Goal: Task Accomplishment & Management: Use online tool/utility

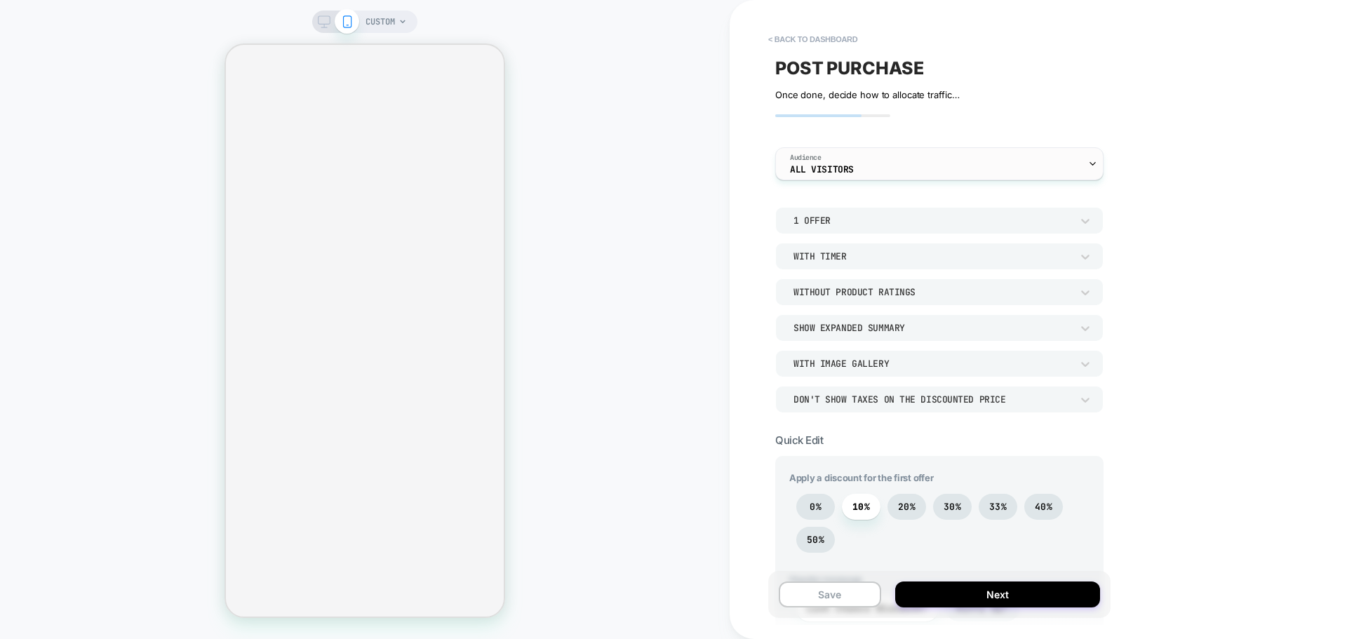
click at [863, 170] on div "Audience All Visitors" at bounding box center [936, 164] width 320 height 32
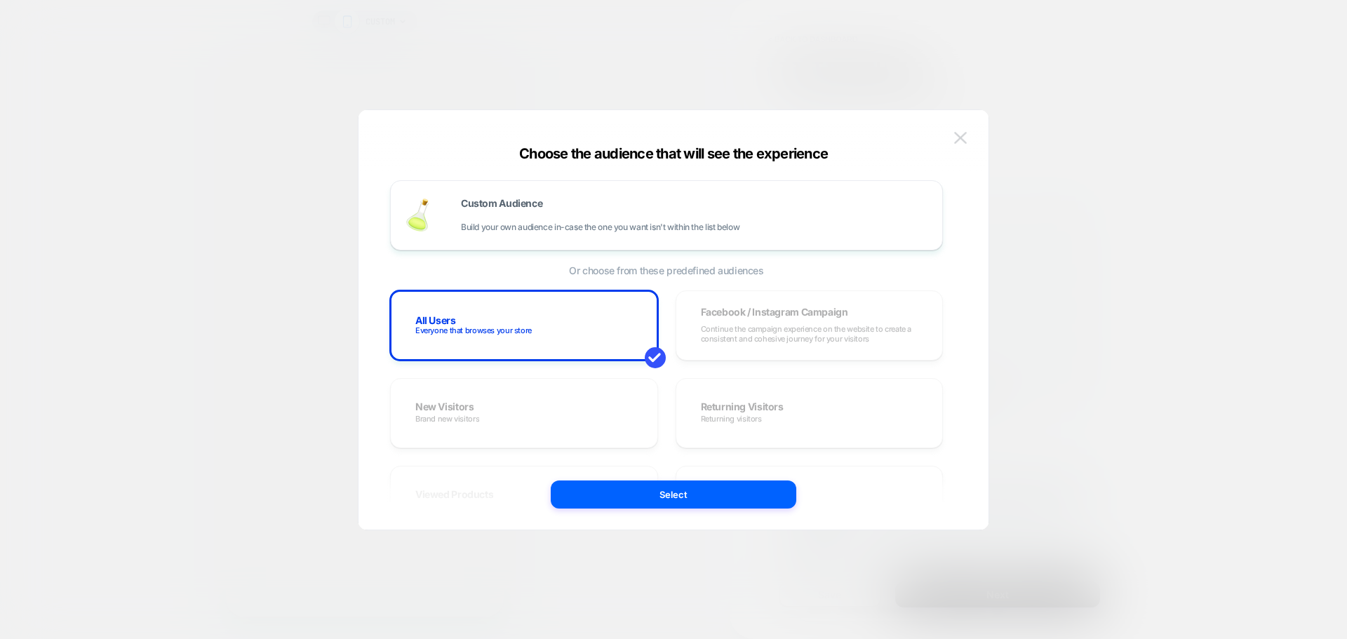
click at [962, 140] on img at bounding box center [960, 138] width 13 height 12
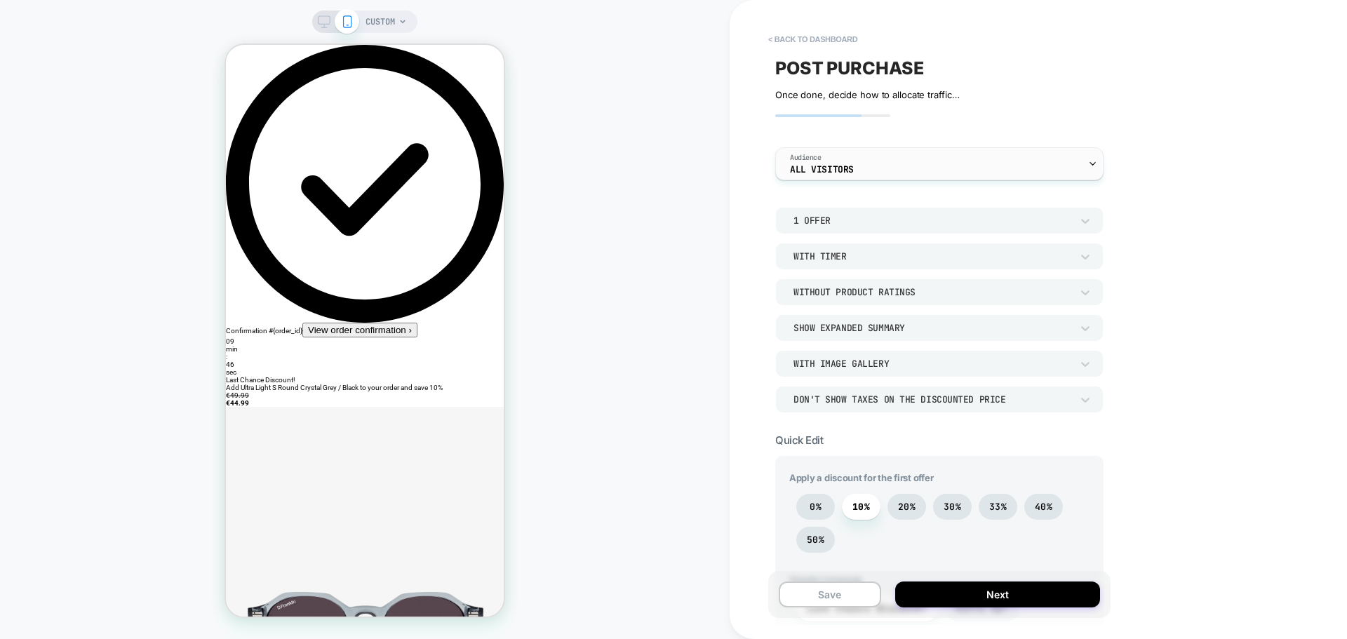
click at [875, 172] on div "Audience All Visitors" at bounding box center [936, 164] width 320 height 32
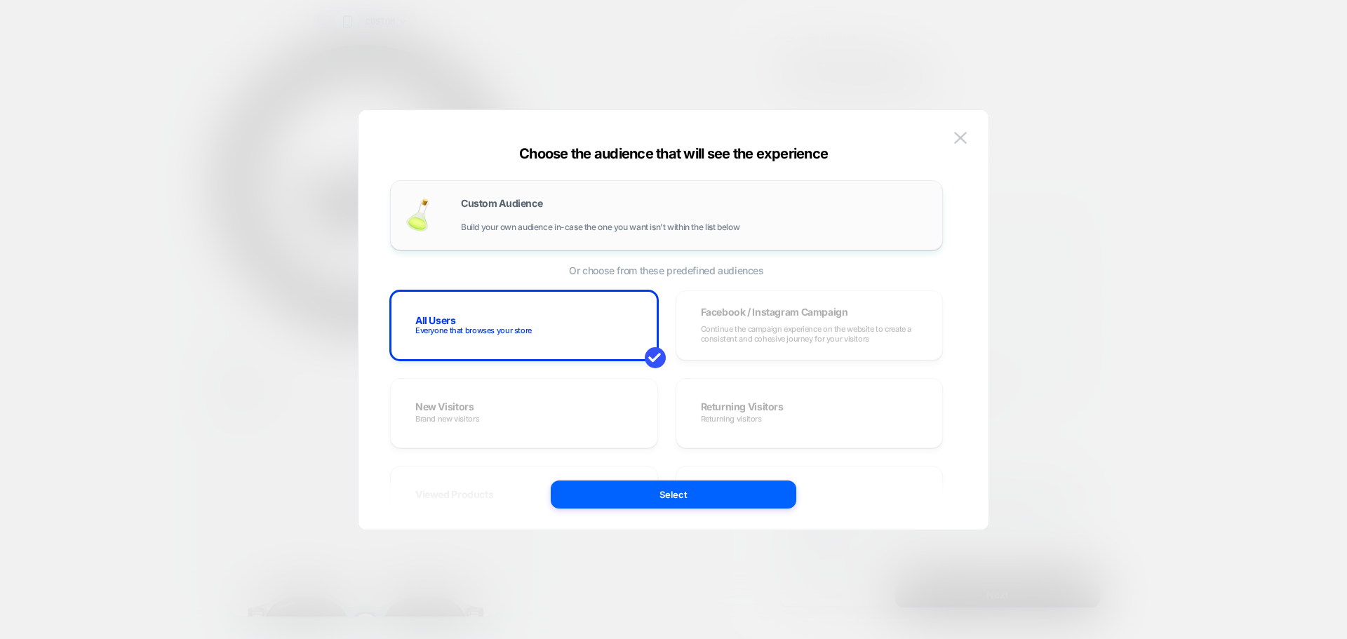
click at [498, 199] on span "Custom Audience" at bounding box center [501, 203] width 81 height 10
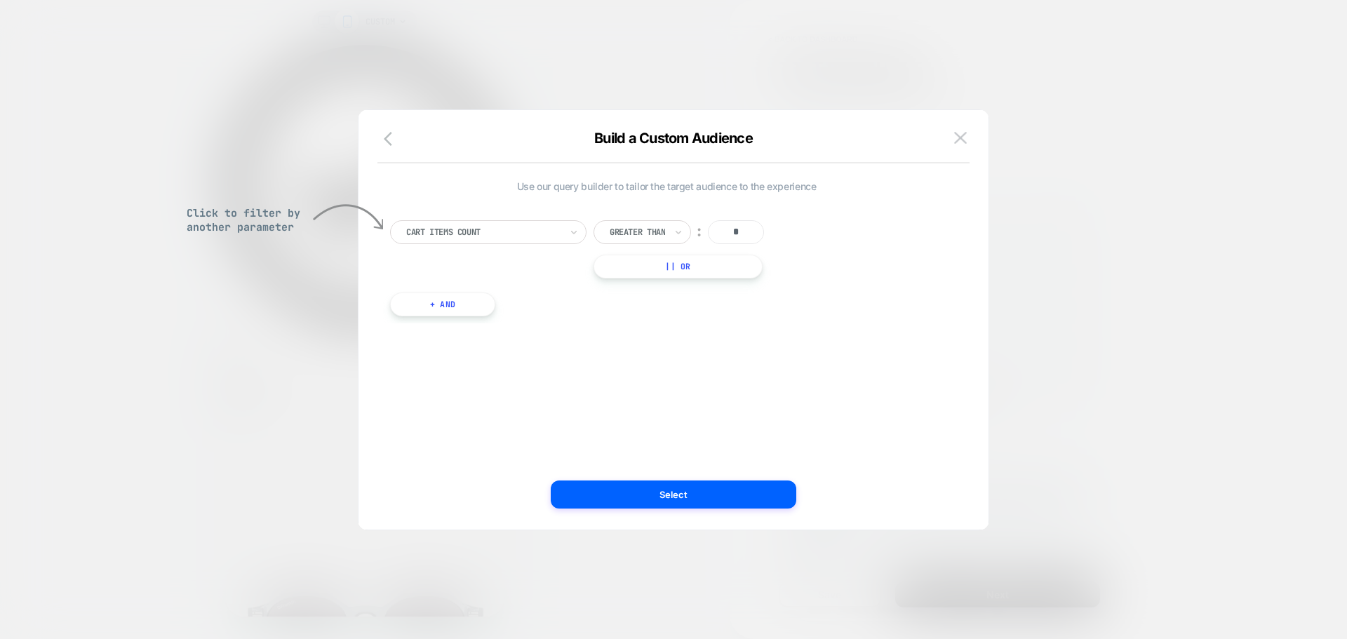
click at [481, 229] on div at bounding box center [483, 232] width 154 height 13
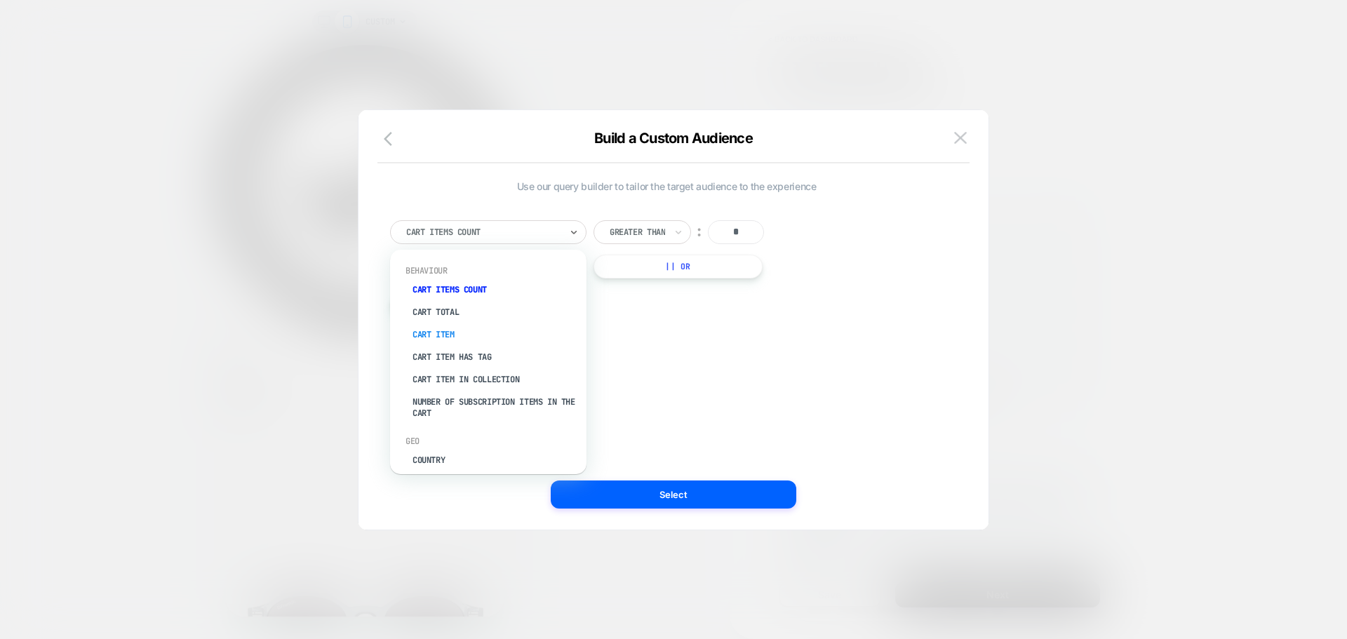
click at [429, 334] on div "Cart Item" at bounding box center [495, 334] width 182 height 22
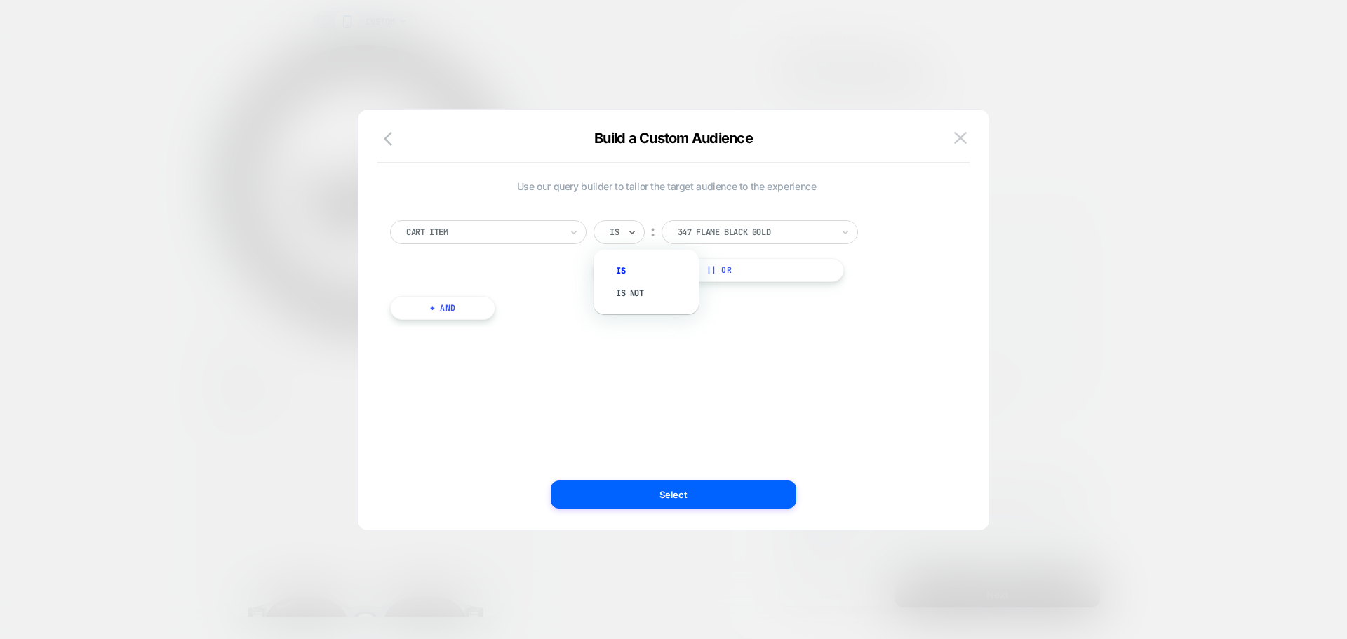
click at [609, 234] on div "Is" at bounding box center [614, 231] width 12 height 15
click at [755, 236] on div at bounding box center [754, 232] width 154 height 13
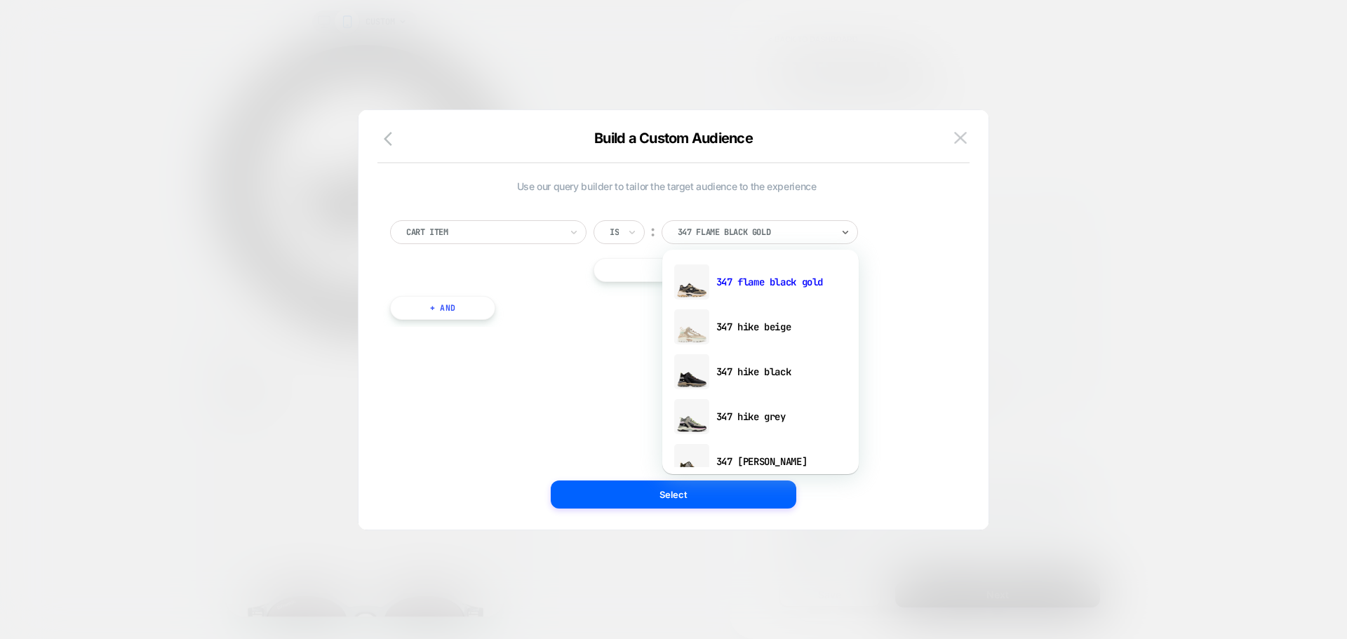
click at [626, 228] on div "Is" at bounding box center [618, 232] width 51 height 24
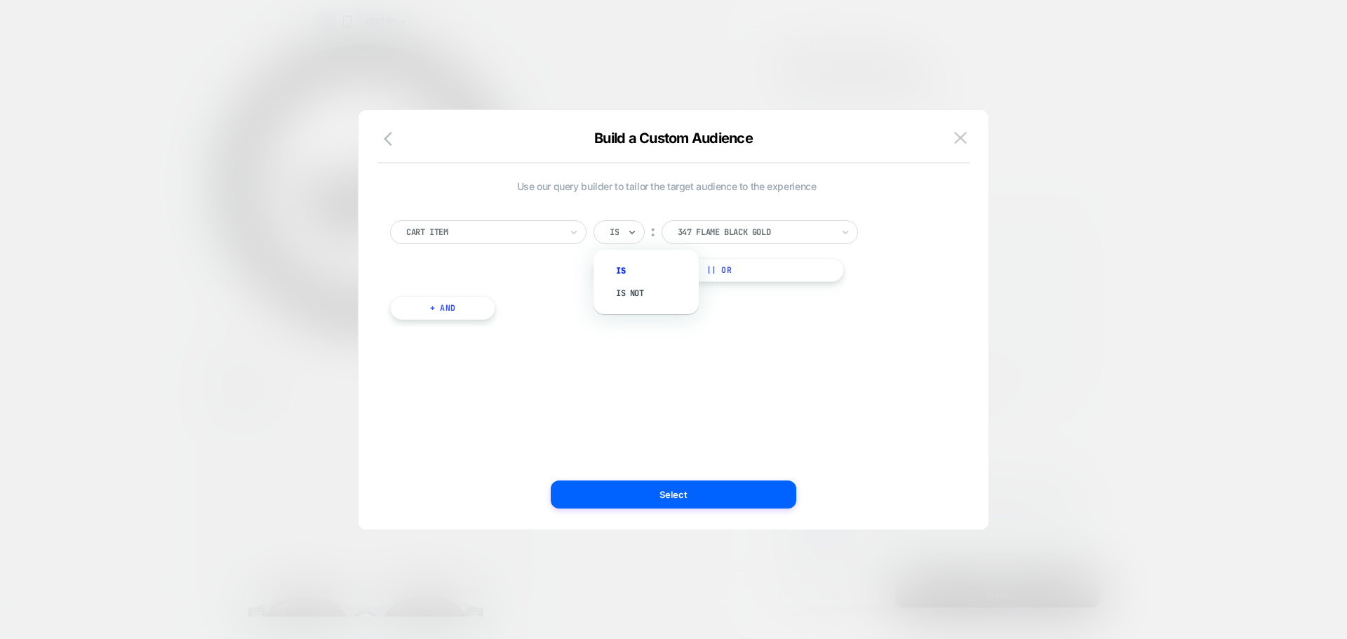
click at [456, 231] on div at bounding box center [483, 232] width 154 height 13
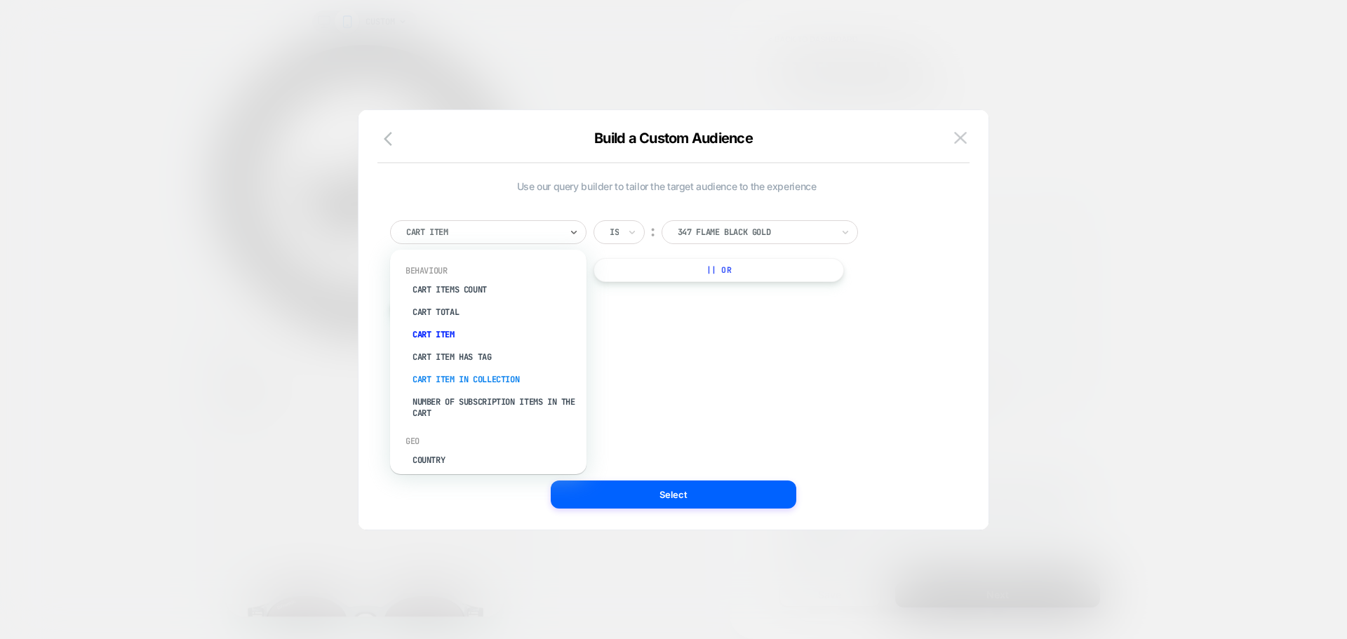
click at [471, 379] on div "Cart Item In Collection" at bounding box center [495, 379] width 182 height 22
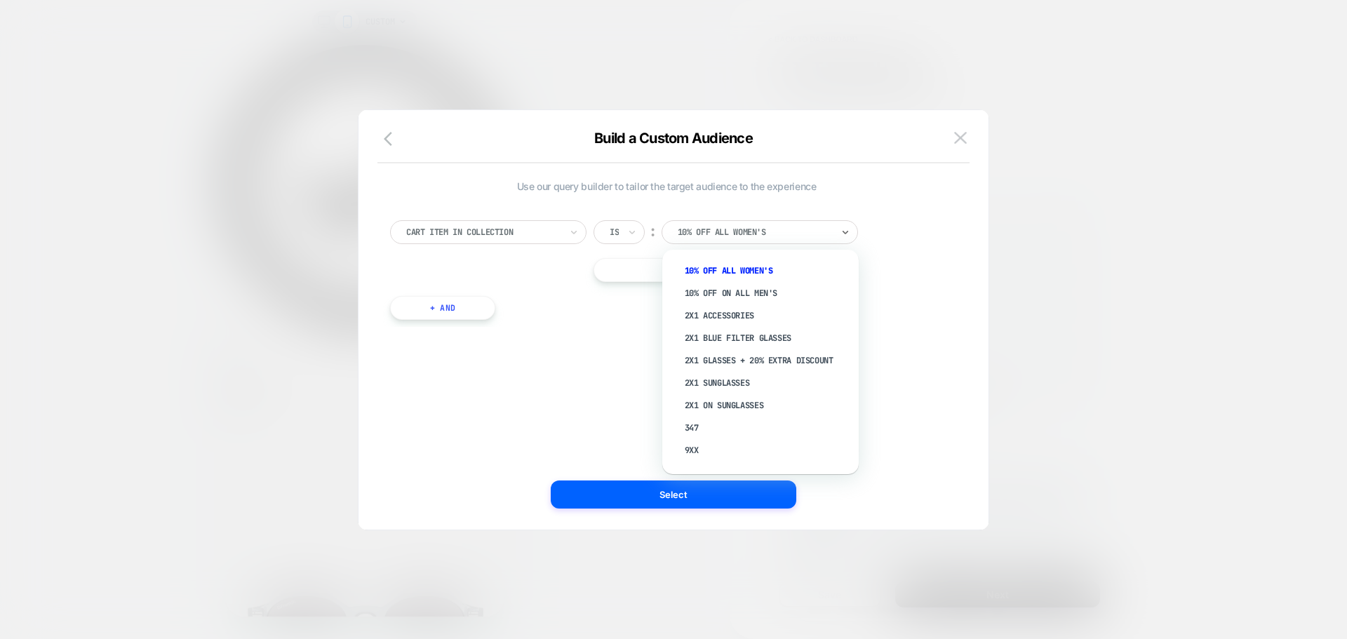
click at [751, 231] on div at bounding box center [754, 232] width 154 height 13
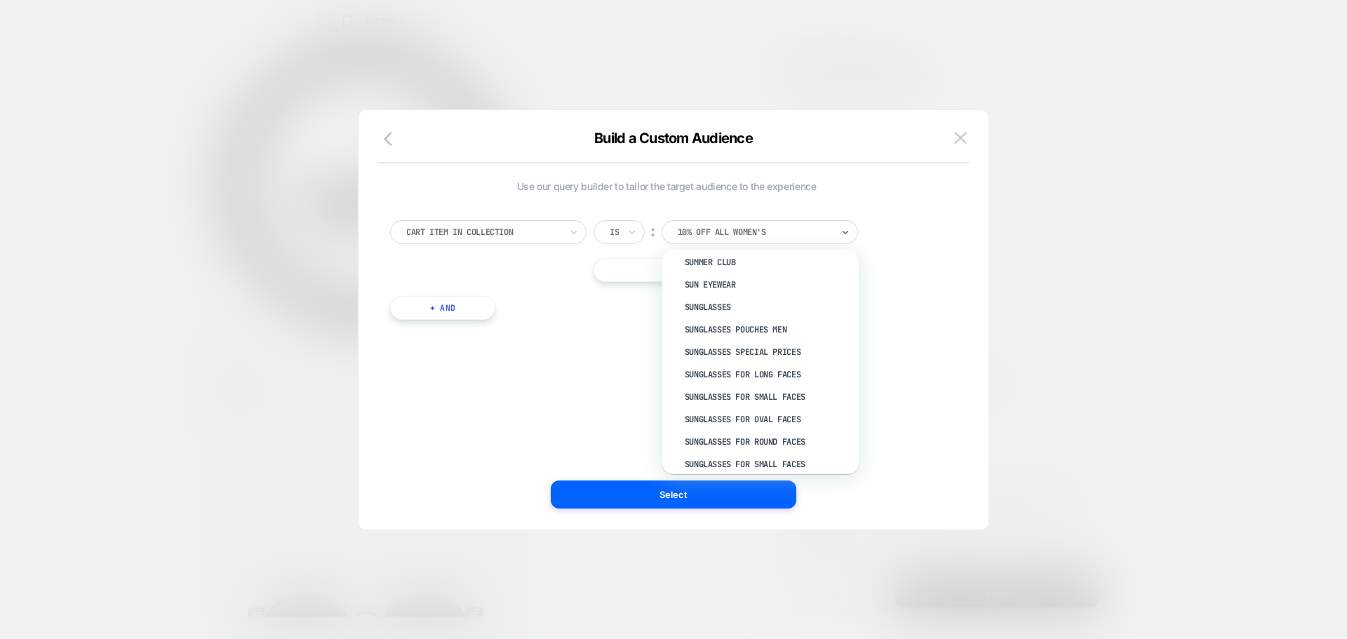
scroll to position [8135, 0]
click at [734, 291] on div "Sun Eyewear" at bounding box center [767, 282] width 182 height 22
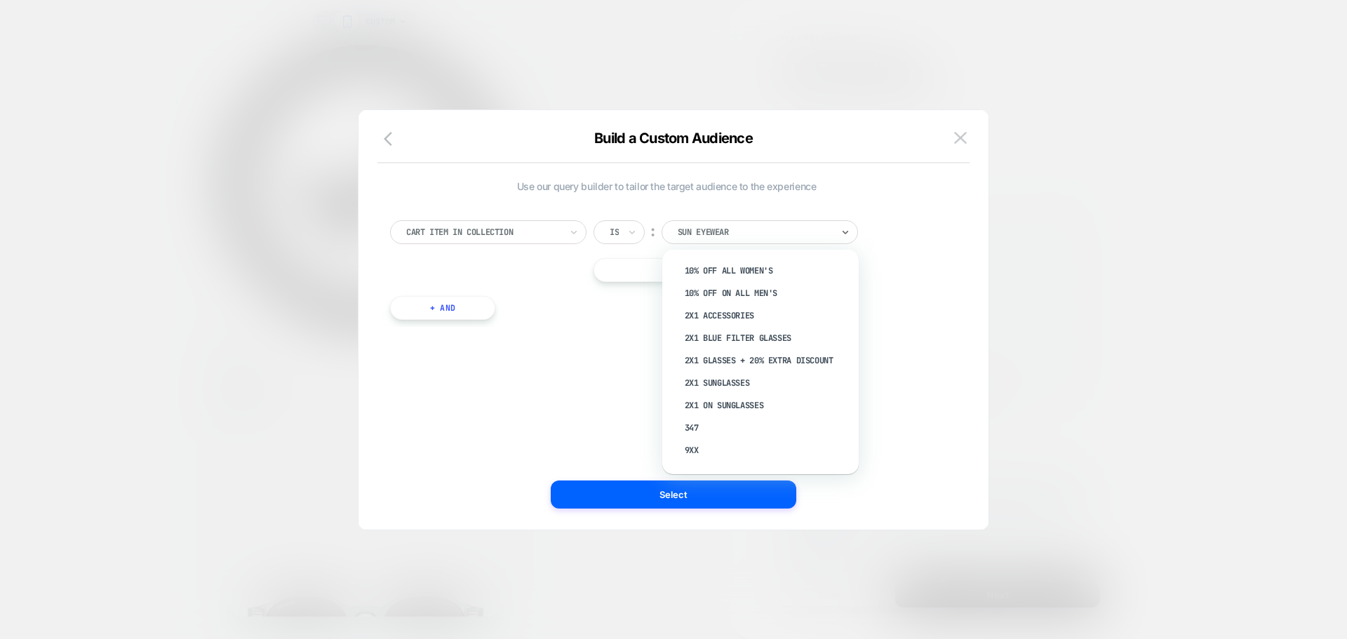
click at [739, 236] on div at bounding box center [754, 232] width 154 height 13
click at [490, 232] on div at bounding box center [483, 232] width 154 height 13
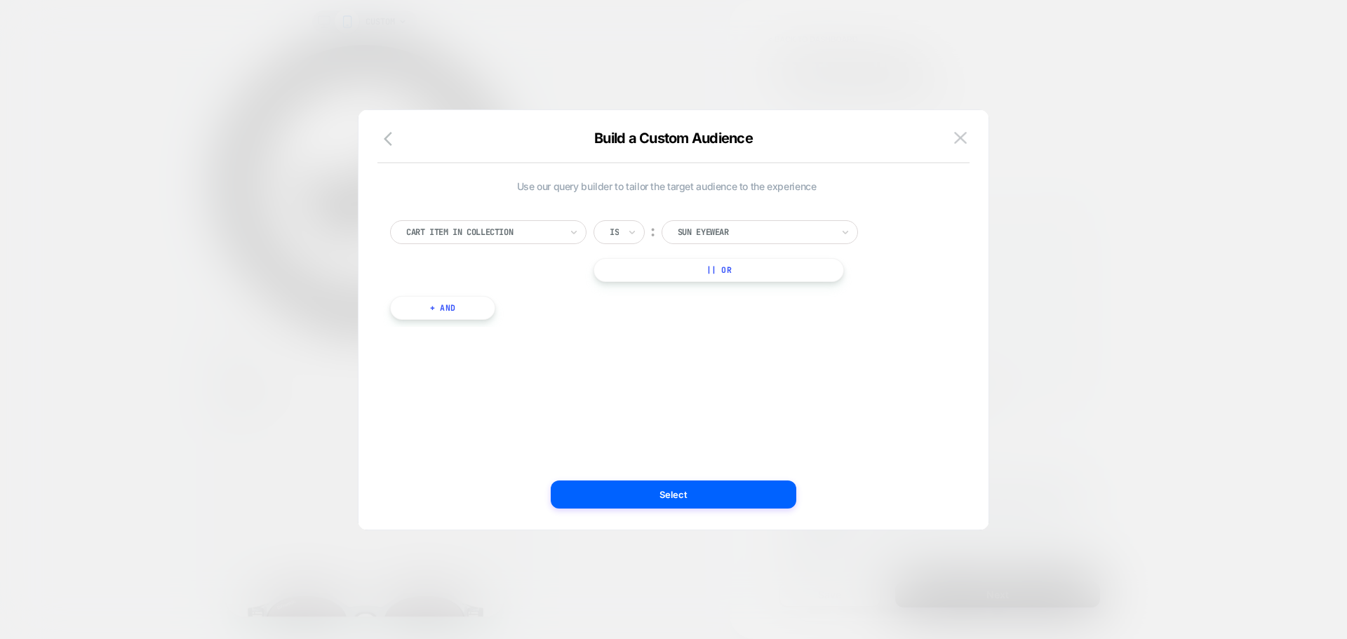
click at [892, 322] on div "Cart Item In Collection Is ︰ Sun Eyewear || Or + And" at bounding box center [666, 263] width 567 height 128
click at [963, 135] on img at bounding box center [960, 138] width 13 height 12
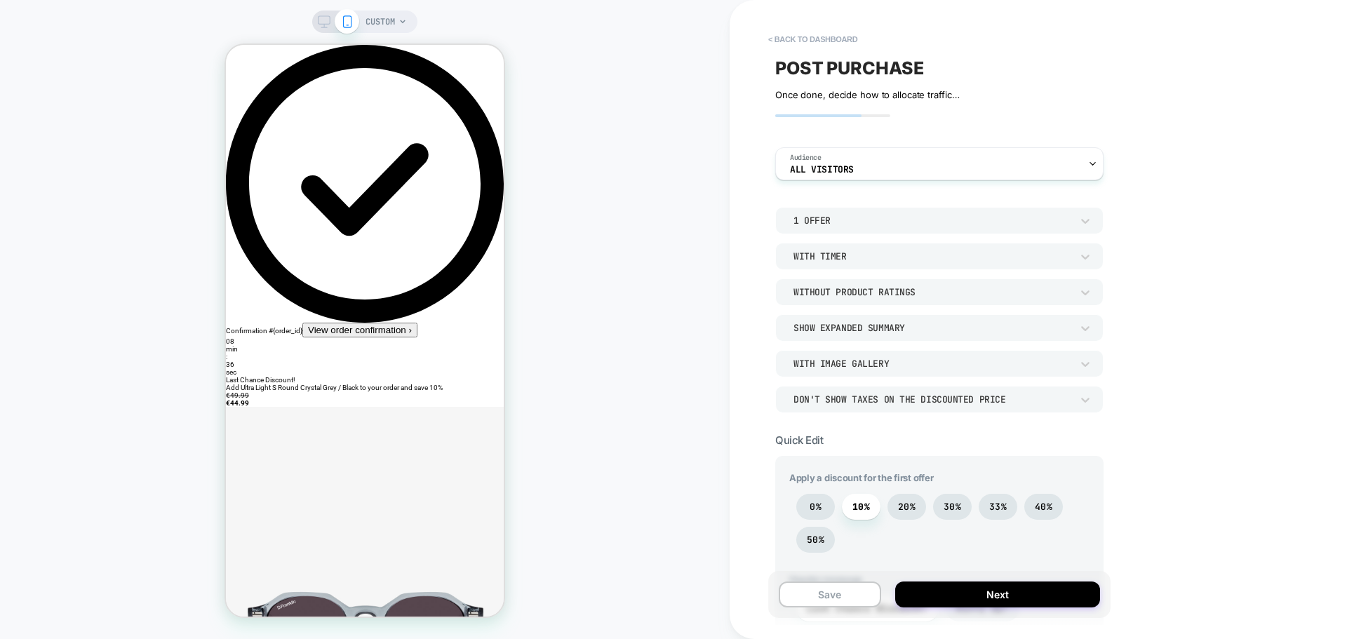
click at [882, 217] on div "1 Offer" at bounding box center [932, 221] width 278 height 12
click at [826, 287] on div "2 Offers" at bounding box center [939, 285] width 317 height 29
click at [896, 255] on div "With Timer" at bounding box center [932, 256] width 278 height 12
click at [1187, 246] on div at bounding box center [673, 319] width 1347 height 639
click at [886, 292] on div "Without Product Ratings" at bounding box center [932, 292] width 278 height 12
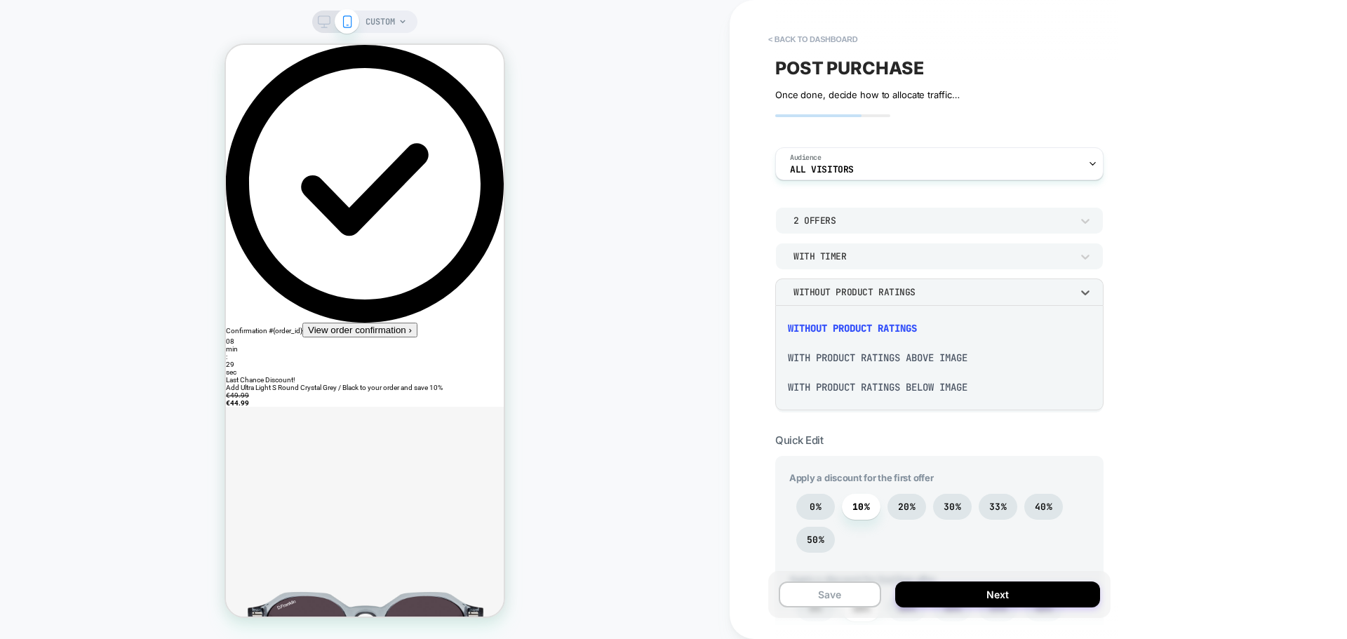
click at [743, 346] on div at bounding box center [673, 319] width 1347 height 639
click at [888, 334] on div "Show Expanded Summary" at bounding box center [932, 328] width 292 height 15
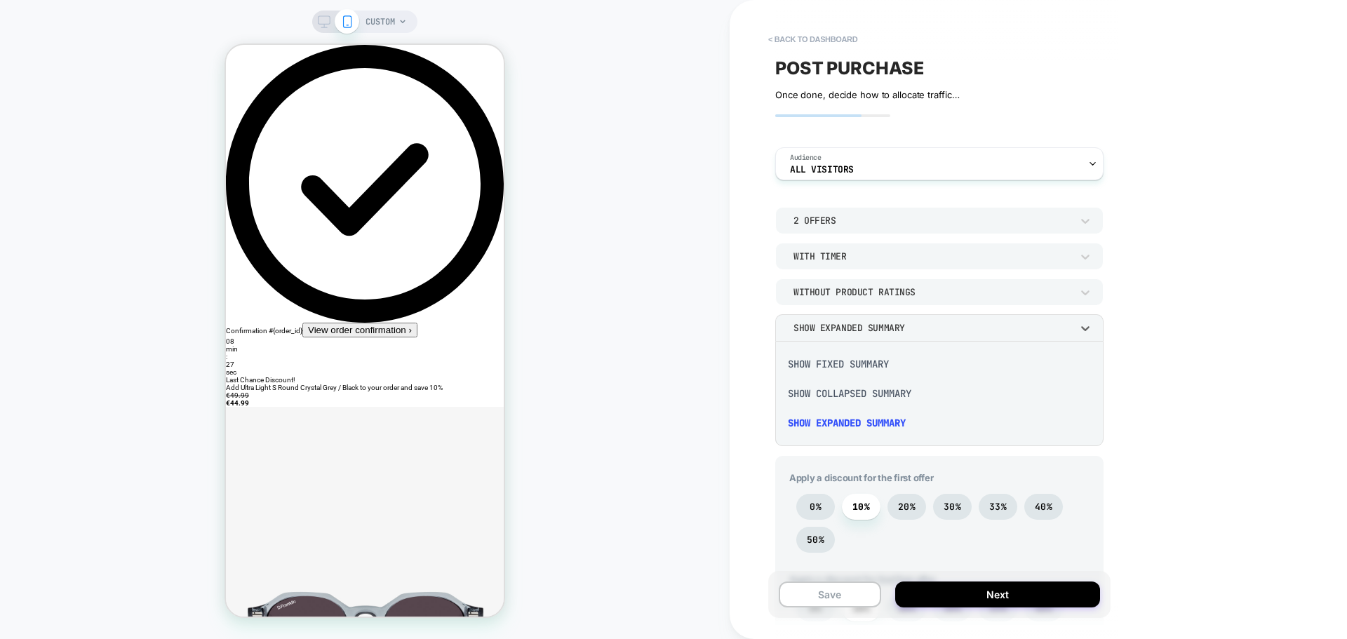
click at [888, 334] on div at bounding box center [673, 319] width 1347 height 639
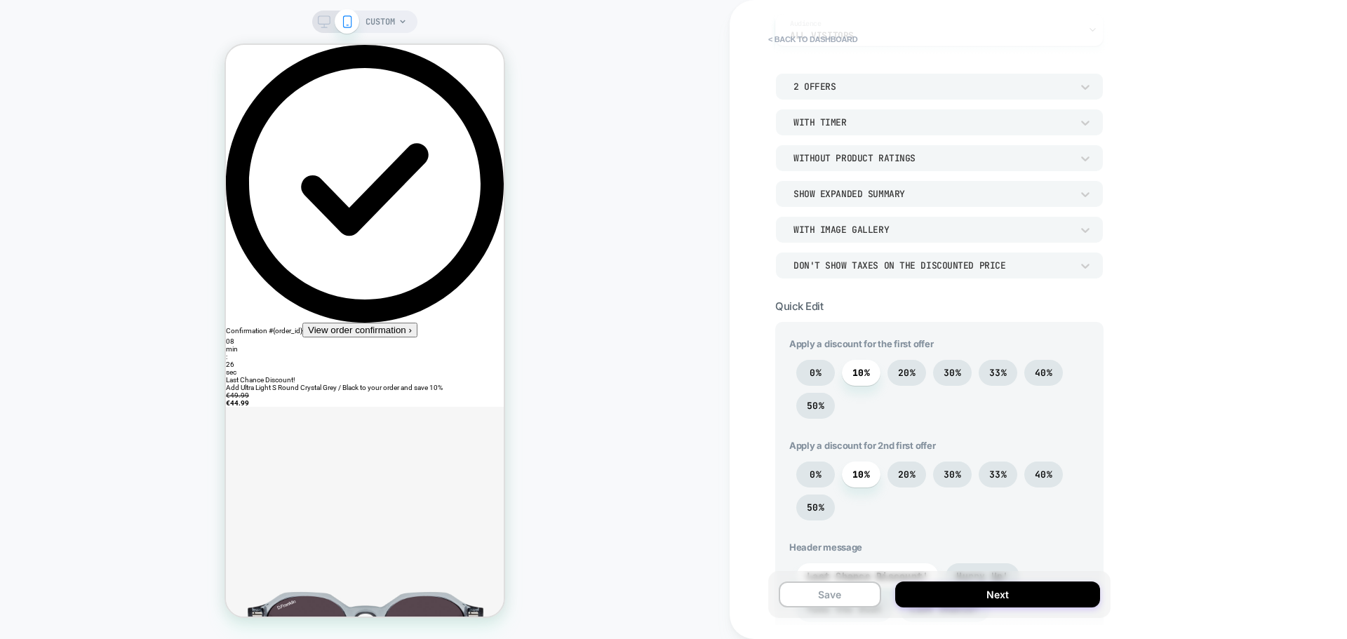
scroll to position [140, 0]
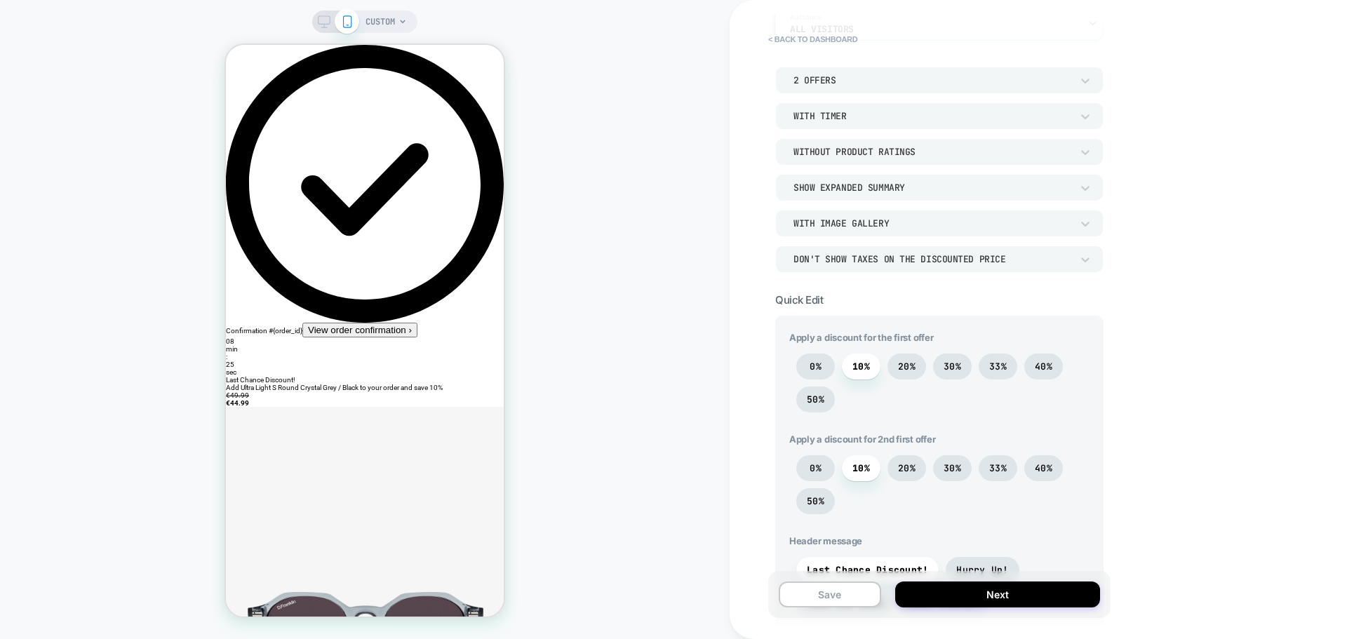
click at [854, 220] on div "With Image Gallery" at bounding box center [932, 223] width 278 height 12
click at [1265, 256] on div at bounding box center [673, 319] width 1347 height 639
click at [939, 259] on div "Don't show taxes on the discounted price" at bounding box center [932, 259] width 278 height 12
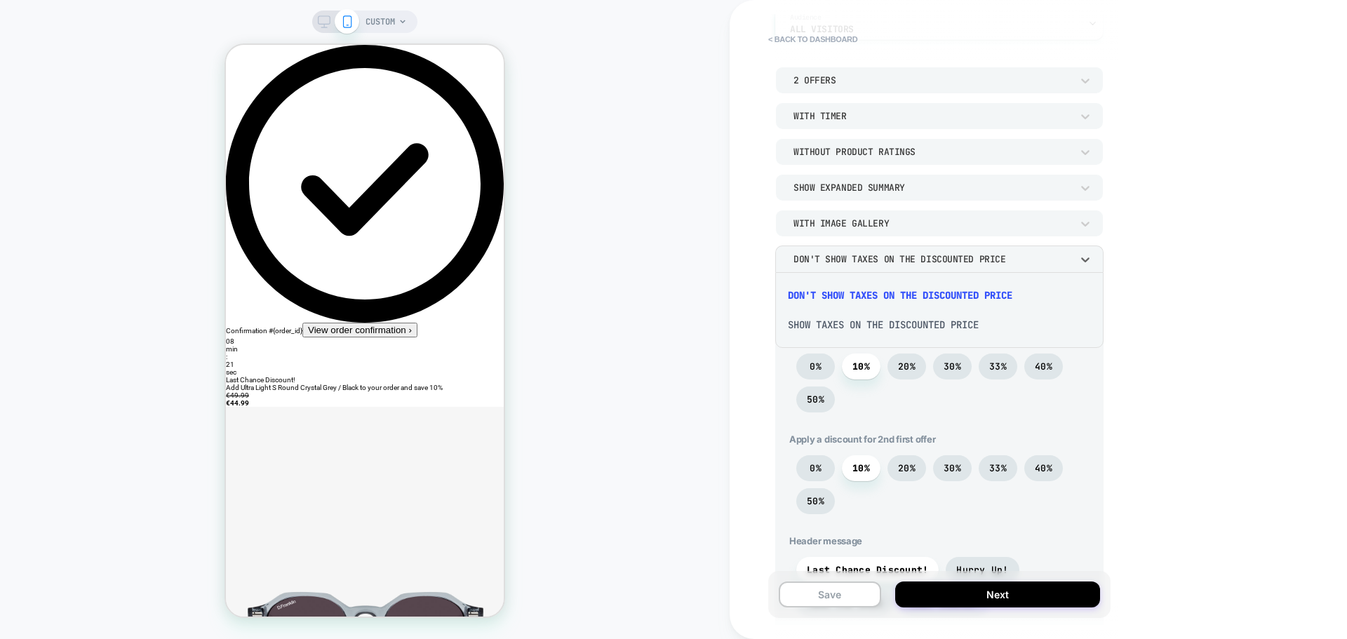
click at [677, 220] on div at bounding box center [673, 319] width 1347 height 639
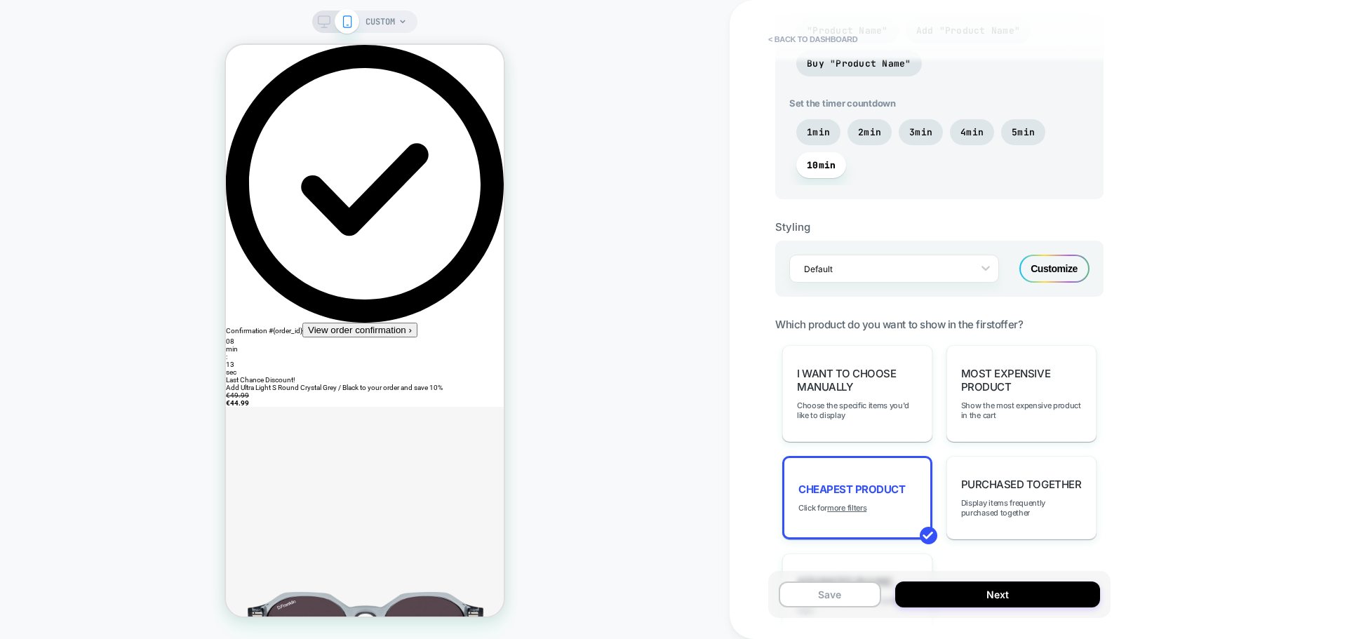
scroll to position [842, 0]
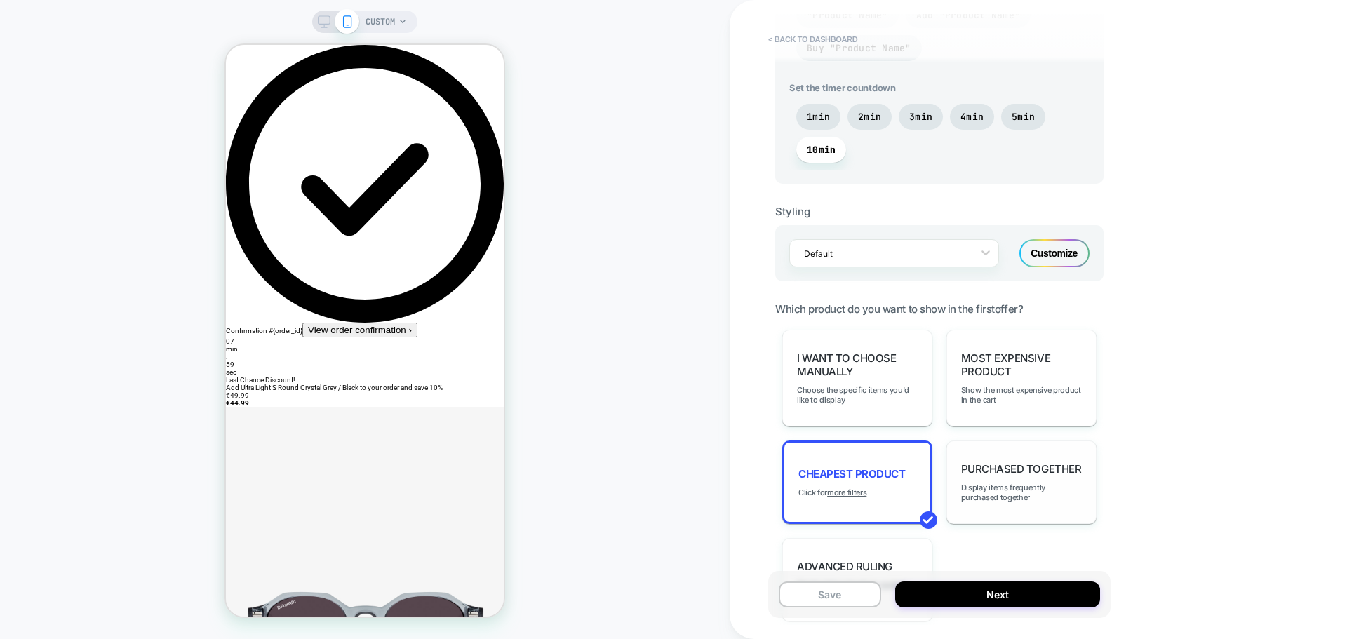
click at [1033, 477] on div "Purchased Together Display items frequently purchased together" at bounding box center [1021, 481] width 150 height 83
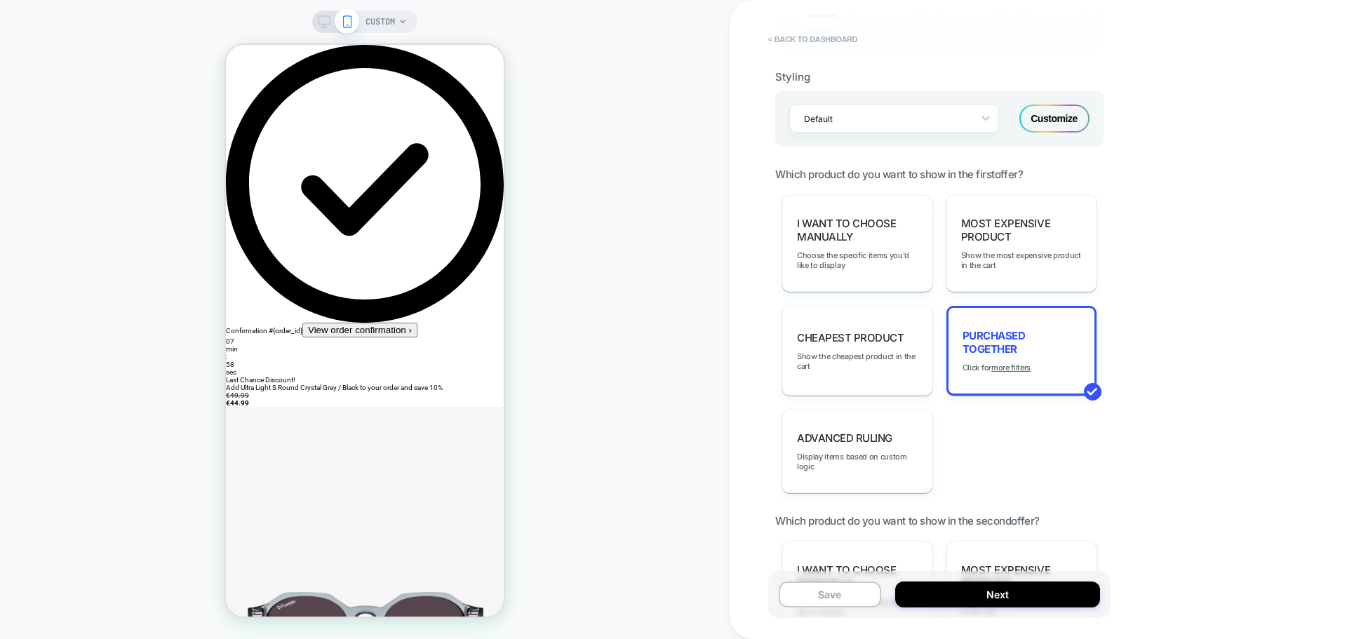
scroll to position [982, 0]
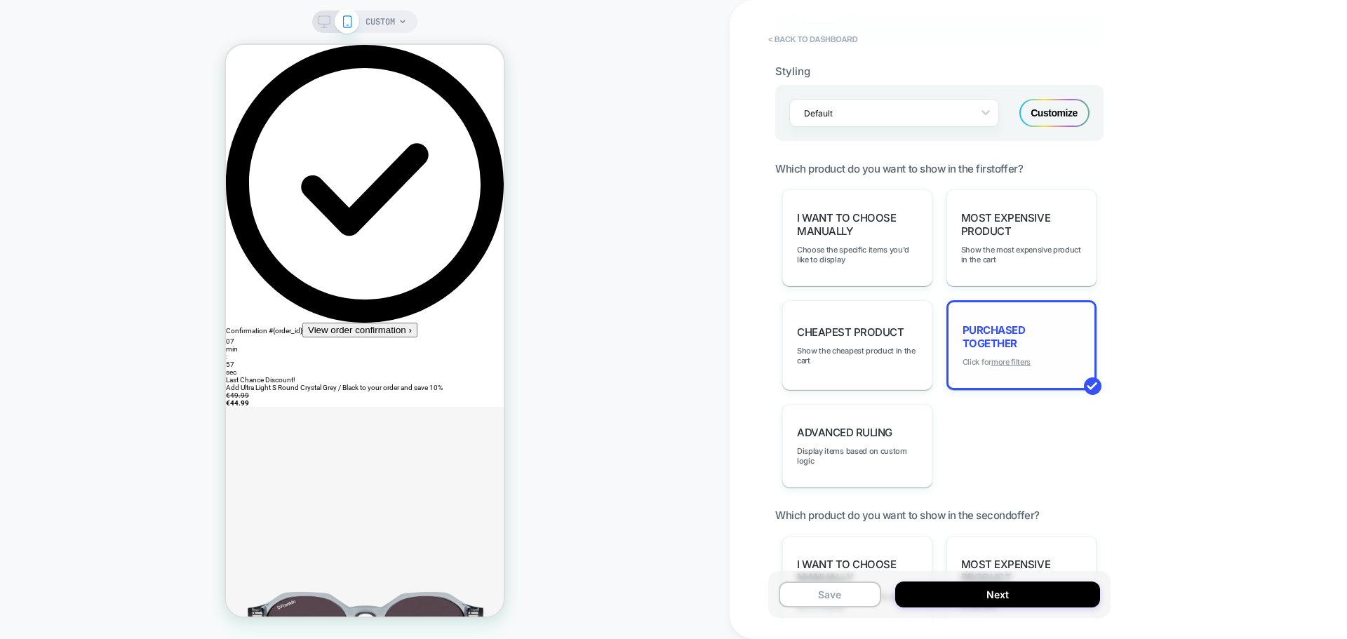
click at [1016, 364] on u "more filters" at bounding box center [1010, 362] width 39 height 10
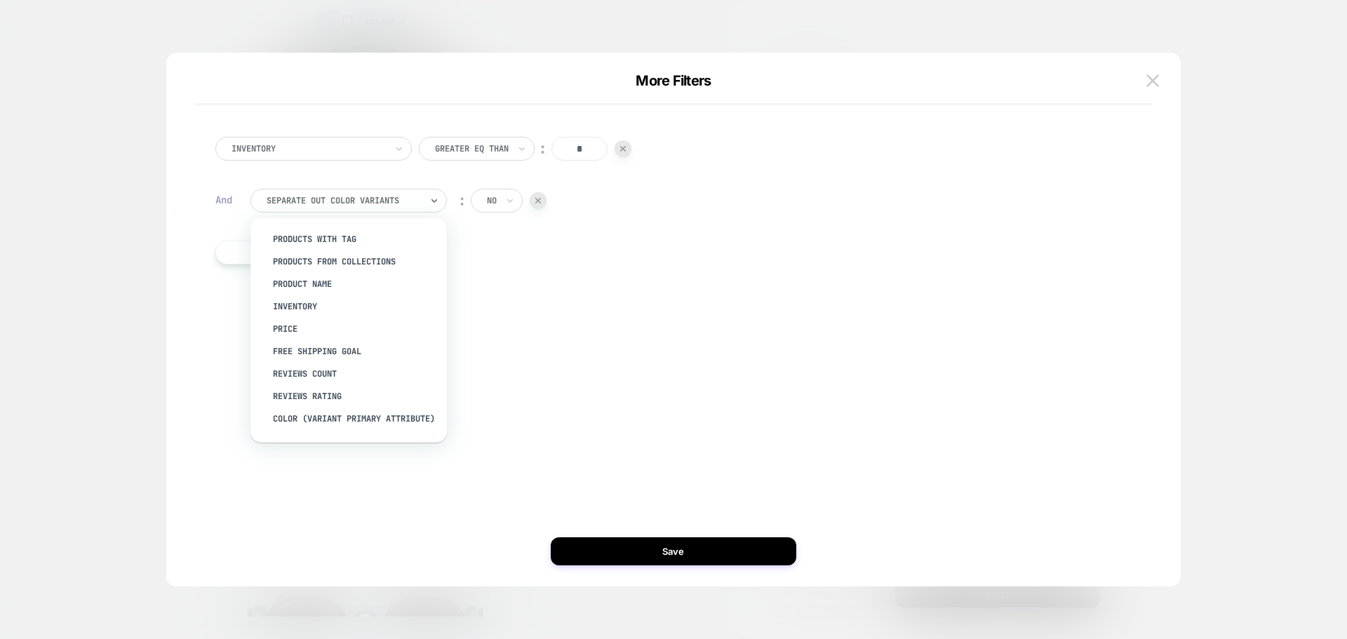
click at [330, 201] on div at bounding box center [344, 200] width 154 height 13
click at [770, 289] on div "Inventory Greater Eq Than ︰ * And option products with tag focused, 1 of 15. 15…" at bounding box center [666, 208] width 958 height 198
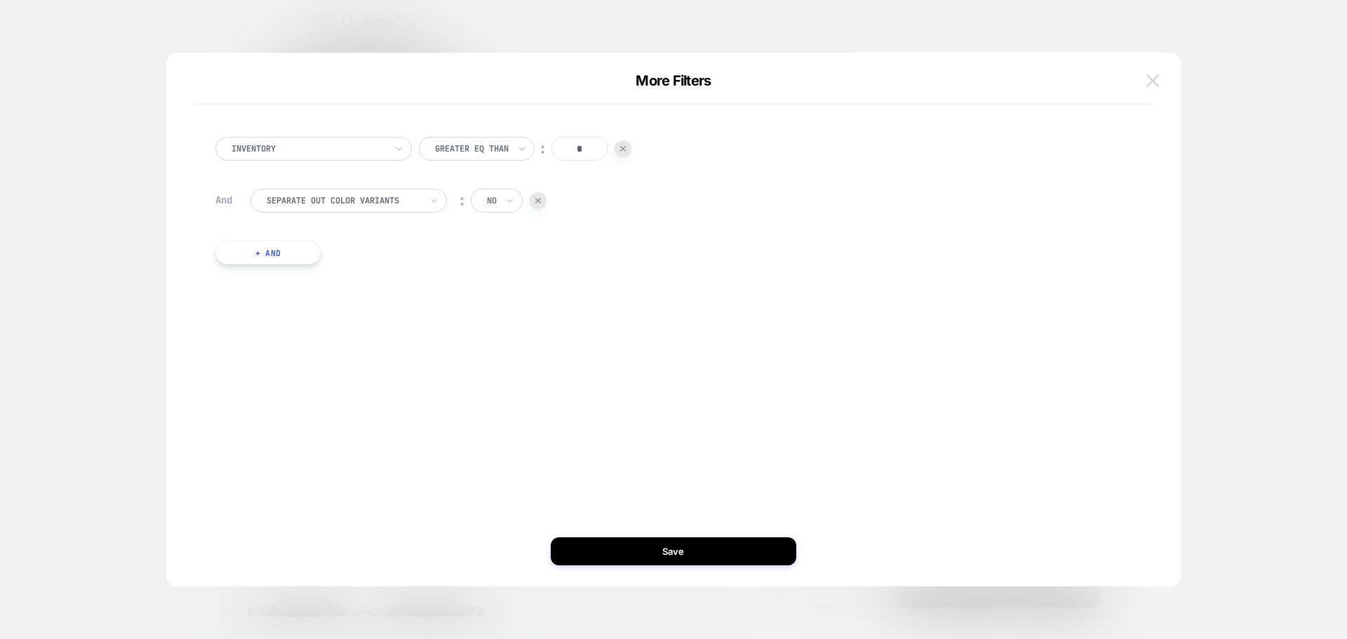
click at [1154, 76] on img at bounding box center [1152, 80] width 13 height 12
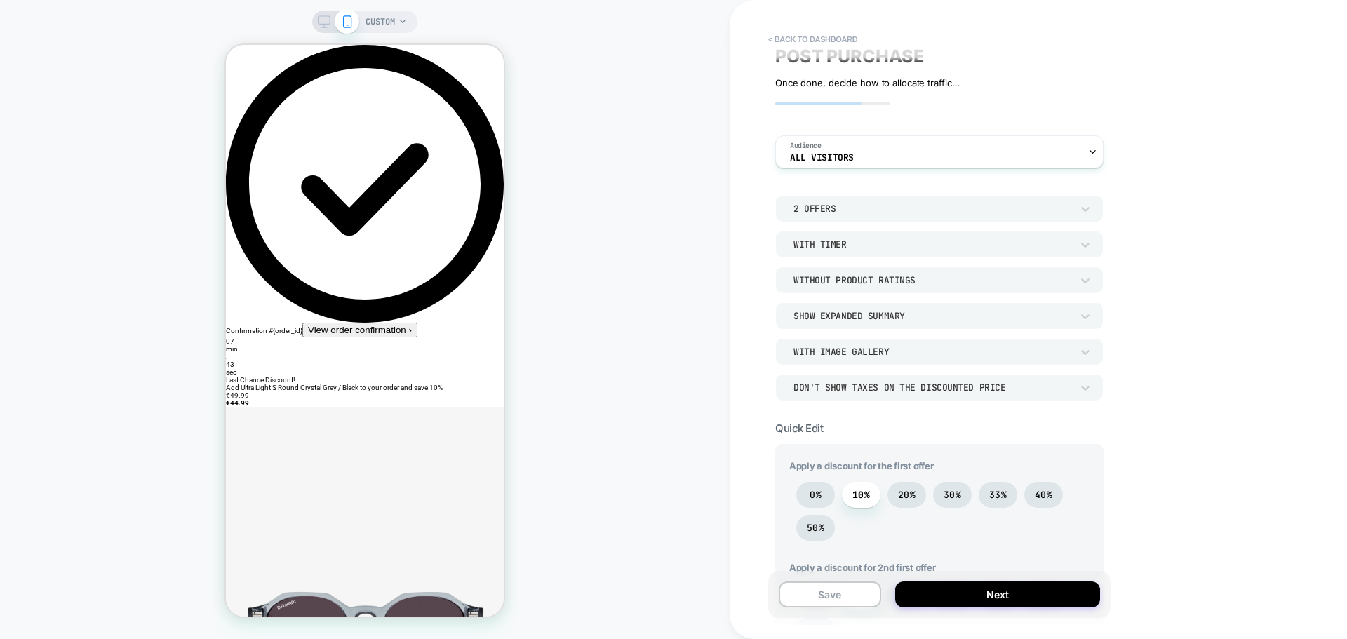
scroll to position [0, 0]
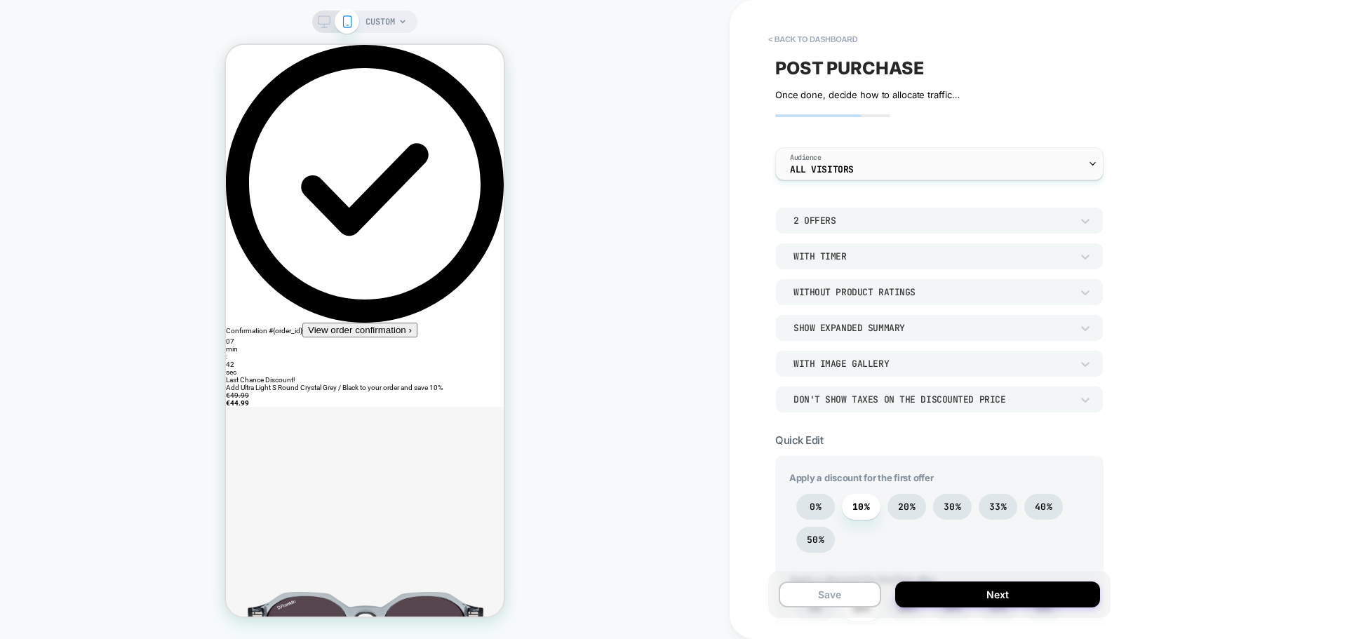
click at [898, 173] on div "Audience All Visitors" at bounding box center [936, 164] width 320 height 32
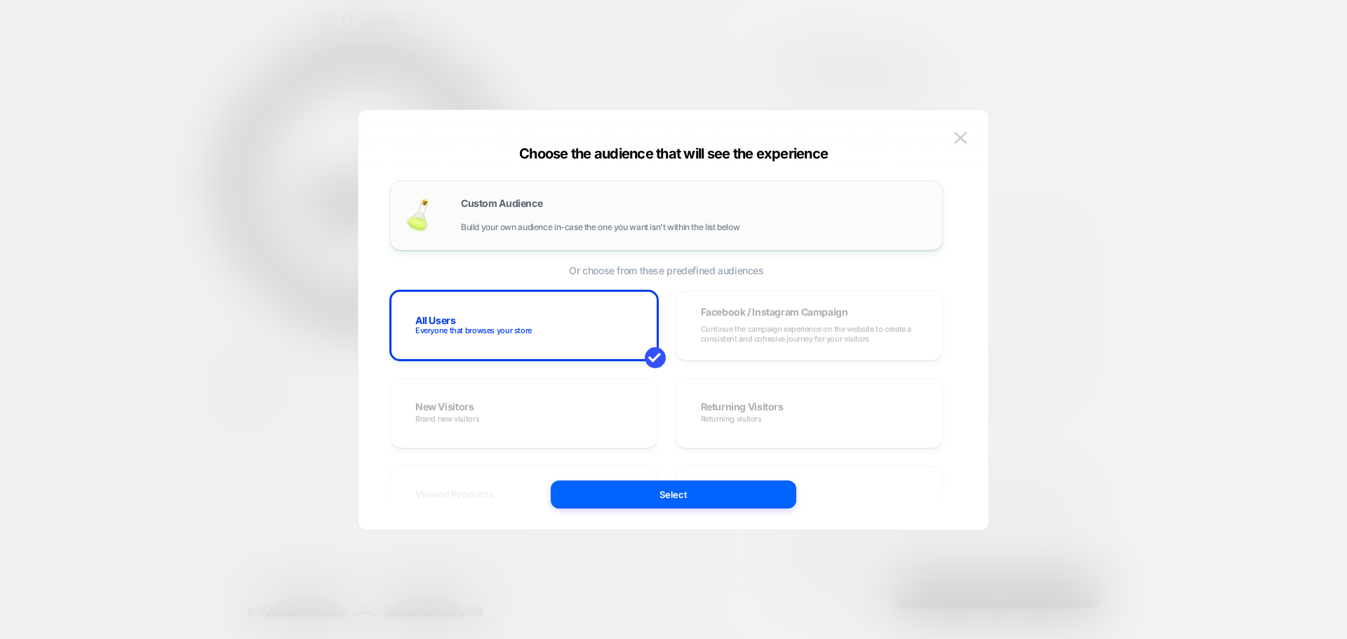
click at [457, 203] on div "Custom Audience Build your own audience in-case the one you want isn't within t…" at bounding box center [666, 215] width 523 height 41
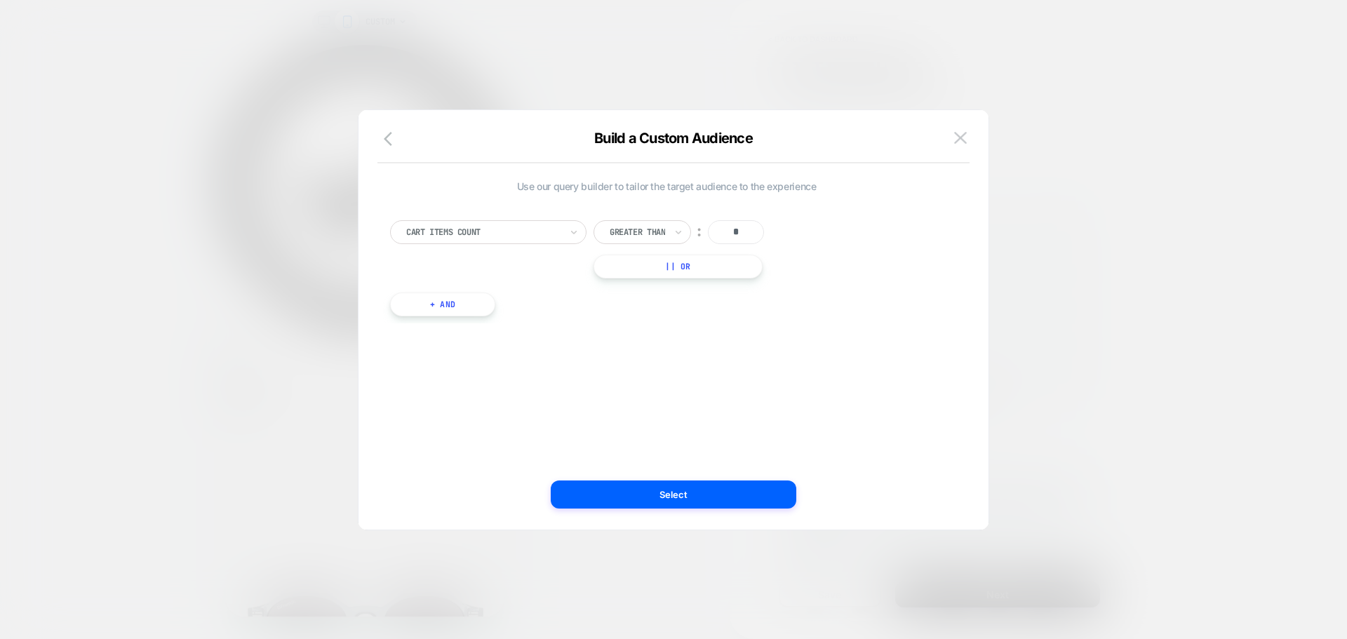
click at [459, 232] on div at bounding box center [483, 232] width 154 height 13
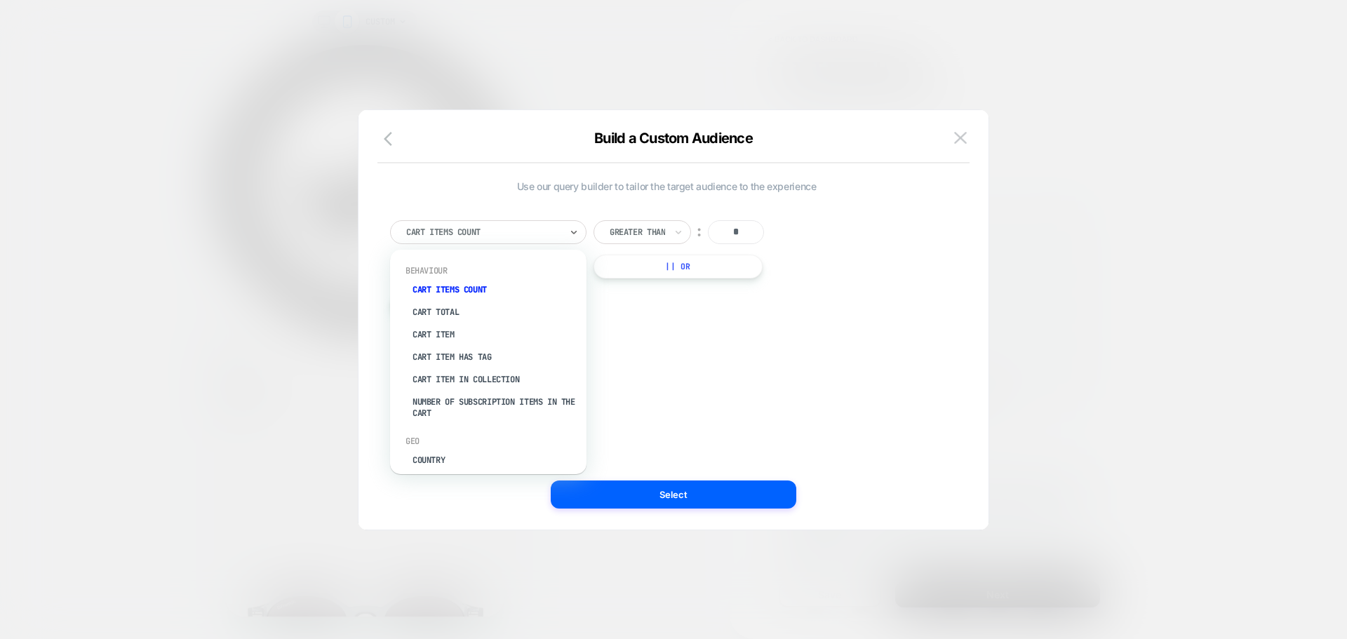
click at [752, 331] on div "Use our query builder to tailor the target audience to the experience option Ca…" at bounding box center [666, 319] width 588 height 363
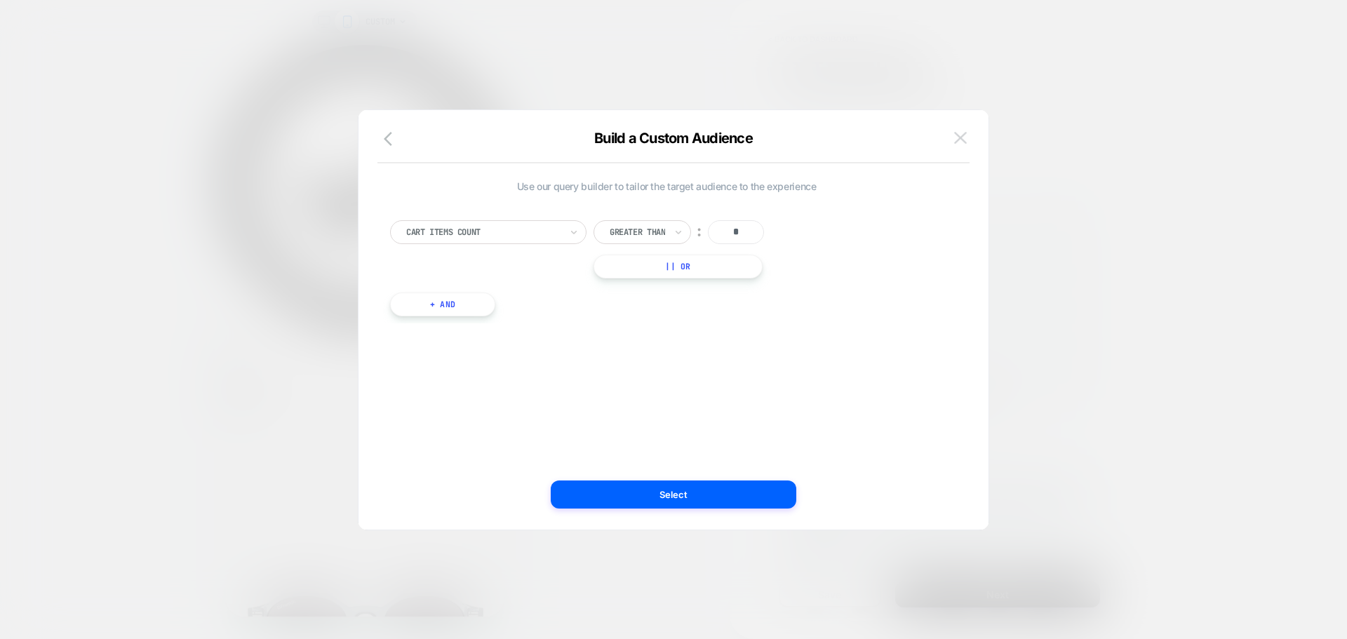
click at [957, 134] on img at bounding box center [960, 138] width 13 height 12
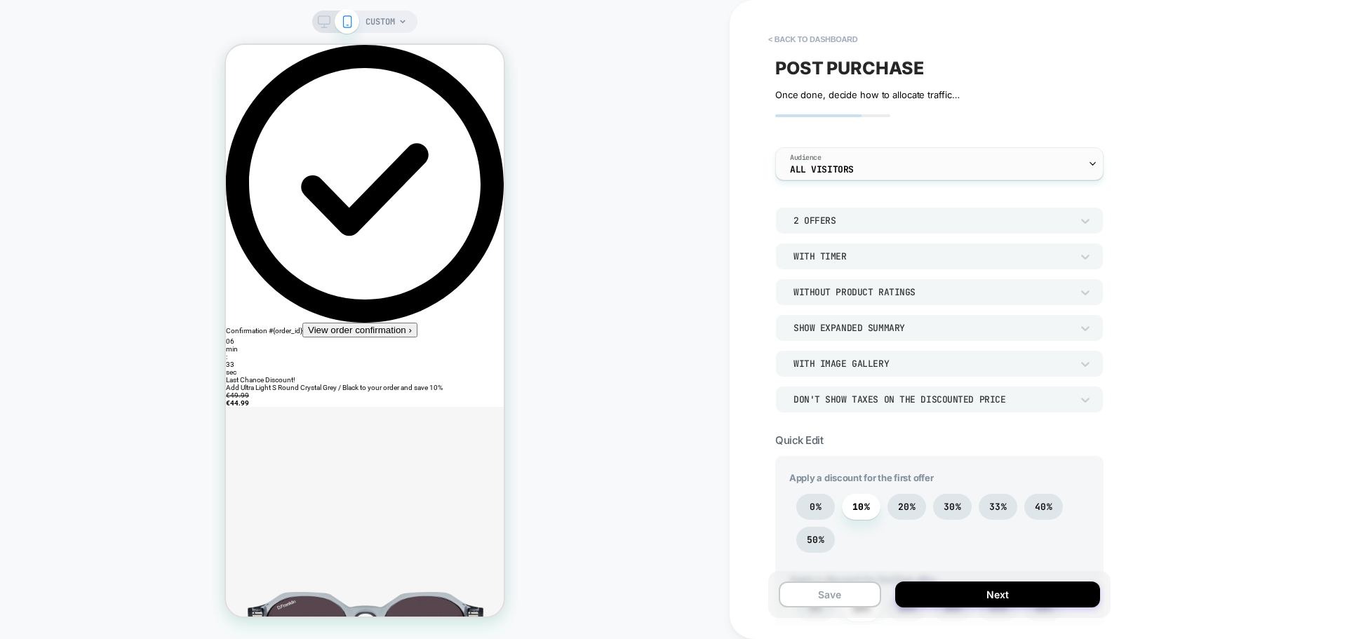
click at [903, 167] on div "Audience All Visitors" at bounding box center [936, 164] width 320 height 32
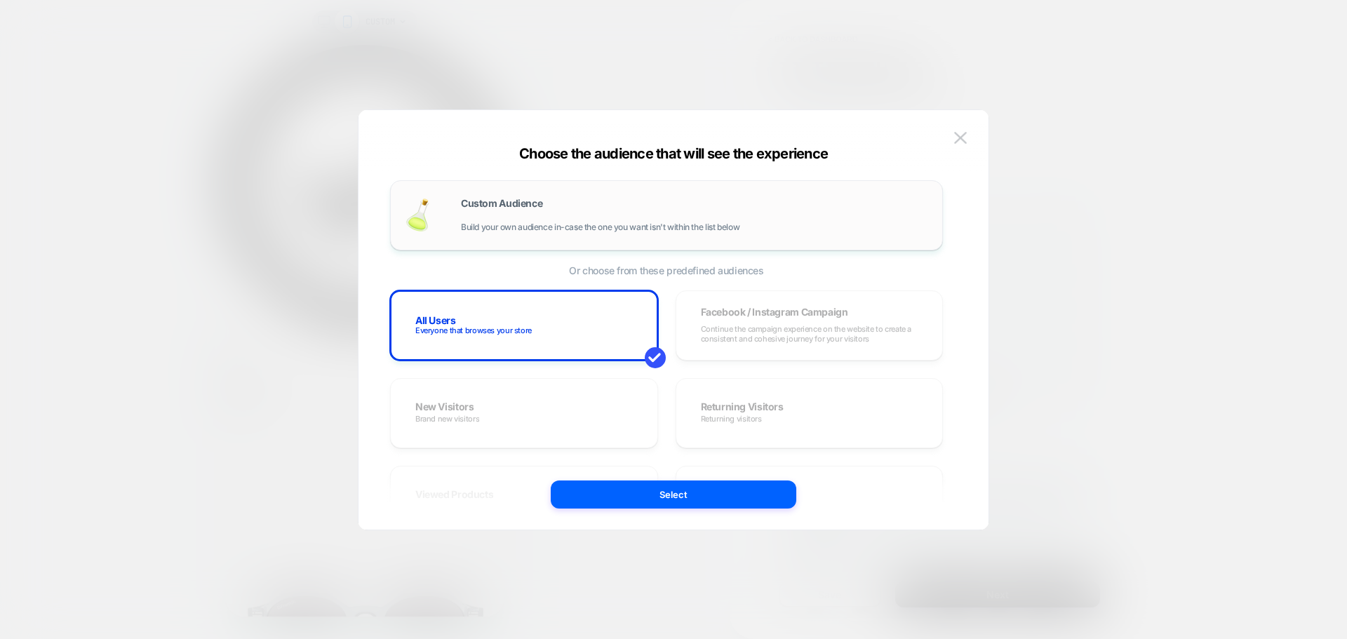
click at [598, 224] on span "Build your own audience in-case the one you want isn't within the list below" at bounding box center [600, 227] width 278 height 10
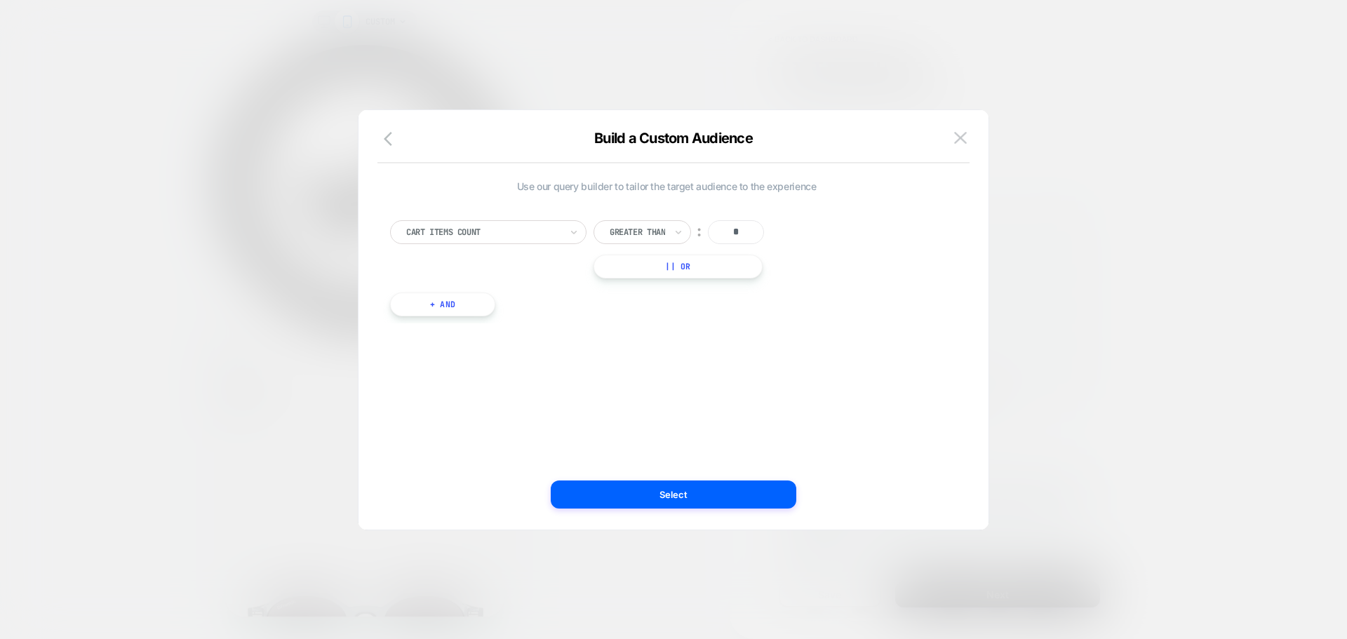
click at [445, 230] on div at bounding box center [483, 232] width 154 height 13
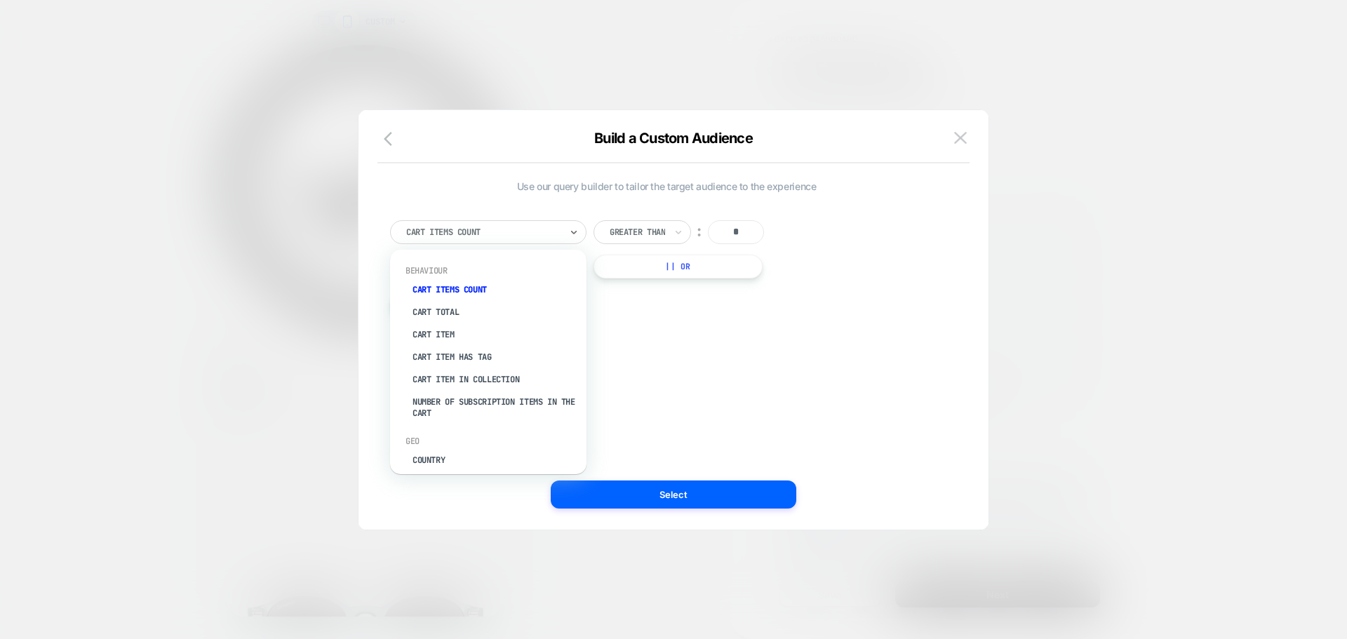
click at [527, 234] on div at bounding box center [483, 232] width 154 height 13
click at [755, 393] on div "Use our query builder to tailor the target audience to the experience option Nu…" at bounding box center [666, 319] width 588 height 363
click at [543, 231] on div at bounding box center [483, 232] width 154 height 13
click at [483, 356] on div "Cart Item Has Tag" at bounding box center [495, 357] width 182 height 22
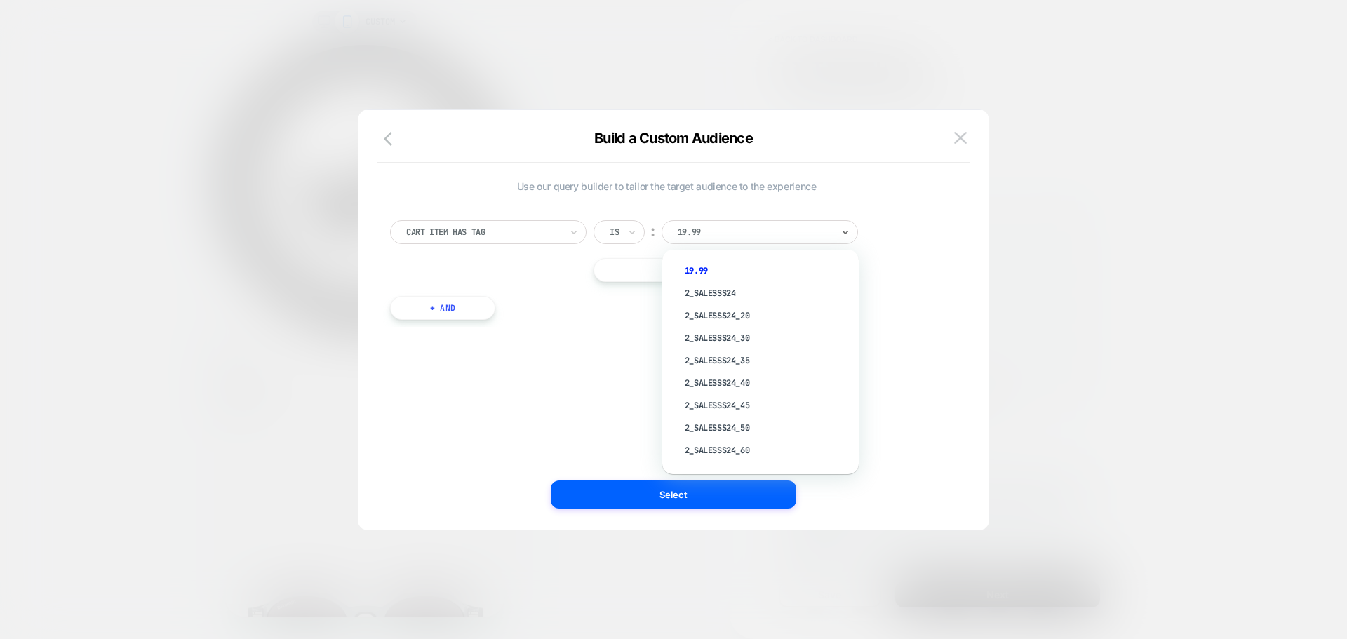
click at [741, 238] on div at bounding box center [754, 232] width 154 height 13
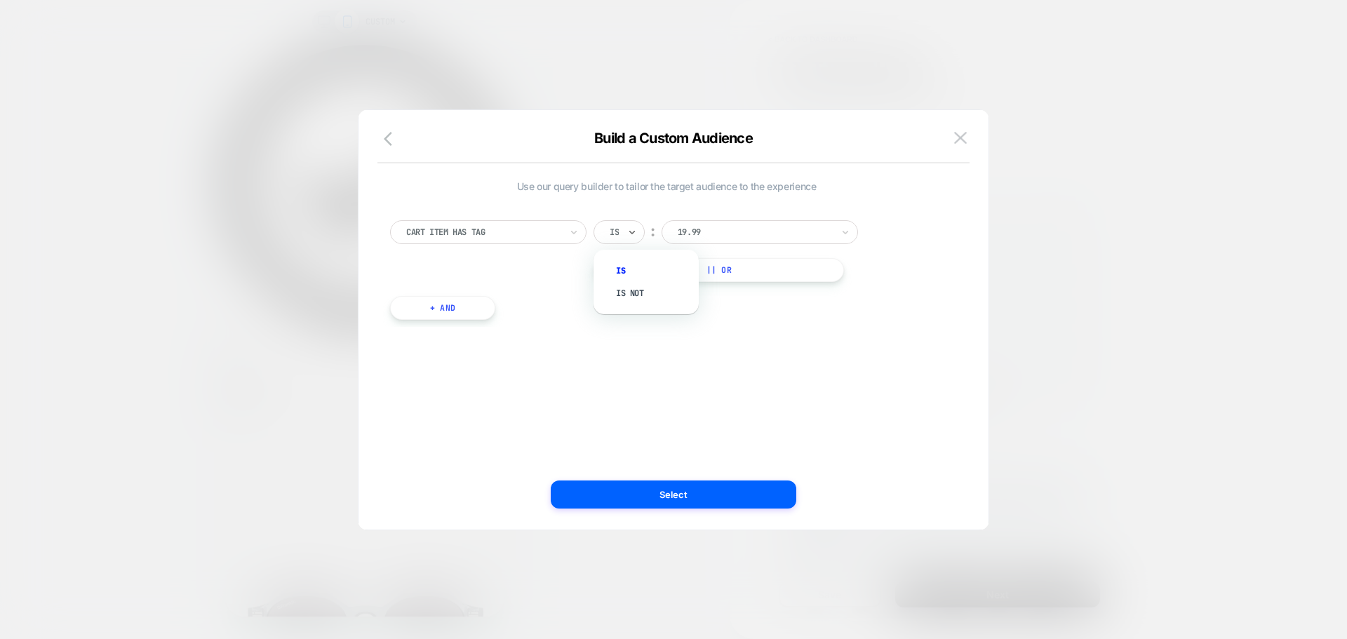
click at [614, 229] on input "text" at bounding box center [612, 232] width 6 height 13
click at [732, 236] on div at bounding box center [754, 232] width 154 height 13
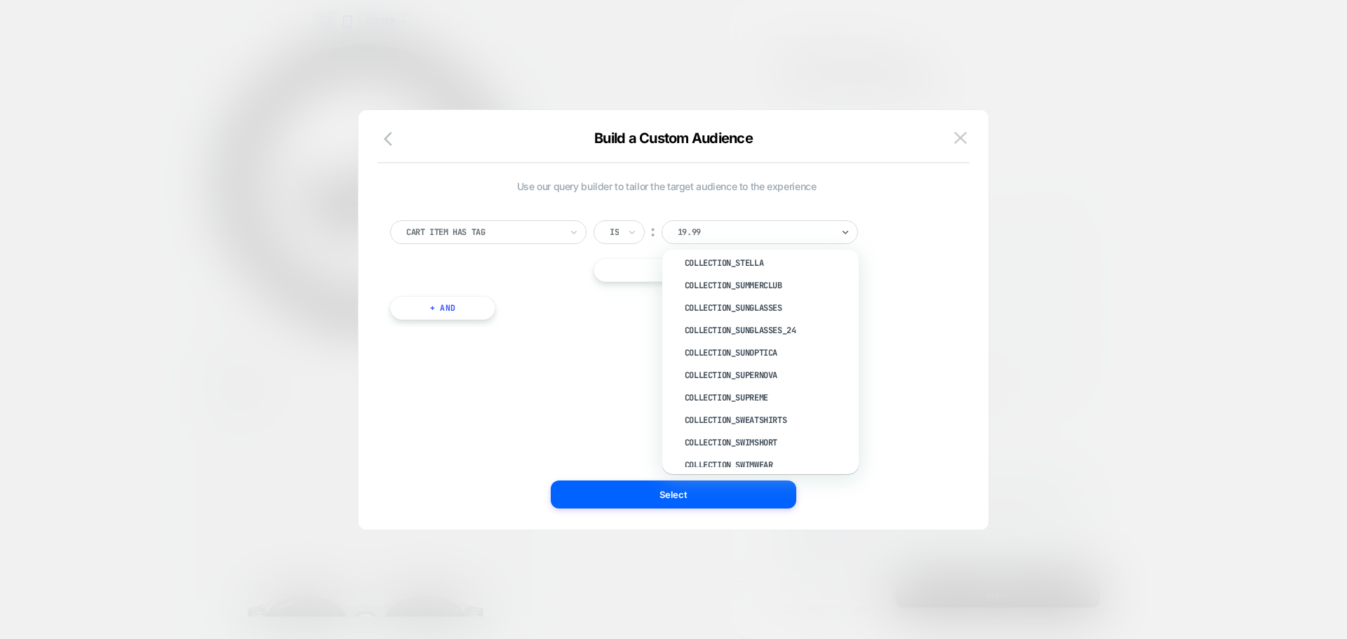
scroll to position [4699, 0]
click at [781, 310] on div "Collection_Sunglasses" at bounding box center [767, 307] width 182 height 22
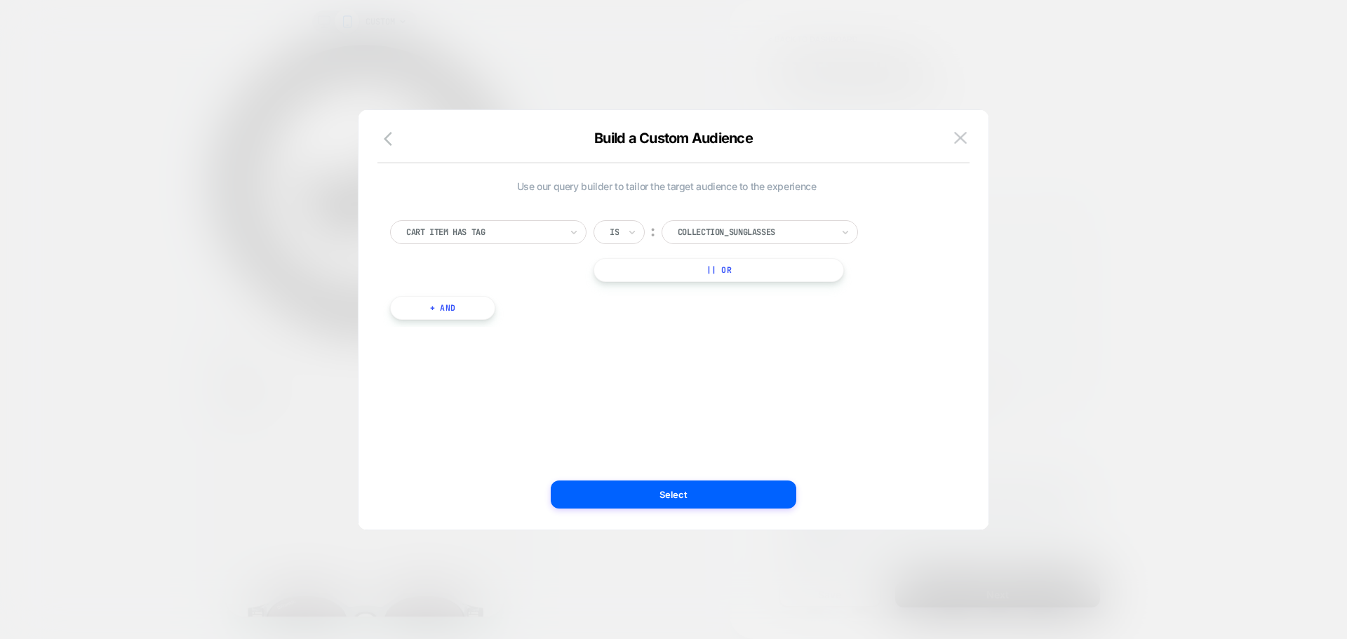
click at [674, 276] on button "|| Or" at bounding box center [718, 270] width 250 height 24
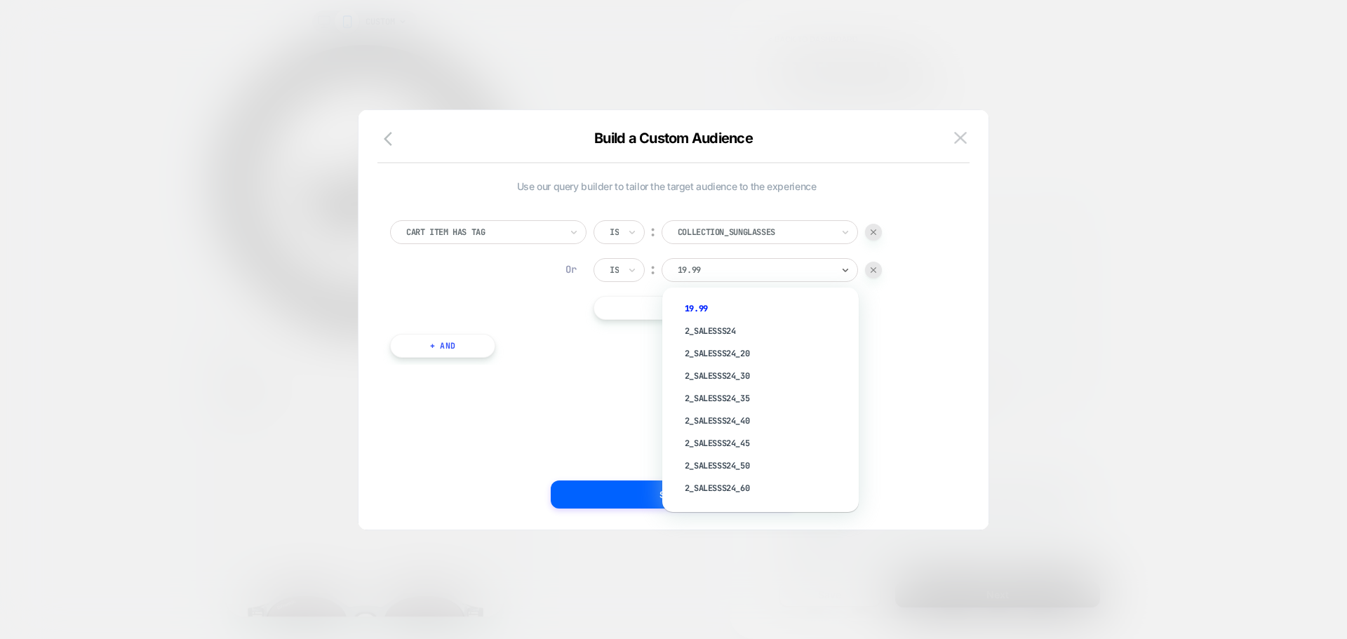
click at [762, 269] on div at bounding box center [754, 270] width 154 height 13
click at [572, 361] on div "Cart Item Has Tag Is ︰ Collection_Sunglasses Or Is ︰ option 19.99 focused, 1 of…" at bounding box center [666, 282] width 567 height 166
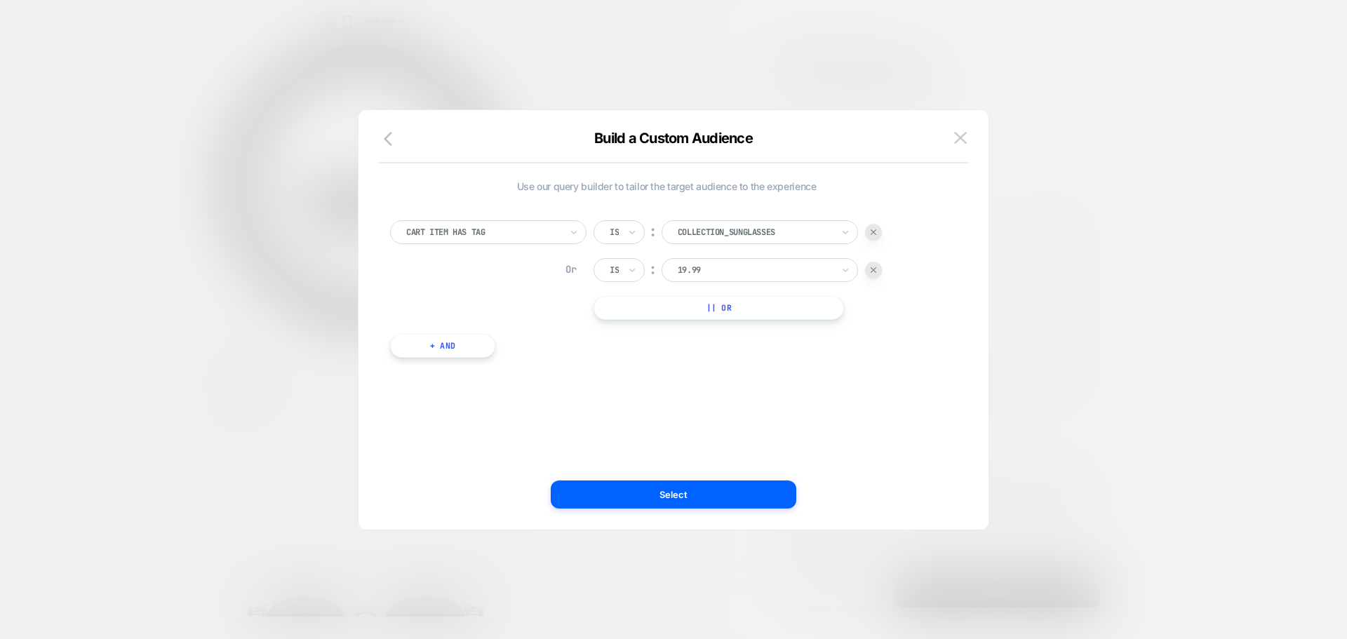
click at [1030, 384] on div at bounding box center [673, 319] width 1347 height 639
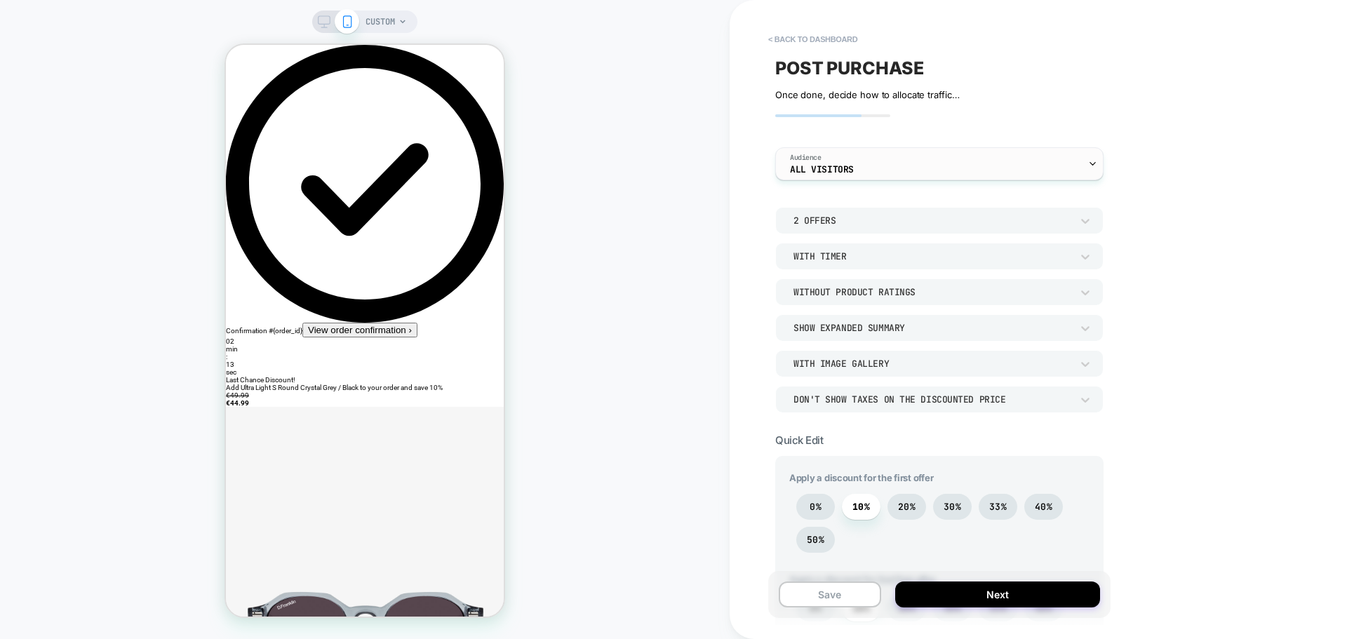
click at [903, 170] on div "Audience All Visitors" at bounding box center [936, 164] width 320 height 32
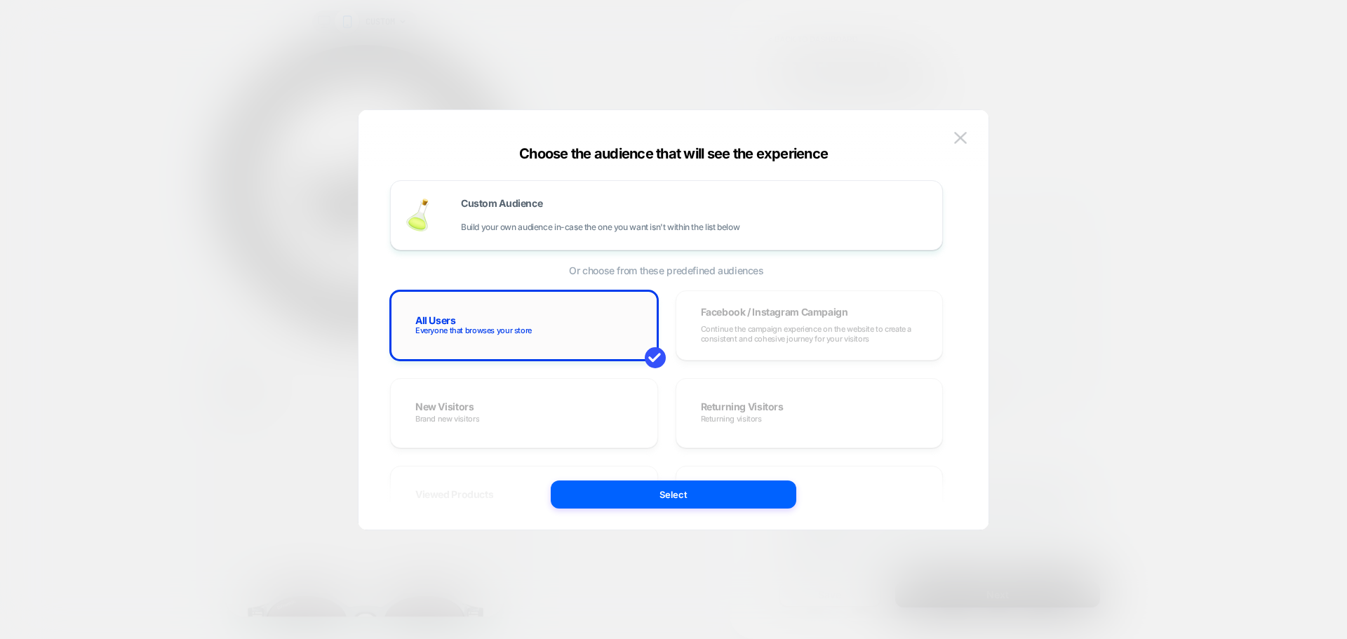
click at [558, 321] on div "All Users Everyone that browses your store" at bounding box center [524, 325] width 238 height 41
click at [708, 497] on button "Select" at bounding box center [673, 494] width 245 height 28
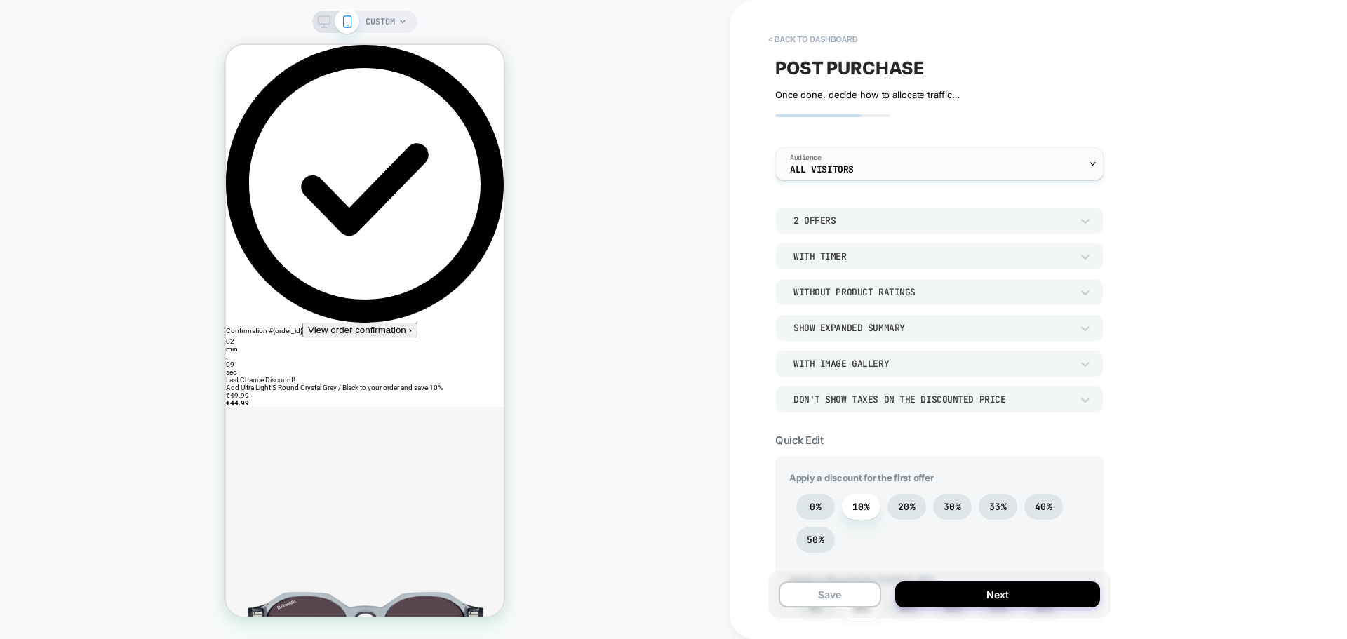
click at [859, 159] on div "Audience All Visitors" at bounding box center [936, 164] width 320 height 32
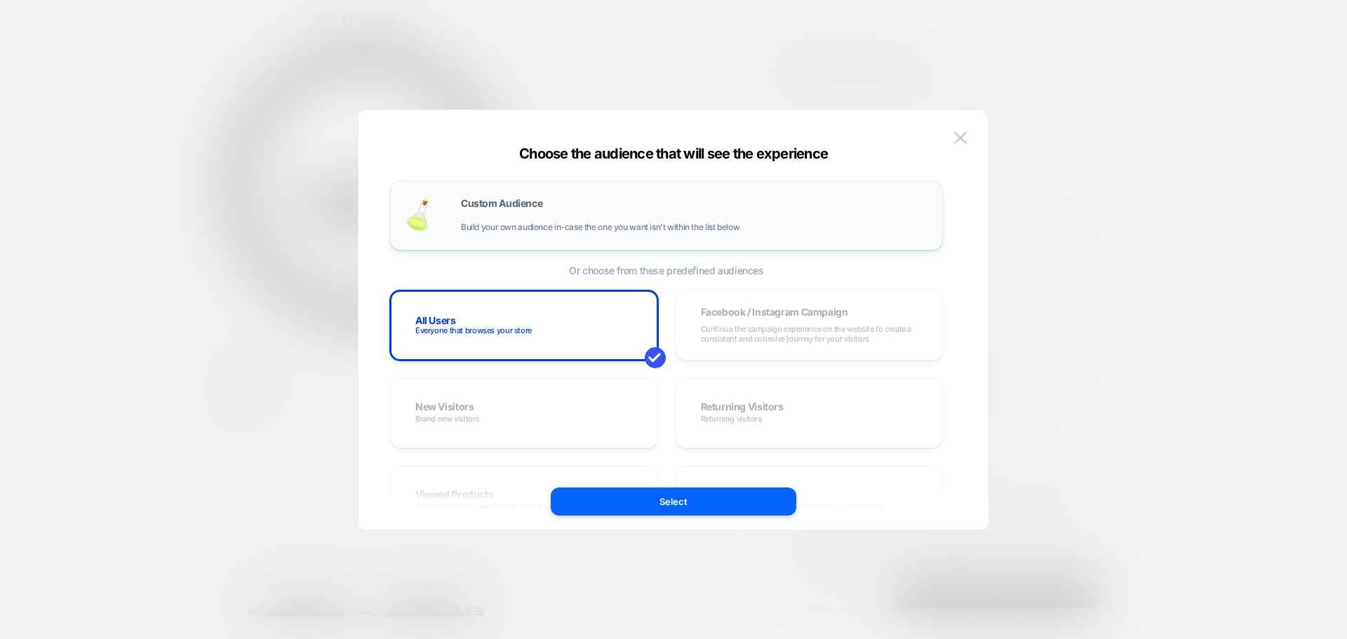
click at [513, 229] on span "Build your own audience in-case the one you want isn't within the list below" at bounding box center [600, 227] width 278 height 10
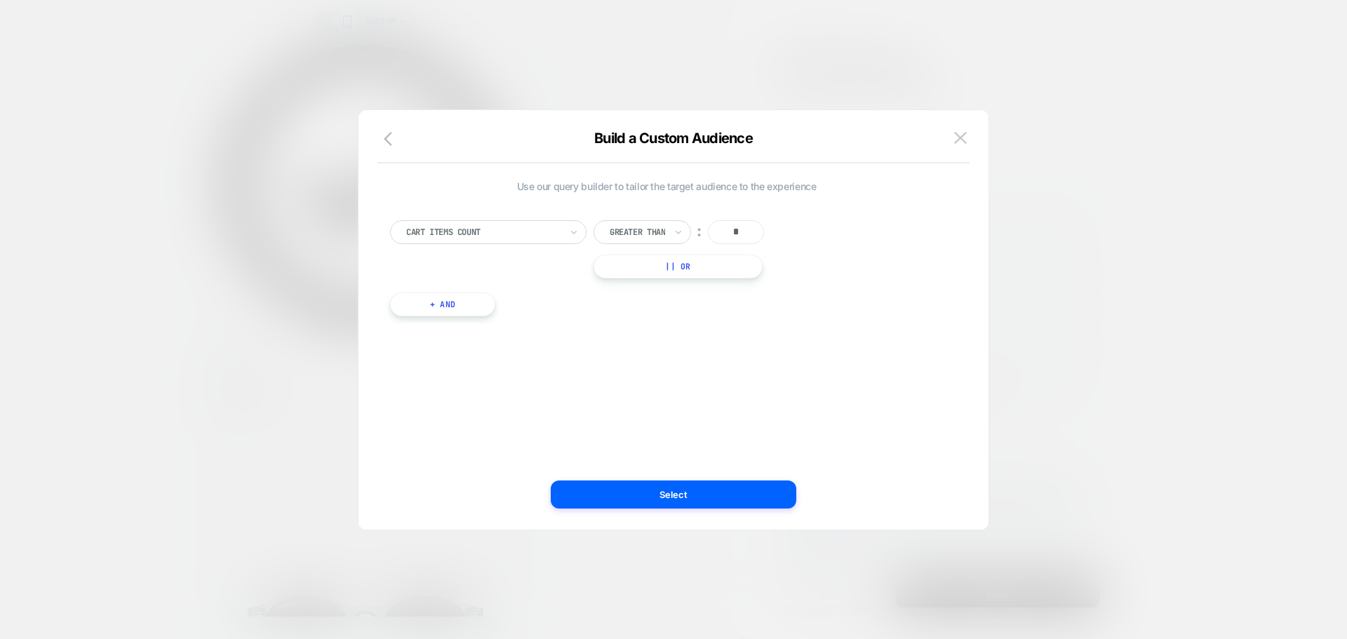
click at [502, 235] on div at bounding box center [483, 232] width 154 height 13
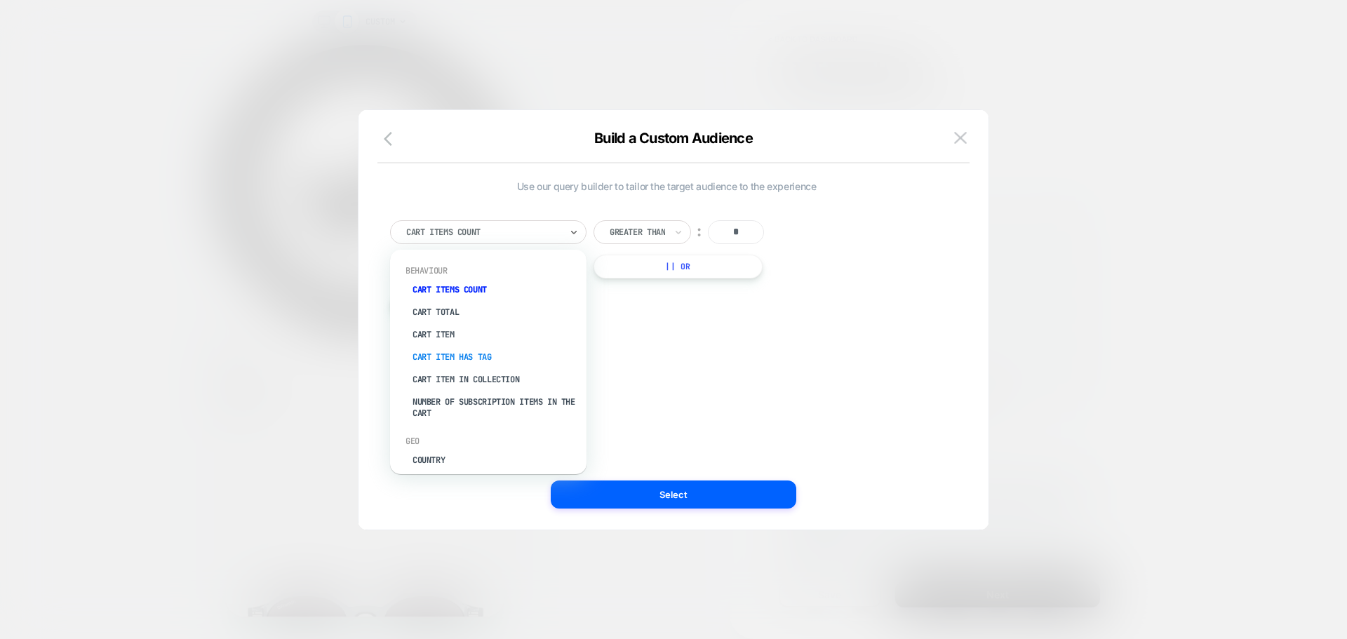
click at [478, 351] on div "Cart Item Has Tag" at bounding box center [495, 357] width 182 height 22
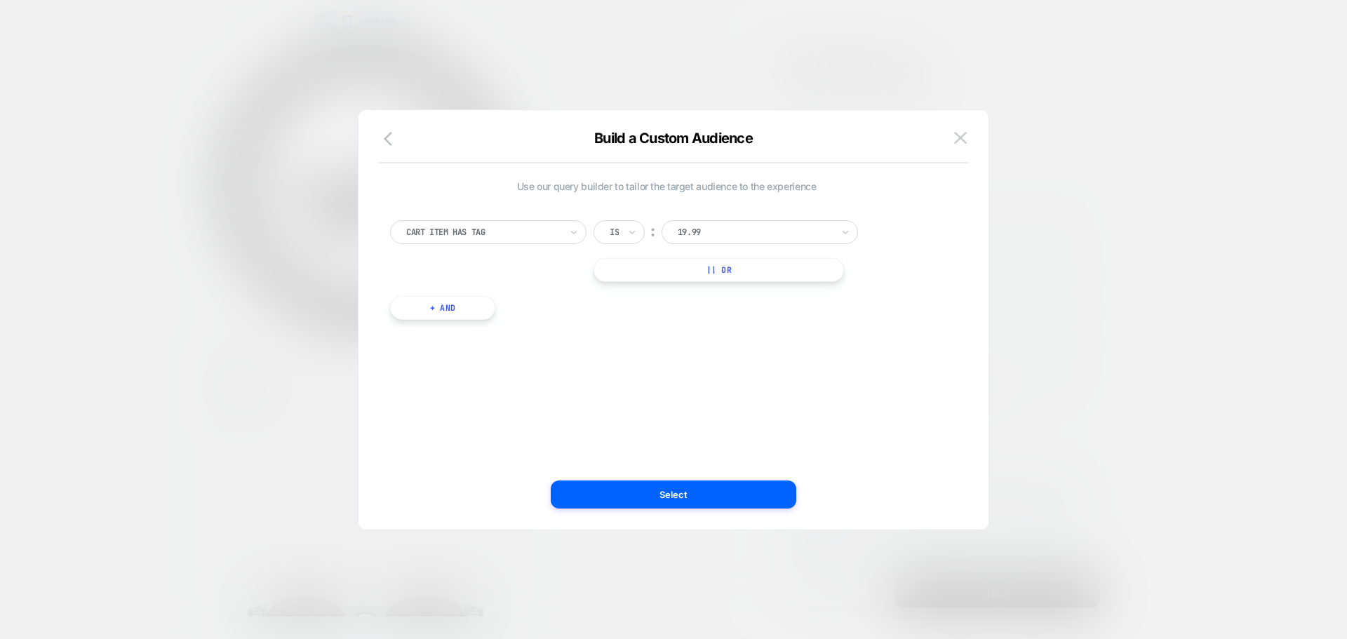
click at [731, 233] on div at bounding box center [754, 232] width 154 height 13
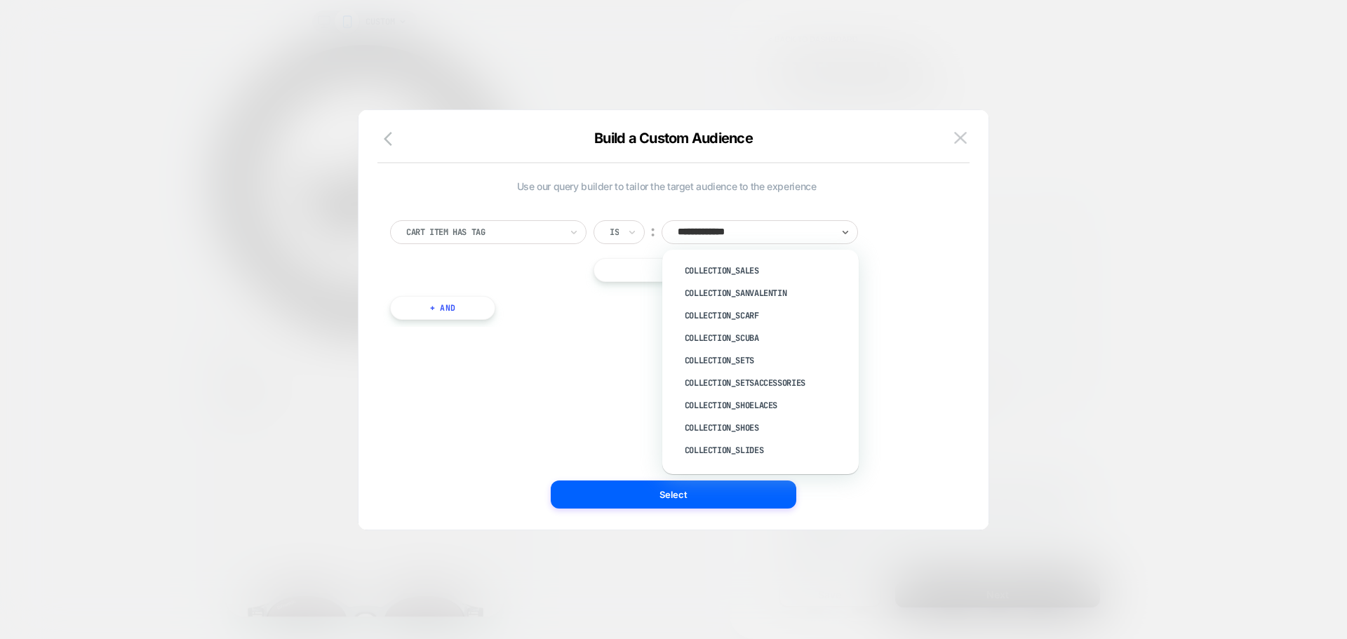
type input "**********"
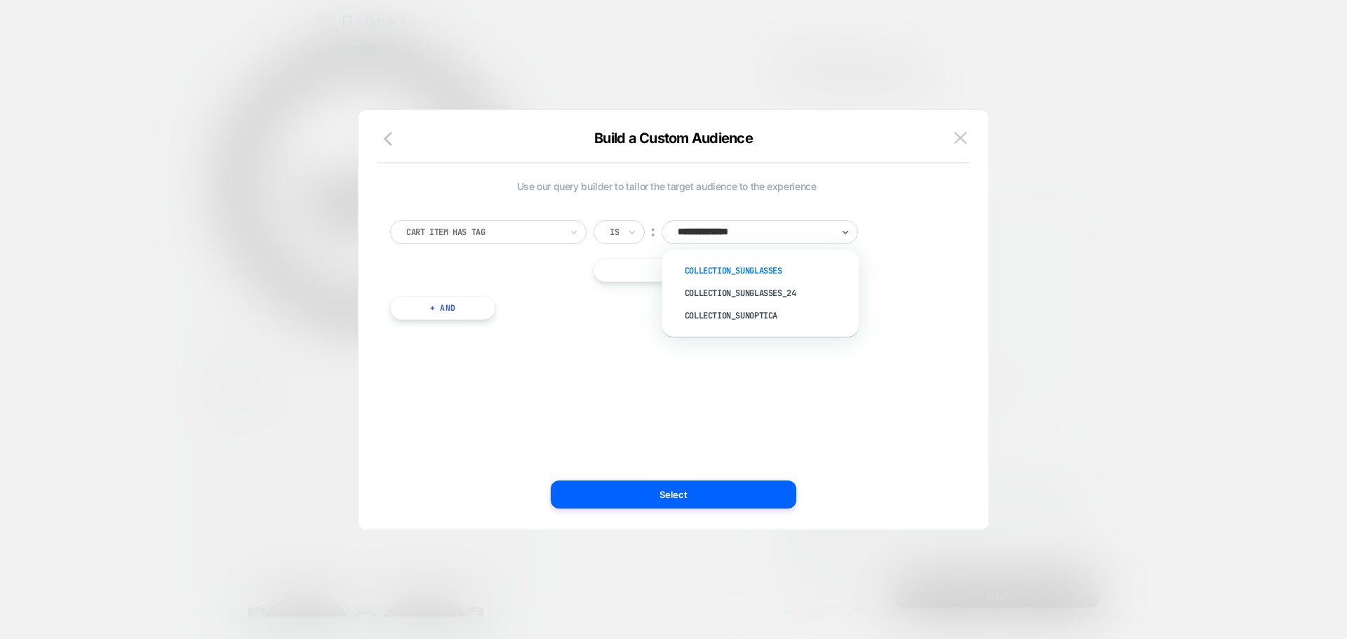
click at [708, 271] on div "Collection_Sunglasses" at bounding box center [767, 270] width 182 height 22
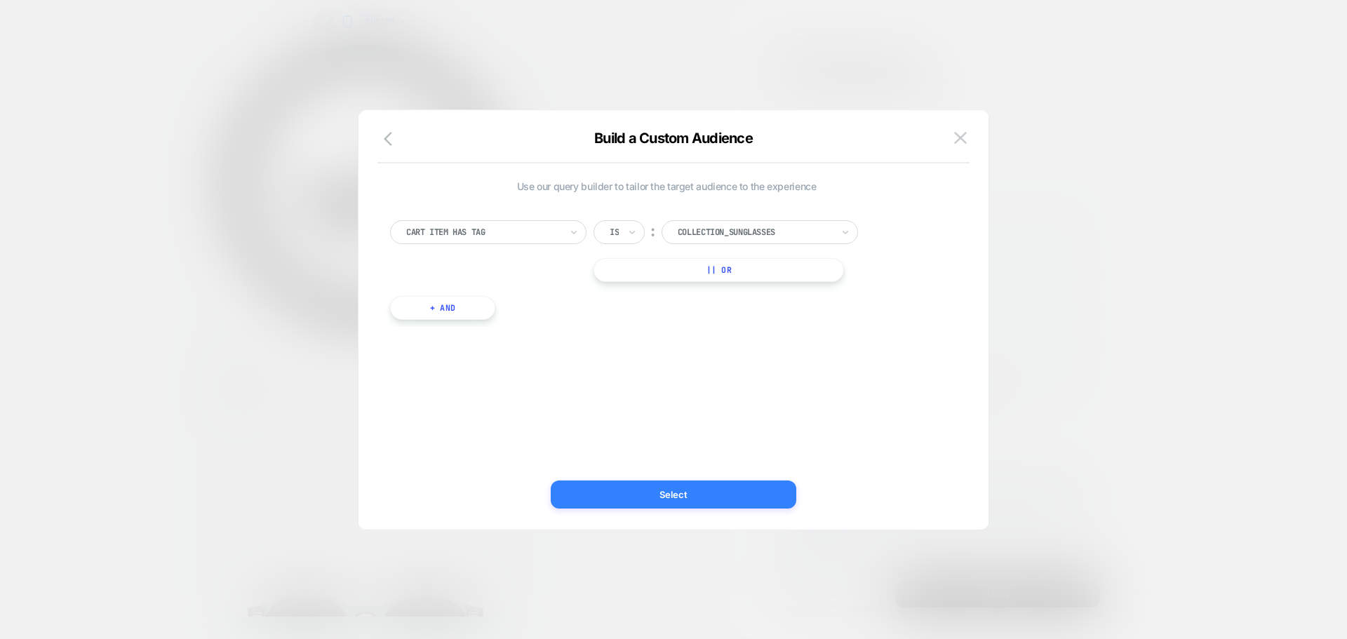
click at [722, 499] on button "Select" at bounding box center [673, 494] width 245 height 28
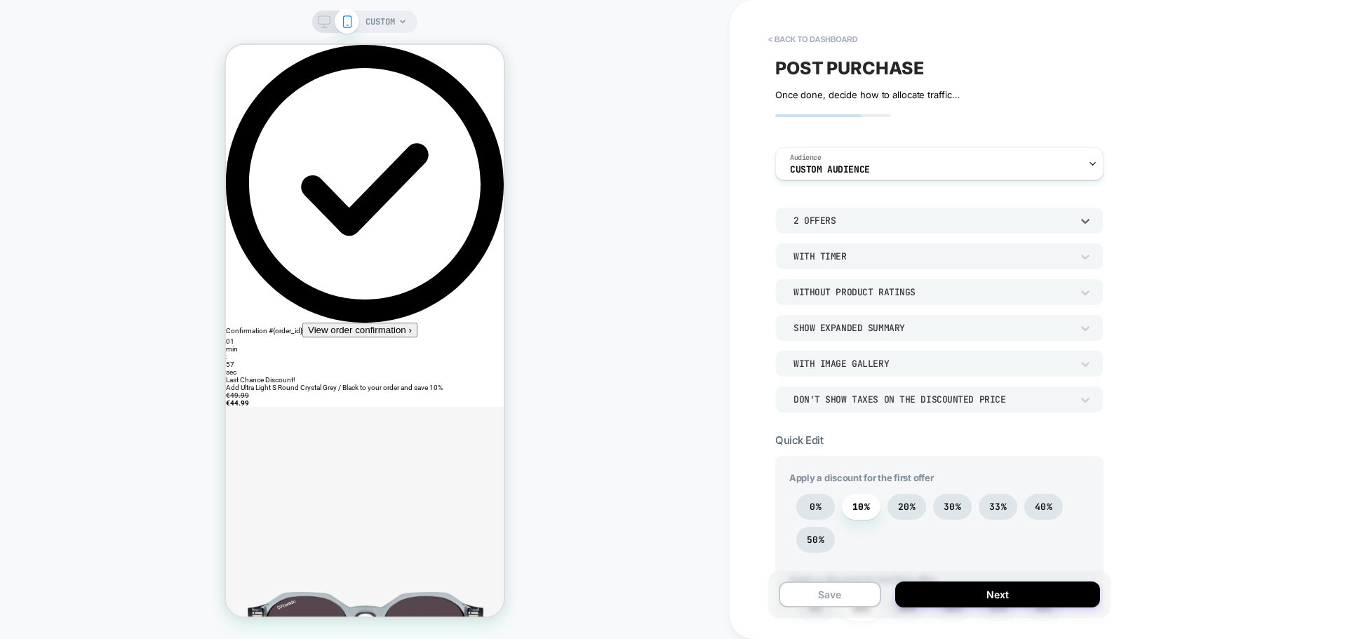
click at [832, 224] on div "2 Offers" at bounding box center [932, 221] width 278 height 12
click at [837, 259] on div "1 Offer" at bounding box center [939, 256] width 317 height 29
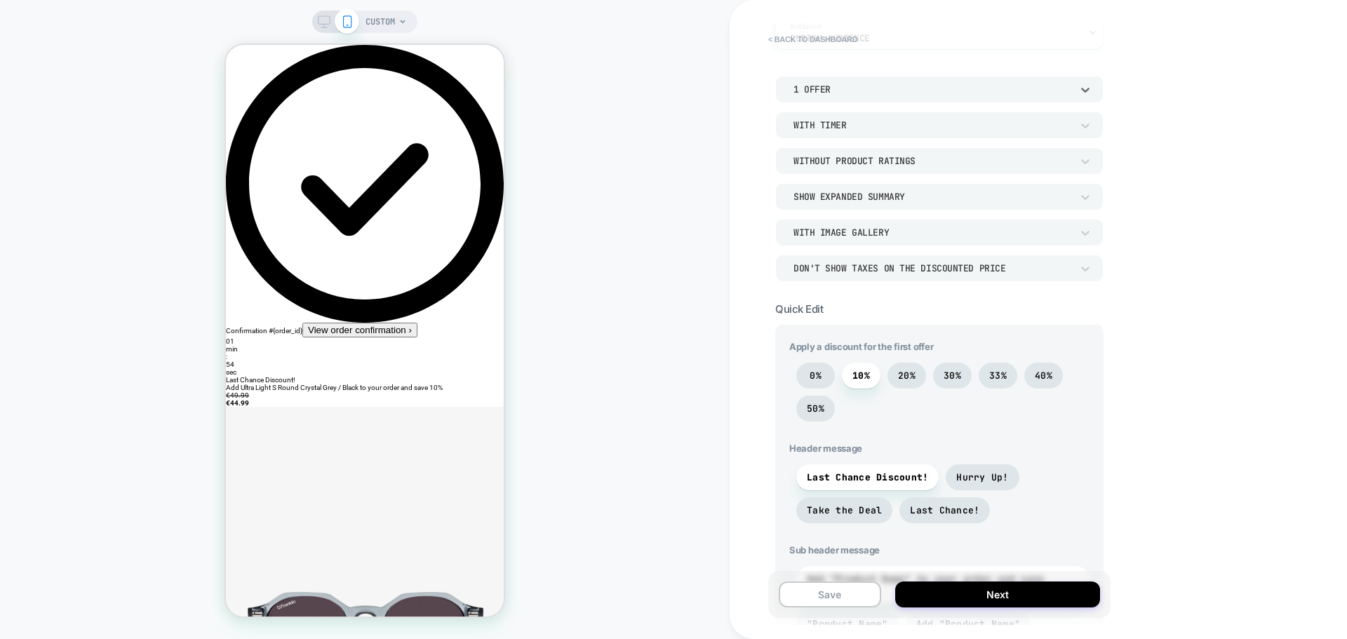
scroll to position [140, 0]
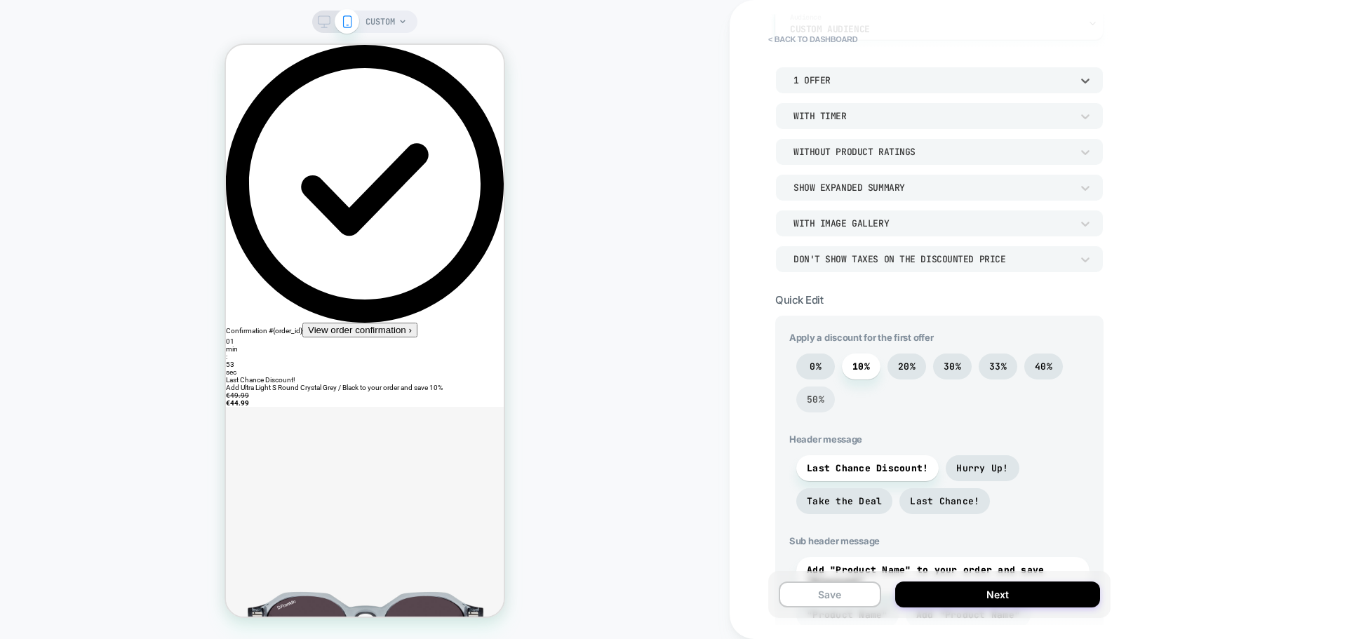
click at [823, 402] on span "50%" at bounding box center [816, 399] width 18 height 12
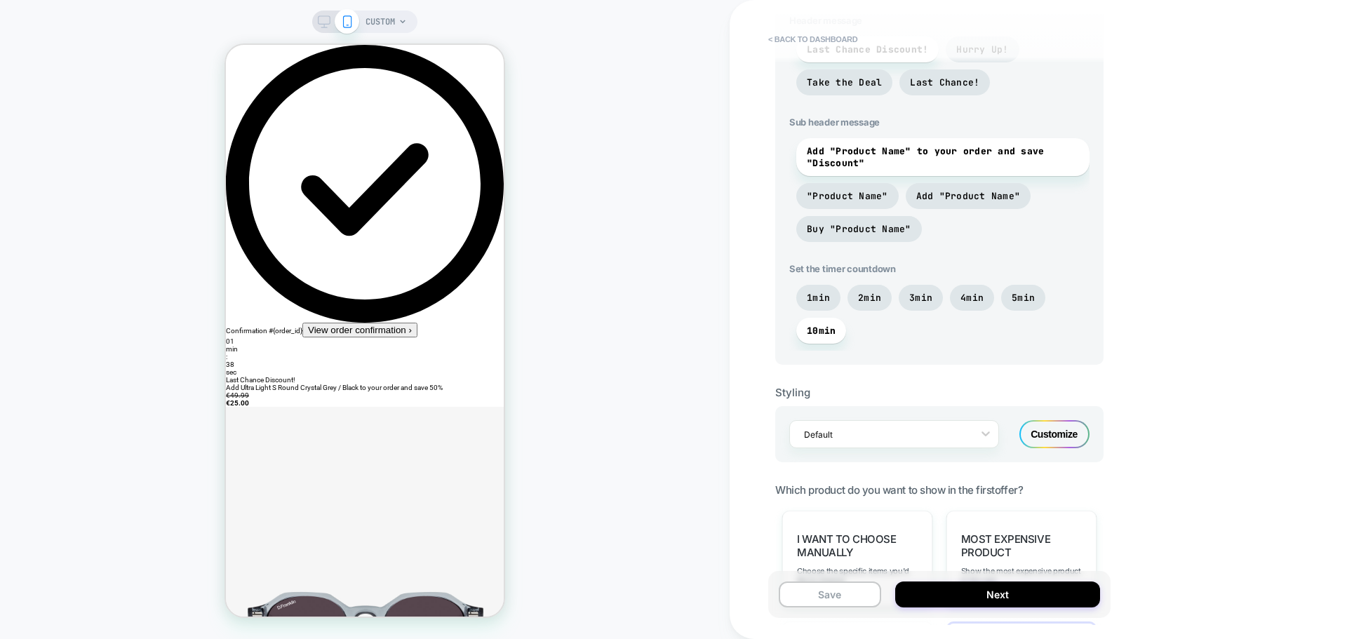
scroll to position [561, 0]
click at [870, 297] on span "2min" at bounding box center [869, 296] width 23 height 12
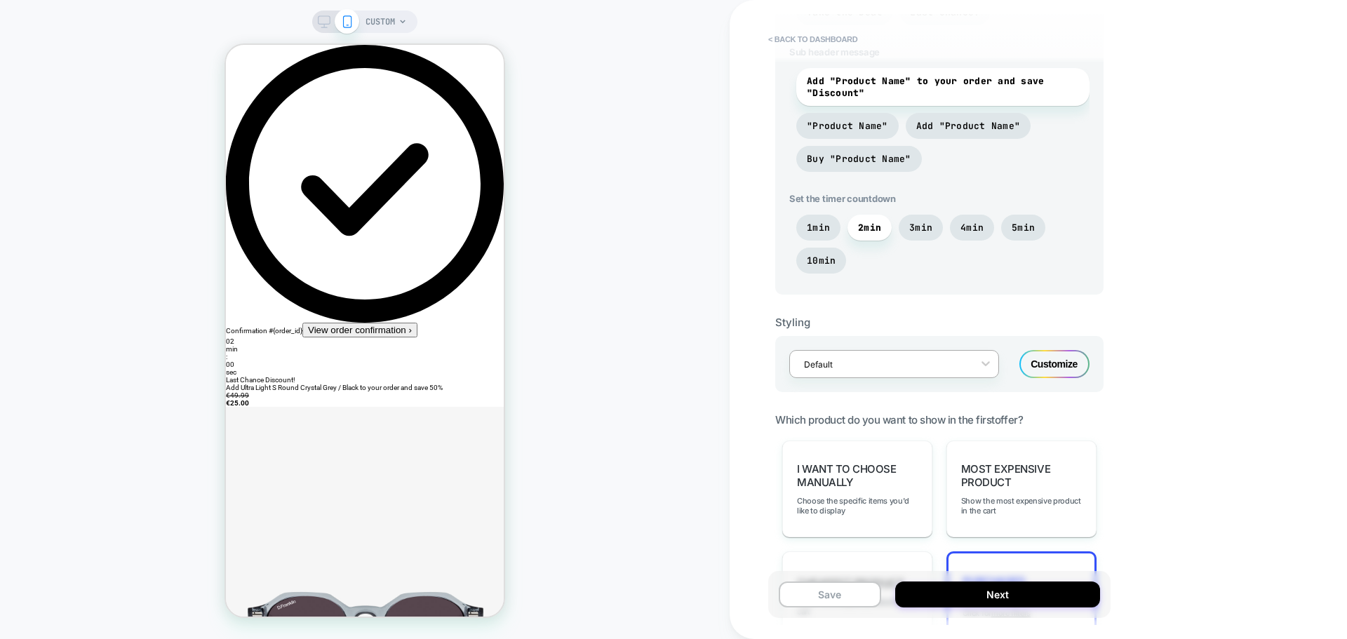
scroll to position [631, 0]
click at [1065, 367] on div "Customize" at bounding box center [1054, 362] width 70 height 28
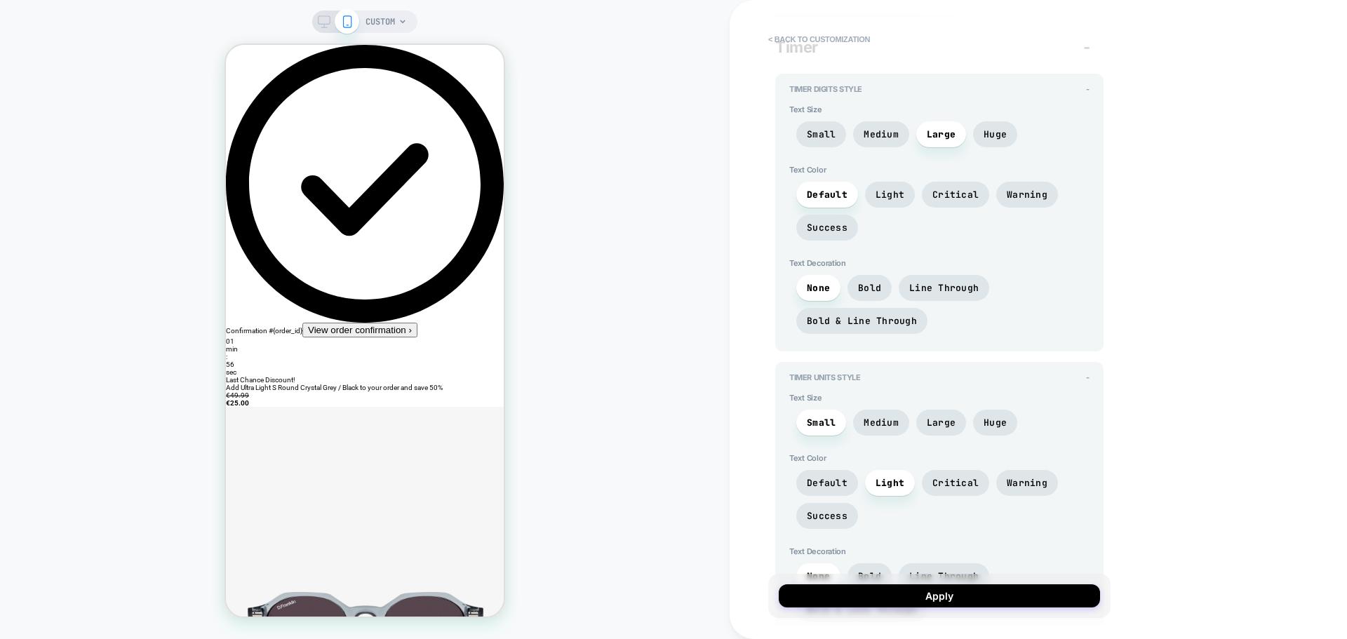
scroll to position [0, 0]
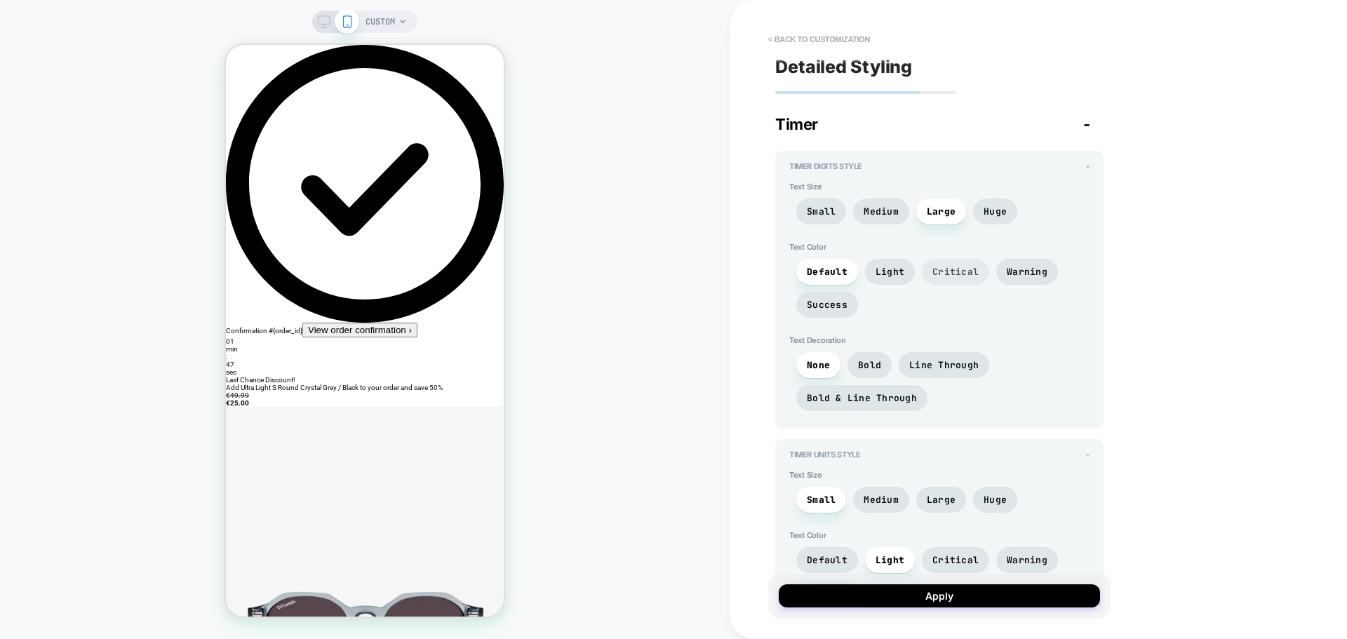
click at [961, 271] on span "Critical" at bounding box center [955, 272] width 46 height 12
click at [877, 363] on span "Bold" at bounding box center [869, 365] width 23 height 12
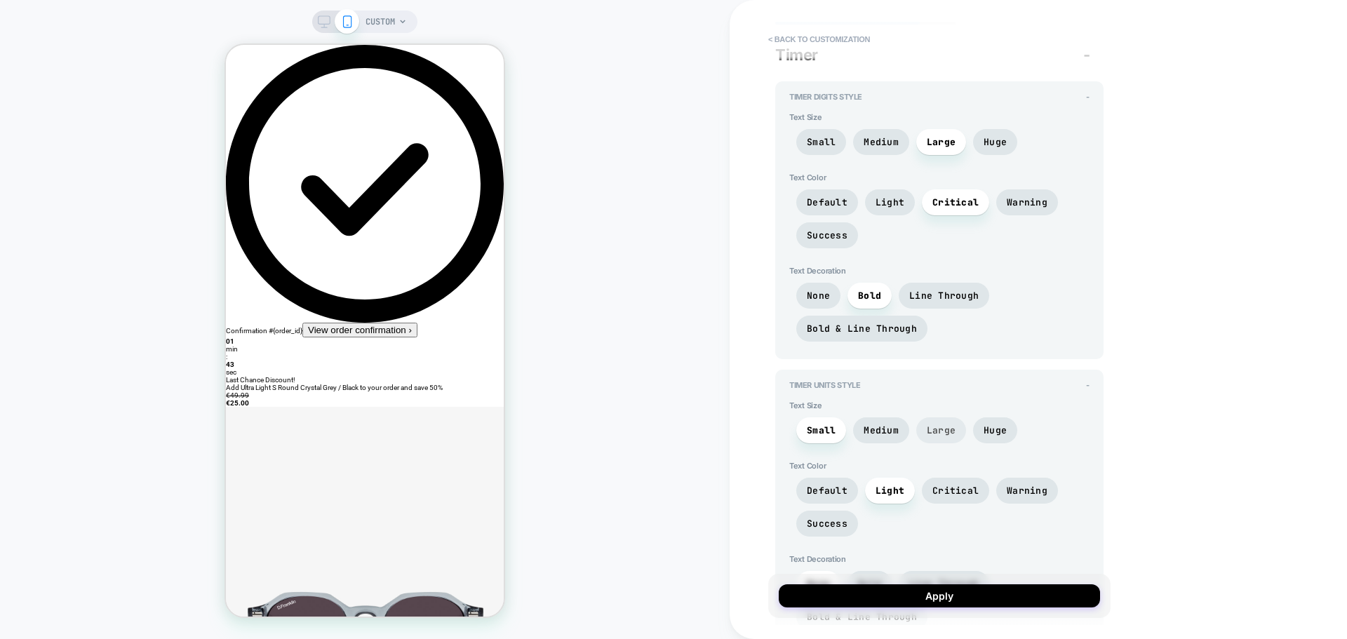
scroll to position [70, 0]
click at [950, 494] on span "Critical" at bounding box center [955, 490] width 46 height 12
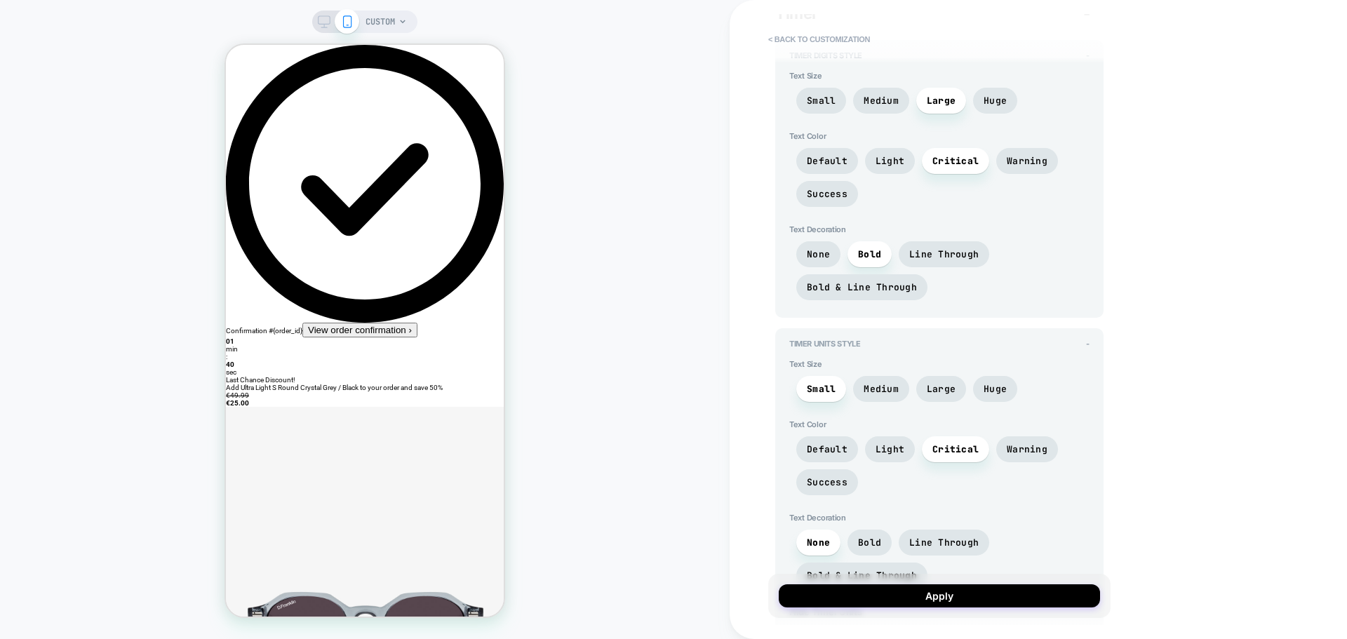
scroll to position [210, 0]
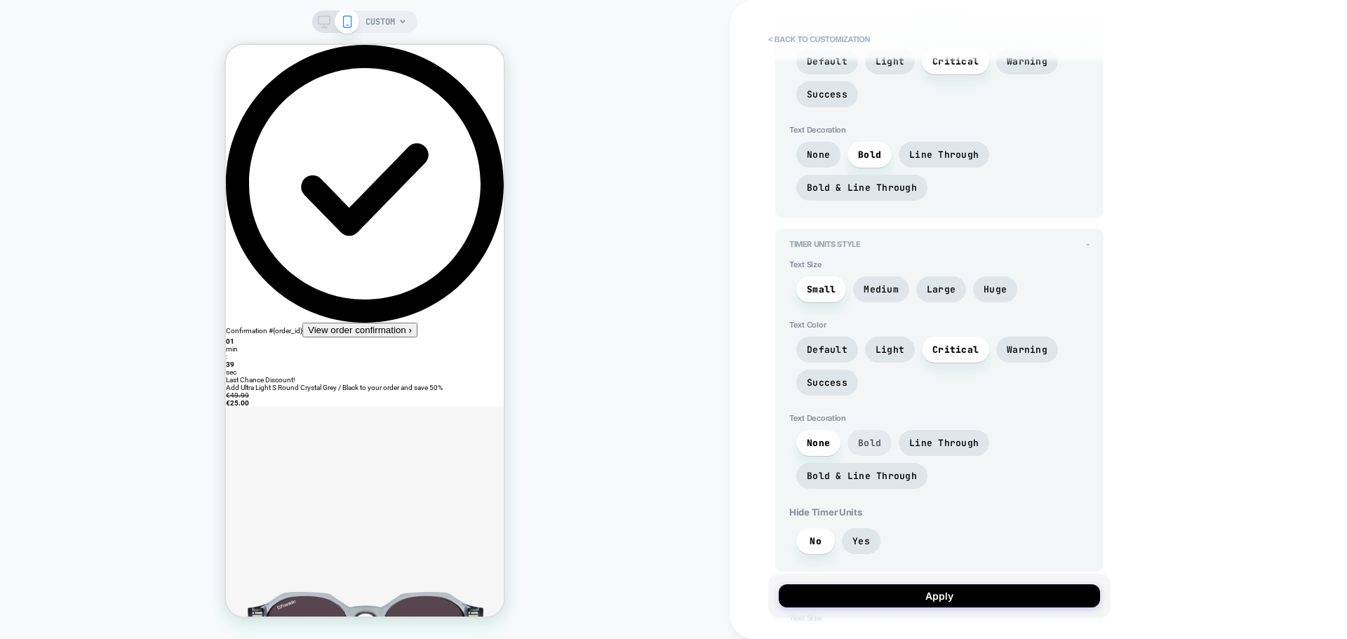
click at [865, 438] on span "Bold" at bounding box center [869, 443] width 23 height 12
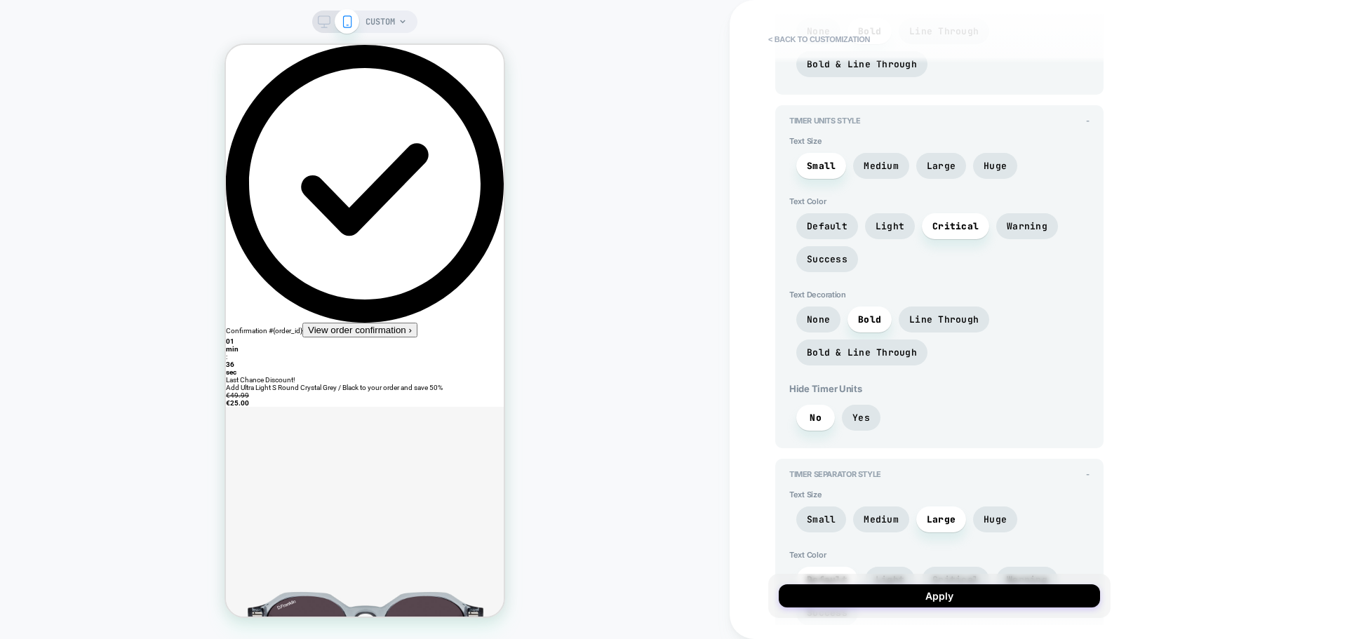
scroll to position [351, 0]
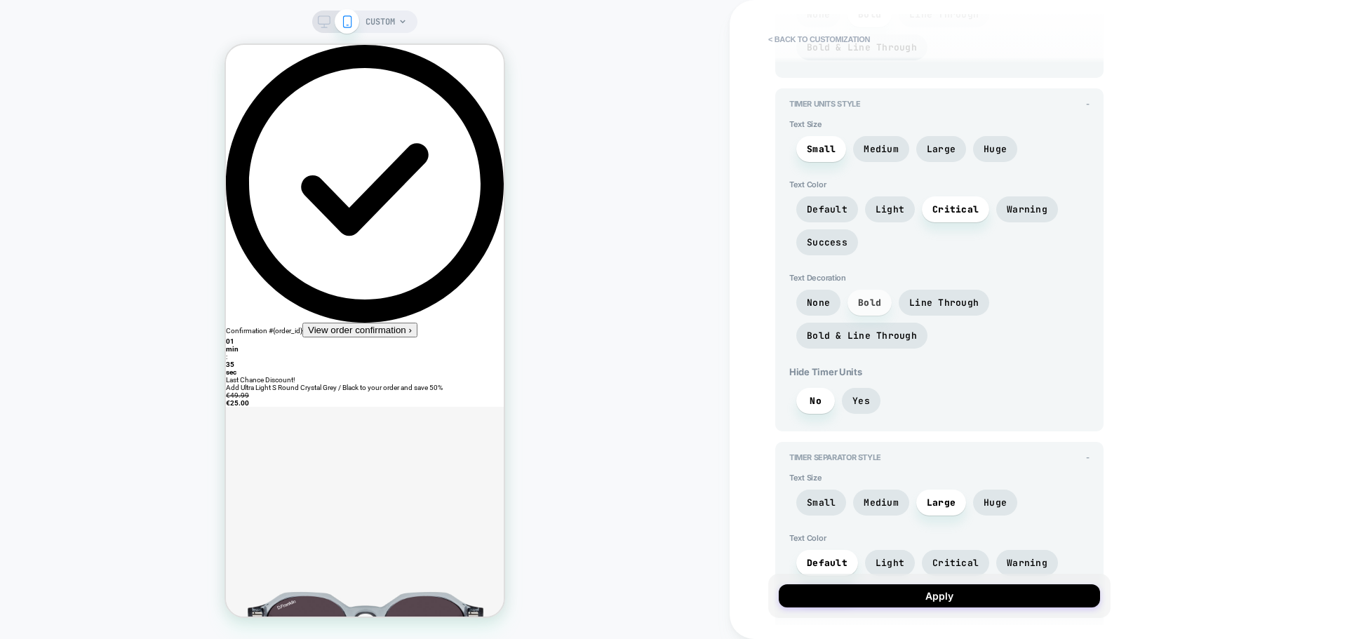
drag, startPoint x: 865, startPoint y: 297, endPoint x: 845, endPoint y: 301, distance: 20.8
click at [865, 298] on span "Bold" at bounding box center [869, 303] width 23 height 12
click at [841, 301] on div "None Bold Line Through Bold & Line Through" at bounding box center [939, 323] width 300 height 66
click at [825, 308] on span "None" at bounding box center [818, 303] width 23 height 12
drag, startPoint x: 1098, startPoint y: 0, endPoint x: 1184, endPoint y: 346, distance: 356.4
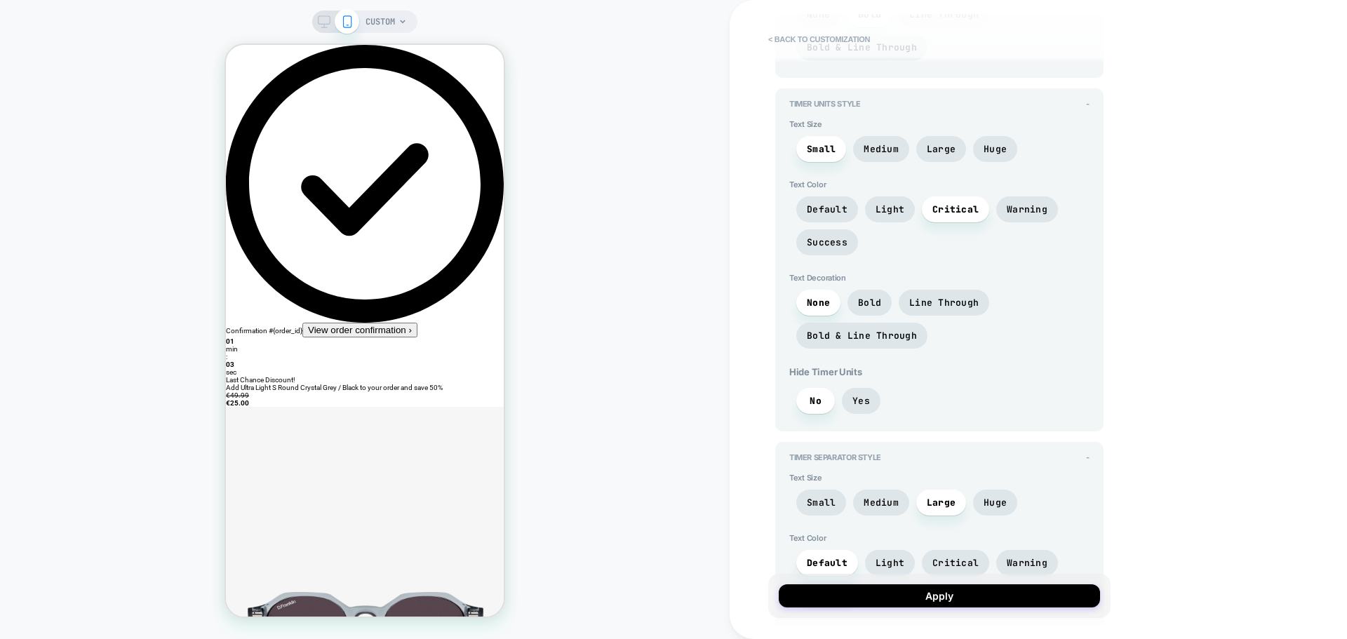
click at [1184, 353] on div "< Back to customization Detailed Styling Timer - Timer Digits Style - Text Size…" at bounding box center [1037, 319] width 617 height 639
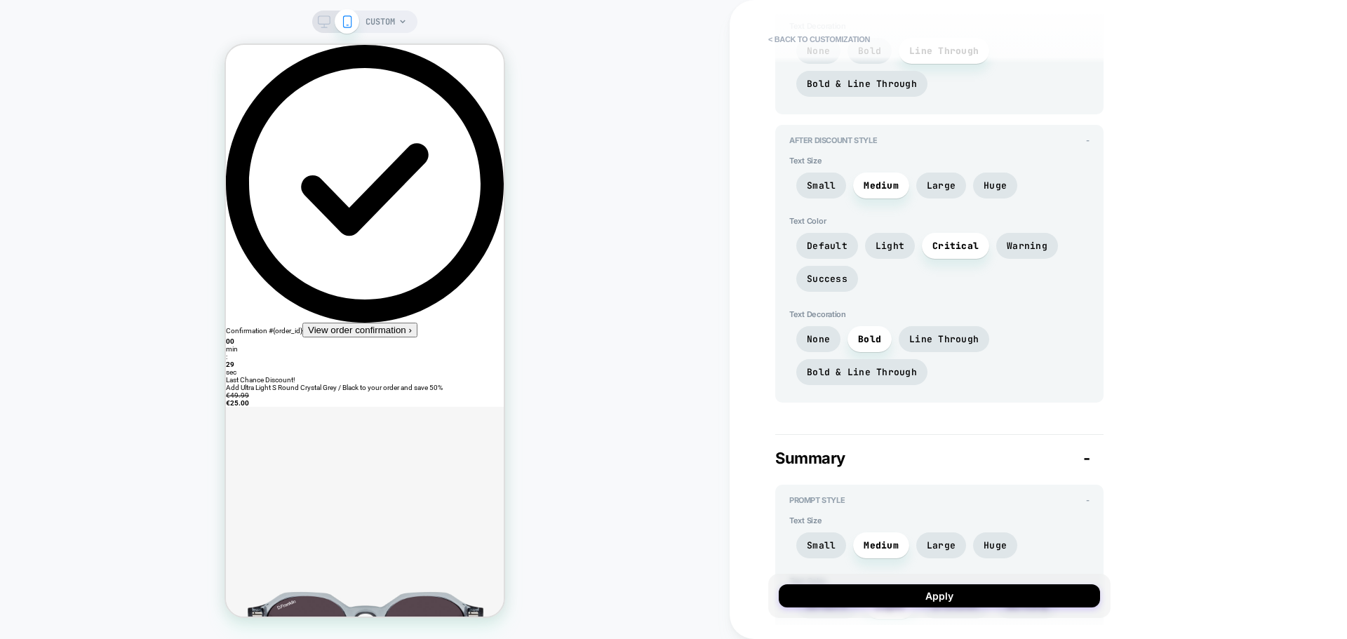
scroll to position [2034, 0]
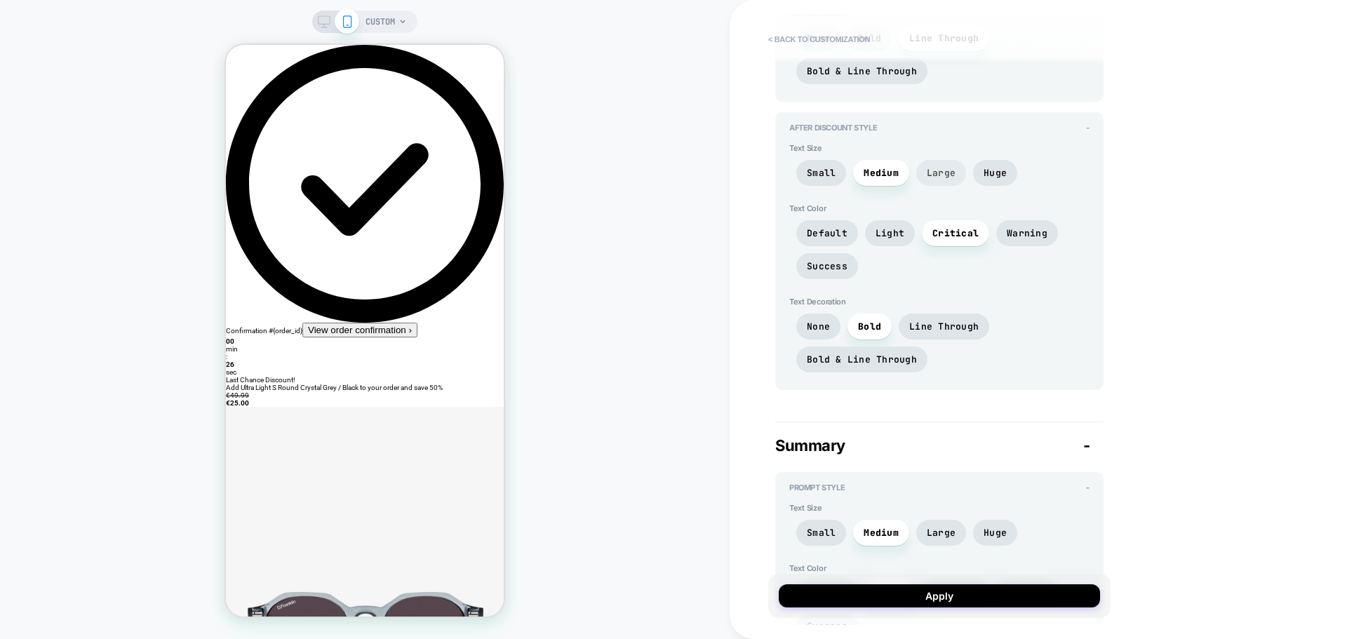
click at [941, 172] on span "Large" at bounding box center [940, 173] width 29 height 12
click at [1006, 173] on span "Huge" at bounding box center [995, 173] width 44 height 26
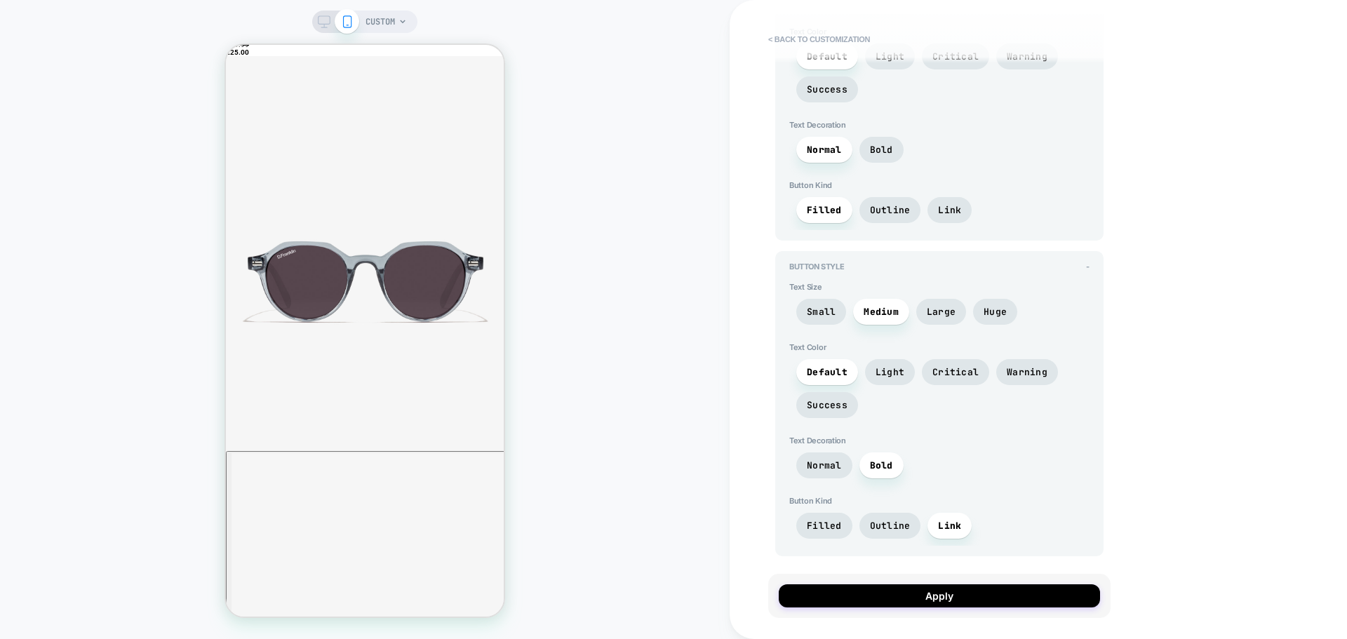
scroll to position [3508, 0]
click at [964, 598] on button "Apply" at bounding box center [938, 595] width 321 height 23
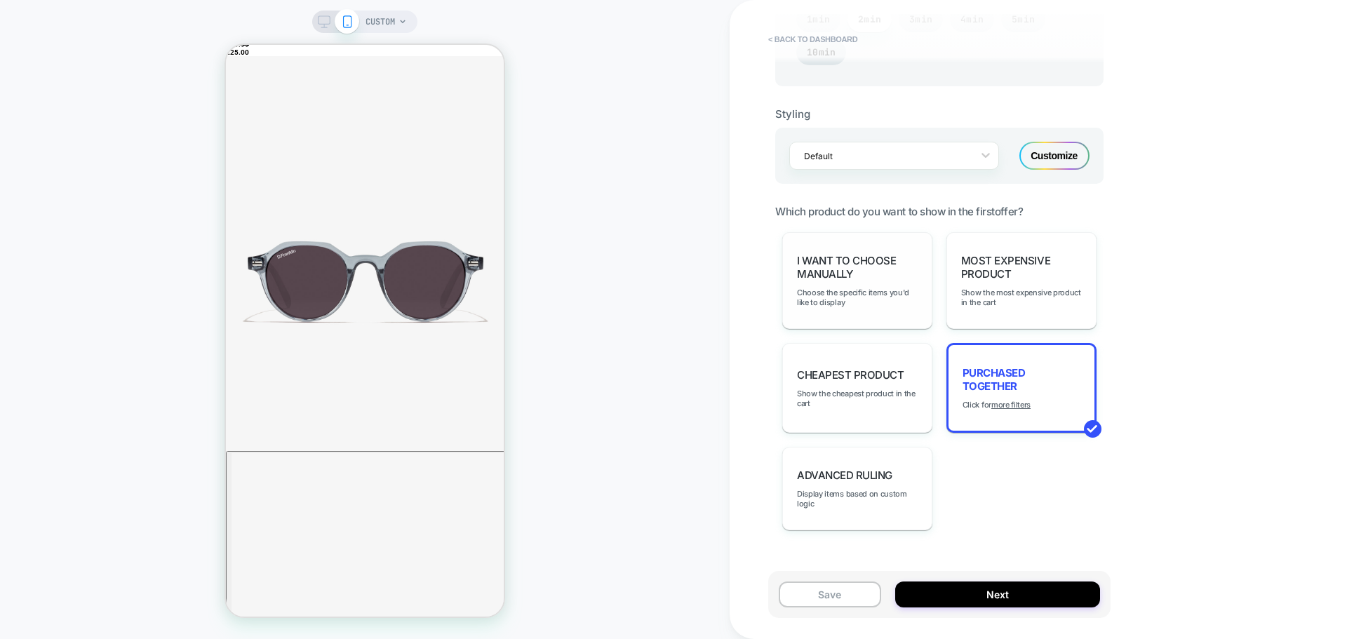
scroll to position [842, 0]
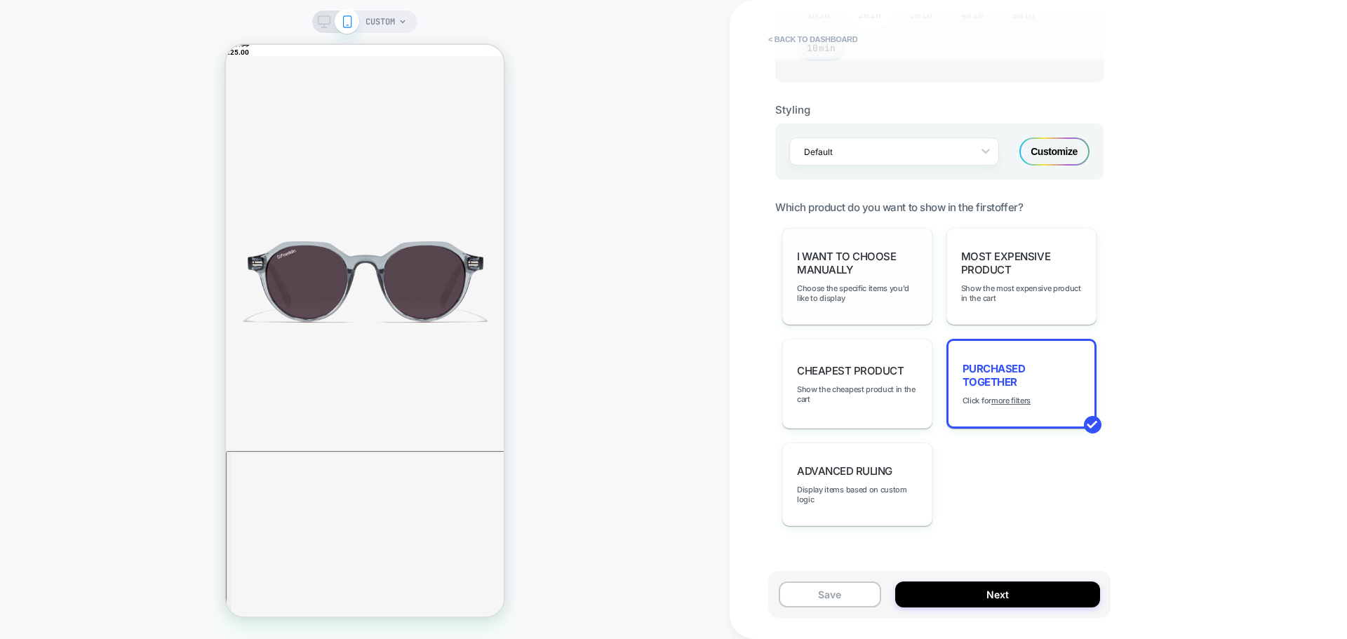
click at [825, 263] on span "I want to choose manually" at bounding box center [857, 263] width 121 height 27
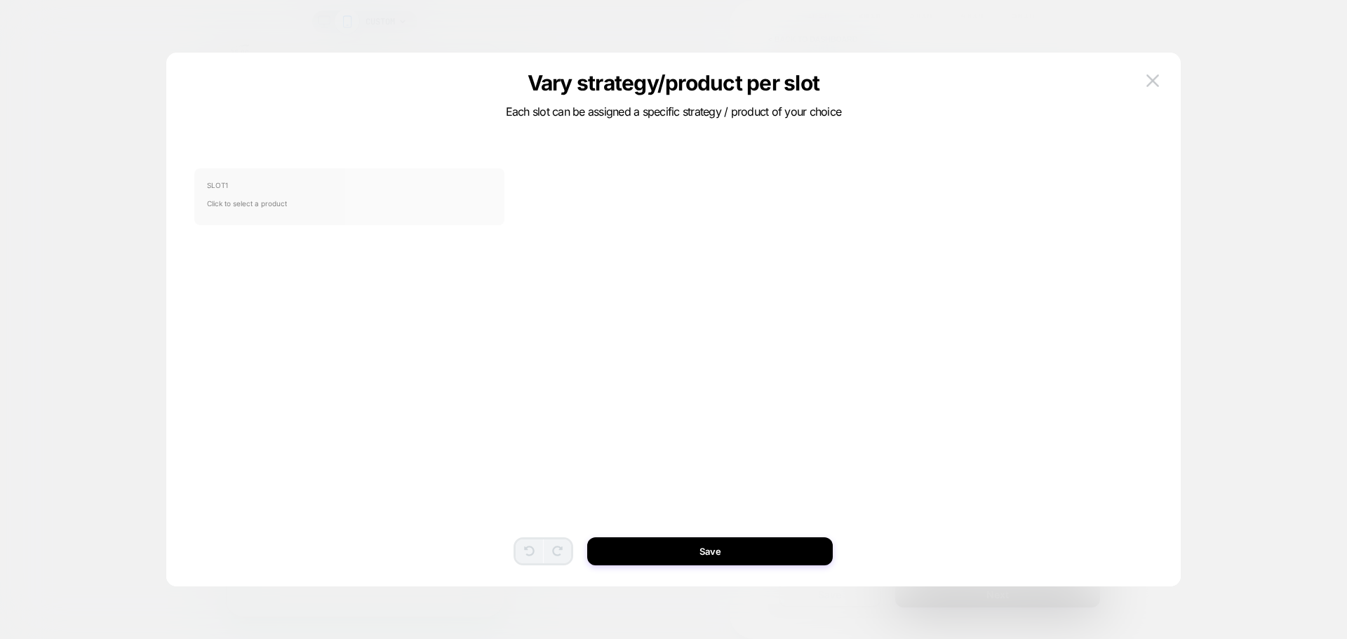
click at [316, 203] on span "Click to select a product" at bounding box center [349, 203] width 285 height 28
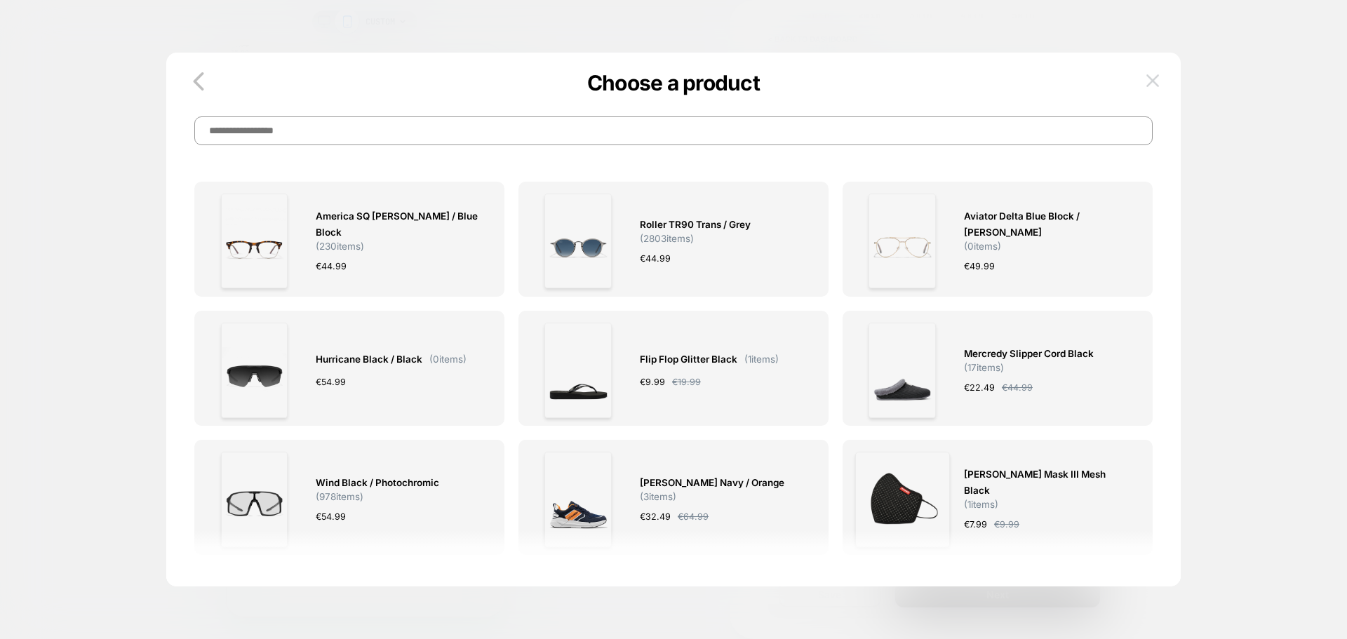
click at [1153, 83] on img at bounding box center [1152, 80] width 13 height 12
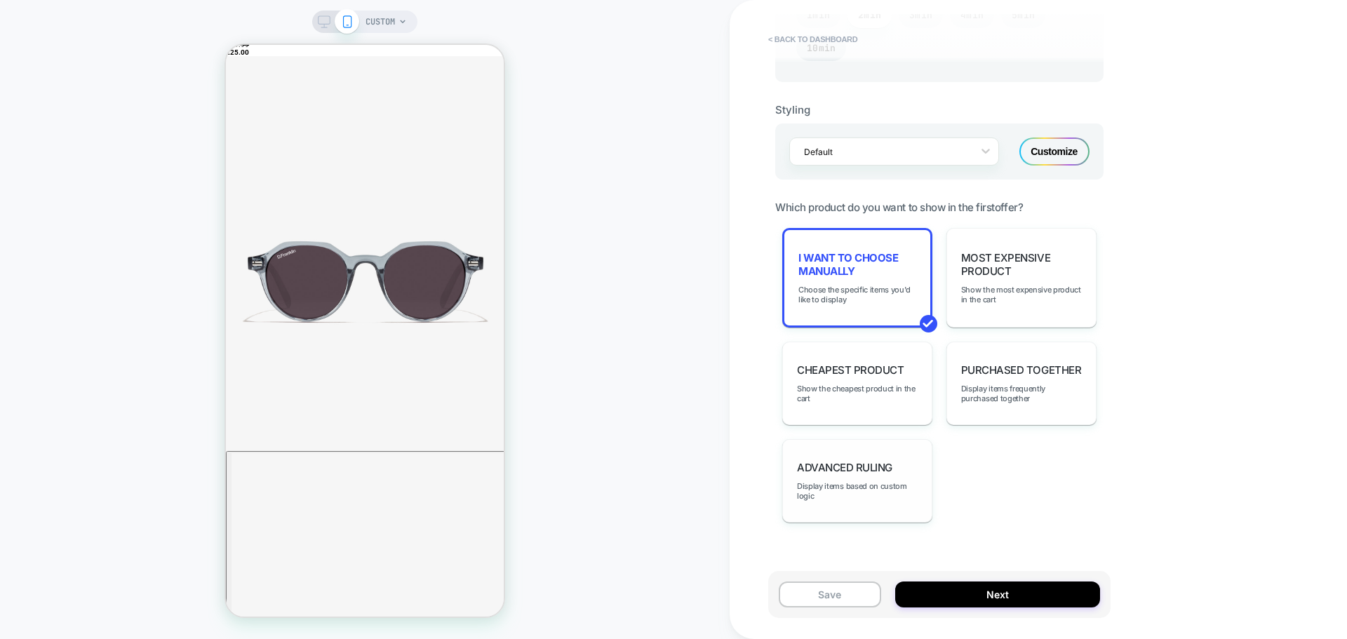
click at [866, 466] on span "Advanced Ruling" at bounding box center [844, 467] width 95 height 13
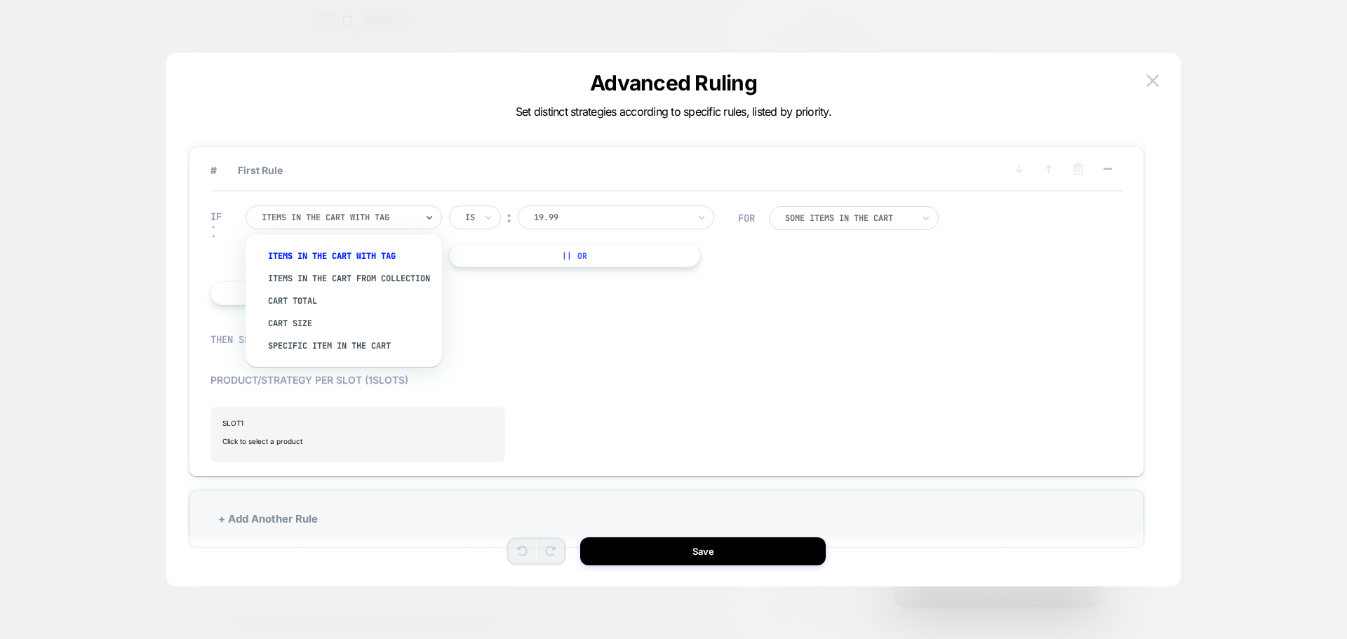
click at [389, 219] on div at bounding box center [339, 217] width 154 height 13
click at [582, 213] on div at bounding box center [611, 217] width 154 height 13
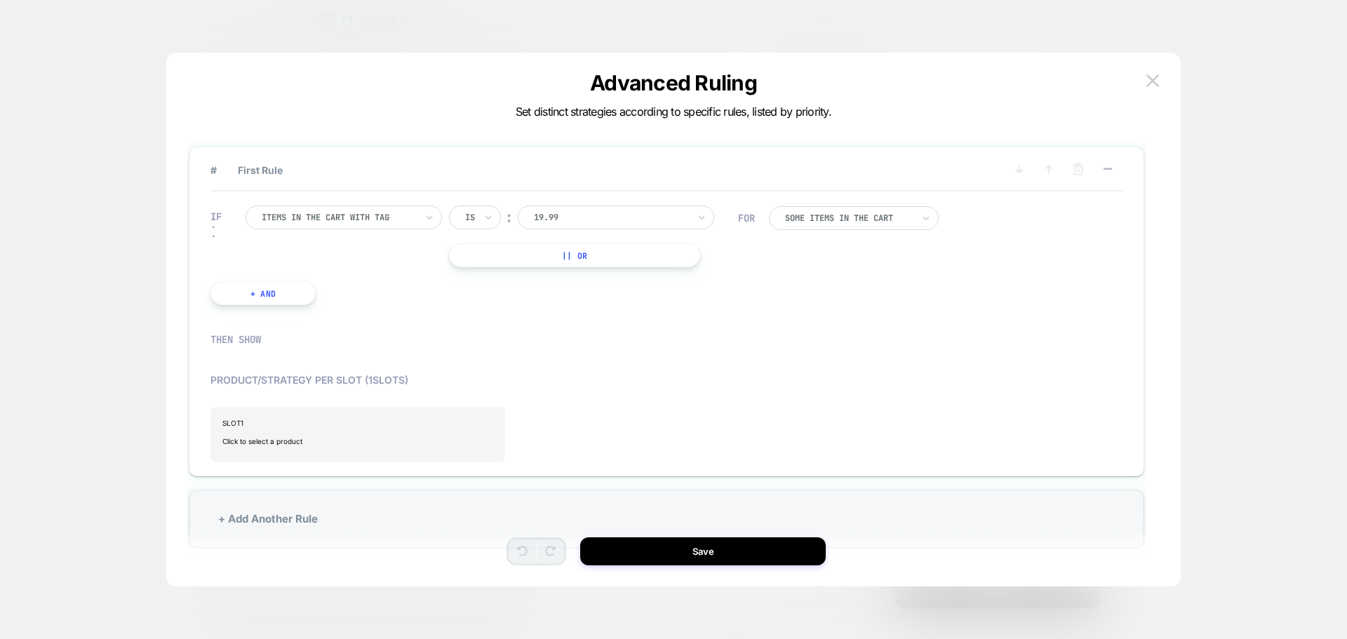
click at [335, 215] on div "CUSTOM < back to dashboard POST PURCHASE Click to edit experience details Once …" at bounding box center [673, 319] width 1347 height 639
click at [593, 363] on div "CUSTOM < back to dashboard POST PURCHASE Click to edit experience details Once …" at bounding box center [673, 319] width 1347 height 639
click at [882, 220] on div "CUSTOM < back to dashboard POST PURCHASE Click to edit experience details Once …" at bounding box center [673, 319] width 1347 height 639
click at [907, 221] on div at bounding box center [849, 218] width 128 height 8
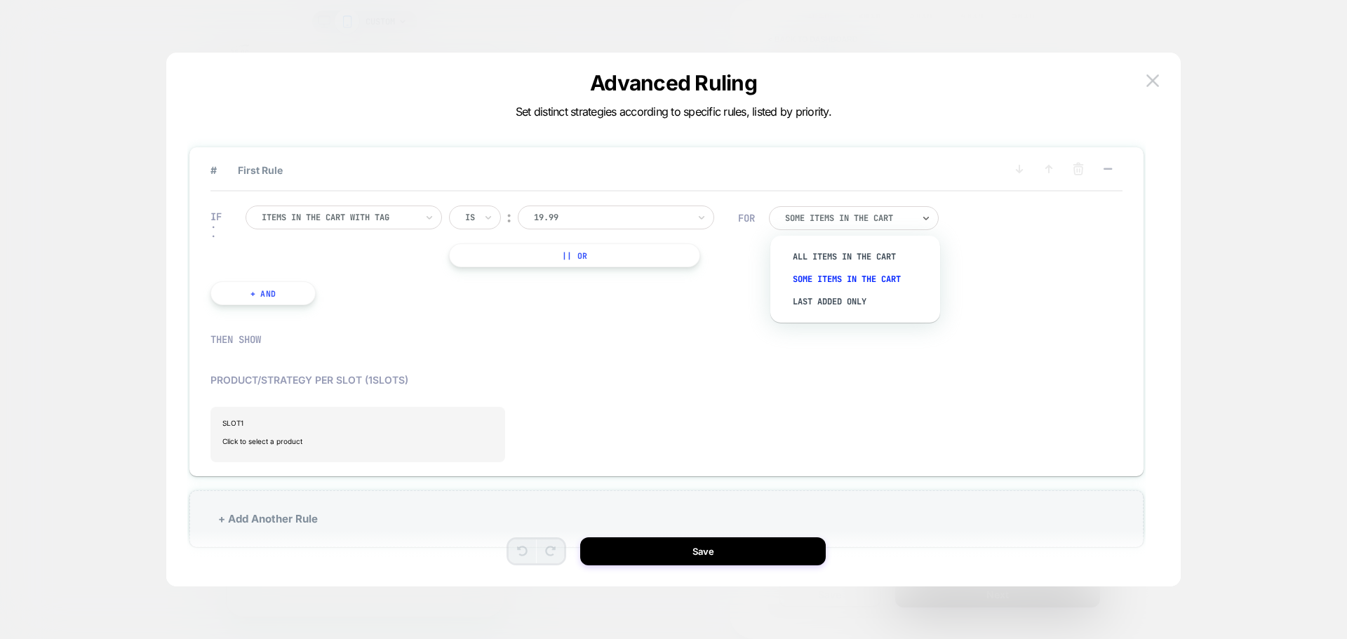
click at [826, 361] on div at bounding box center [659, 353] width 912 height 28
click at [291, 436] on span "Click to select a product" at bounding box center [357, 441] width 271 height 28
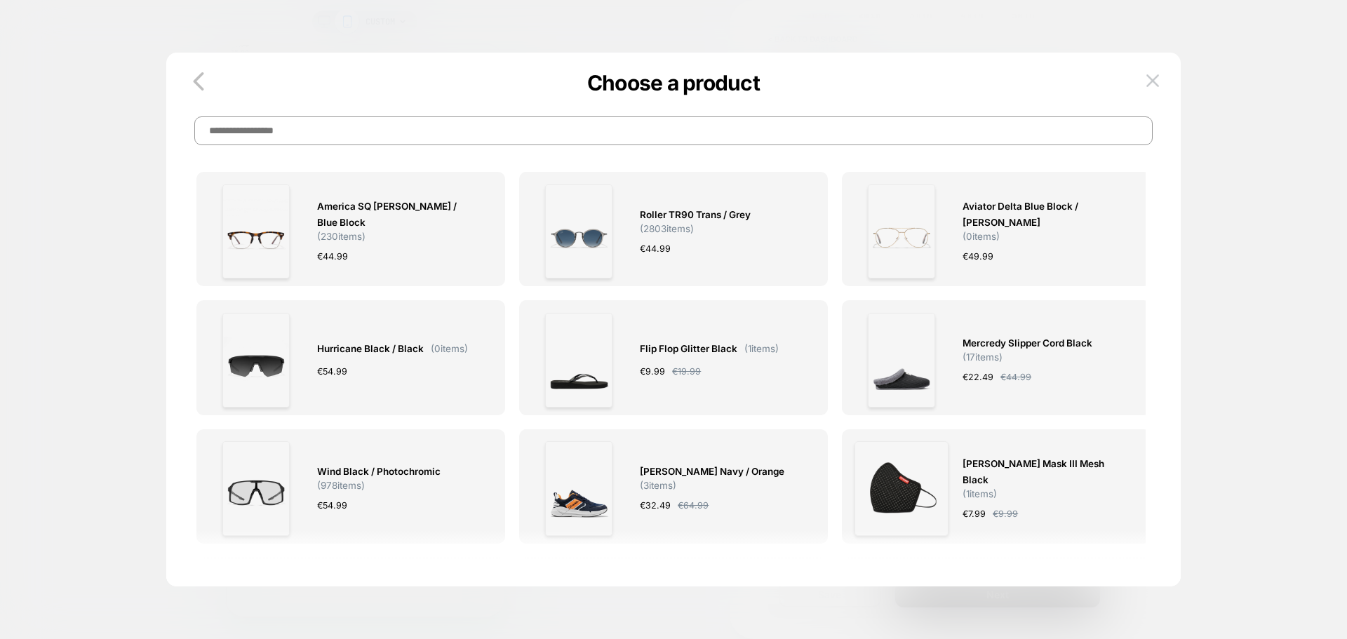
click at [314, 131] on input at bounding box center [673, 130] width 958 height 29
click at [1147, 79] on img at bounding box center [1152, 80] width 13 height 12
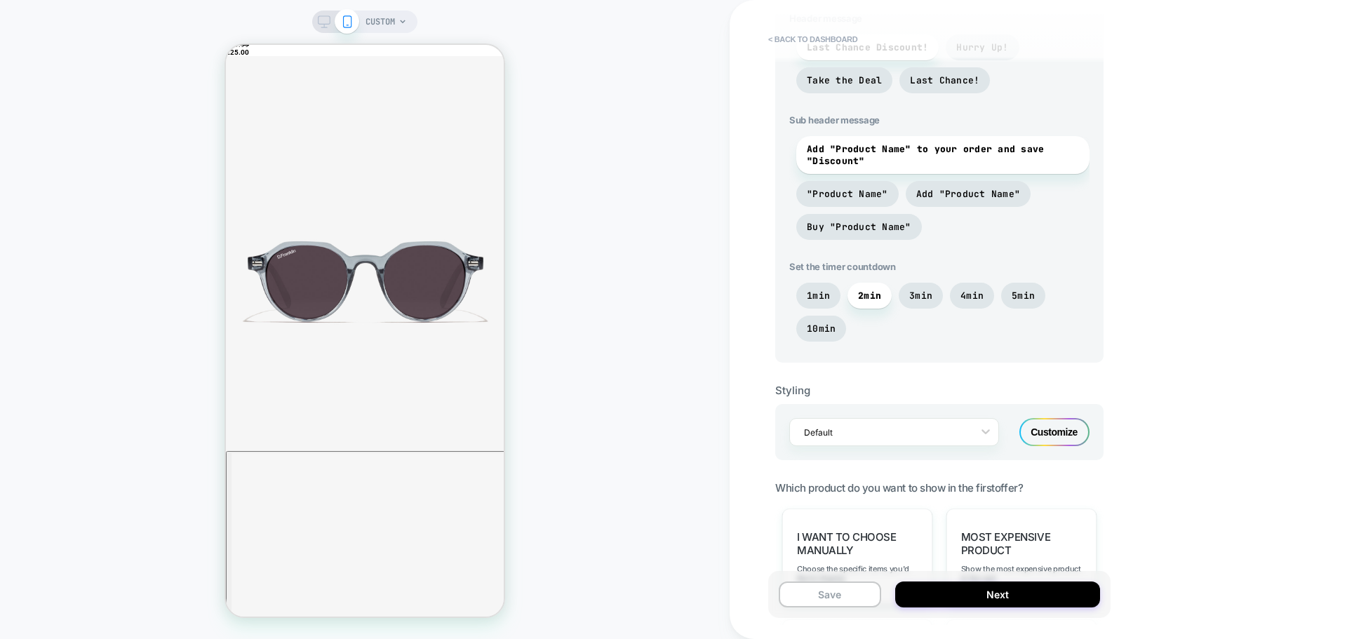
scroll to position [842, 0]
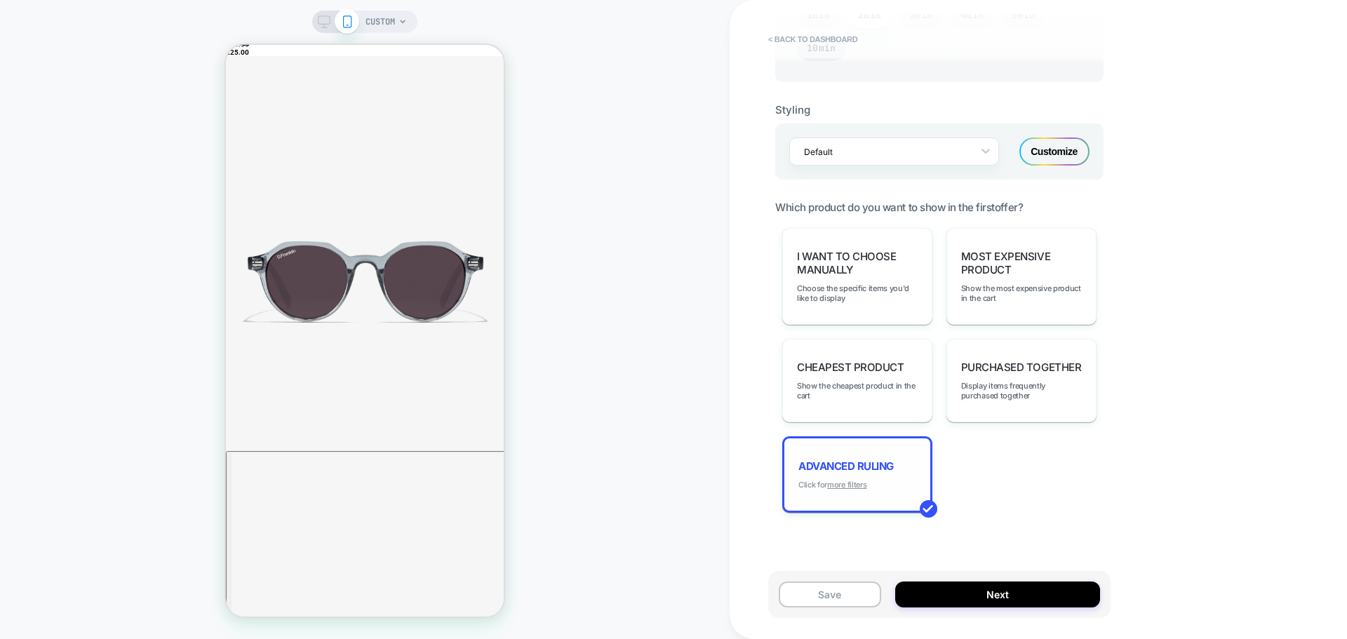
click at [856, 483] on u "more filters" at bounding box center [846, 485] width 39 height 10
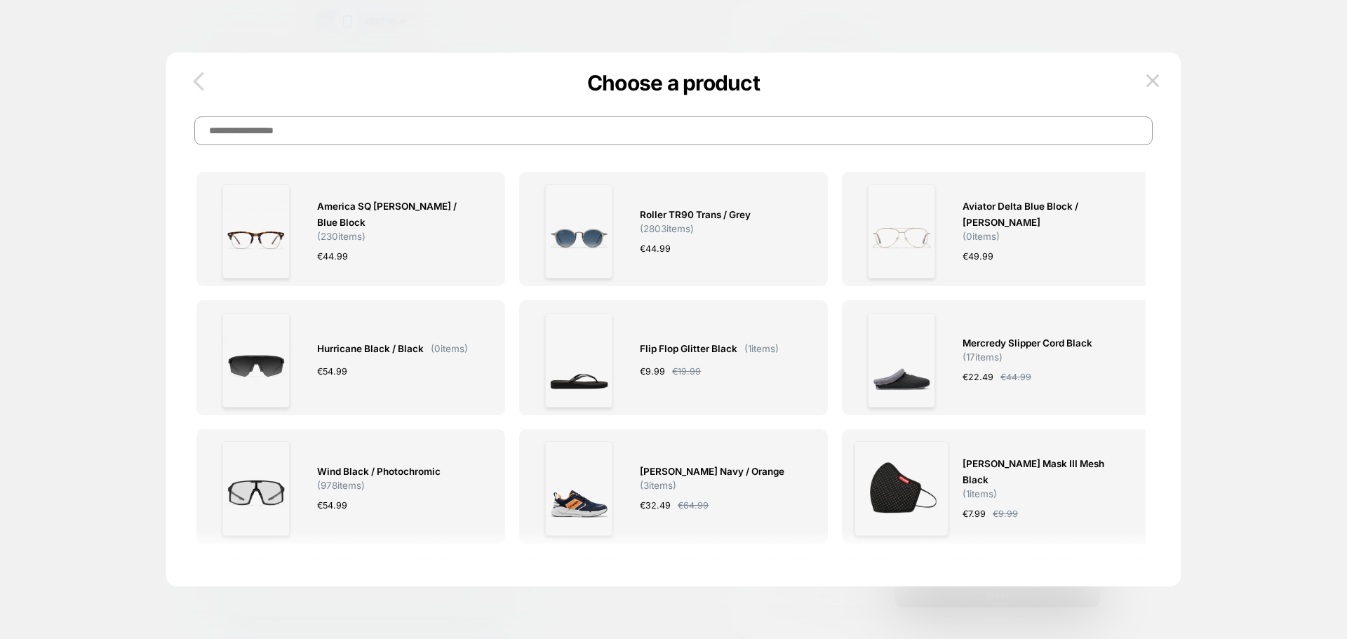
click at [195, 85] on icon "button" at bounding box center [198, 81] width 28 height 28
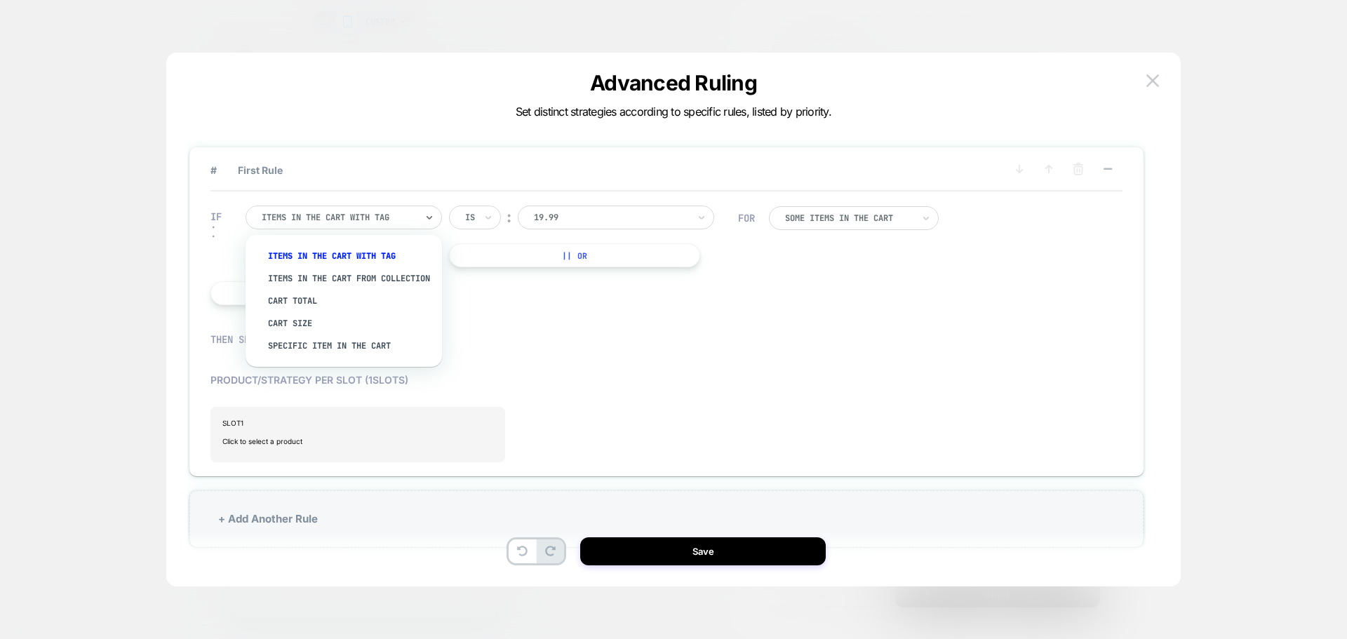
click at [321, 217] on div at bounding box center [339, 217] width 154 height 13
click at [669, 216] on div at bounding box center [611, 217] width 154 height 13
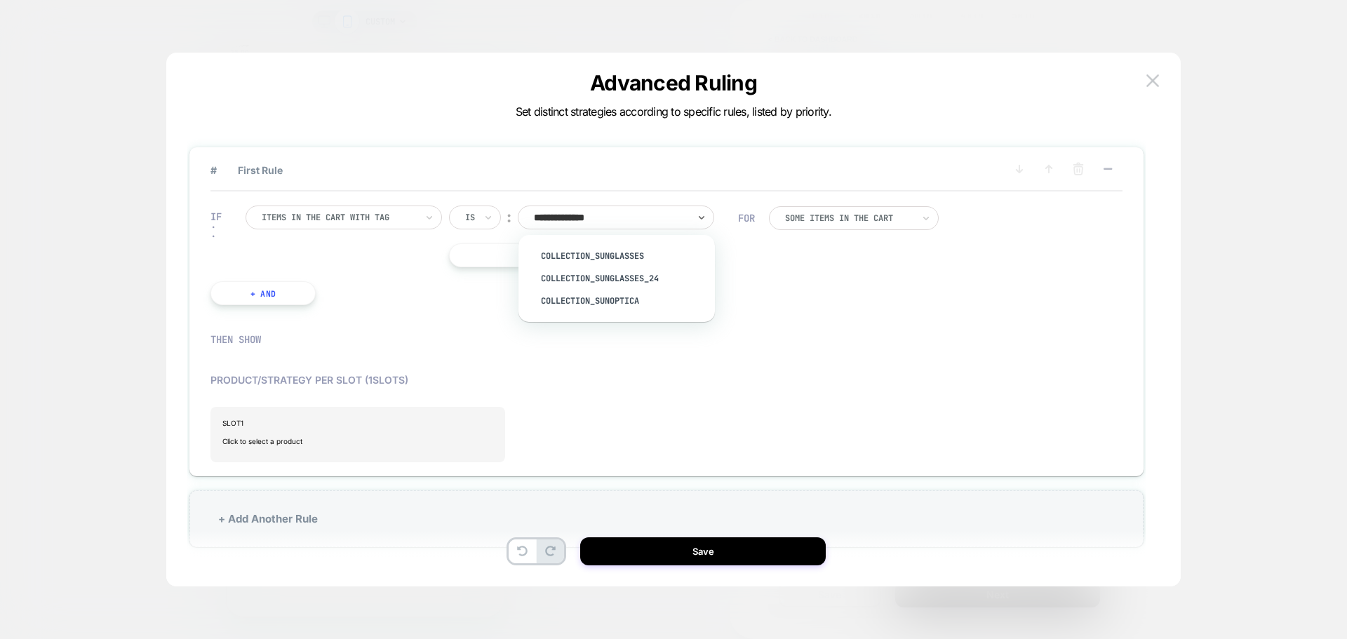
type input "**********"
click at [628, 254] on div "Collection_Sunglasses" at bounding box center [623, 256] width 182 height 22
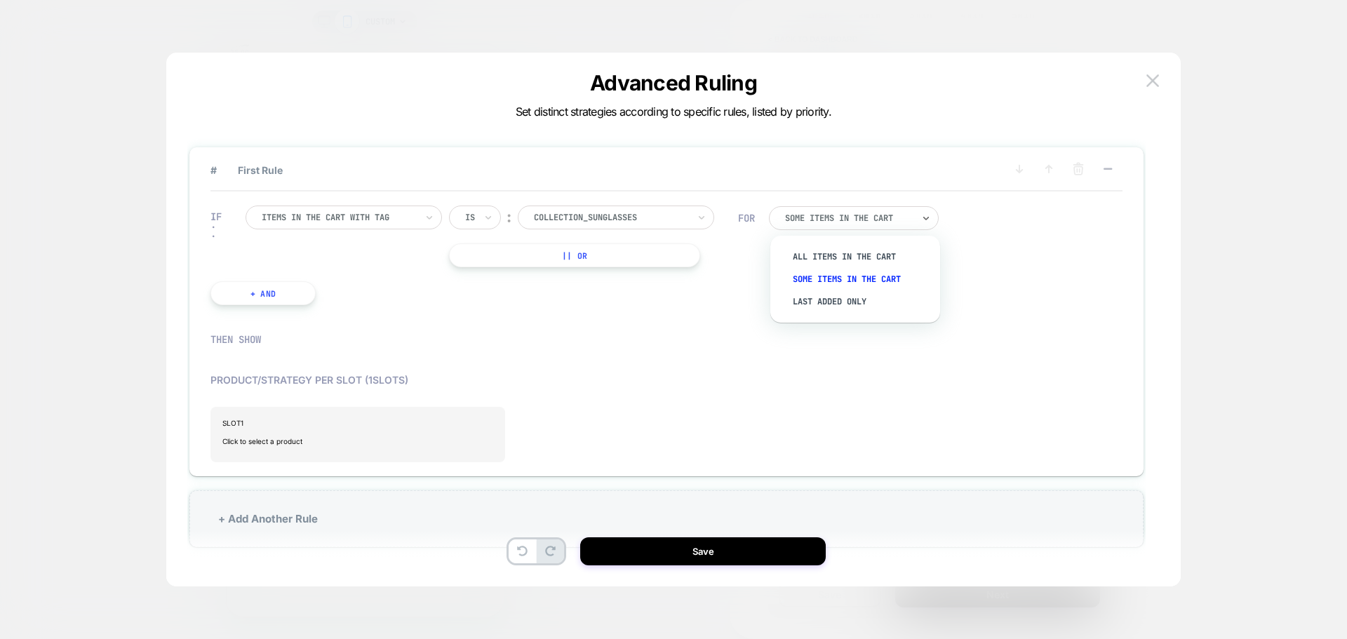
click at [917, 222] on div "Some Items in the cart" at bounding box center [854, 218] width 170 height 24
click at [883, 254] on div "All Items in the cart" at bounding box center [862, 256] width 156 height 22
click at [269, 424] on span "SLOT 1" at bounding box center [357, 423] width 271 height 8
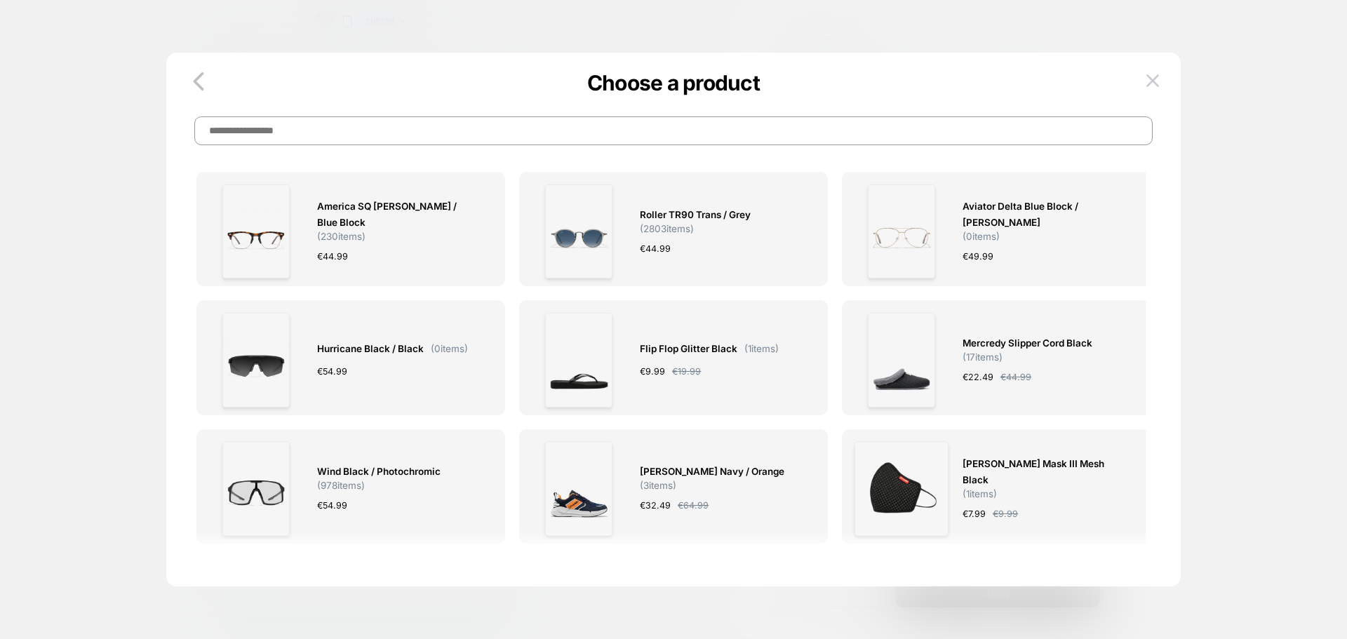
click at [538, 126] on input at bounding box center [673, 130] width 958 height 29
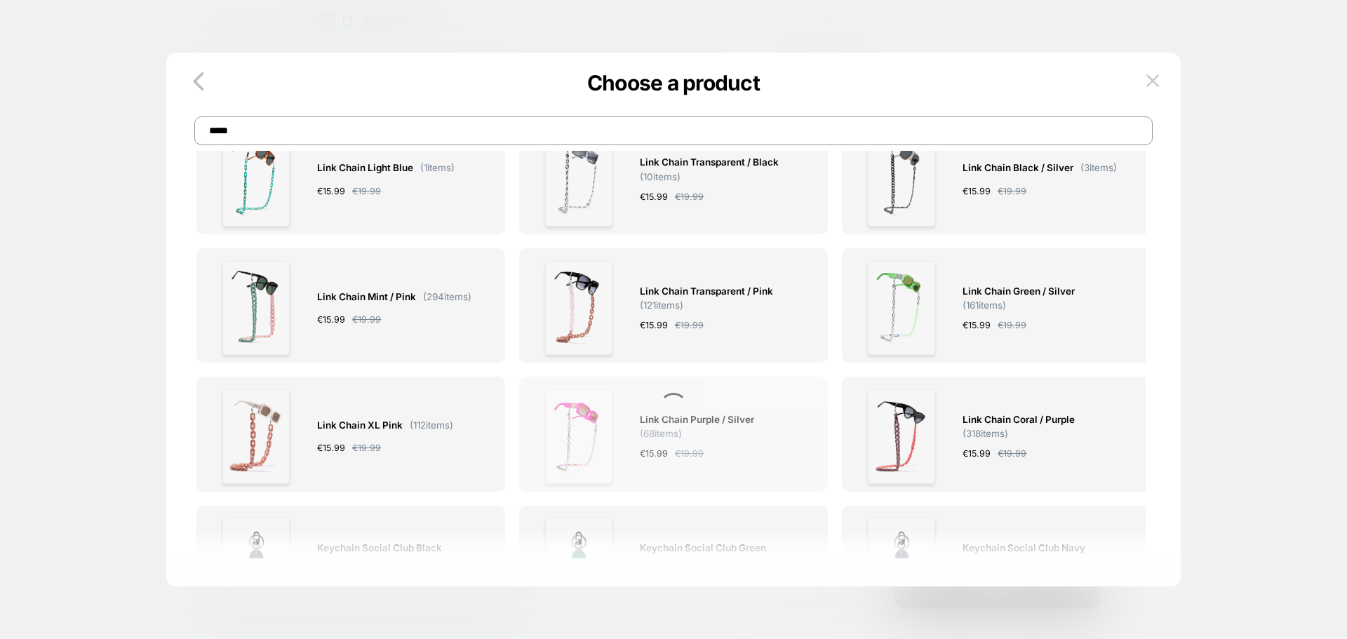
scroll to position [565, 0]
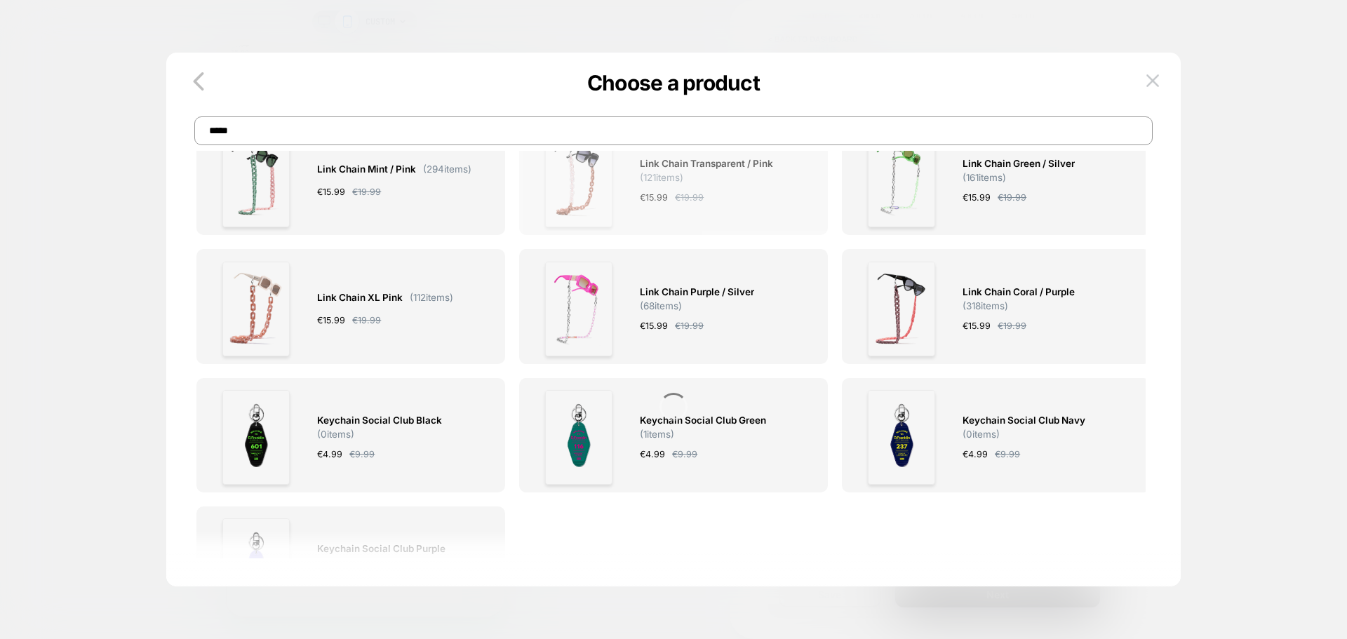
type input "*****"
click at [677, 182] on span "( 121 items)" at bounding box center [661, 177] width 43 height 11
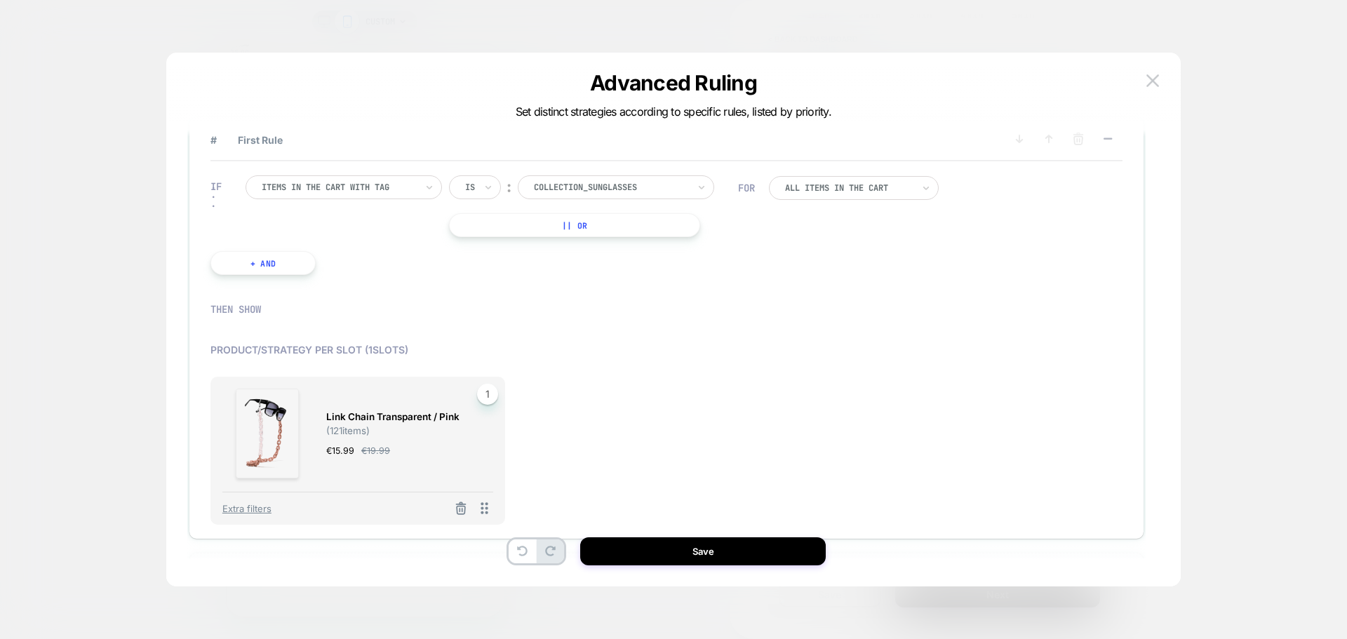
scroll to position [95, 0]
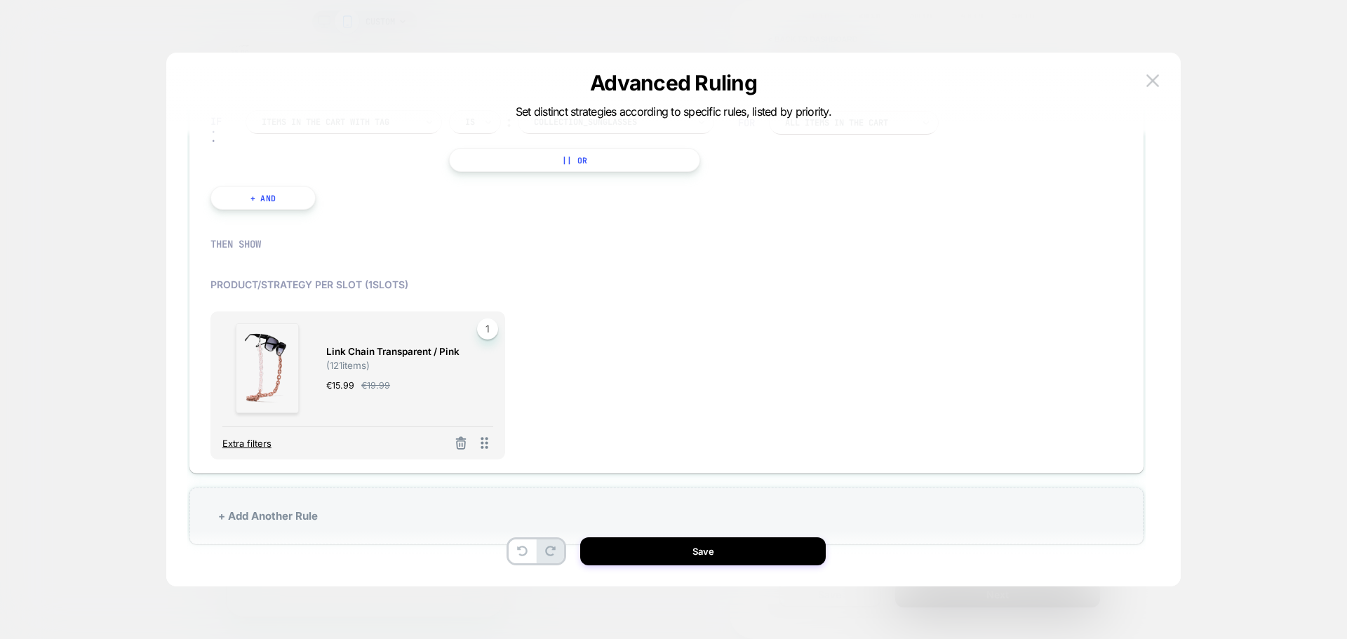
click at [245, 444] on span "Extra filters" at bounding box center [246, 443] width 49 height 11
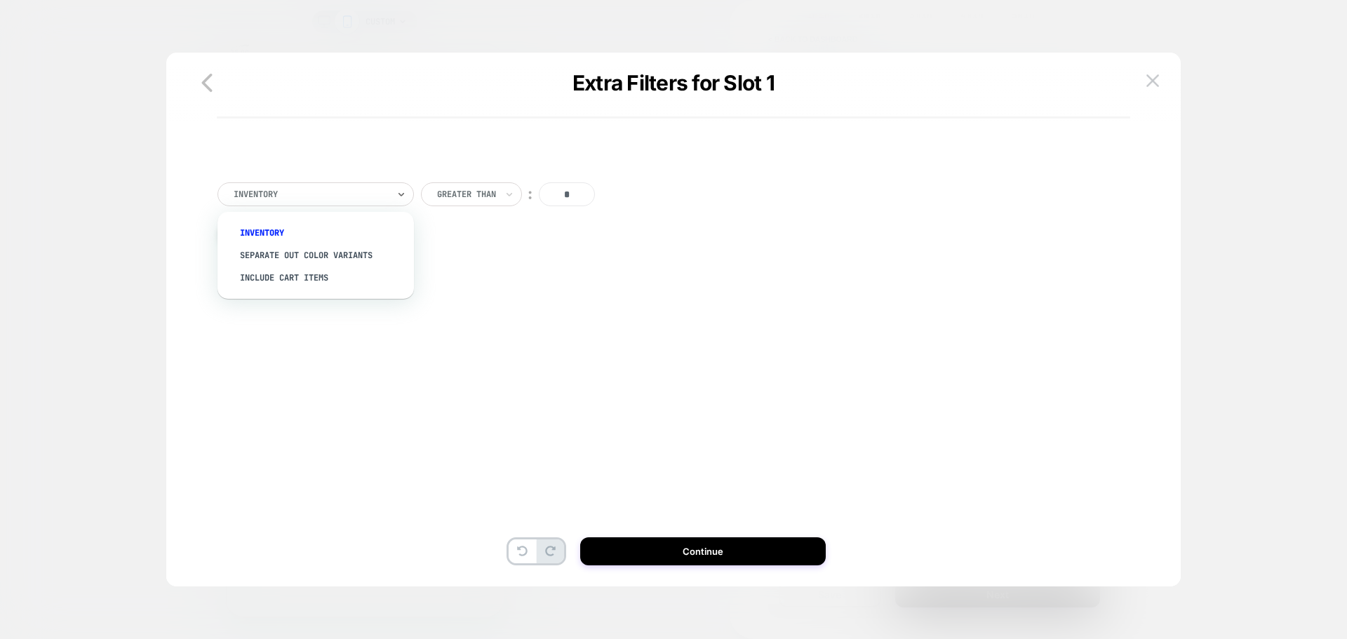
click at [287, 199] on div at bounding box center [311, 194] width 154 height 13
drag, startPoint x: 522, startPoint y: 396, endPoint x: 501, endPoint y: 344, distance: 55.1
click at [522, 391] on div "option Inventory focused, 1 of 3. 3 results available. Use Up and Down to choos…" at bounding box center [666, 341] width 958 height 464
click at [213, 86] on icon "button" at bounding box center [207, 83] width 28 height 28
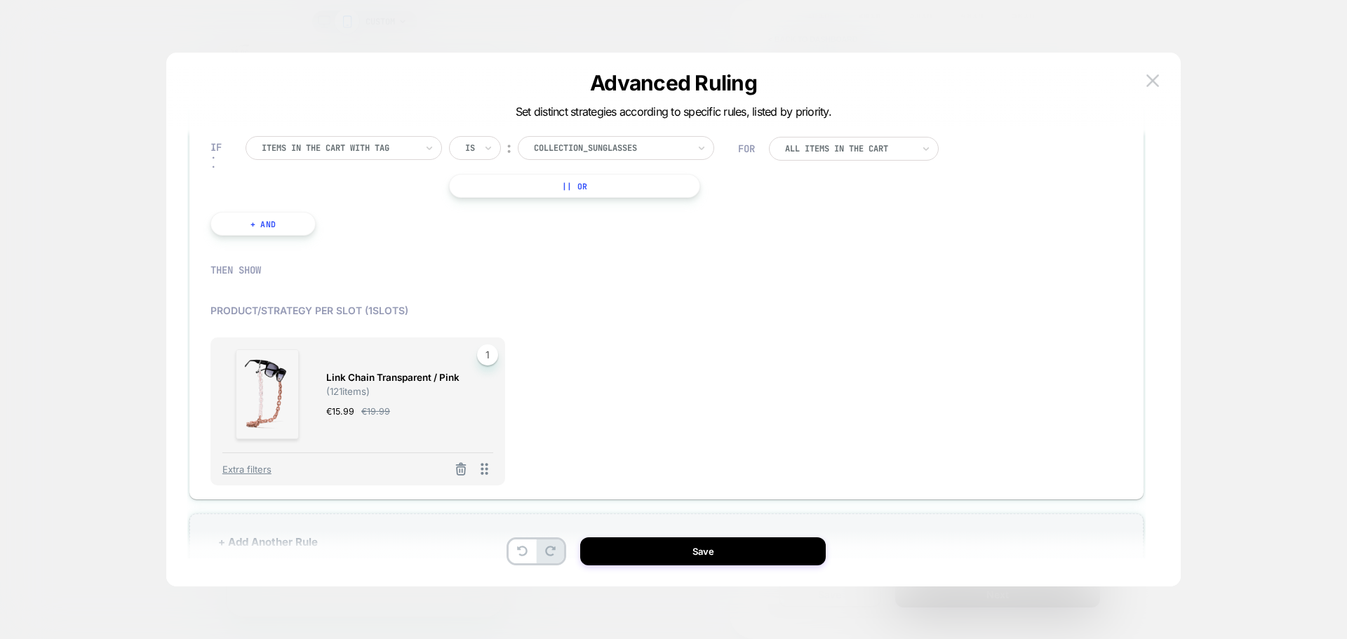
scroll to position [70, 0]
click at [483, 468] on icon at bounding box center [483, 468] width 7 height 12
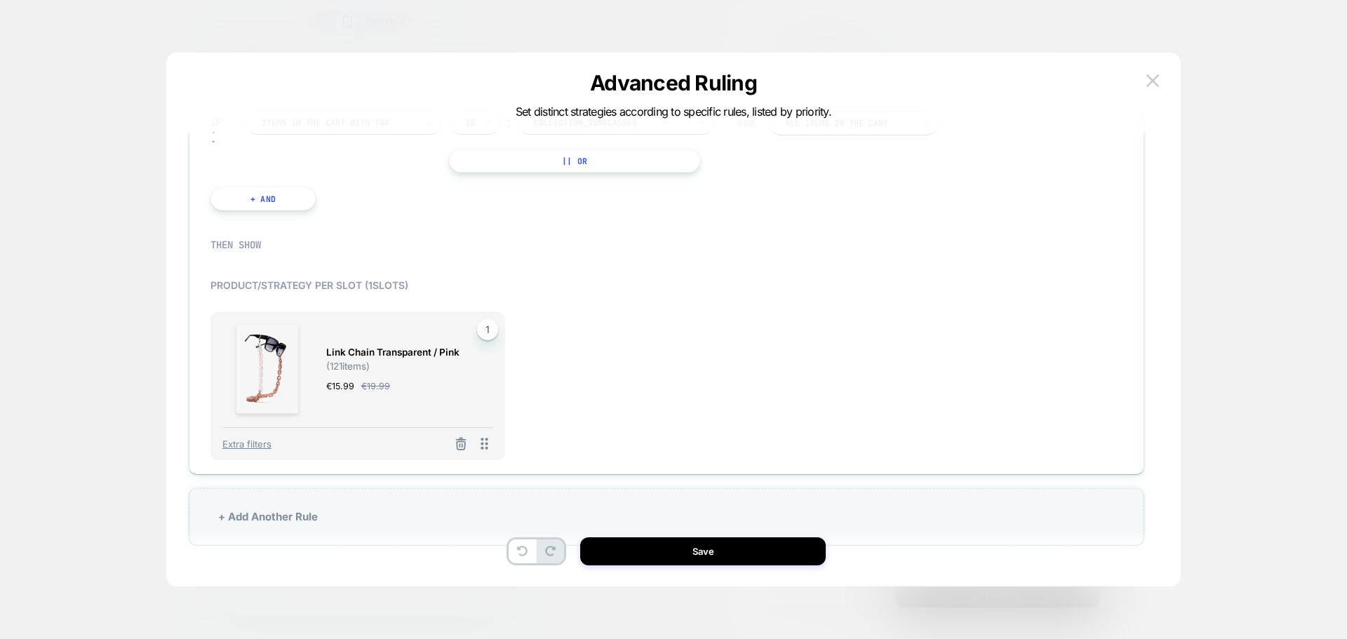
scroll to position [95, 0]
click at [277, 361] on img at bounding box center [268, 368] width 64 height 90
click at [245, 238] on div "THEN SHOW" at bounding box center [662, 244] width 905 height 13
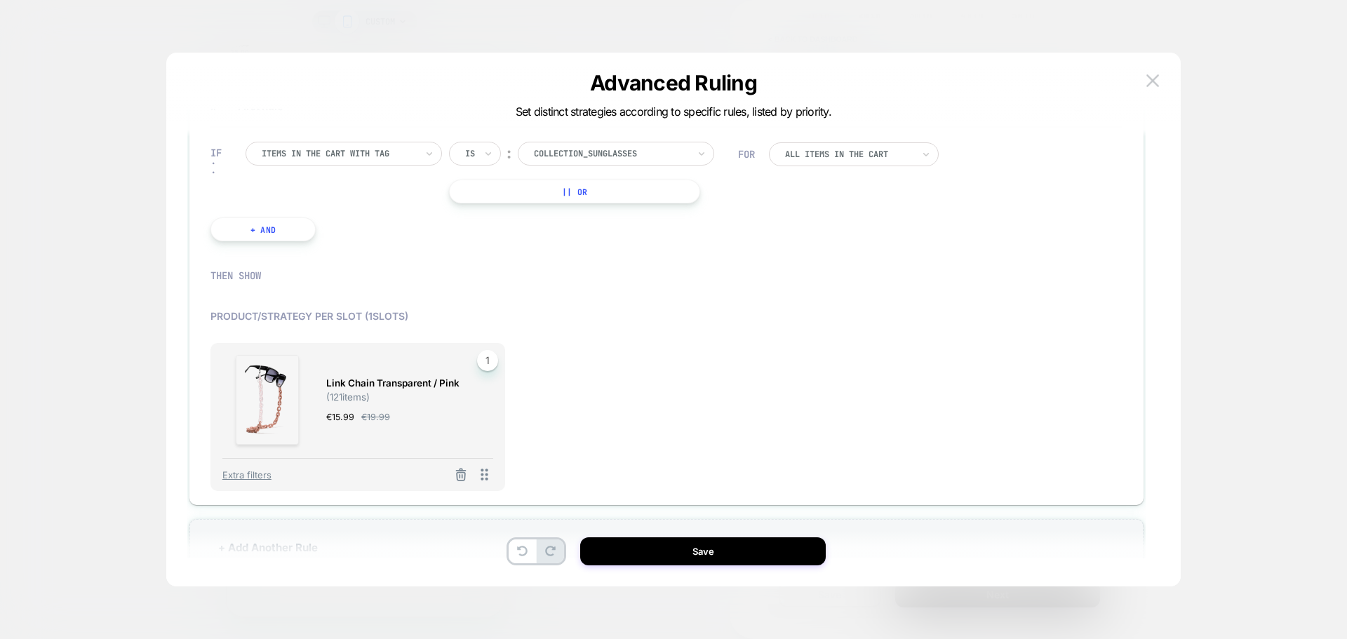
scroll to position [25, 0]
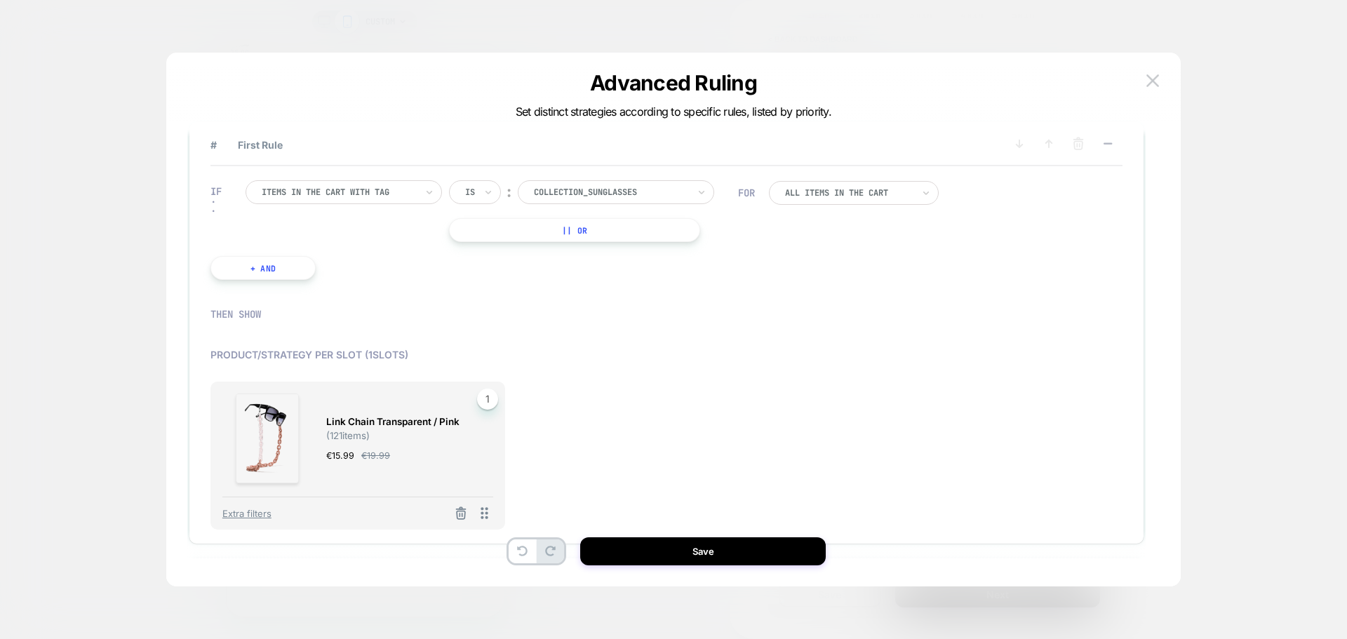
click at [487, 396] on span "1" at bounding box center [487, 399] width 21 height 21
click at [456, 520] on icon at bounding box center [461, 513] width 14 height 14
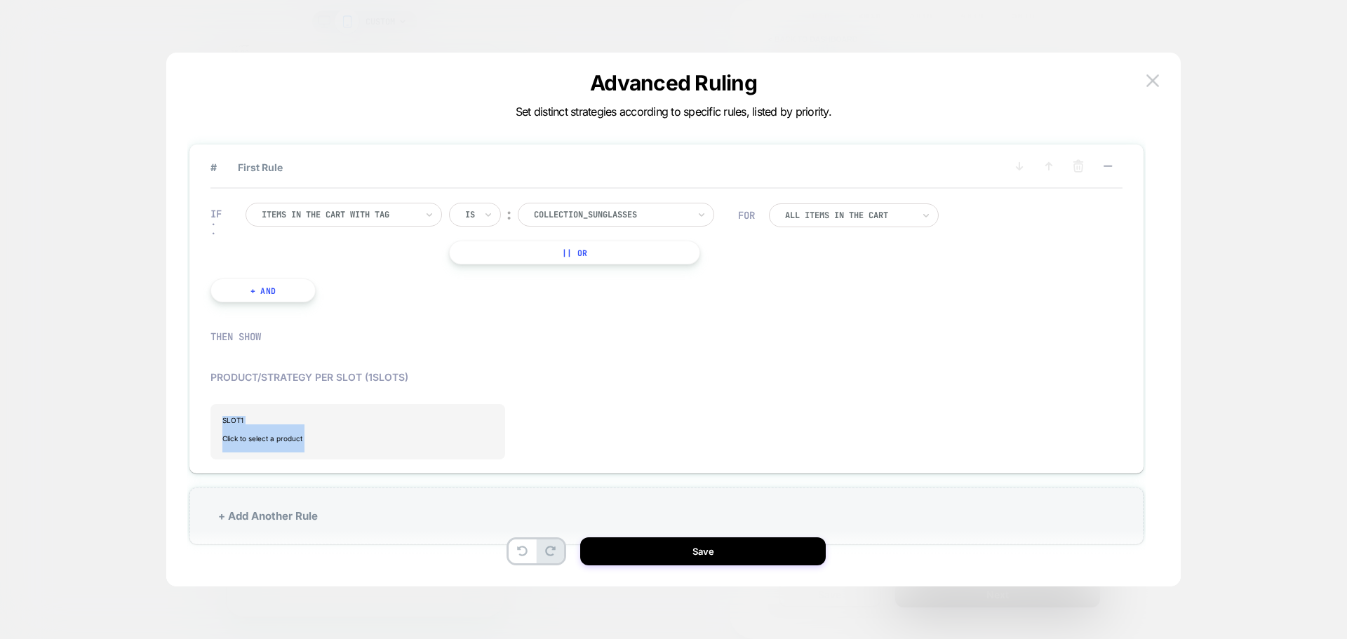
scroll to position [3, 0]
click at [614, 400] on div "Product/Strategy per slot ( 1 slots) SLOT 1 Click to select a product" at bounding box center [666, 411] width 912 height 95
click at [254, 442] on span "Click to select a product" at bounding box center [357, 438] width 271 height 28
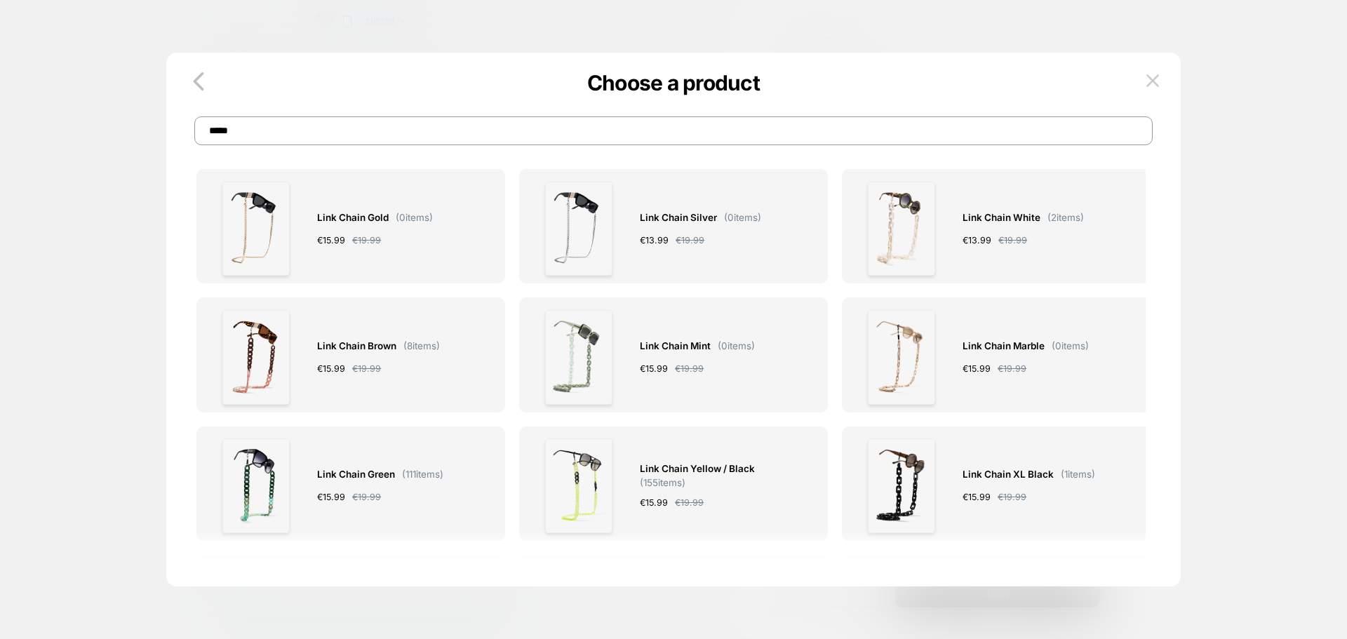
scroll to position [0, 0]
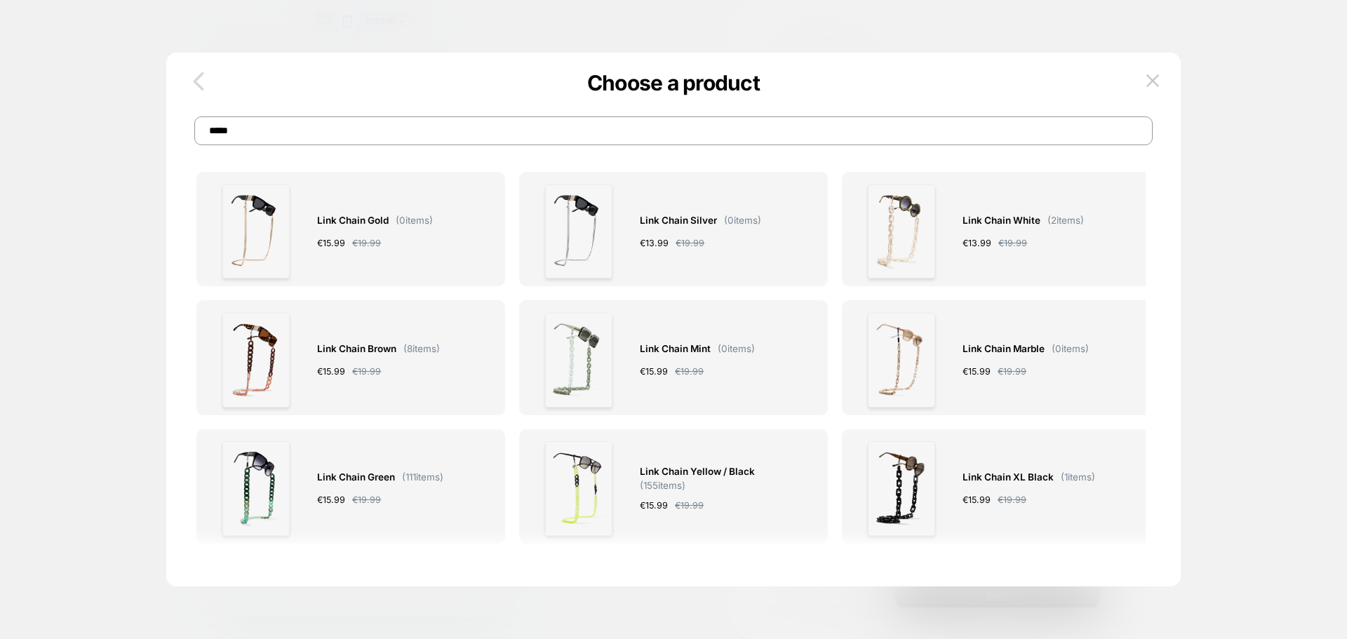
click at [208, 79] on icon "button" at bounding box center [198, 81] width 28 height 28
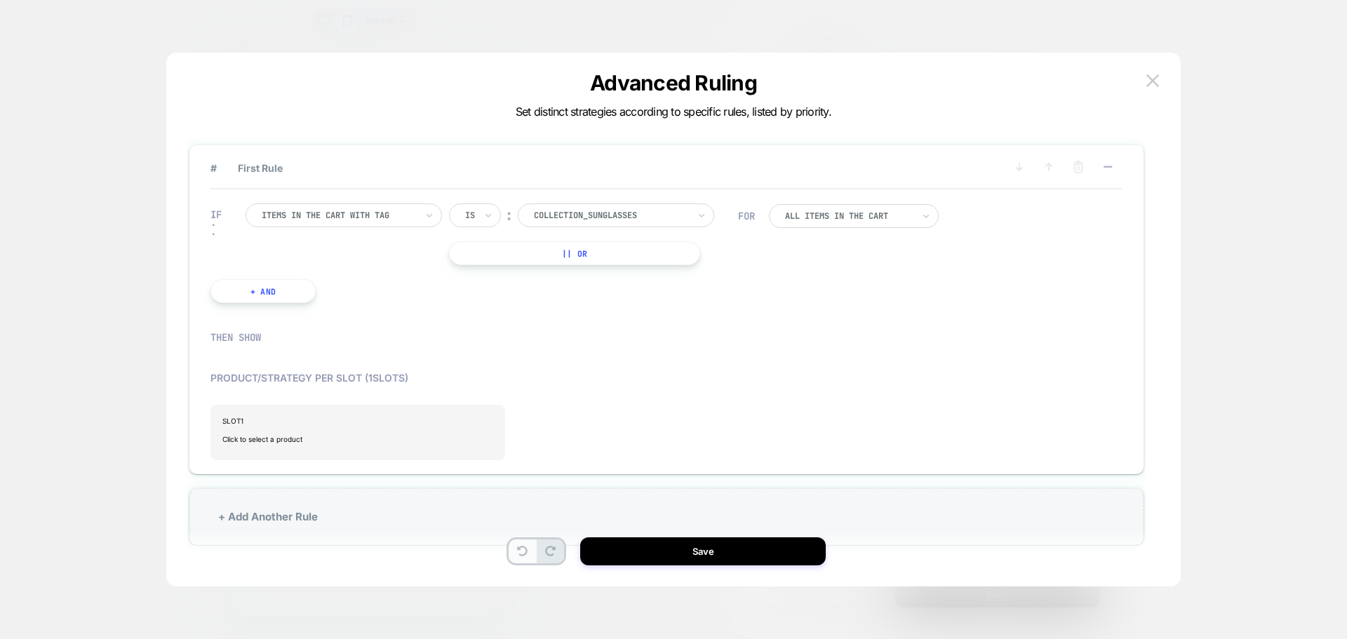
scroll to position [3, 0]
click at [183, 518] on div "# First Rule IF Items in the cart with tag Is ︰ Collection_Sunglasses || Or + A…" at bounding box center [666, 320] width 972 height 478
click at [250, 518] on div "+ Add Another Rule" at bounding box center [666, 515] width 954 height 57
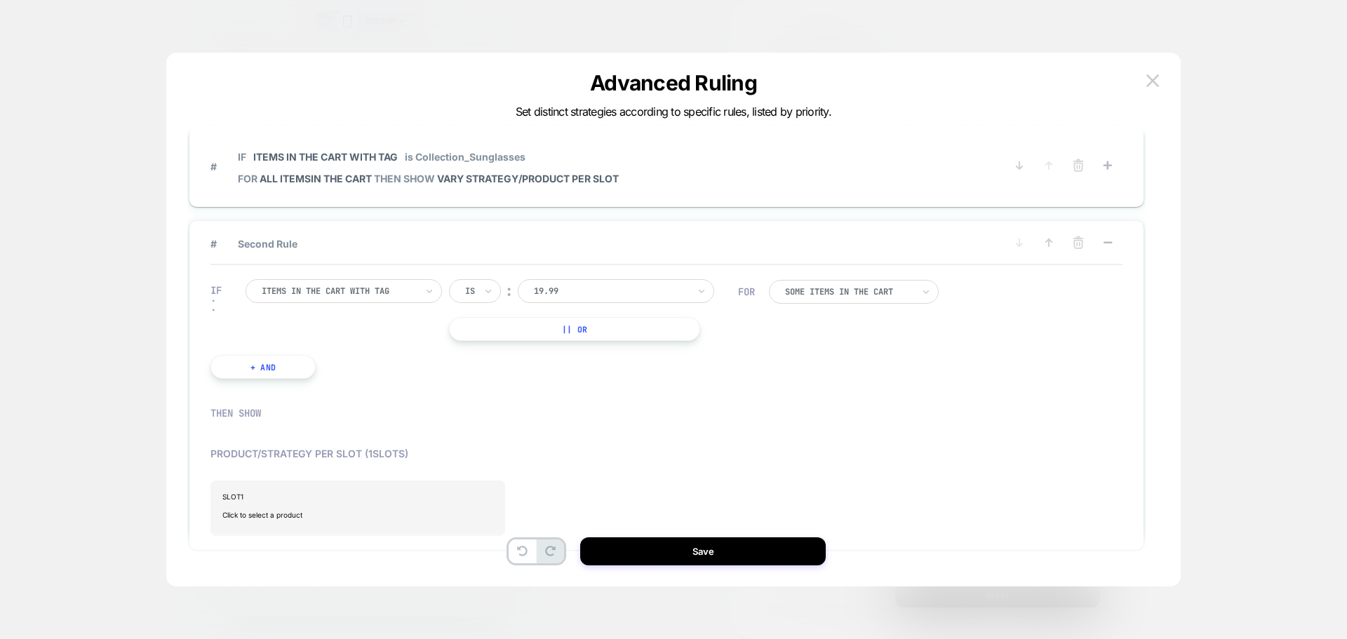
scroll to position [0, 0]
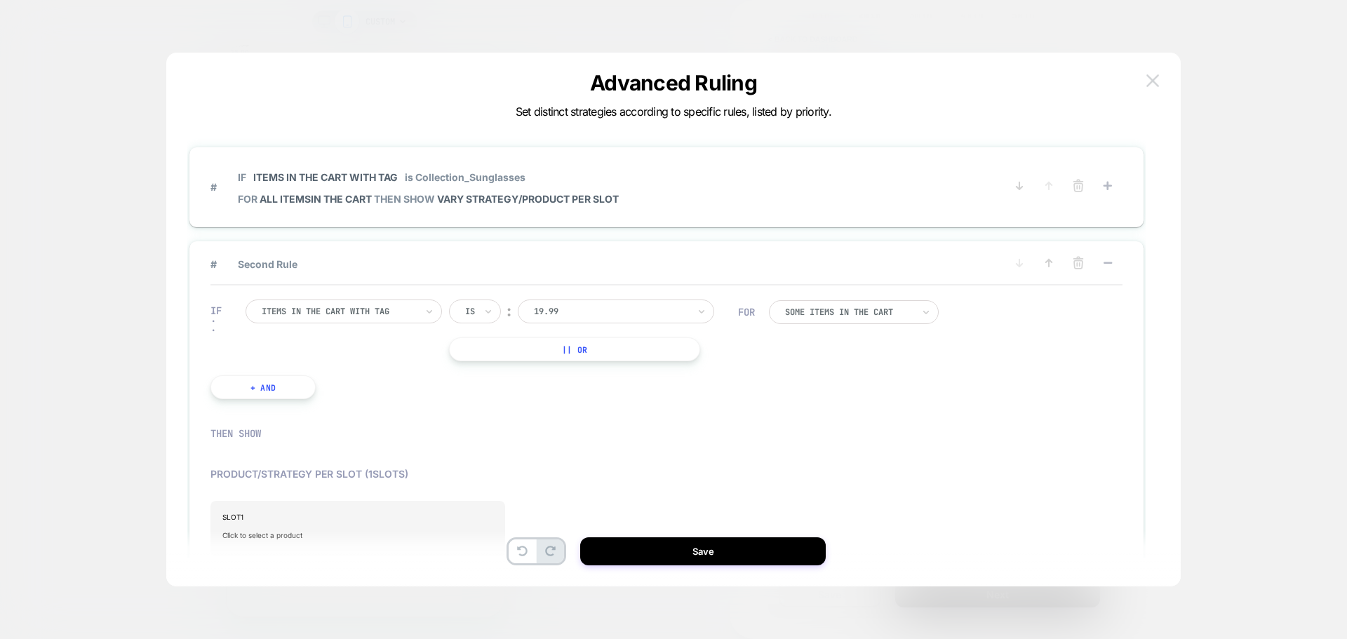
click at [1154, 80] on img at bounding box center [1152, 80] width 13 height 12
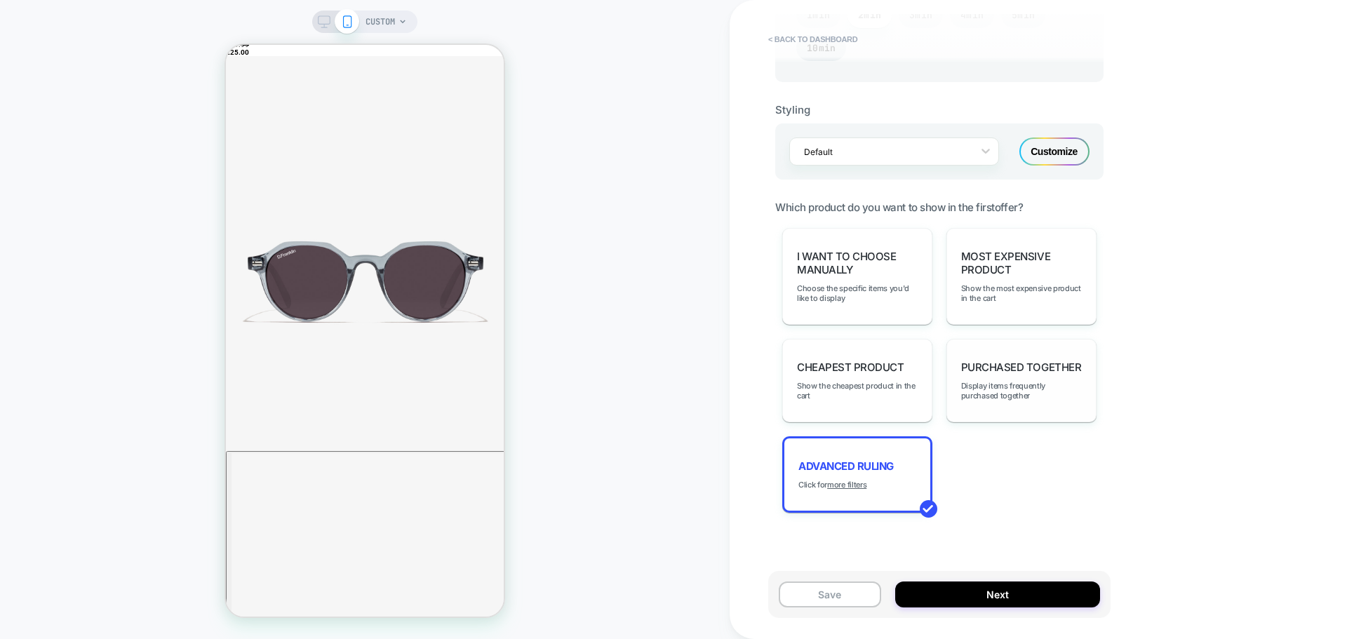
click at [990, 373] on span "Purchased Together" at bounding box center [1021, 366] width 120 height 13
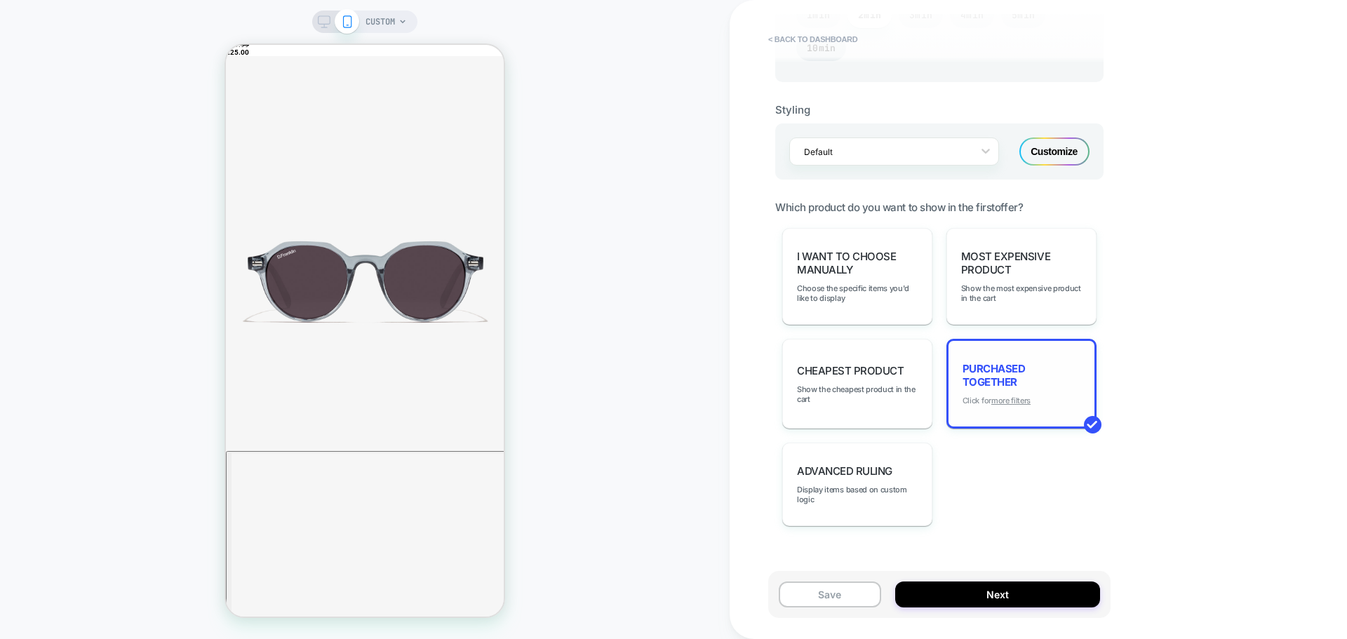
click at [1017, 399] on u "more filters" at bounding box center [1010, 401] width 39 height 10
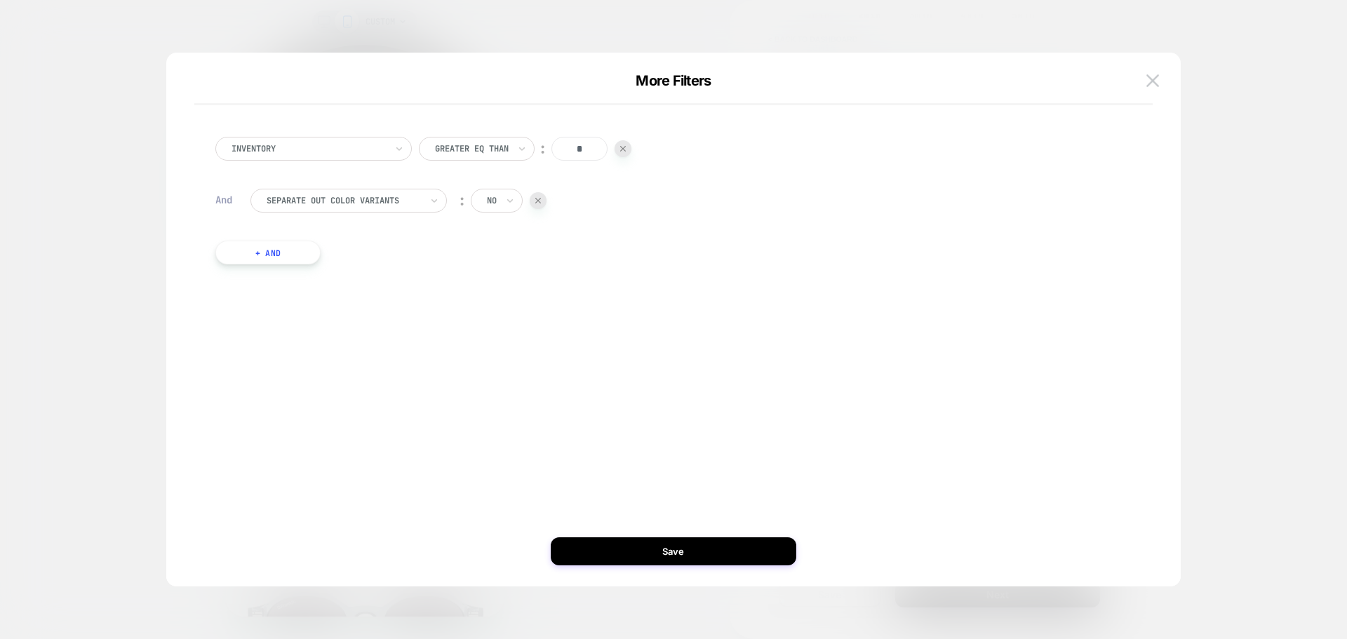
scroll to position [351, 0]
click at [354, 153] on div at bounding box center [308, 148] width 154 height 13
click at [555, 337] on div "Inventory Greater Eq Than ︰ * And Separate out color variants ︰ no + And" at bounding box center [666, 320] width 972 height 478
click at [1154, 76] on img at bounding box center [1152, 80] width 13 height 12
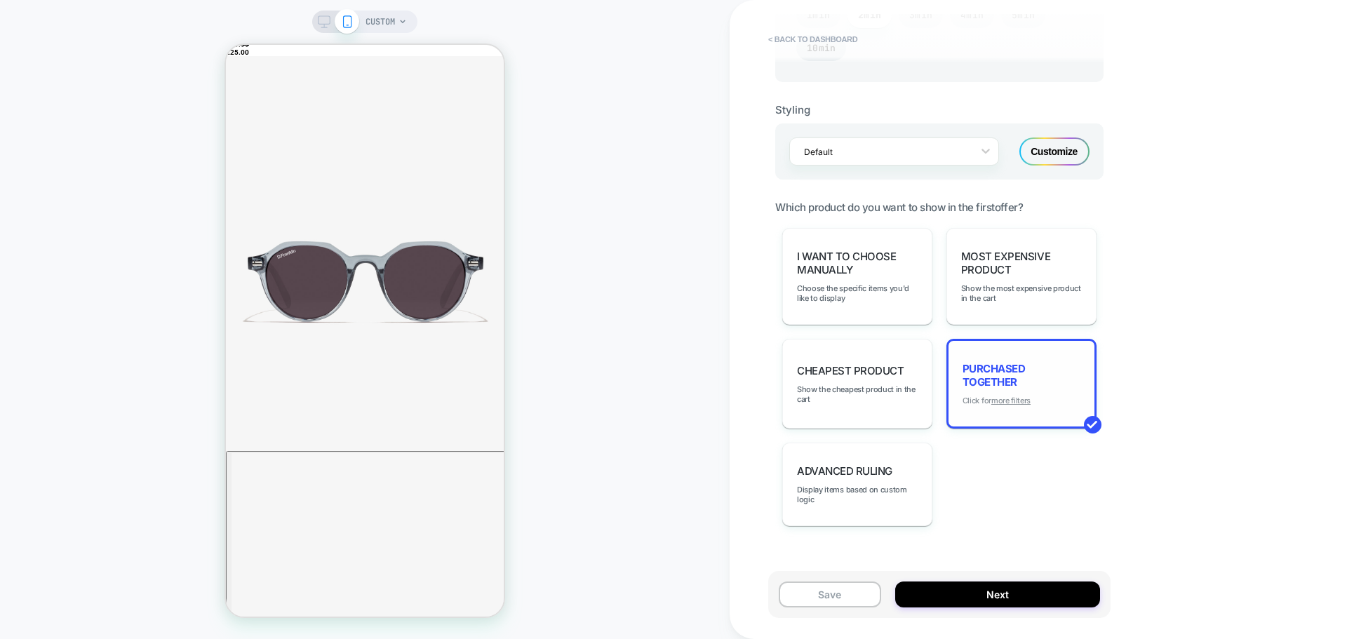
click at [1022, 400] on u "more filters" at bounding box center [1010, 401] width 39 height 10
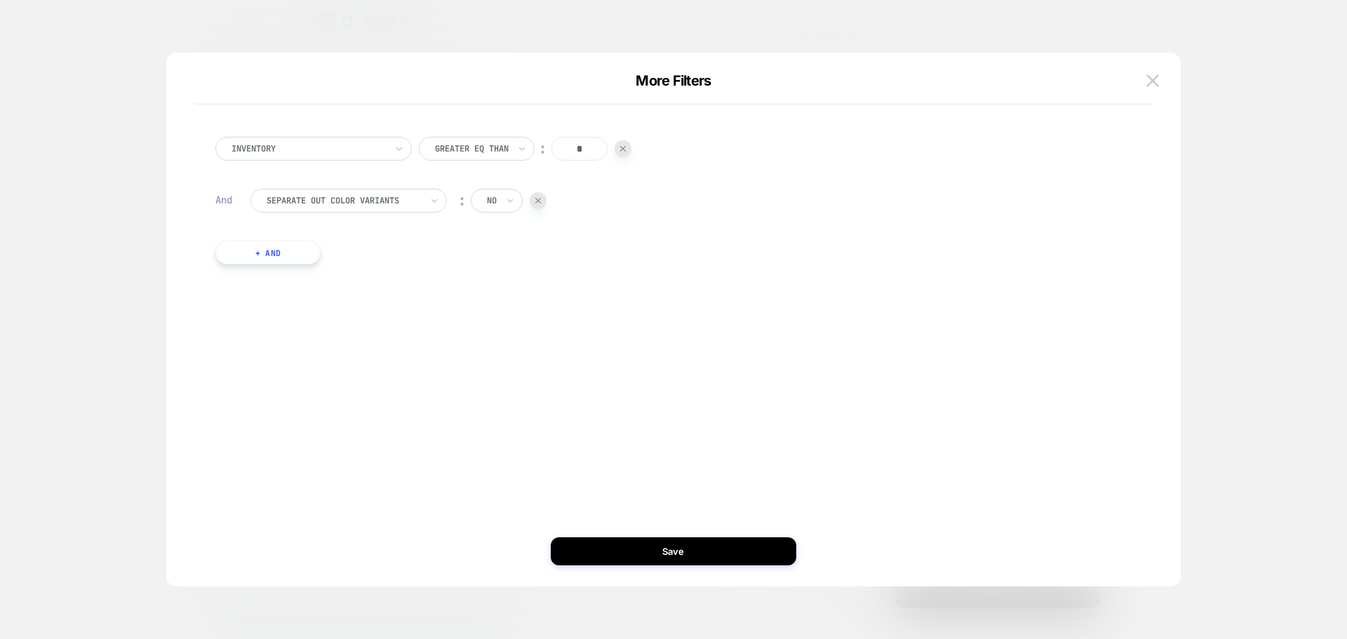
click at [374, 151] on div at bounding box center [308, 148] width 154 height 13
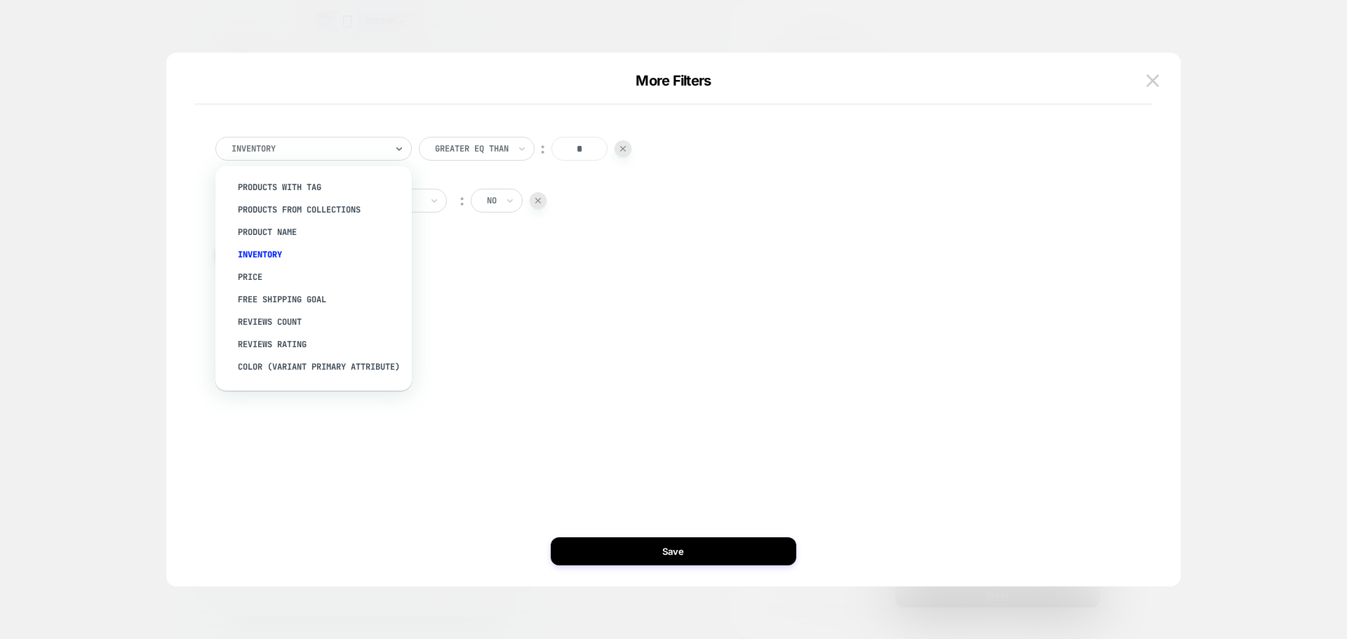
drag, startPoint x: 600, startPoint y: 297, endPoint x: 1129, endPoint y: 135, distance: 552.9
click at [613, 294] on div "option free shipping goal focused, 6 of 15. 15 results available. Use Up and Do…" at bounding box center [666, 208] width 958 height 198
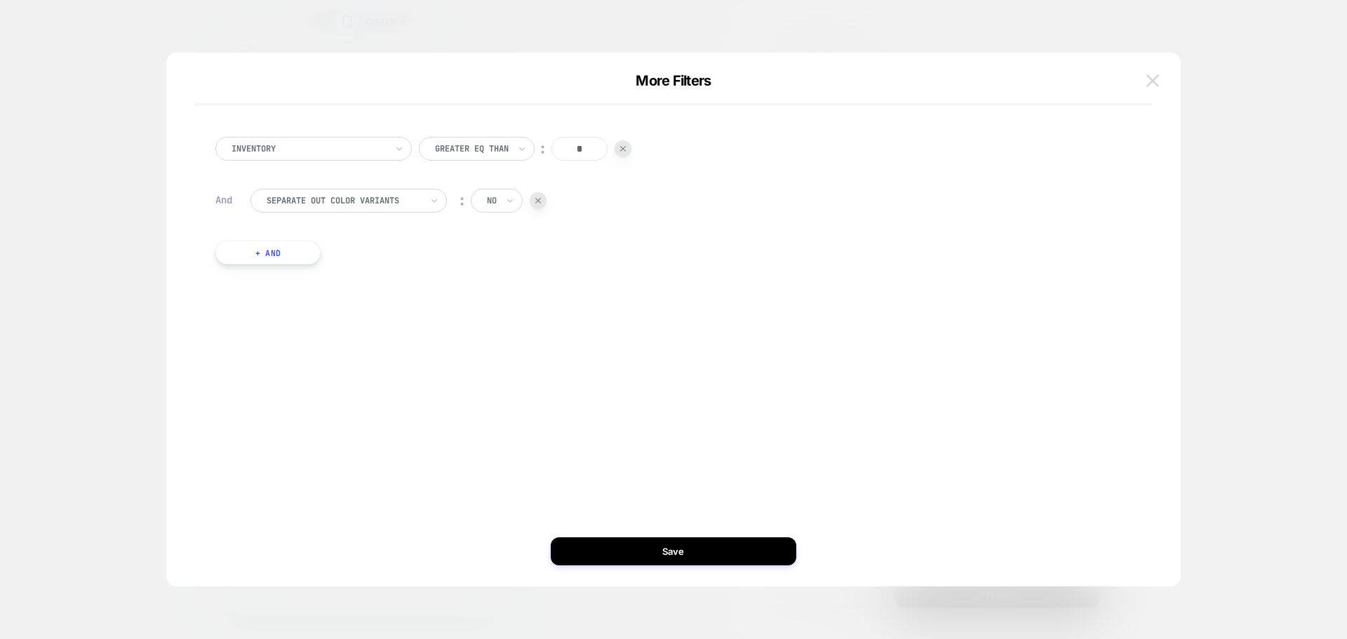
click at [1148, 83] on img at bounding box center [1152, 80] width 13 height 12
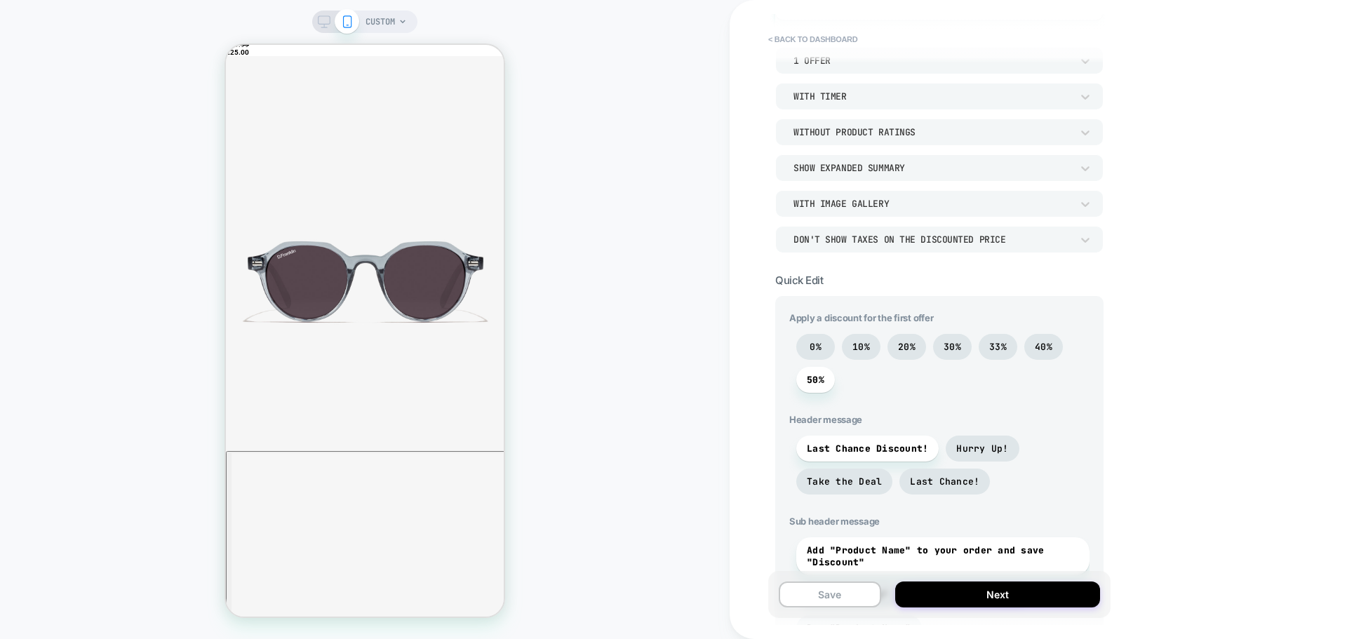
scroll to position [0, 0]
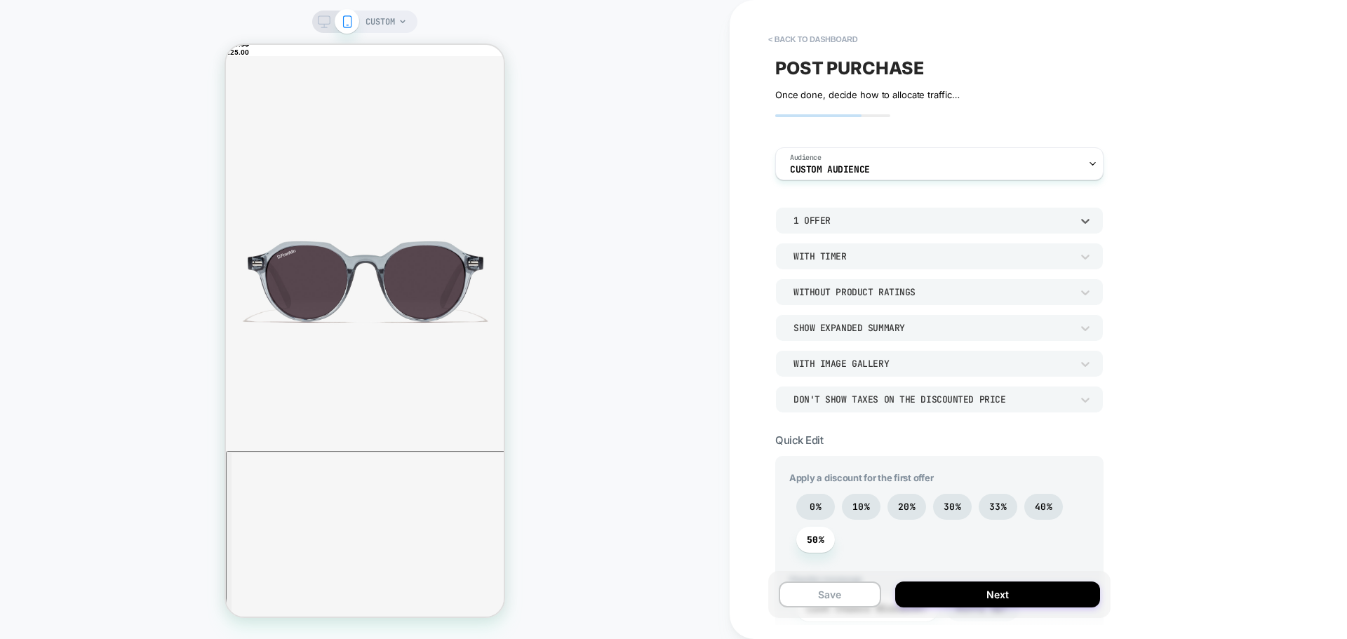
click at [832, 210] on div "1 Offer" at bounding box center [939, 220] width 328 height 27
click at [830, 216] on div at bounding box center [673, 319] width 1347 height 639
click at [828, 220] on div "1 Offer" at bounding box center [932, 221] width 278 height 12
click at [823, 281] on div "2 Offers" at bounding box center [939, 285] width 317 height 29
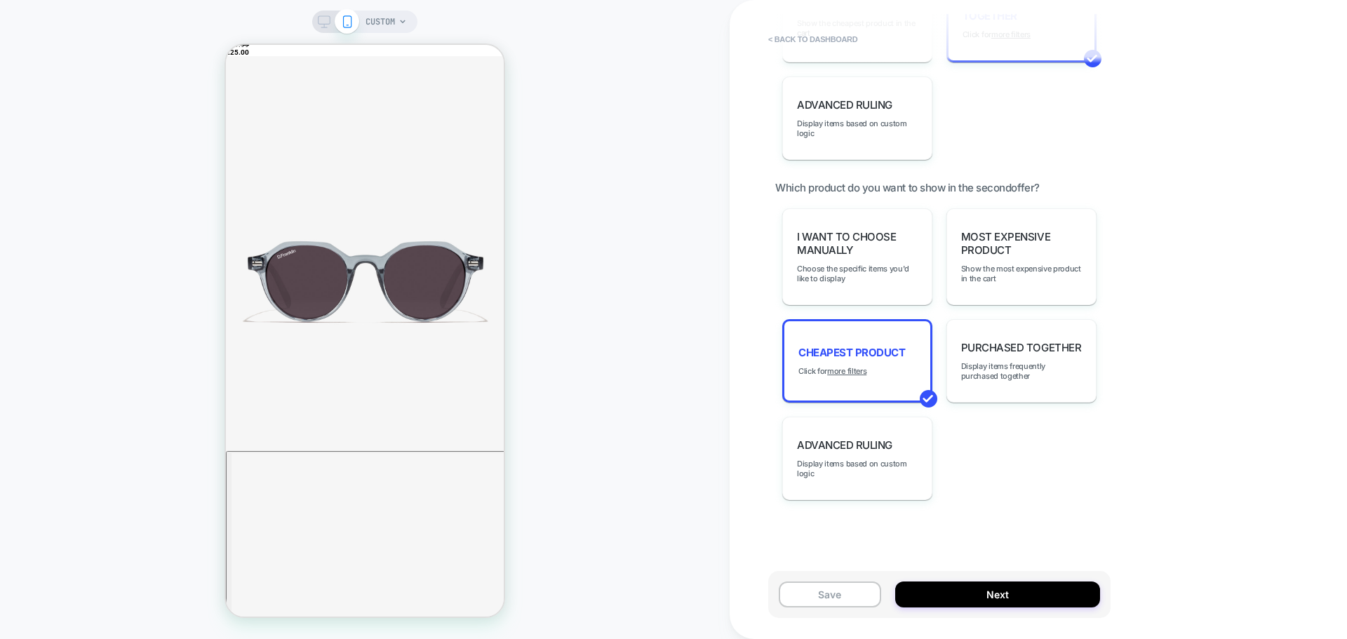
scroll to position [1311, 0]
click at [1027, 355] on div "Purchased Together Display items frequently purchased together" at bounding box center [1021, 359] width 150 height 83
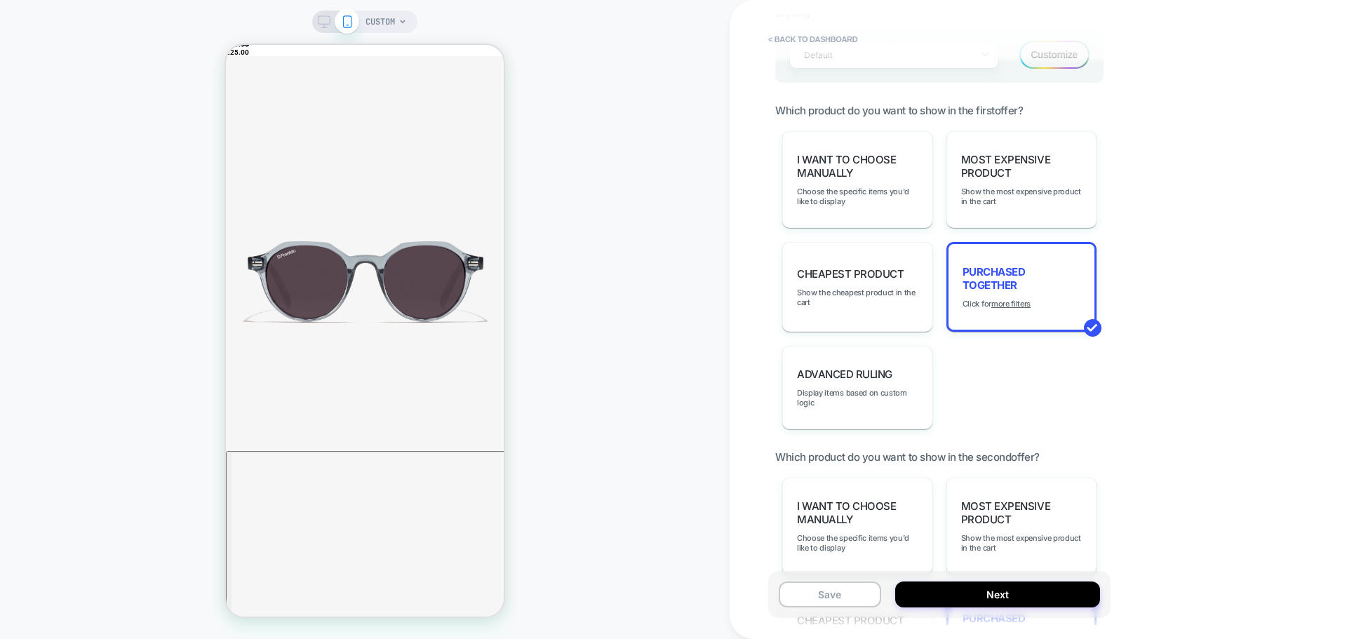
scroll to position [1030, 0]
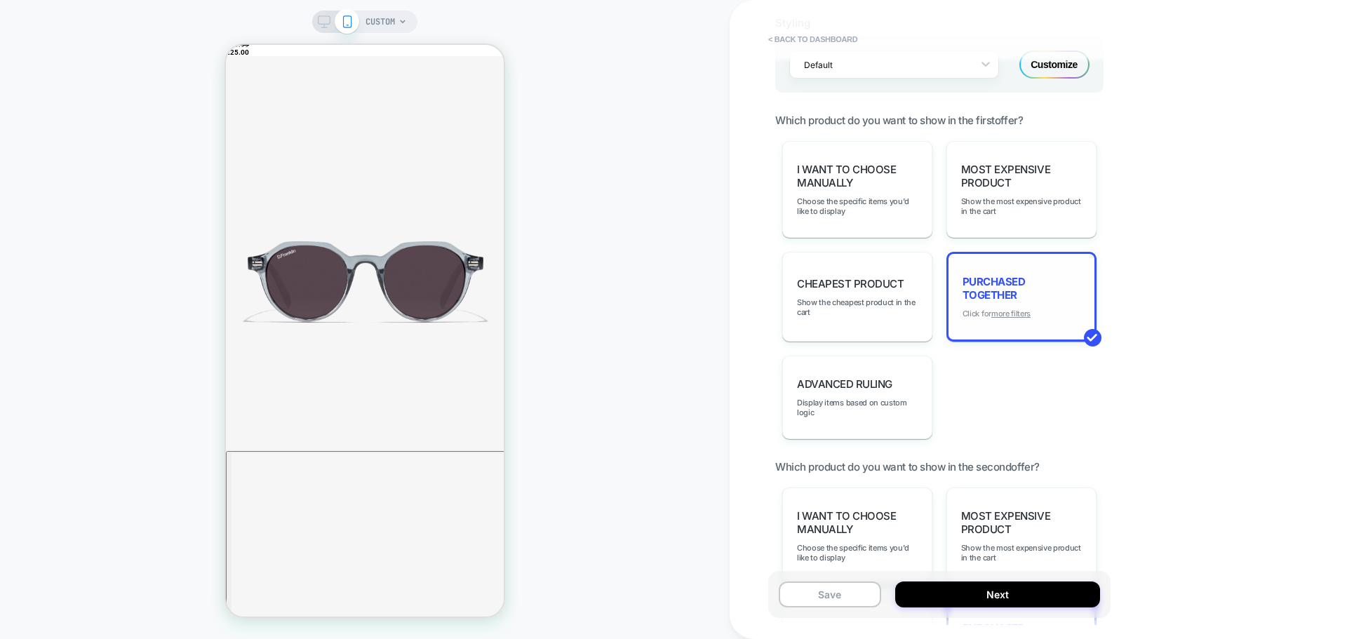
click at [1011, 309] on u "more filters" at bounding box center [1010, 314] width 39 height 10
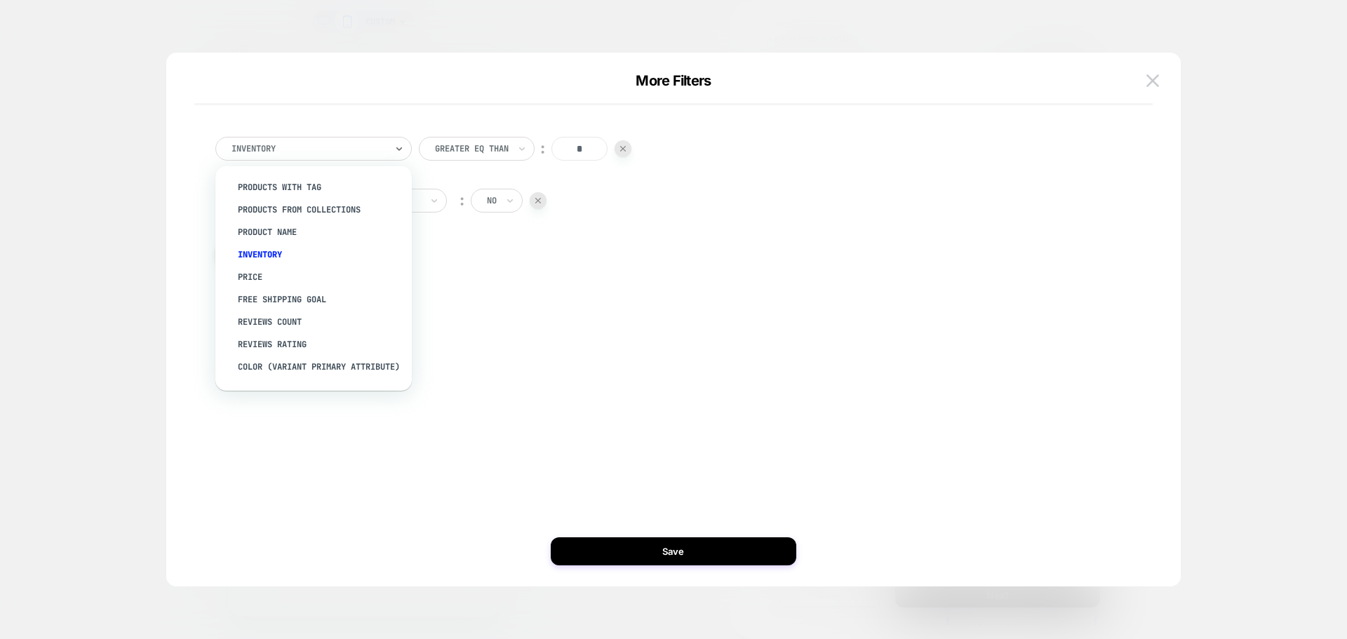
click at [302, 138] on div "Inventory" at bounding box center [313, 149] width 196 height 24
click at [308, 186] on div "products with tag" at bounding box center [320, 187] width 182 height 22
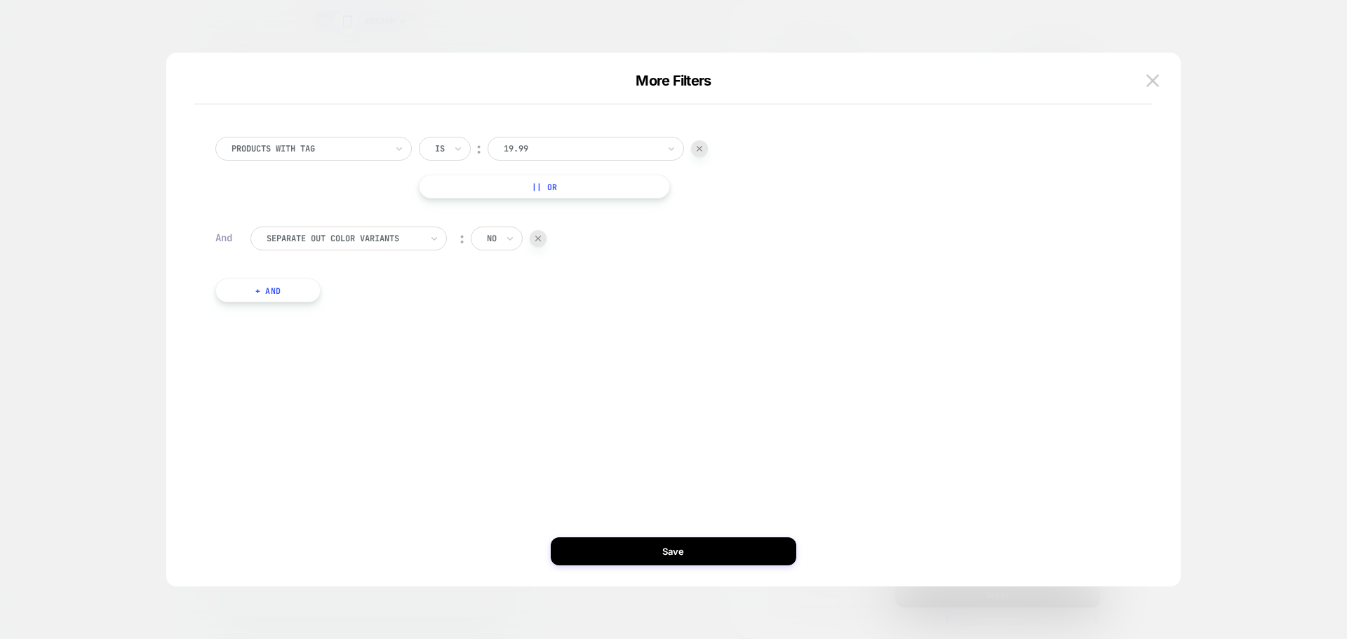
click at [560, 151] on div at bounding box center [581, 148] width 154 height 13
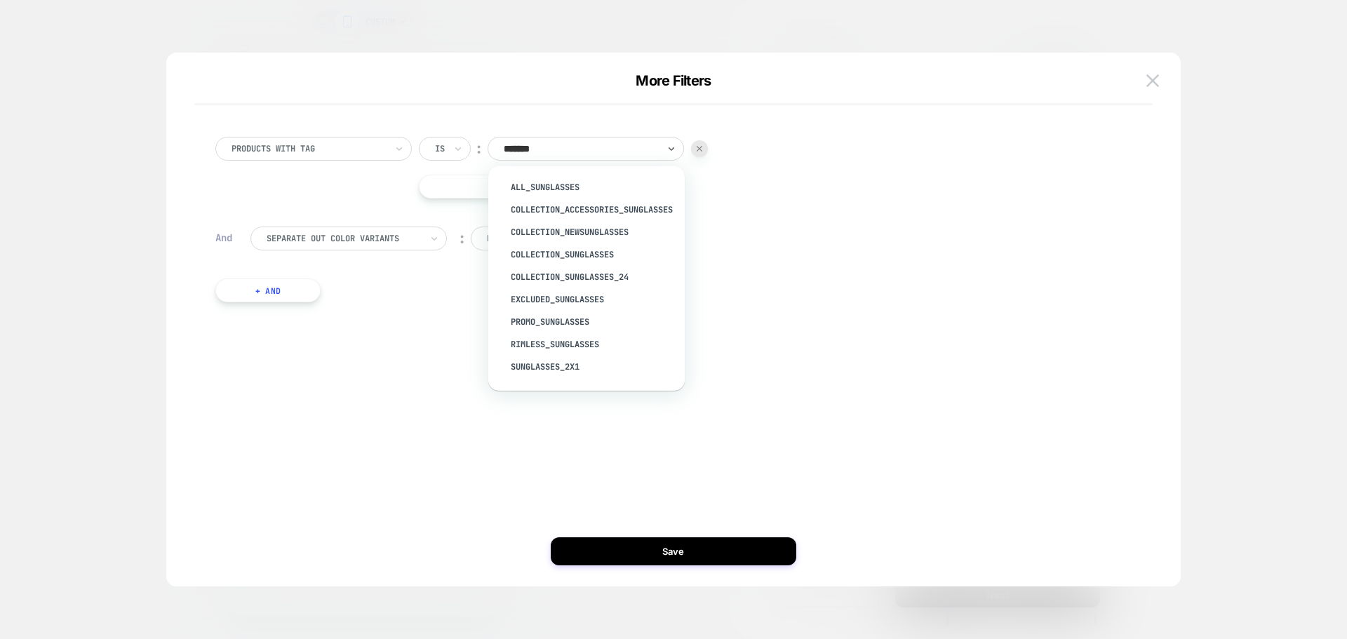
type input "********"
click at [576, 256] on div "Collection_Sunglasses" at bounding box center [593, 254] width 182 height 22
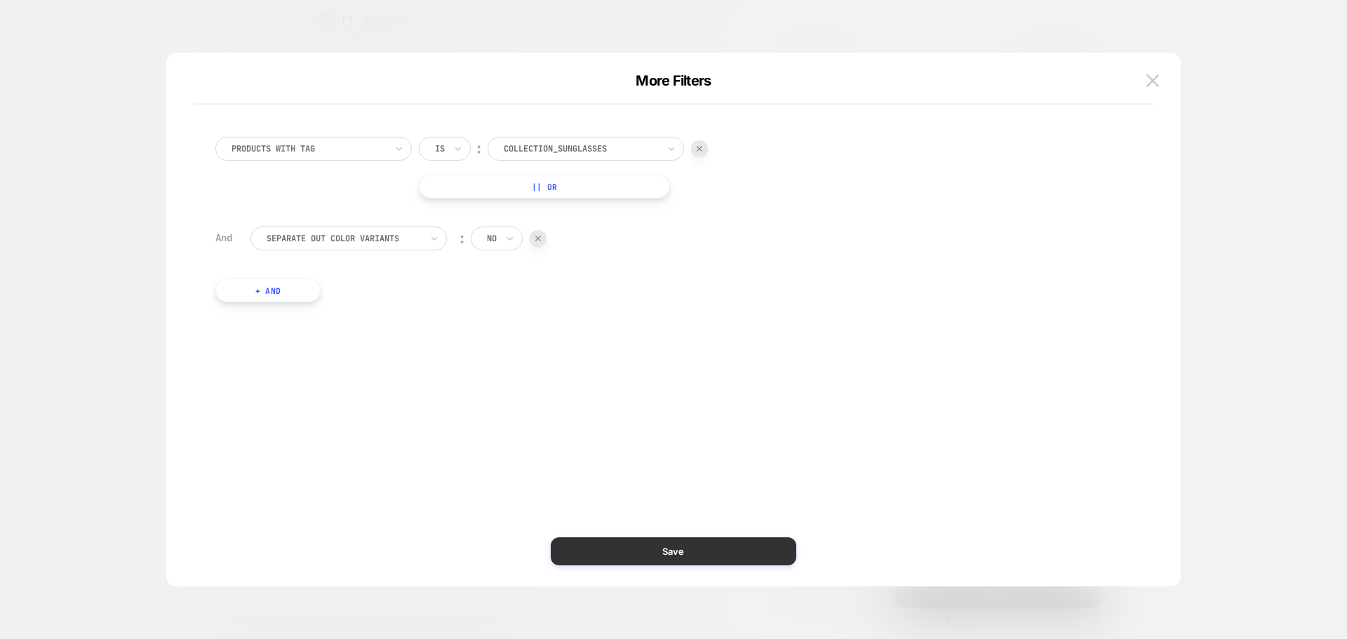
click at [677, 551] on button "Save" at bounding box center [673, 551] width 245 height 28
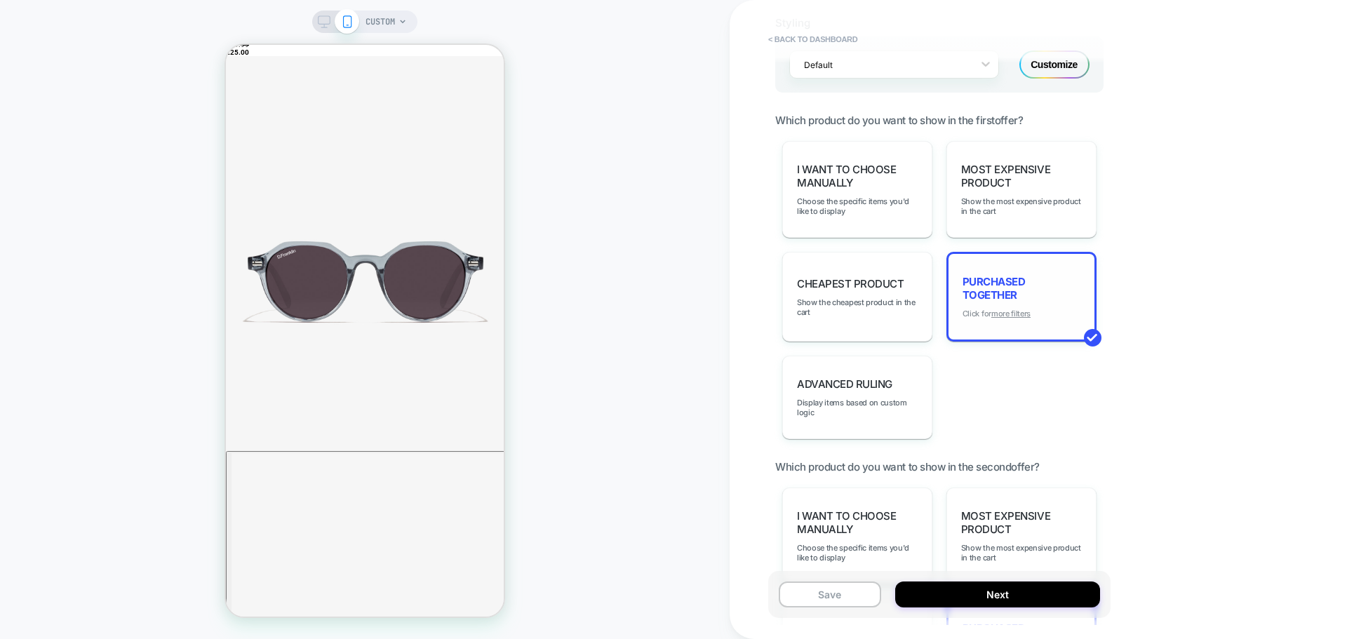
click at [1015, 312] on u "more filters" at bounding box center [1010, 314] width 39 height 10
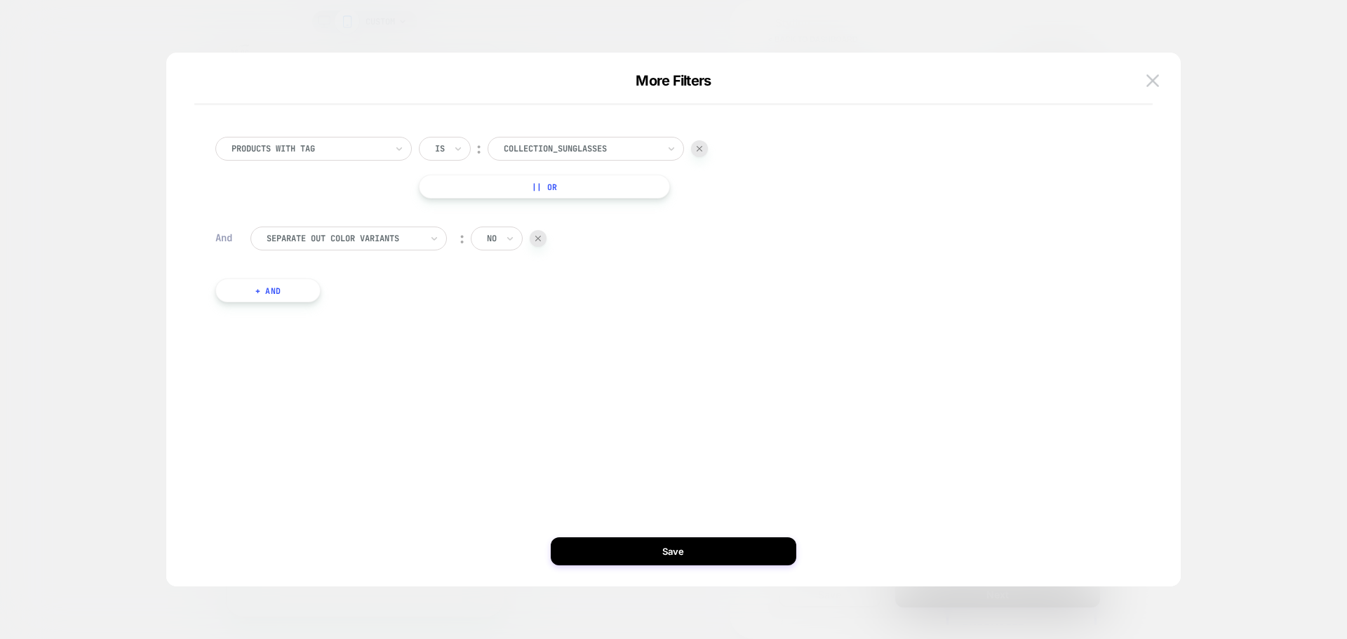
click at [379, 245] on div "Separate out color variants" at bounding box center [343, 238] width 157 height 15
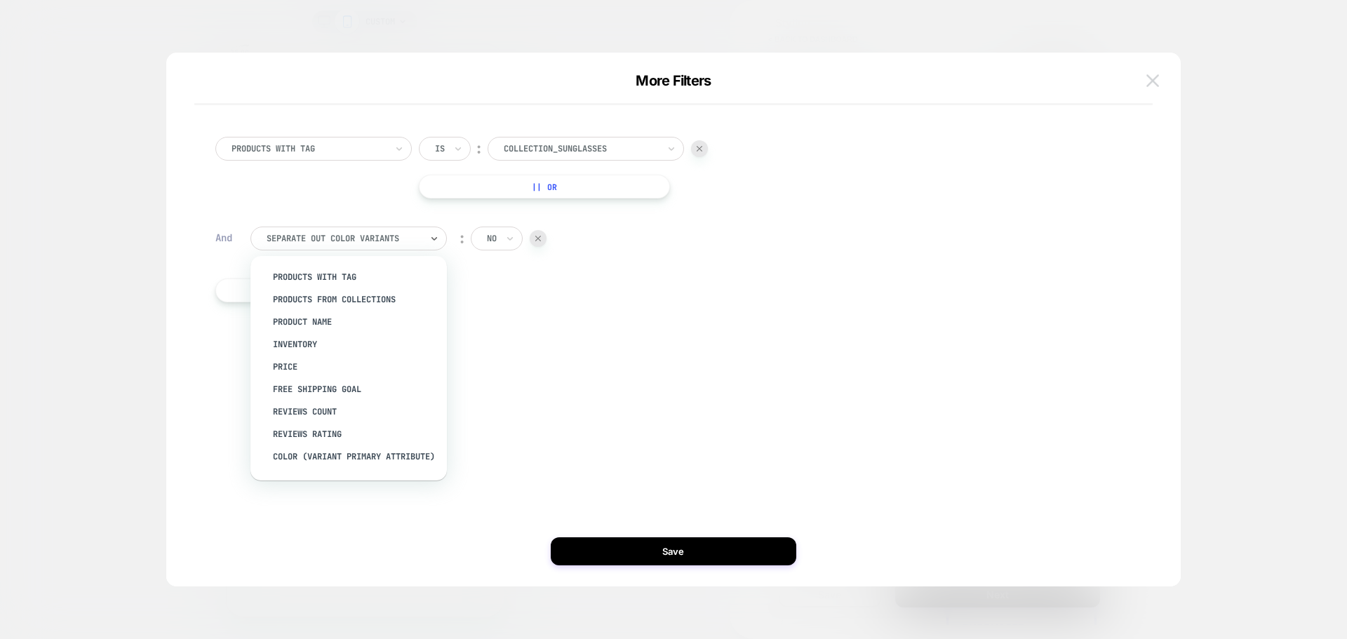
click at [1153, 82] on img at bounding box center [1152, 80] width 13 height 12
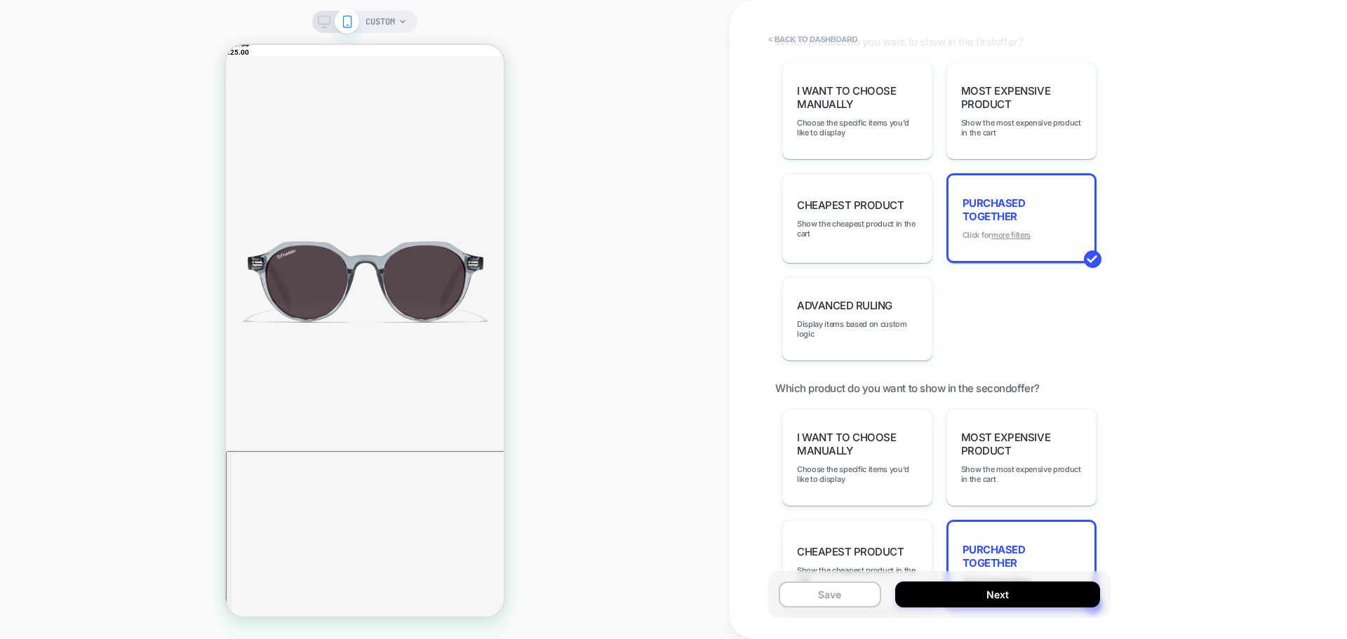
scroll to position [1107, 0]
click at [1021, 233] on u "more filters" at bounding box center [1010, 237] width 39 height 10
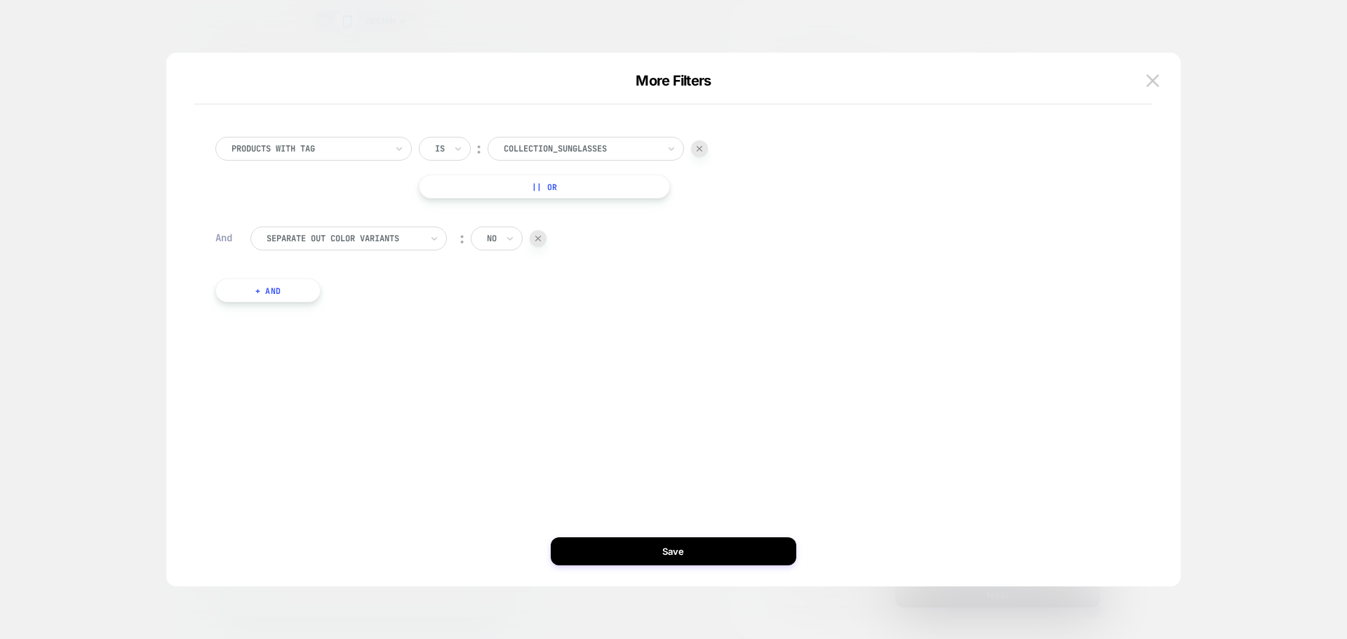
click at [375, 240] on div at bounding box center [344, 238] width 154 height 13
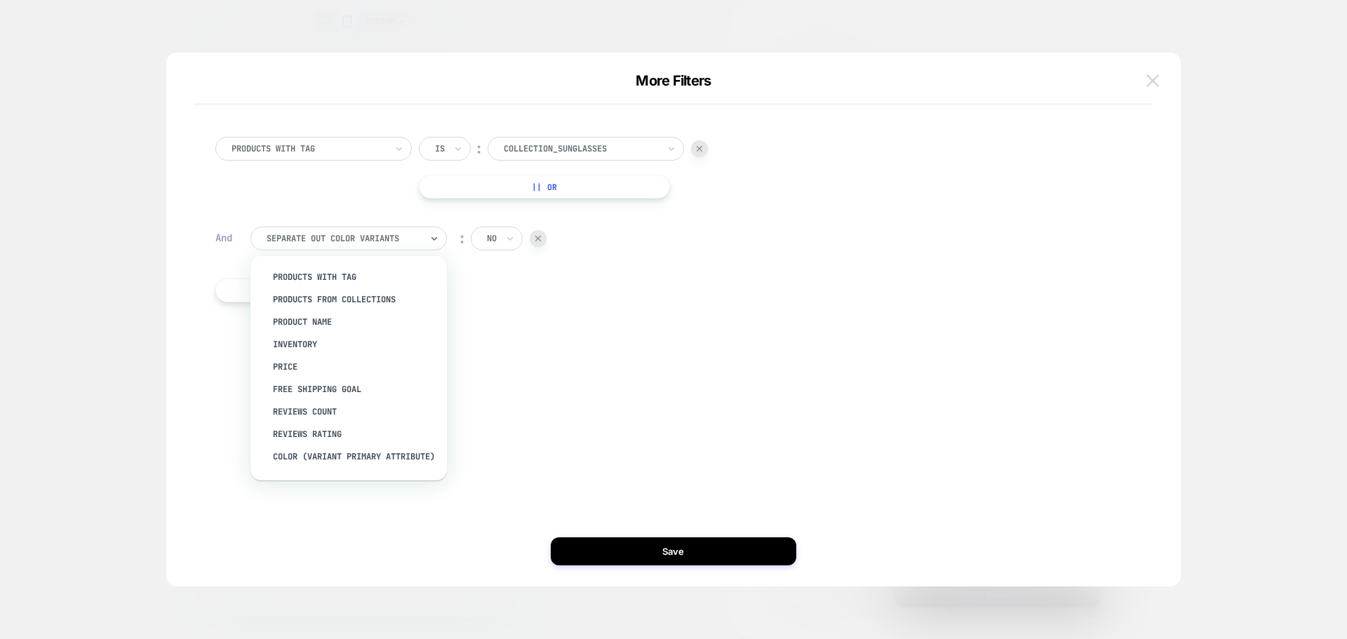
click at [1160, 79] on button at bounding box center [1152, 80] width 21 height 21
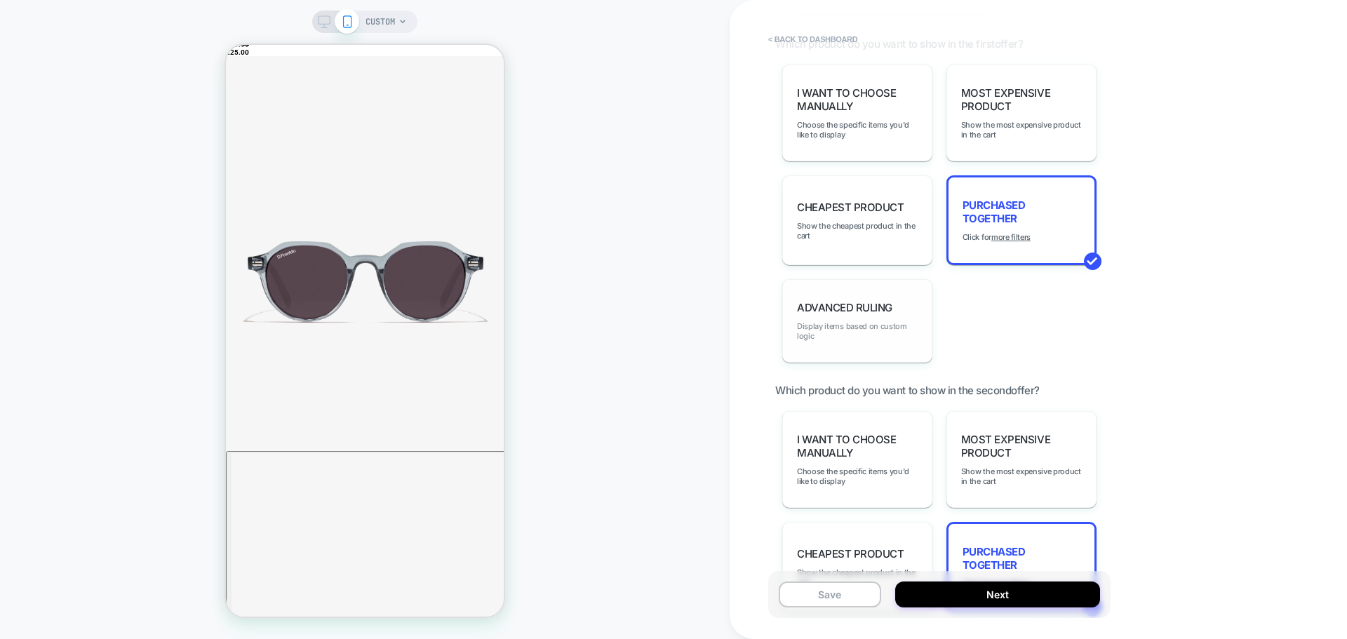
click at [824, 324] on span "Display items based on custom logic" at bounding box center [857, 331] width 121 height 20
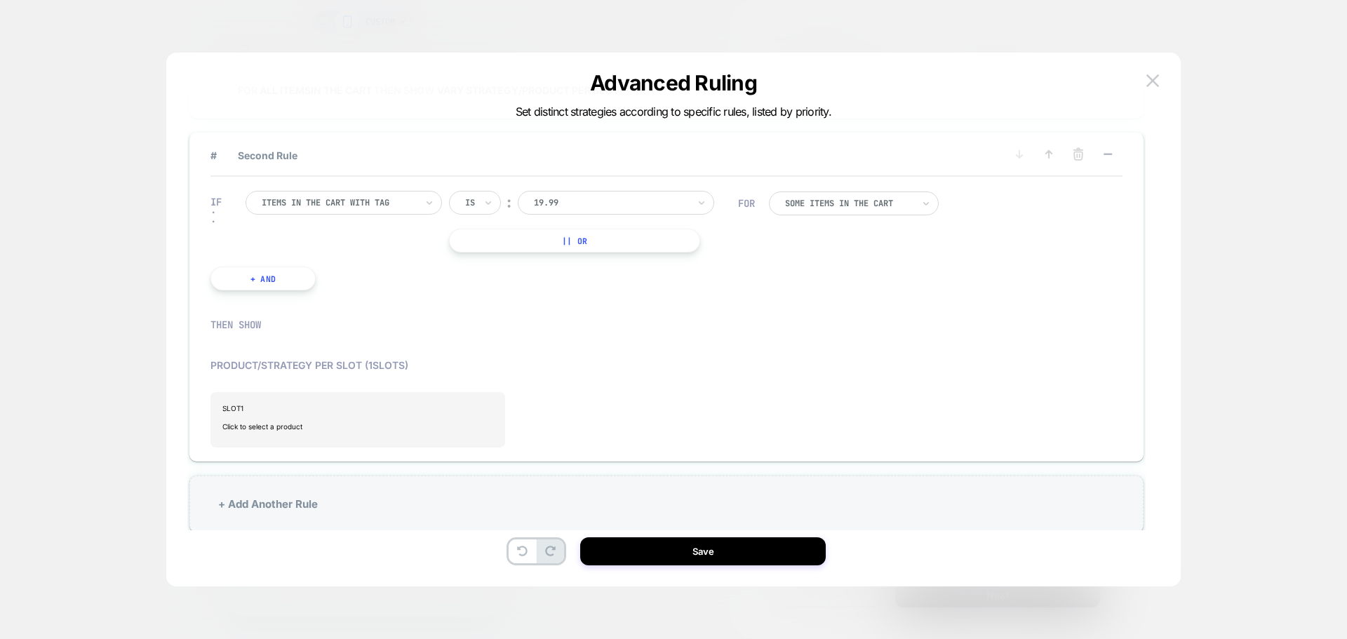
scroll to position [0, 0]
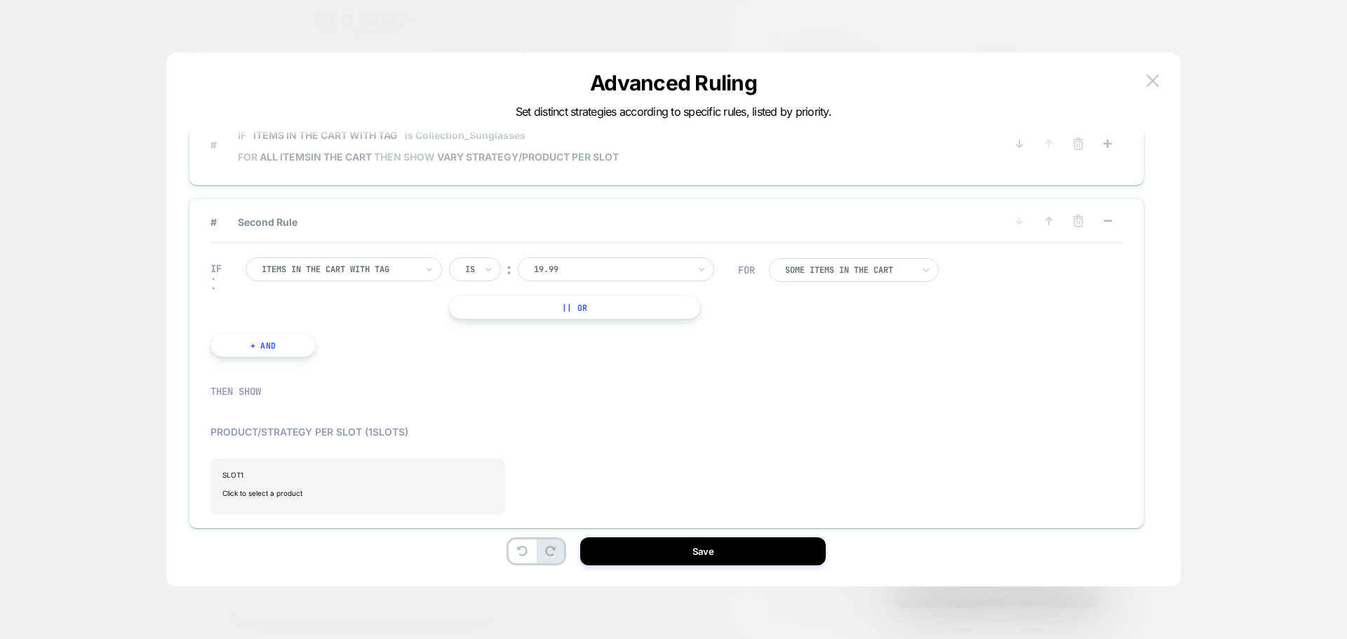
click at [734, 138] on span "# IF Items in the cart with tag is Collection_Sunglasses FOR all items IN THE C…" at bounding box center [607, 144] width 794 height 50
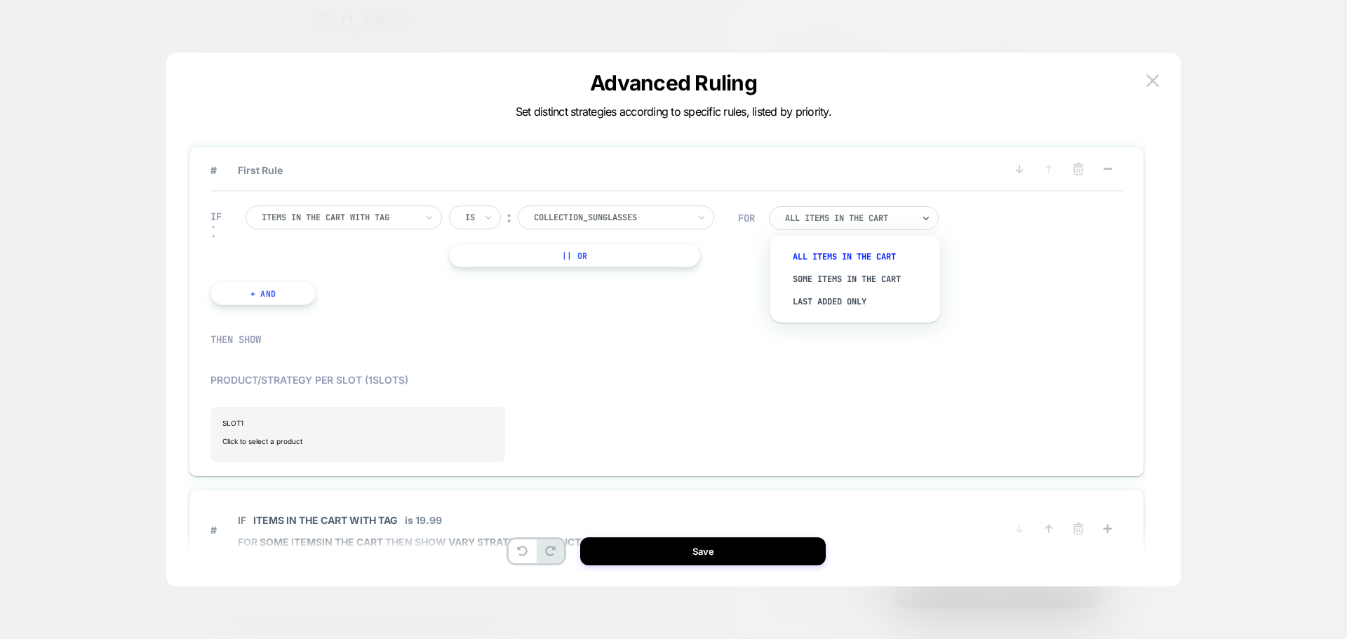
click at [889, 223] on div "All Items in the cart" at bounding box center [849, 218] width 128 height 11
click at [473, 365] on div at bounding box center [659, 353] width 912 height 28
click at [875, 224] on div "All Items in the cart" at bounding box center [854, 218] width 170 height 24
click at [863, 275] on div "Some Items in the cart" at bounding box center [862, 279] width 156 height 22
click at [306, 445] on span "Click to select a product" at bounding box center [357, 441] width 271 height 28
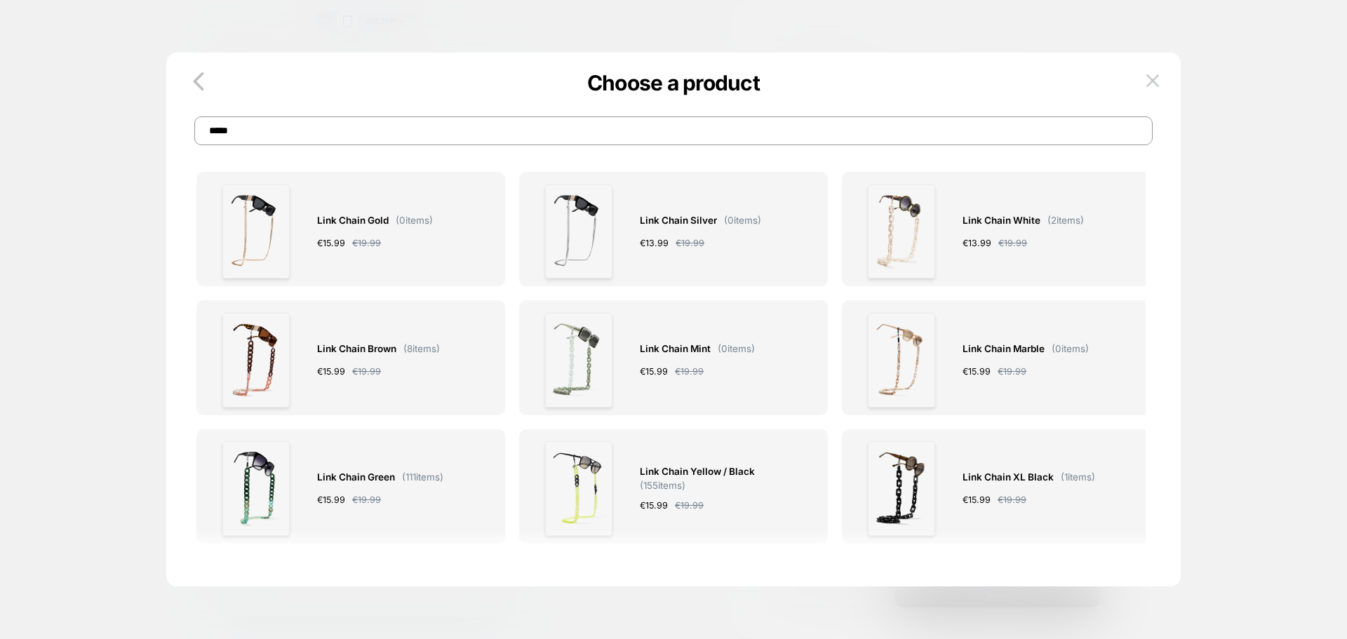
click at [339, 133] on input "*****" at bounding box center [673, 130] width 958 height 29
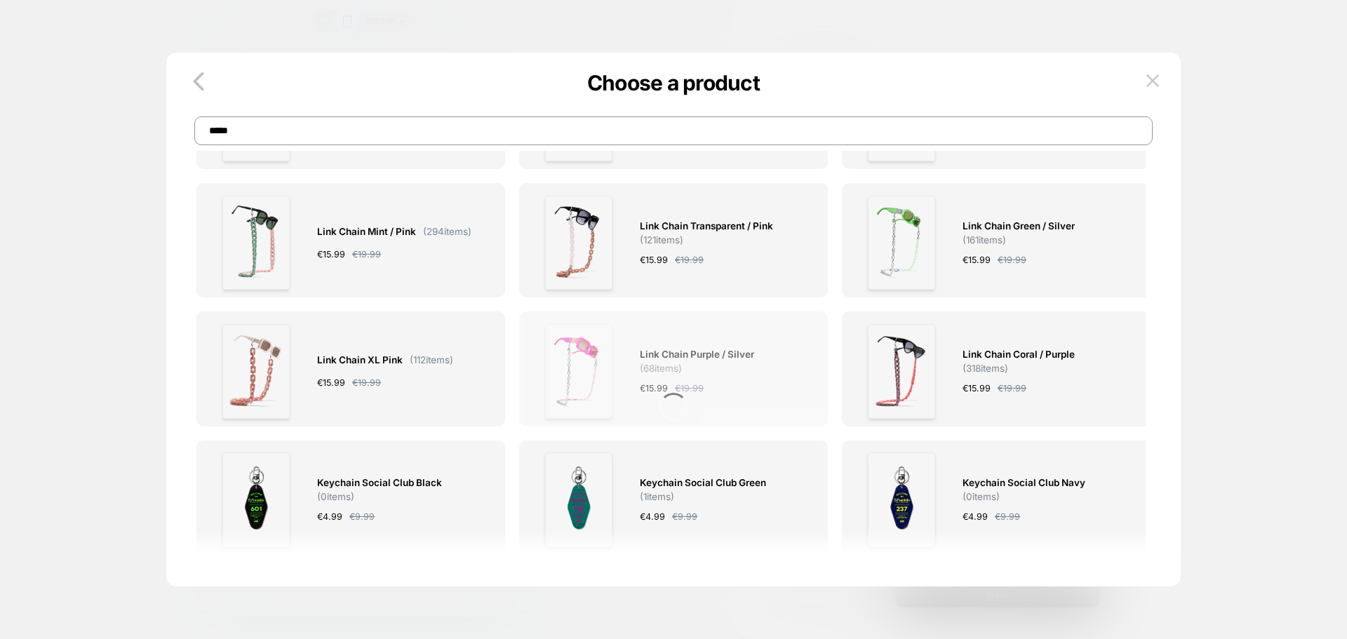
scroll to position [565, 0]
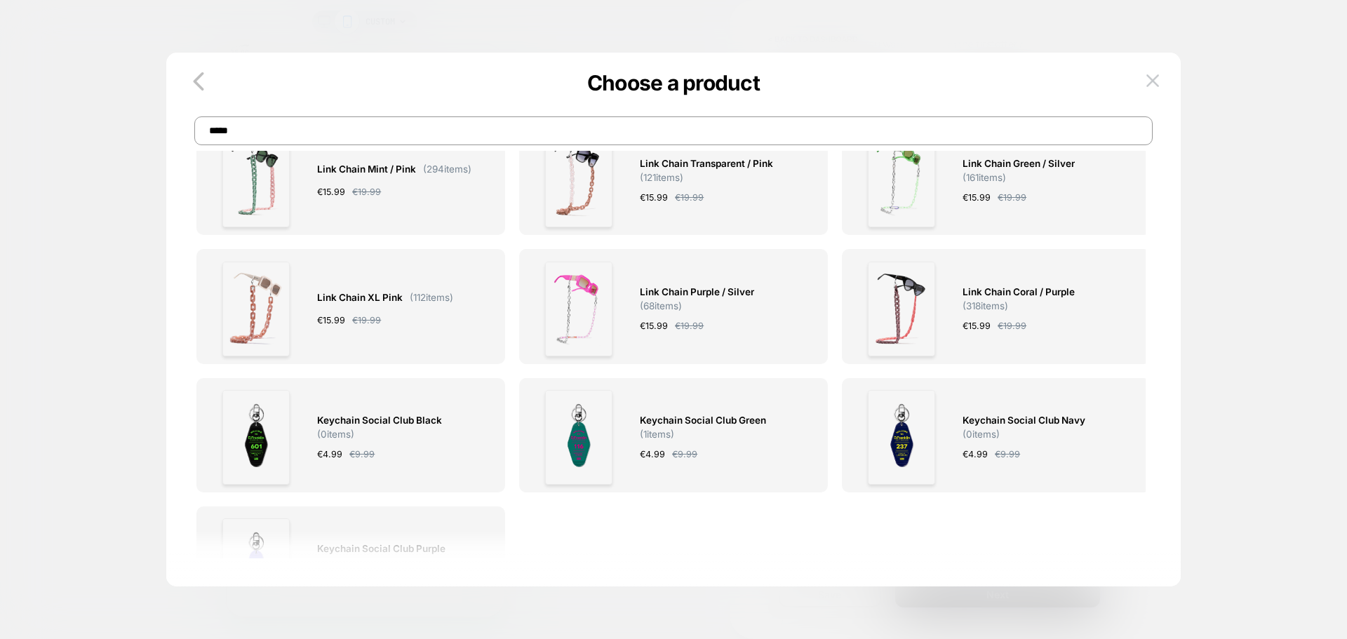
click at [365, 130] on input "*****" at bounding box center [673, 130] width 958 height 29
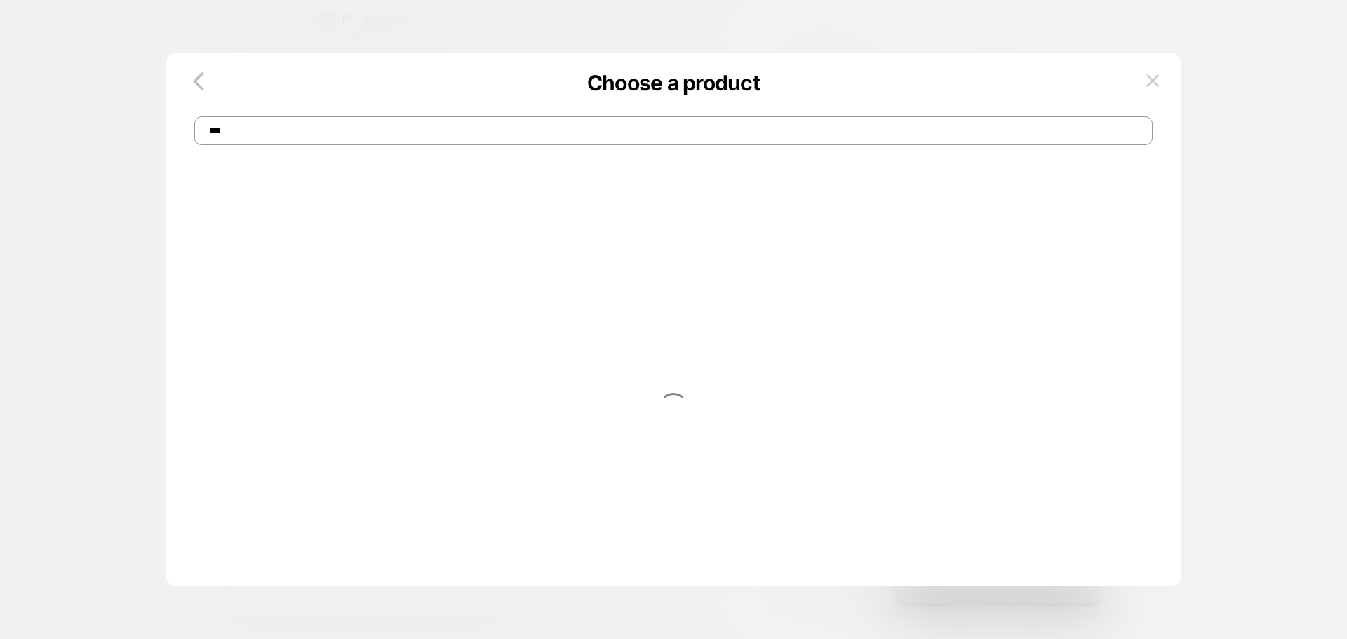
type input "***"
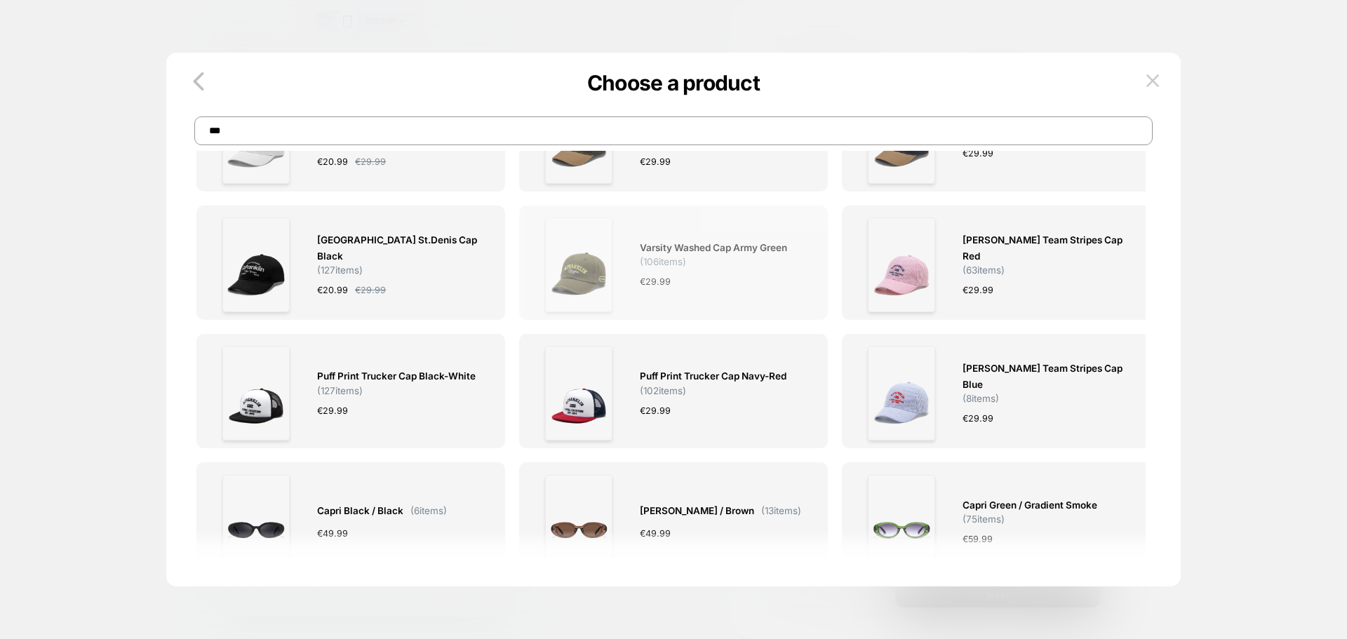
scroll to position [974, 0]
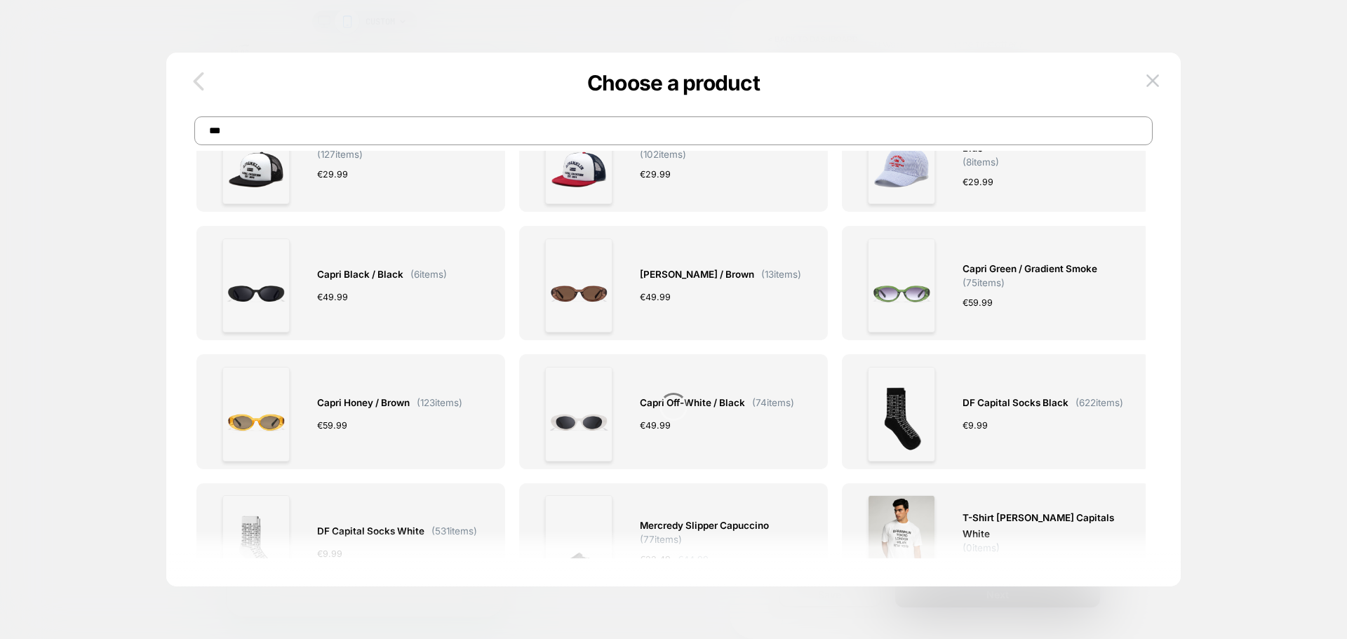
click at [205, 79] on icon "button" at bounding box center [198, 81] width 28 height 28
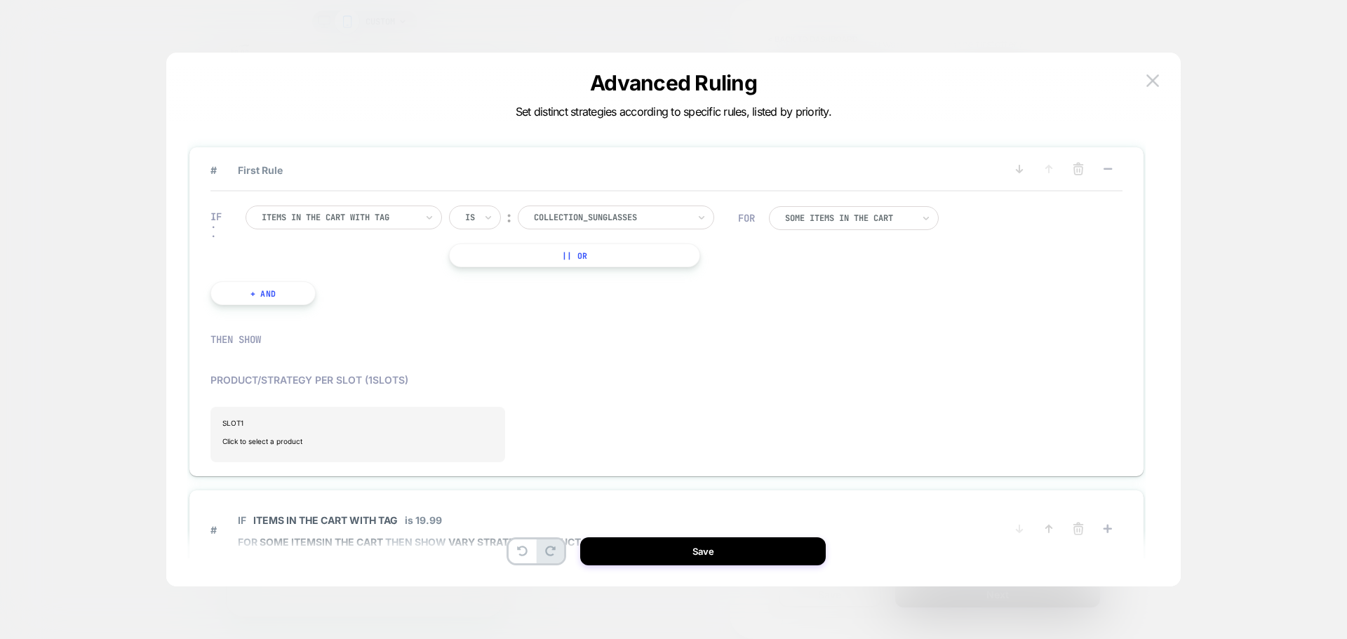
click at [242, 335] on div "THEN SHOW" at bounding box center [662, 339] width 905 height 13
click at [247, 445] on span "Click to select a product" at bounding box center [357, 441] width 271 height 28
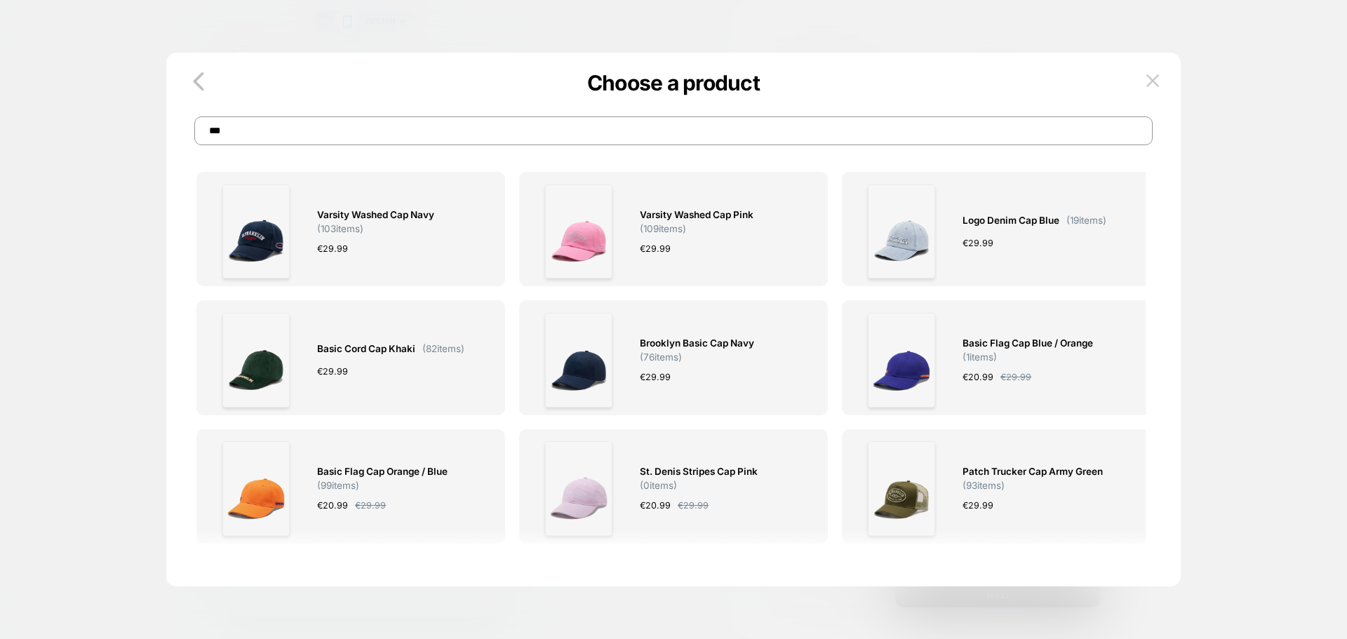
scroll to position [351, 0]
click at [1157, 83] on img at bounding box center [1152, 80] width 13 height 12
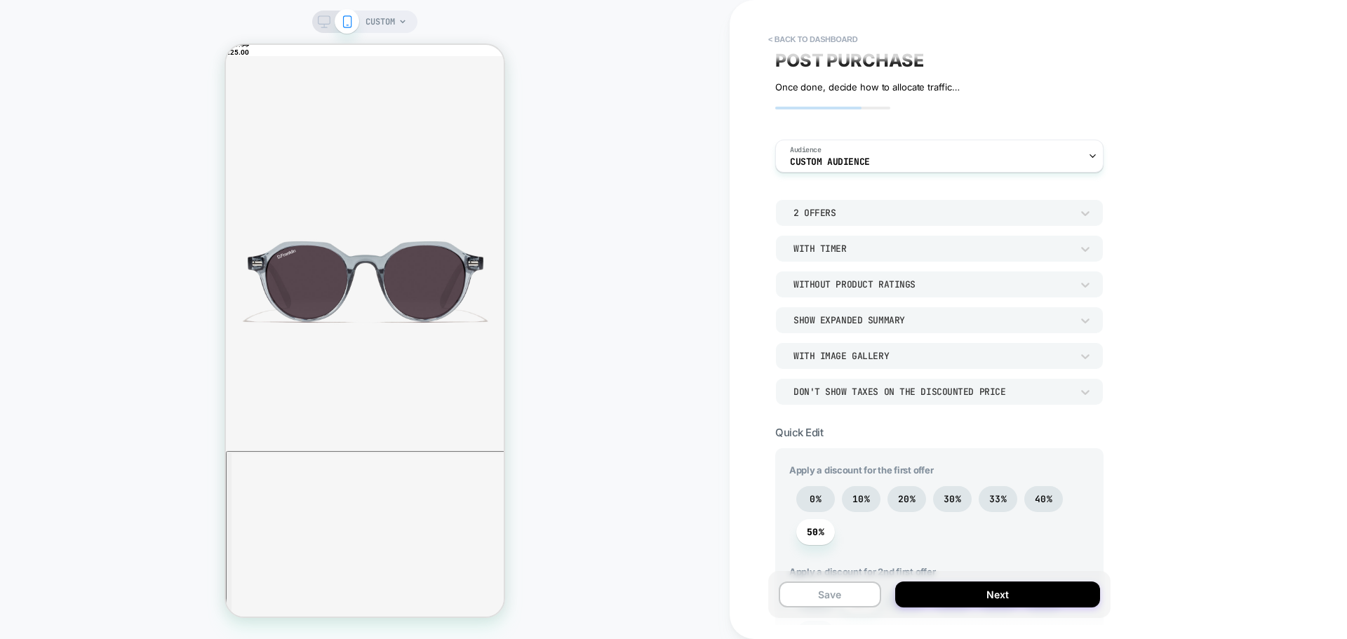
scroll to position [0, 0]
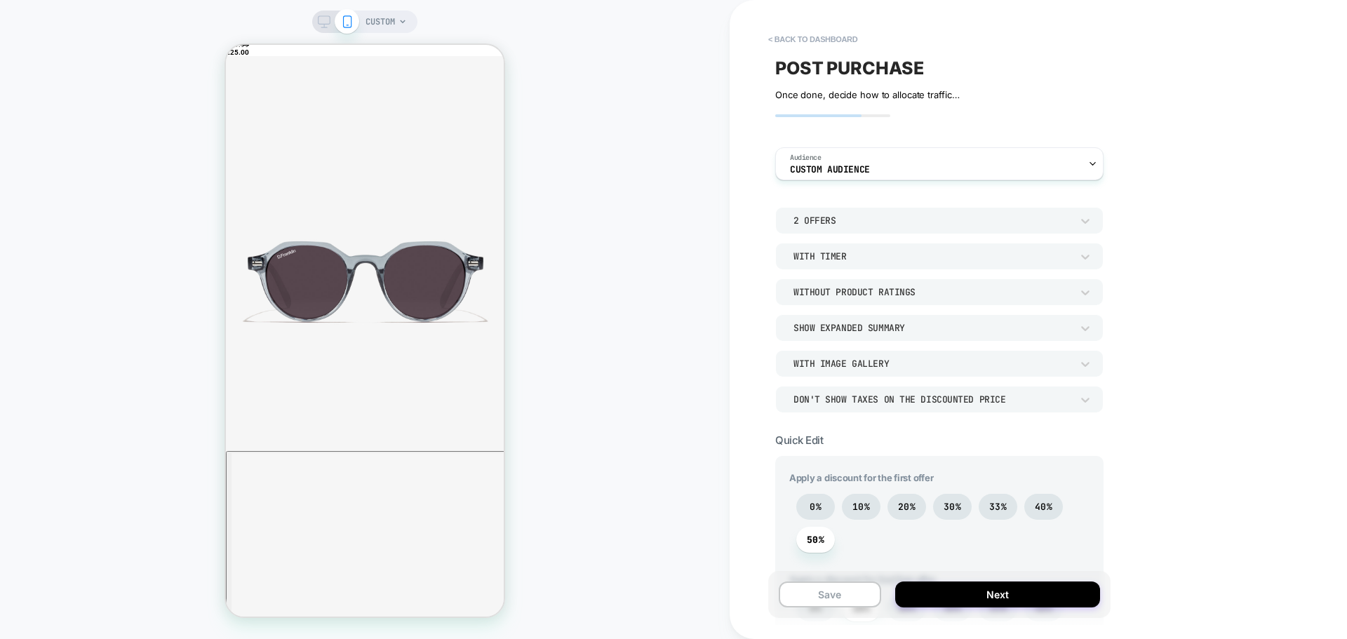
click at [819, 219] on div "2 Offers" at bounding box center [932, 221] width 278 height 12
click at [844, 194] on div at bounding box center [673, 319] width 1347 height 639
click at [855, 172] on span "Custom Audience" at bounding box center [830, 170] width 80 height 10
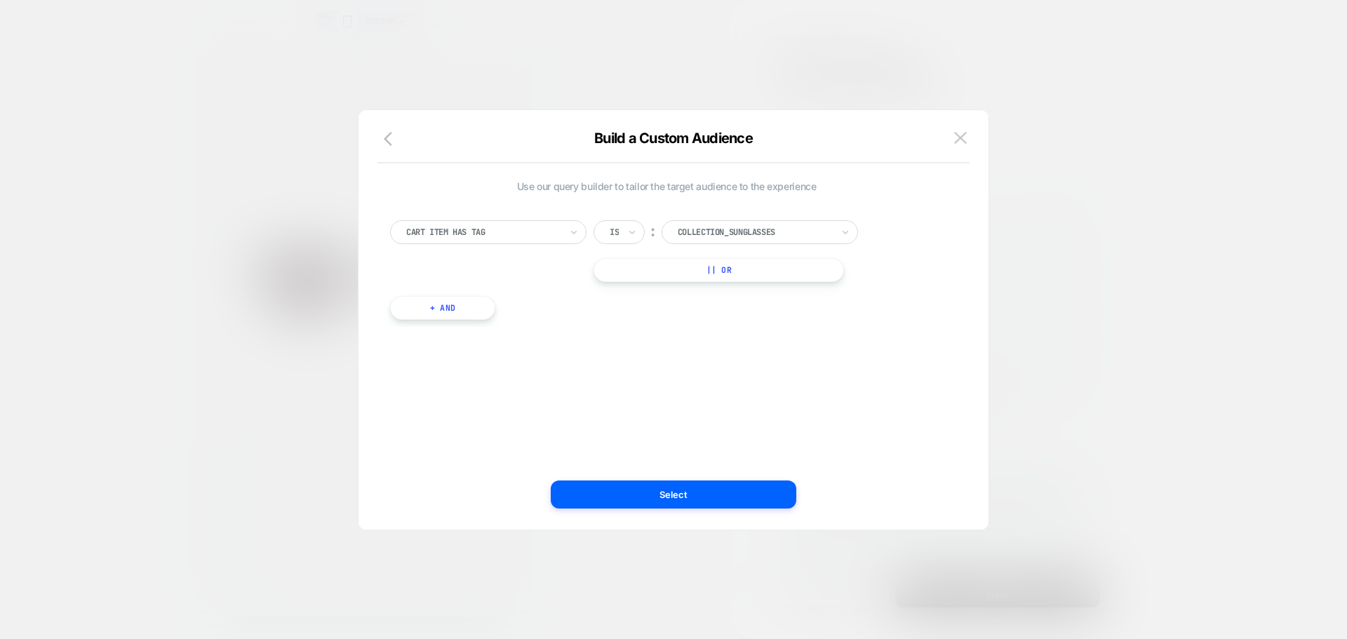
click at [450, 314] on button "+ And" at bounding box center [442, 308] width 105 height 24
click at [454, 330] on div "Cart Items Count" at bounding box center [523, 322] width 196 height 24
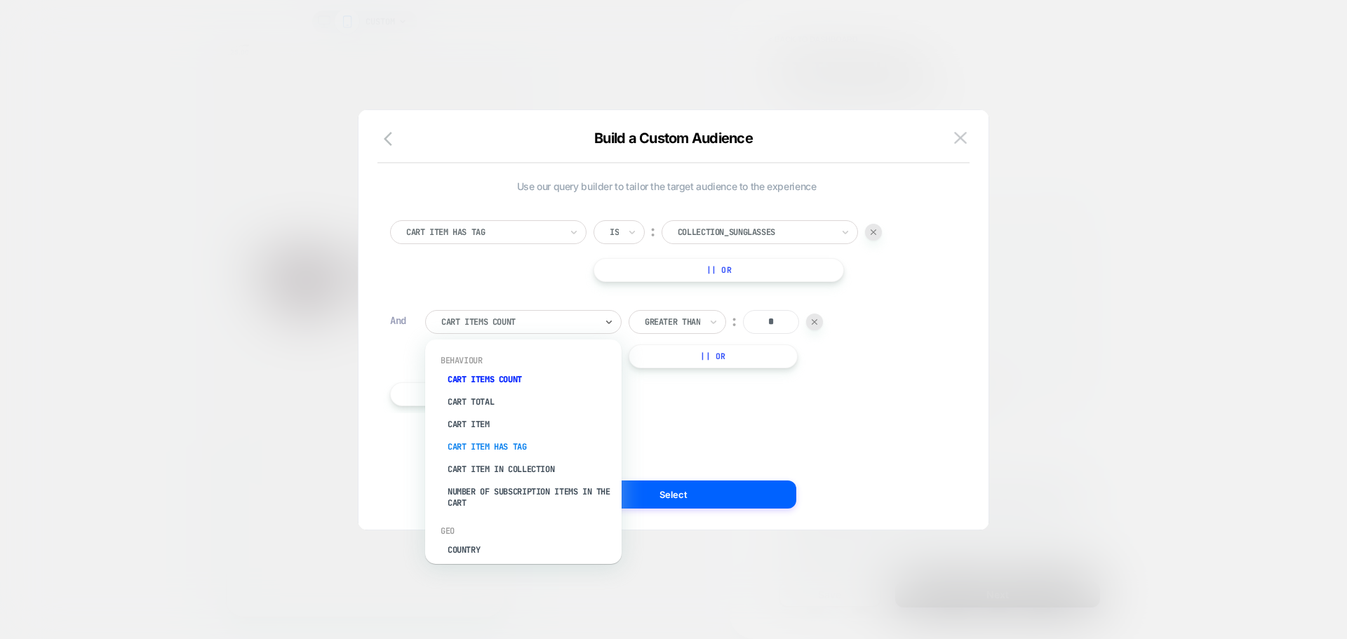
scroll to position [80, 0]
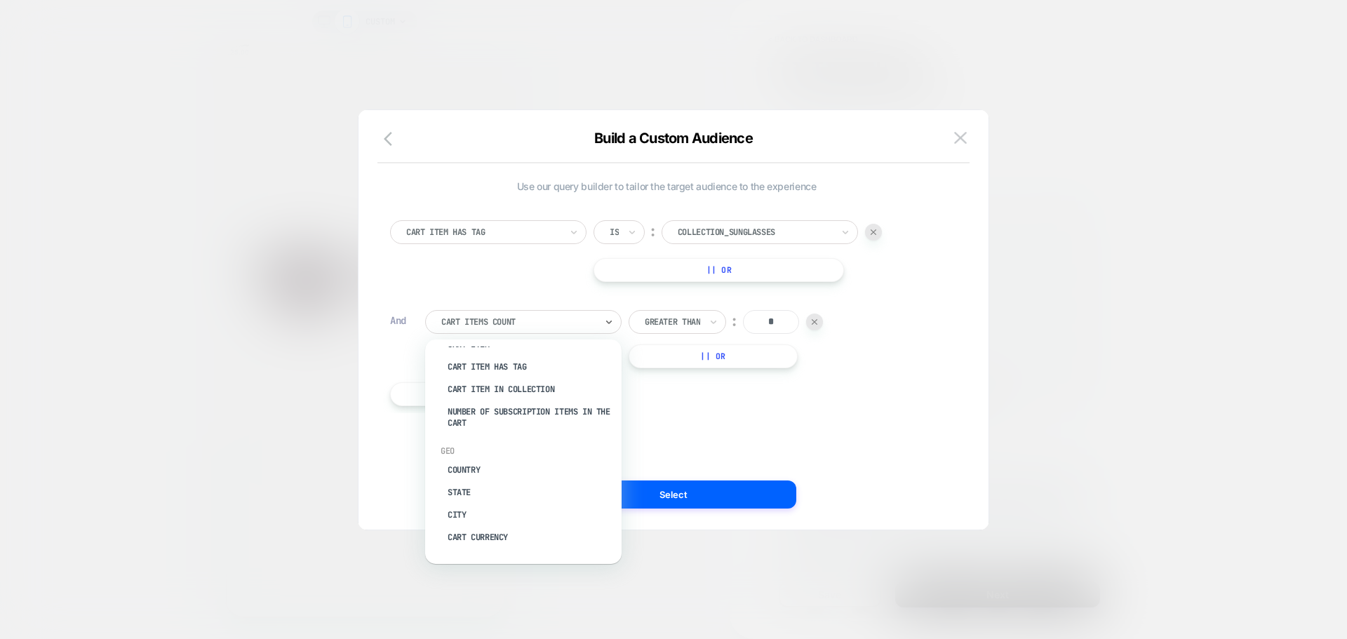
click at [700, 429] on div "Use our query builder to tailor the target audience to the experience Cart Item…" at bounding box center [666, 319] width 588 height 363
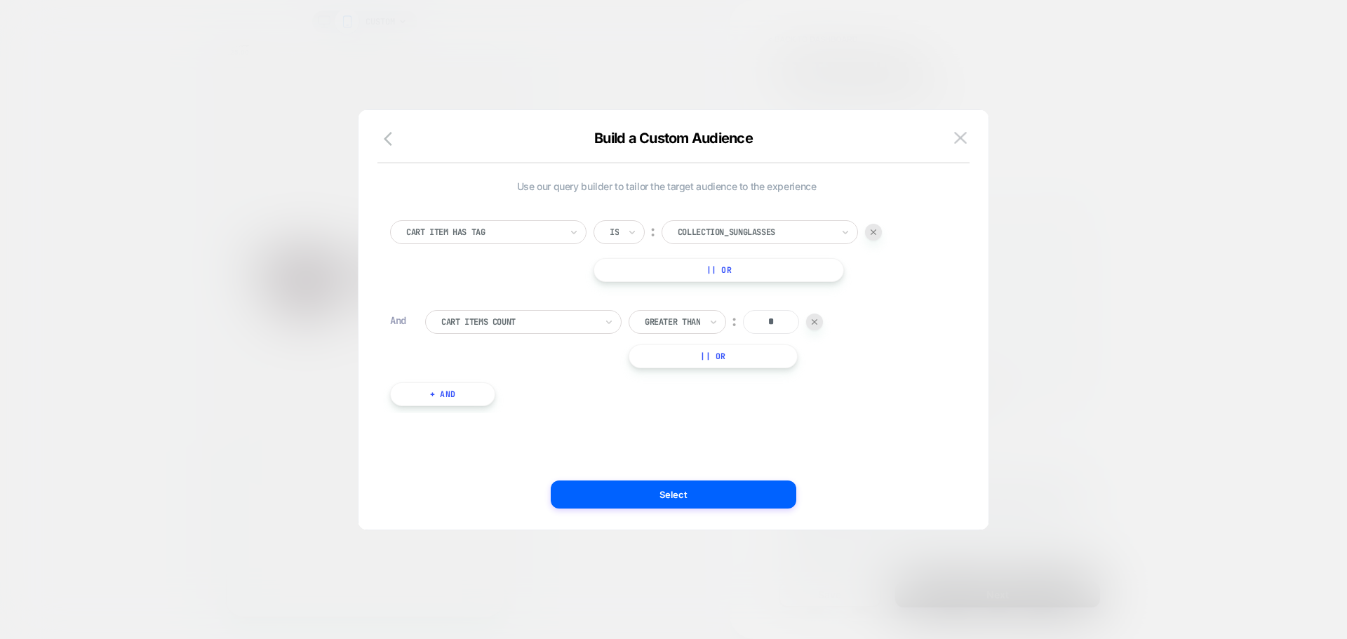
click at [823, 321] on div at bounding box center [814, 321] width 17 height 17
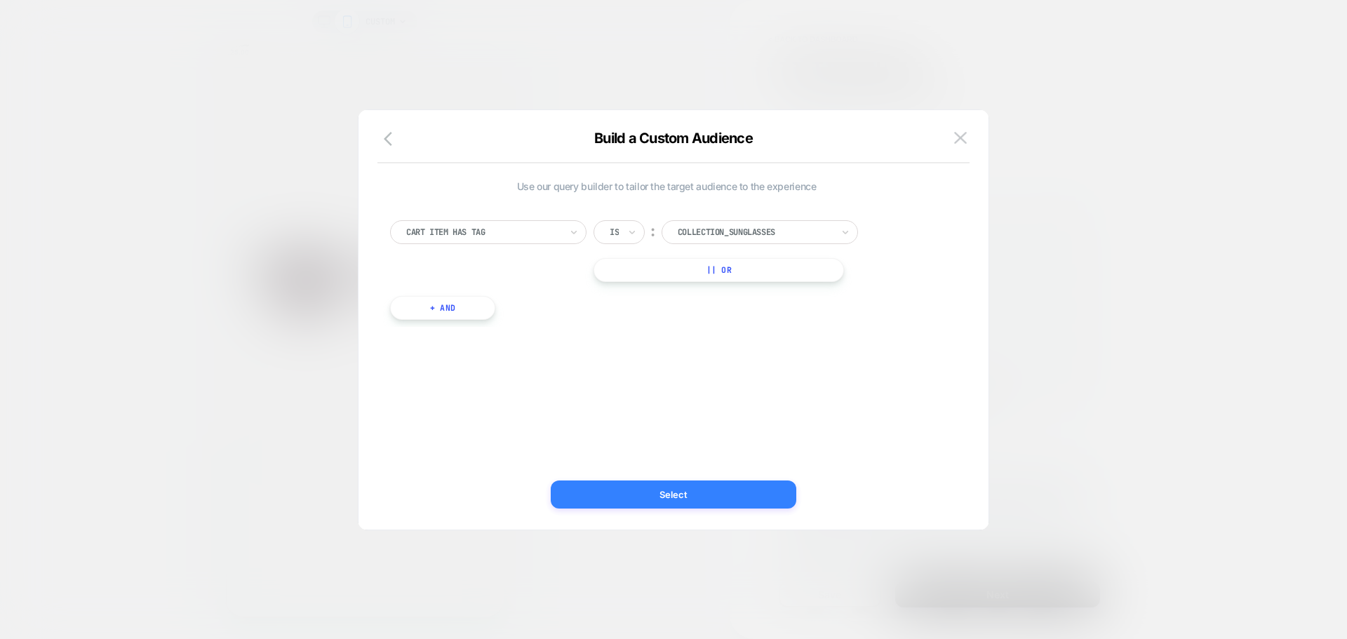
click at [693, 491] on button "Select" at bounding box center [673, 494] width 245 height 28
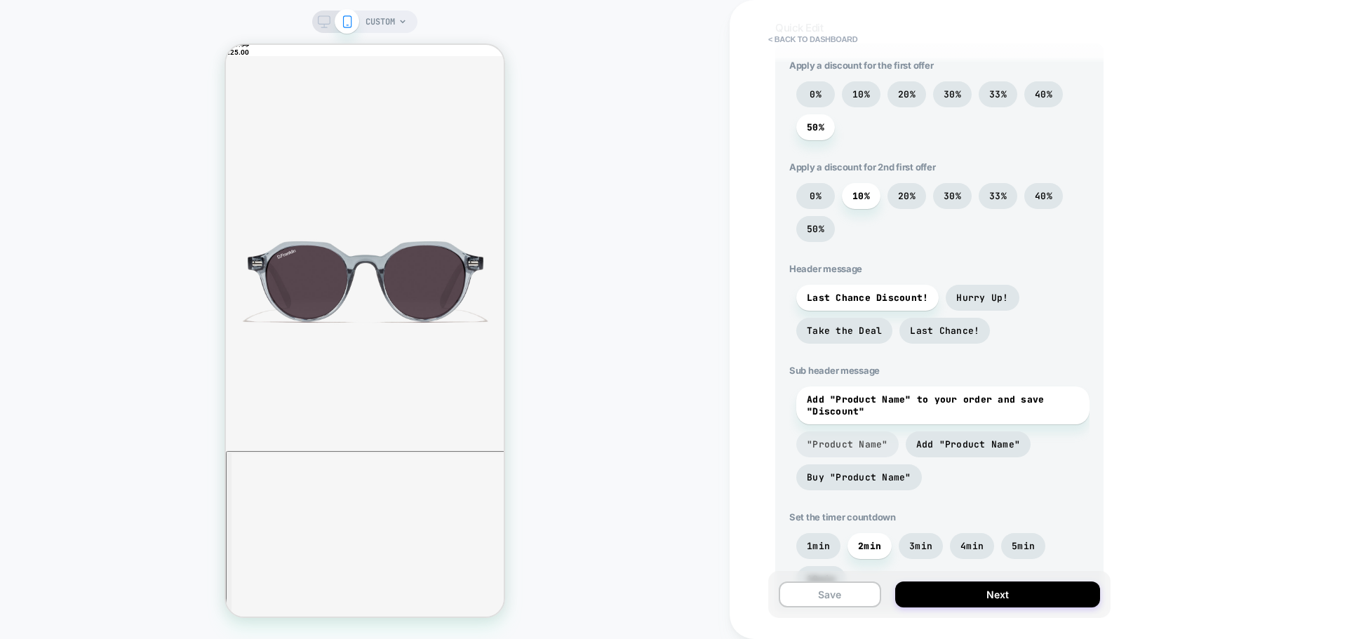
scroll to position [421, 0]
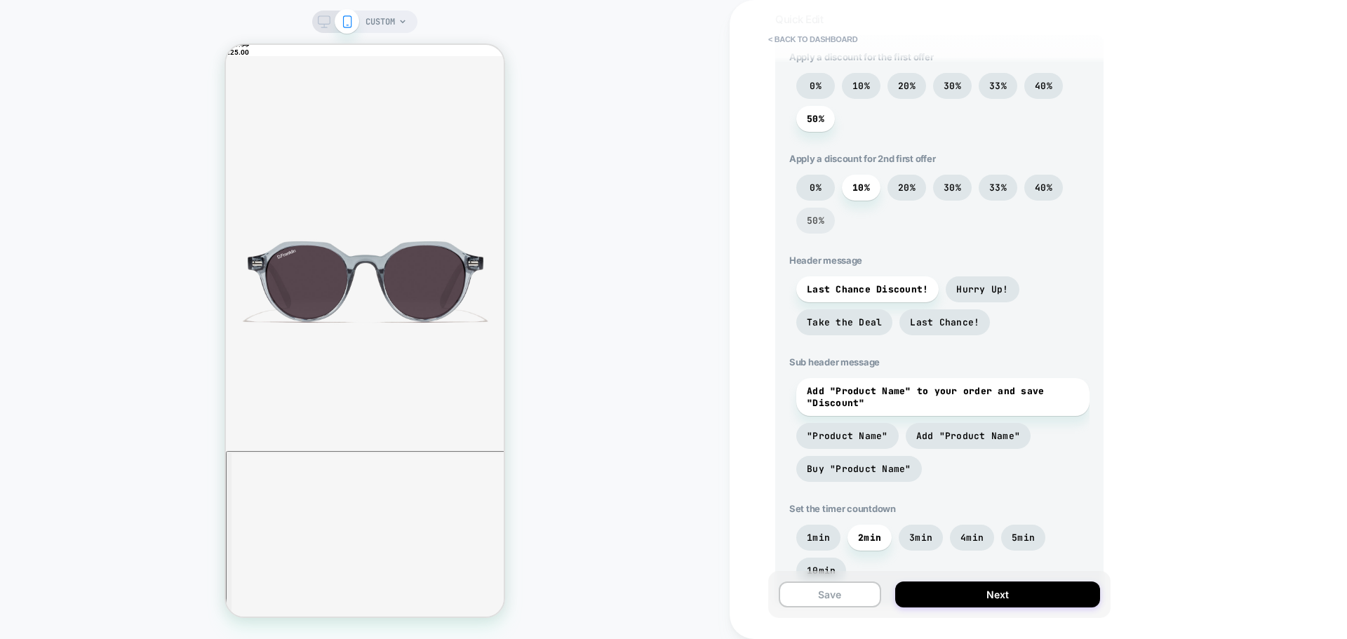
click at [806, 221] on span "50%" at bounding box center [815, 221] width 39 height 26
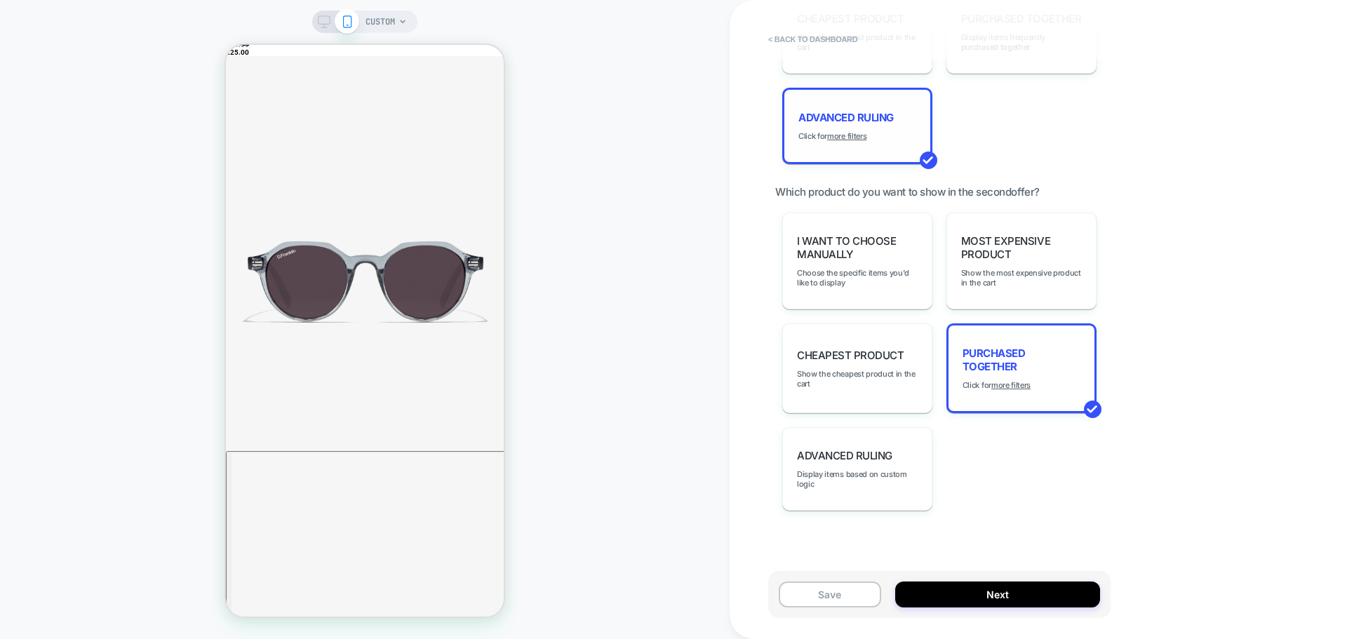
scroll to position [1304, 0]
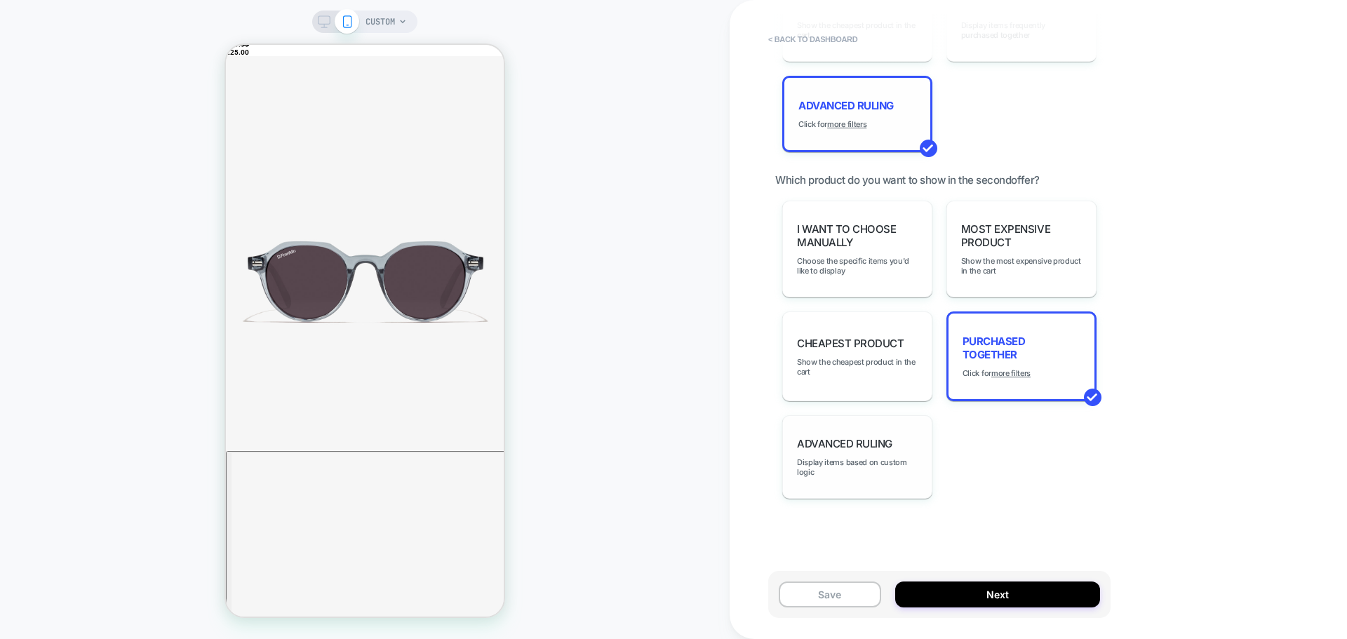
click at [816, 492] on div "Advanced Ruling Display items based on custom logic" at bounding box center [857, 456] width 150 height 83
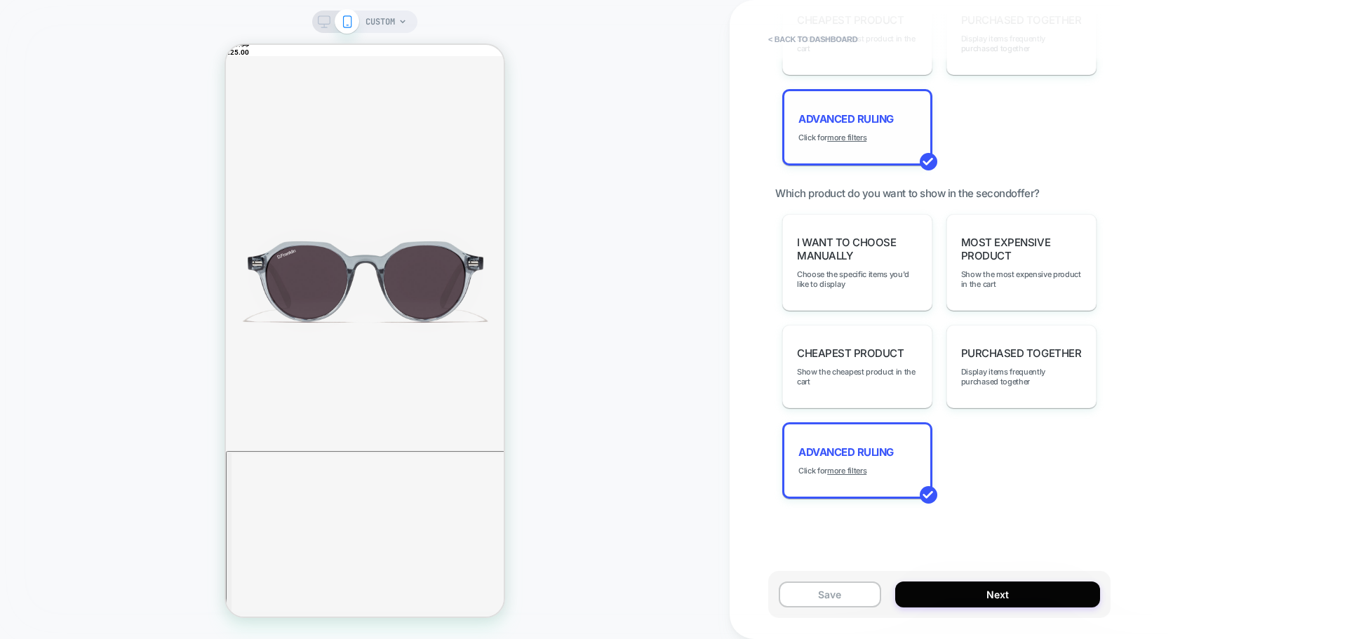
scroll to position [1290, 0]
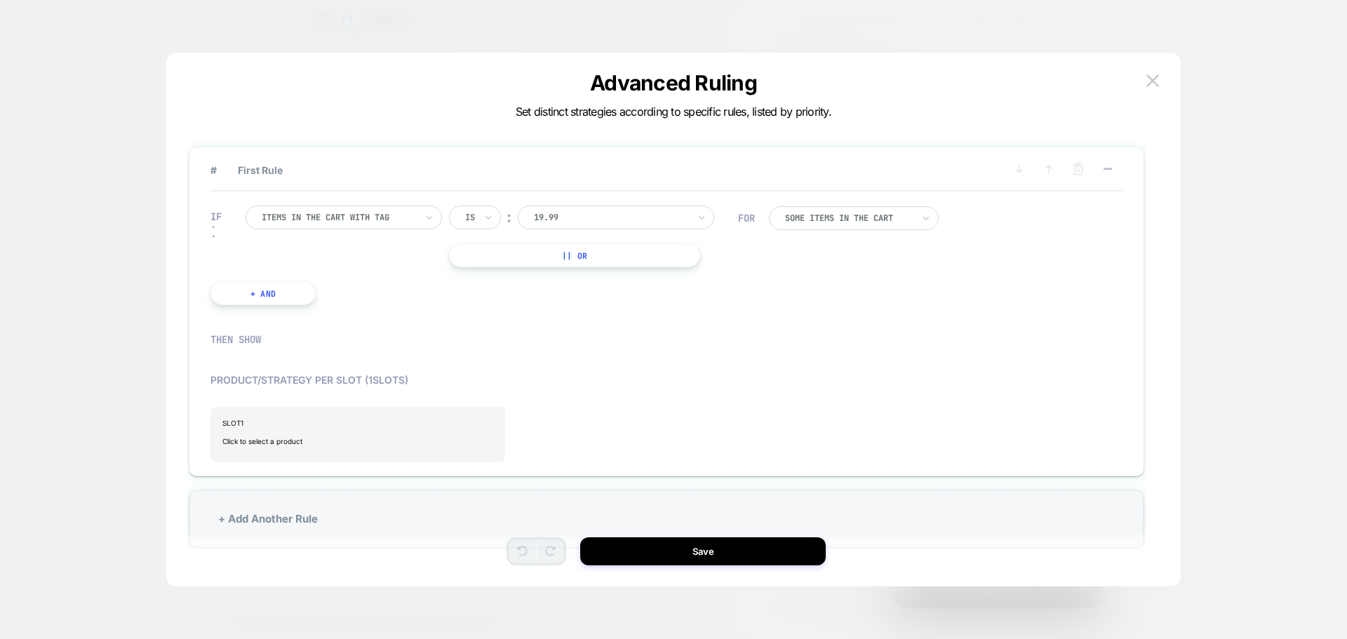
click at [397, 210] on div "Items in the cart with tag" at bounding box center [338, 217] width 157 height 15
click at [672, 407] on div "SLOT 1 Click to select a product" at bounding box center [666, 434] width 912 height 55
click at [1159, 81] on button at bounding box center [1152, 80] width 21 height 21
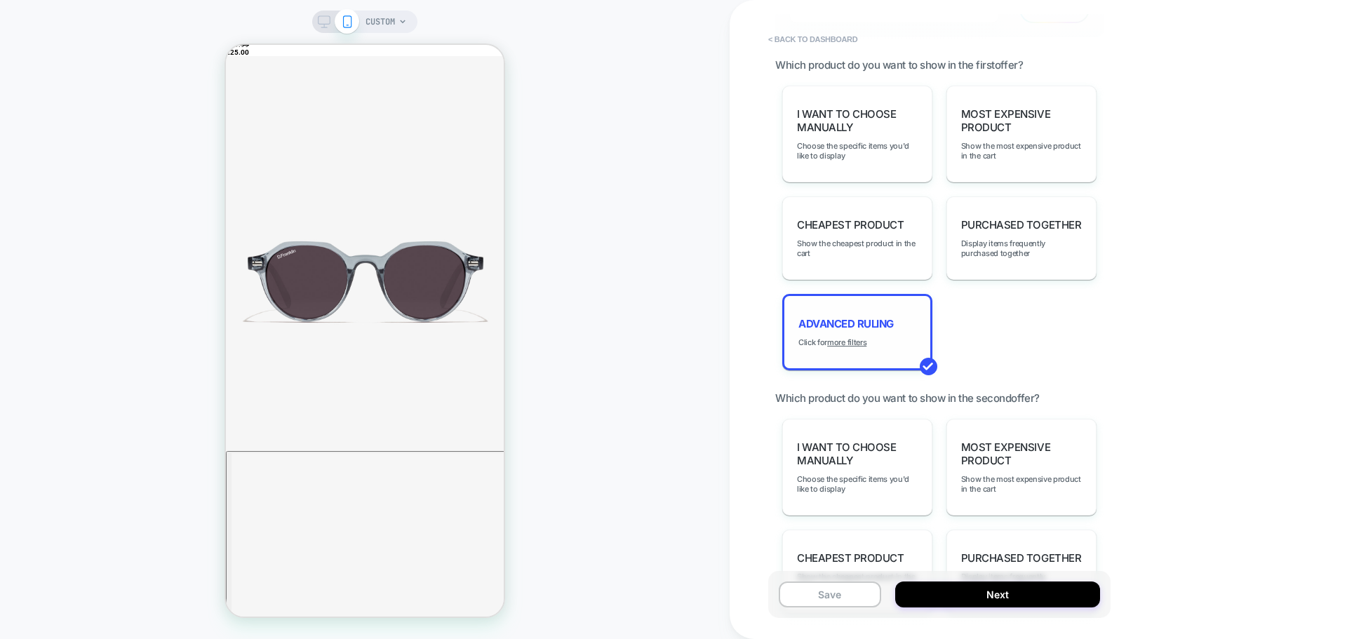
scroll to position [1080, 0]
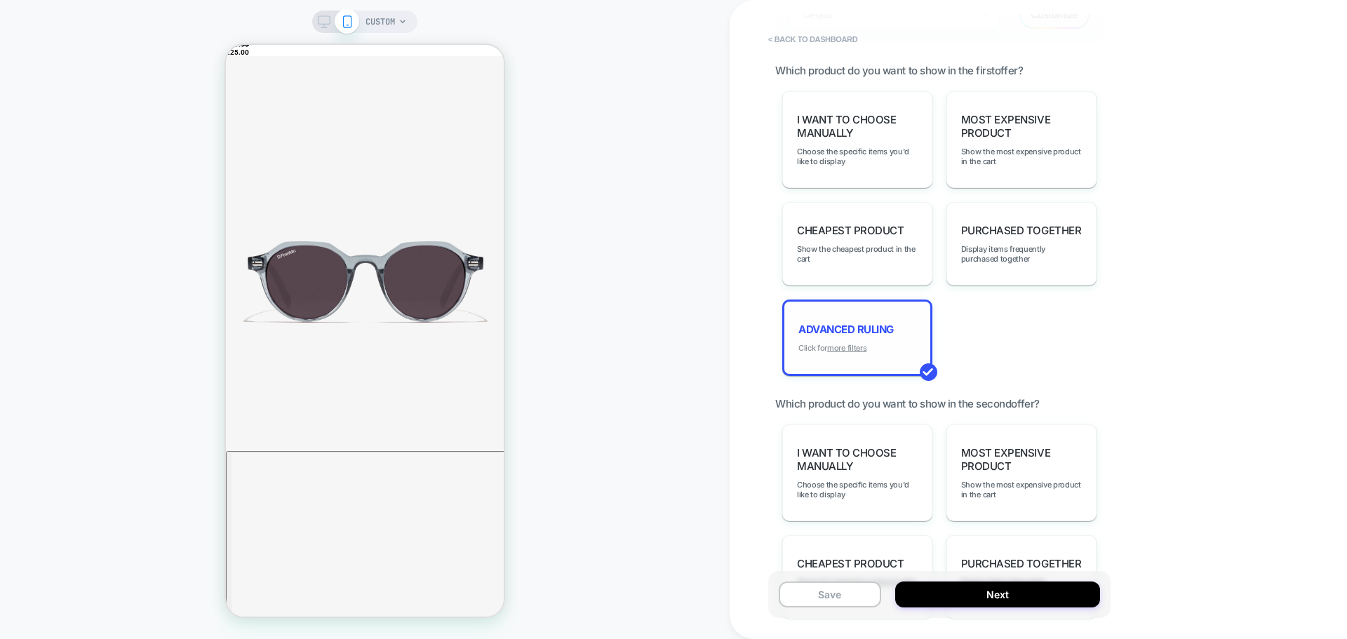
click at [860, 346] on u "more filters" at bounding box center [846, 348] width 39 height 10
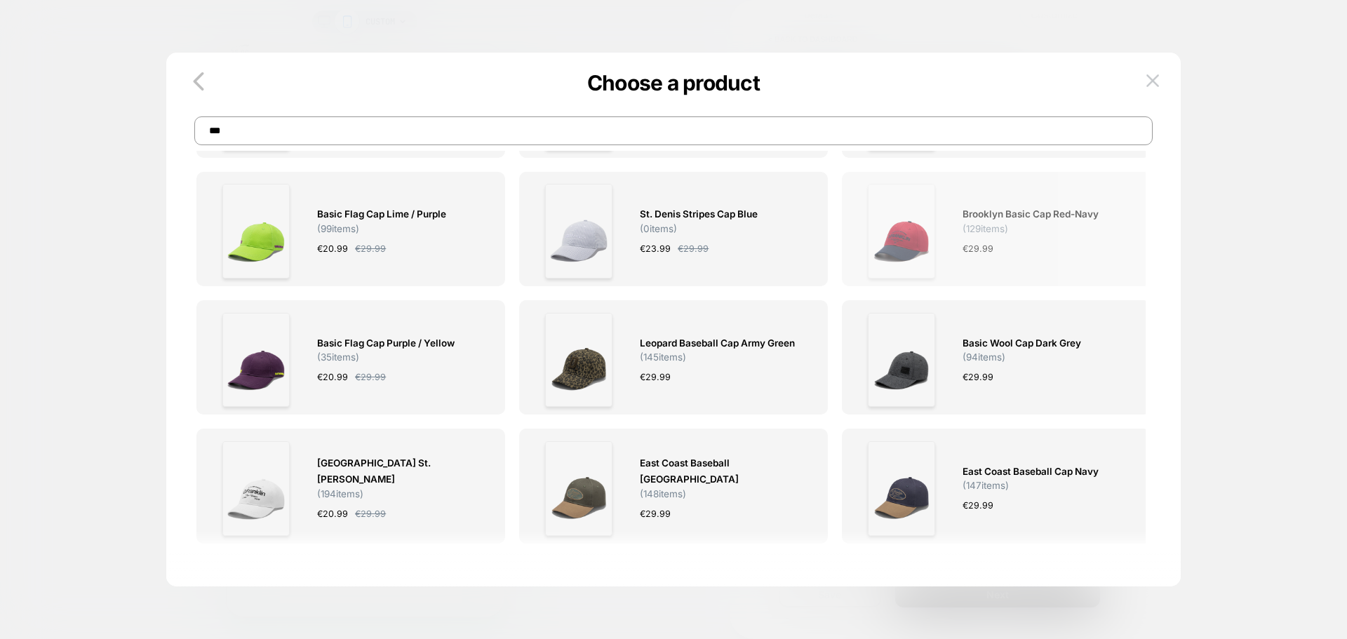
scroll to position [421, 0]
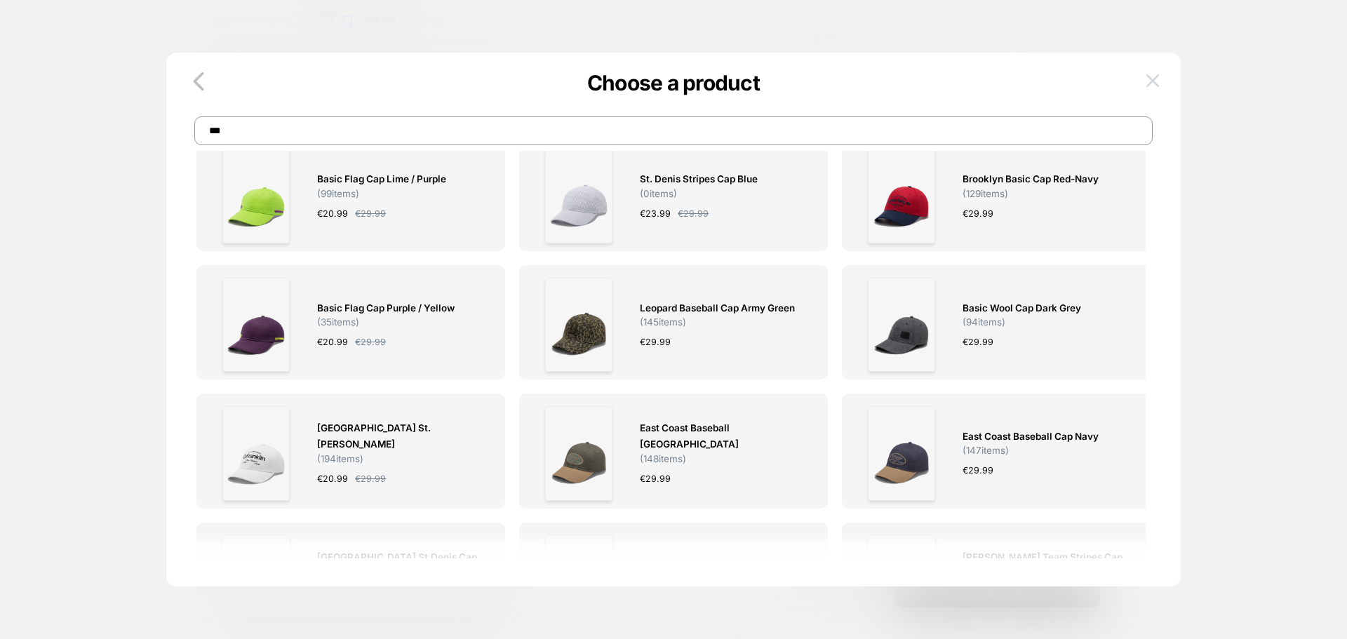
click at [1152, 76] on img at bounding box center [1152, 80] width 13 height 12
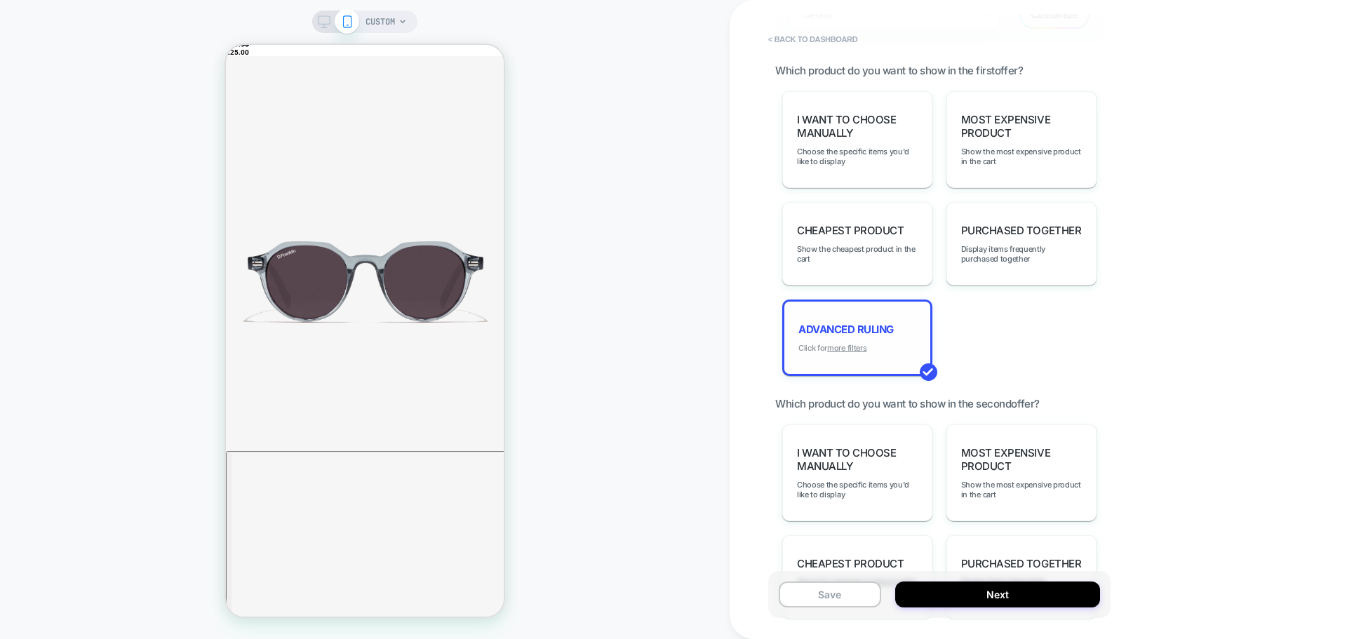
click at [835, 348] on u "more filters" at bounding box center [846, 348] width 39 height 10
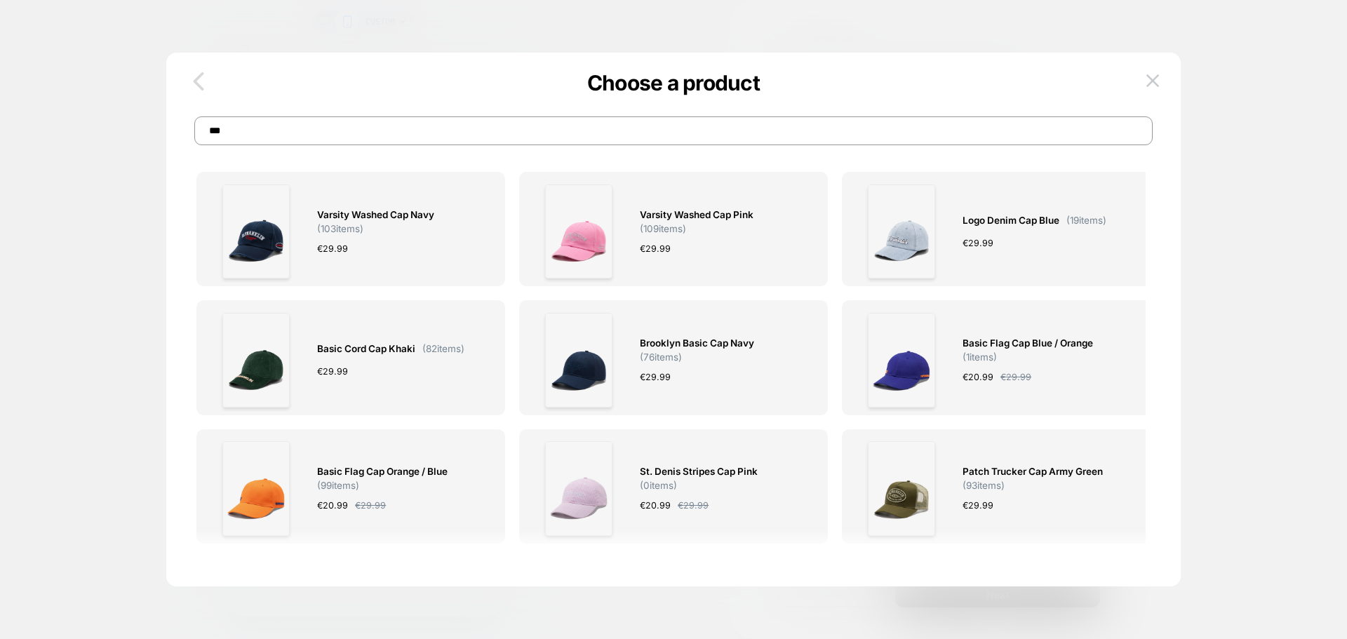
click at [196, 85] on icon "button" at bounding box center [198, 81] width 28 height 28
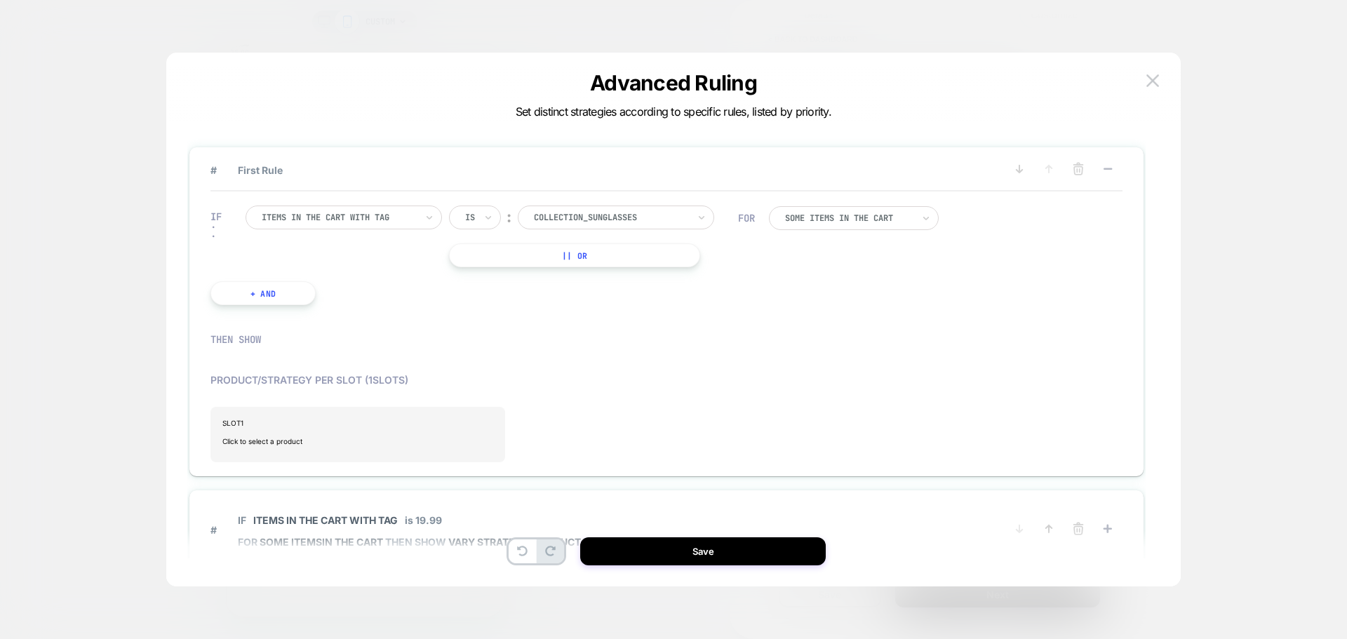
click at [664, 218] on div at bounding box center [611, 217] width 154 height 13
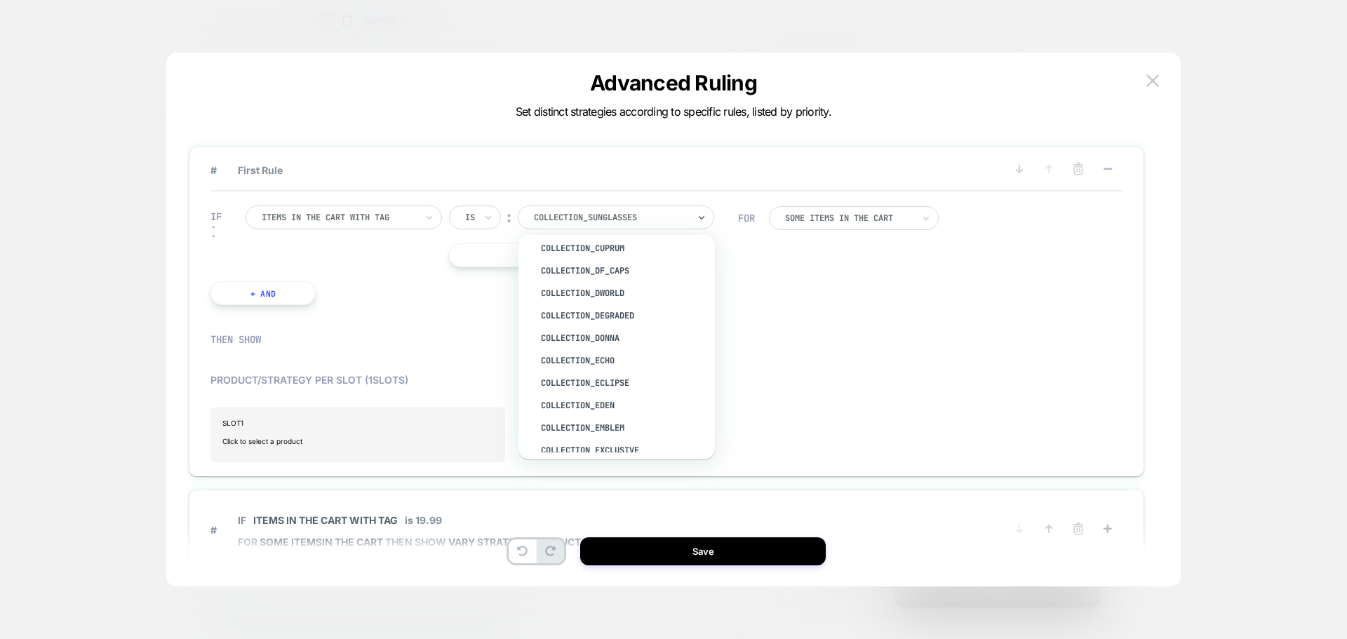
scroll to position [1894, 0]
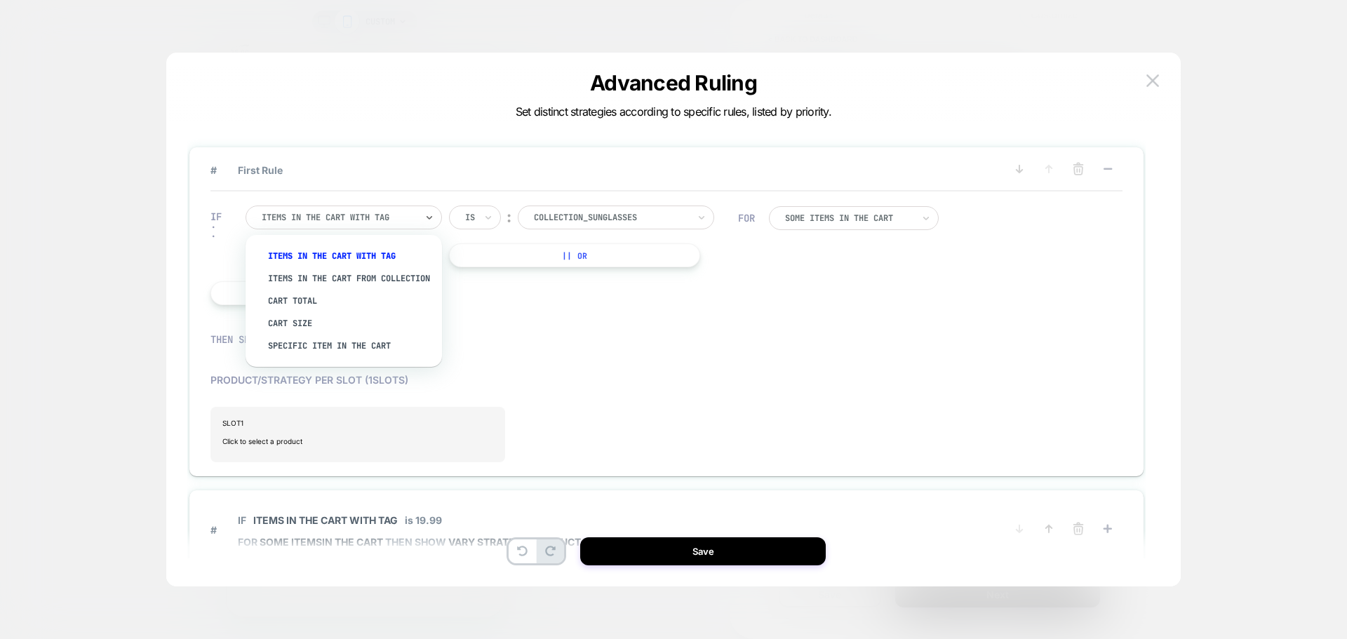
click at [400, 221] on div at bounding box center [339, 217] width 154 height 13
click at [322, 287] on div "Items in the cart from collection" at bounding box center [350, 278] width 182 height 22
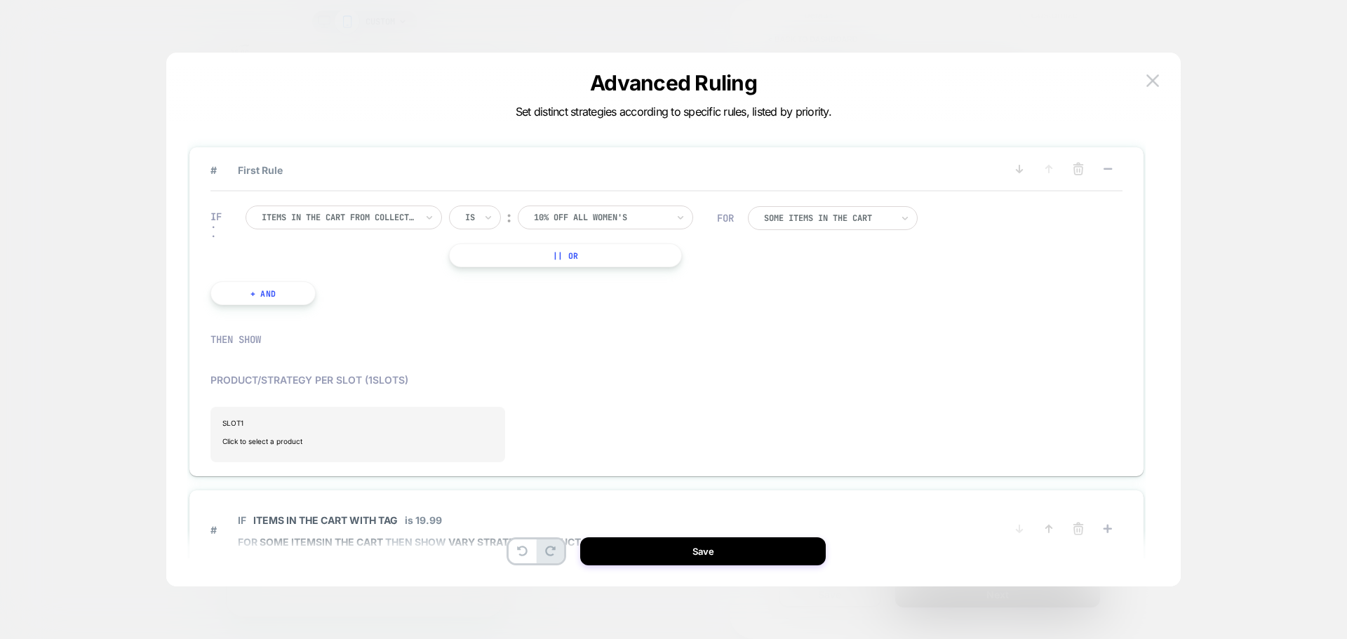
click at [619, 213] on div at bounding box center [600, 217] width 133 height 13
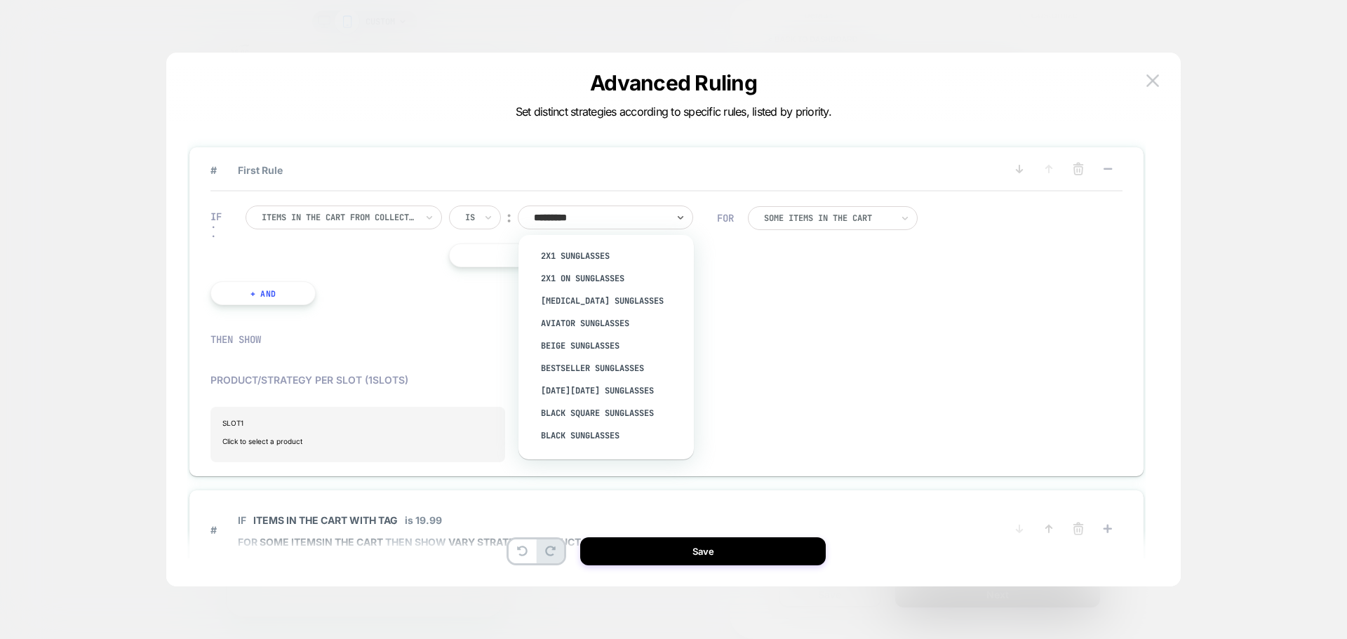
type input "**********"
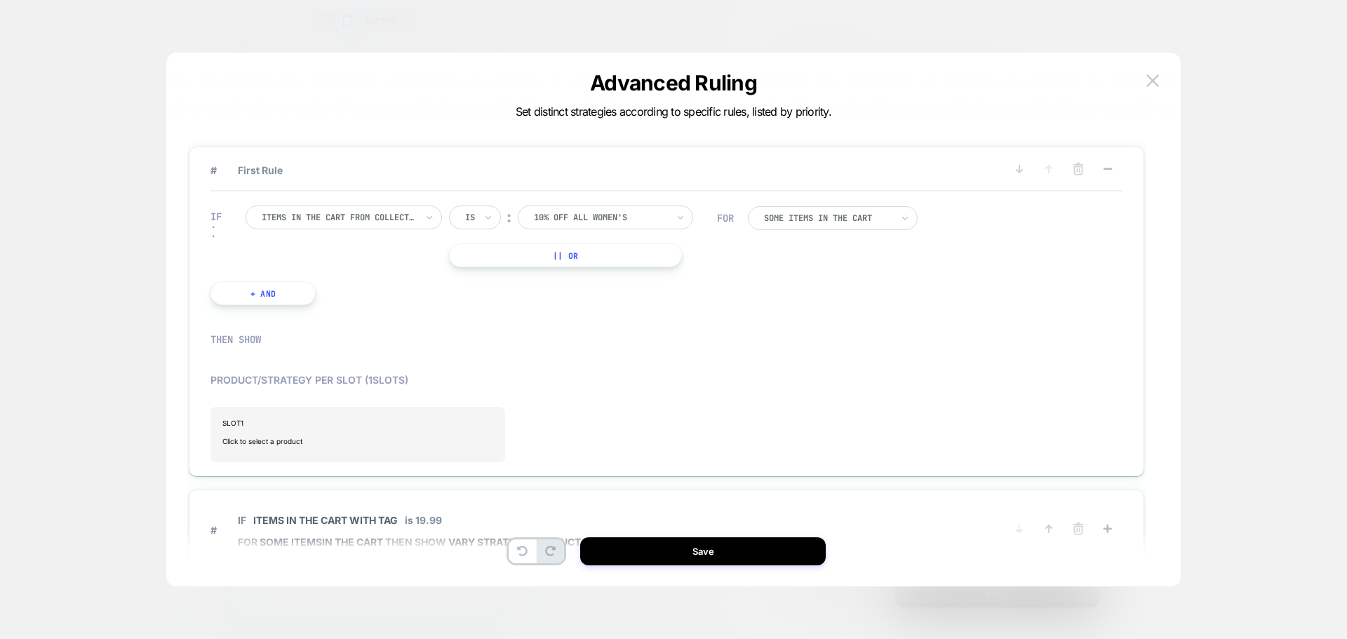
click at [602, 213] on div at bounding box center [600, 217] width 133 height 13
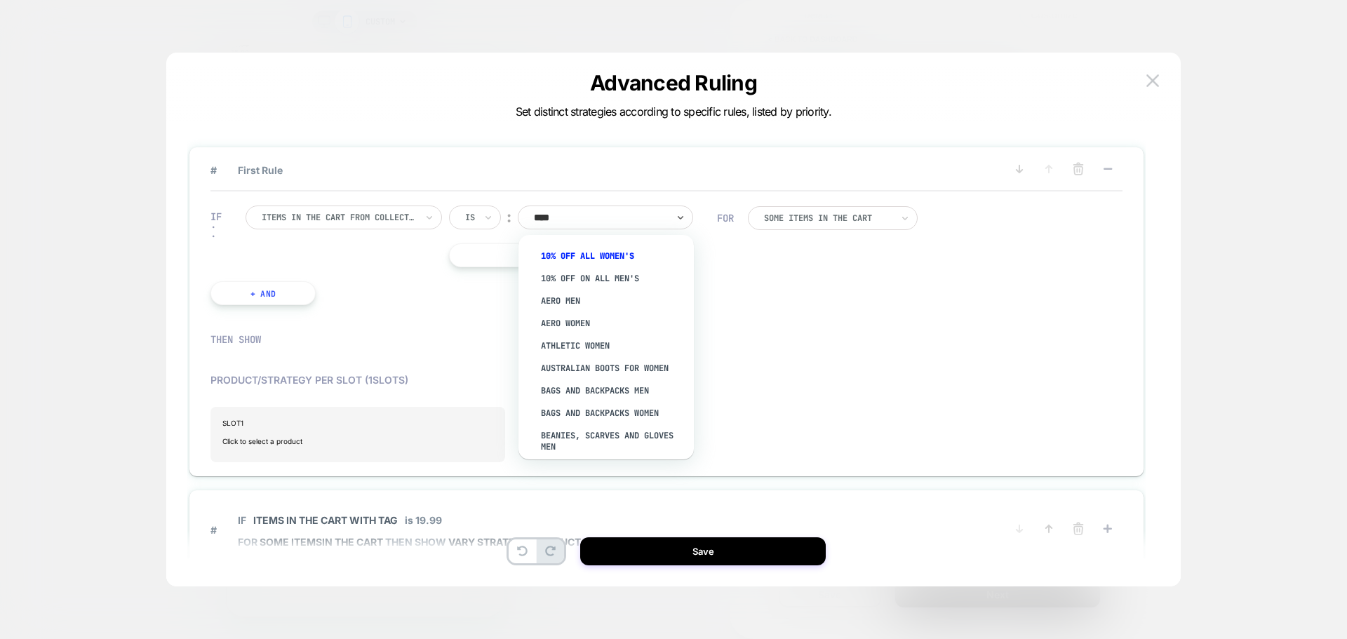
type input "*****"
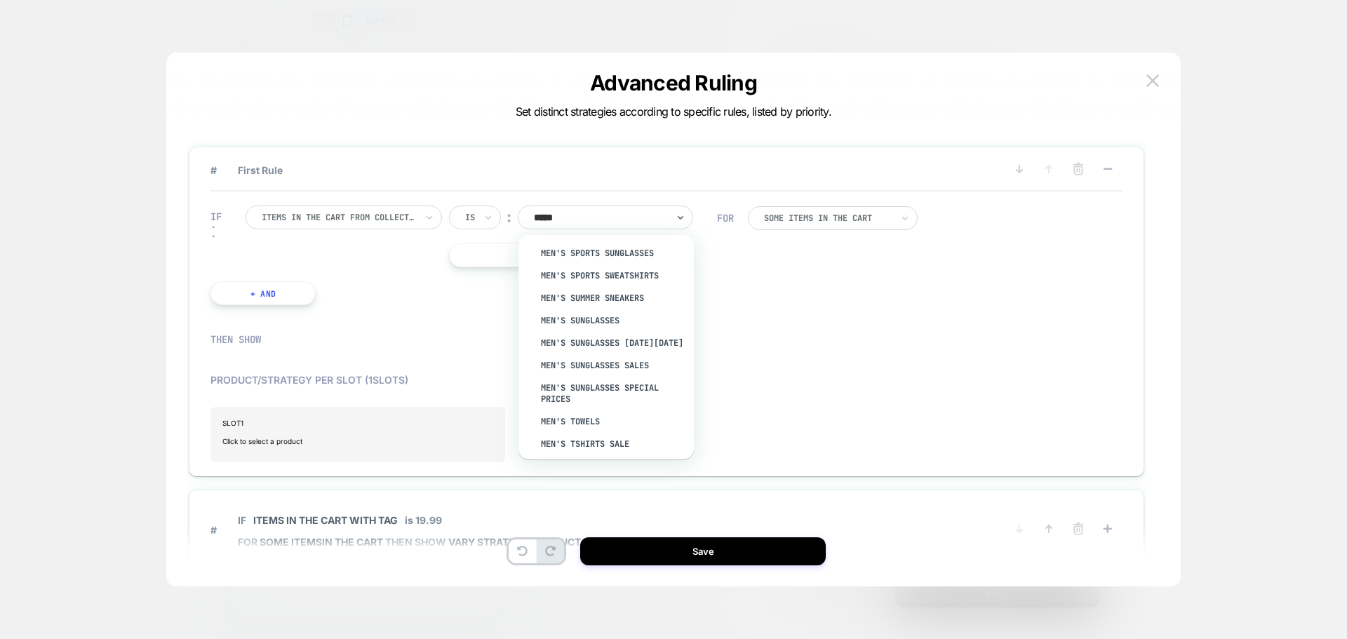
scroll to position [1192, 0]
click at [593, 287] on div "Men's Summer Sneakers" at bounding box center [612, 275] width 161 height 22
click at [617, 215] on div at bounding box center [600, 217] width 133 height 13
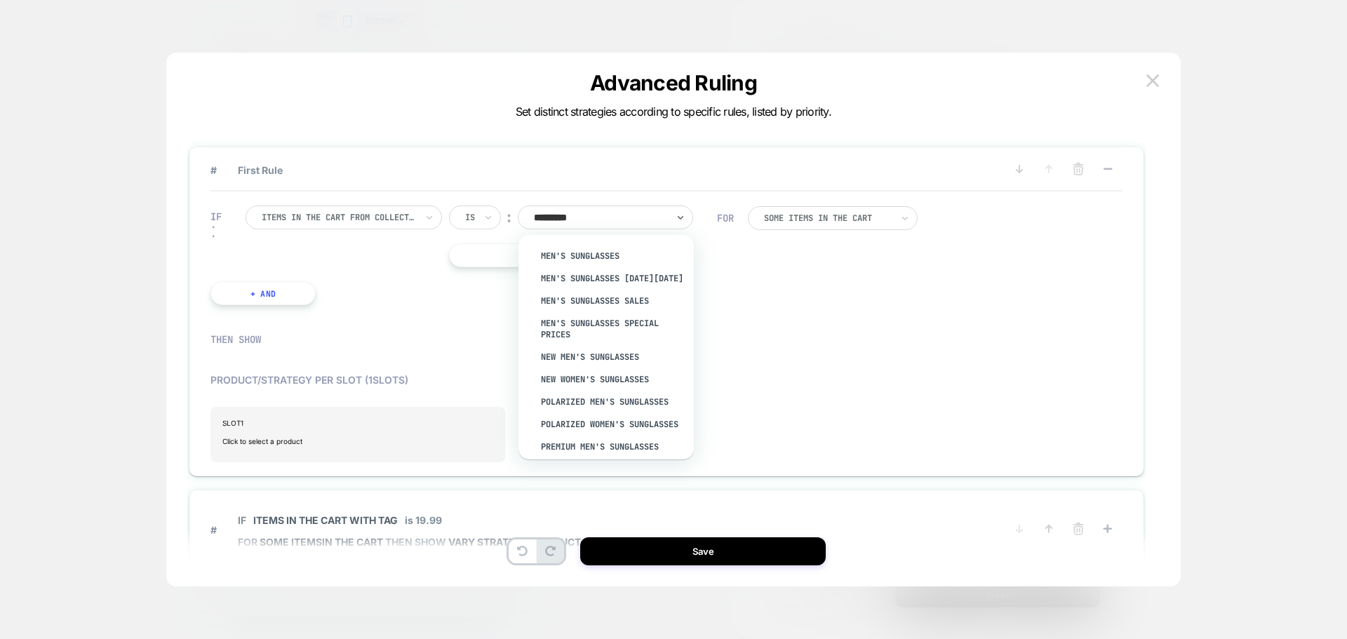
type input "**********"
click at [598, 257] on div "Men's Sunglasses" at bounding box center [612, 256] width 161 height 22
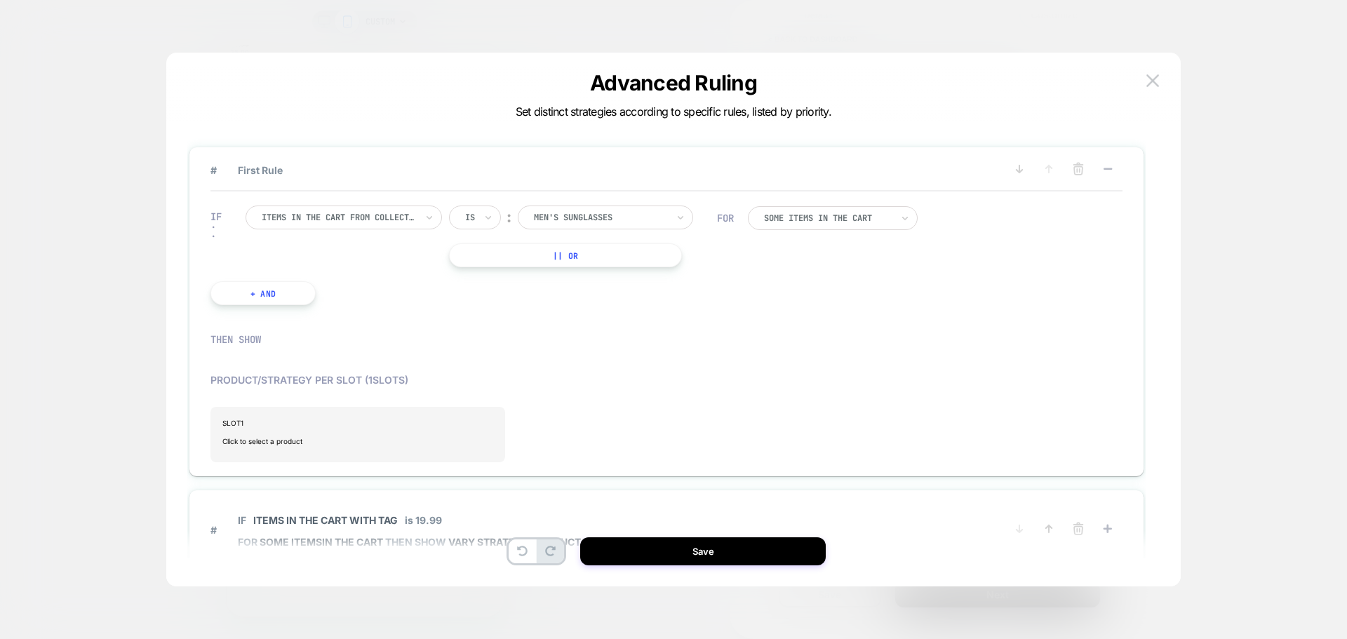
click at [900, 217] on div "Some Items in the cart" at bounding box center [833, 218] width 170 height 24
click at [800, 257] on div "All Items in the cart" at bounding box center [841, 256] width 156 height 22
click at [564, 257] on button "|| Or" at bounding box center [565, 255] width 233 height 24
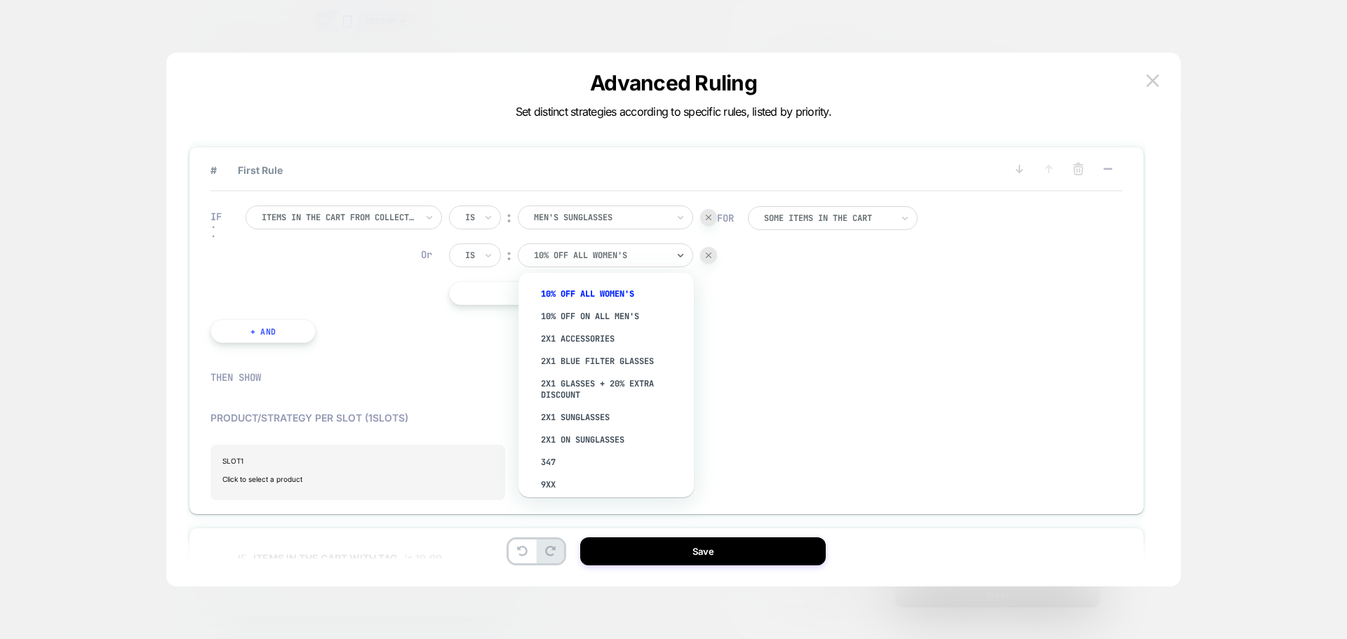
click at [579, 260] on div at bounding box center [600, 255] width 133 height 13
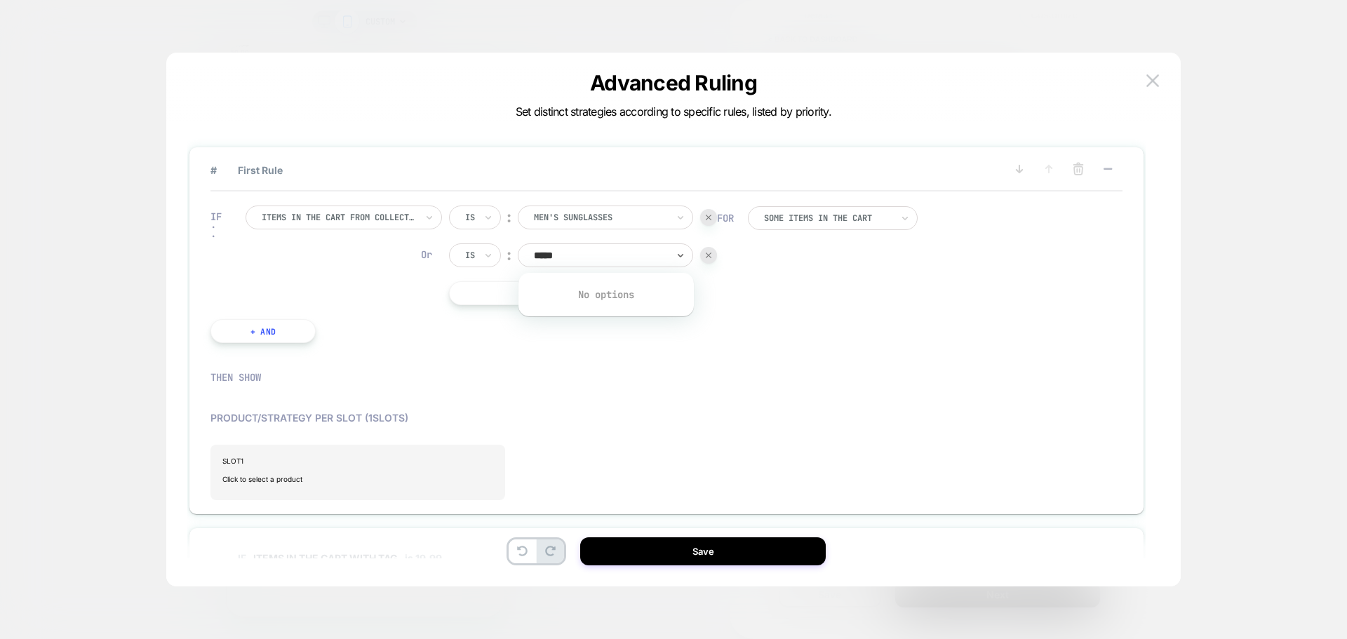
type input "******"
click at [497, 217] on div "Is" at bounding box center [475, 217] width 52 height 24
click at [588, 386] on div at bounding box center [659, 391] width 912 height 28
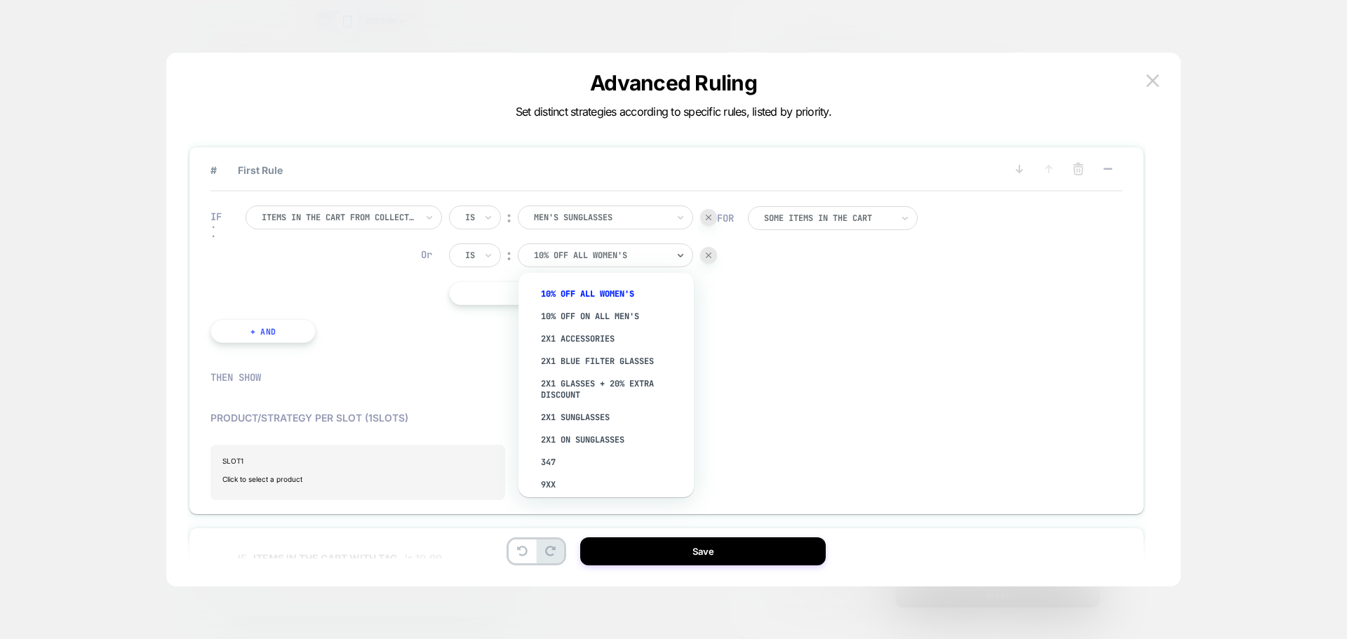
click at [569, 260] on div at bounding box center [600, 255] width 133 height 13
type input "*****"
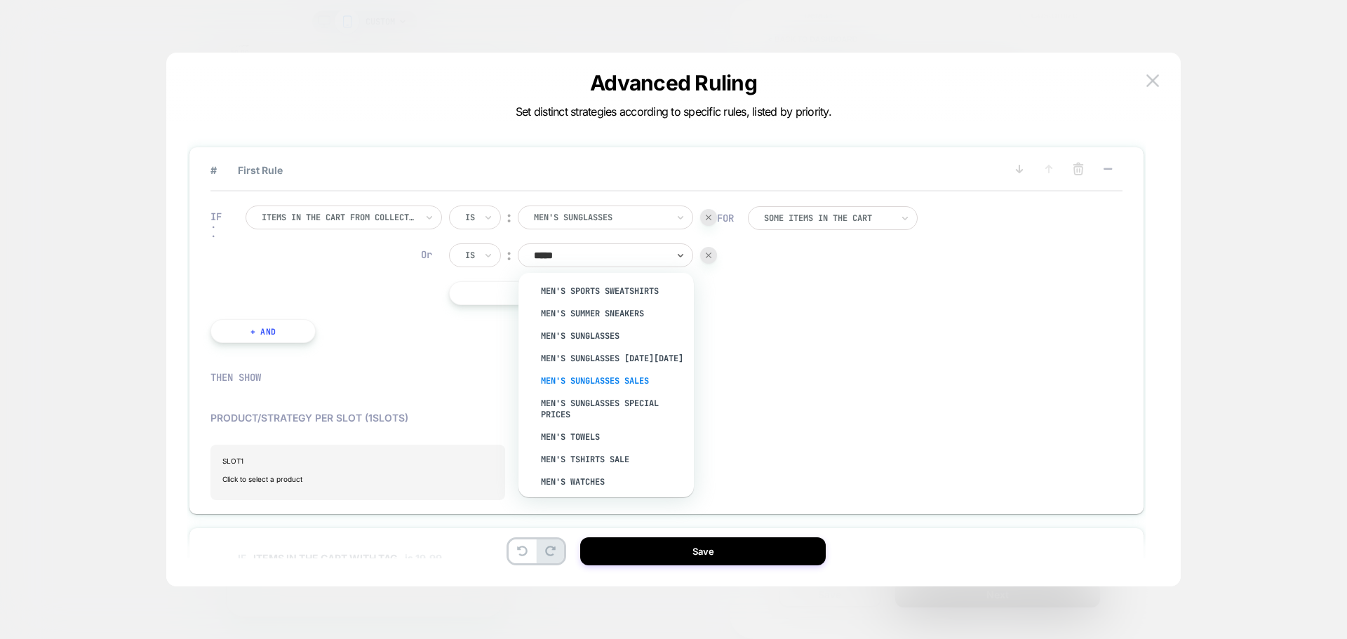
click at [619, 392] on div "Men's Sunglasses Sales" at bounding box center [612, 381] width 161 height 22
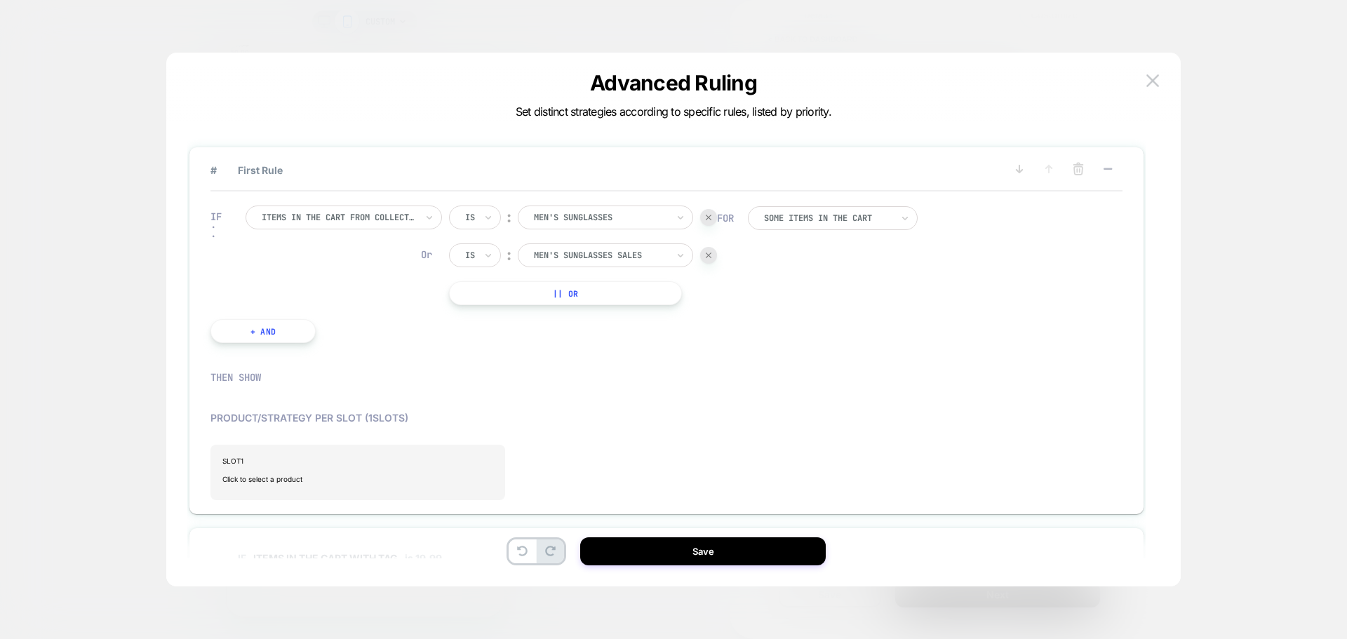
click at [557, 292] on button "|| Or" at bounding box center [565, 293] width 233 height 24
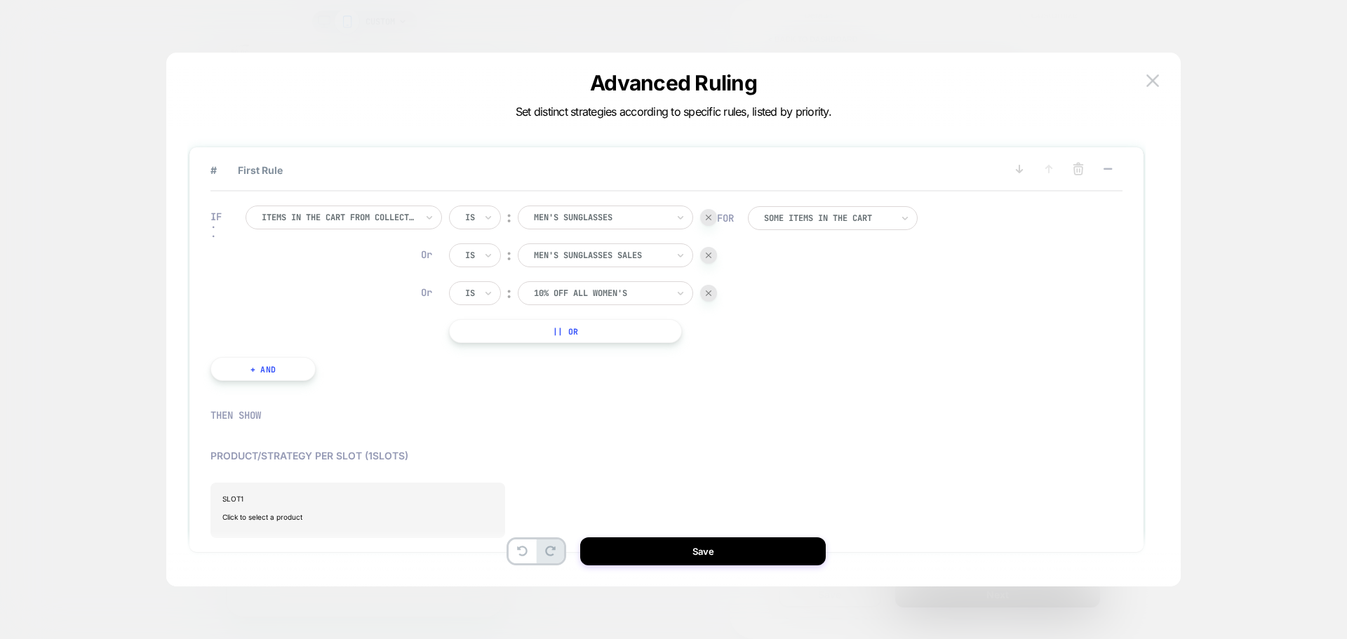
click at [686, 289] on div "10% Off All Women's" at bounding box center [605, 293] width 175 height 24
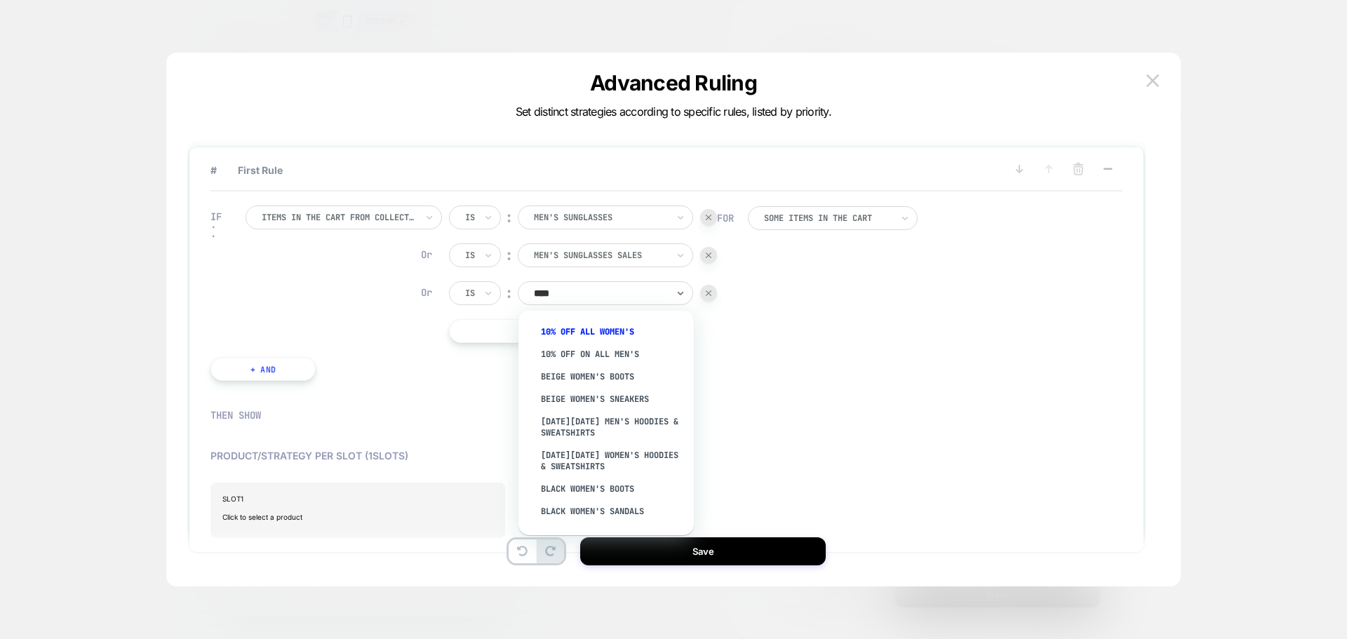
type input "*****"
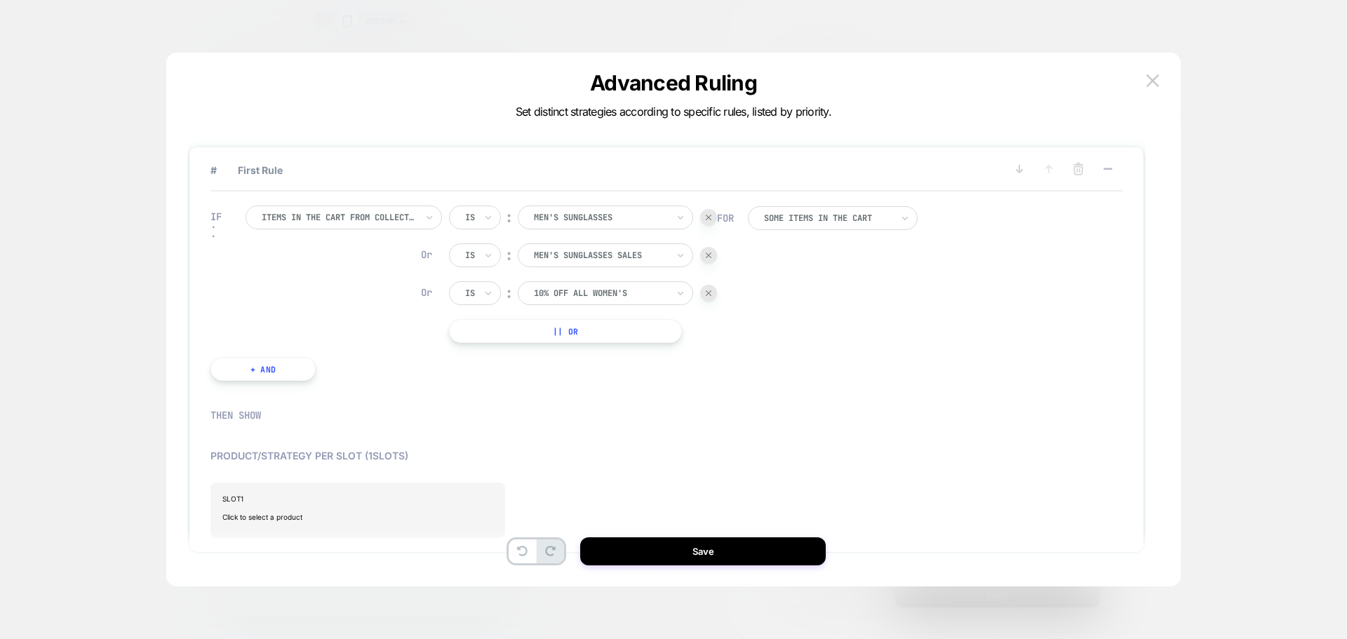
click at [650, 289] on div "CUSTOM < back to dashboard POST PURCHASE Click to edit experience details Once …" at bounding box center [673, 319] width 1347 height 639
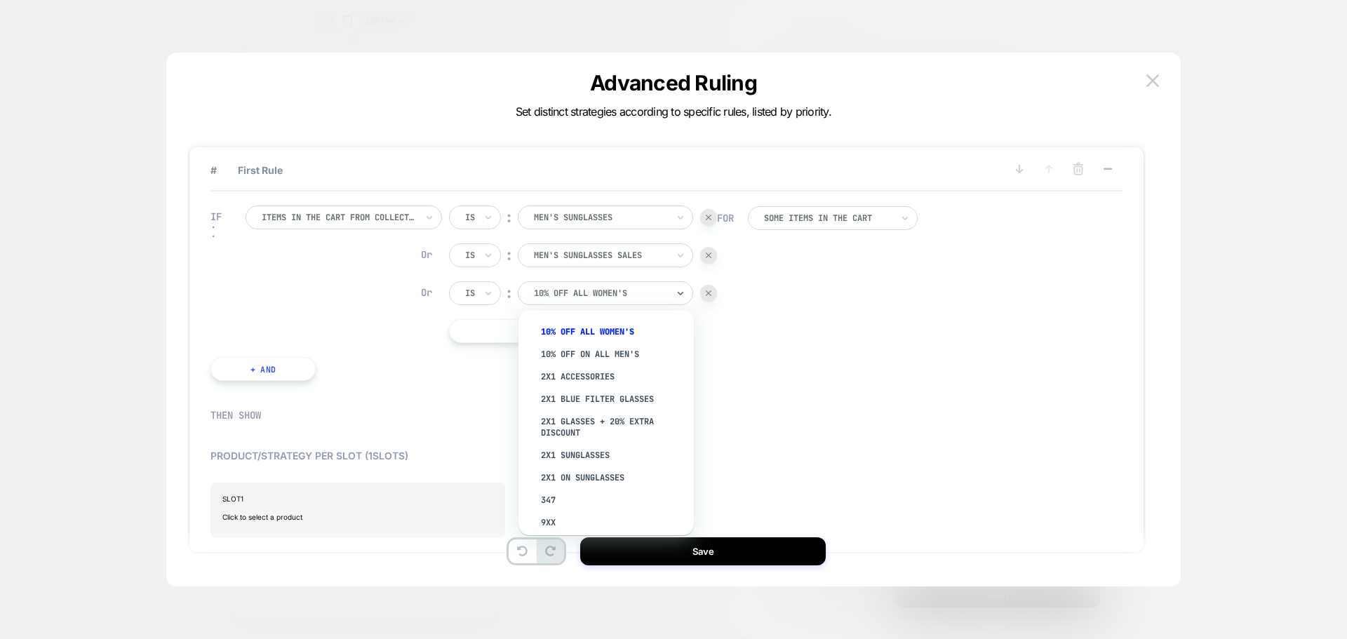
click at [645, 283] on div "10% Off All Women's" at bounding box center [605, 293] width 175 height 24
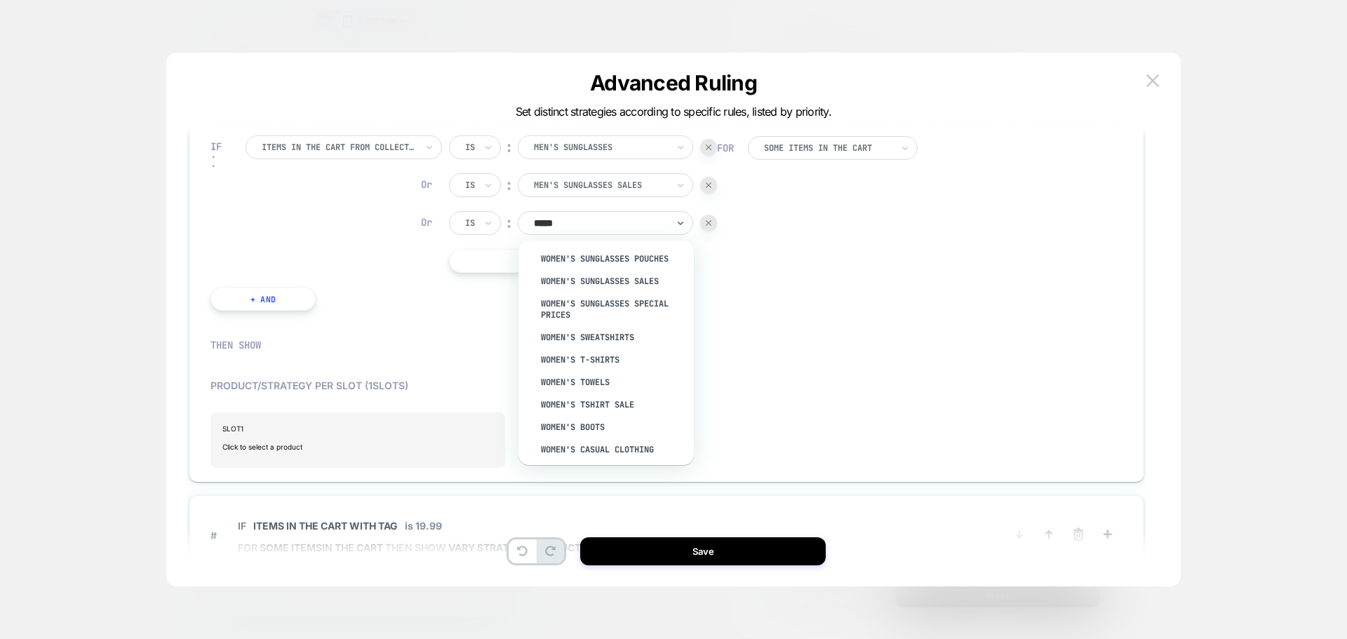
scroll to position [3420, 0]
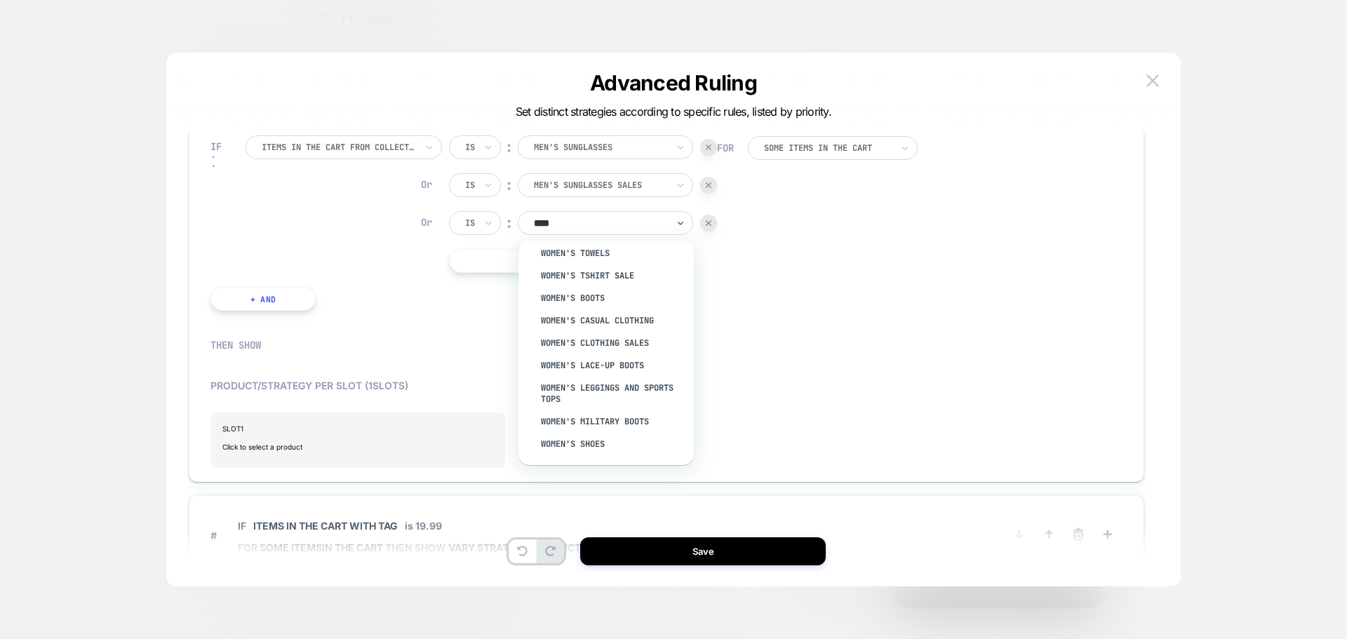
type input "***"
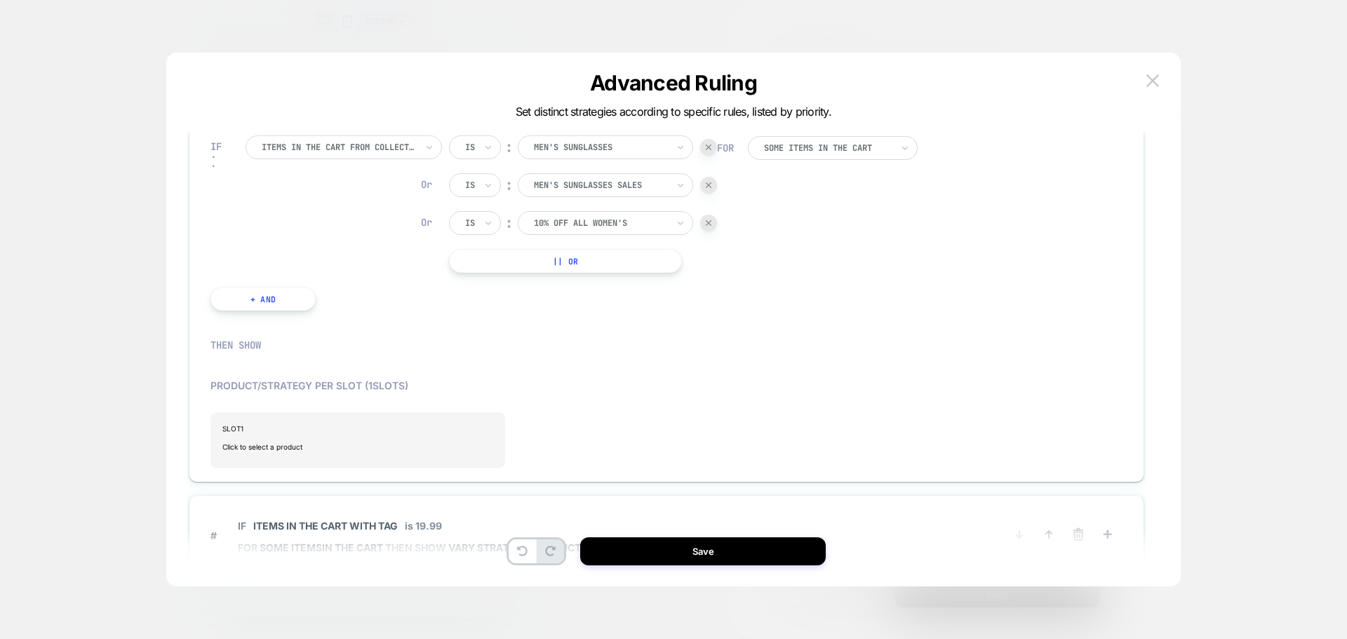
click at [614, 222] on div at bounding box center [600, 223] width 133 height 13
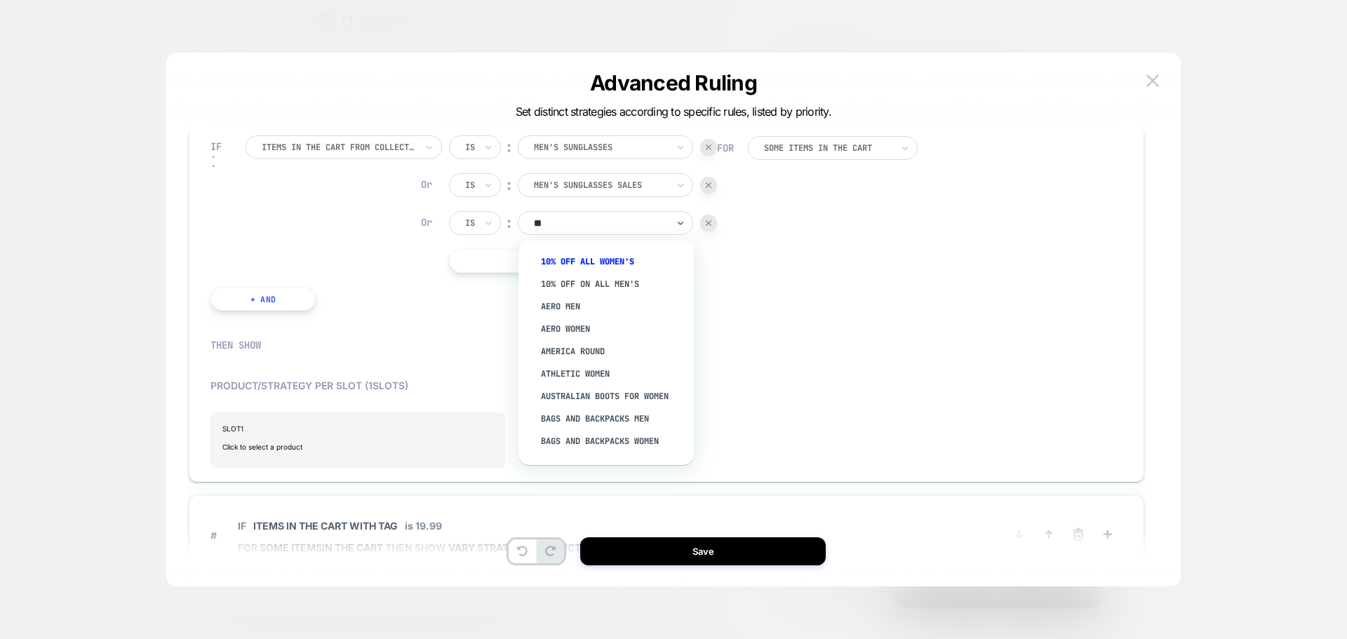
type input "***"
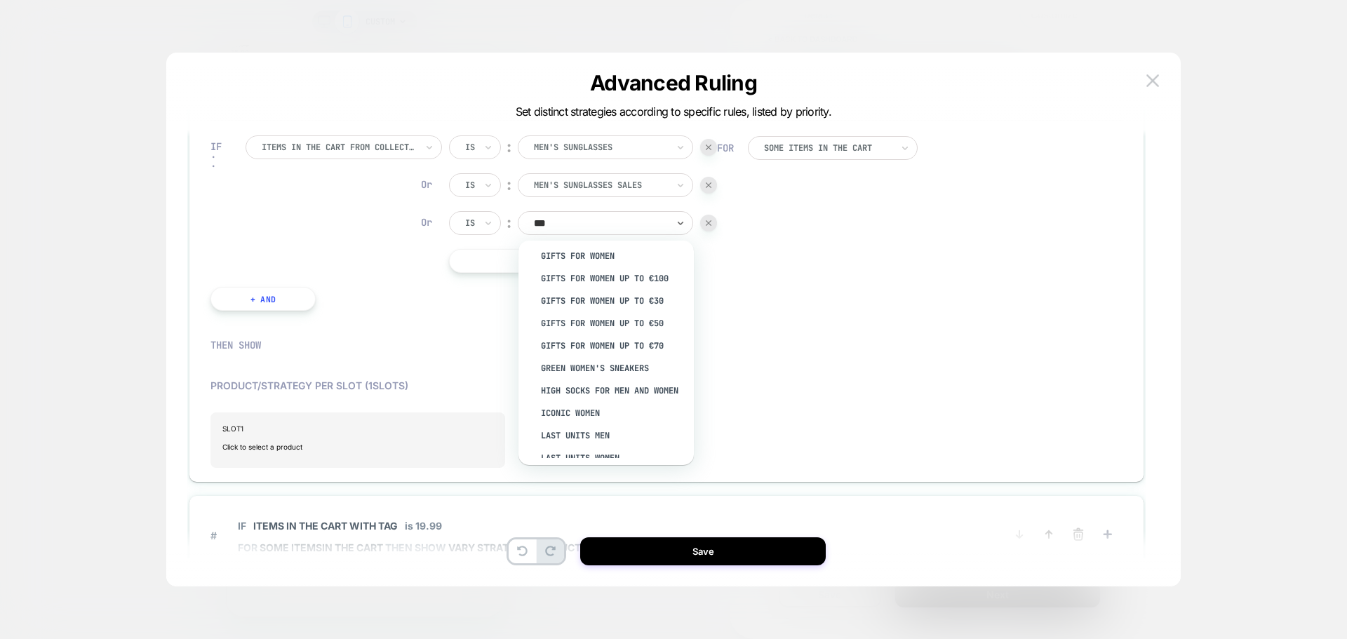
scroll to position [842, 0]
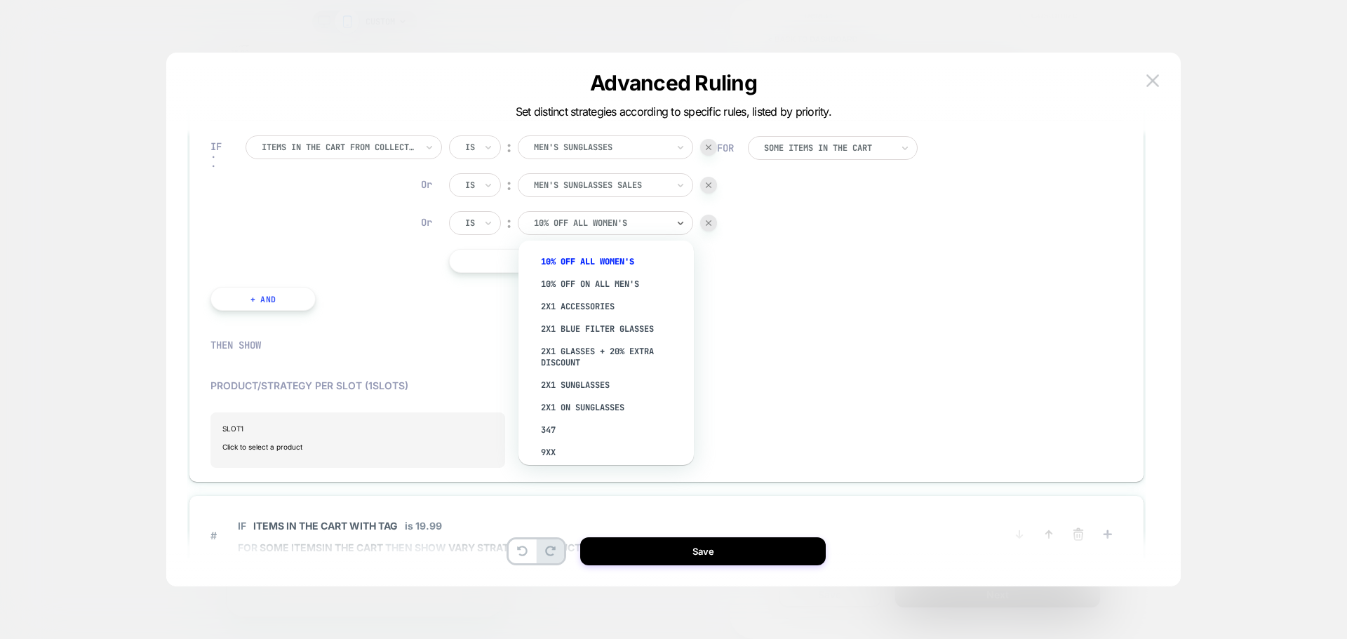
click at [588, 214] on div "10% Off All Women's" at bounding box center [605, 223] width 175 height 24
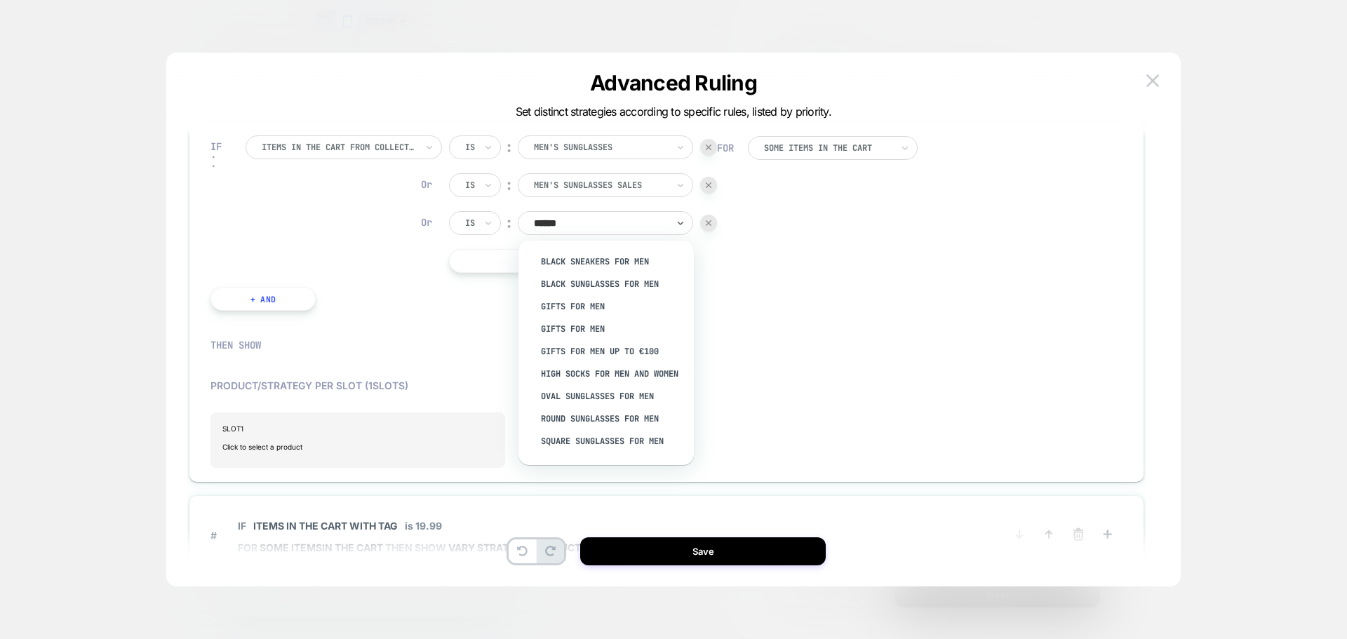
type input "*******"
click at [599, 400] on div "Square Sunglasses for Men" at bounding box center [612, 399] width 161 height 22
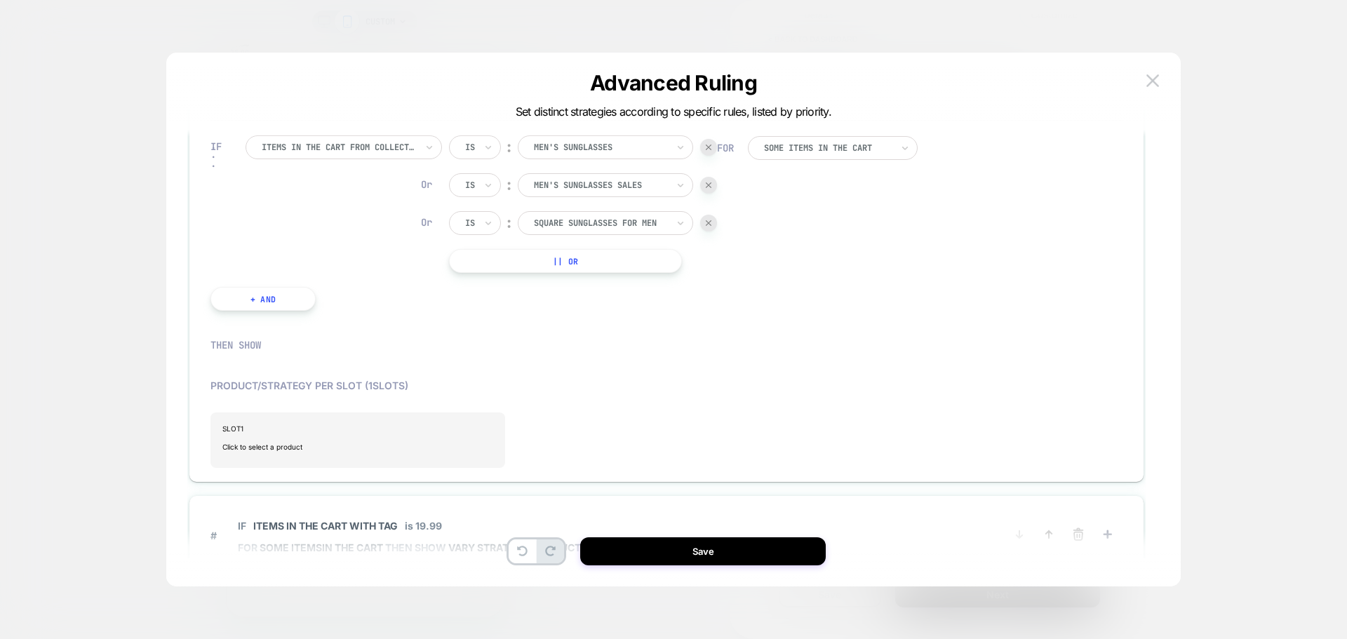
click at [572, 258] on button "|| Or" at bounding box center [565, 261] width 233 height 24
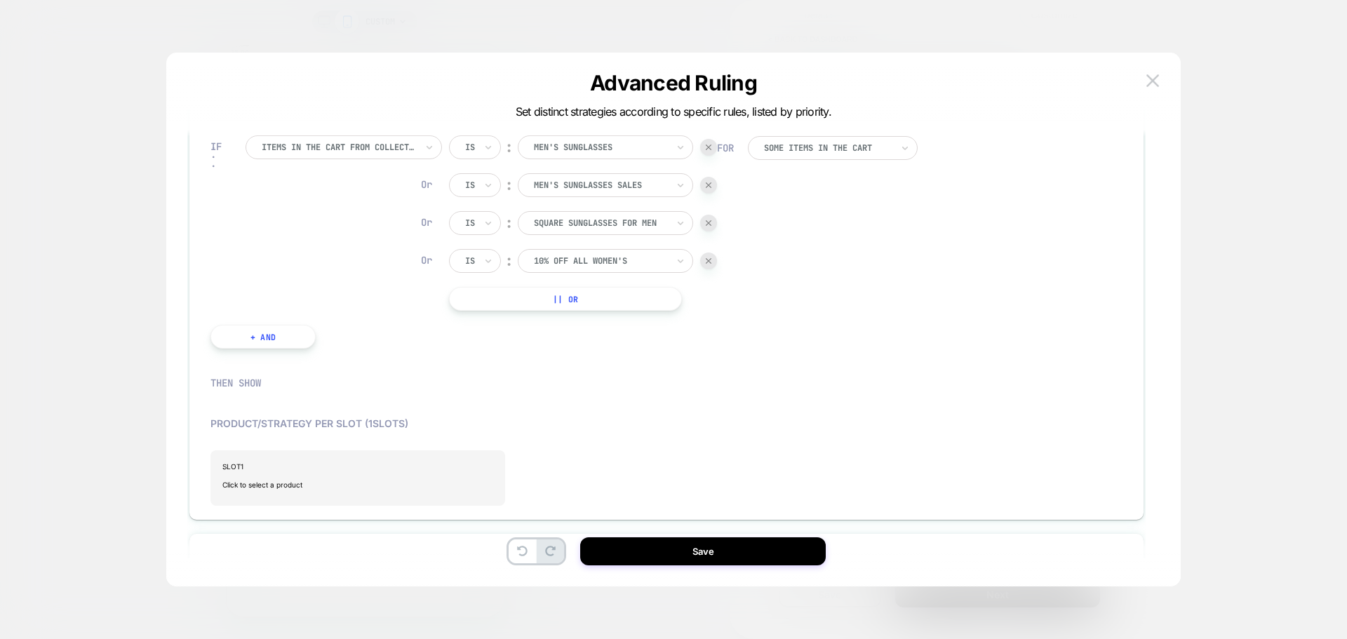
click at [574, 254] on div "10% Off All Women's" at bounding box center [600, 260] width 136 height 15
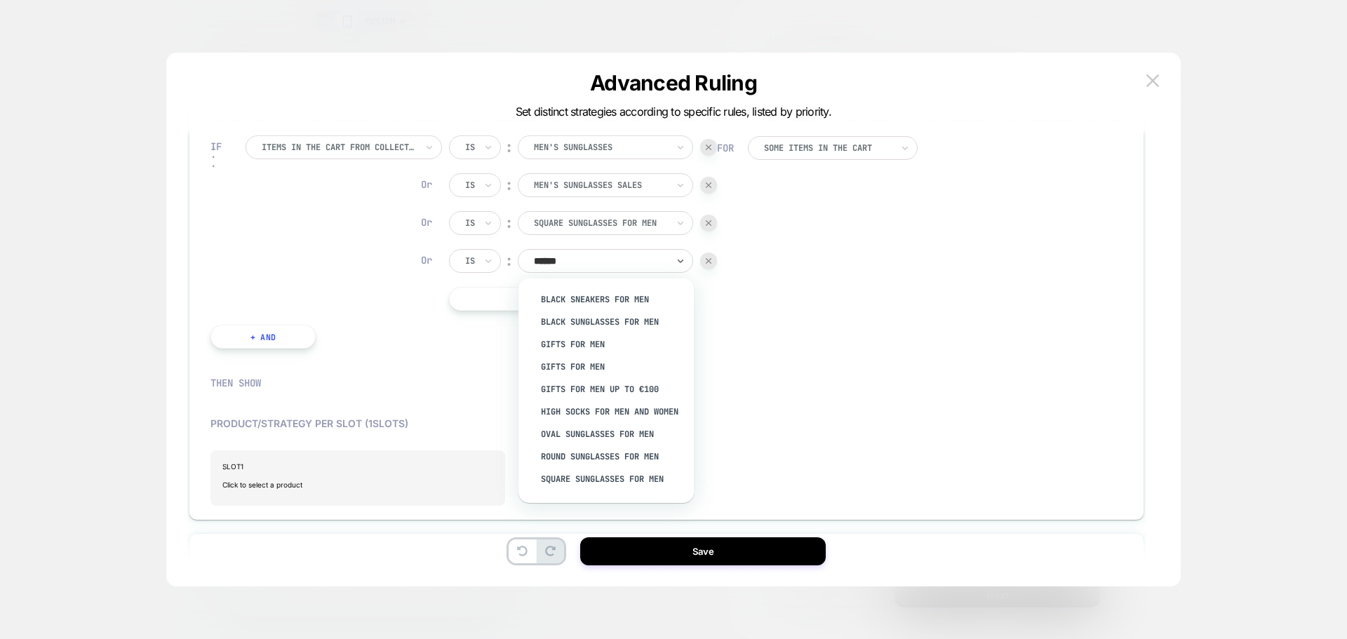
type input "*******"
click at [602, 415] on div "Round Sunglasses for Men" at bounding box center [612, 414] width 161 height 22
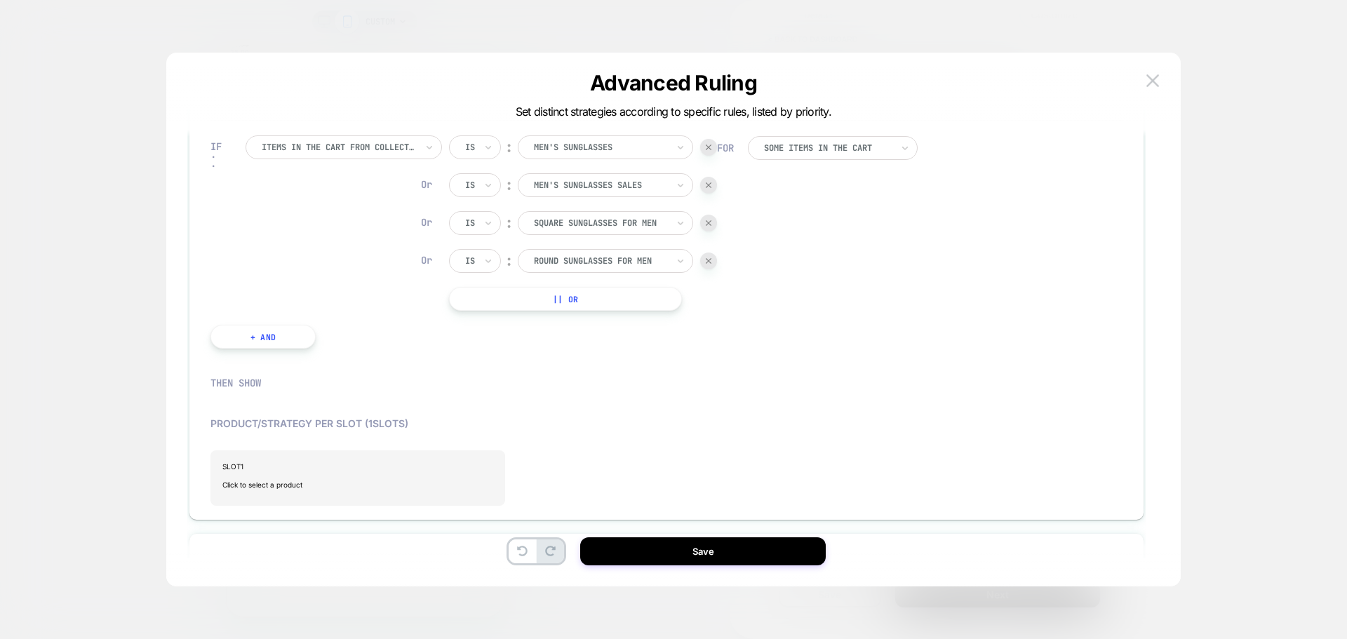
click at [631, 303] on button "|| Or" at bounding box center [565, 299] width 233 height 24
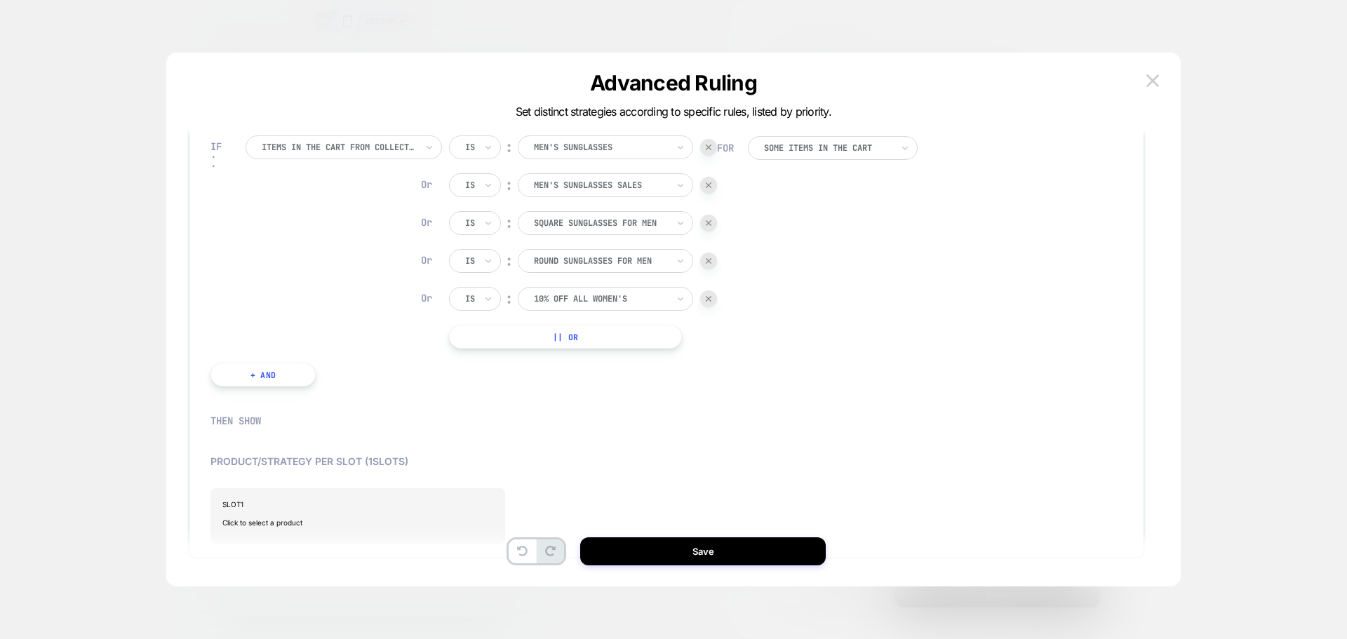
click at [581, 294] on div at bounding box center [600, 298] width 133 height 13
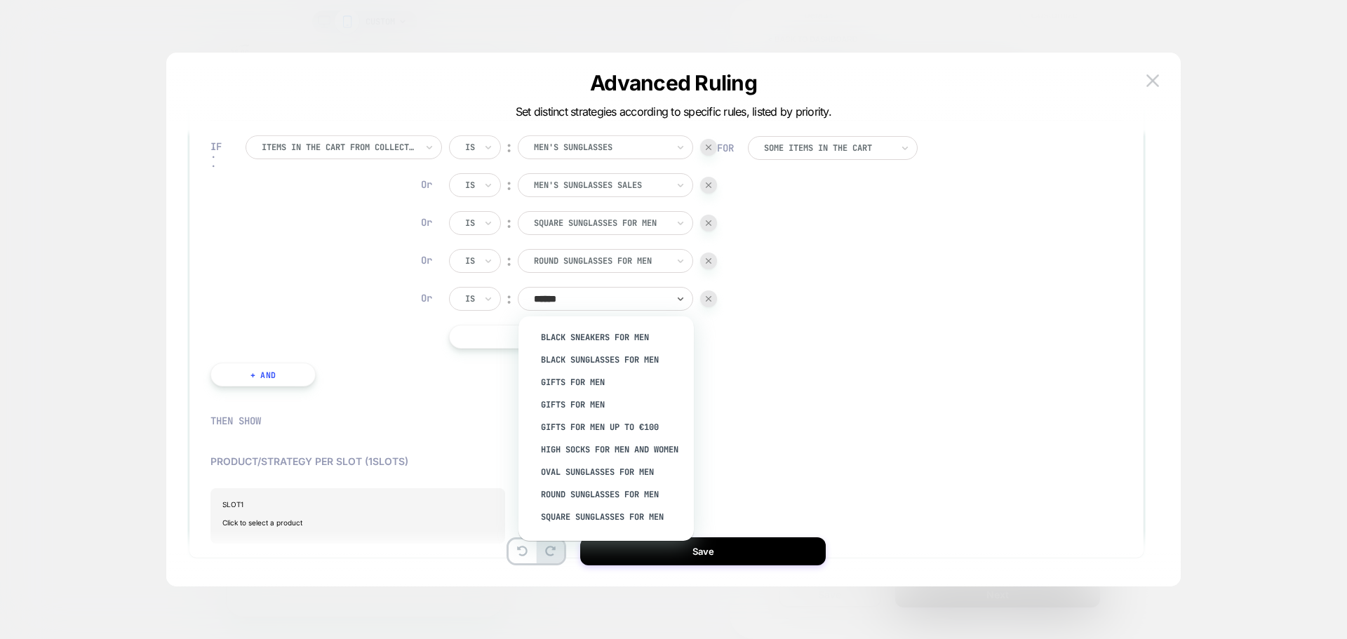
type input "*******"
click at [607, 431] on div "Oval Sunglasses for Men" at bounding box center [612, 430] width 161 height 22
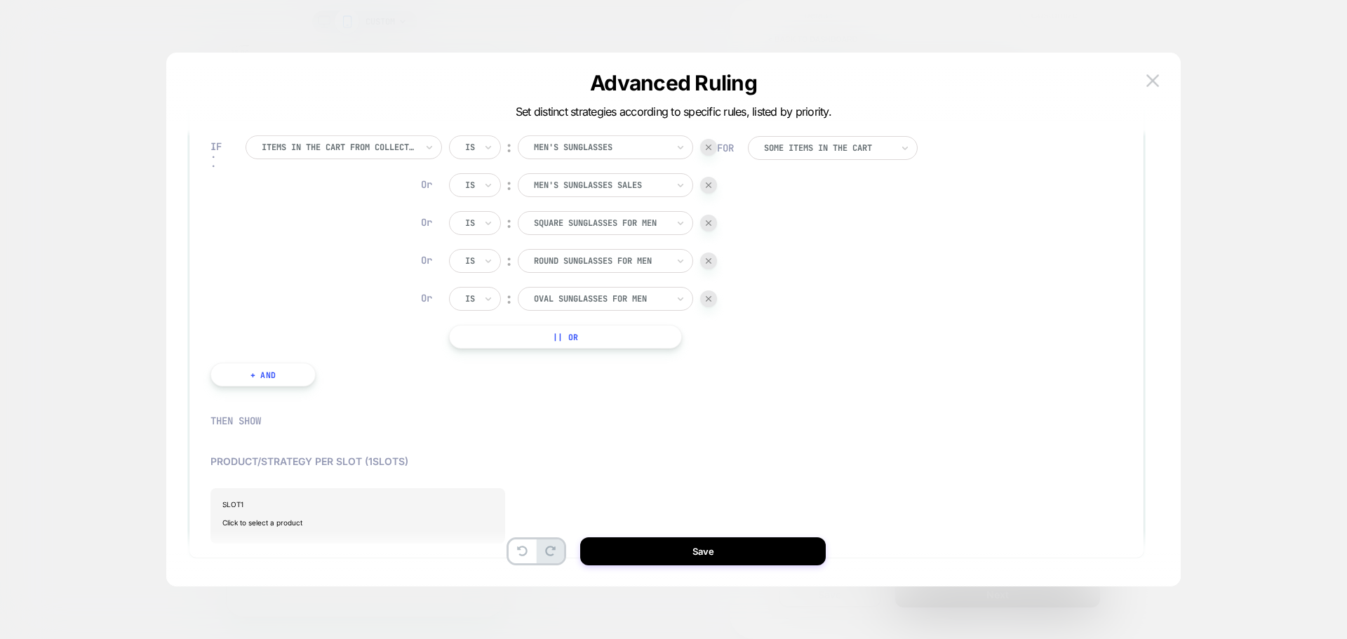
click at [582, 339] on button "|| Or" at bounding box center [565, 337] width 233 height 24
click at [582, 339] on div at bounding box center [600, 336] width 133 height 13
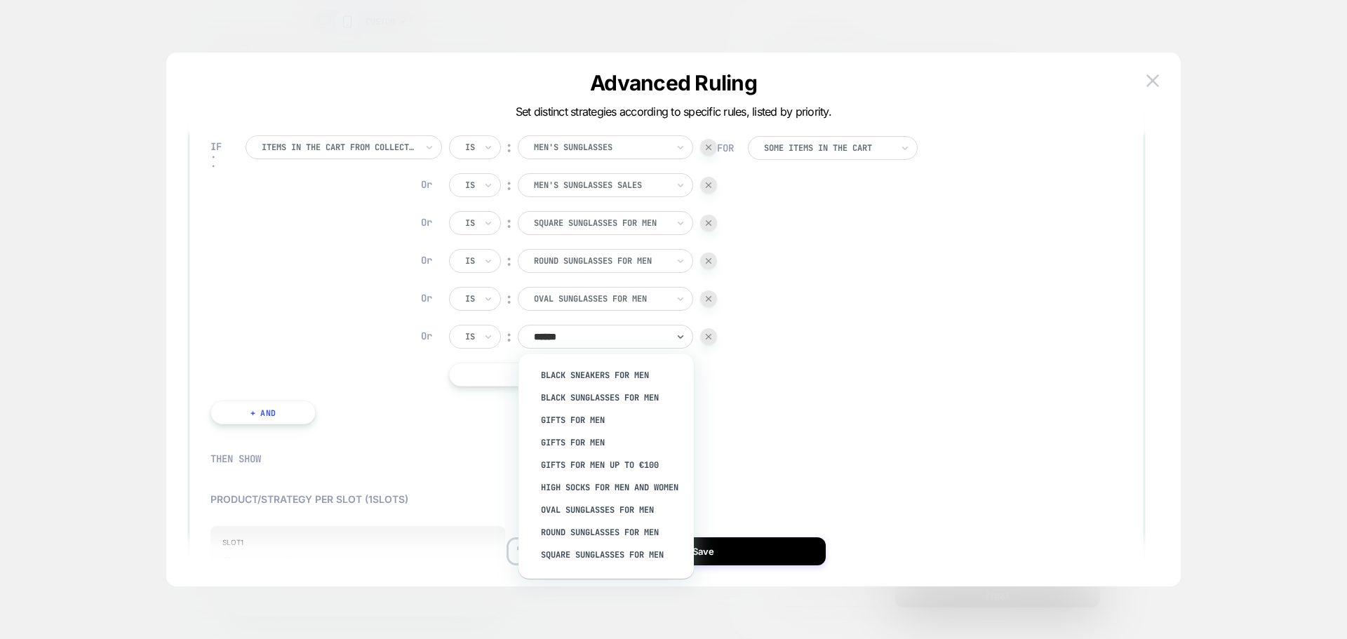
type input "*******"
click at [611, 537] on div "White Sneakers for Men" at bounding box center [612, 535] width 161 height 22
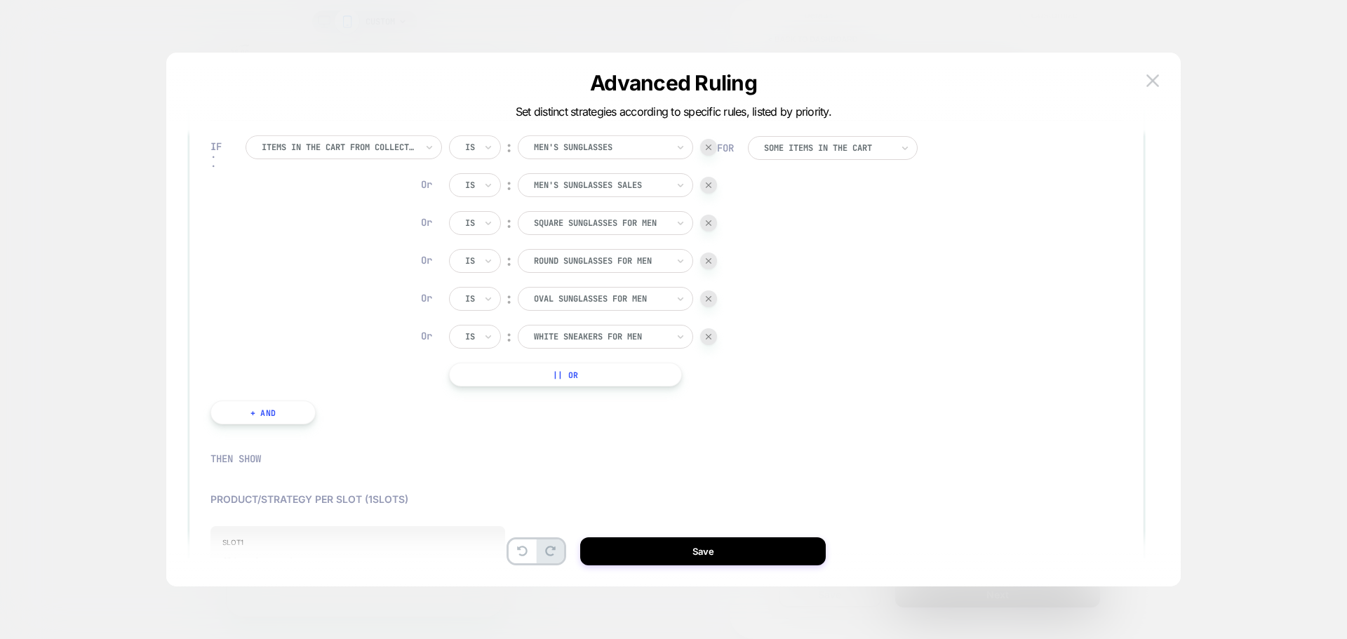
click at [562, 379] on button "|| Or" at bounding box center [565, 375] width 233 height 24
click at [710, 337] on img at bounding box center [709, 337] width 6 height 6
click at [655, 343] on div "10% Off All Women's" at bounding box center [600, 336] width 136 height 15
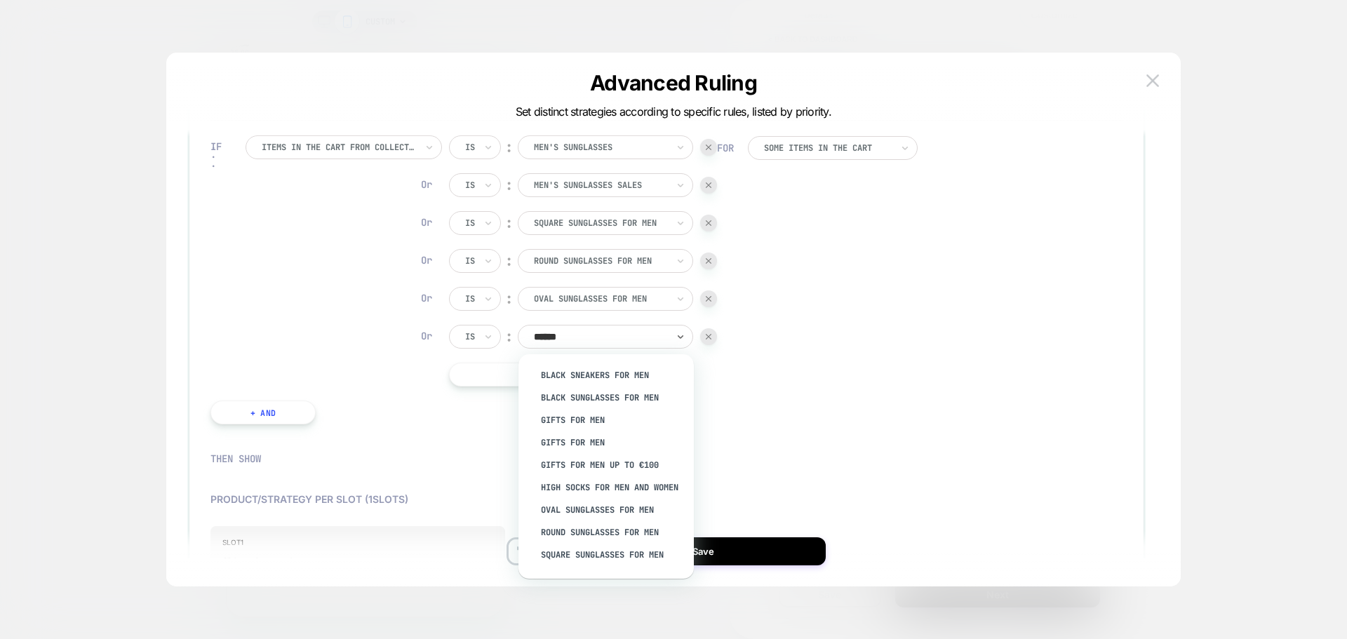
type input "*******"
click at [641, 398] on div "Black Sunglasses for Men" at bounding box center [612, 397] width 161 height 22
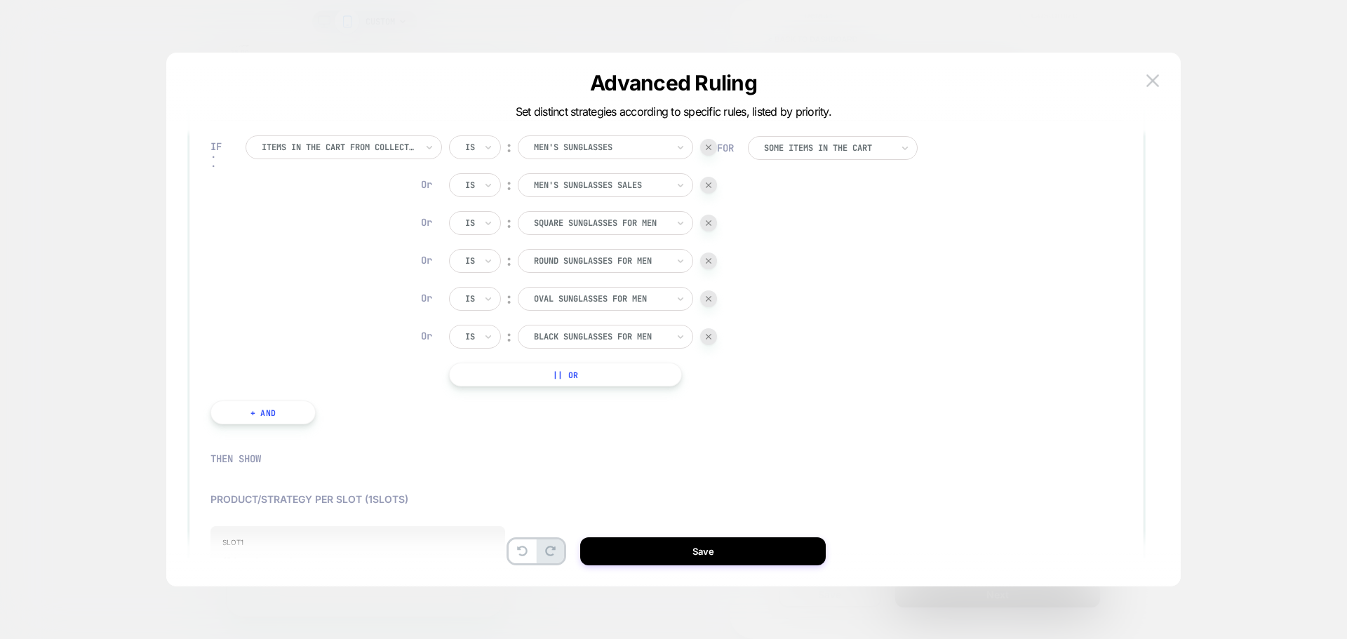
click at [626, 377] on button "|| Or" at bounding box center [565, 375] width 233 height 24
click at [607, 372] on div at bounding box center [600, 374] width 133 height 13
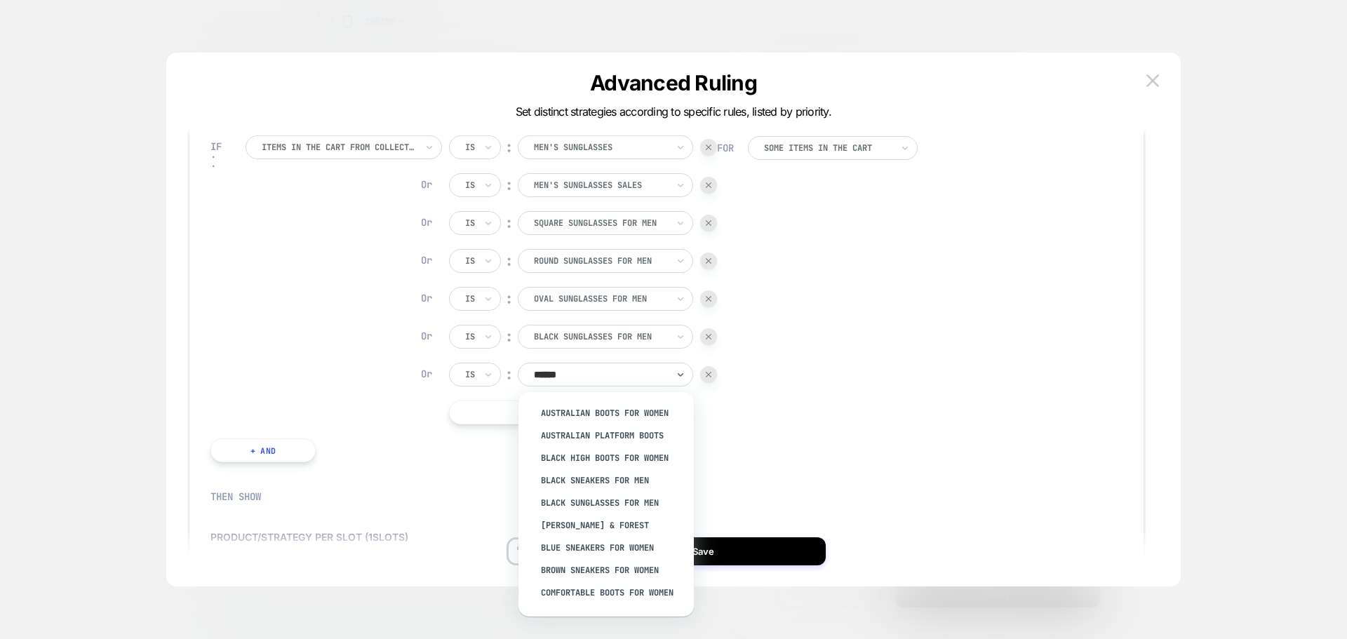
type input "*******"
click at [628, 595] on div "Yellow sunglasses for men" at bounding box center [612, 595] width 161 height 22
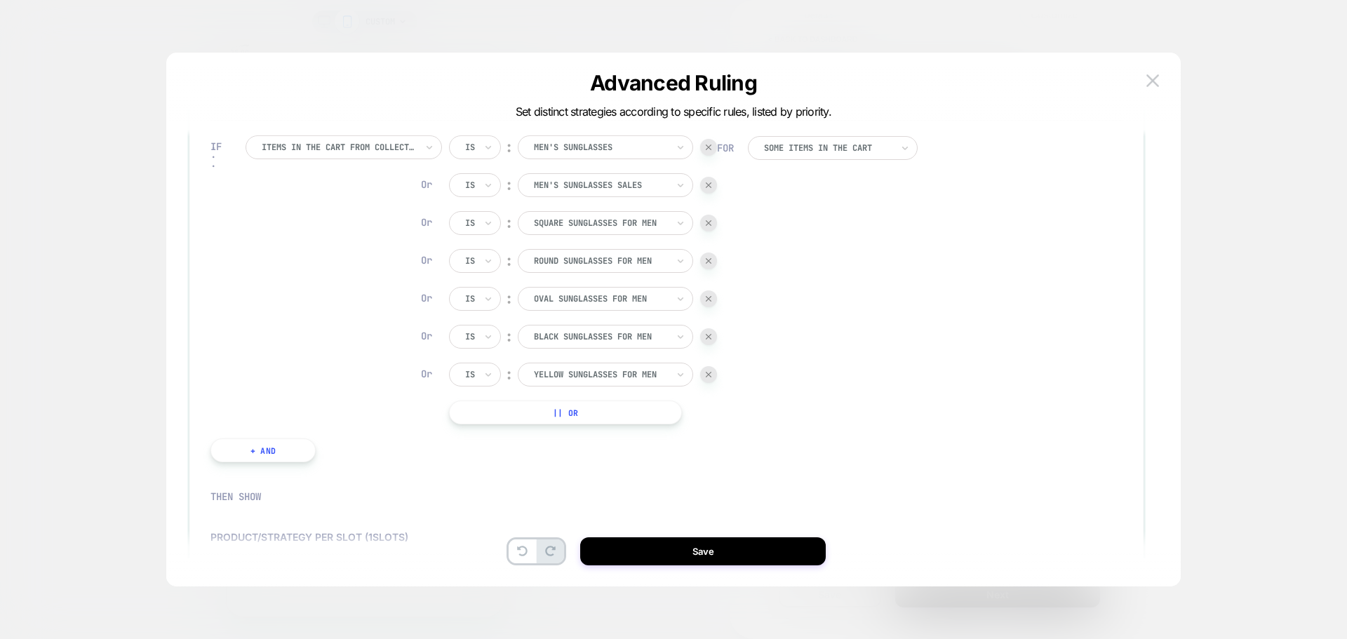
click at [550, 410] on button "|| Or" at bounding box center [565, 412] width 233 height 24
click at [599, 415] on div at bounding box center [600, 412] width 133 height 13
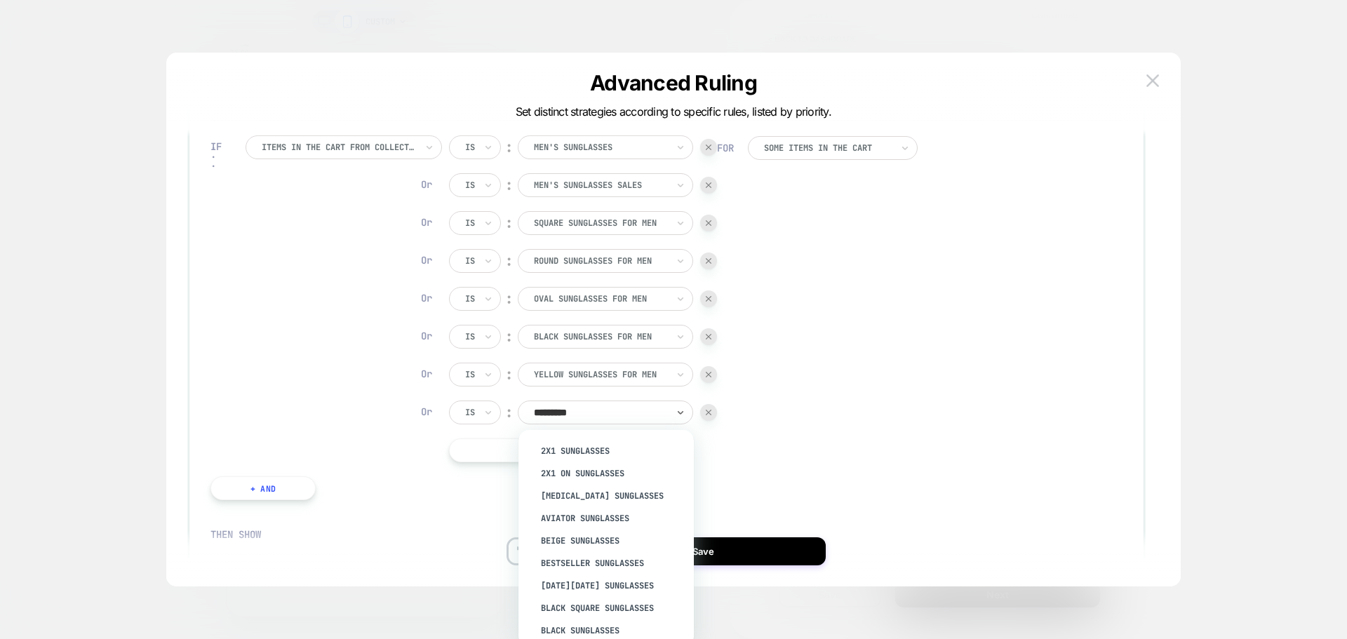
type input "**********"
click at [620, 530] on div "New Sunglasses Men" at bounding box center [612, 521] width 161 height 22
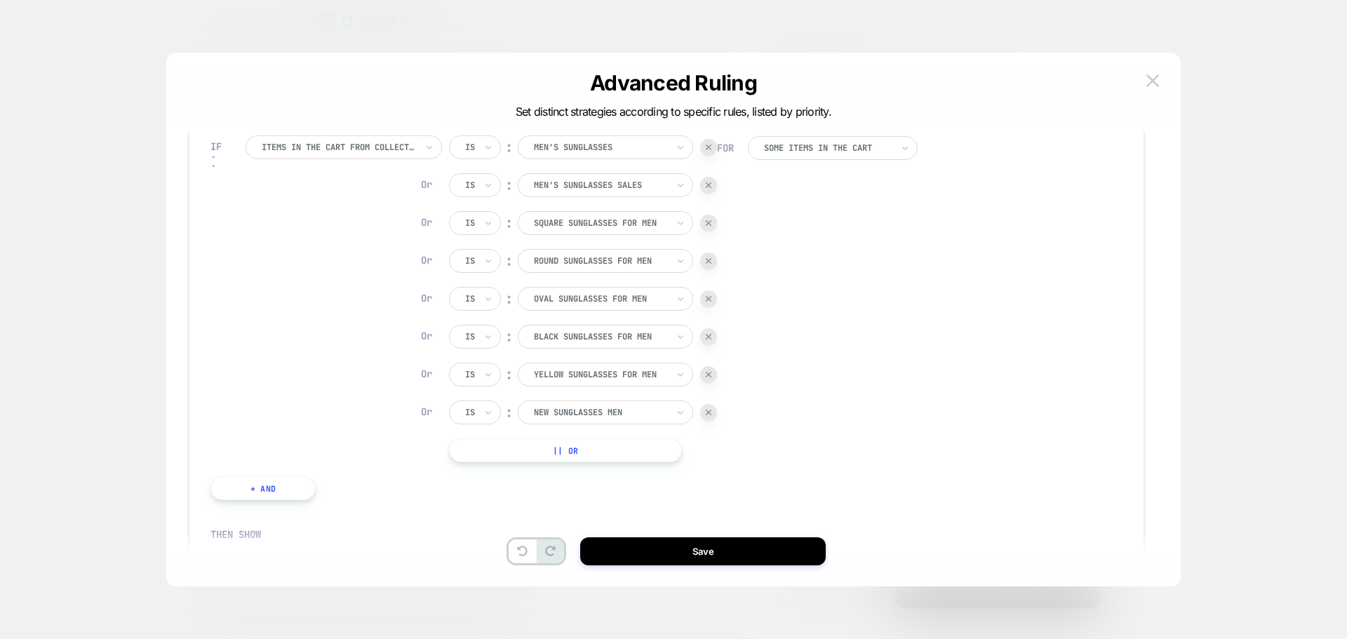
click at [576, 444] on button "|| Or" at bounding box center [565, 450] width 233 height 24
click at [576, 444] on div at bounding box center [600, 450] width 133 height 13
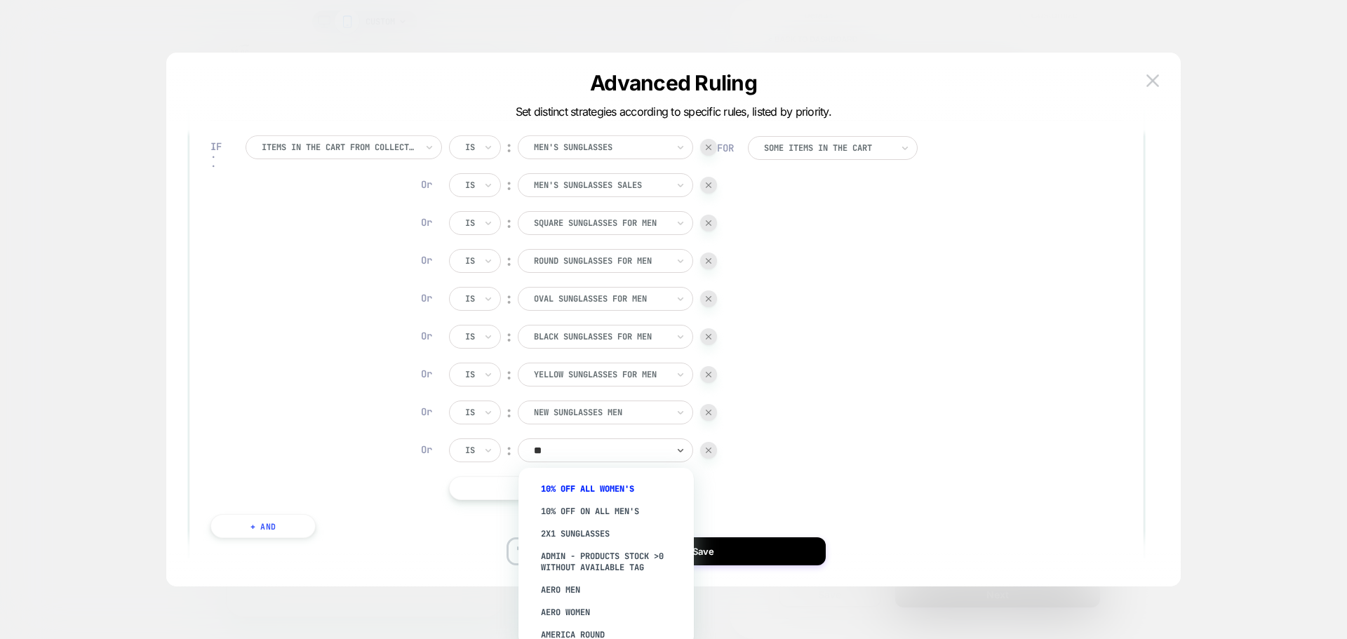
type input "***"
click at [574, 494] on div "New Men's Sunglasses" at bounding box center [612, 483] width 161 height 22
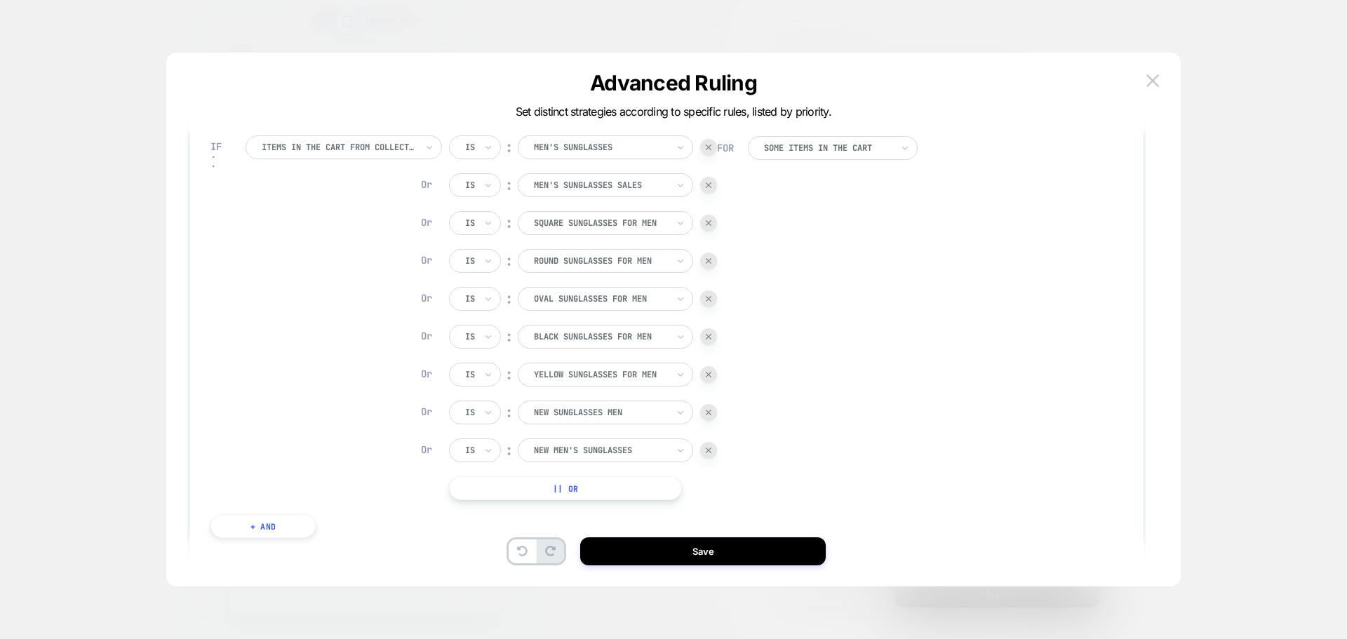
click at [622, 489] on button "|| Or" at bounding box center [565, 488] width 233 height 24
click at [633, 487] on div at bounding box center [600, 488] width 133 height 13
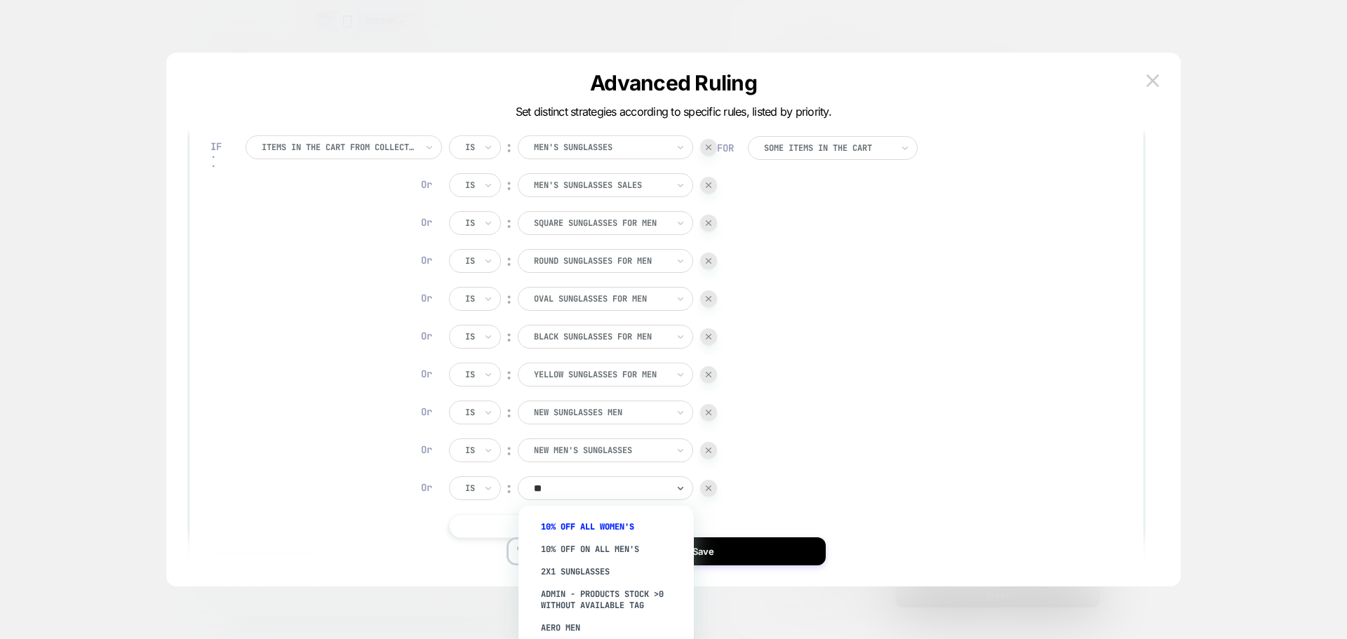
type input "***"
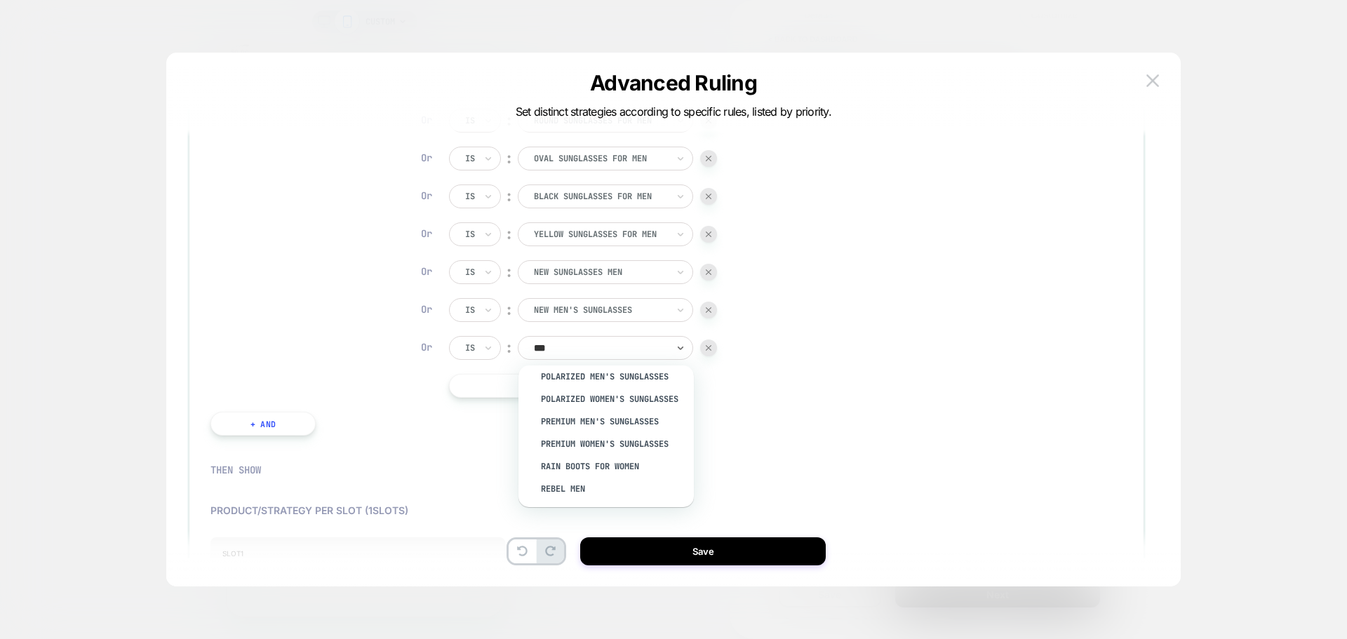
scroll to position [3016, 0]
click at [633, 378] on div "Polarized Men's Sunglasses" at bounding box center [612, 367] width 161 height 22
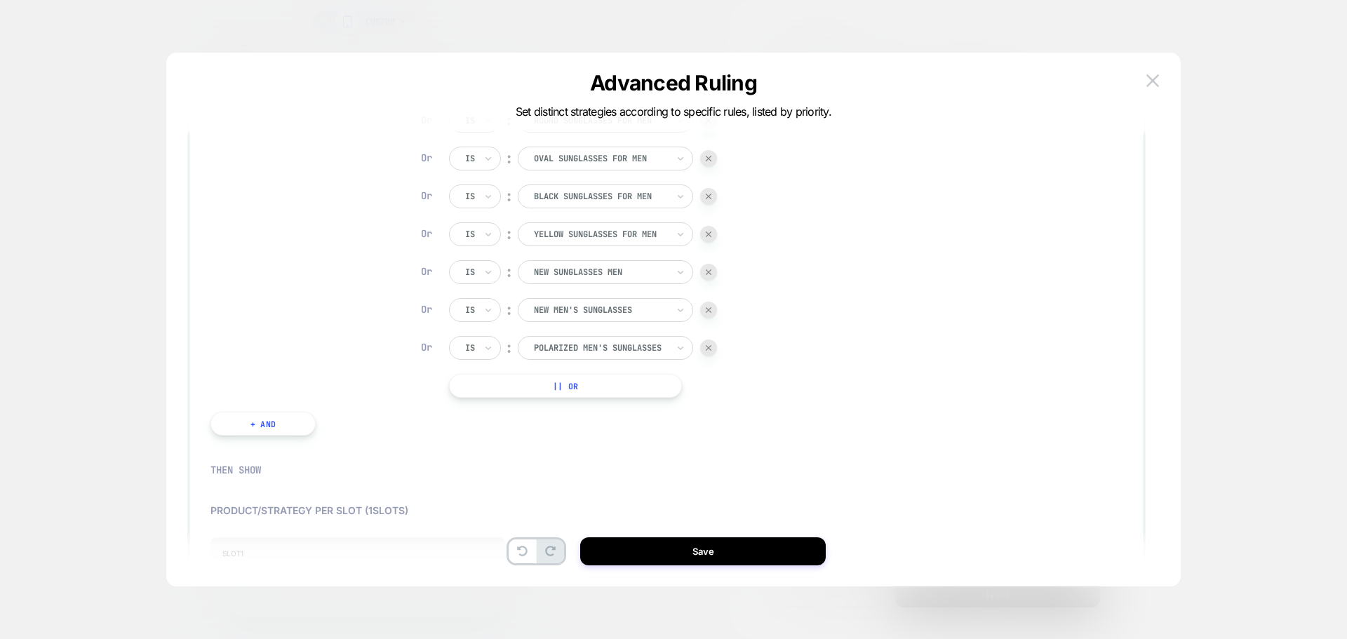
click at [620, 389] on button "|| Or" at bounding box center [565, 386] width 233 height 24
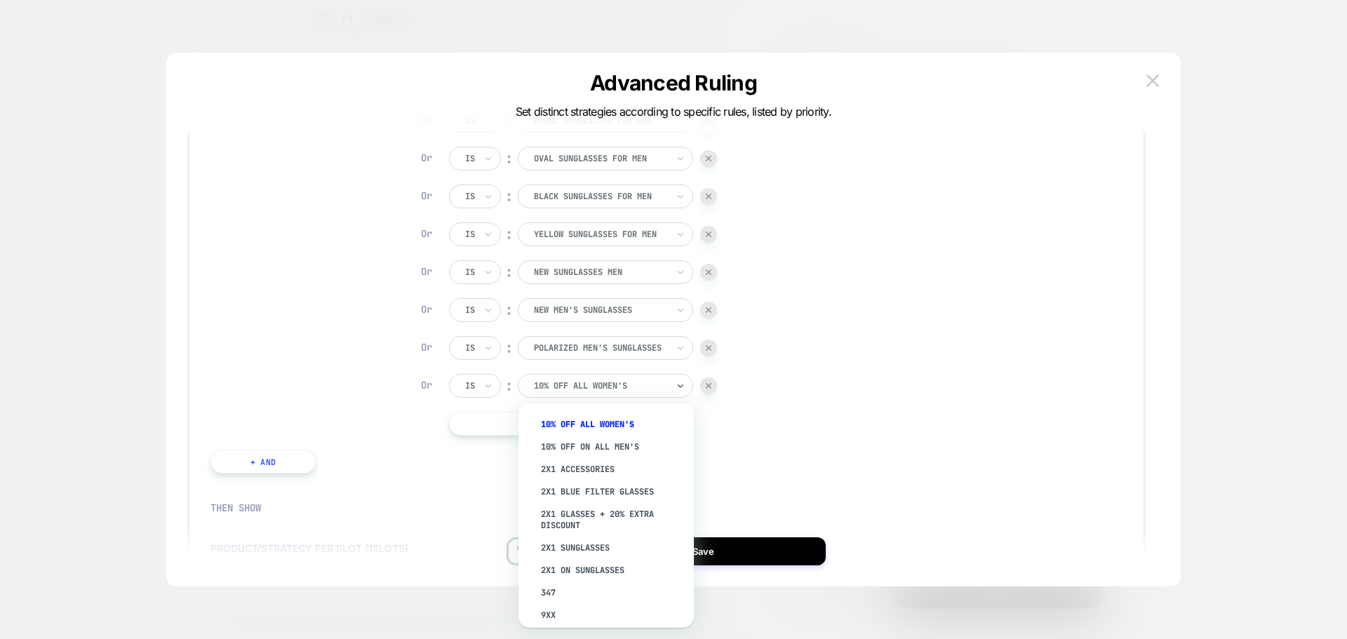
click at [633, 384] on div at bounding box center [600, 385] width 133 height 13
type input "***"
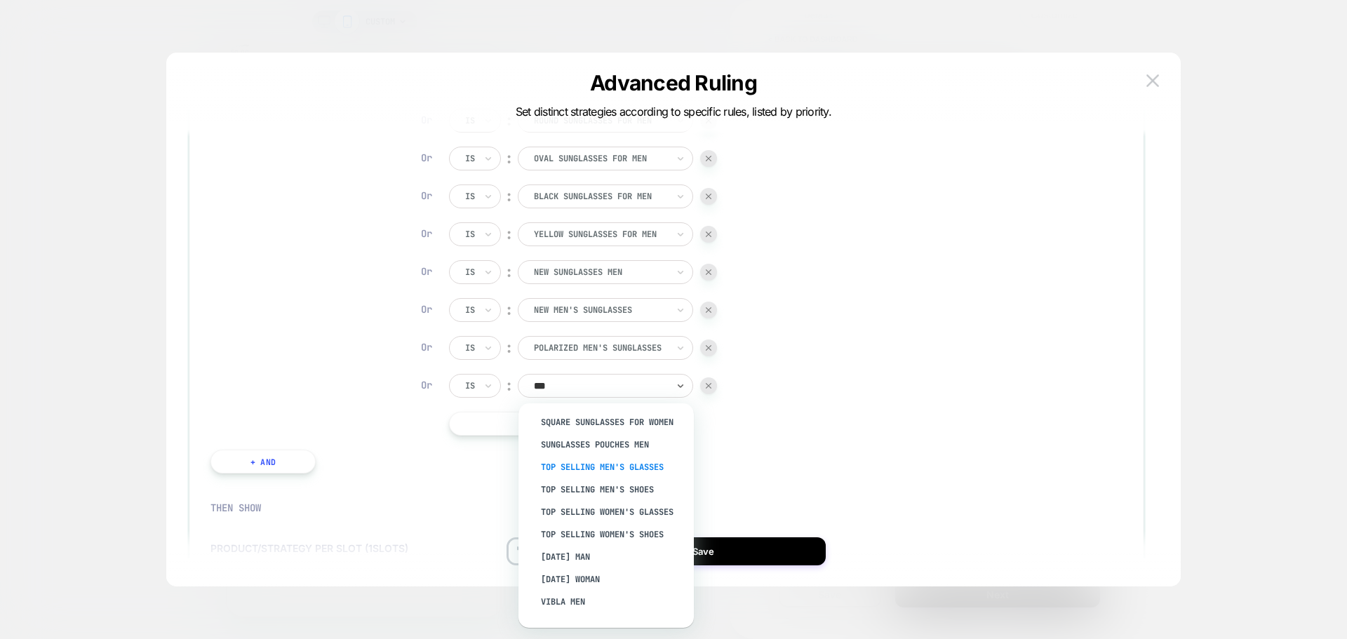
scroll to position [3451, 0]
click at [620, 520] on div "Top Selling Men's Glasses" at bounding box center [612, 508] width 161 height 22
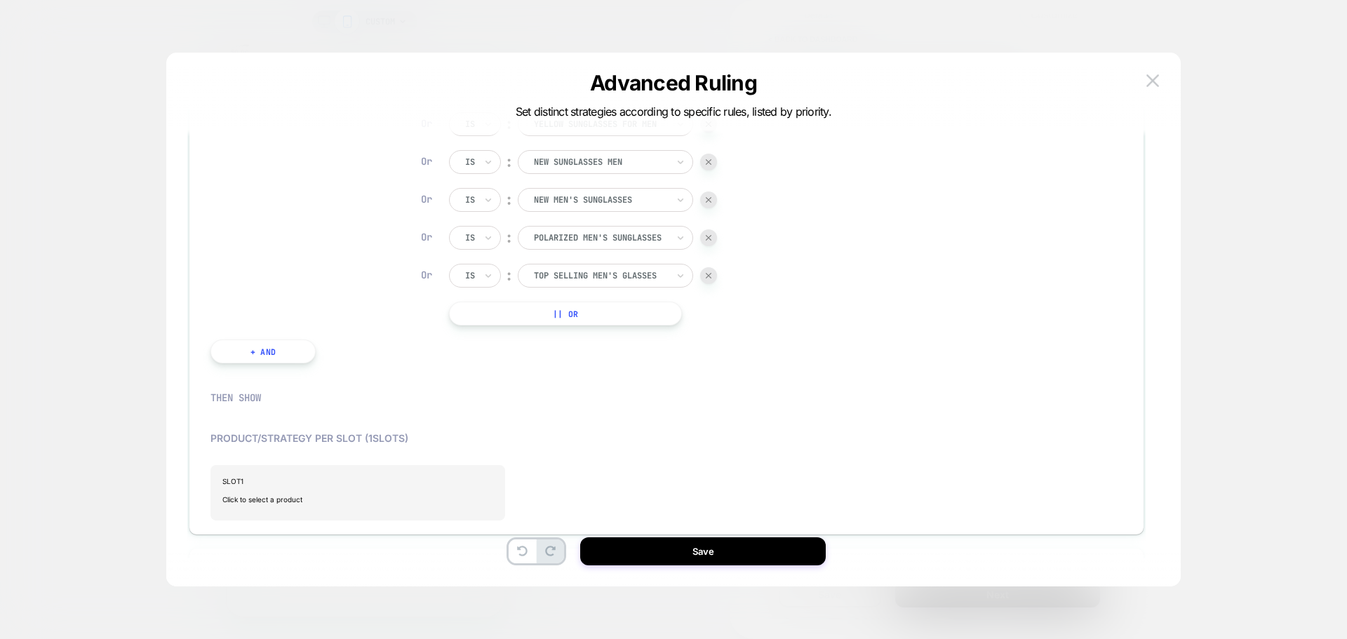
scroll to position [351, 0]
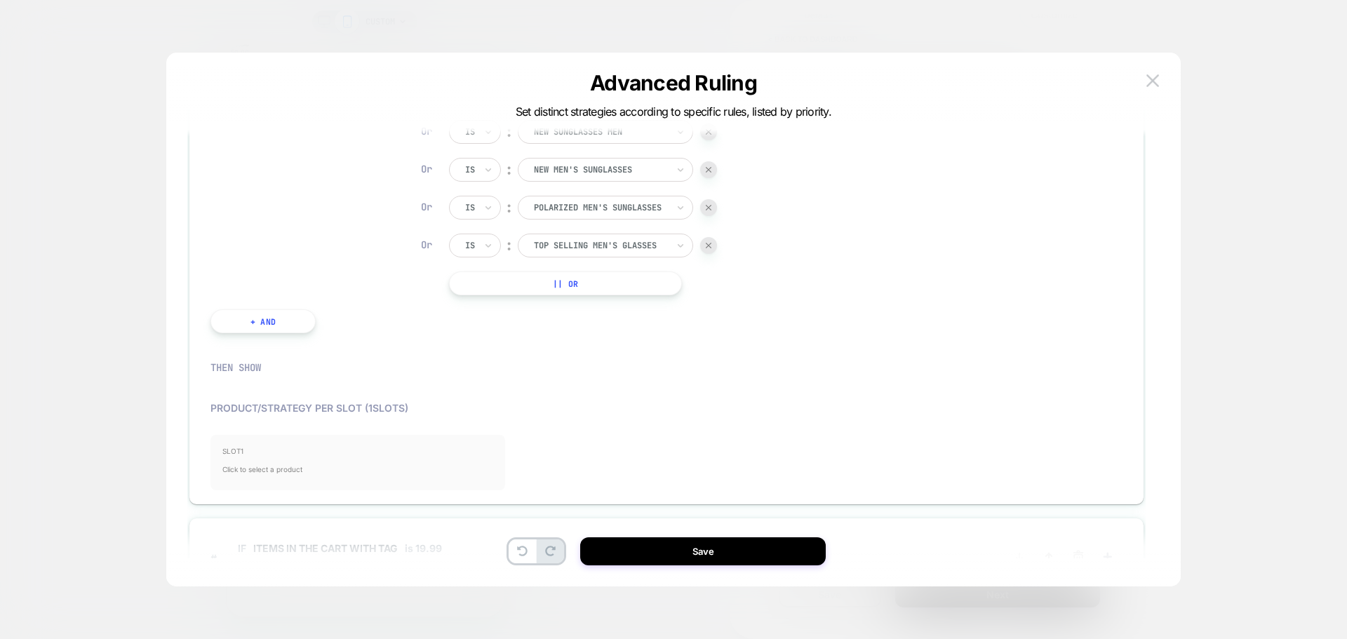
click at [263, 457] on span "Click to select a product" at bounding box center [357, 469] width 271 height 28
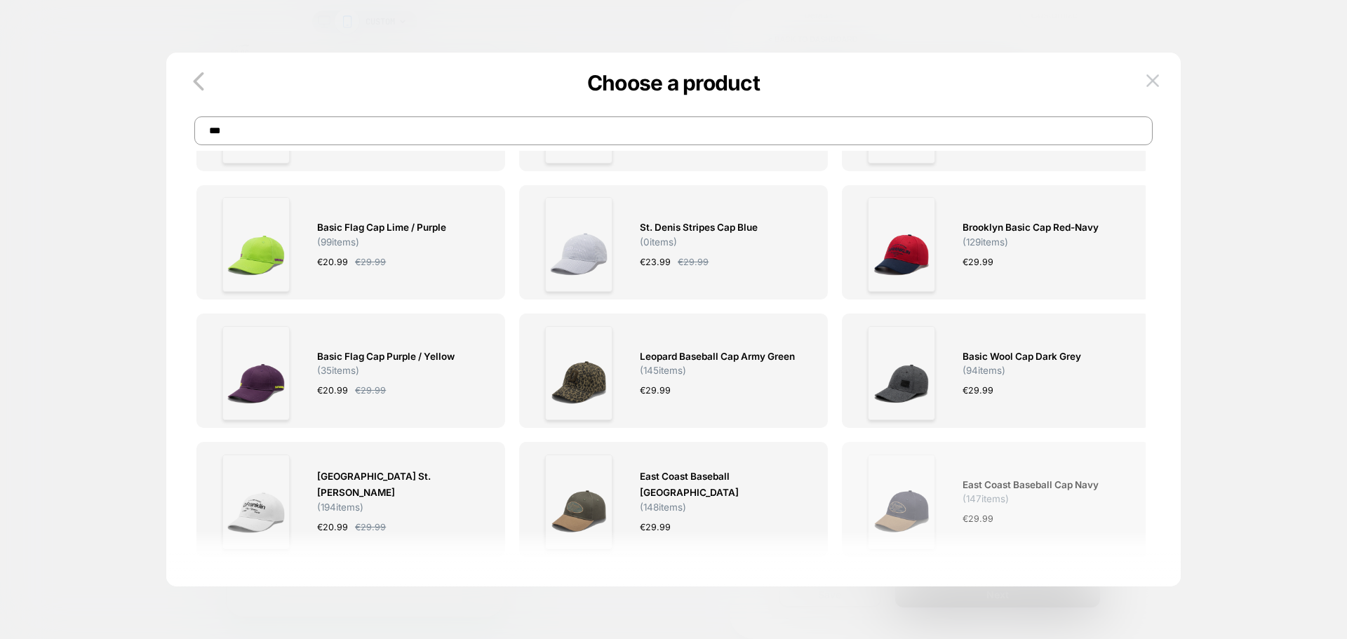
scroll to position [491, 0]
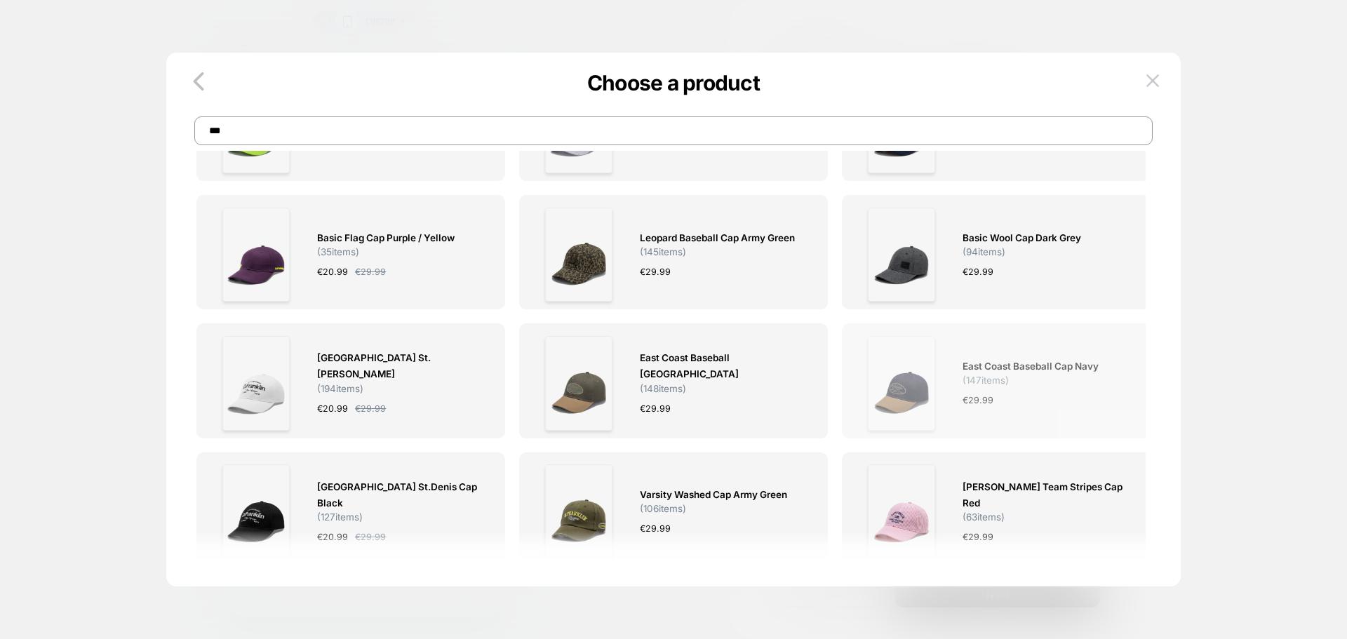
click at [1004, 377] on span "( 147 items)" at bounding box center [985, 380] width 46 height 11
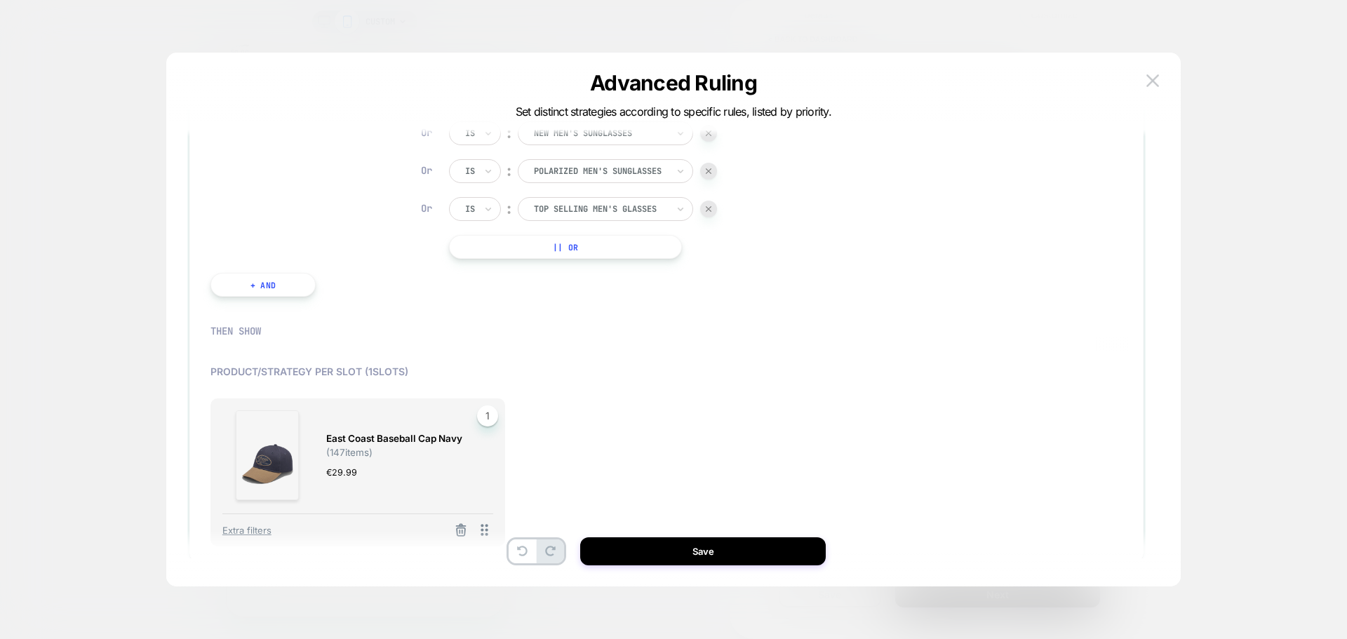
scroll to position [561, 0]
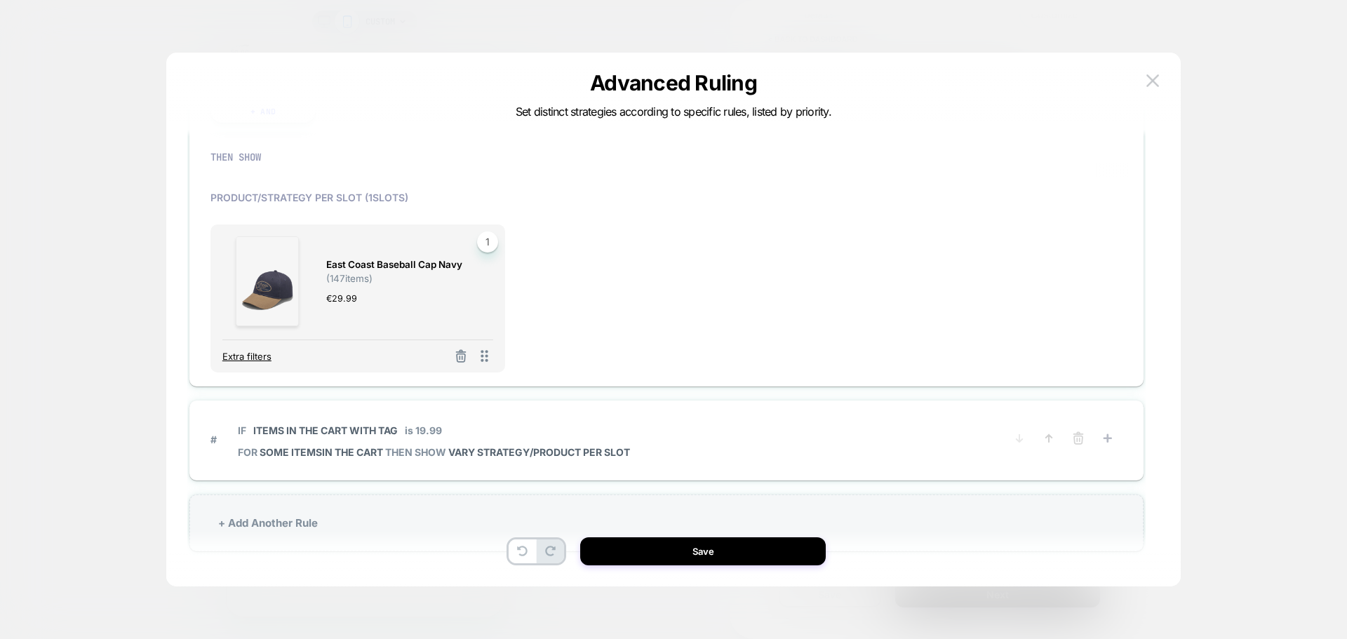
click at [250, 357] on span "Extra filters" at bounding box center [246, 356] width 49 height 11
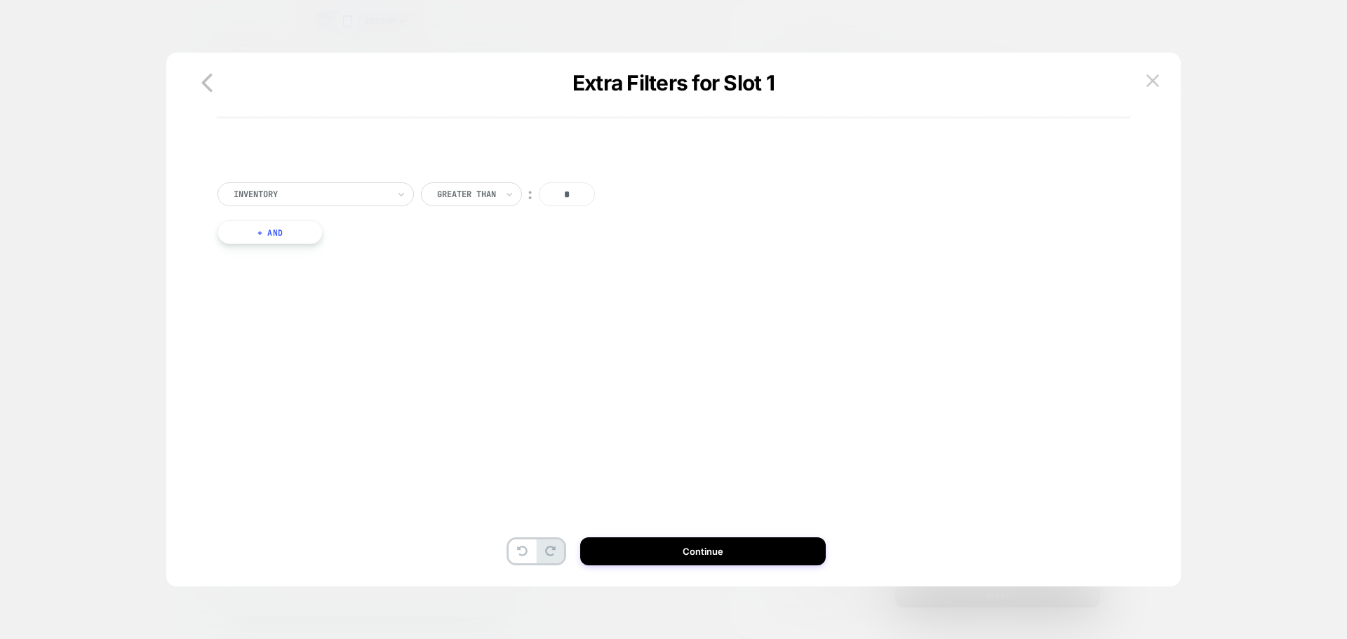
scroll to position [0, 0]
click at [338, 194] on div at bounding box center [311, 194] width 154 height 13
click at [504, 192] on div "Greater Than" at bounding box center [471, 194] width 101 height 24
click at [576, 198] on input "*" at bounding box center [567, 194] width 56 height 24
click at [1154, 86] on img at bounding box center [1152, 80] width 13 height 12
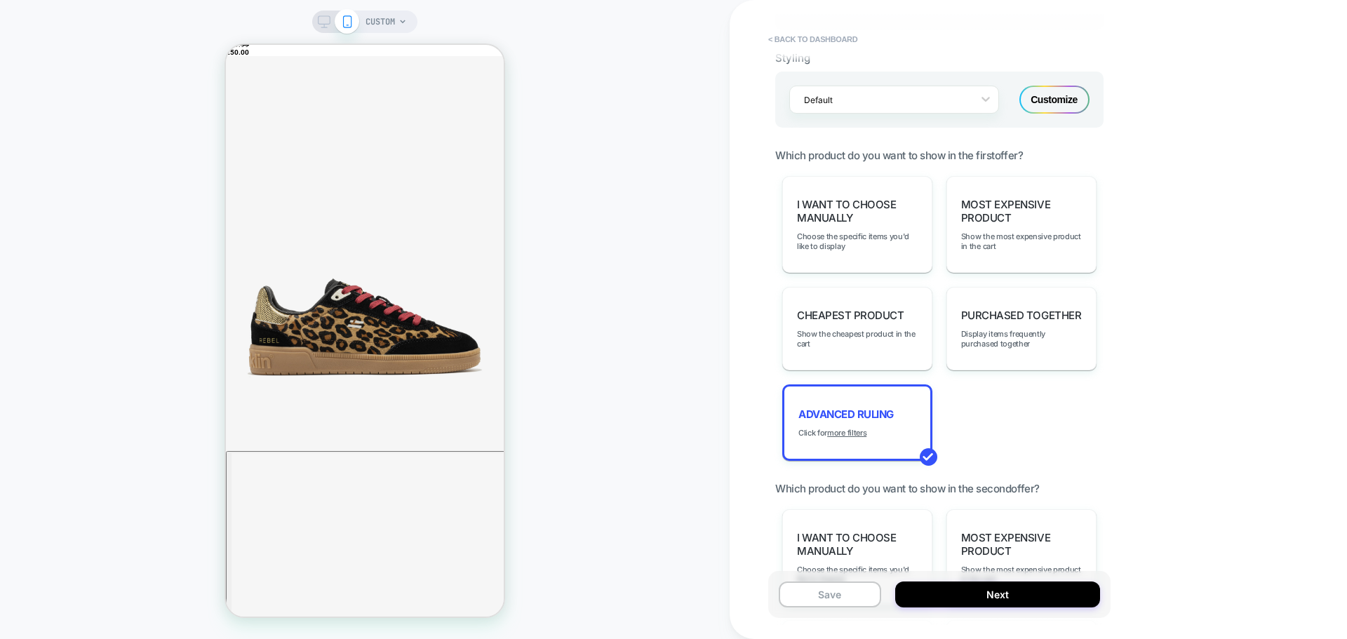
scroll to position [1010, 0]
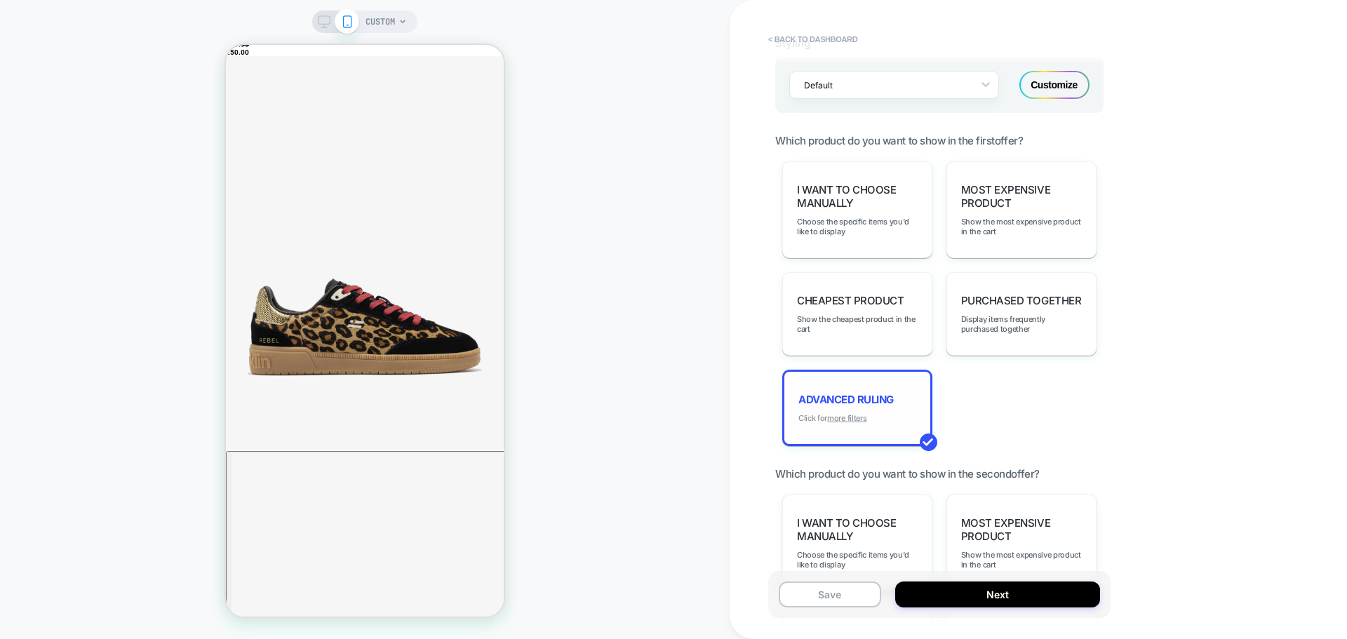
click at [849, 419] on u "more filters" at bounding box center [846, 418] width 39 height 10
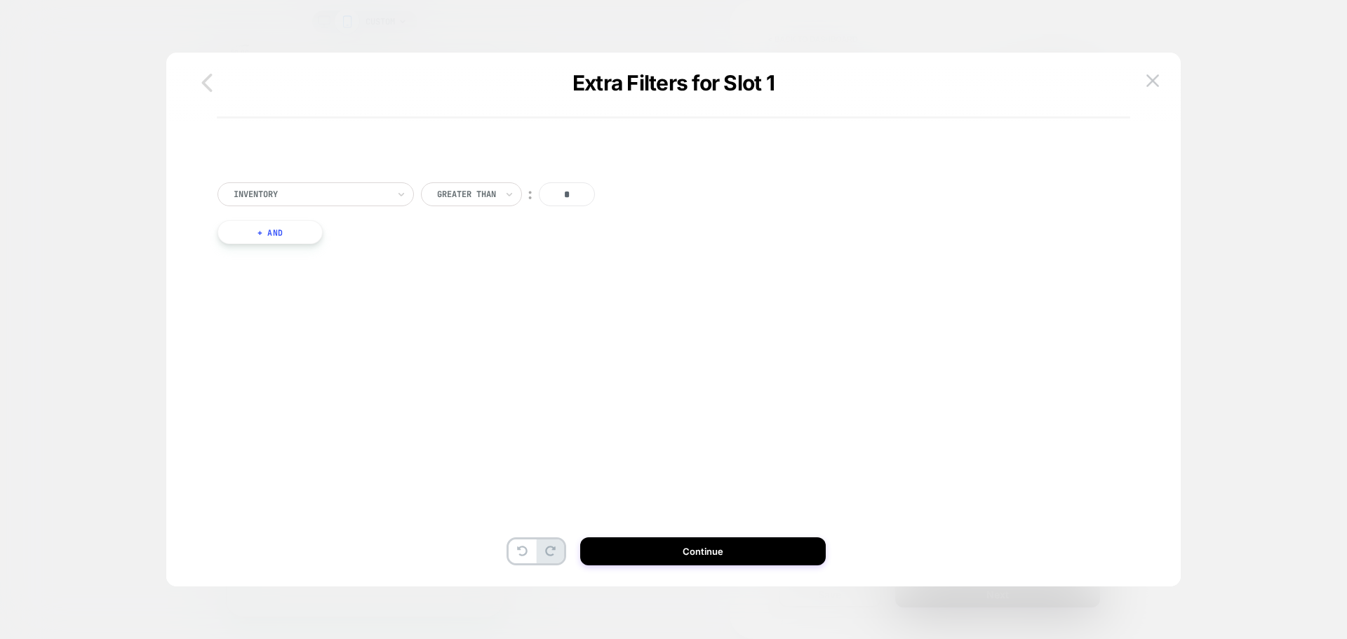
click at [210, 86] on icon "button" at bounding box center [207, 83] width 28 height 28
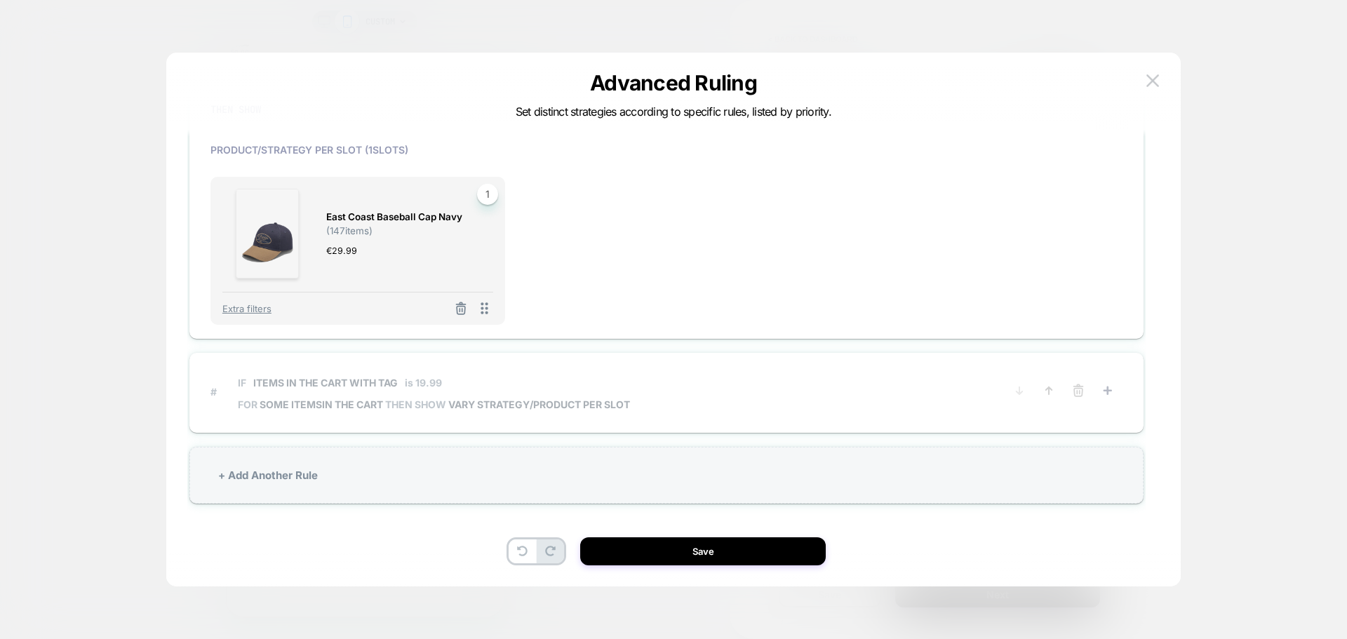
scroll to position [42, 0]
click at [441, 396] on span "IF Items in the cart with tag is 19.99" at bounding box center [434, 381] width 392 height 32
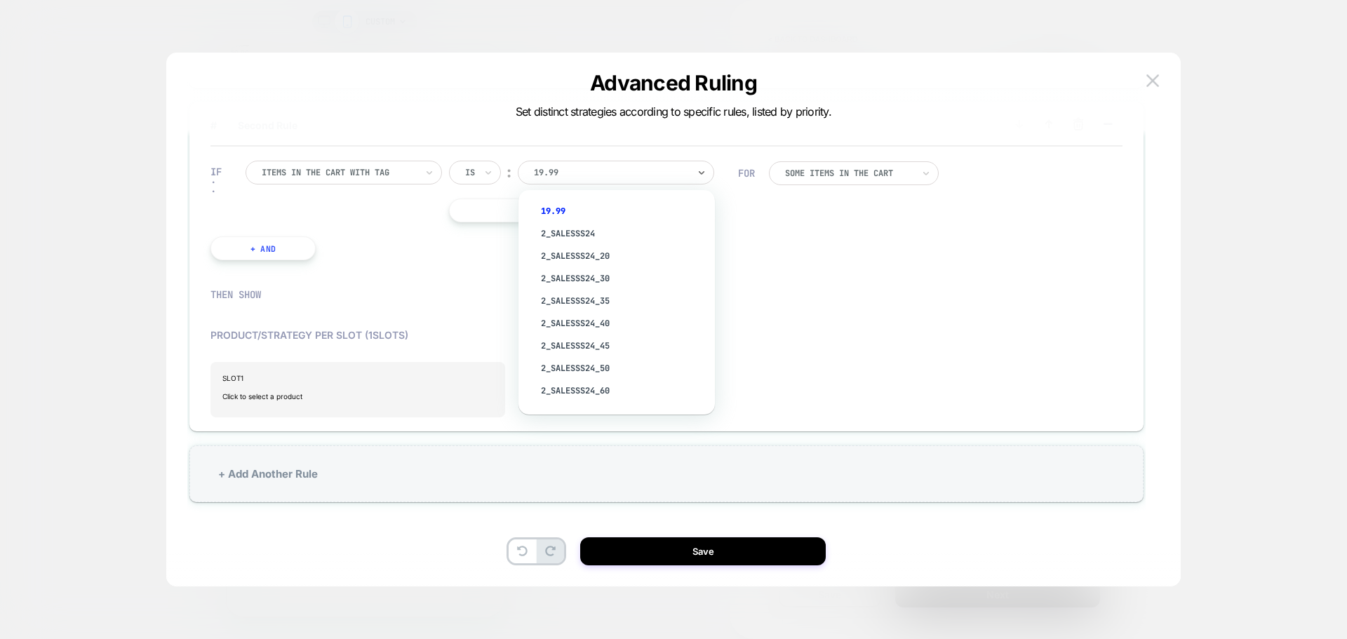
click at [627, 170] on div at bounding box center [611, 172] width 154 height 13
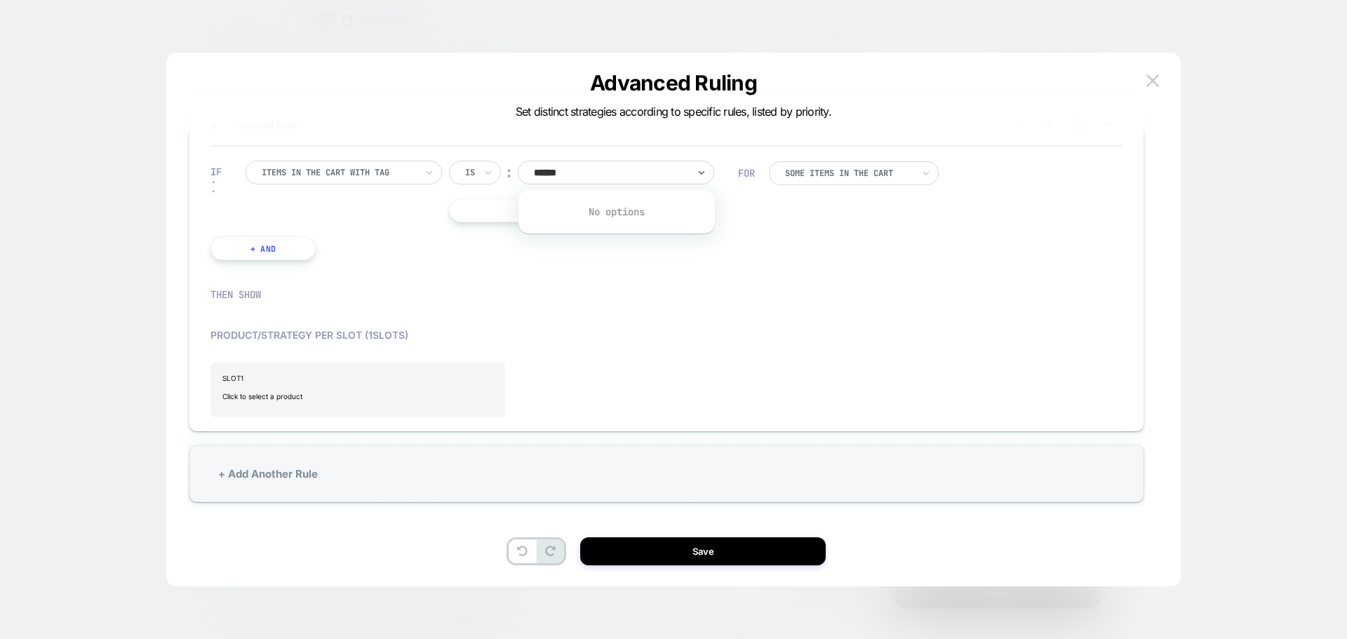
type input "*****"
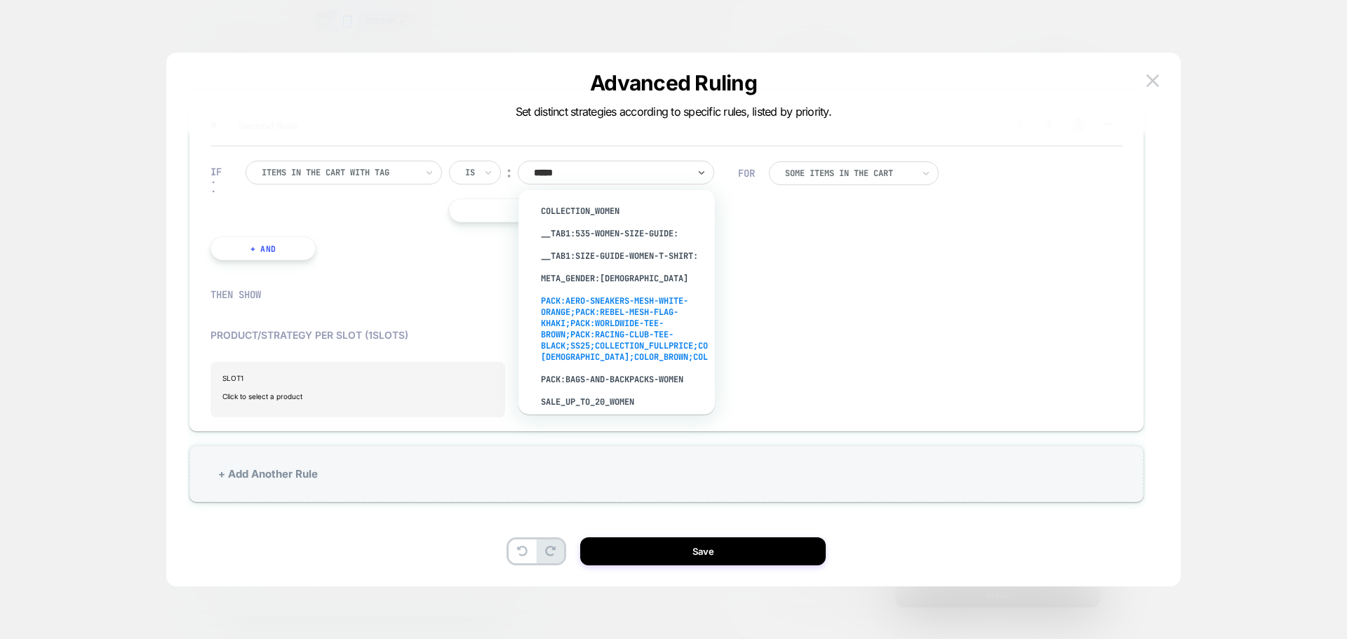
scroll to position [42, 0]
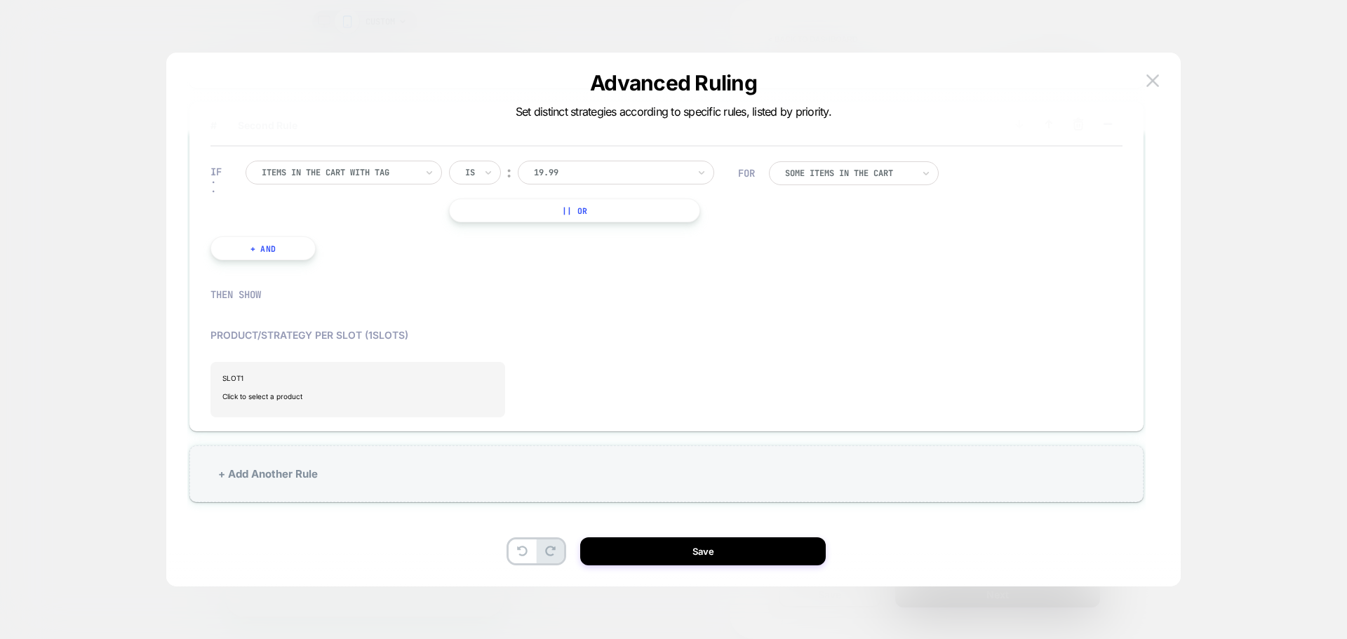
click at [847, 330] on div "CUSTOM < back to dashboard POST PURCHASE Click to edit experience details Once …" at bounding box center [673, 319] width 1347 height 639
click at [365, 176] on div "CUSTOM < back to dashboard POST PURCHASE Click to edit experience details Once …" at bounding box center [673, 319] width 1347 height 639
click at [410, 167] on div at bounding box center [339, 172] width 154 height 13
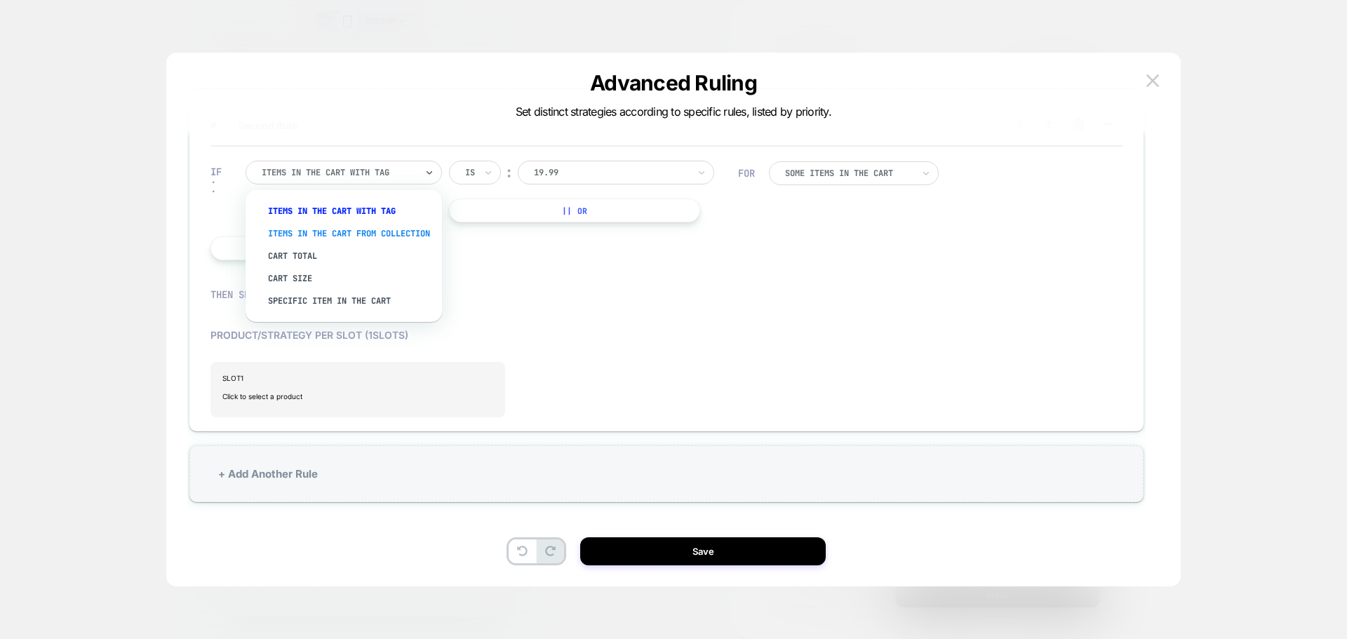
click at [373, 235] on div "Items in the cart from collection" at bounding box center [350, 233] width 182 height 22
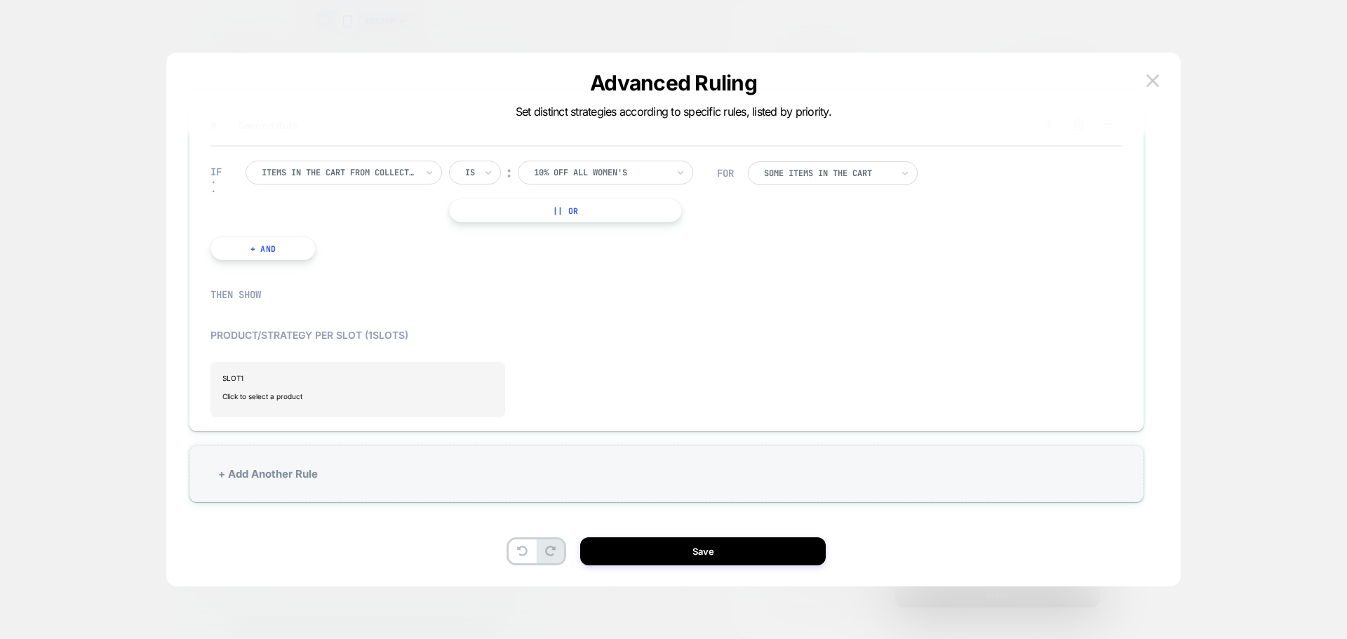
click at [605, 169] on div at bounding box center [600, 172] width 133 height 13
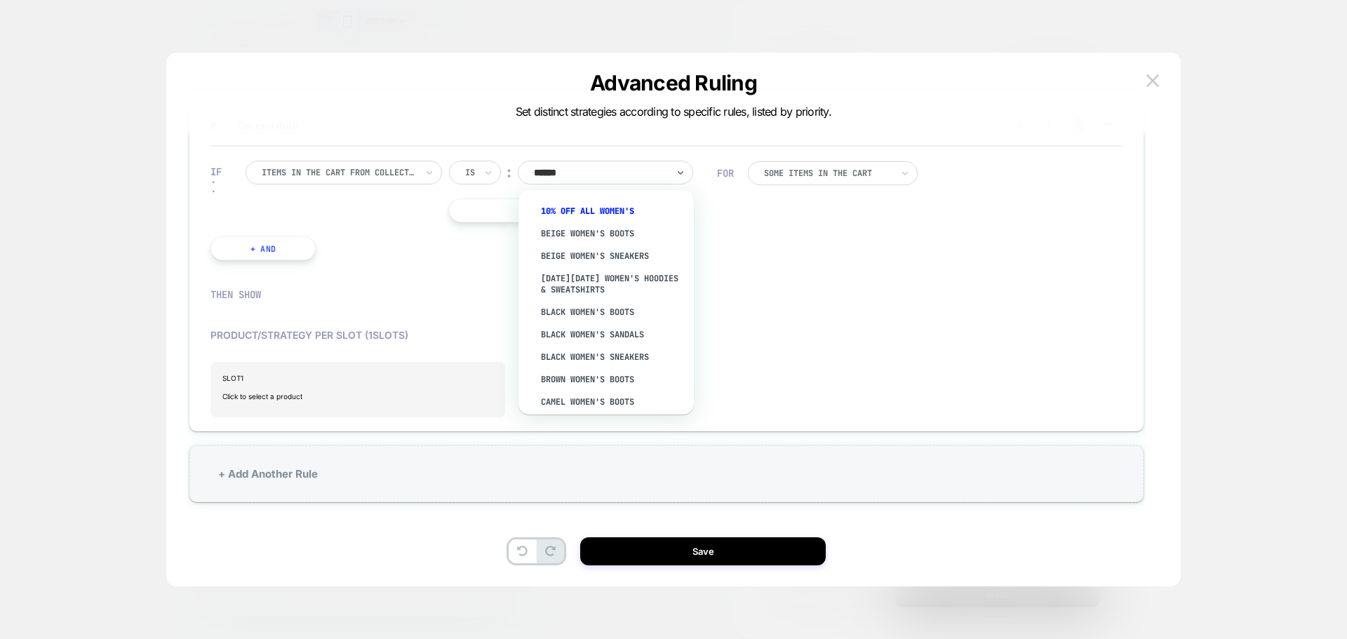
type input "*****"
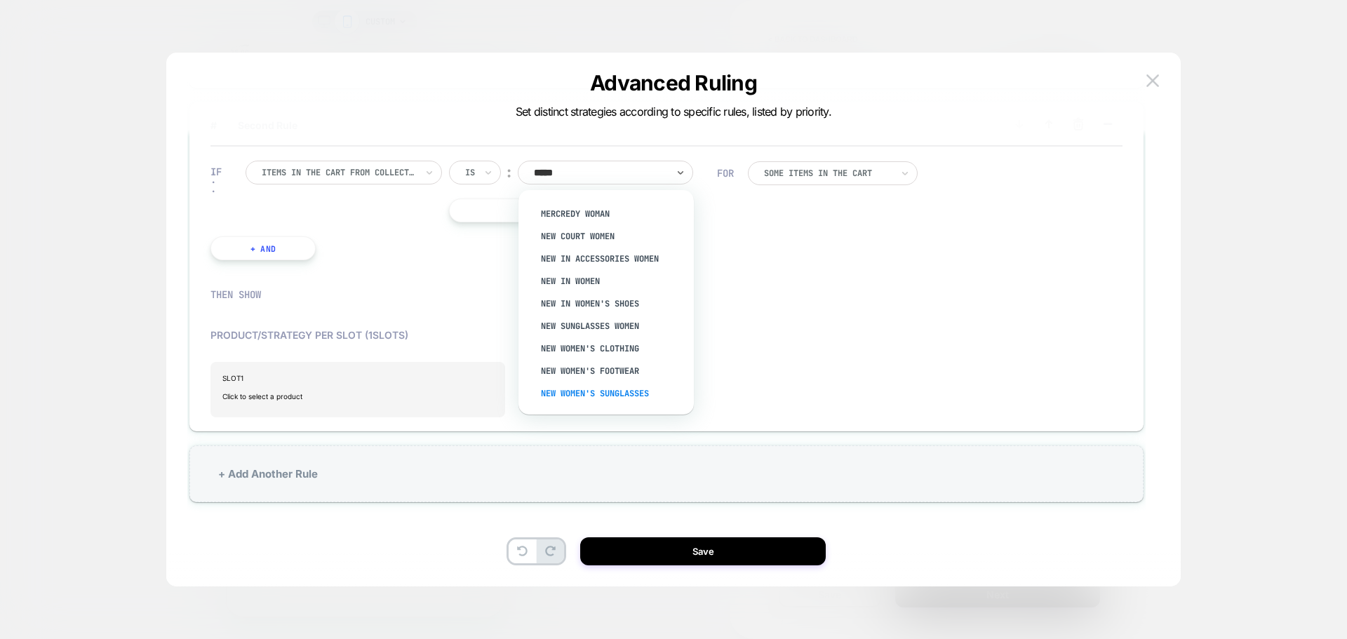
click at [614, 390] on div "New Women's Sunglasses" at bounding box center [612, 393] width 161 height 22
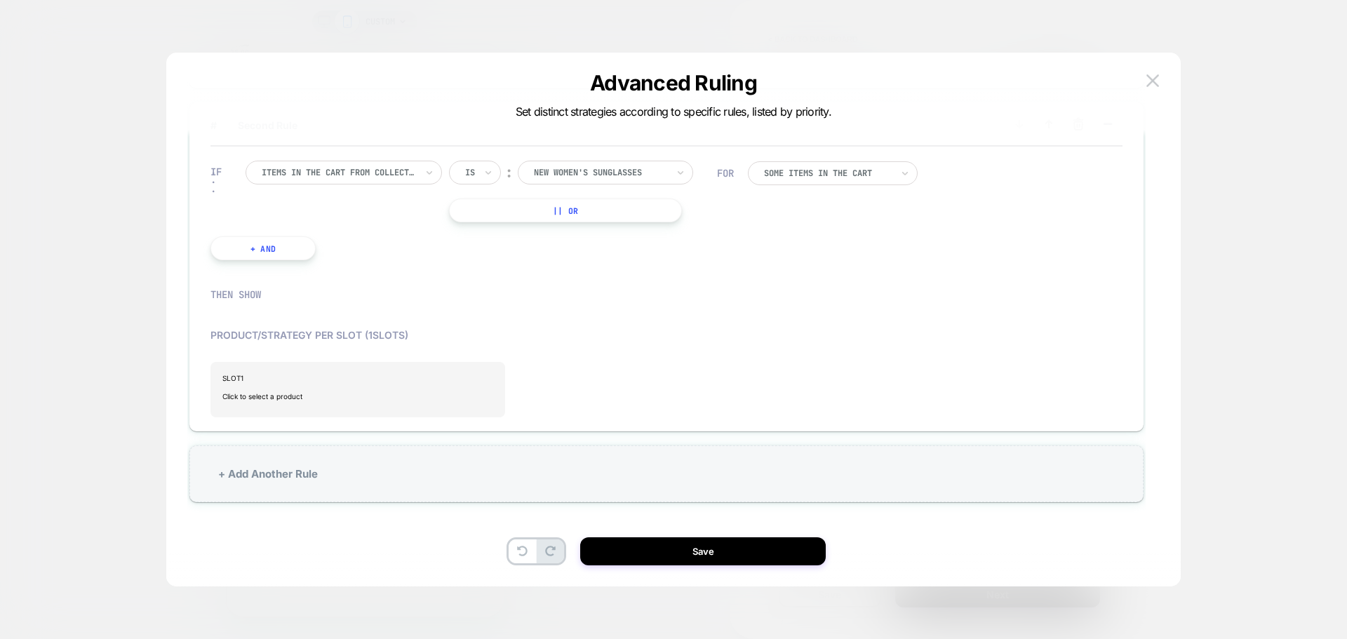
click at [580, 211] on button "|| Or" at bounding box center [565, 210] width 233 height 24
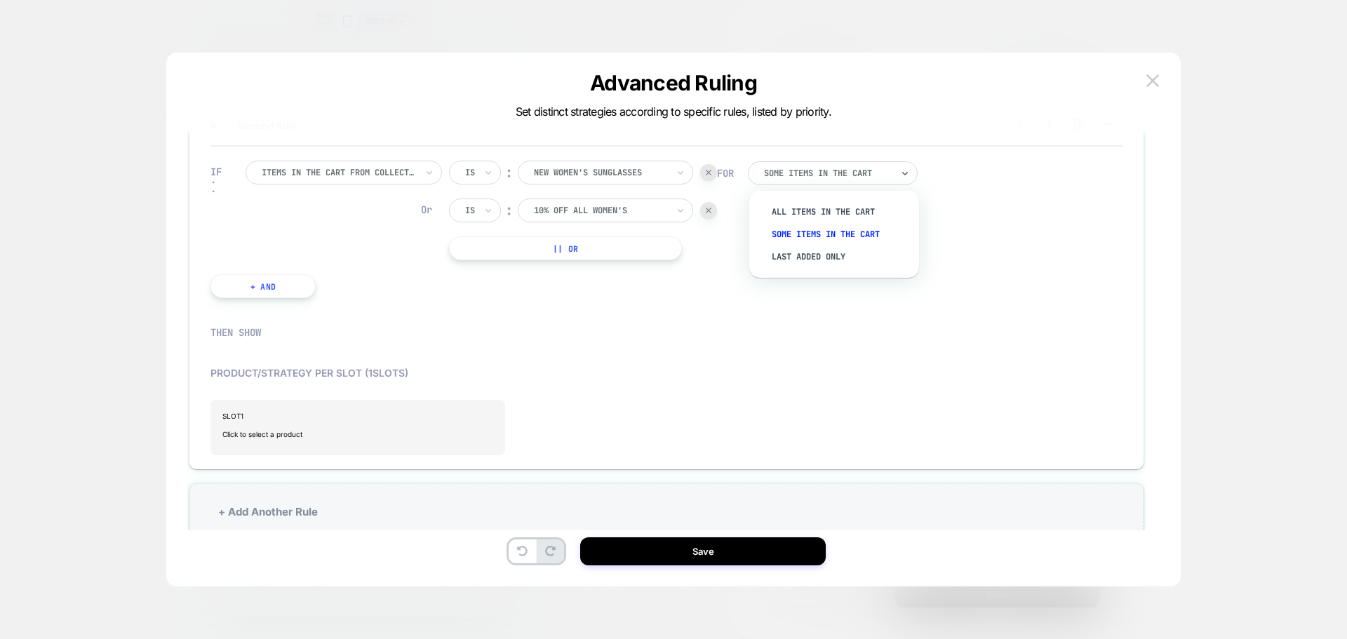
click at [784, 173] on div at bounding box center [828, 173] width 128 height 8
click at [813, 210] on div "All Items in the cart" at bounding box center [841, 212] width 156 height 22
click at [595, 198] on div "Is ︰ New Women's Sunglasses Or Is ︰ 10% Off All Women's || Or" at bounding box center [583, 211] width 268 height 100
click at [598, 205] on div at bounding box center [600, 210] width 133 height 13
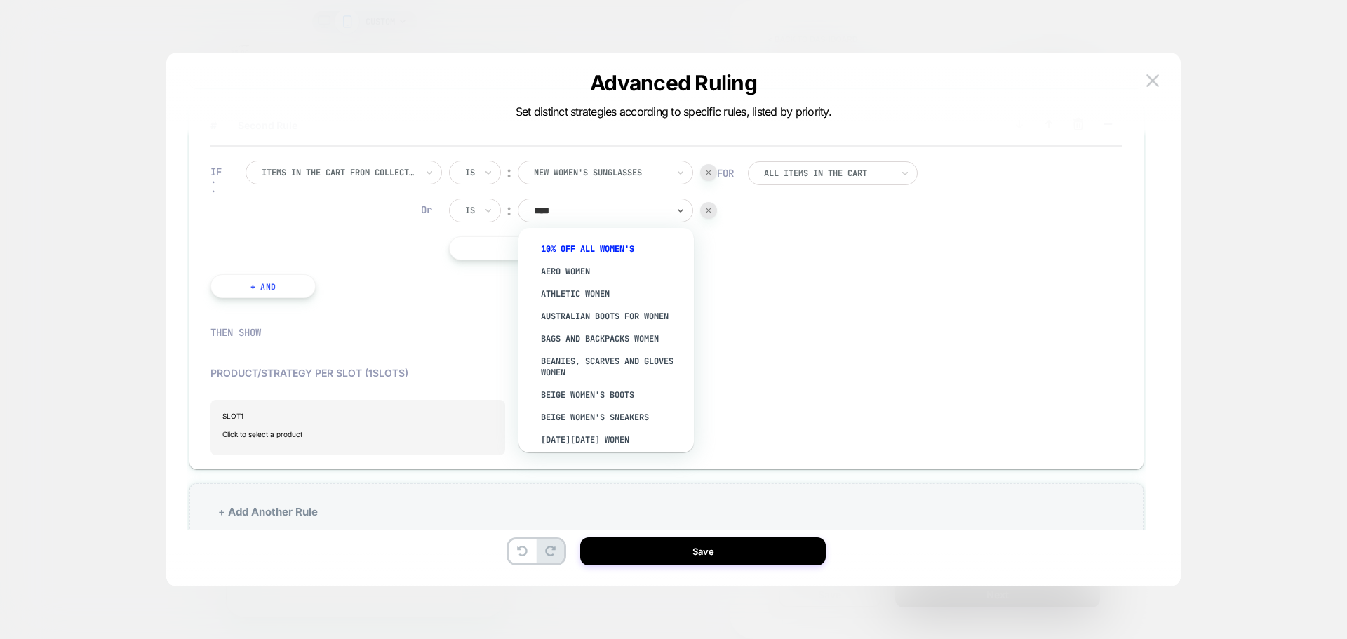
type input "*****"
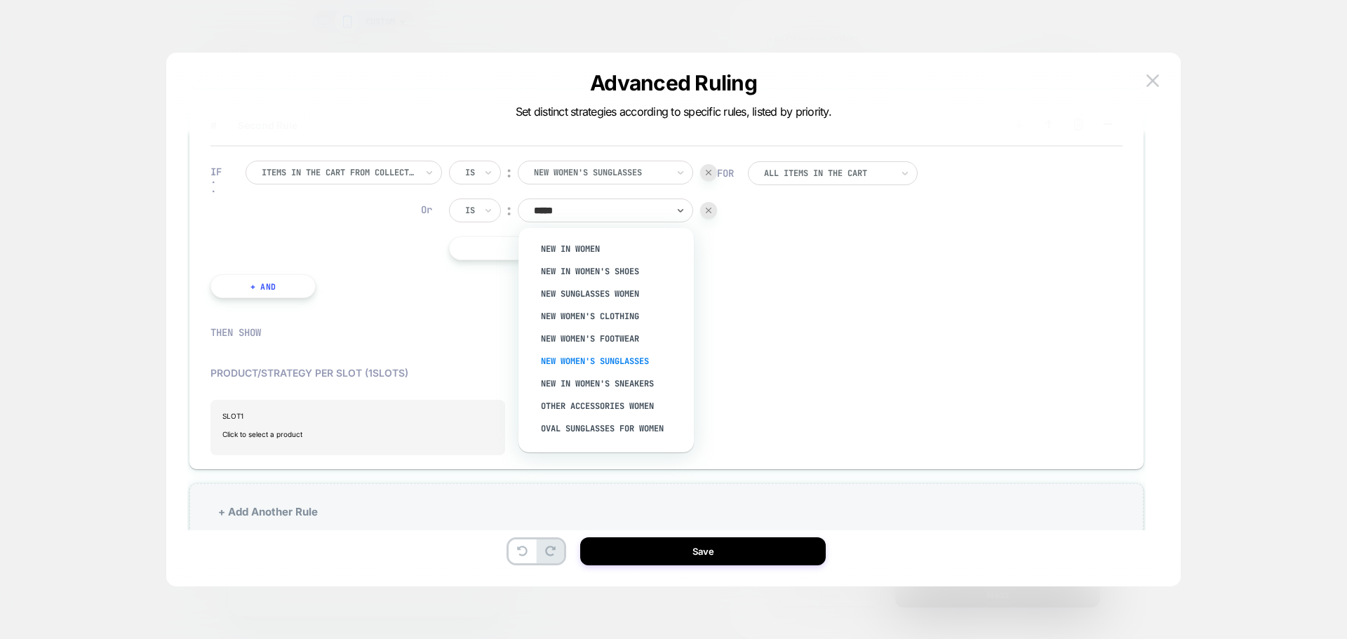
click at [624, 362] on div "New Women's Sunglasses" at bounding box center [612, 361] width 161 height 22
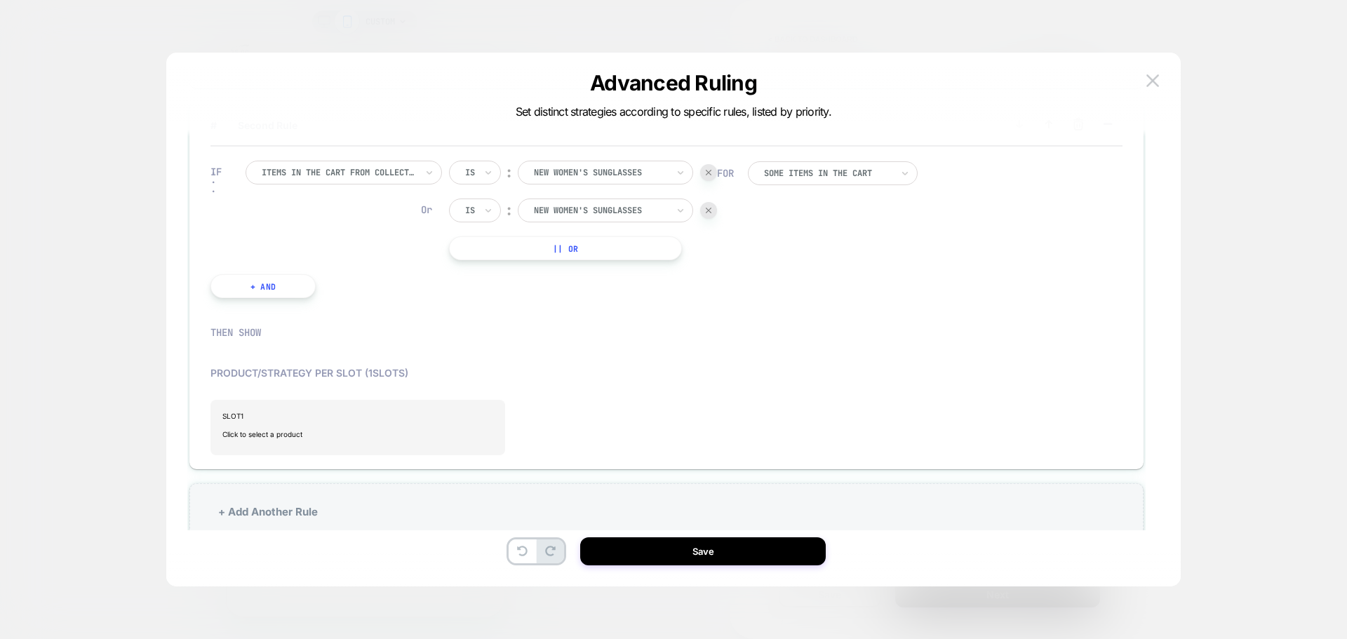
click at [591, 249] on button "|| Or" at bounding box center [565, 248] width 233 height 24
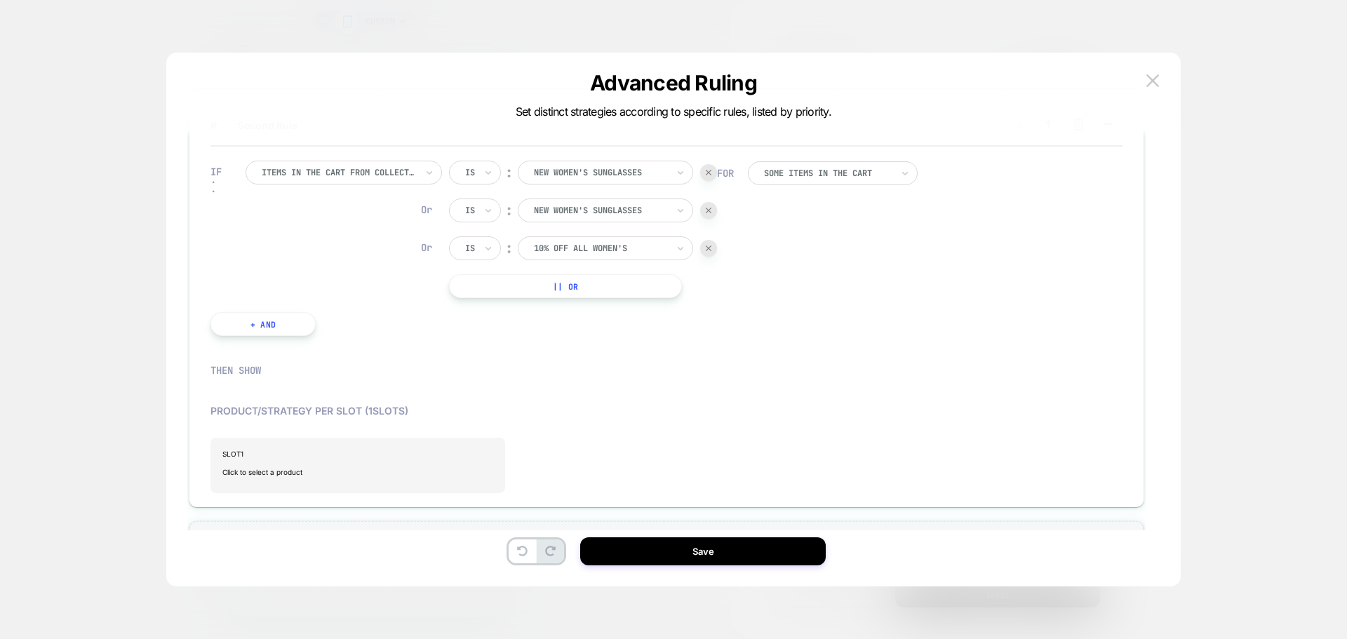
click at [586, 255] on div "10% Off All Women's" at bounding box center [600, 248] width 136 height 15
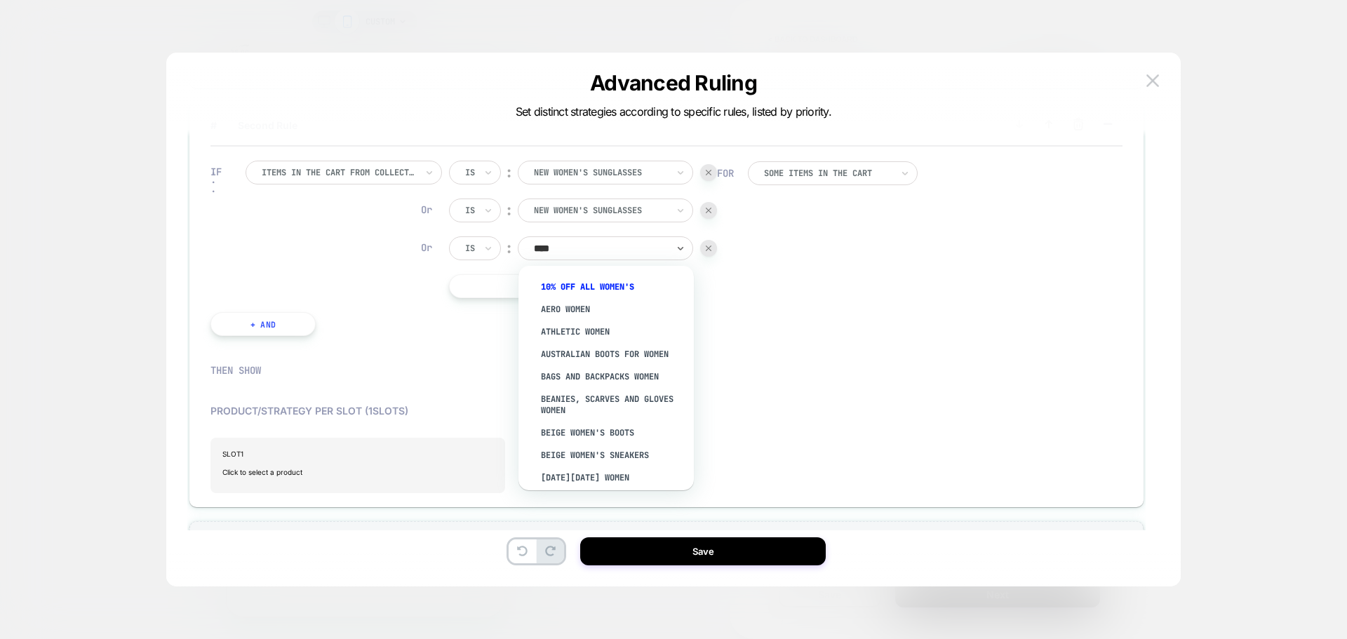
type input "*****"
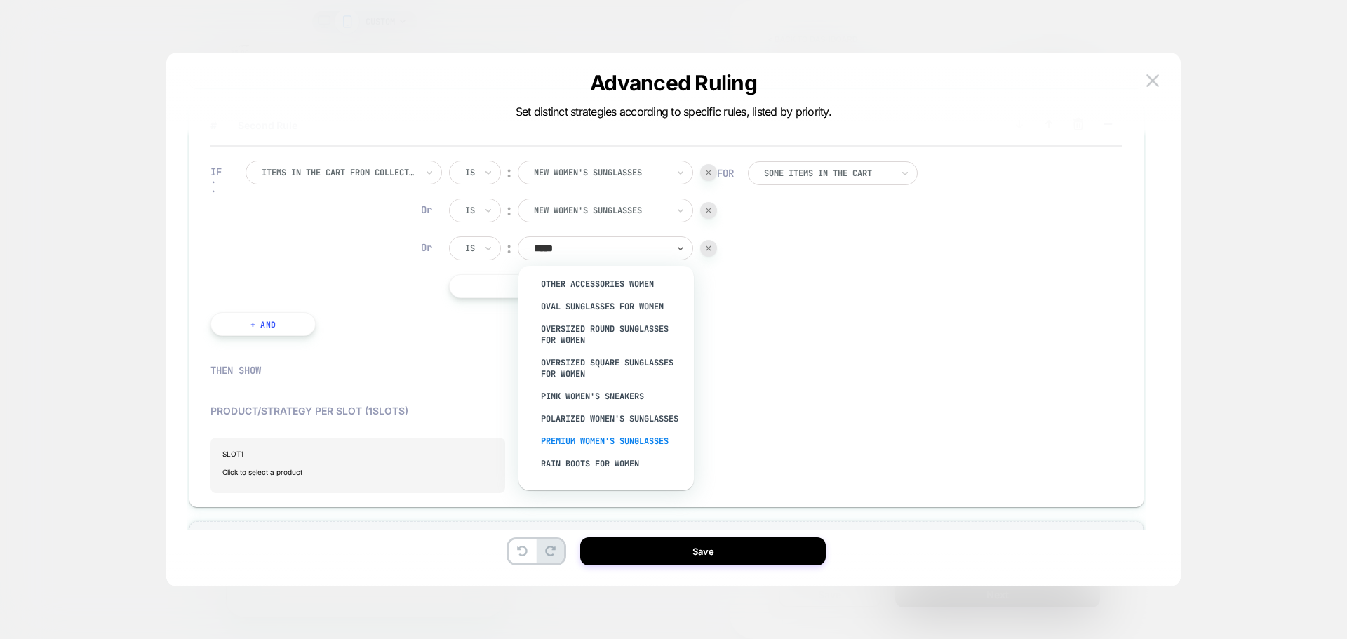
scroll to position [982, 0]
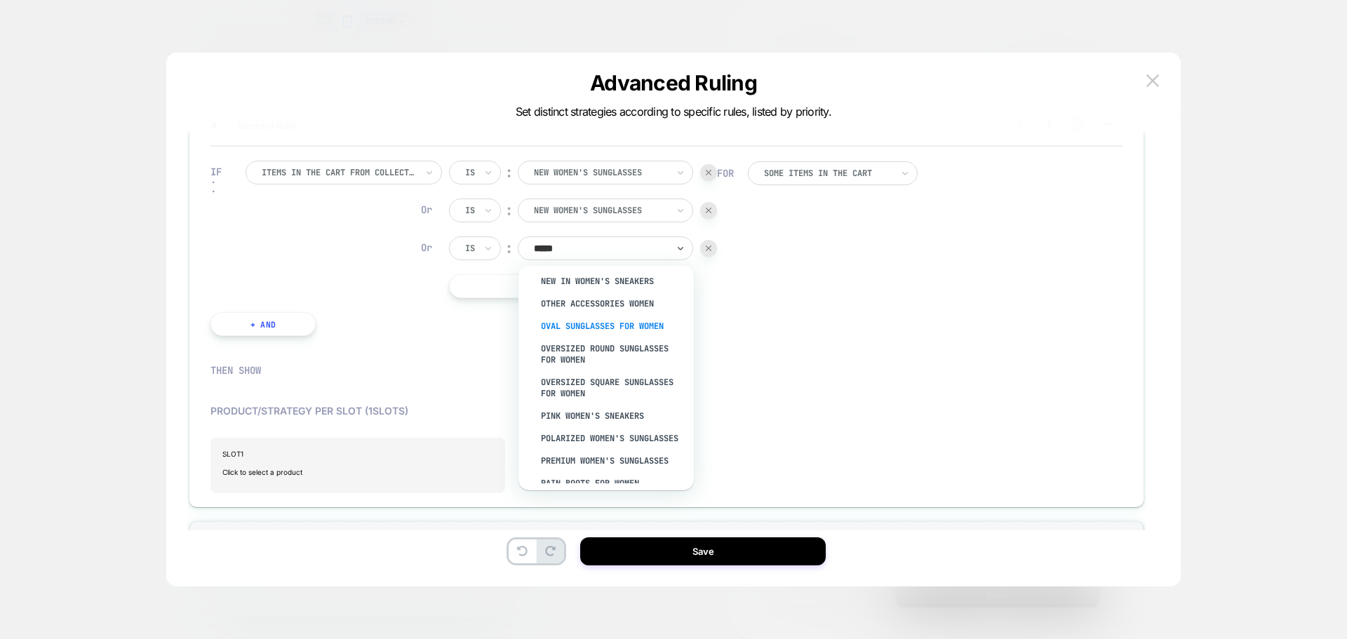
click at [619, 328] on div "Oval Sunglasses for Women" at bounding box center [612, 326] width 161 height 22
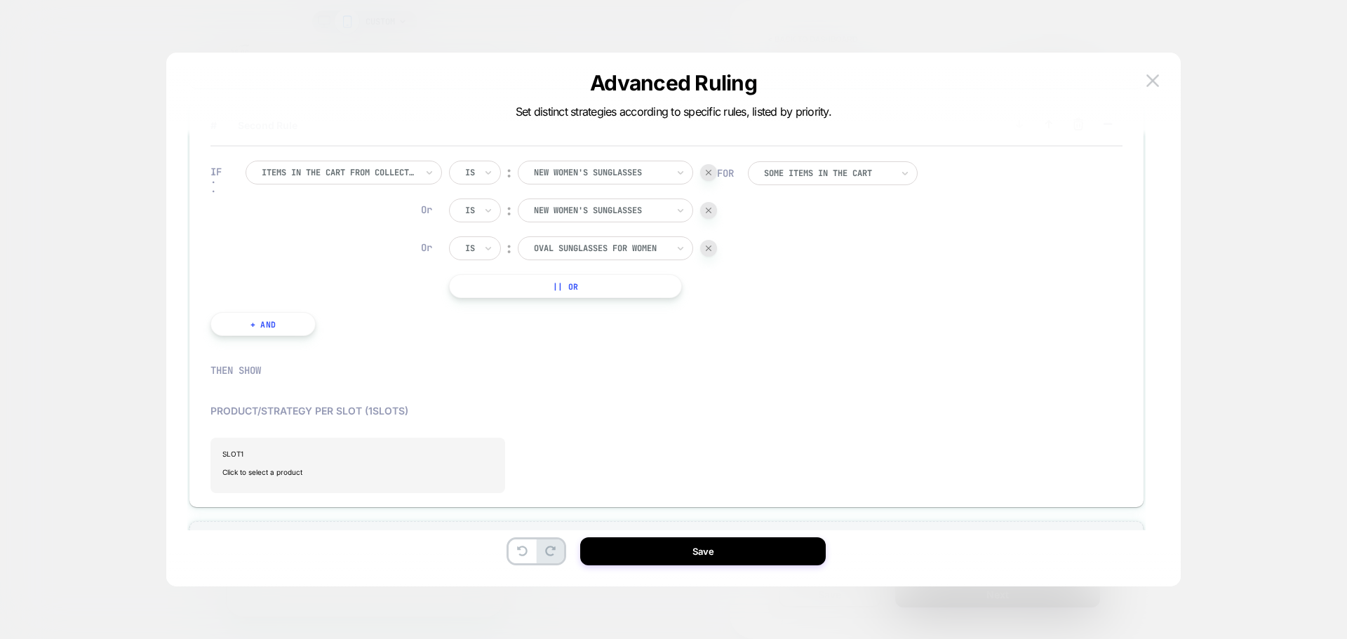
click at [616, 287] on button "|| Or" at bounding box center [565, 286] width 233 height 24
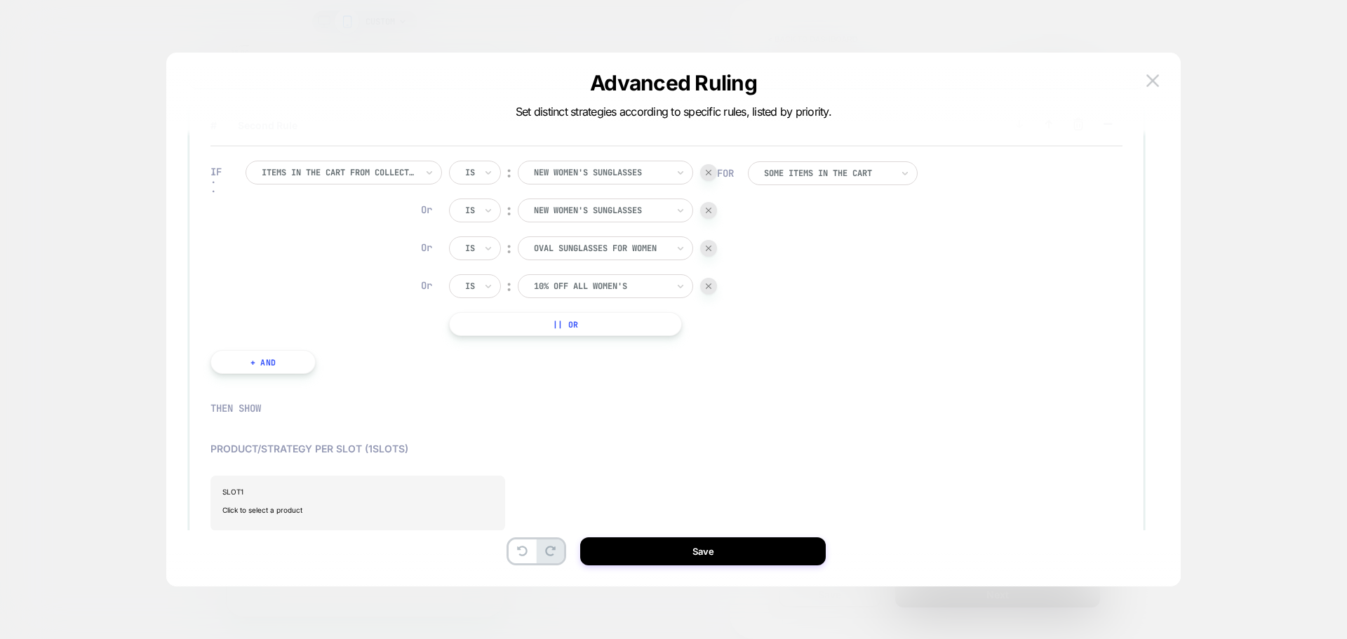
click at [616, 290] on div at bounding box center [600, 286] width 133 height 13
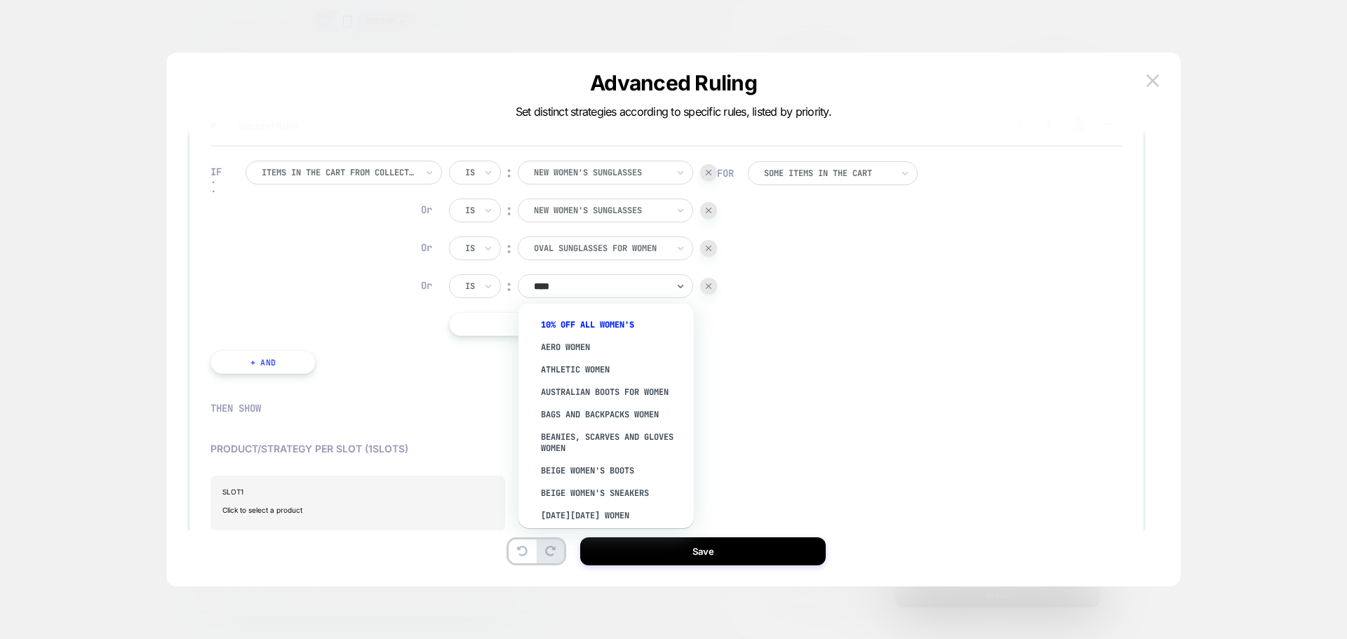
type input "*****"
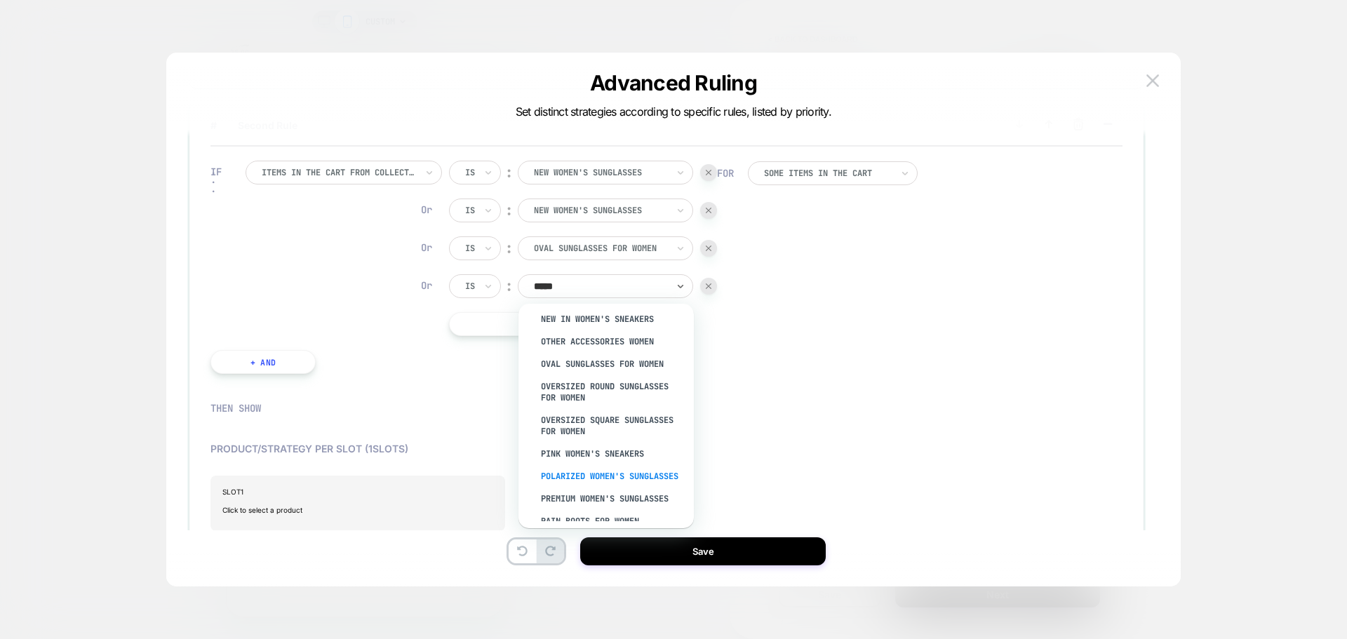
click at [631, 476] on div "Polarized Women's Sunglasses" at bounding box center [612, 476] width 161 height 22
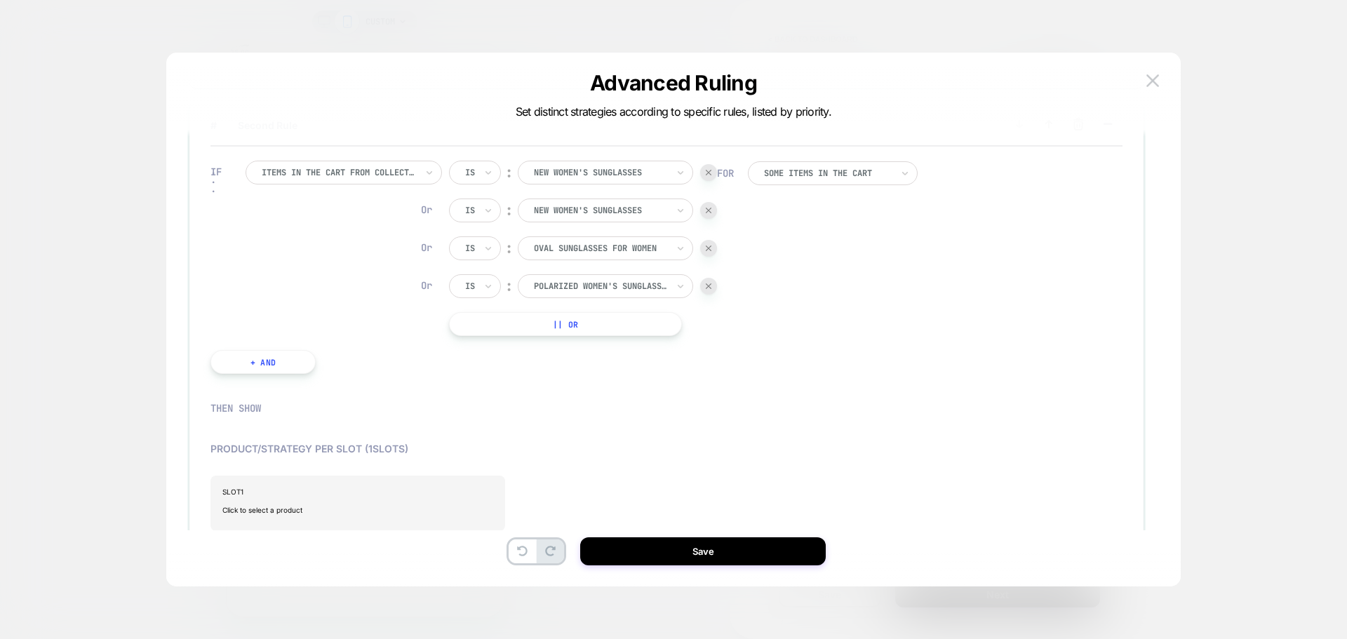
click at [610, 324] on button "|| Or" at bounding box center [565, 324] width 233 height 24
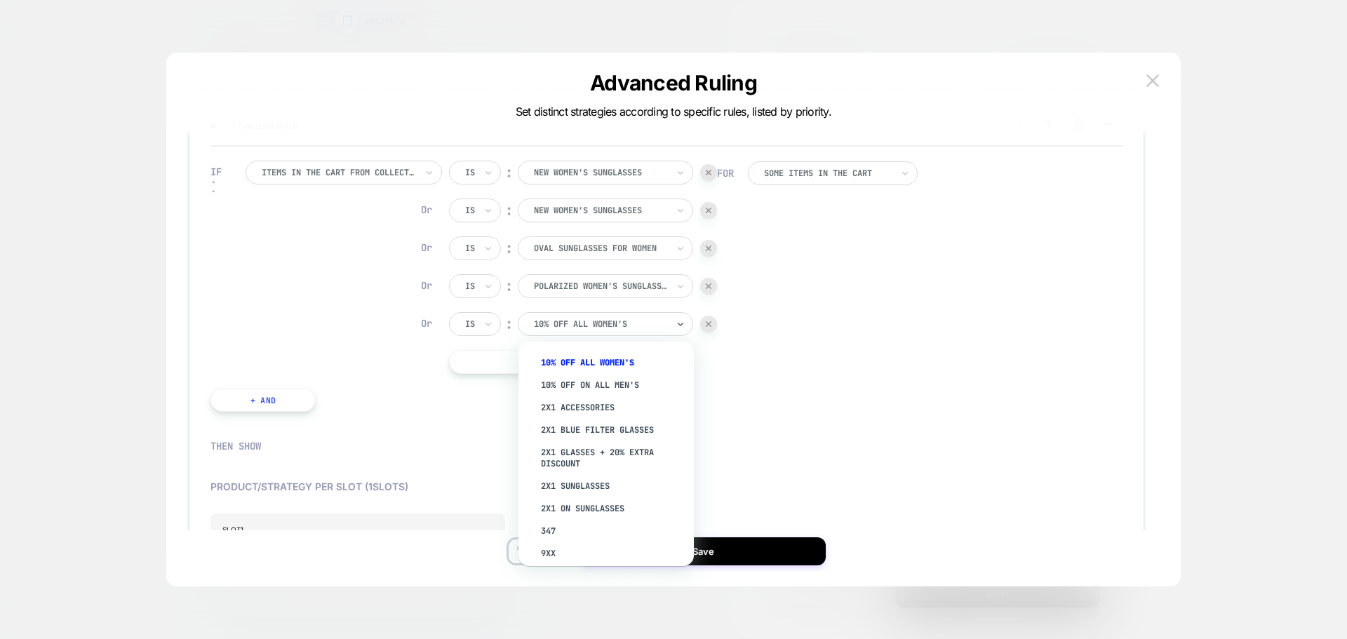
click at [591, 327] on div at bounding box center [600, 324] width 133 height 13
type input "*****"
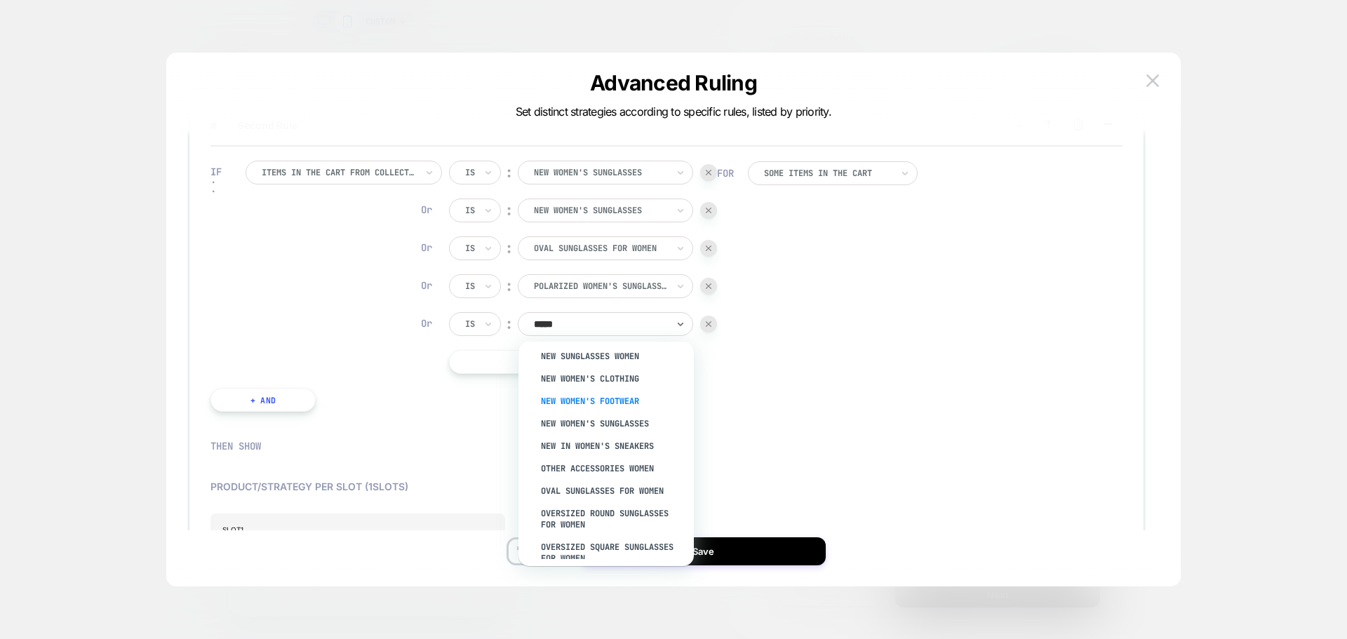
scroll to position [912, 0]
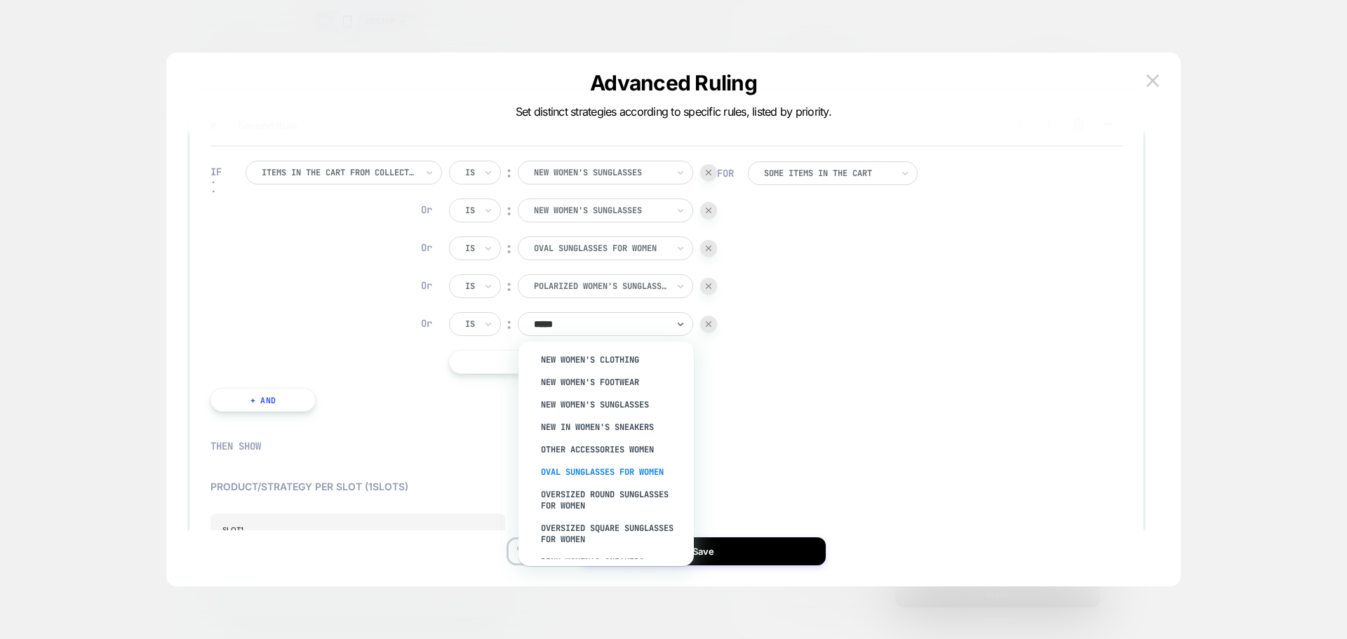
click at [640, 471] on div "Oval Sunglasses for Women" at bounding box center [612, 472] width 161 height 22
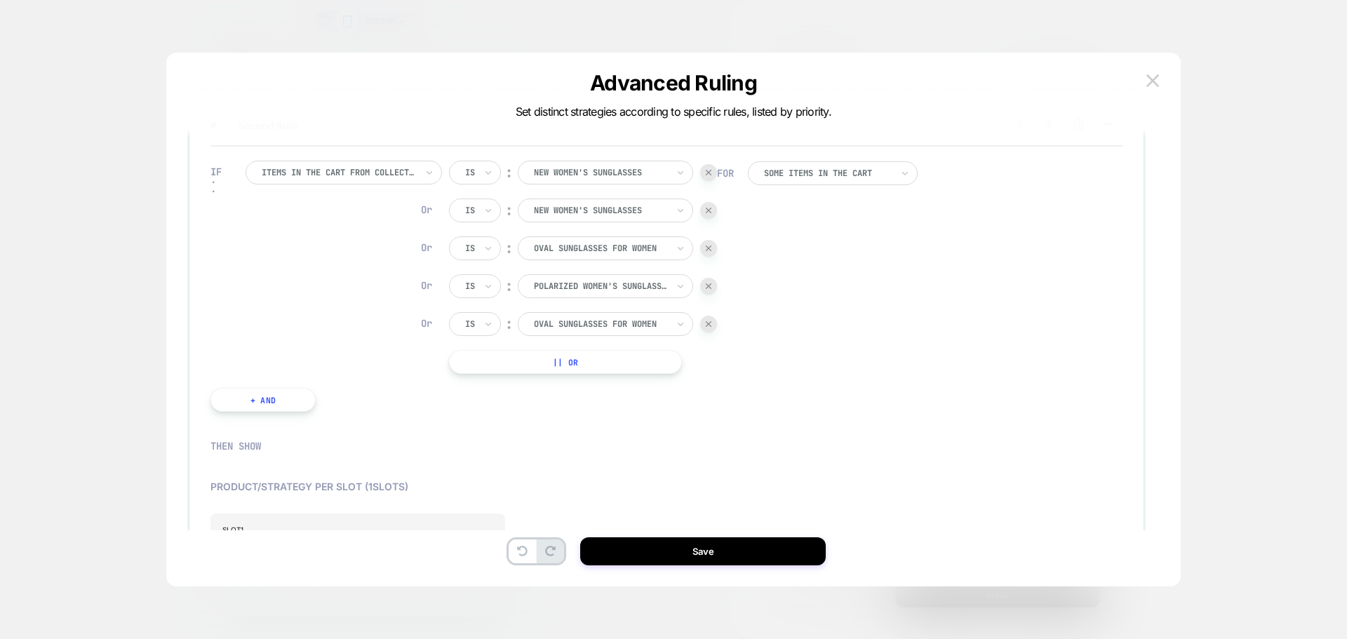
click at [612, 363] on button "|| Or" at bounding box center [565, 362] width 233 height 24
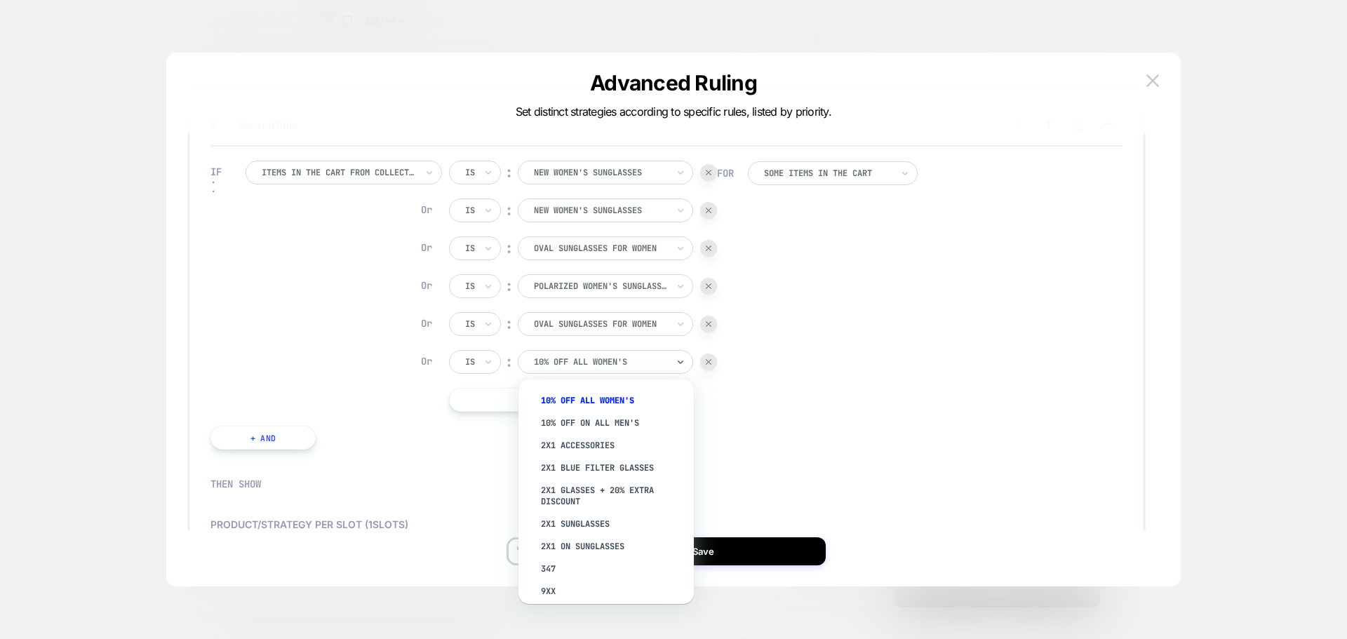
click at [617, 363] on div at bounding box center [600, 362] width 133 height 13
type input "*****"
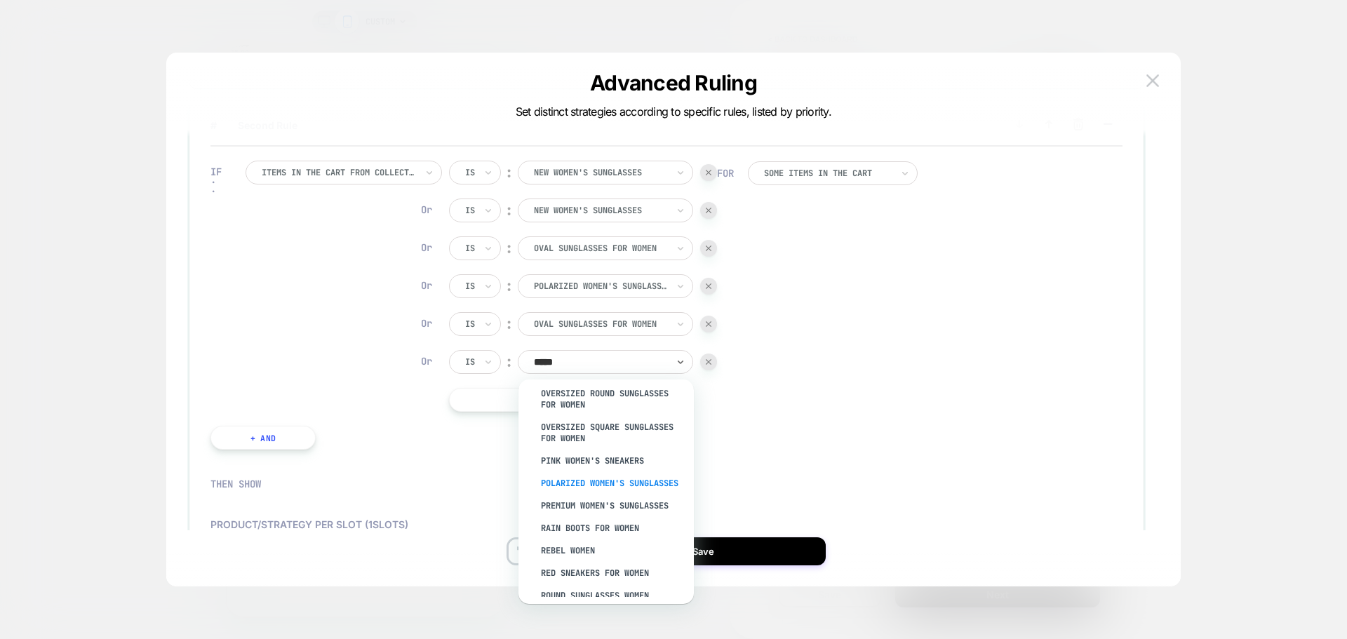
scroll to position [1052, 0]
click at [631, 506] on div "Premium Women's Sunglasses" at bounding box center [612, 504] width 161 height 22
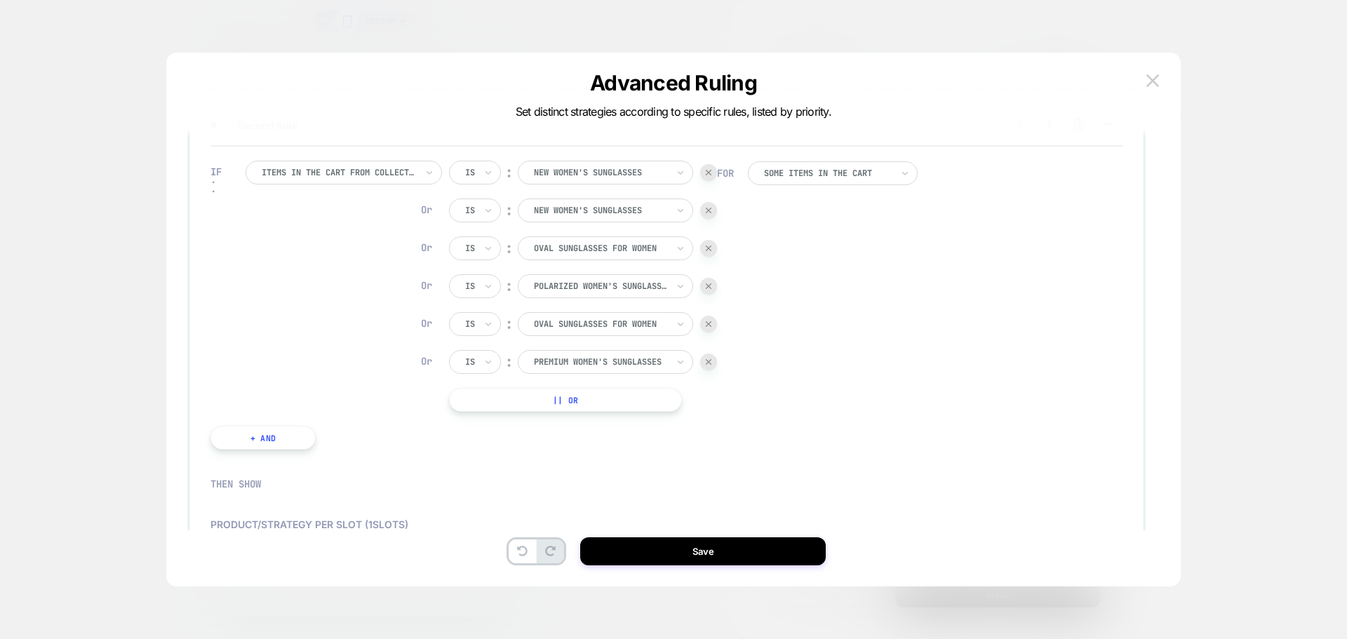
click at [612, 396] on button "|| Or" at bounding box center [565, 400] width 233 height 24
click at [639, 397] on div at bounding box center [600, 399] width 133 height 13
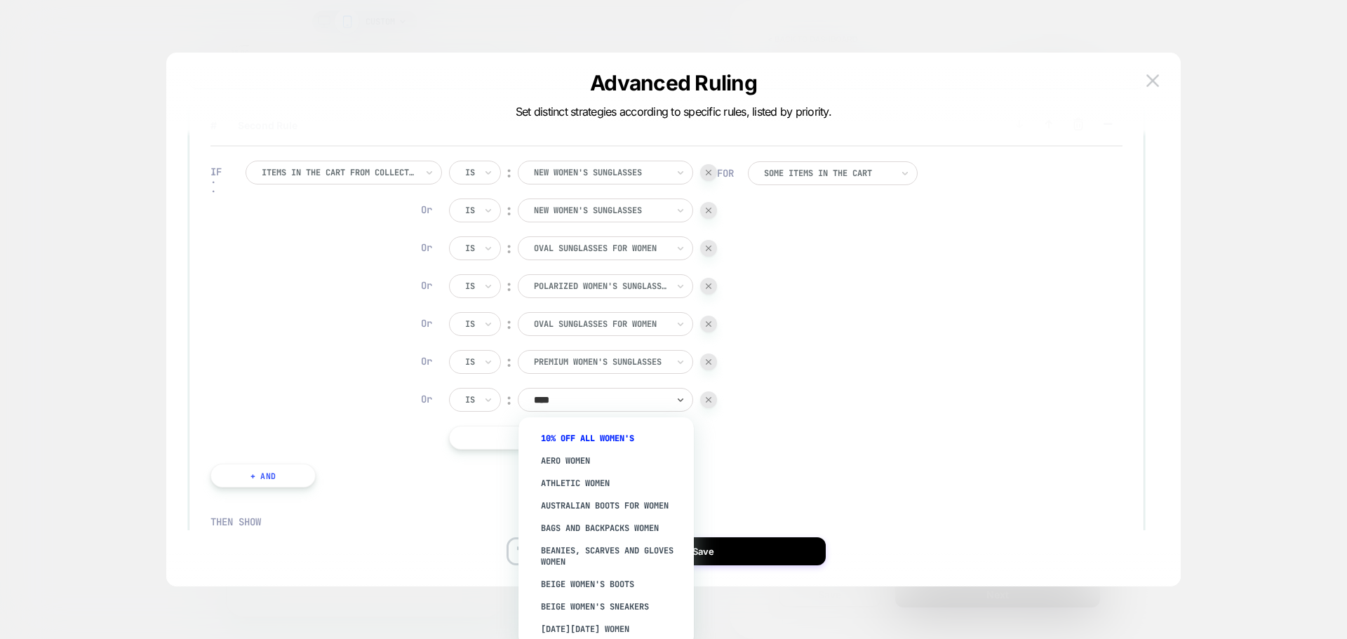
type input "*****"
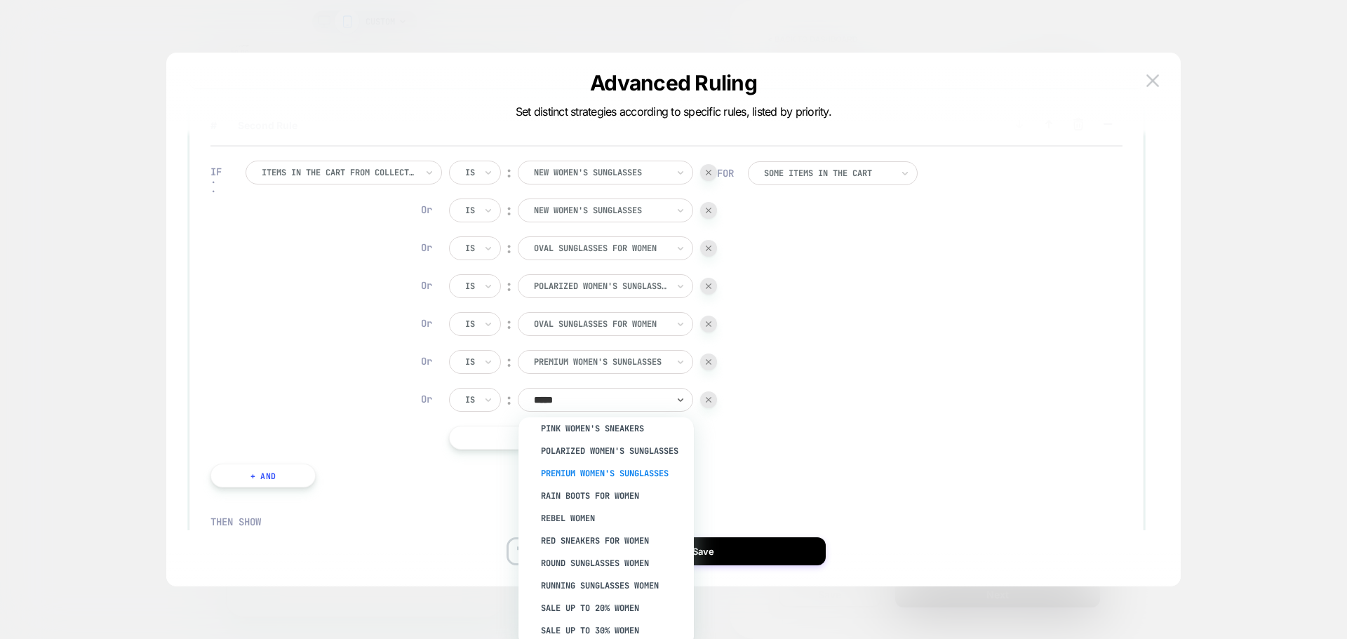
scroll to position [1122, 0]
click at [628, 562] on div "Round Sunglasses Women" at bounding box center [612, 562] width 161 height 22
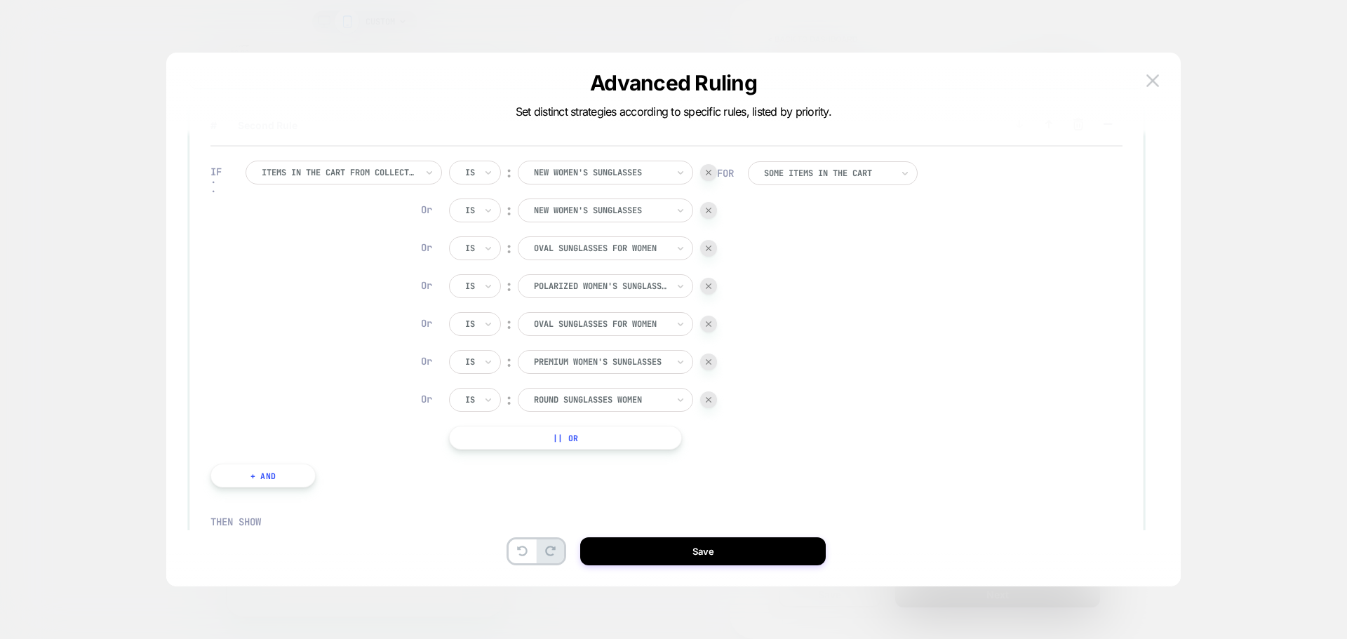
click at [628, 440] on button "|| Or" at bounding box center [565, 438] width 233 height 24
click at [640, 432] on div at bounding box center [600, 437] width 133 height 13
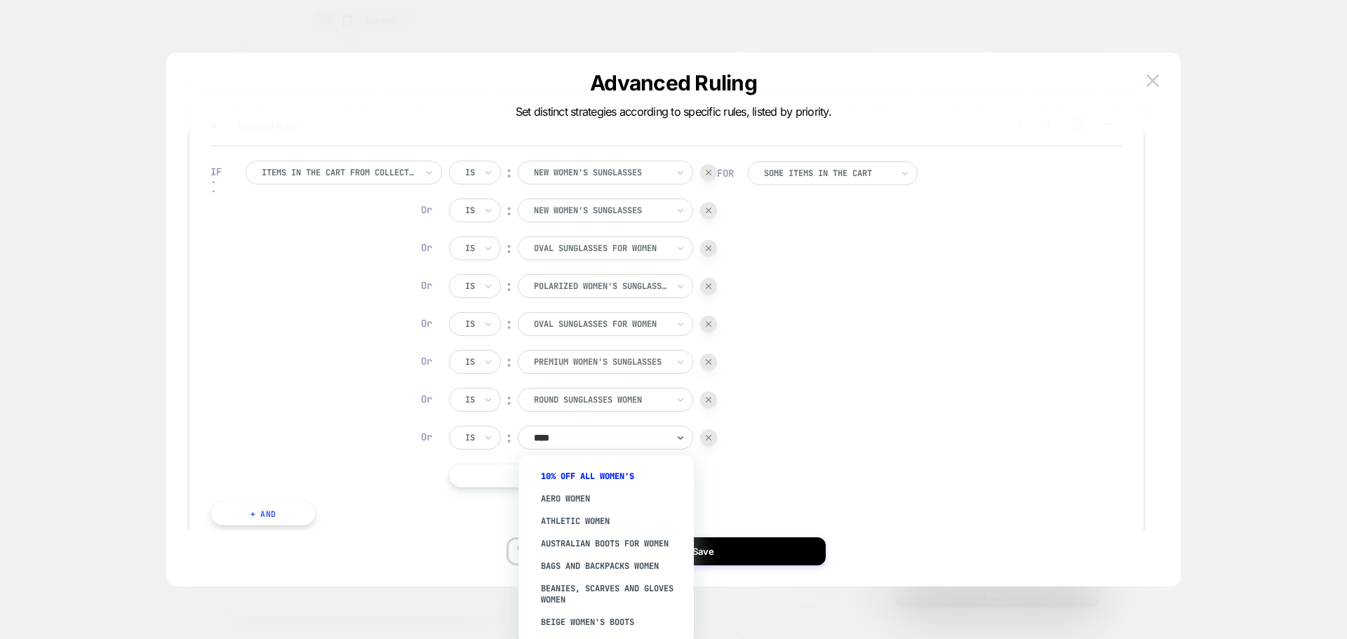
type input "*****"
click at [663, 545] on div "Square Sunglasses for Women" at bounding box center [612, 546] width 161 height 22
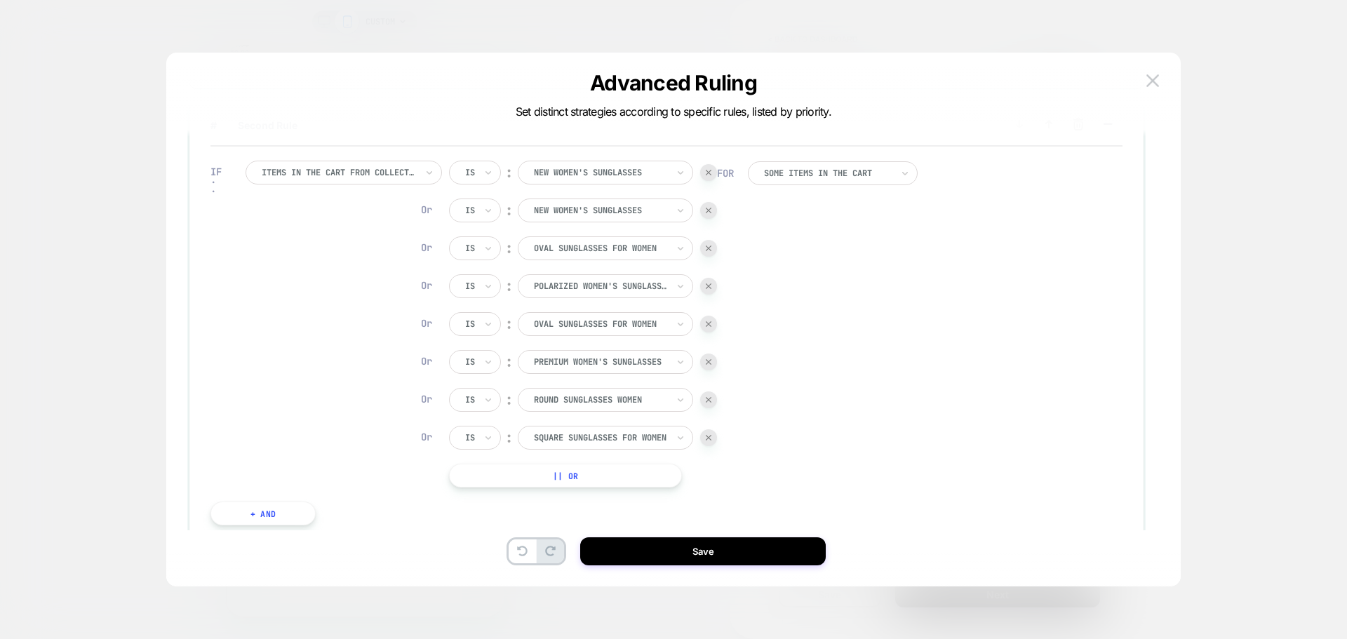
click at [616, 470] on button "|| Or" at bounding box center [565, 476] width 233 height 24
click at [635, 475] on div at bounding box center [600, 475] width 133 height 13
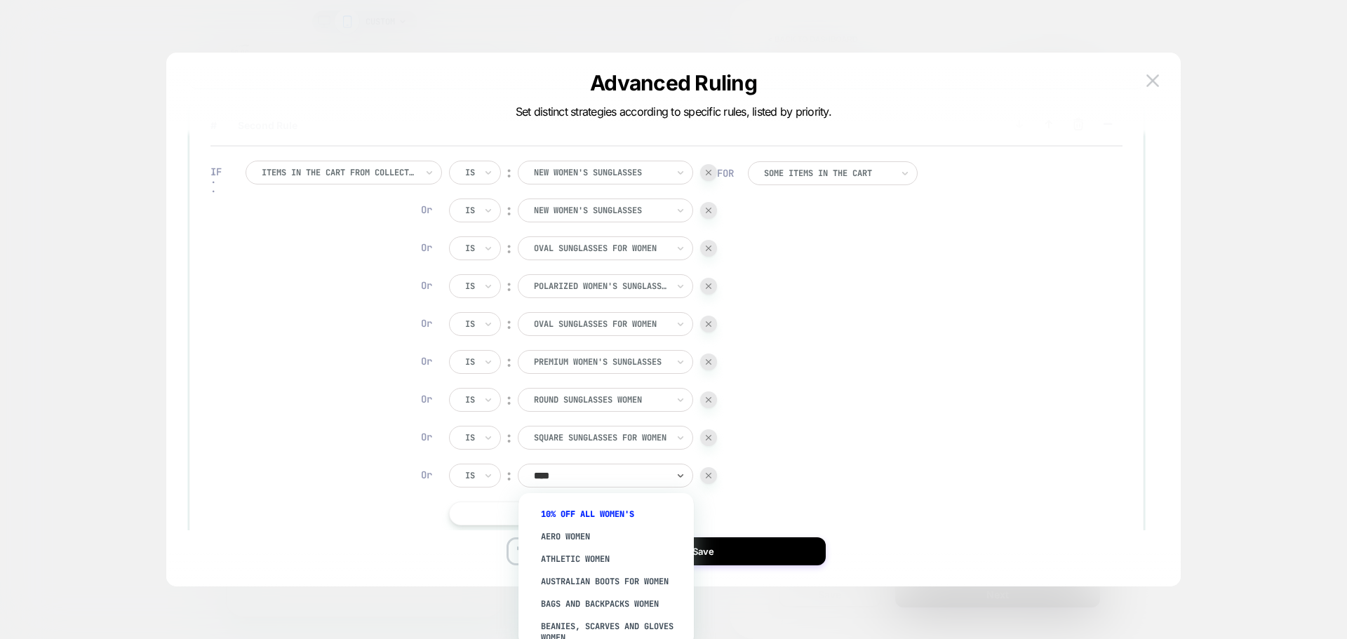
type input "*****"
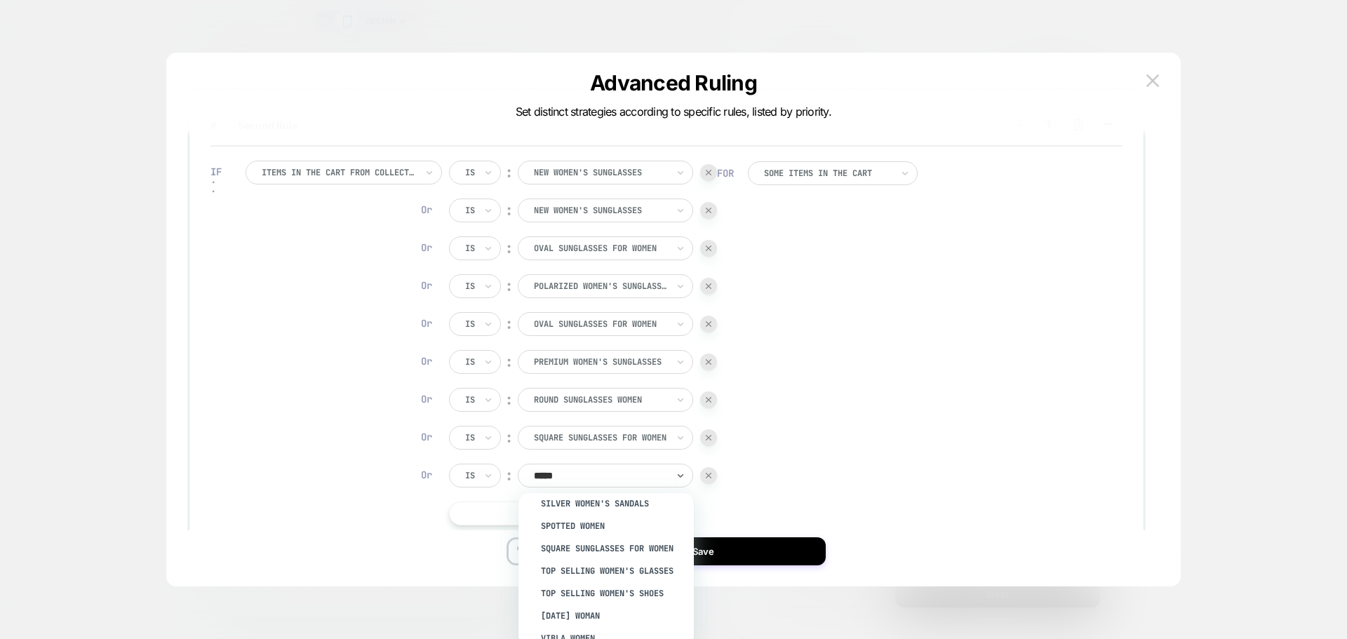
scroll to position [1403, 0]
click at [651, 539] on div "Top Selling Women's Glasses" at bounding box center [612, 536] width 161 height 22
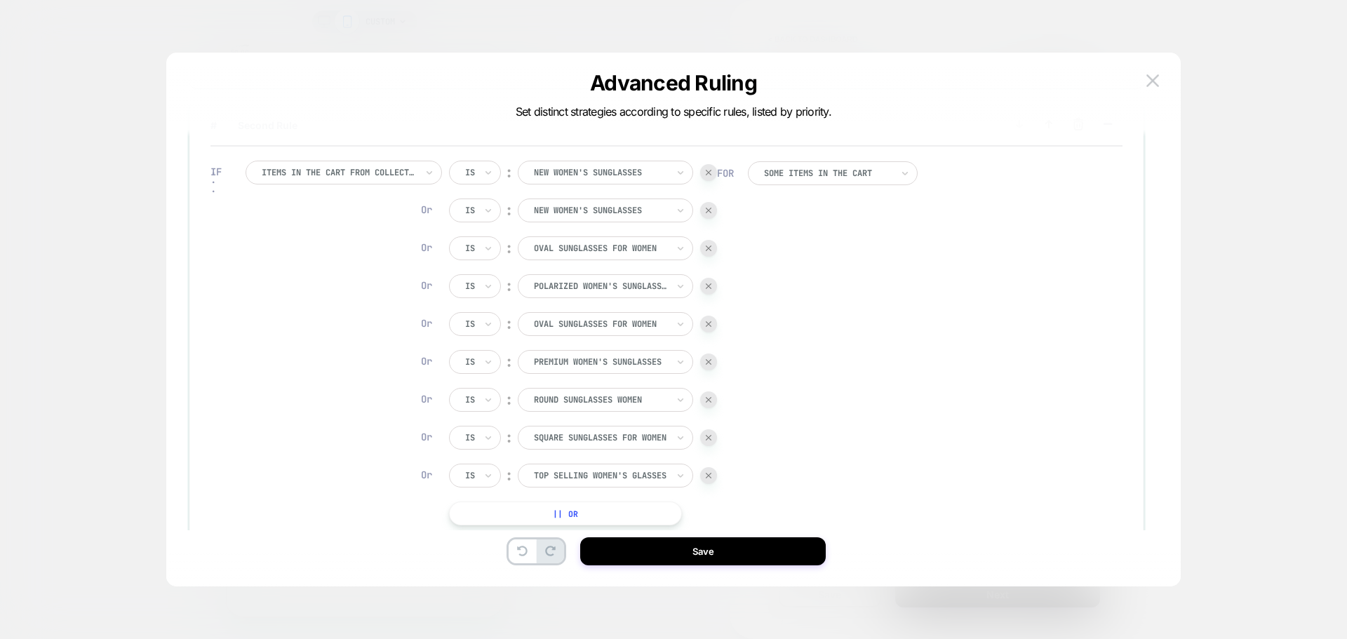
click at [632, 517] on button "|| Or" at bounding box center [565, 513] width 233 height 24
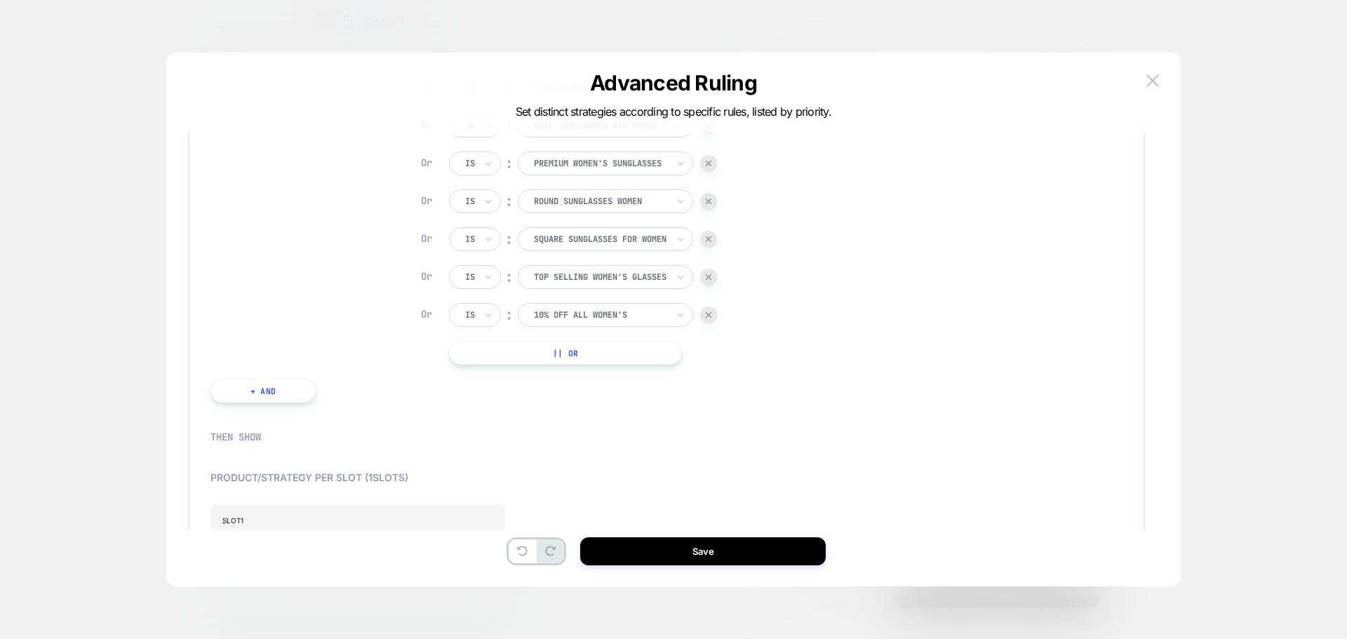
scroll to position [319, 0]
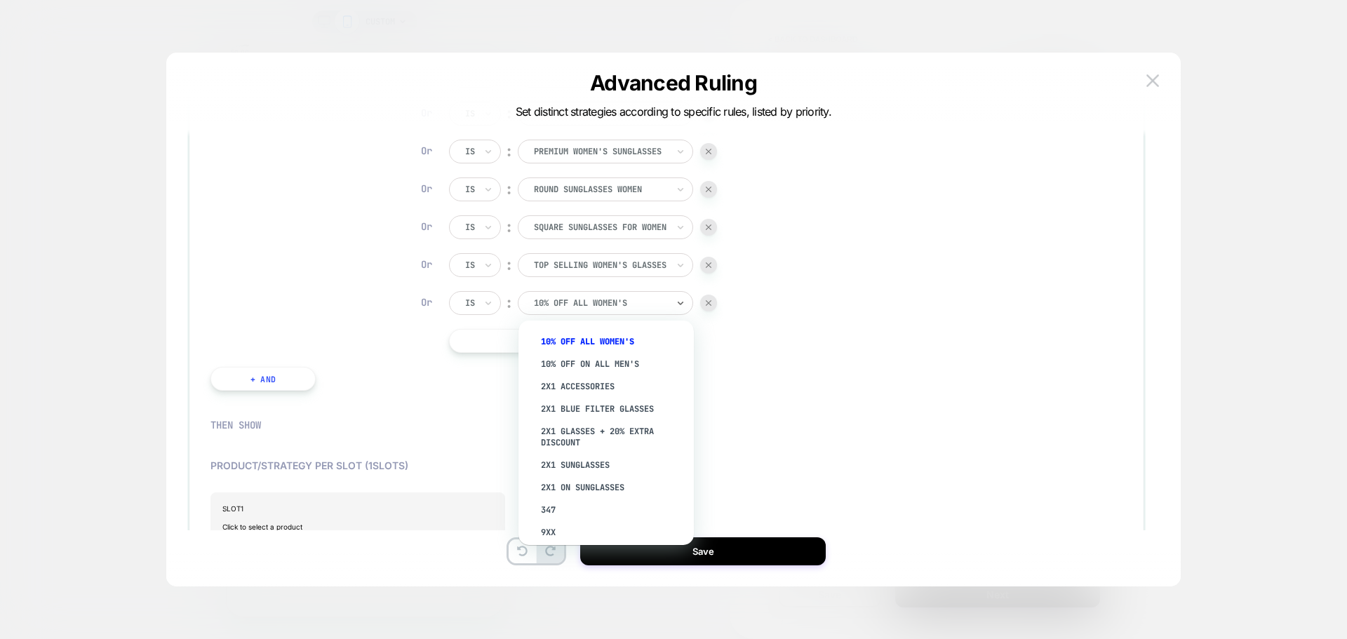
click at [618, 297] on div at bounding box center [600, 303] width 133 height 13
type input "*****"
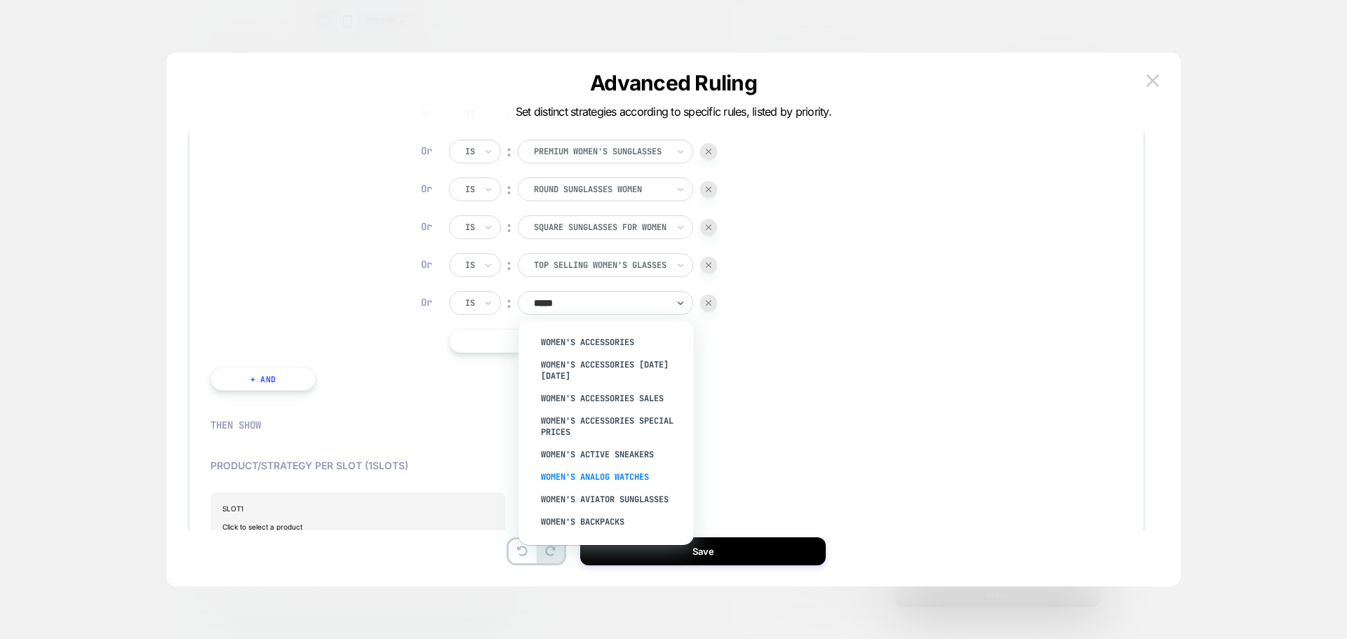
scroll to position [1753, 0]
click at [640, 485] on div "Women's Aviator Sunglasses" at bounding box center [612, 496] width 161 height 22
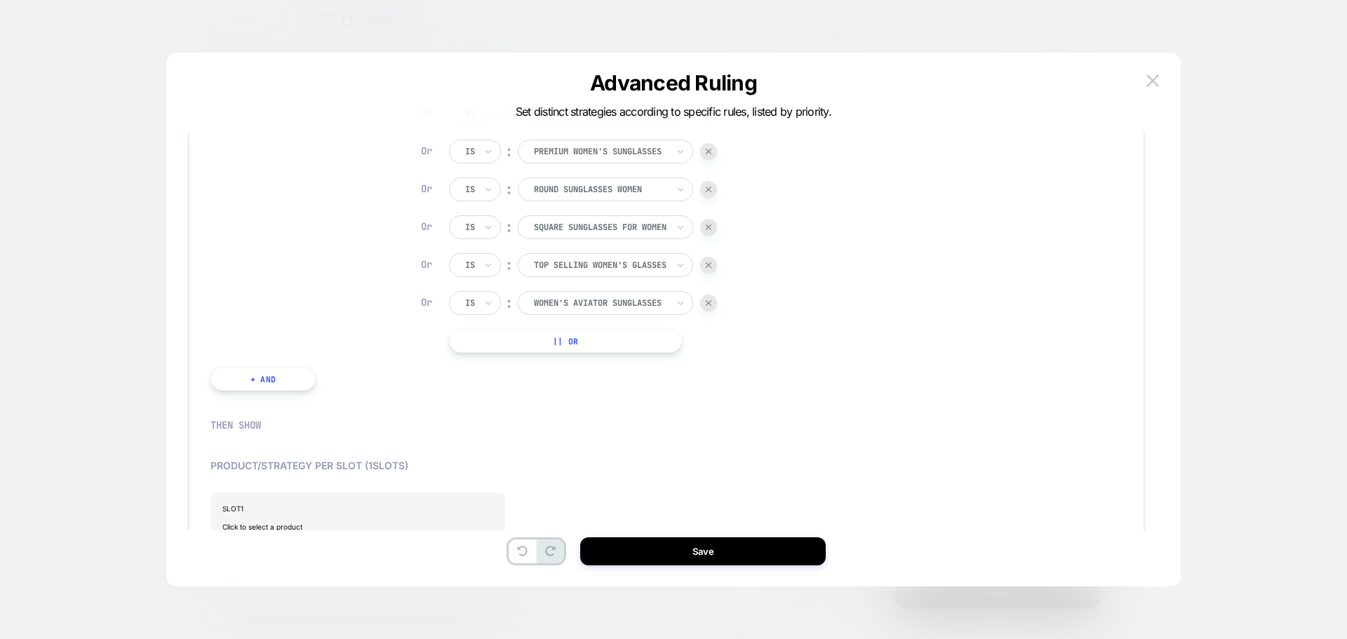
click at [597, 344] on button "|| Or" at bounding box center [565, 341] width 233 height 24
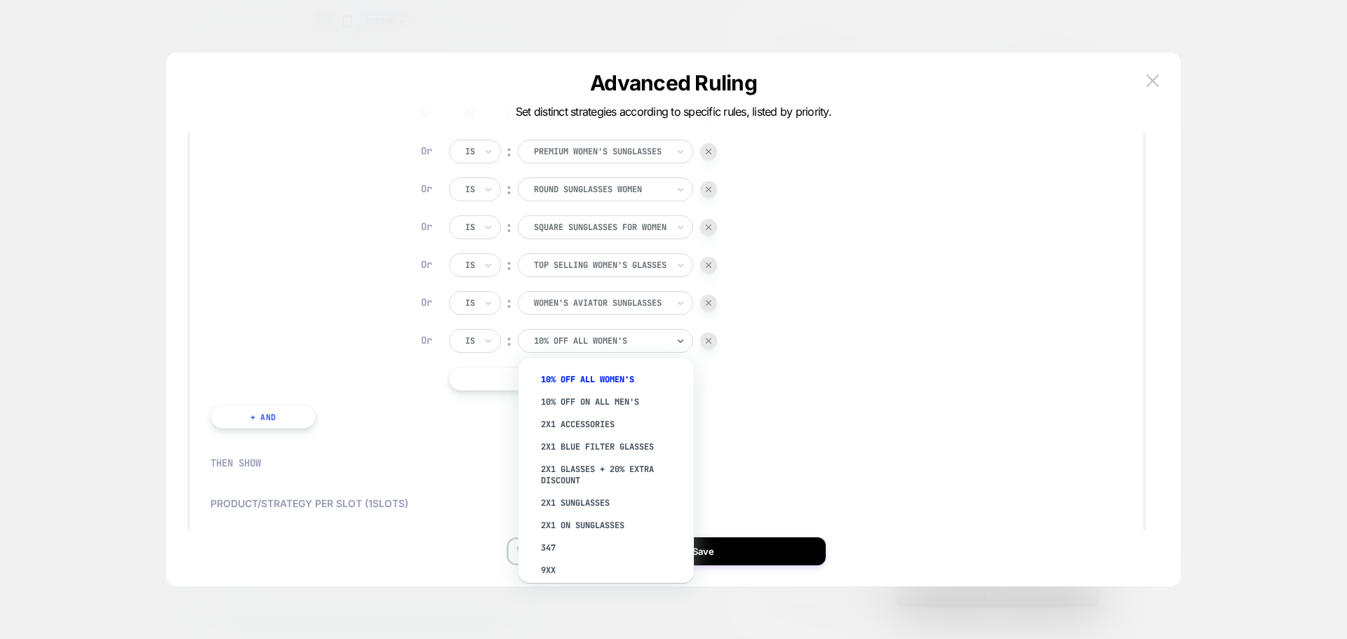
click at [640, 348] on div "10% Off All Women's" at bounding box center [600, 340] width 136 height 15
type input "*****"
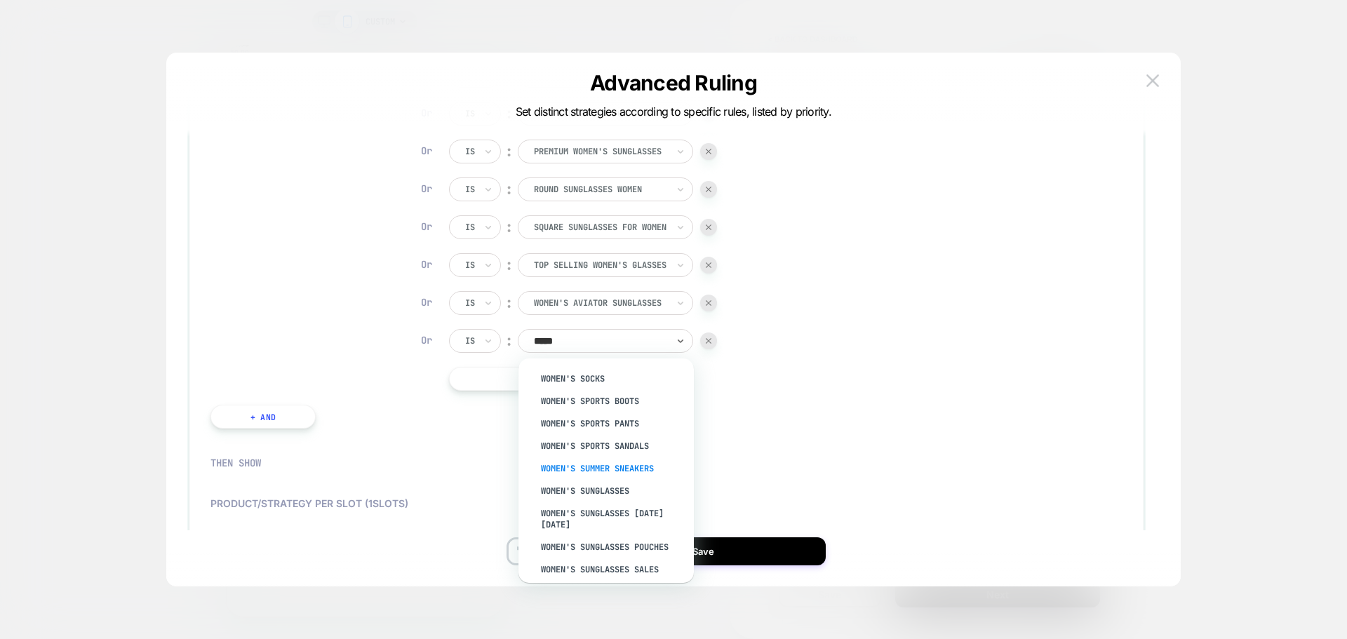
scroll to position [2873, 0]
click at [603, 523] on div "Women's Sunglasses" at bounding box center [612, 514] width 161 height 22
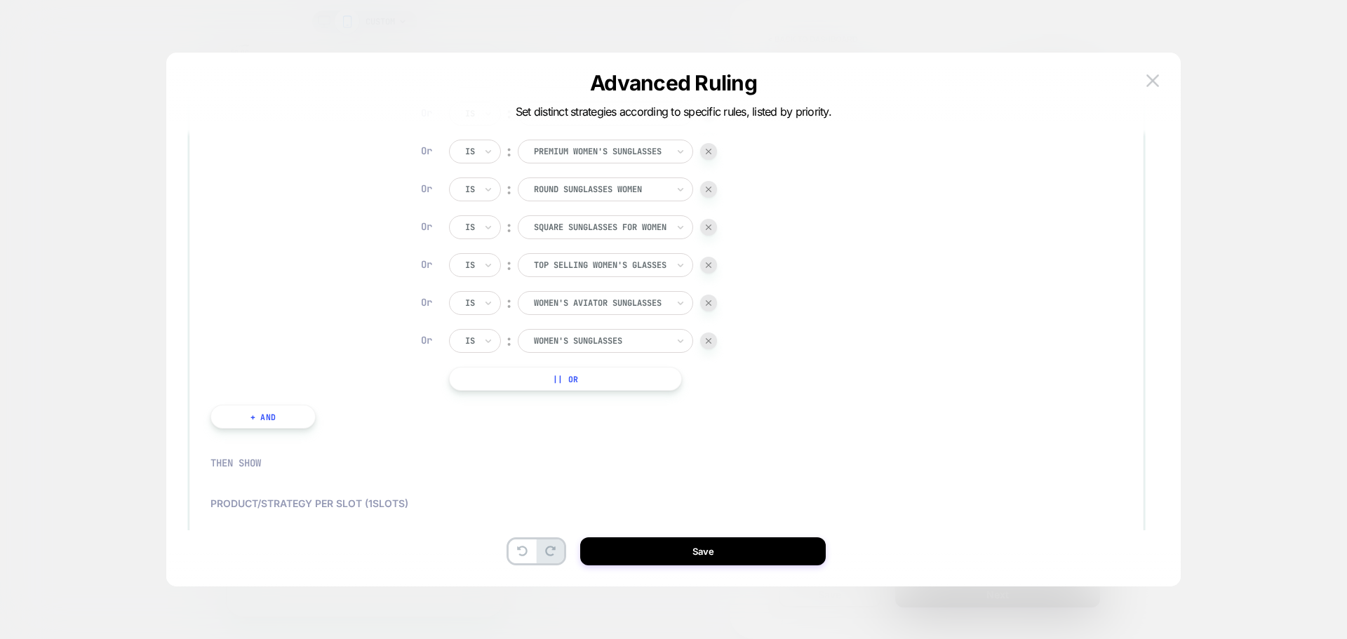
click at [617, 376] on button "|| Or" at bounding box center [565, 379] width 233 height 24
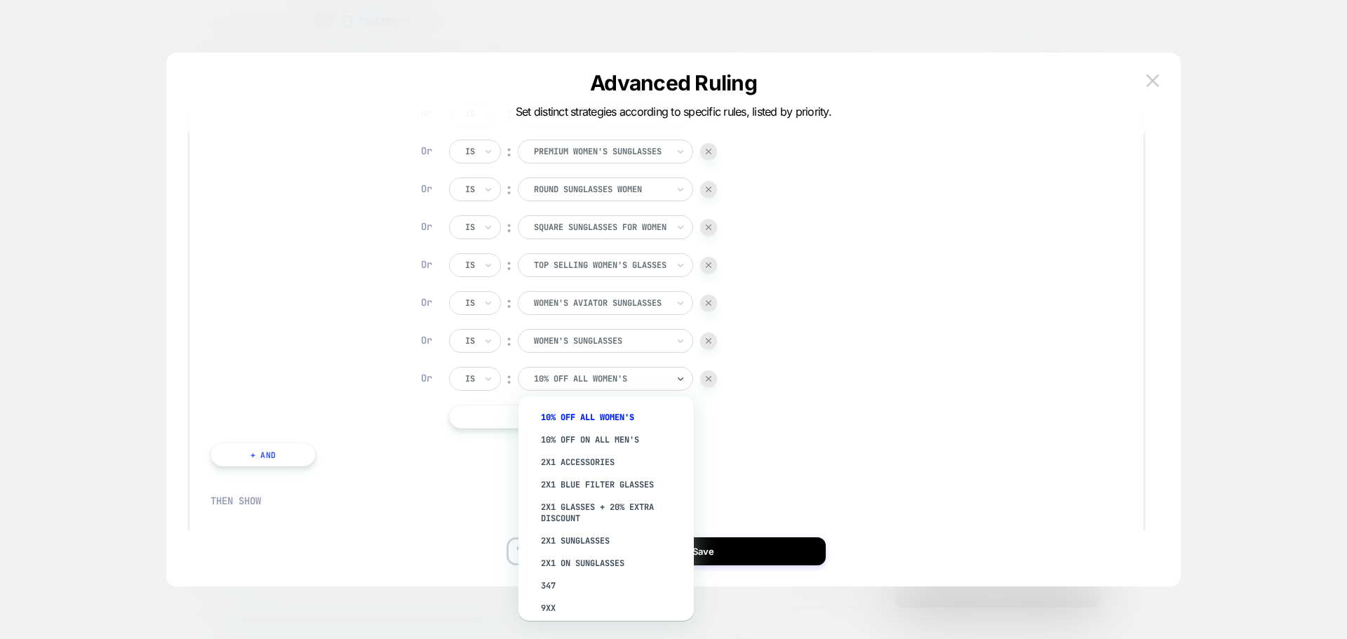
click at [624, 379] on div at bounding box center [600, 378] width 133 height 13
type input "*****"
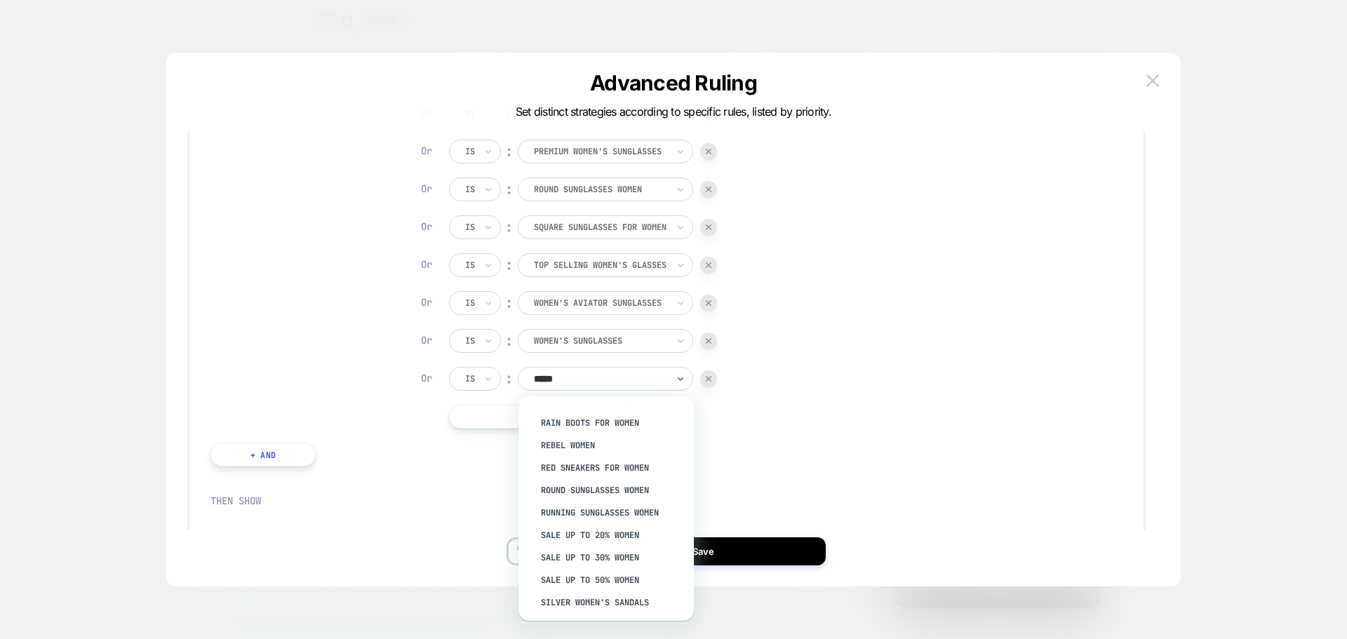
scroll to position [1192, 0]
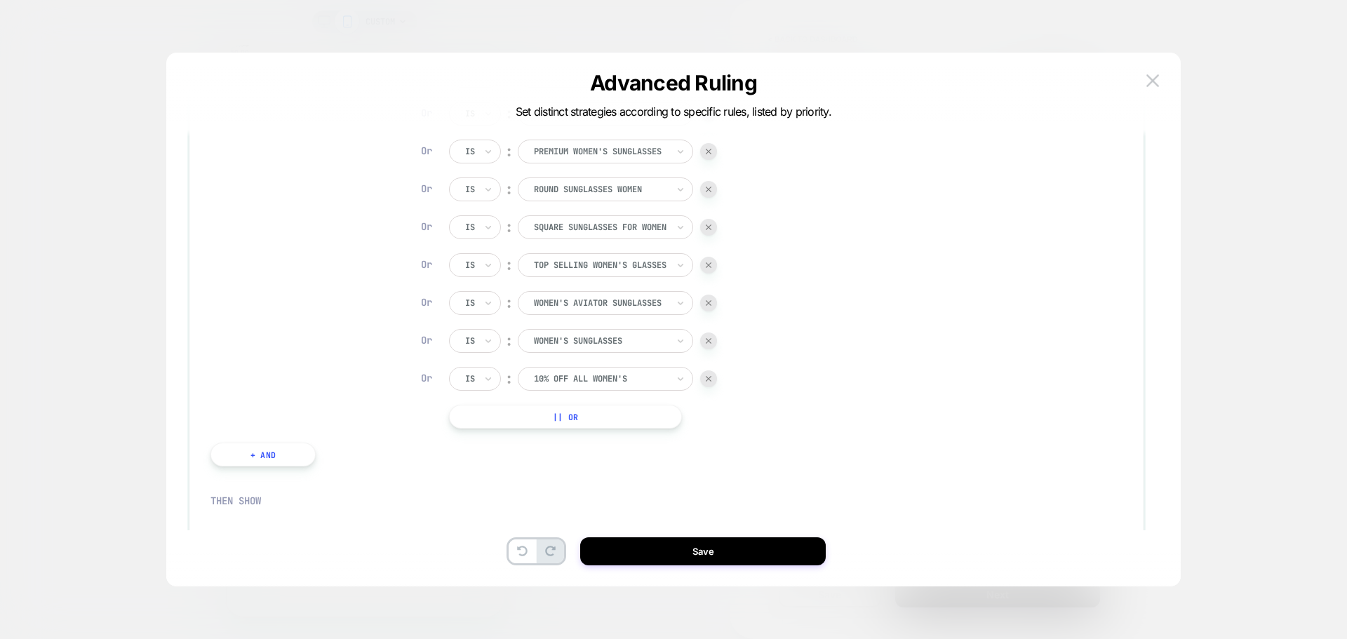
click at [949, 370] on div "IF Items in the cart from collection Is ︰ New Women's Sunglasses Or Is ︰ New Wo…" at bounding box center [666, 208] width 912 height 544
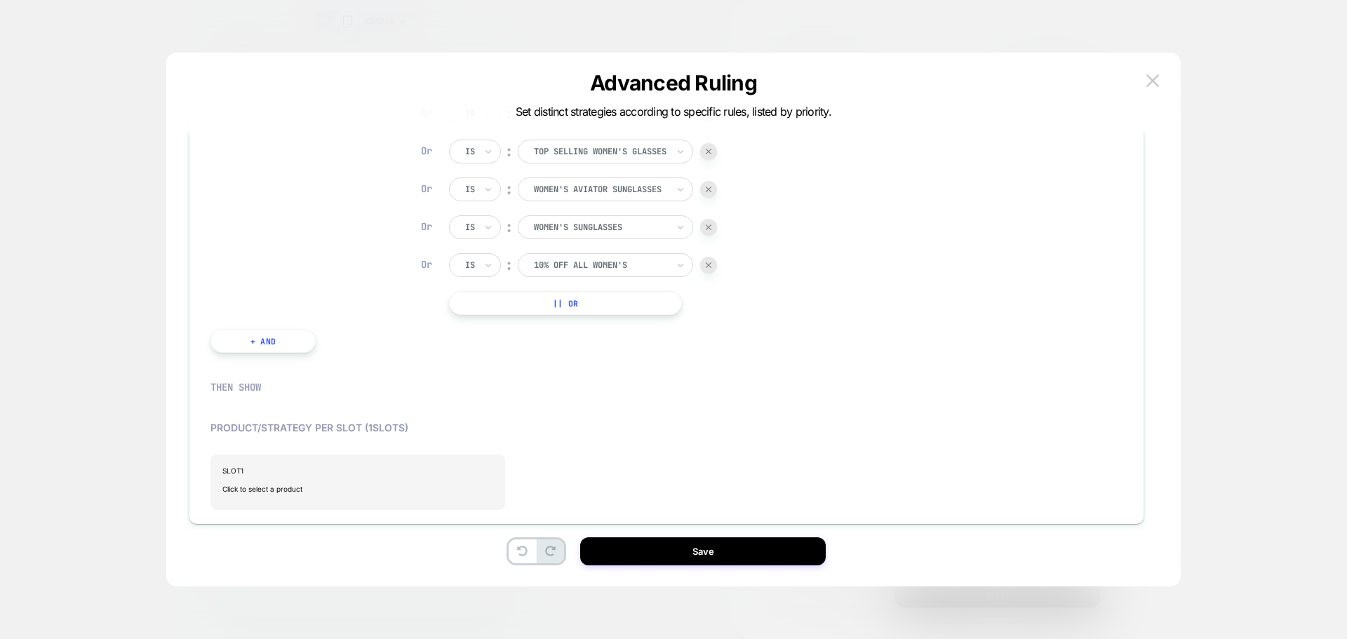
scroll to position [459, 0]
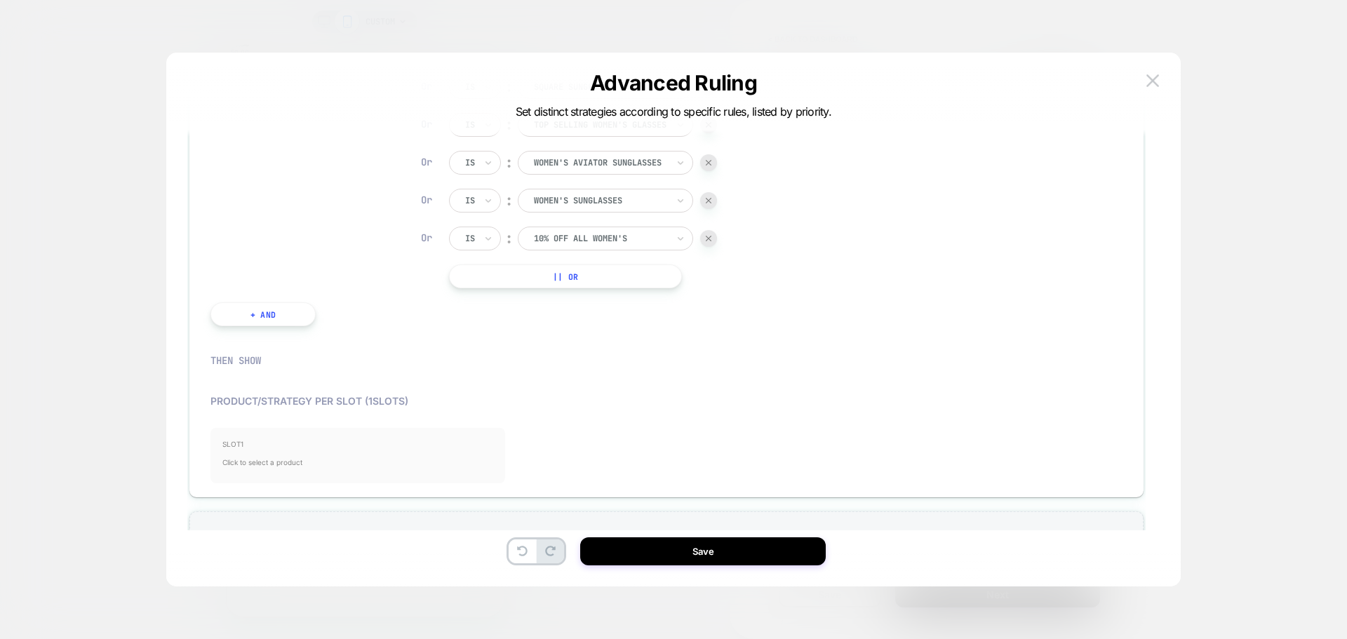
click at [293, 456] on span "Click to select a product" at bounding box center [357, 462] width 271 height 28
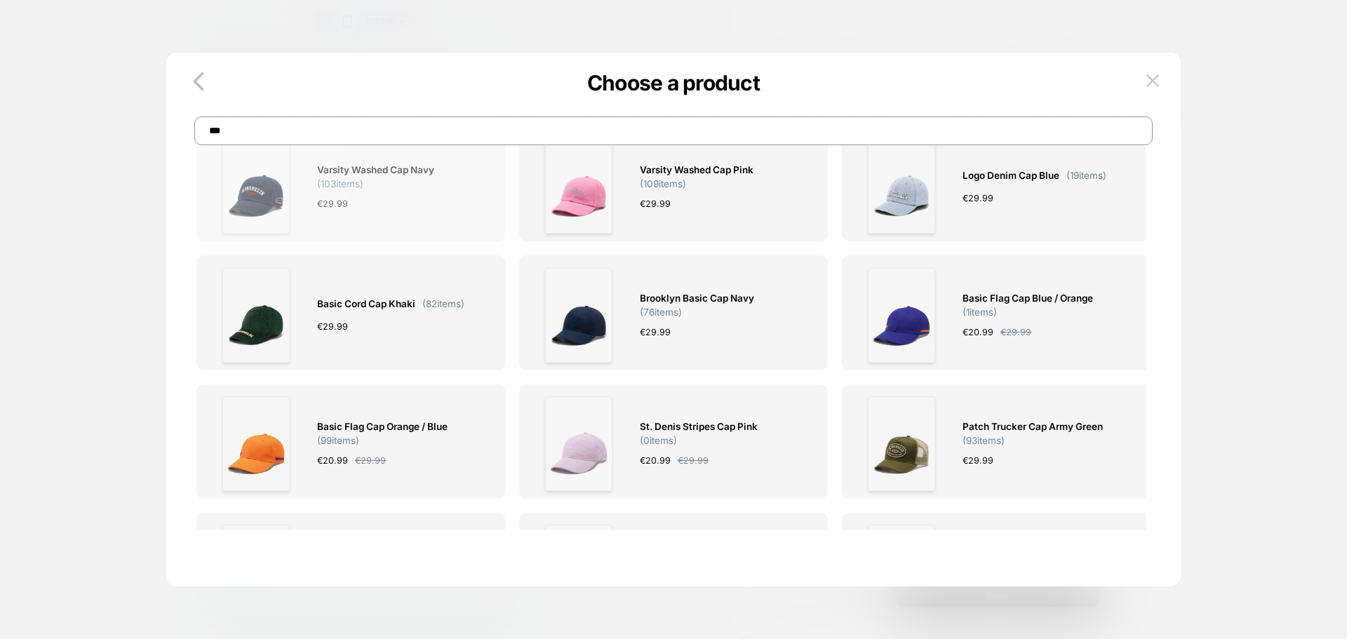
scroll to position [0, 0]
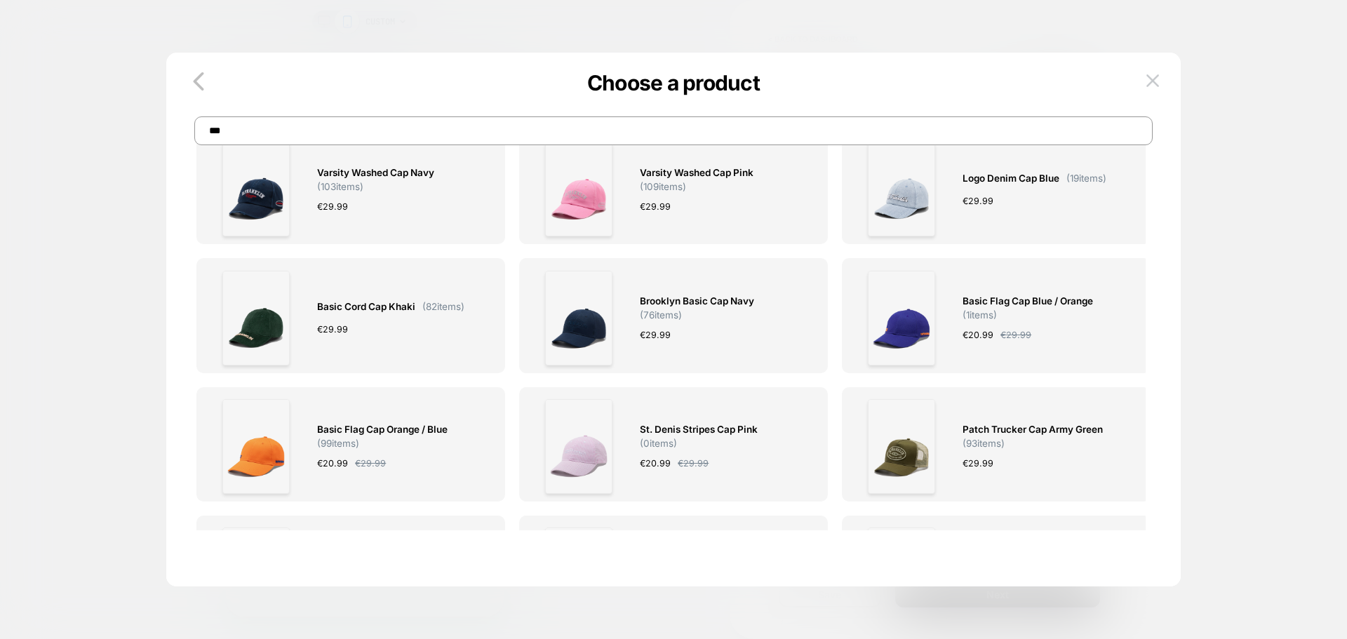
click at [295, 129] on div "CUSTOM < back to dashboard POST PURCHASE Click to edit experience details Once …" at bounding box center [673, 319] width 1347 height 639
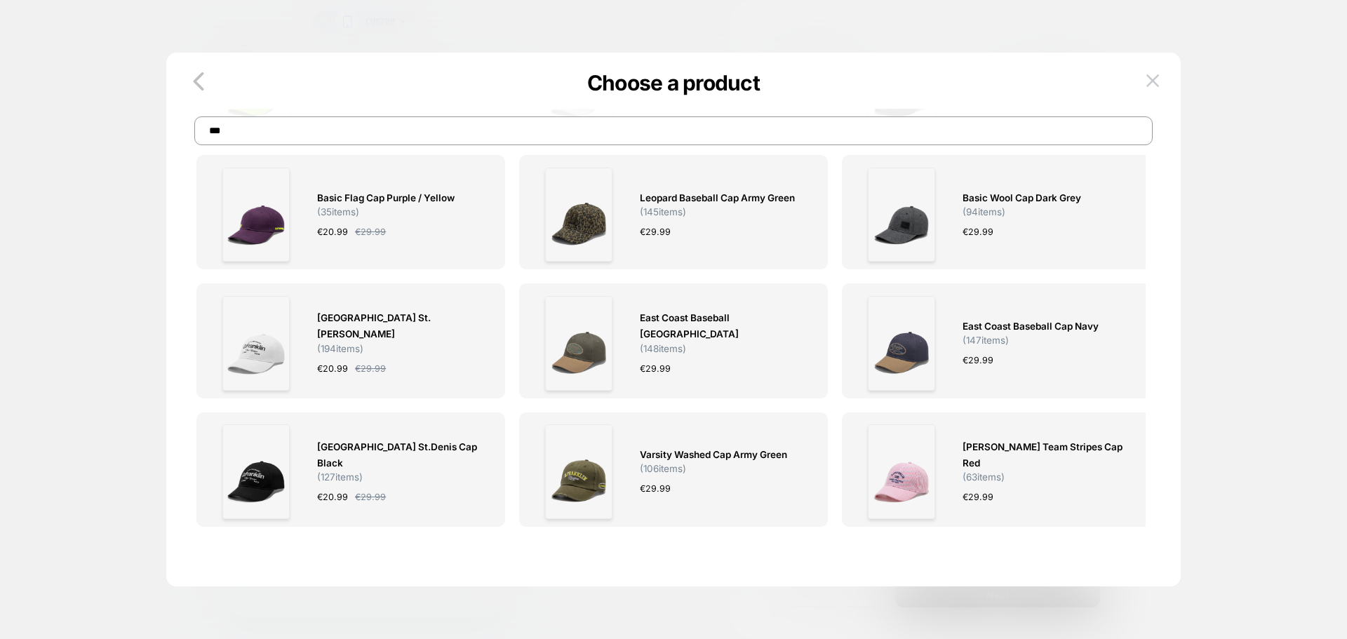
scroll to position [491, 0]
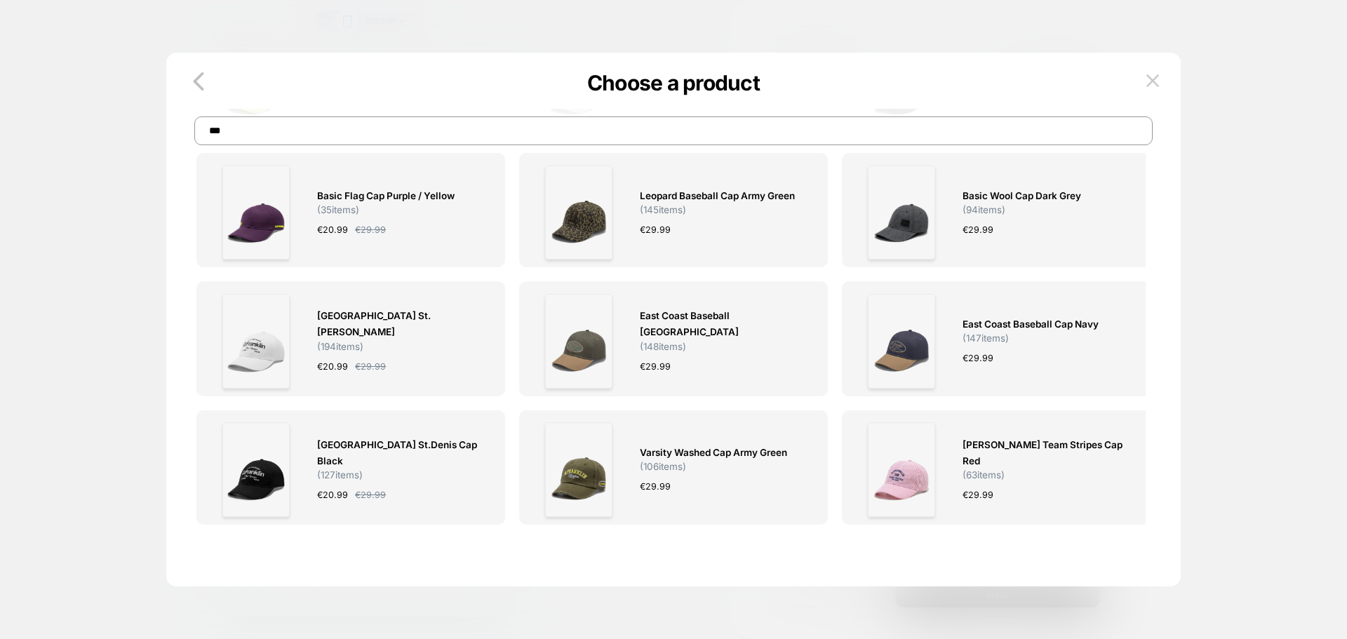
click at [433, 132] on input "***" at bounding box center [673, 130] width 958 height 29
click at [433, 133] on input "***" at bounding box center [673, 130] width 958 height 29
type input "*"
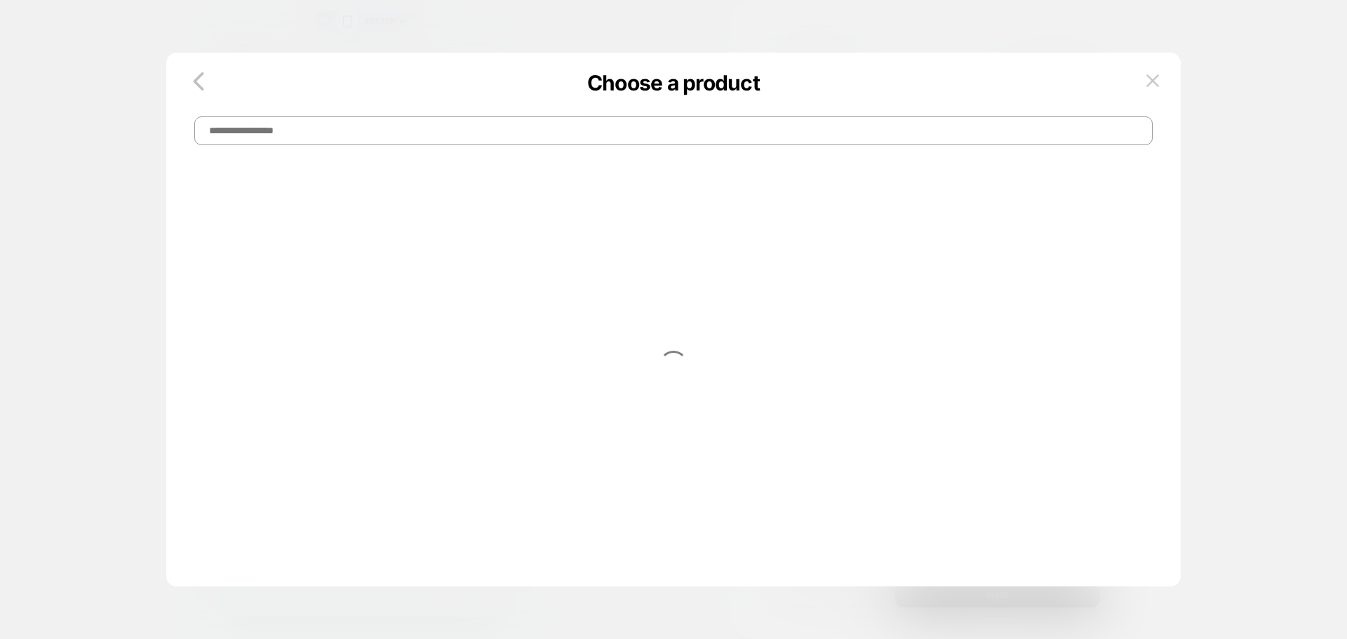
scroll to position [0, 0]
click at [297, 133] on input "*****" at bounding box center [673, 130] width 958 height 29
click at [400, 133] on input "*****" at bounding box center [673, 130] width 958 height 29
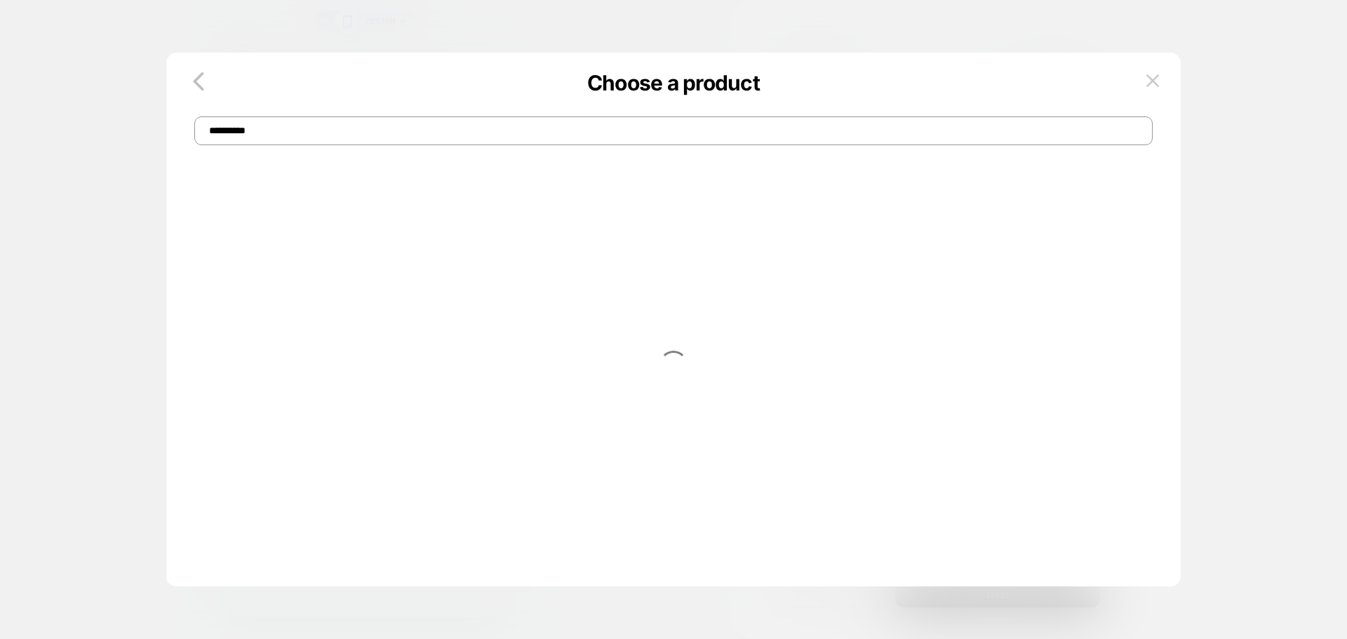
click at [369, 128] on input "**********" at bounding box center [673, 130] width 958 height 29
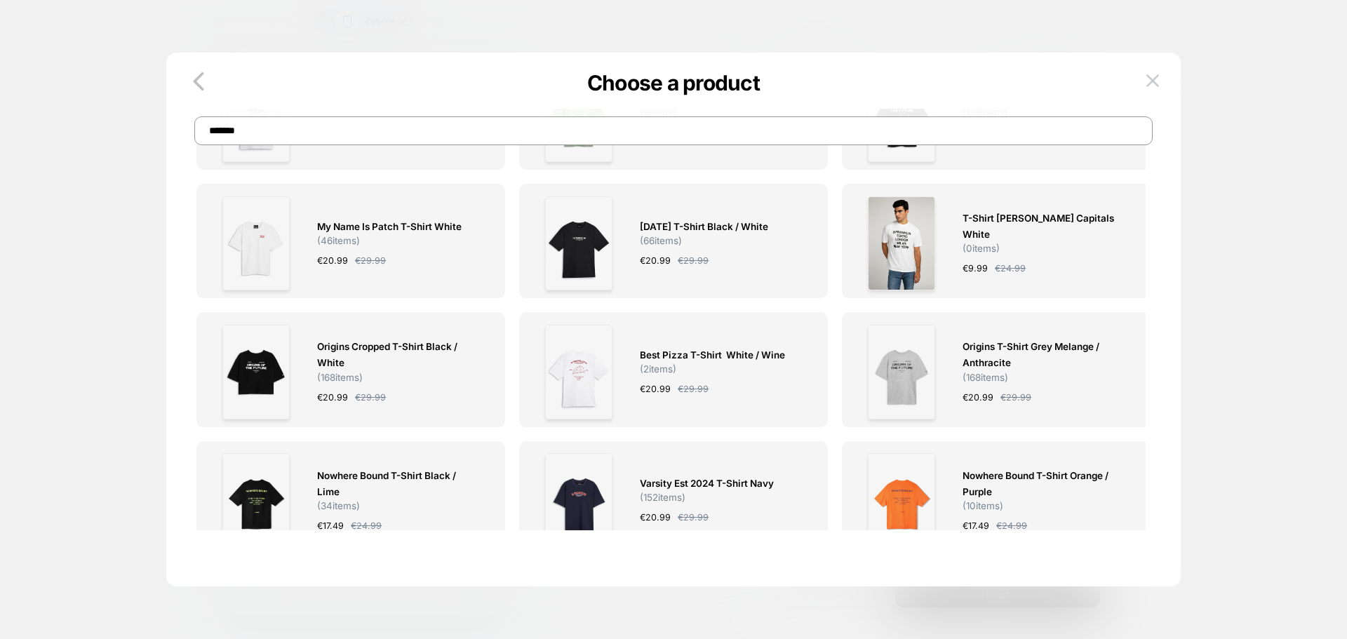
scroll to position [1044, 0]
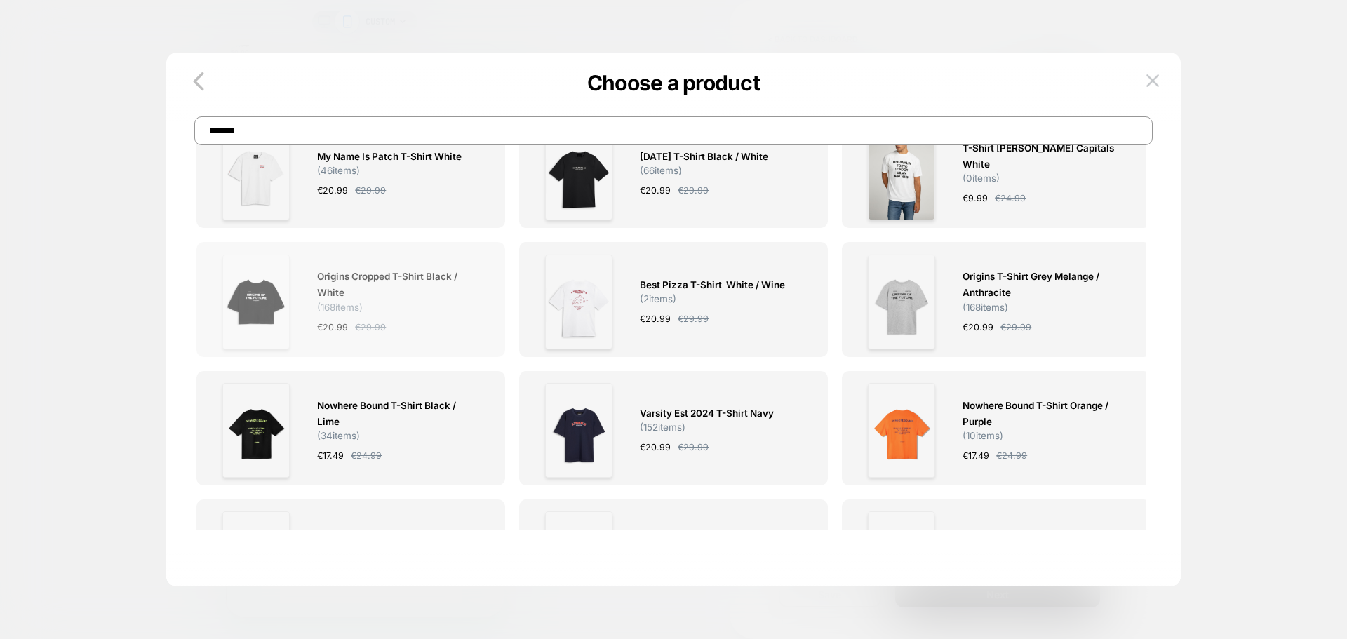
type input "*******"
click at [373, 287] on span "Origins Cropped T-Shirt Black / White" at bounding box center [397, 285] width 161 height 32
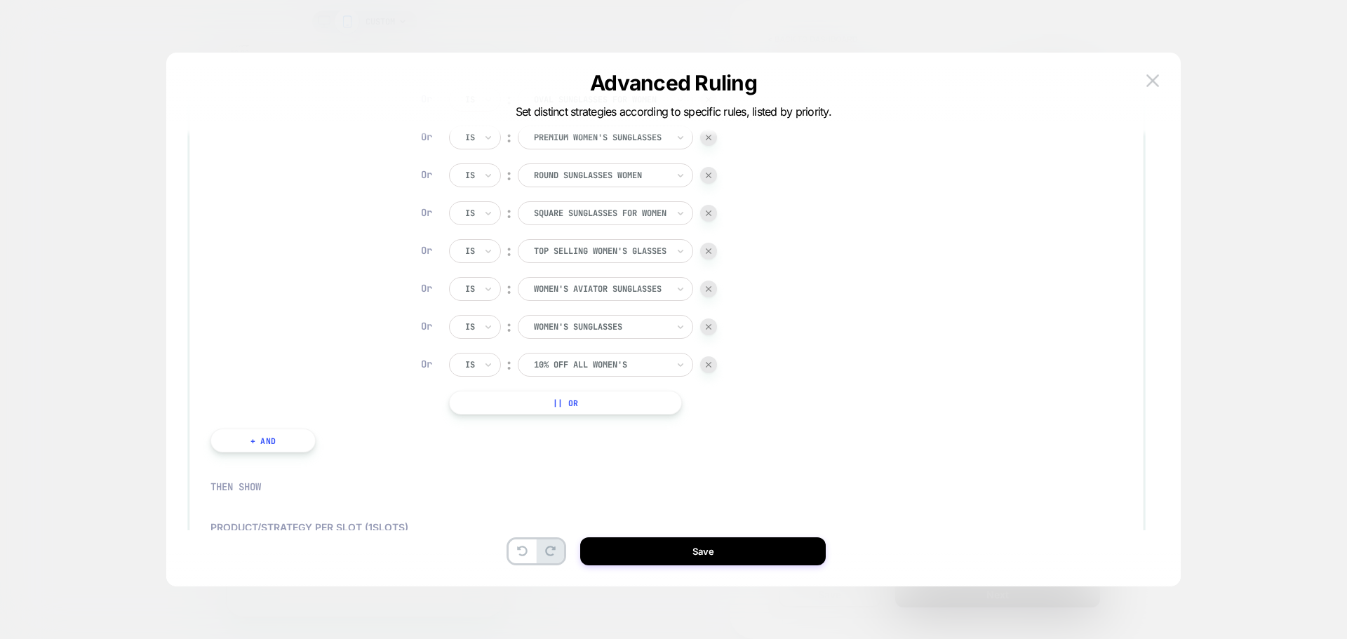
scroll to position [618, 0]
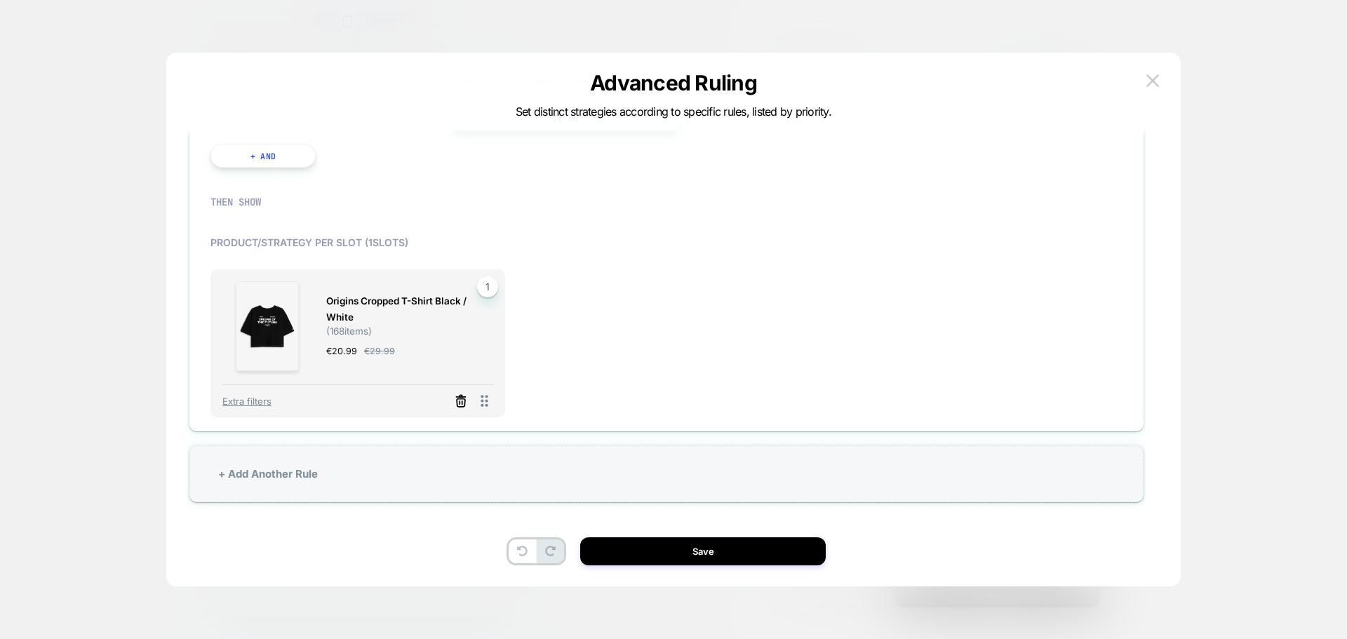
click at [459, 403] on icon at bounding box center [461, 401] width 14 height 14
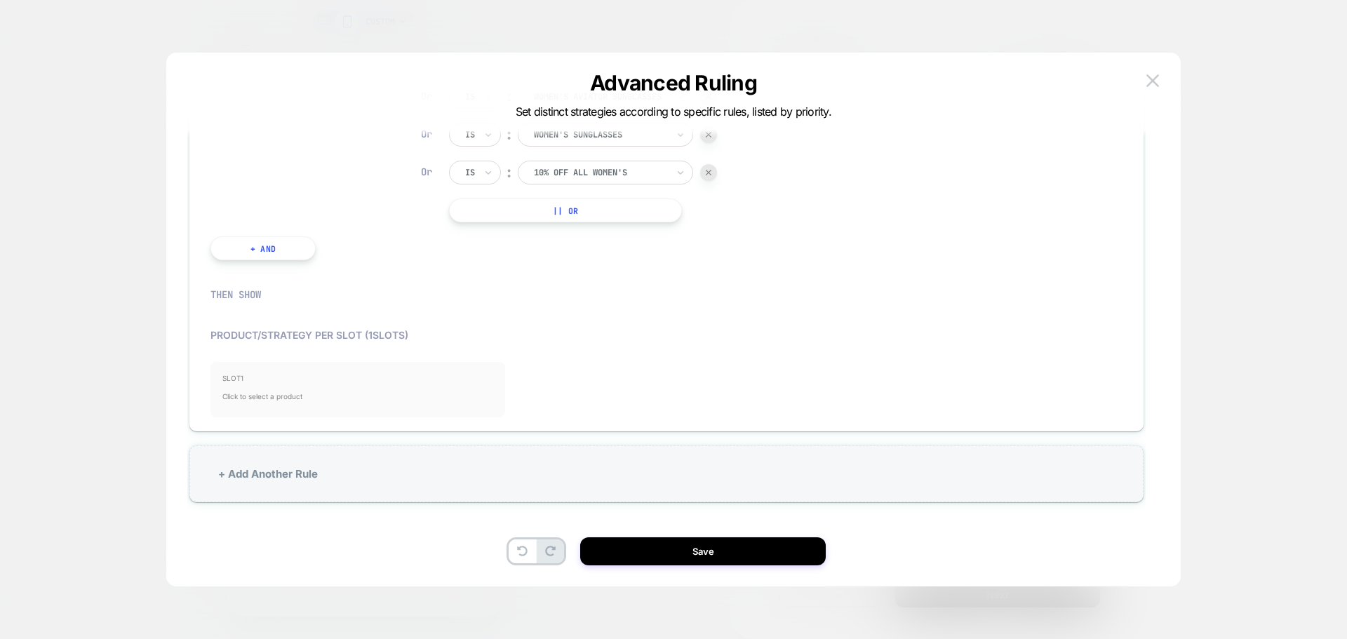
scroll to position [525, 0]
click at [281, 398] on span "Click to select a product" at bounding box center [357, 396] width 271 height 28
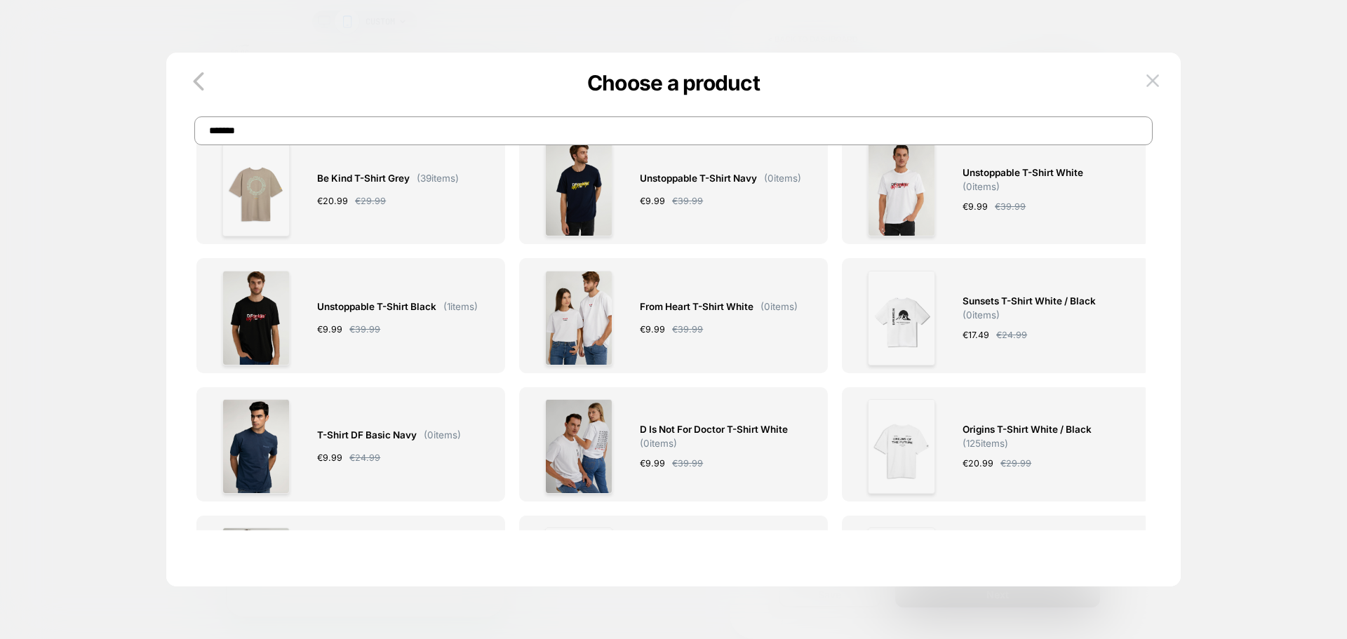
click at [276, 128] on input "*******" at bounding box center [673, 130] width 958 height 29
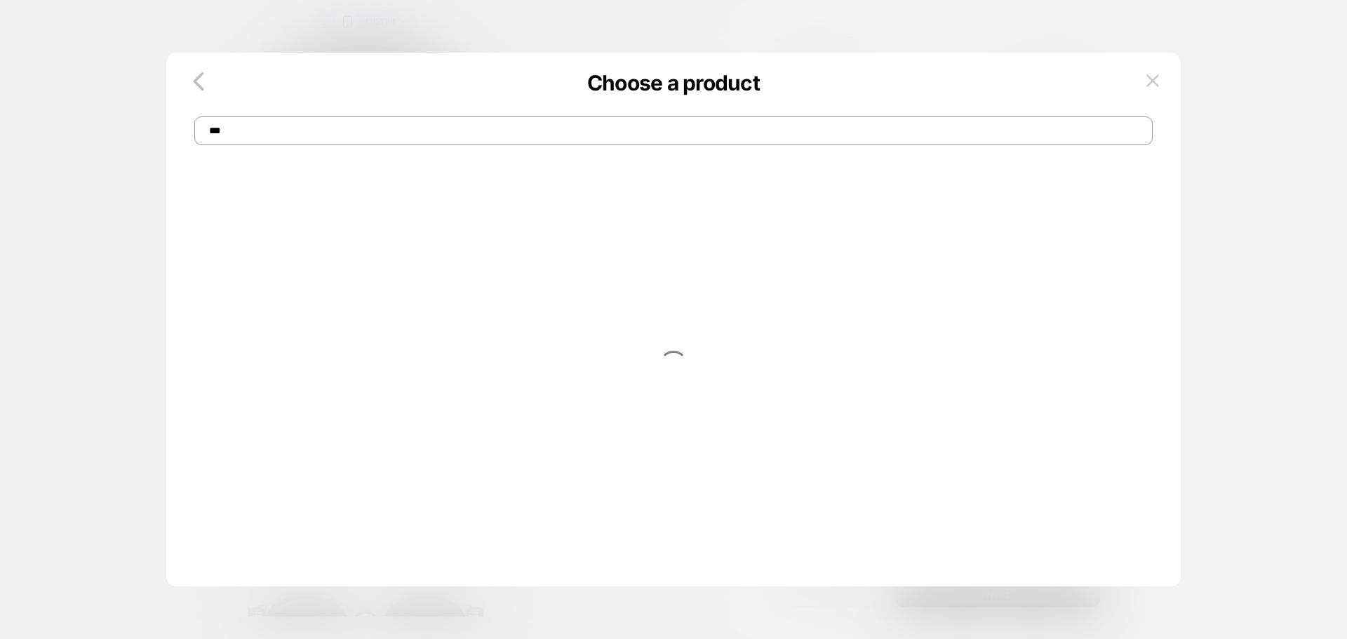
scroll to position [351, 0]
click at [450, 133] on input "***" at bounding box center [673, 130] width 958 height 29
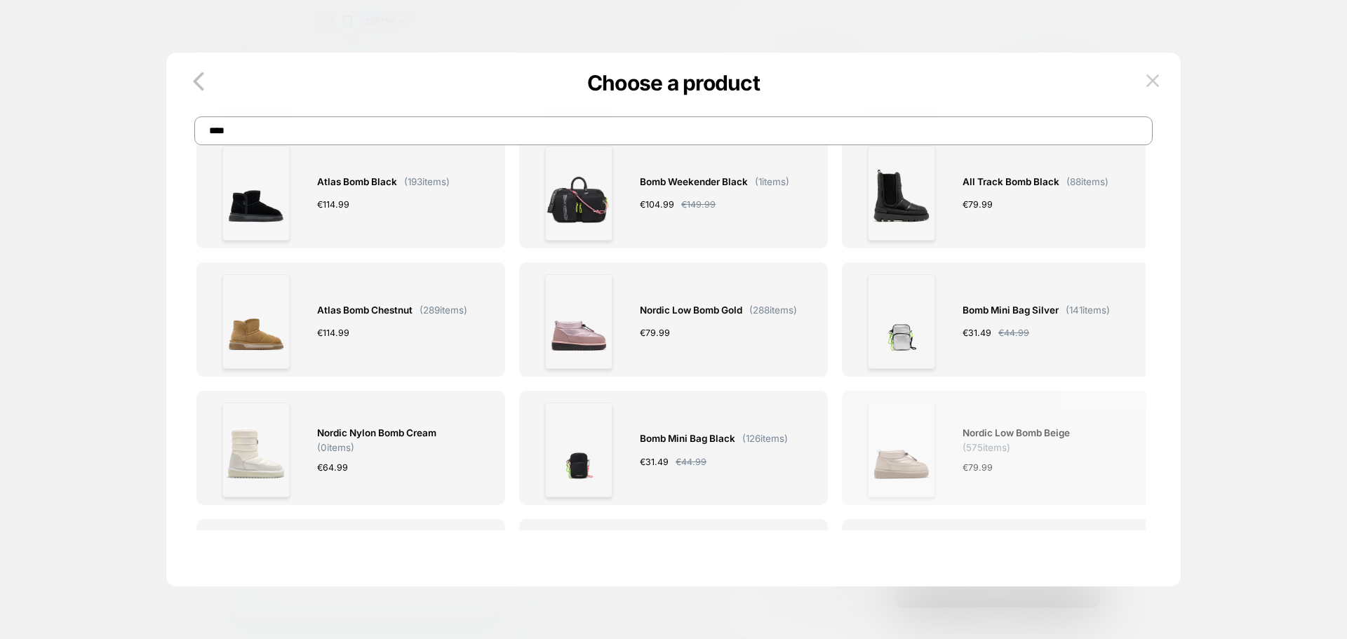
scroll to position [140, 0]
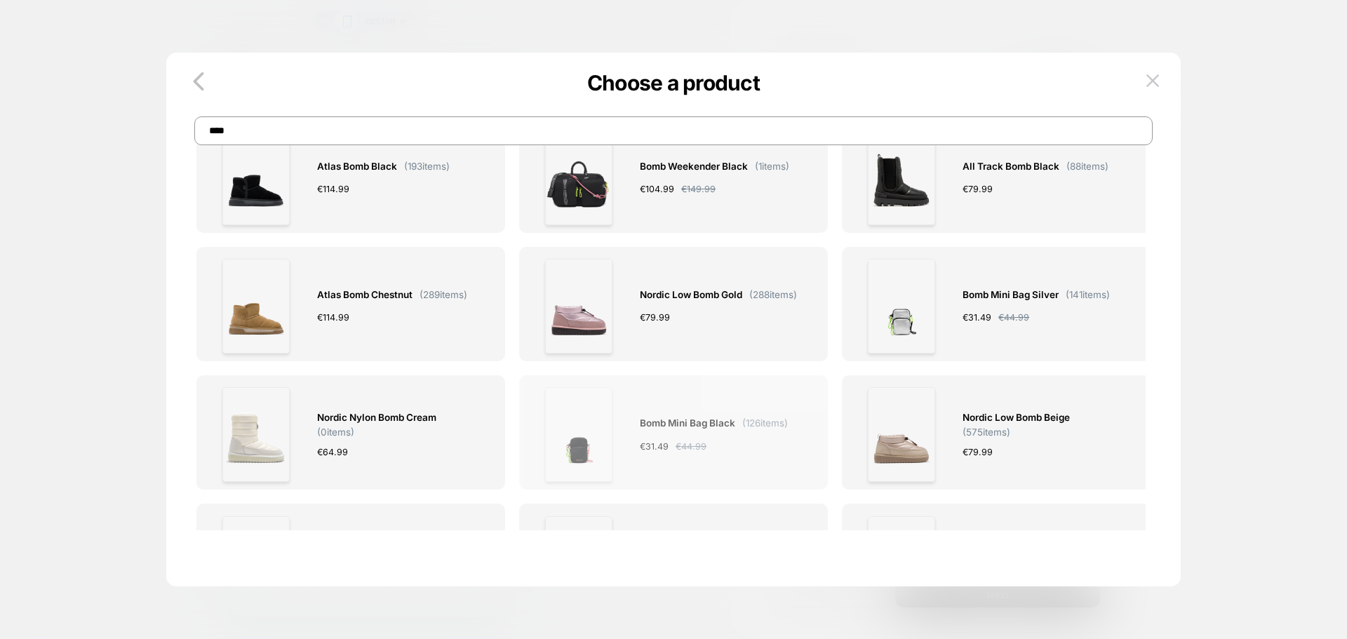
type input "****"
click at [746, 445] on div "€ 31.49 € 44.99" at bounding box center [714, 446] width 148 height 15
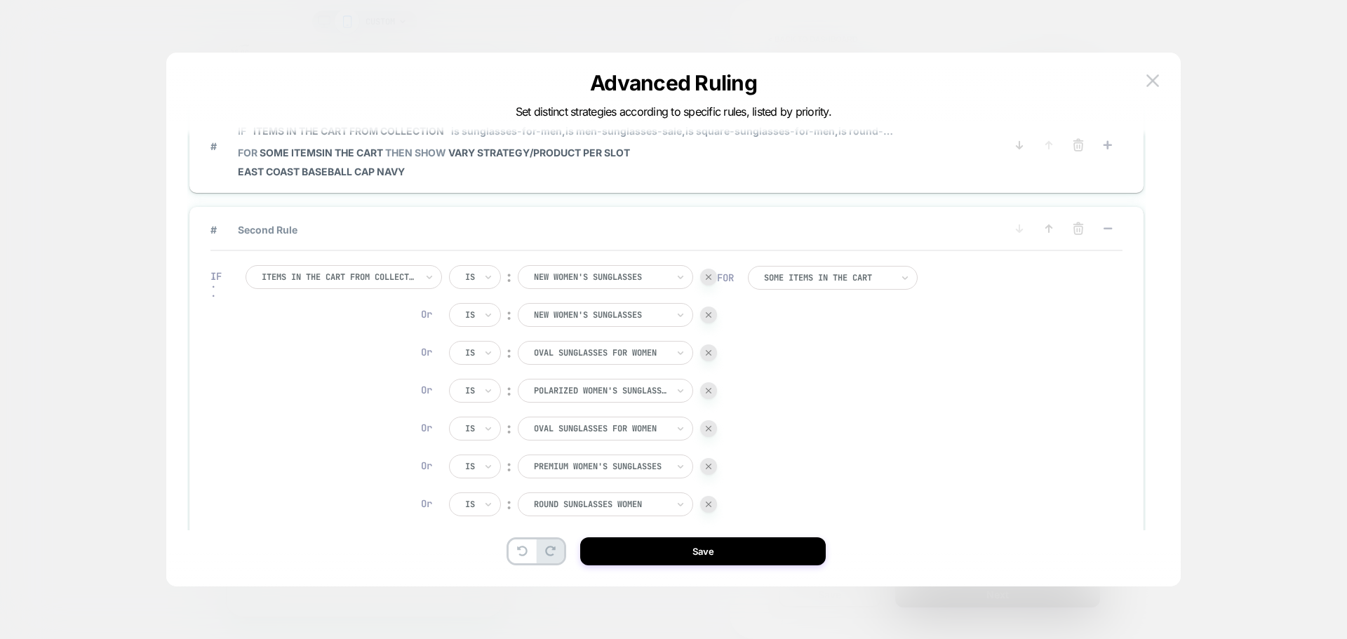
scroll to position [0, 0]
click at [1112, 229] on icon at bounding box center [1107, 233] width 14 height 14
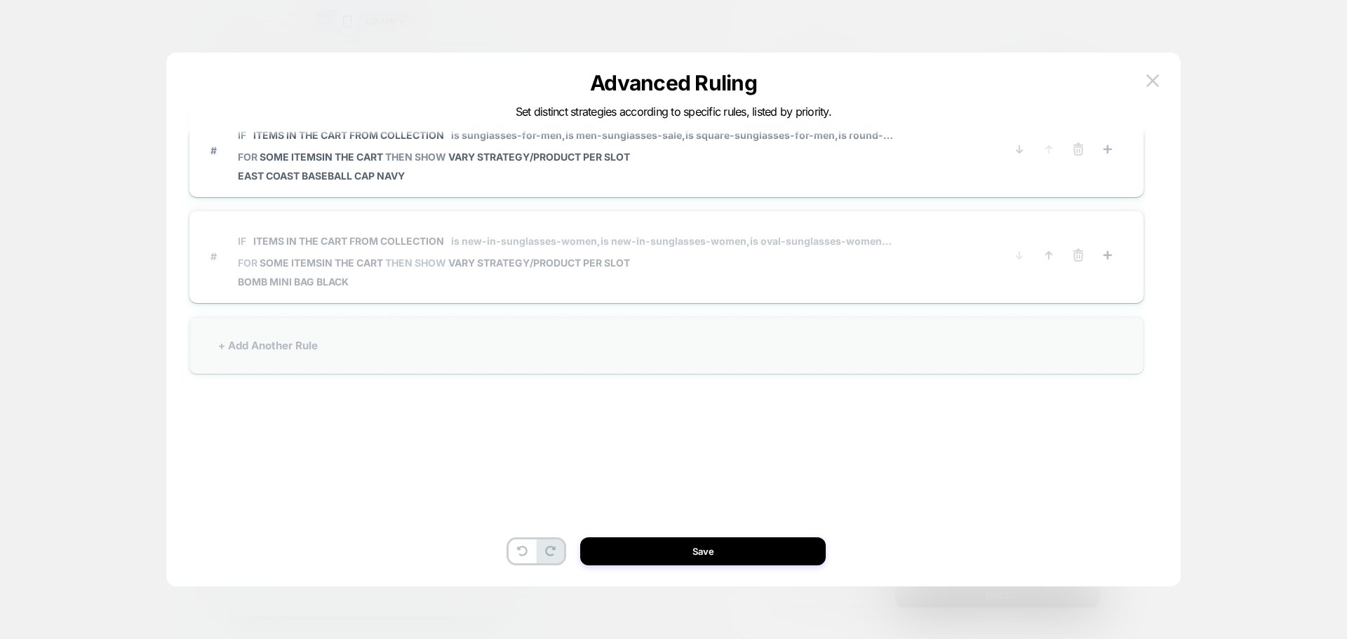
click at [383, 357] on div "+ Add Another Rule" at bounding box center [666, 345] width 954 height 57
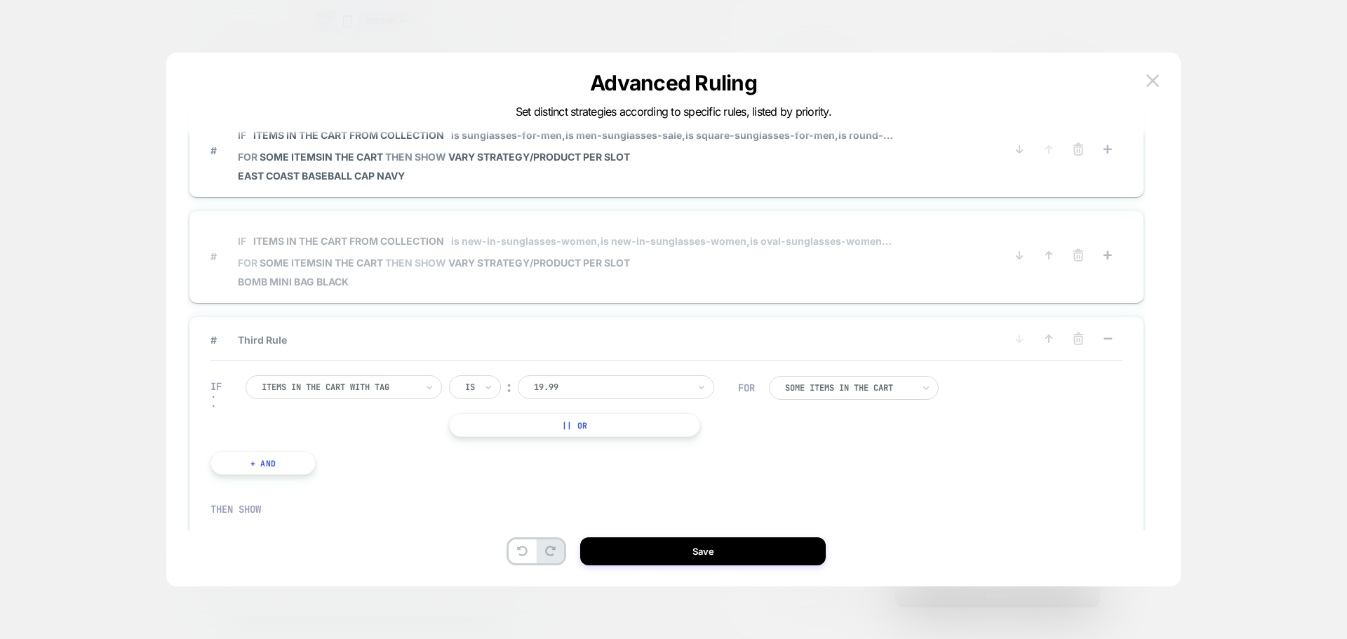
click at [371, 401] on div "Items in the cart with tag Is ︰ 19.99 || Or" at bounding box center [491, 406] width 492 height 62
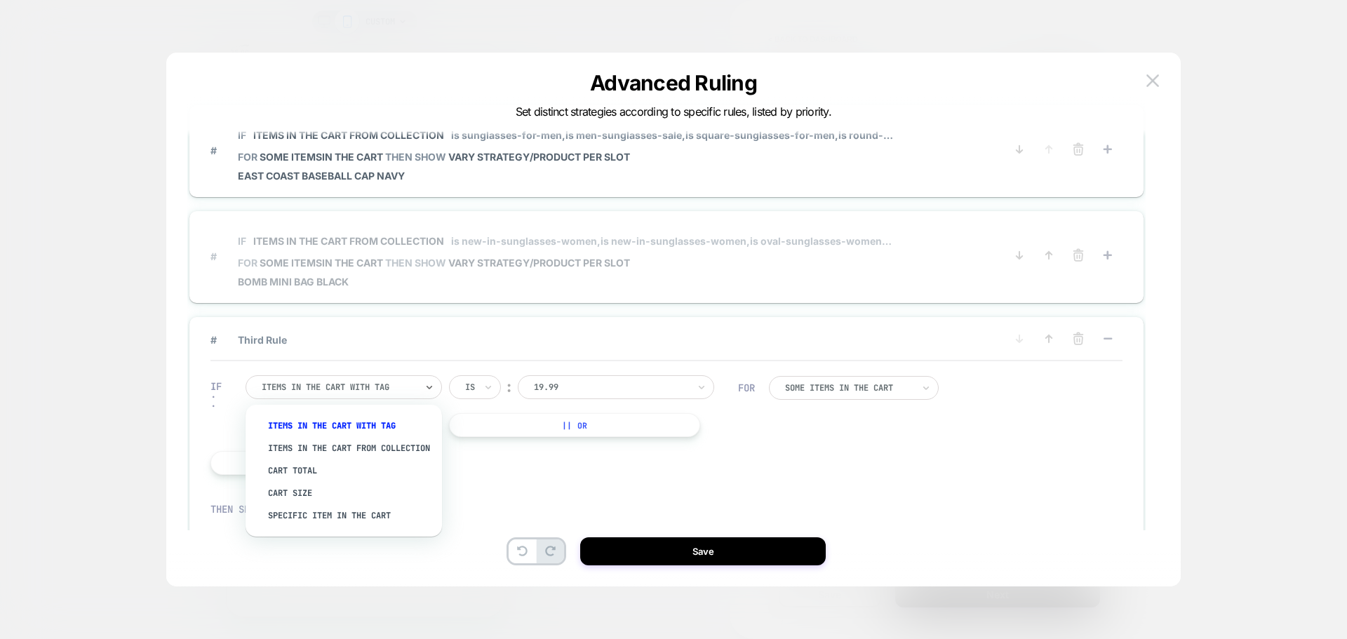
click at [374, 396] on div "Items in the cart with tag" at bounding box center [343, 387] width 196 height 24
click at [609, 386] on div at bounding box center [611, 387] width 154 height 13
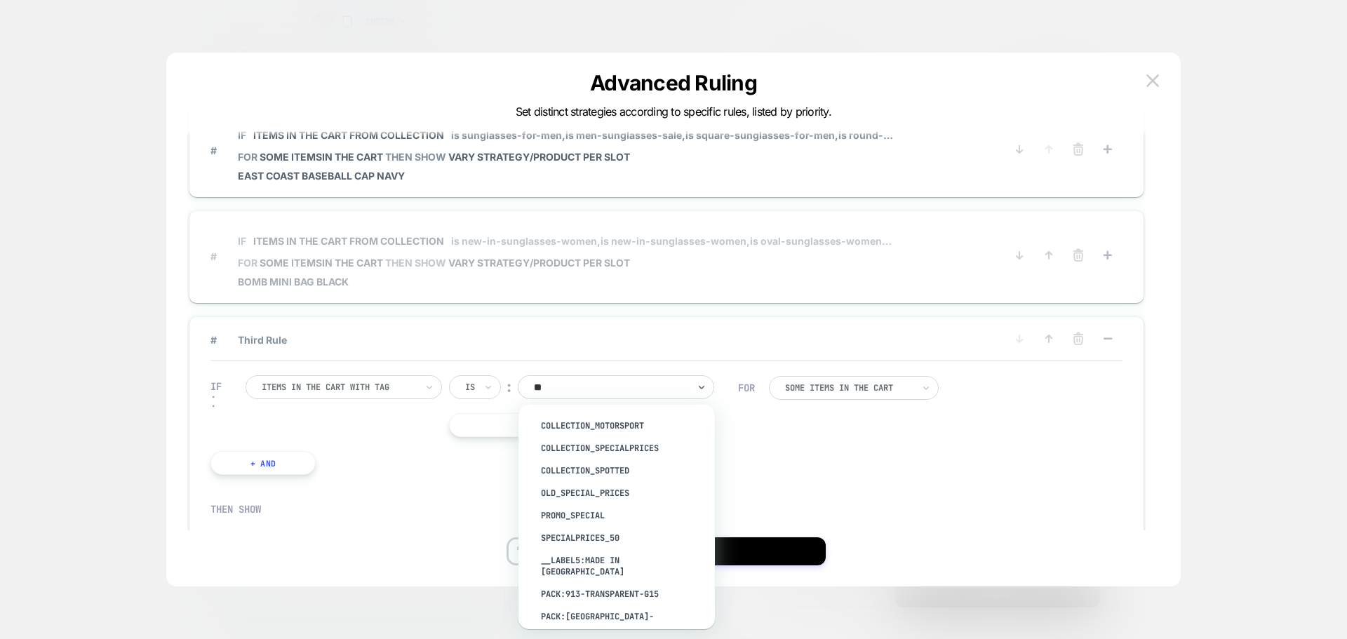
type input "*"
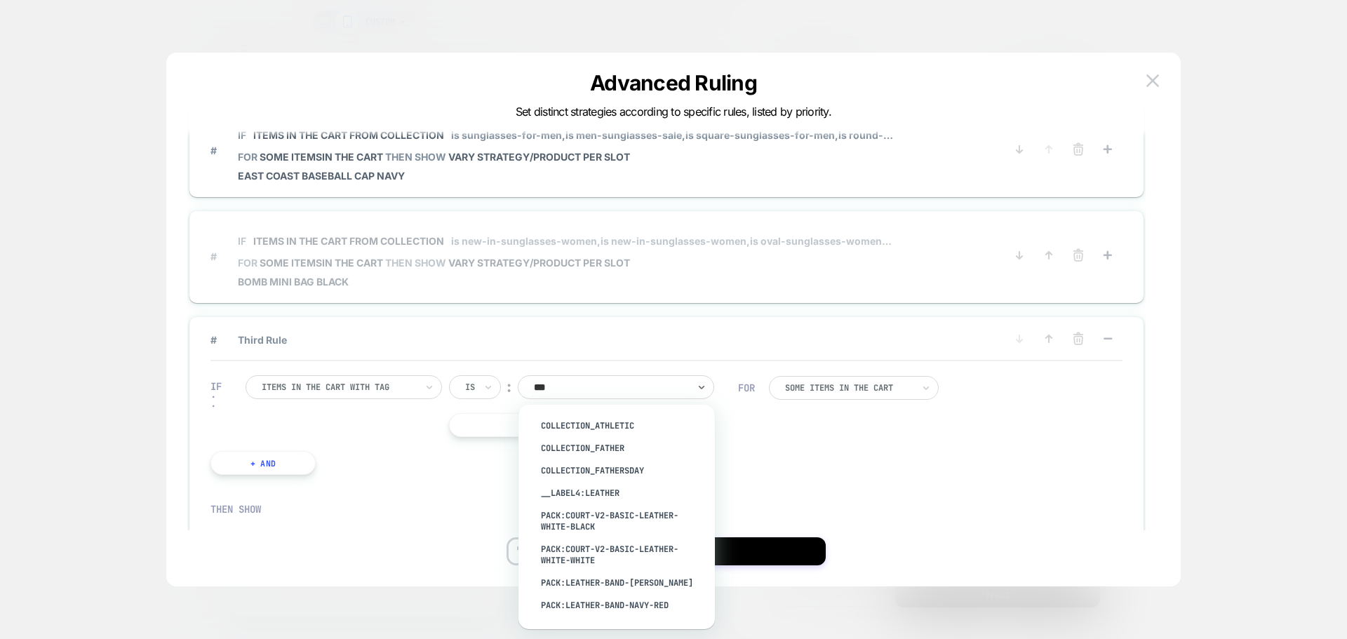
type input "****"
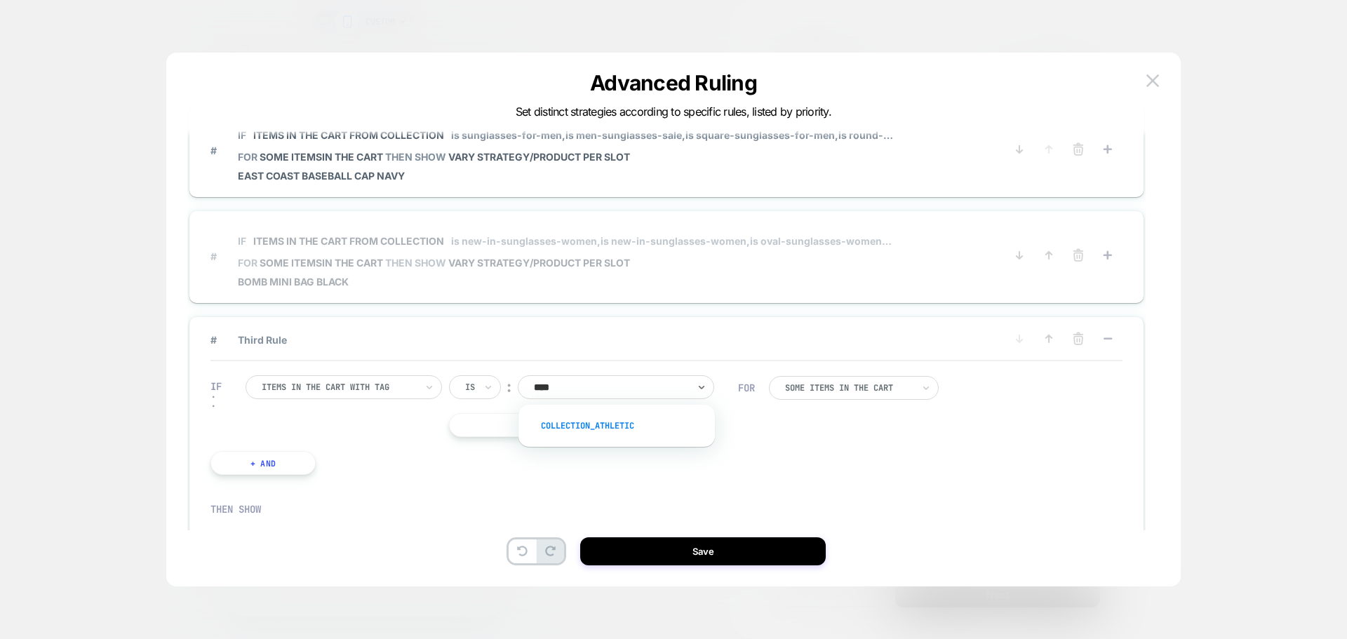
click at [610, 421] on div "Collection_Athletic" at bounding box center [623, 425] width 182 height 22
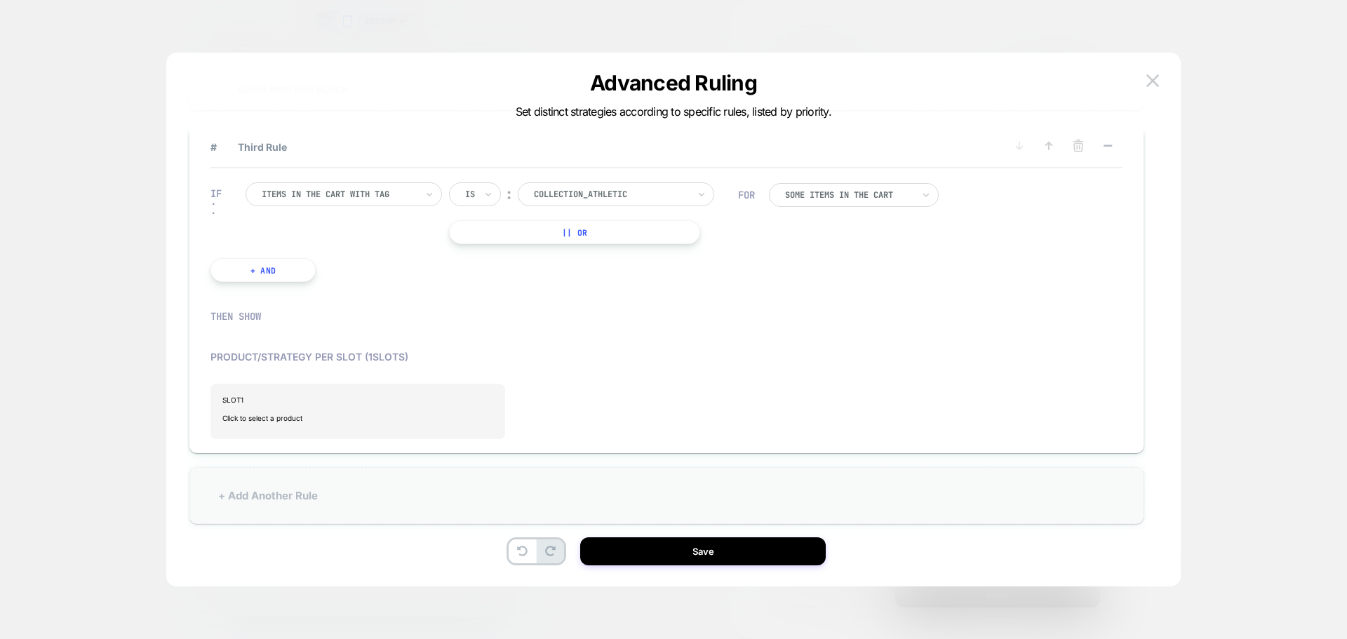
scroll to position [215, 0]
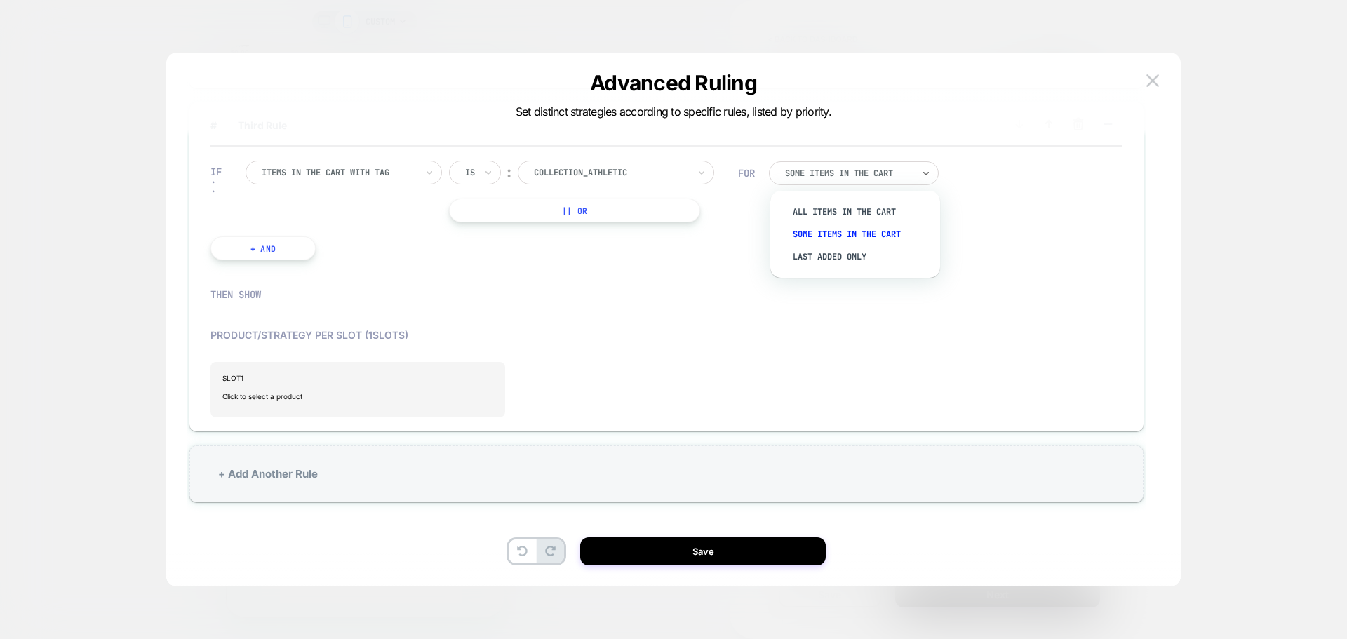
click at [880, 170] on div at bounding box center [849, 173] width 128 height 8
click at [850, 257] on div "Last Added Only" at bounding box center [862, 256] width 156 height 22
click at [282, 389] on span "Click to select a product" at bounding box center [357, 396] width 271 height 28
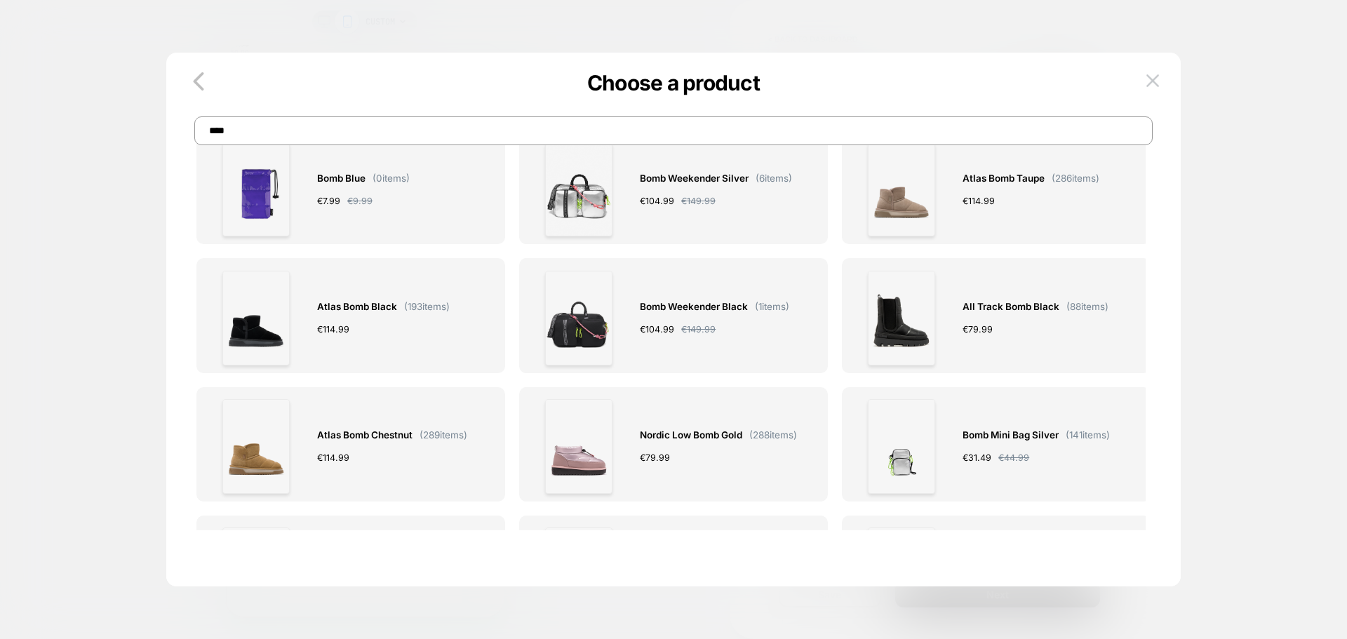
click at [343, 133] on input "****" at bounding box center [673, 130] width 958 height 29
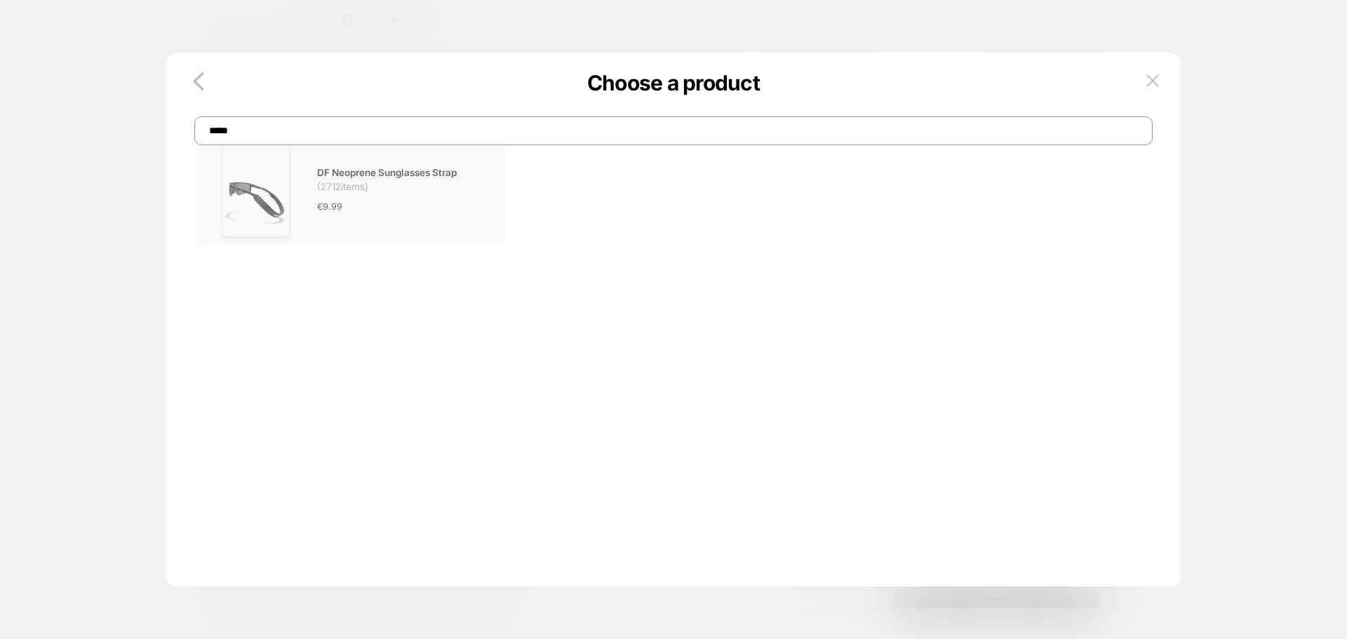
type input "*****"
click at [387, 188] on span "DF Neoprene Sunglasses Strap ( 2712 items)" at bounding box center [397, 178] width 161 height 27
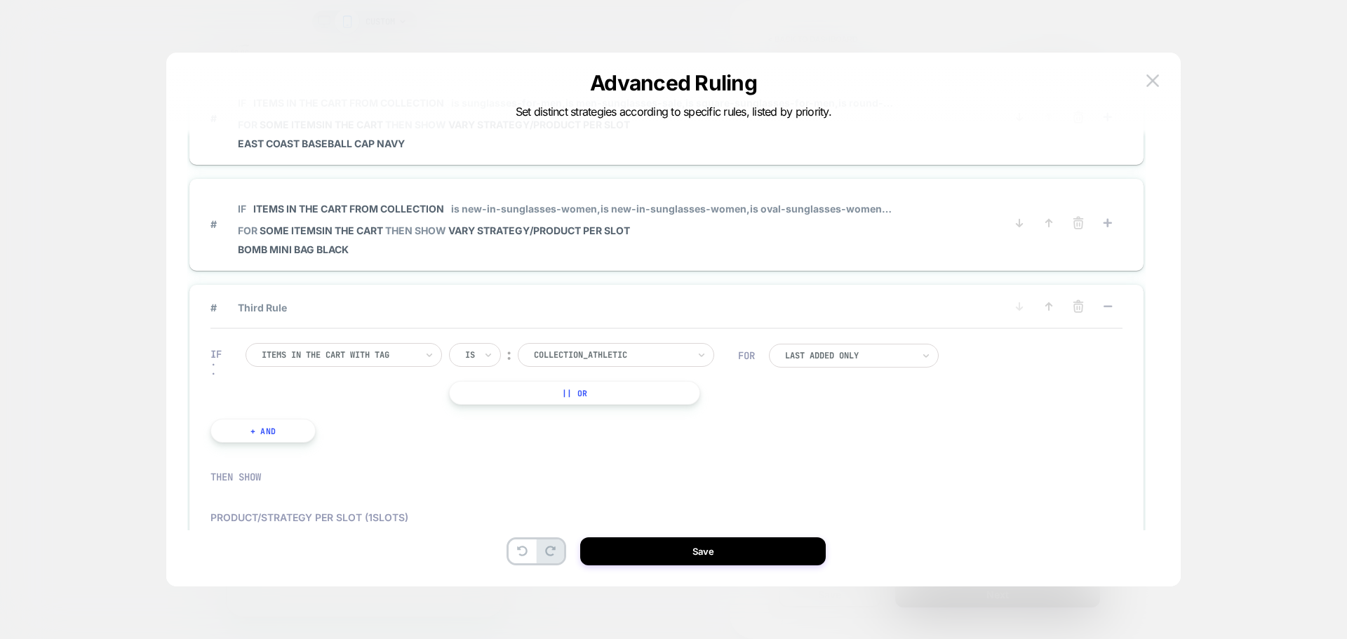
scroll to position [27, 0]
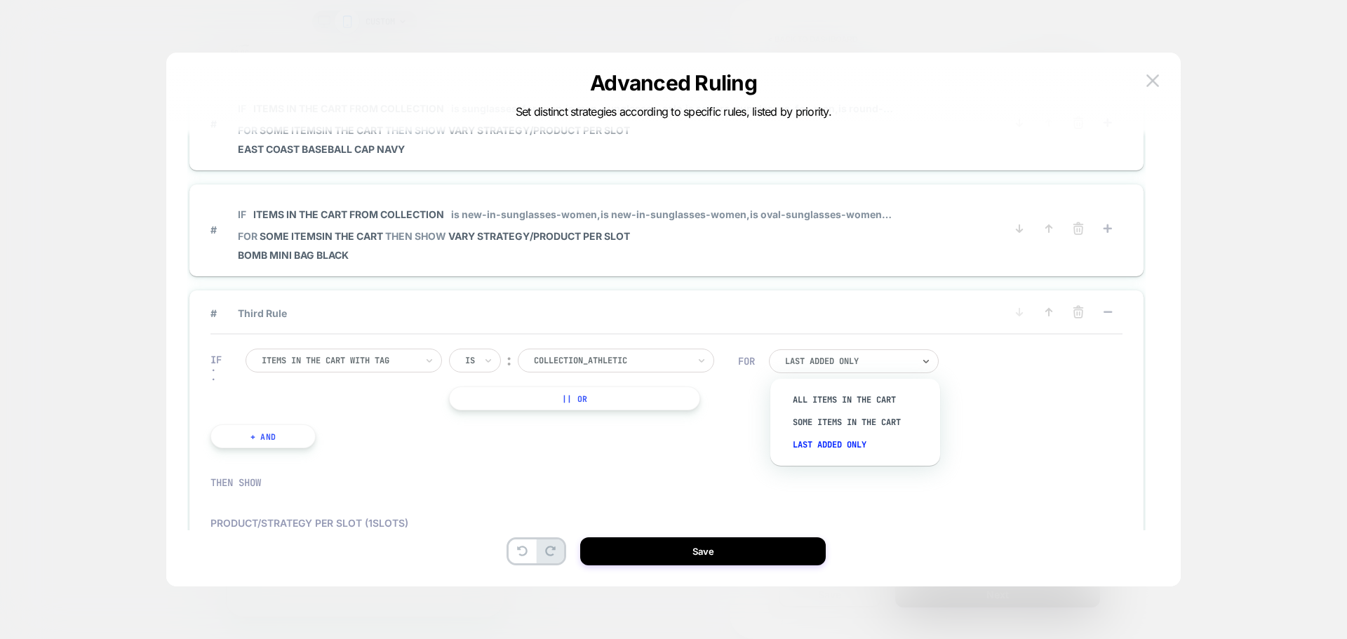
click at [884, 361] on div at bounding box center [849, 361] width 128 height 8
click at [1006, 492] on div at bounding box center [659, 496] width 912 height 28
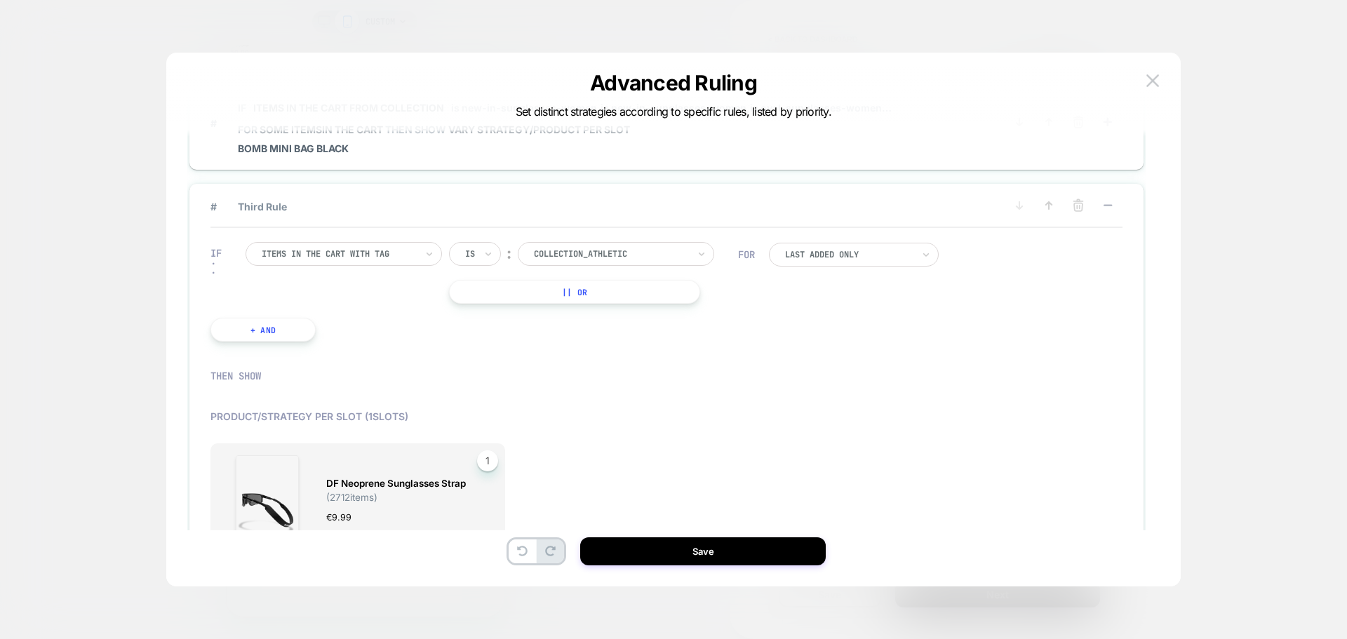
scroll to position [97, 0]
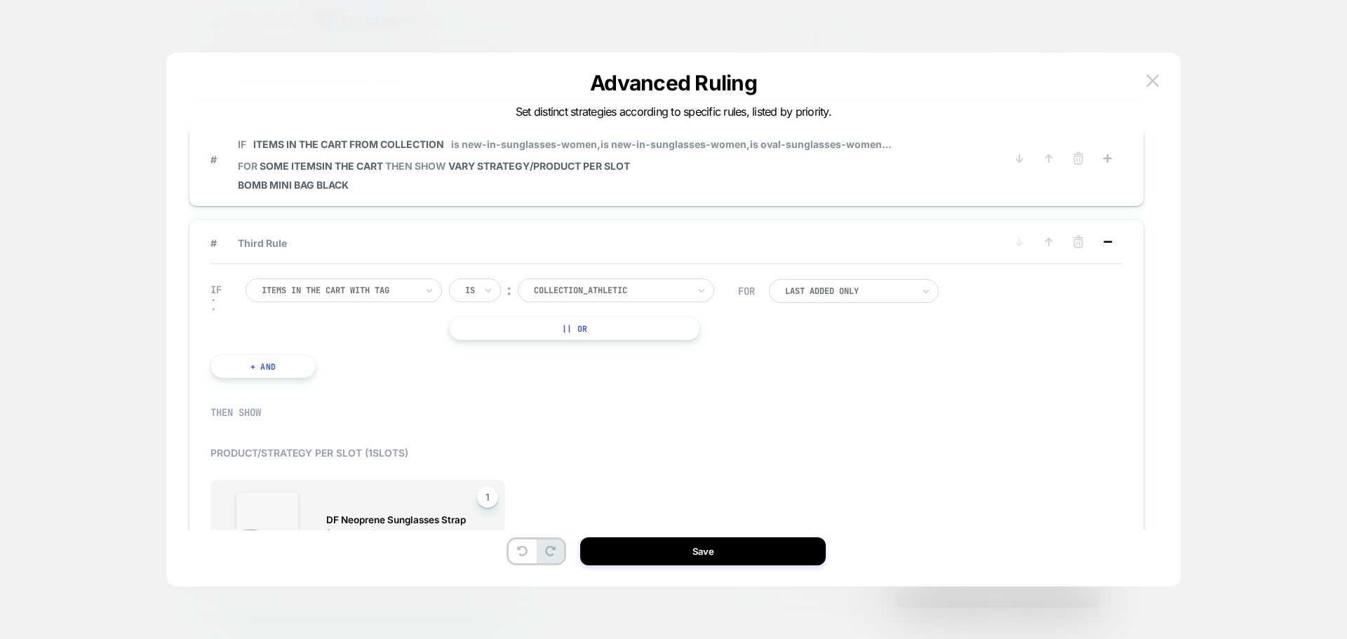
click at [1106, 243] on icon at bounding box center [1107, 242] width 14 height 14
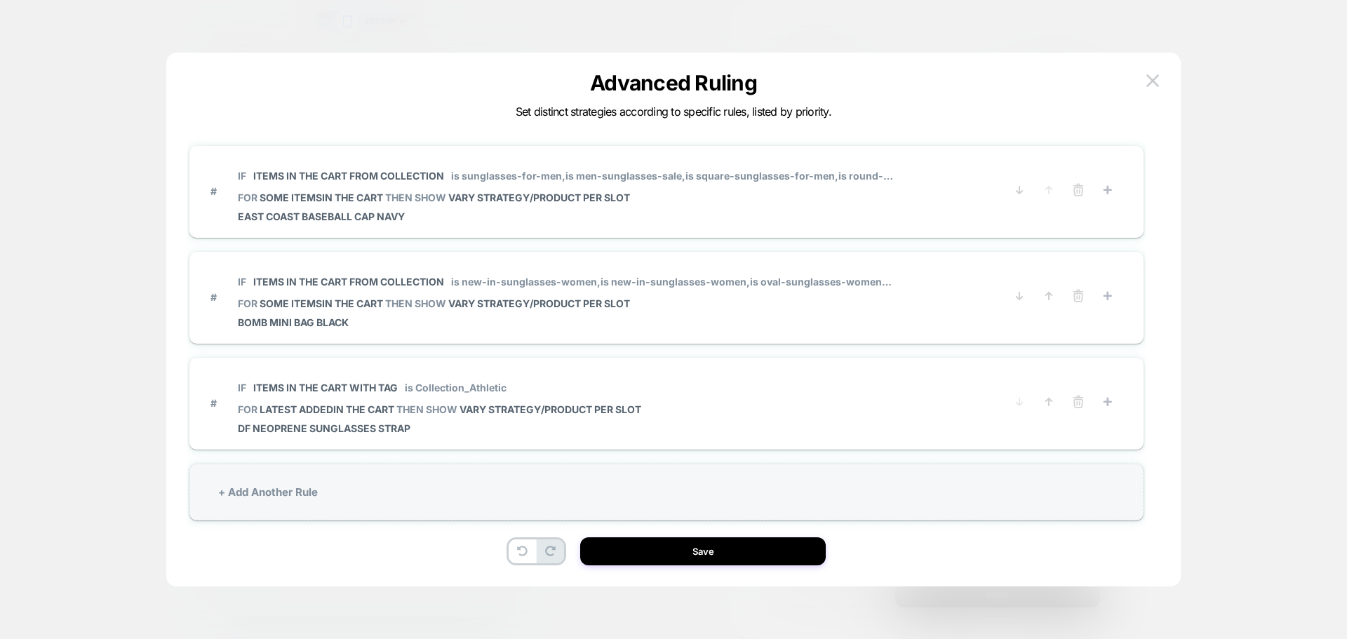
scroll to position [0, 0]
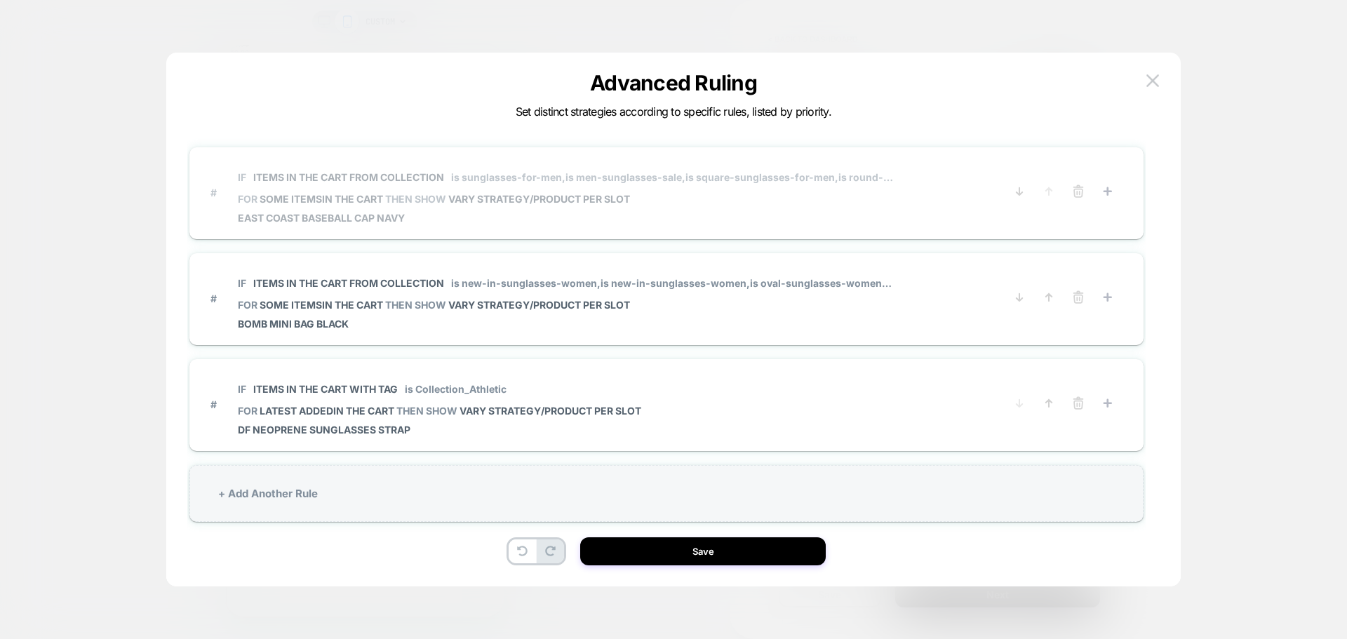
click at [424, 204] on div "IF Items in the cart from collection is sunglasses-for-men, is men-sunglasses-s…" at bounding box center [565, 192] width 655 height 62
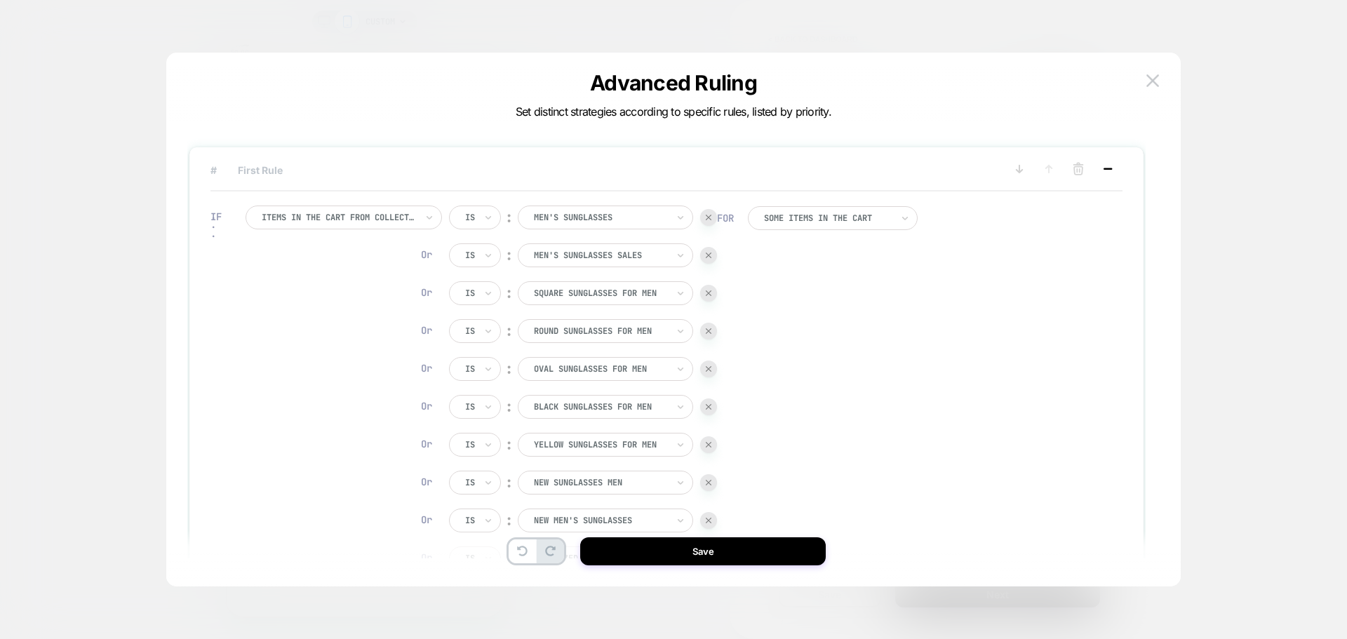
click at [1108, 170] on icon at bounding box center [1107, 169] width 14 height 14
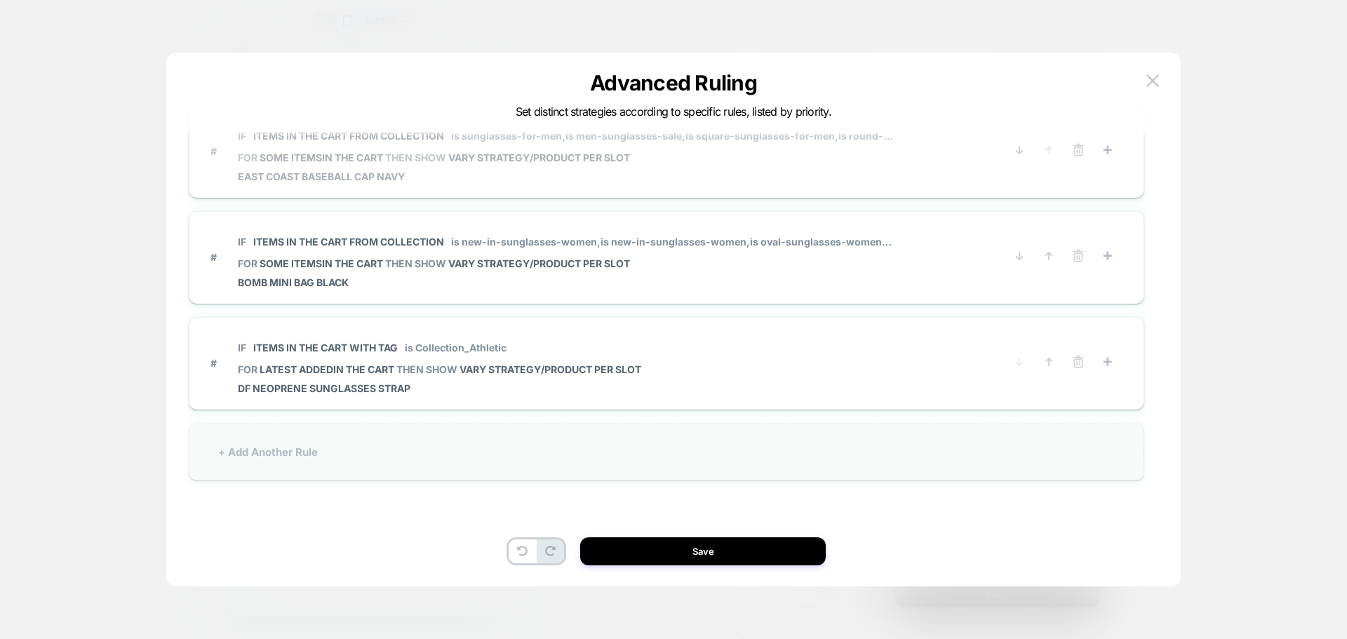
scroll to position [42, 0]
click at [726, 554] on button "Save" at bounding box center [702, 551] width 245 height 28
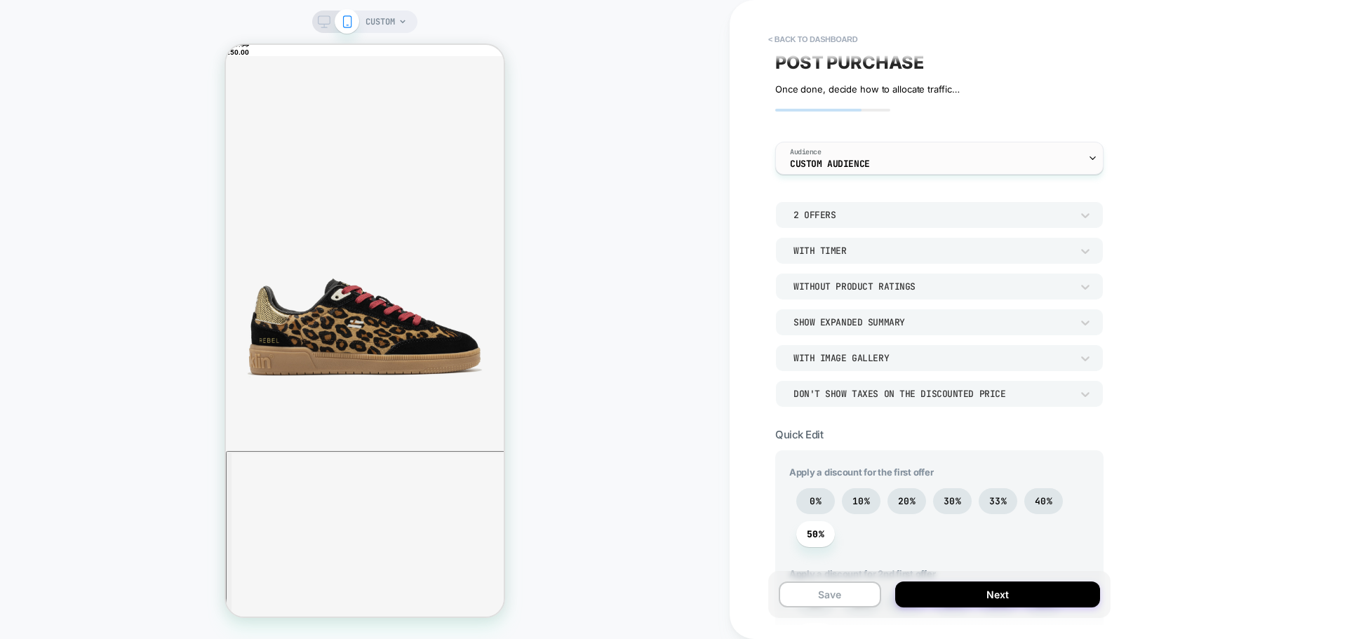
scroll to position [0, 0]
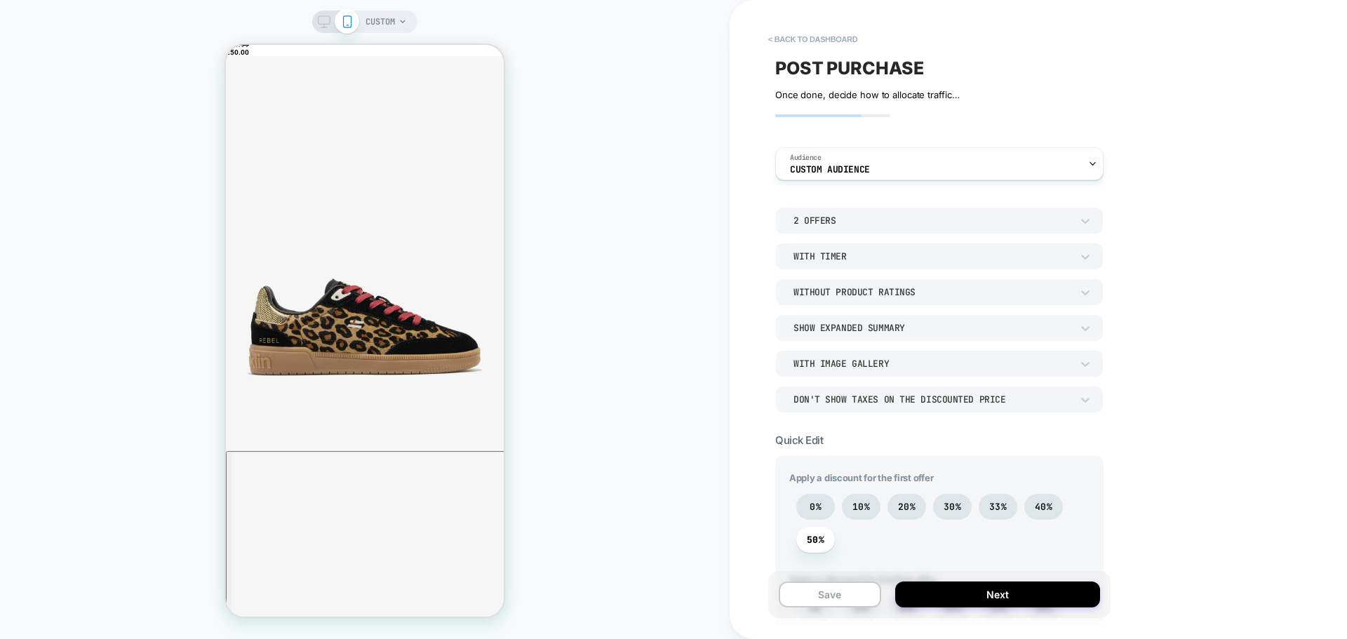
click at [823, 215] on div "2 Offers" at bounding box center [932, 221] width 278 height 12
click at [823, 257] on div "1 Offer" at bounding box center [939, 256] width 317 height 29
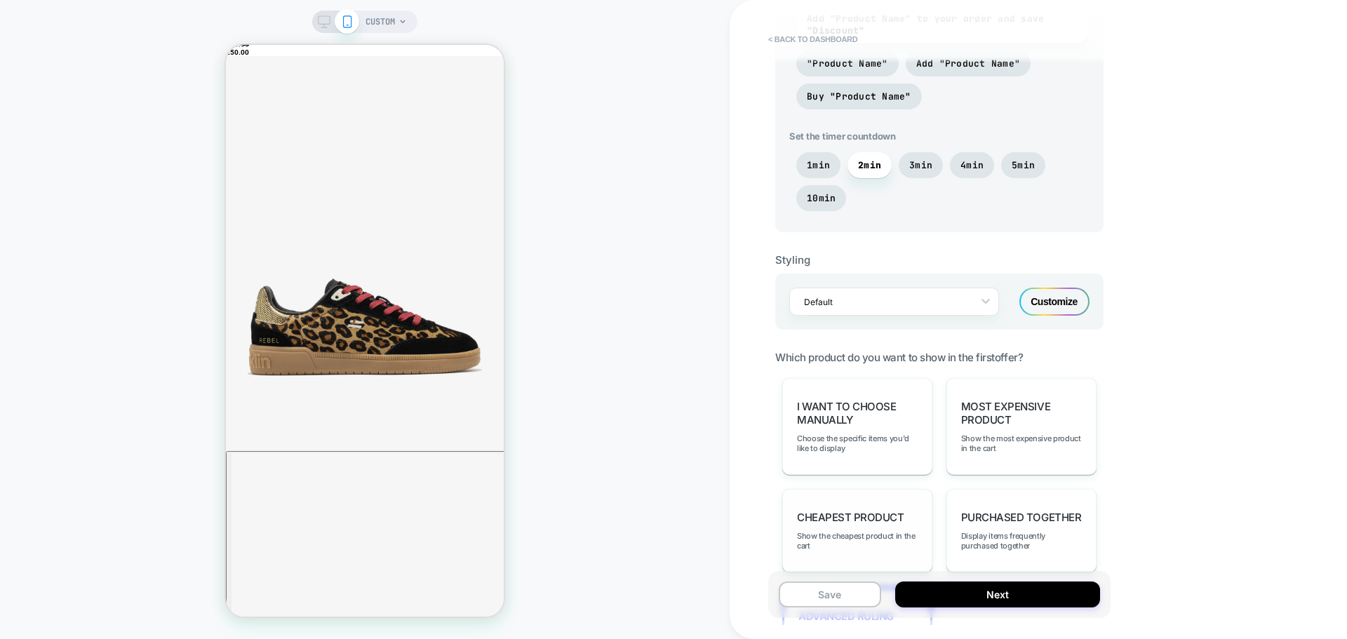
scroll to position [856, 0]
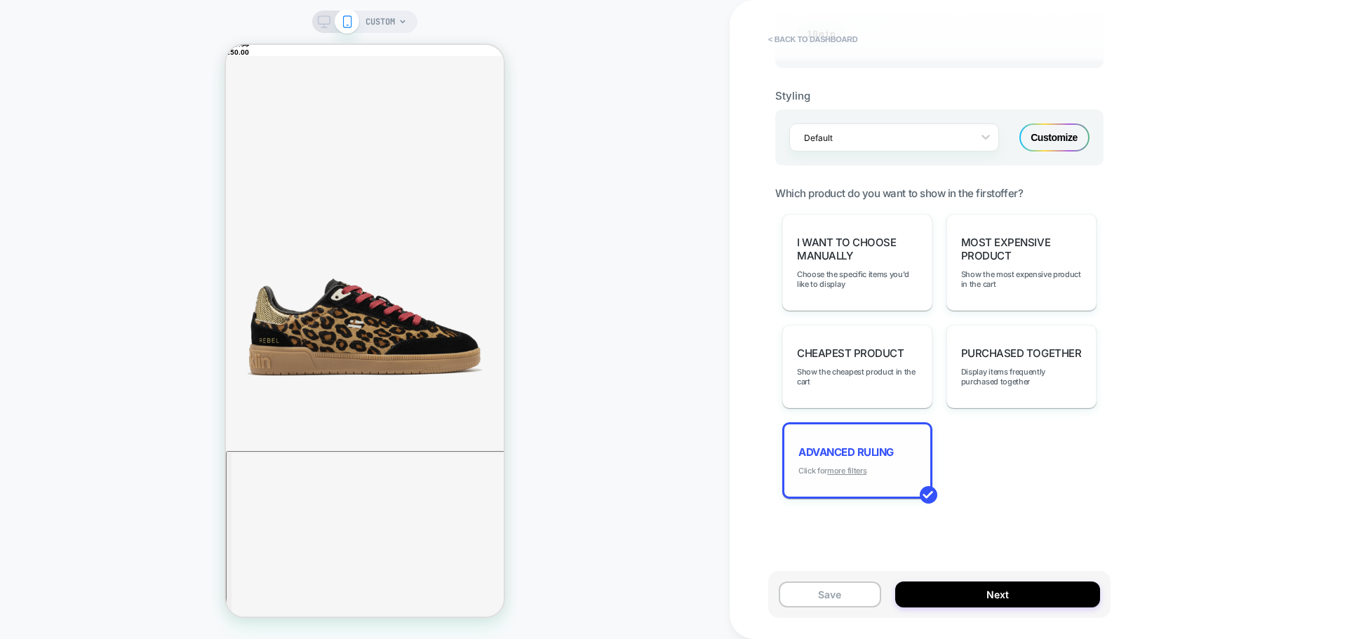
click at [847, 474] on u "more filters" at bounding box center [846, 471] width 39 height 10
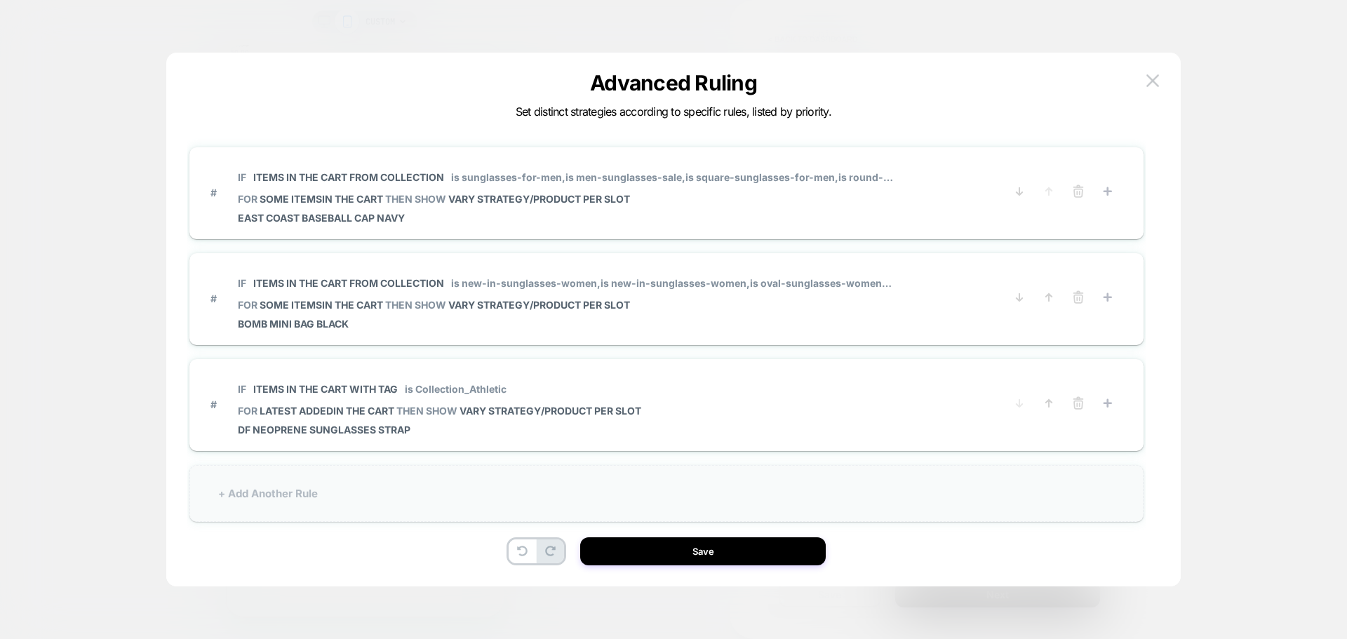
click at [330, 493] on div "+ Add Another Rule" at bounding box center [666, 493] width 954 height 57
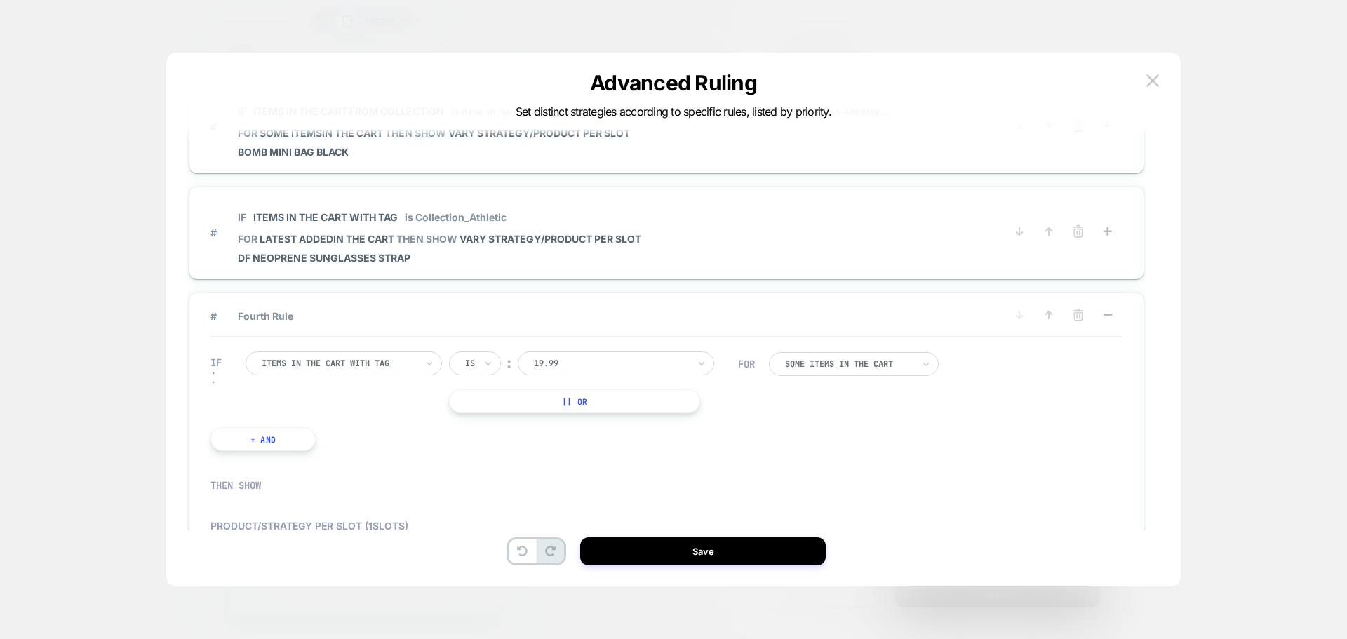
scroll to position [140, 0]
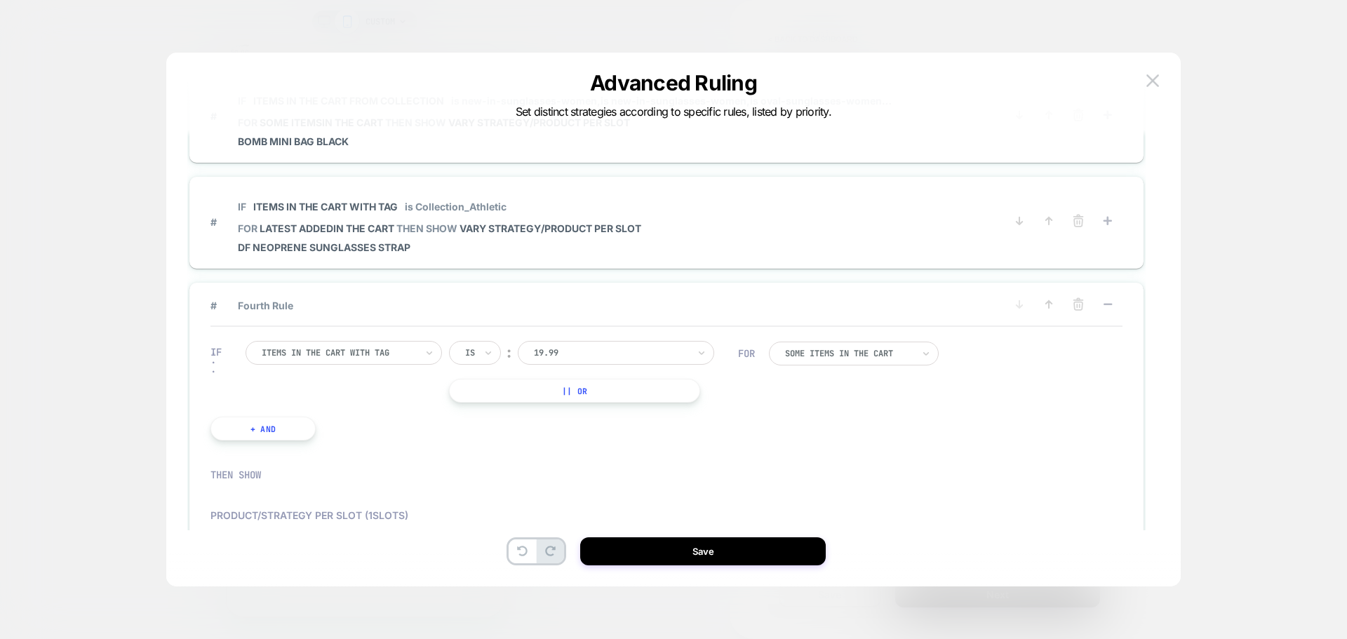
click at [386, 351] on div at bounding box center [339, 352] width 154 height 13
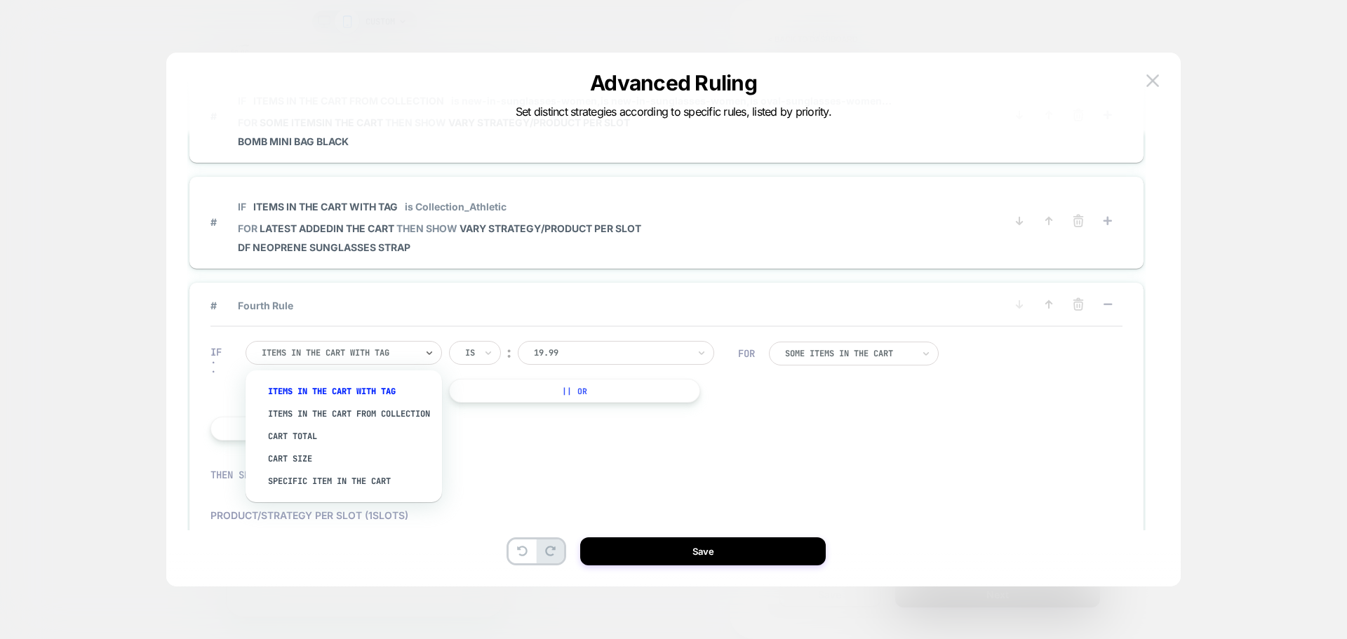
click at [642, 350] on div at bounding box center [611, 352] width 154 height 13
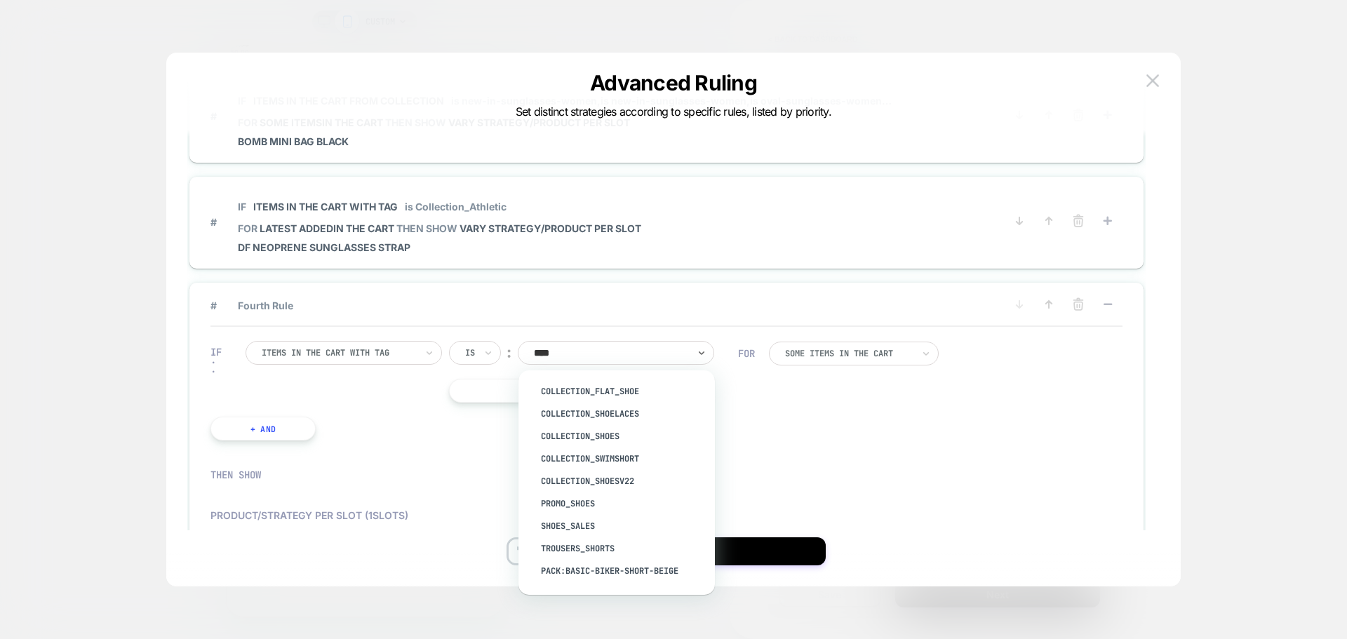
type input "*****"
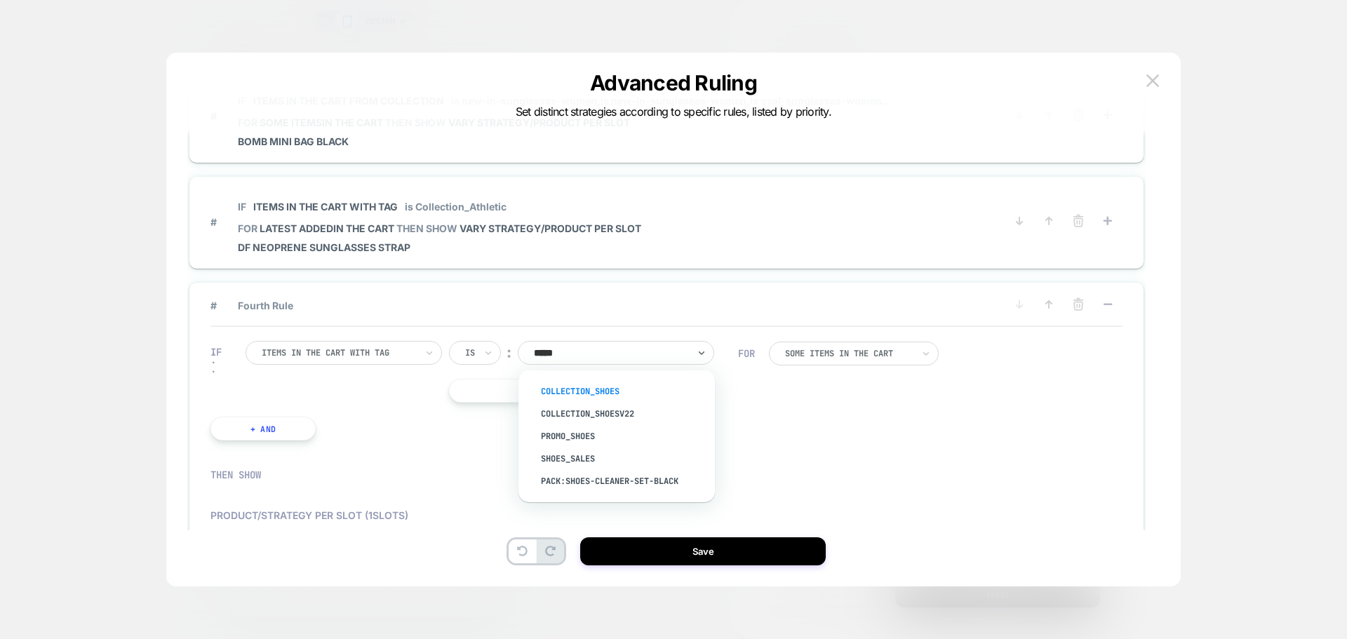
click at [607, 388] on div "Collection_Shoes" at bounding box center [623, 391] width 182 height 22
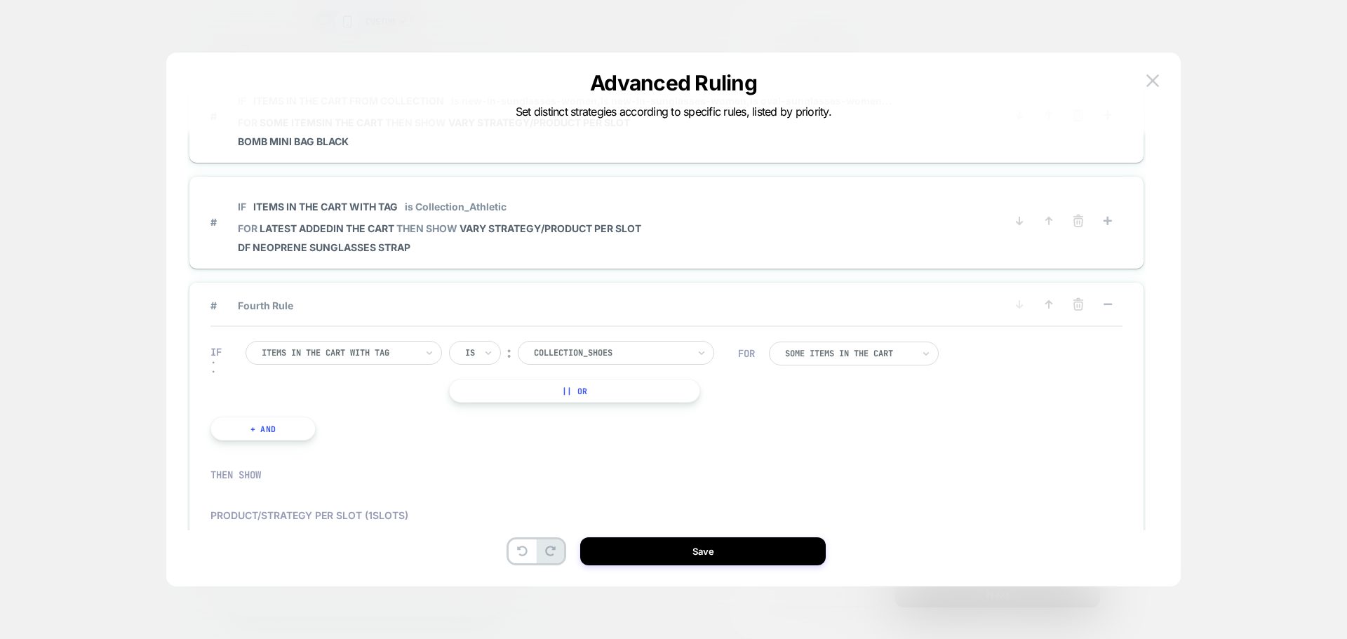
click at [912, 353] on div at bounding box center [849, 353] width 128 height 8
click at [888, 391] on div "All Items in the cart" at bounding box center [862, 392] width 156 height 22
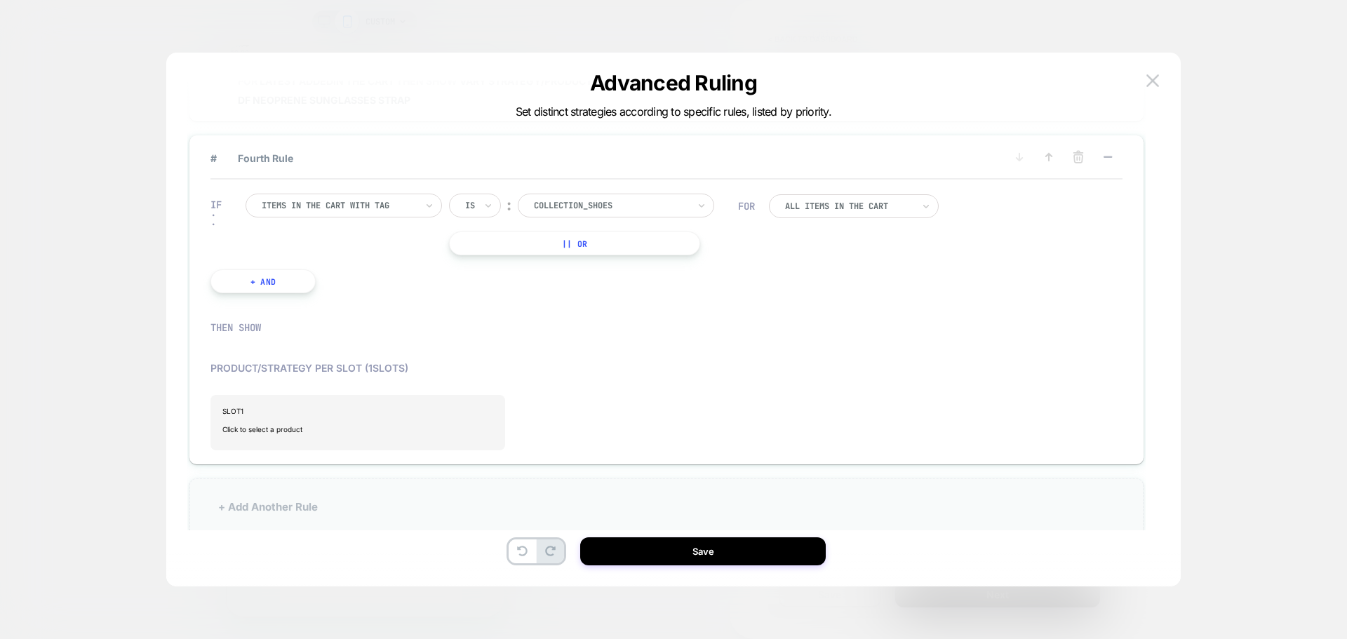
scroll to position [321, 0]
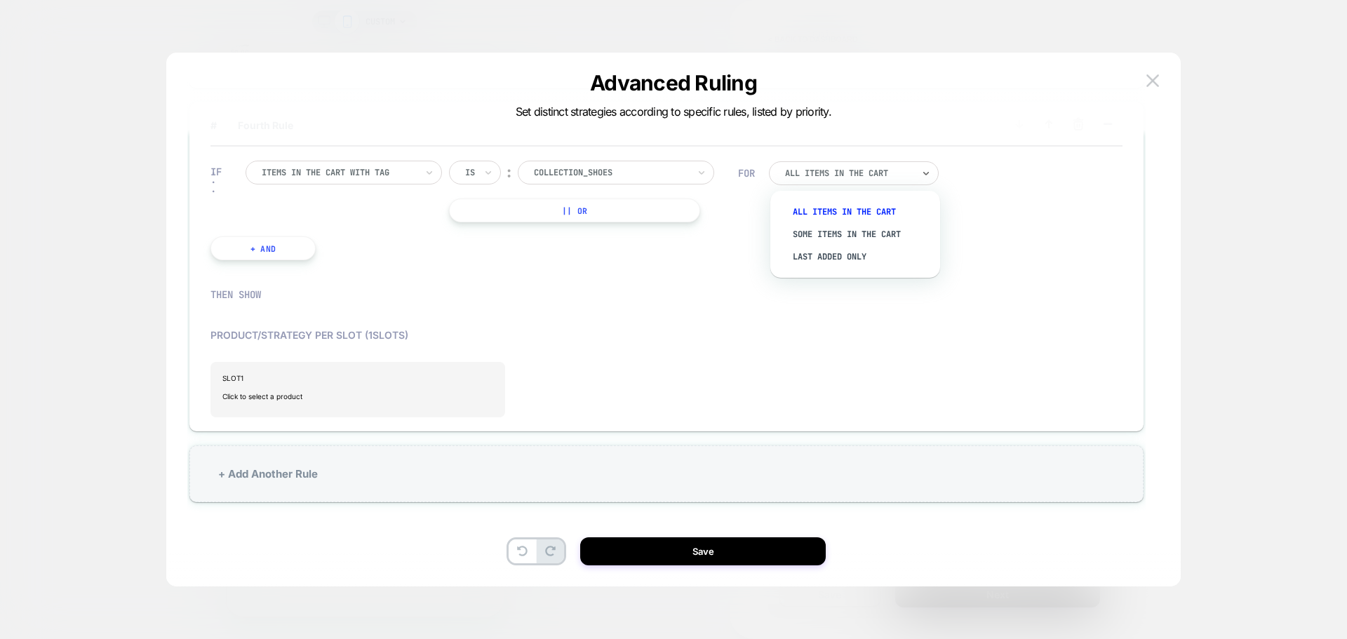
click at [830, 172] on div at bounding box center [849, 173] width 128 height 8
click at [857, 231] on div "Some Items in the cart" at bounding box center [862, 234] width 156 height 22
click at [255, 252] on button "+ And" at bounding box center [262, 248] width 105 height 24
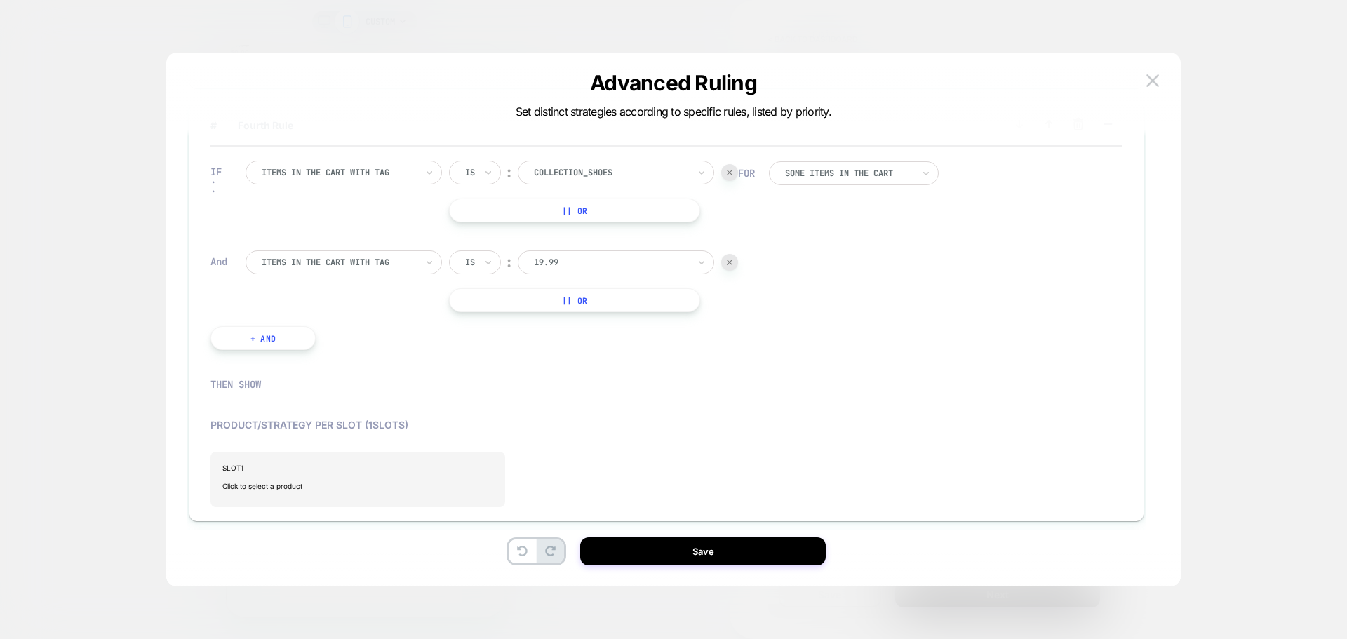
click at [417, 262] on div "Items in the cart with tag" at bounding box center [338, 262] width 157 height 15
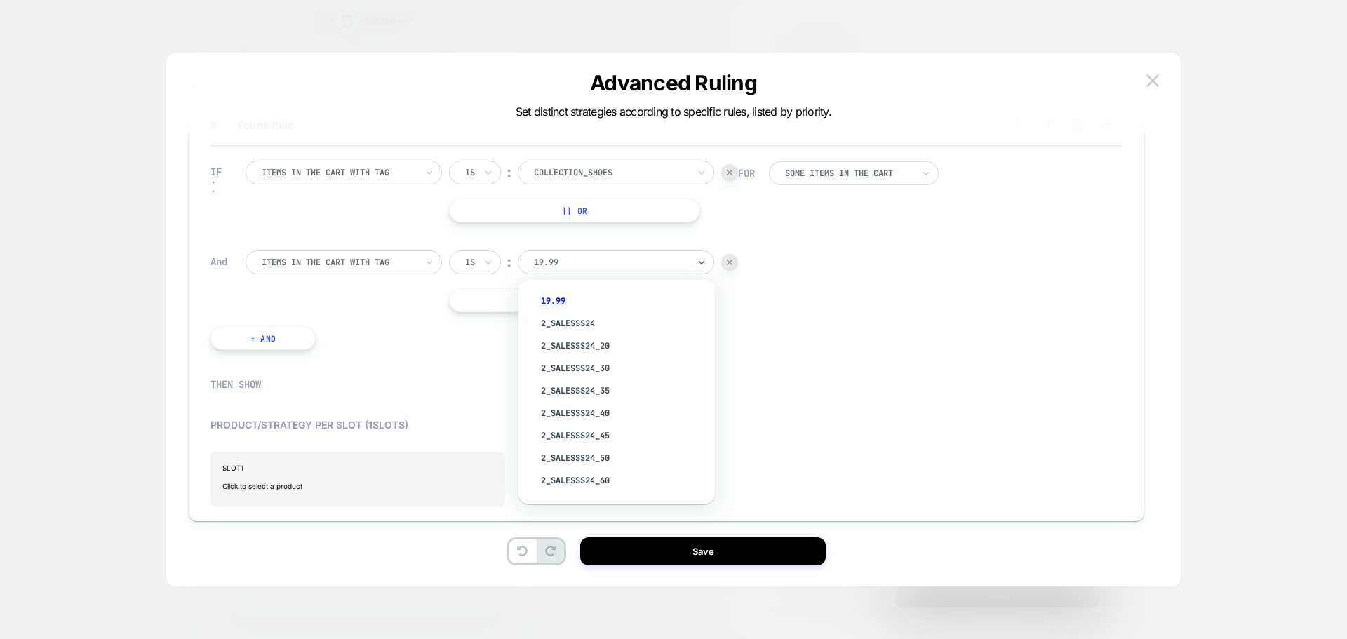
click at [612, 258] on div at bounding box center [611, 262] width 154 height 13
type input "****"
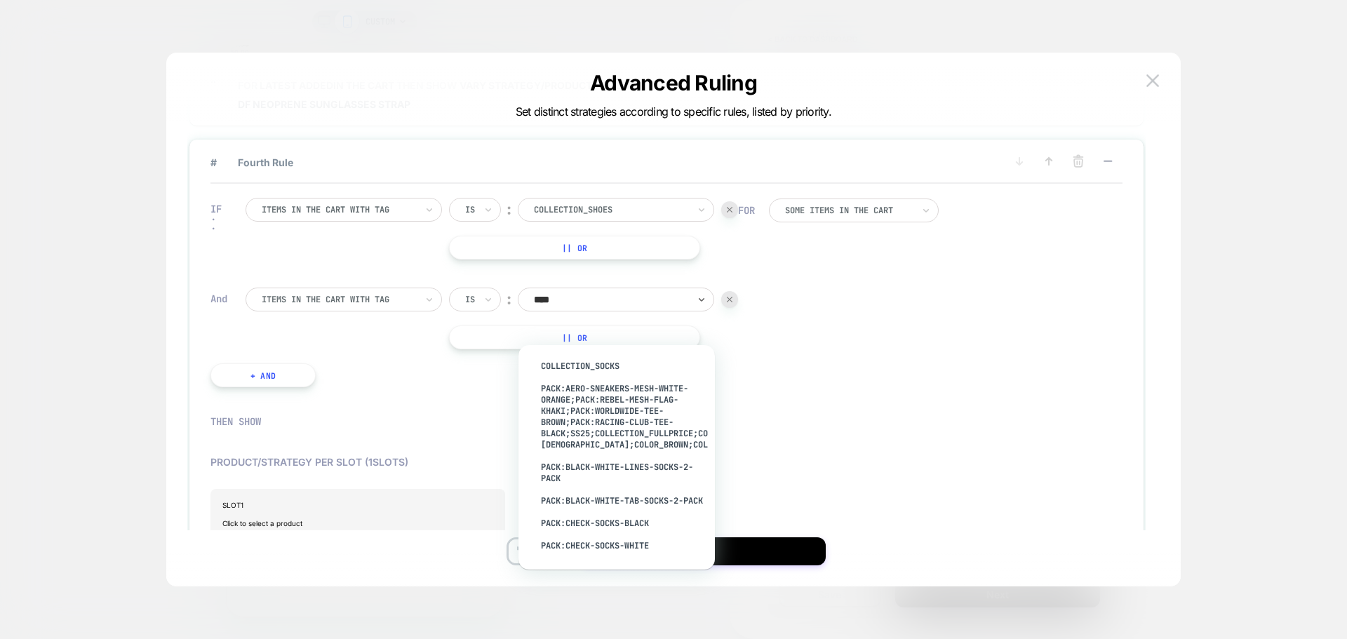
scroll to position [250, 0]
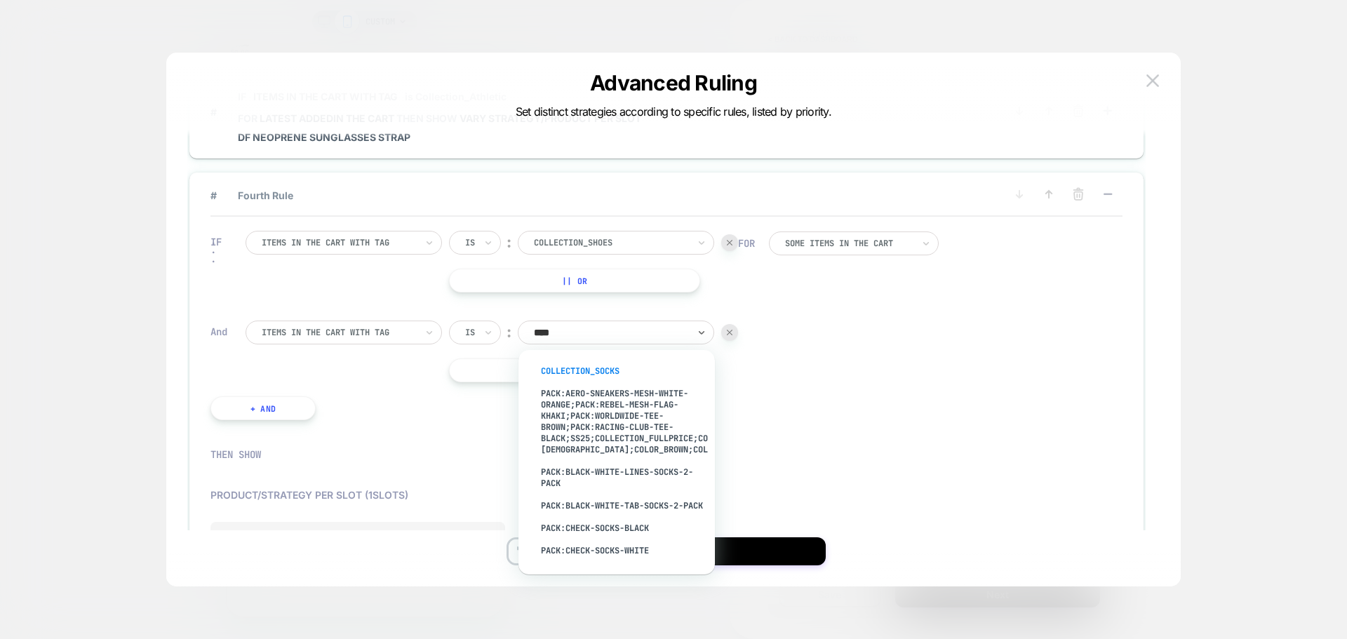
click at [619, 370] on div "Collection_Socks" at bounding box center [623, 371] width 182 height 22
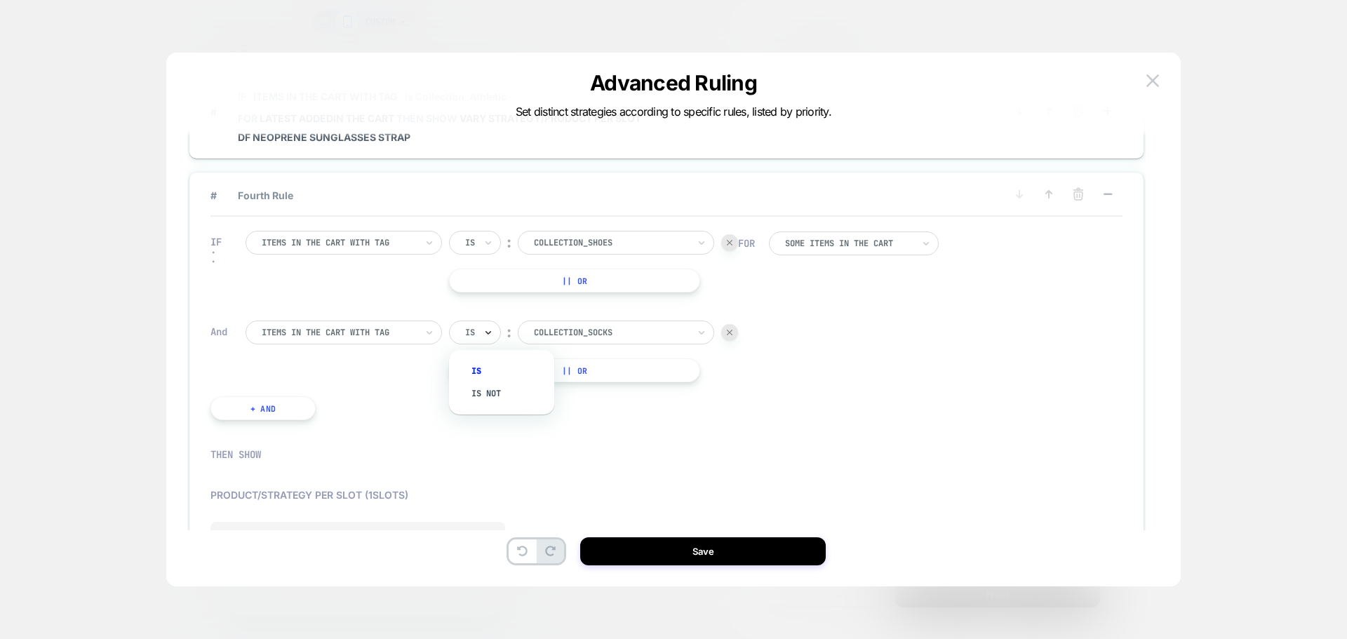
click at [488, 326] on icon at bounding box center [488, 332] width 10 height 14
click at [485, 401] on div "Is not" at bounding box center [508, 393] width 91 height 22
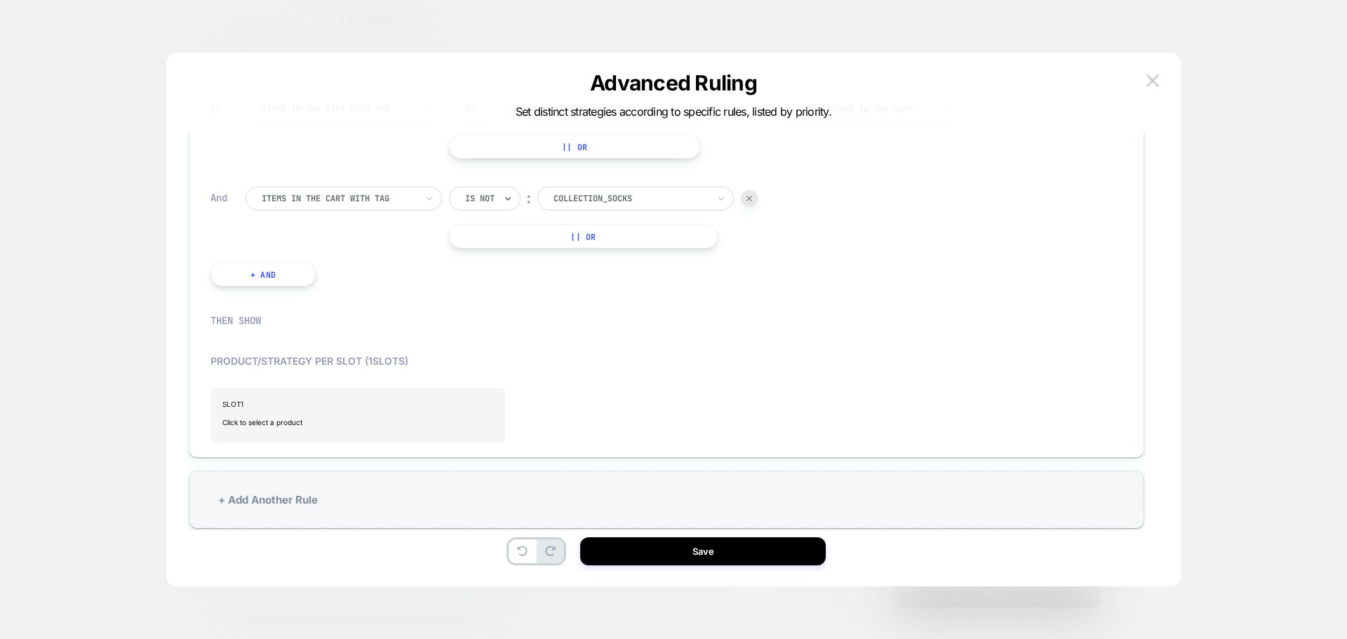
scroll to position [391, 0]
click at [344, 400] on span "SLOT 1" at bounding box center [357, 397] width 271 height 8
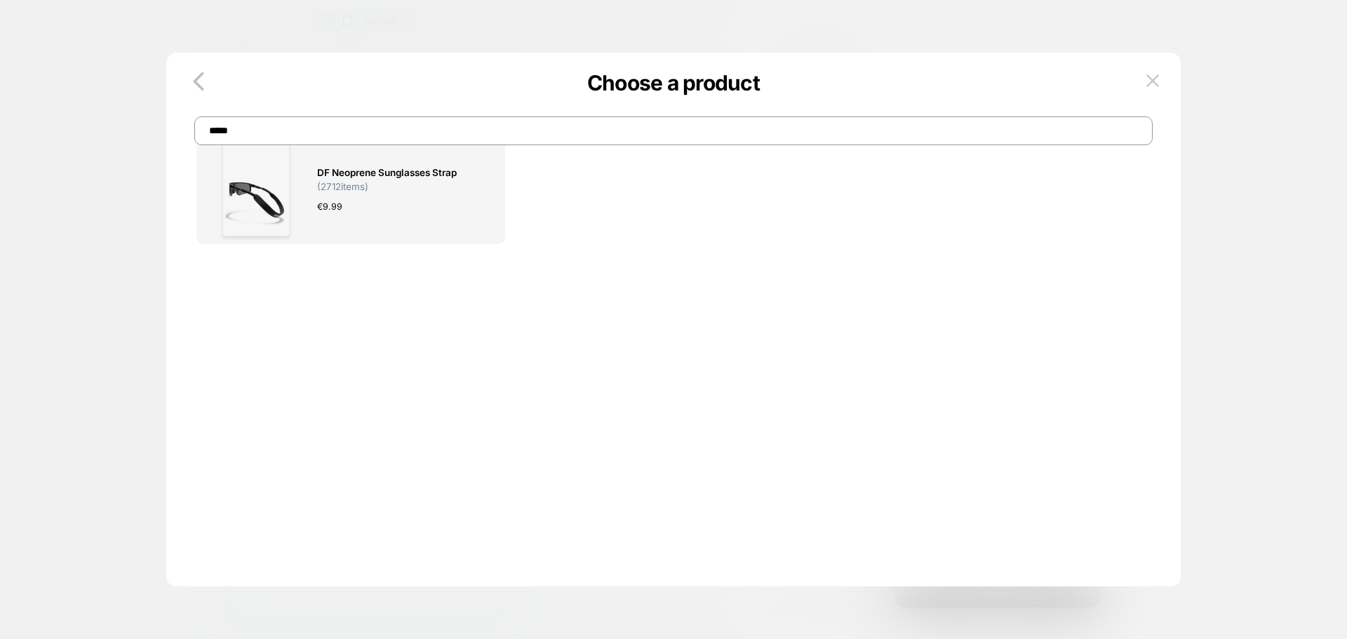
click at [307, 133] on input "*****" at bounding box center [673, 130] width 958 height 29
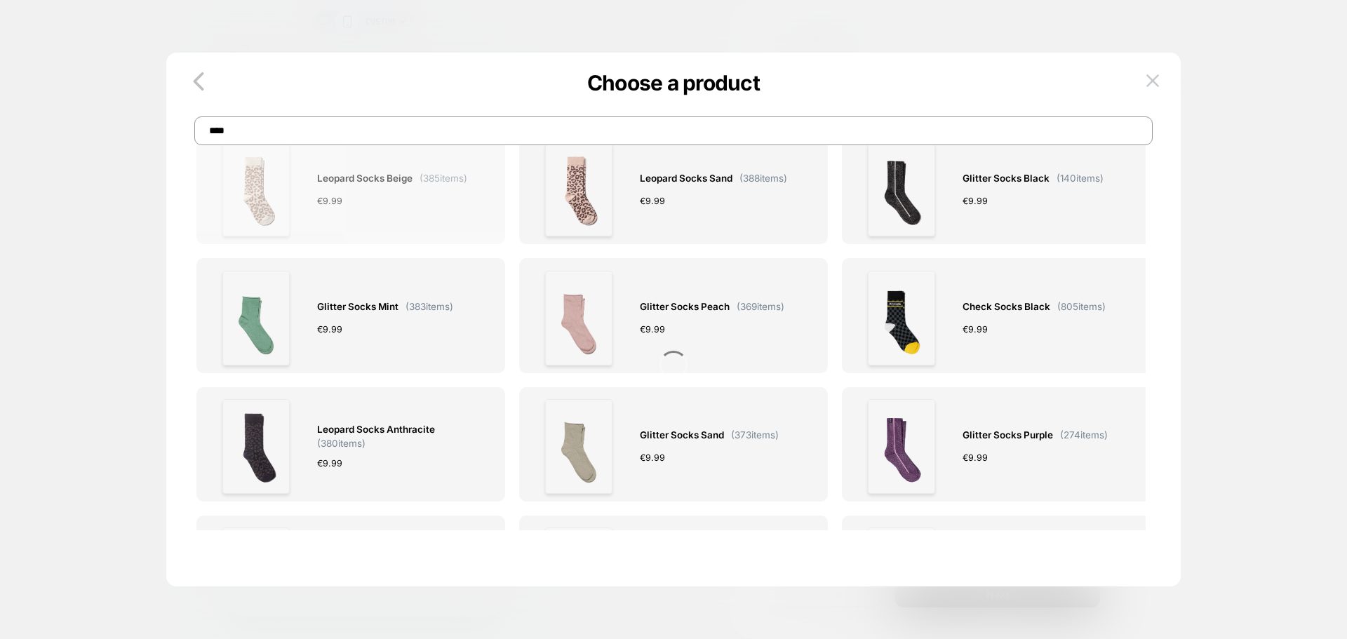
type input "****"
click at [362, 186] on span "Leopard Socks Beige" at bounding box center [364, 178] width 95 height 16
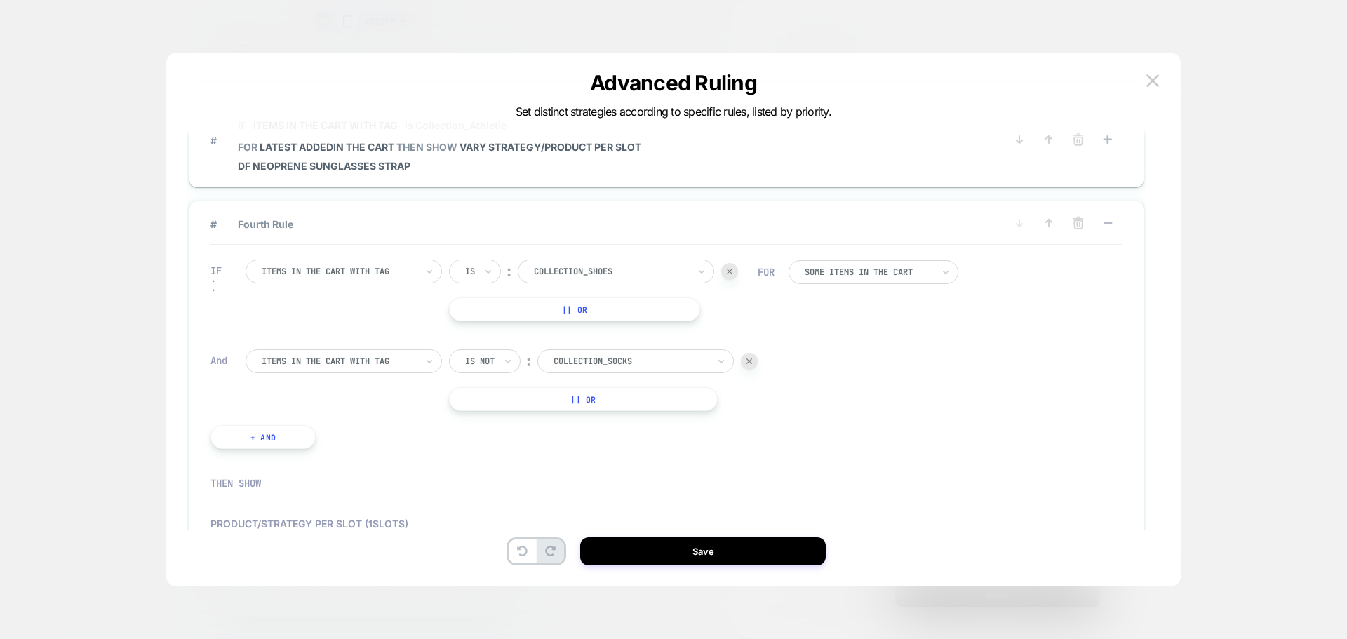
scroll to position [222, 0]
click at [271, 437] on button "+ And" at bounding box center [262, 436] width 105 height 24
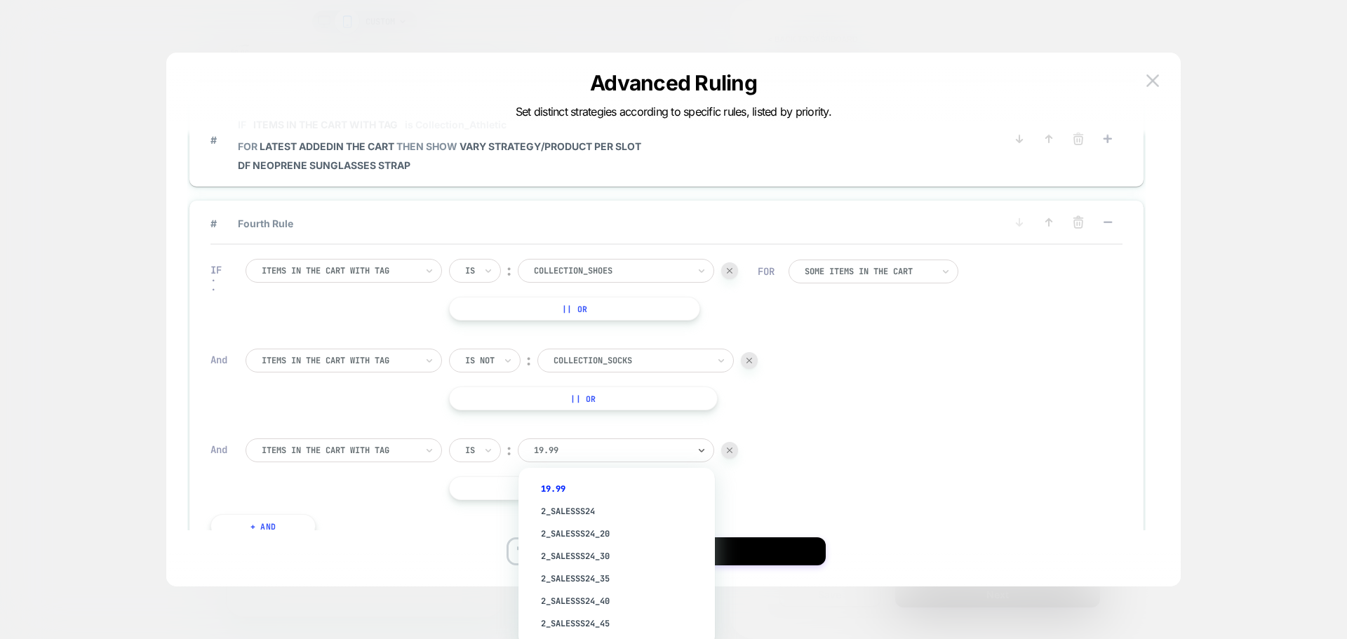
click at [585, 446] on div at bounding box center [611, 450] width 154 height 13
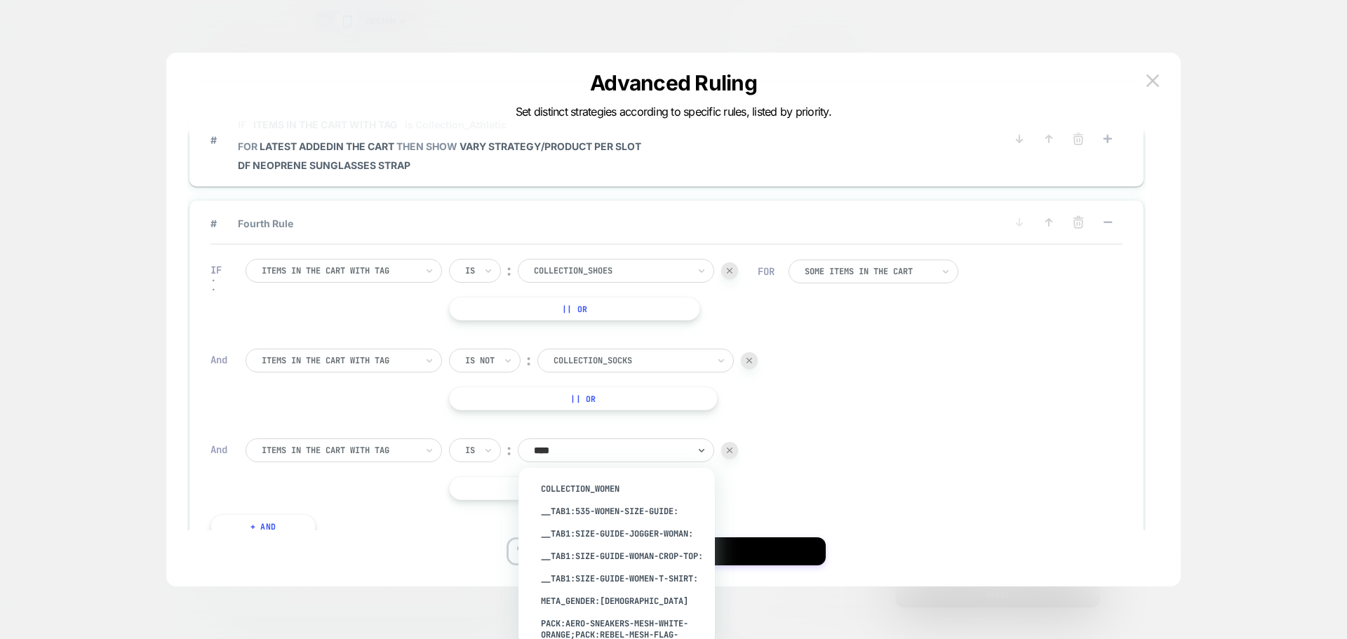
type input "*****"
click at [609, 488] on div "Collection_Women" at bounding box center [623, 489] width 182 height 22
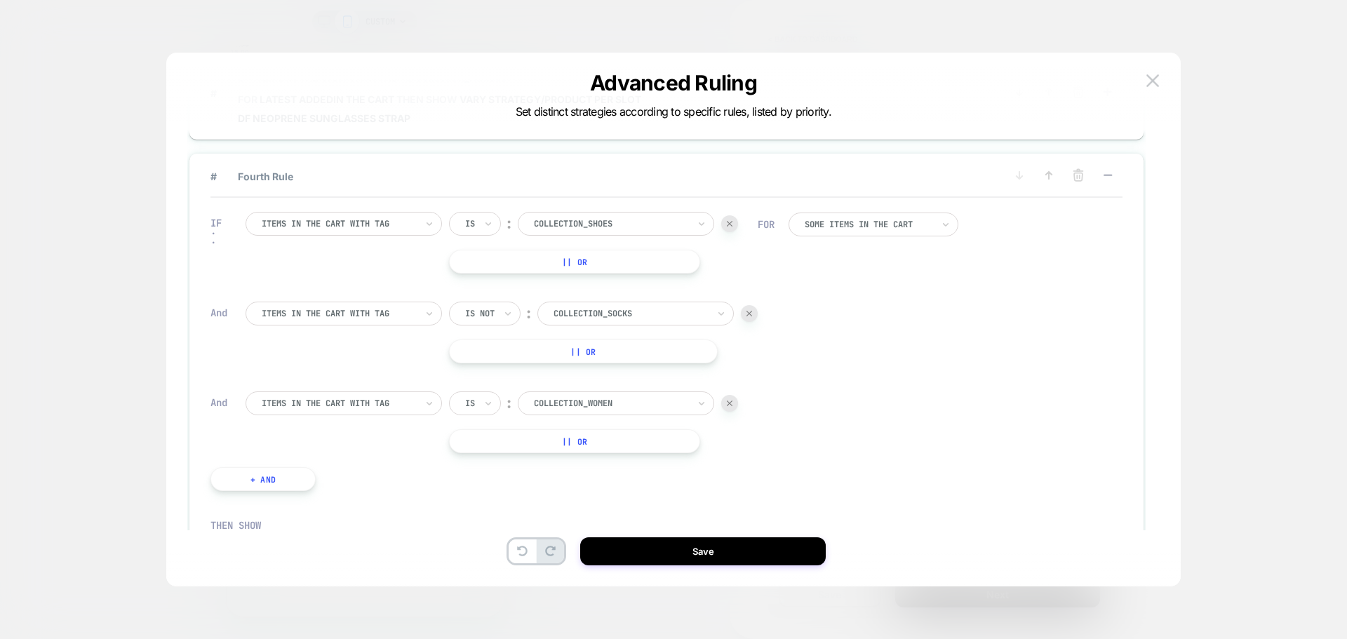
scroll to position [172, 0]
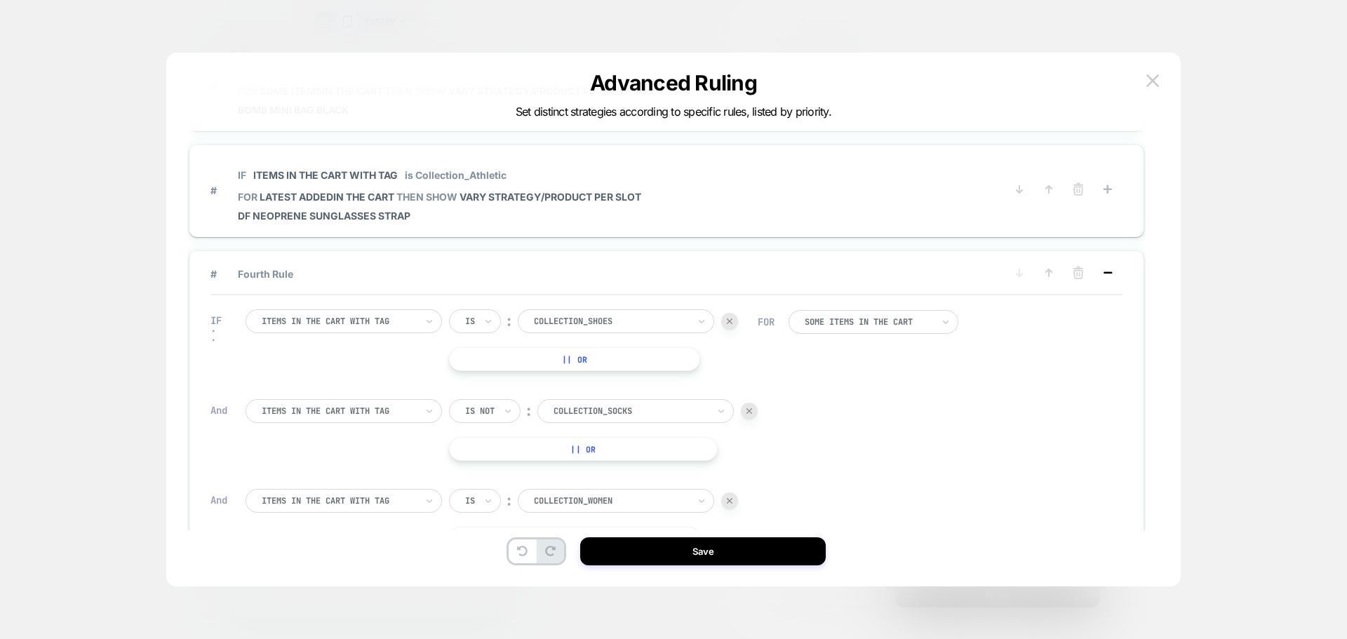
click at [1110, 271] on icon at bounding box center [1107, 273] width 14 height 14
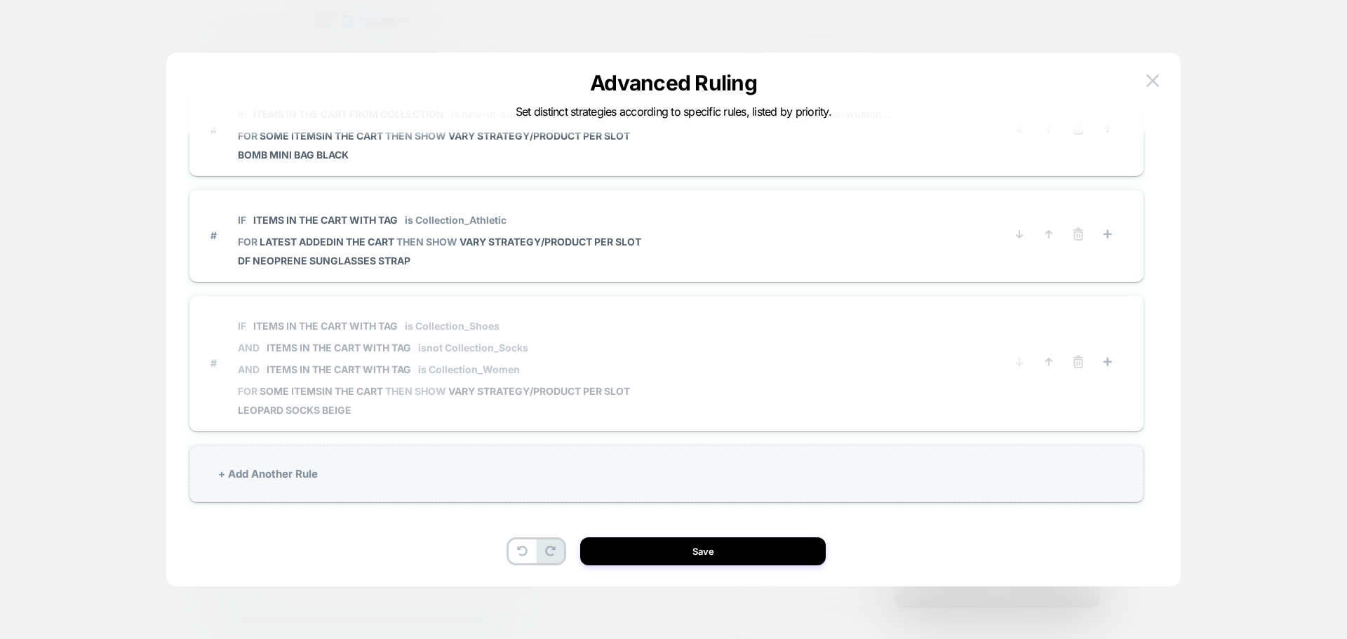
scroll to position [127, 0]
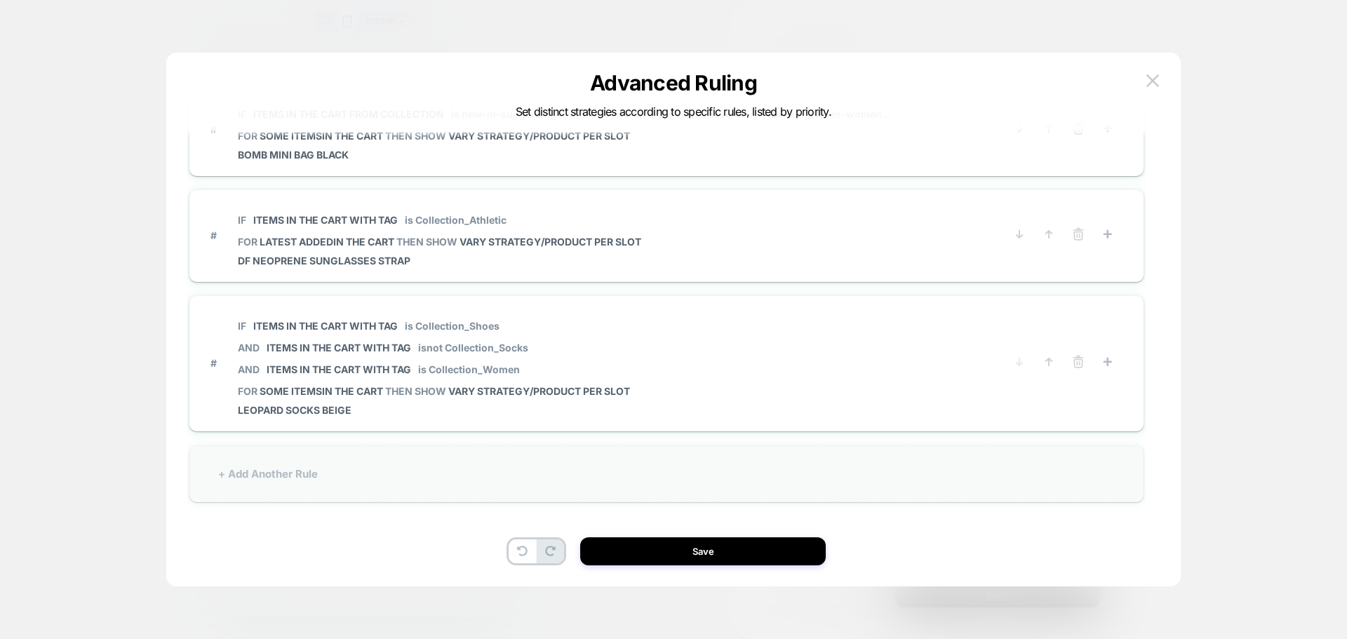
click at [335, 475] on div "+ Add Another Rule" at bounding box center [666, 473] width 954 height 57
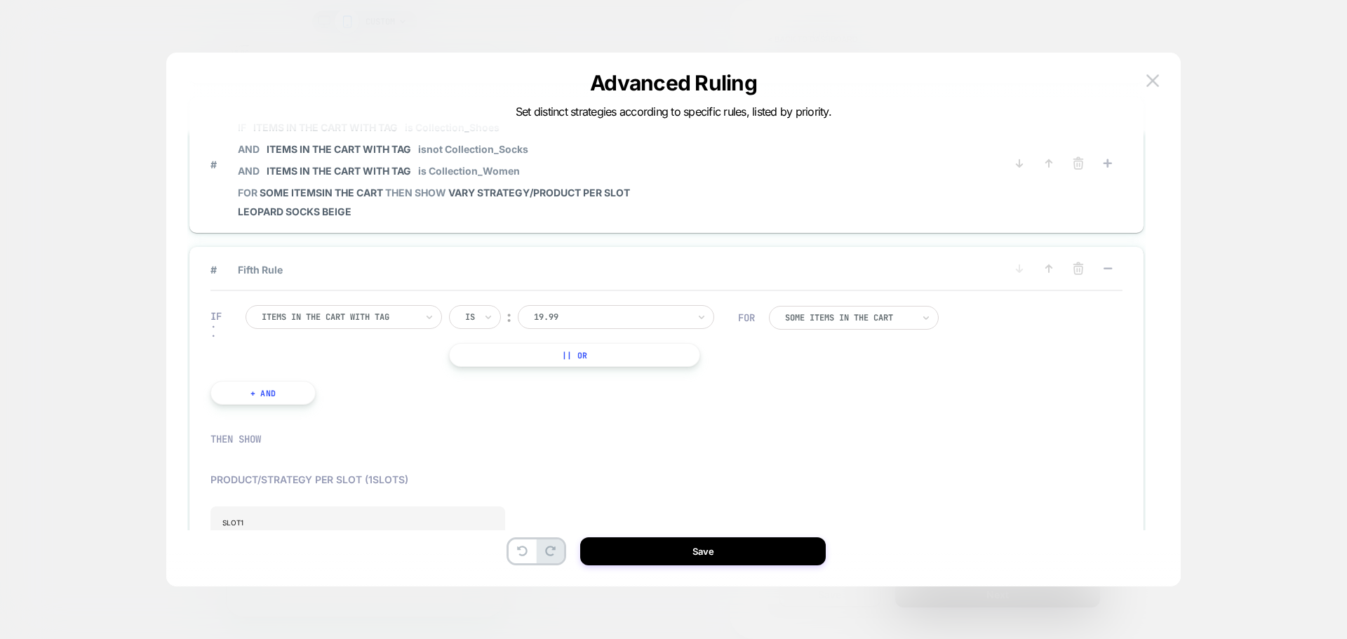
scroll to position [337, 0]
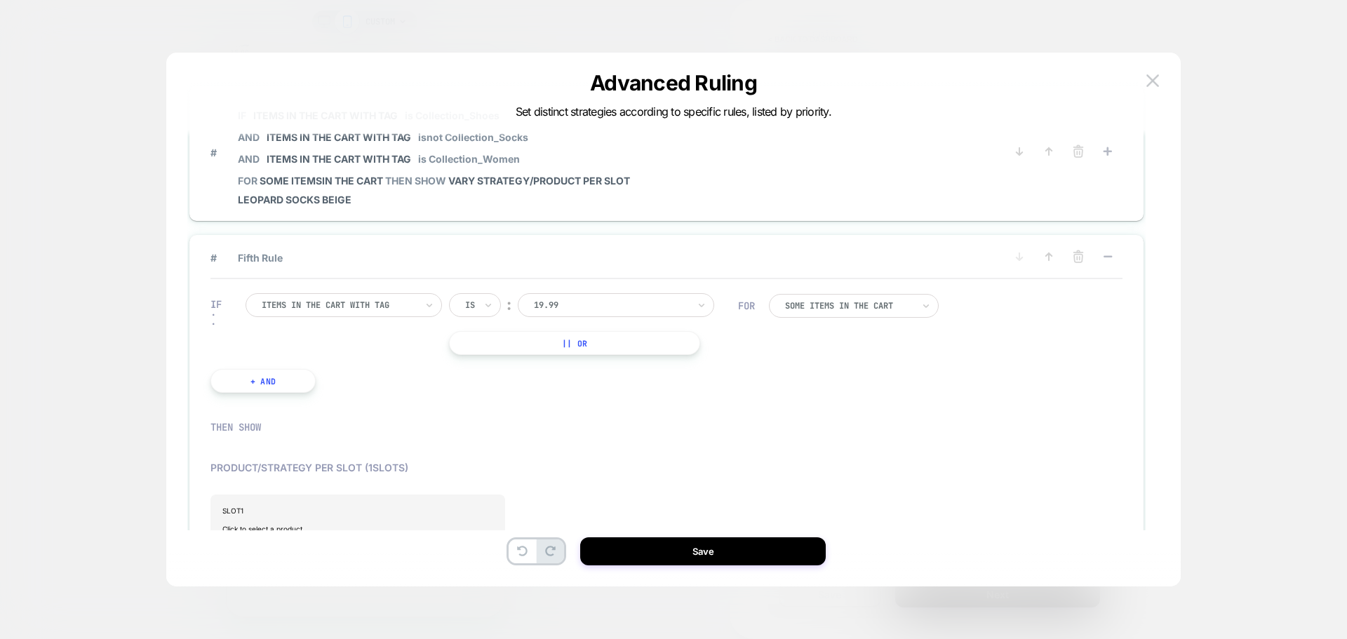
click at [602, 313] on div "19.99" at bounding box center [616, 305] width 196 height 24
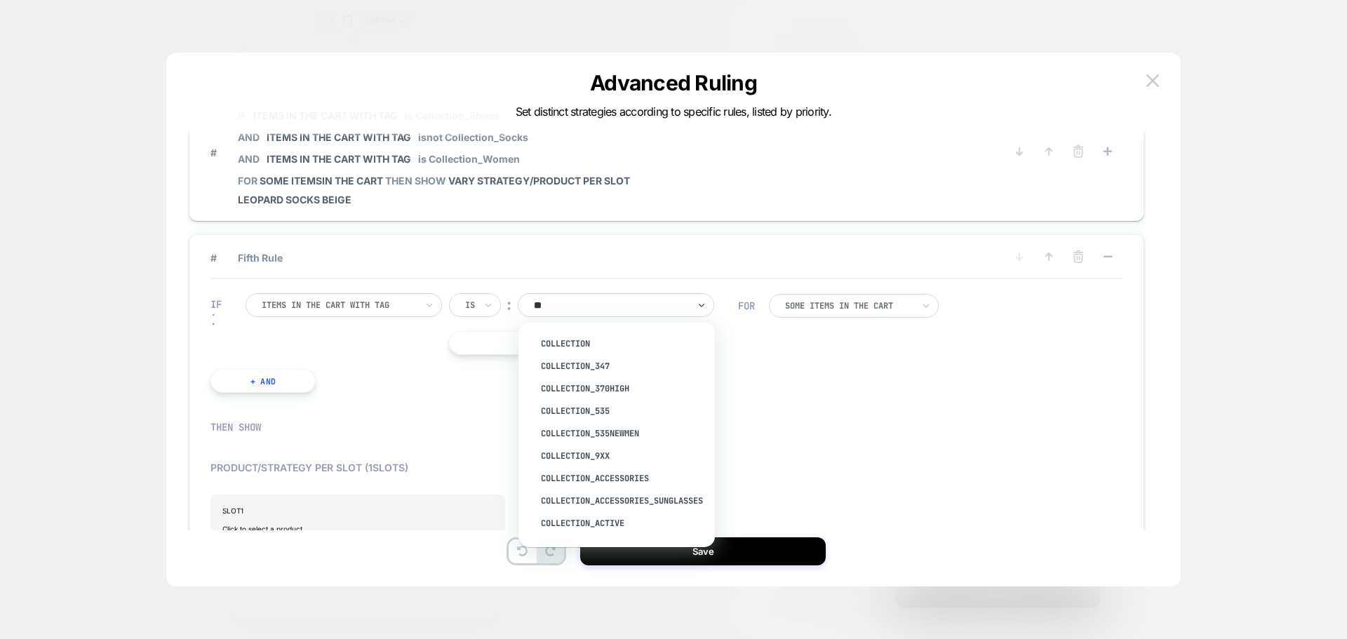
type input "*"
type input "*****"
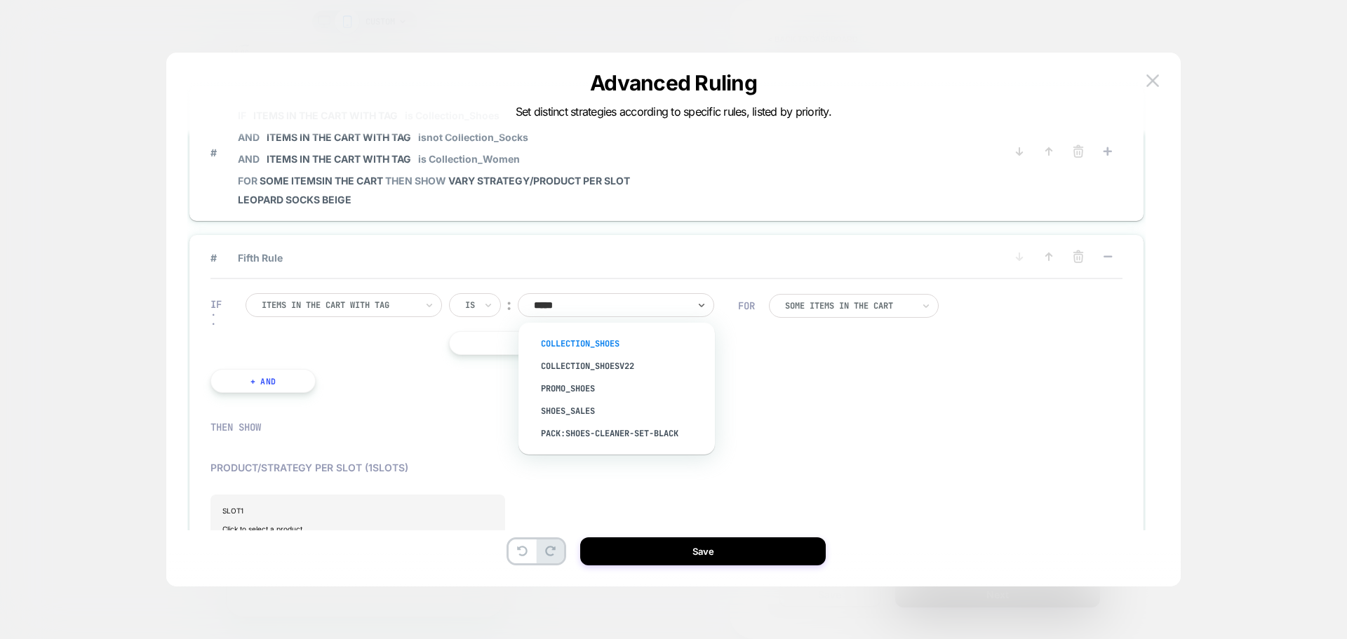
click at [612, 344] on div "Collection_Shoes" at bounding box center [623, 343] width 182 height 22
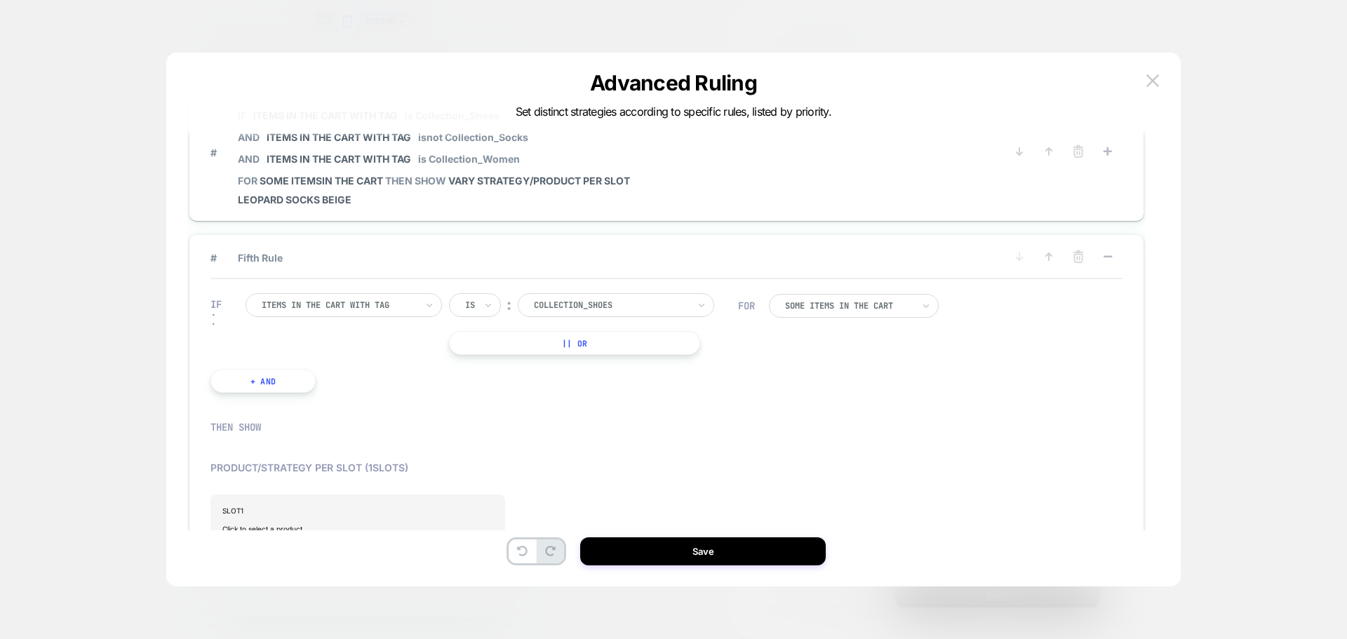
click at [280, 391] on button "+ And" at bounding box center [262, 381] width 105 height 24
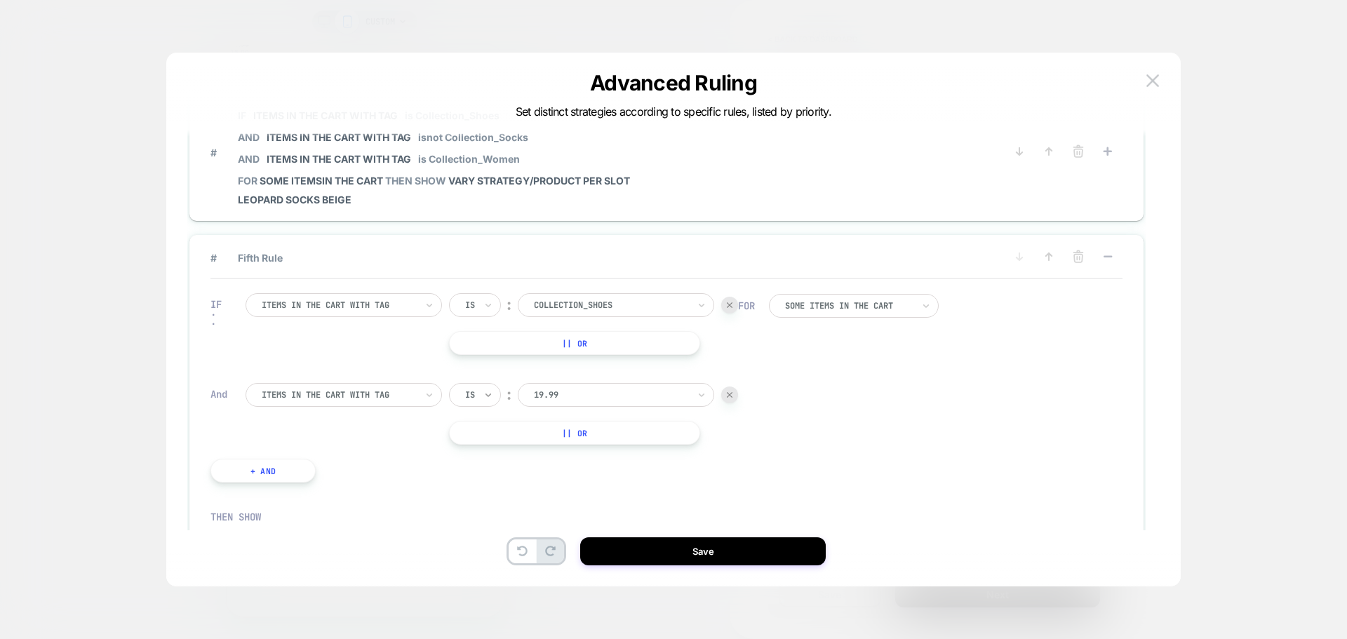
click at [492, 392] on icon at bounding box center [488, 395] width 10 height 14
click at [493, 462] on div "Is not" at bounding box center [508, 456] width 91 height 22
click at [622, 399] on div at bounding box center [630, 395] width 154 height 13
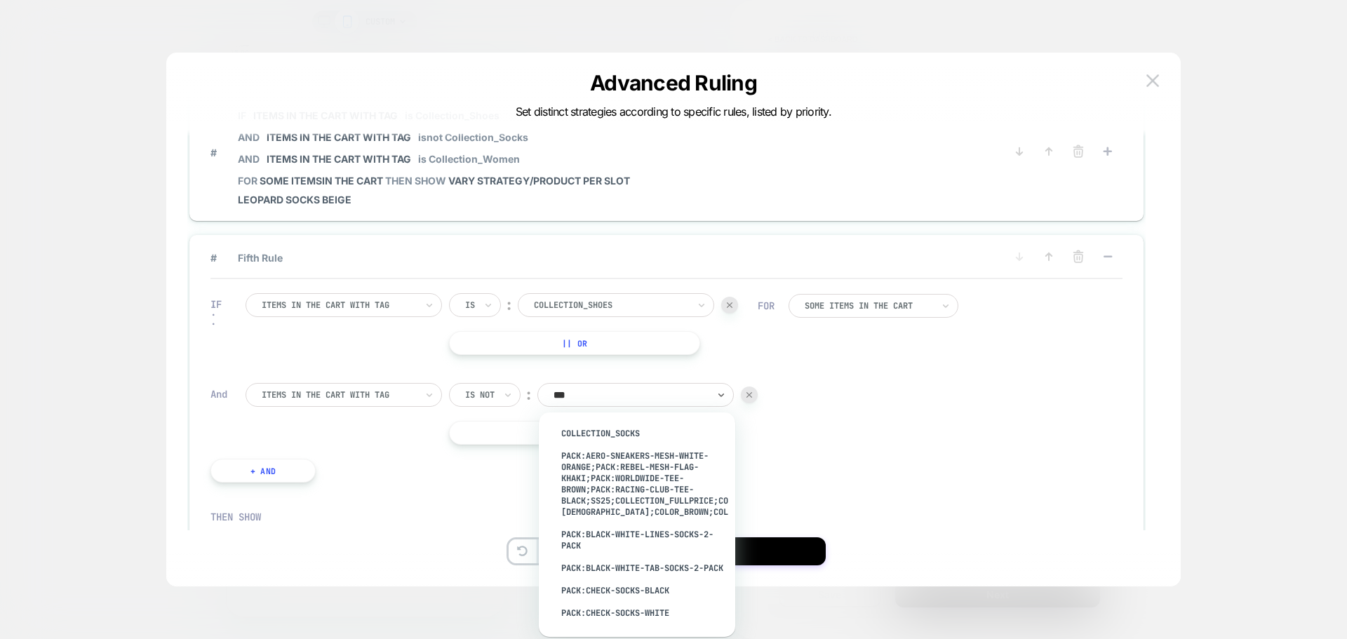
type input "****"
click at [618, 436] on div "Collection_Socks" at bounding box center [644, 433] width 182 height 22
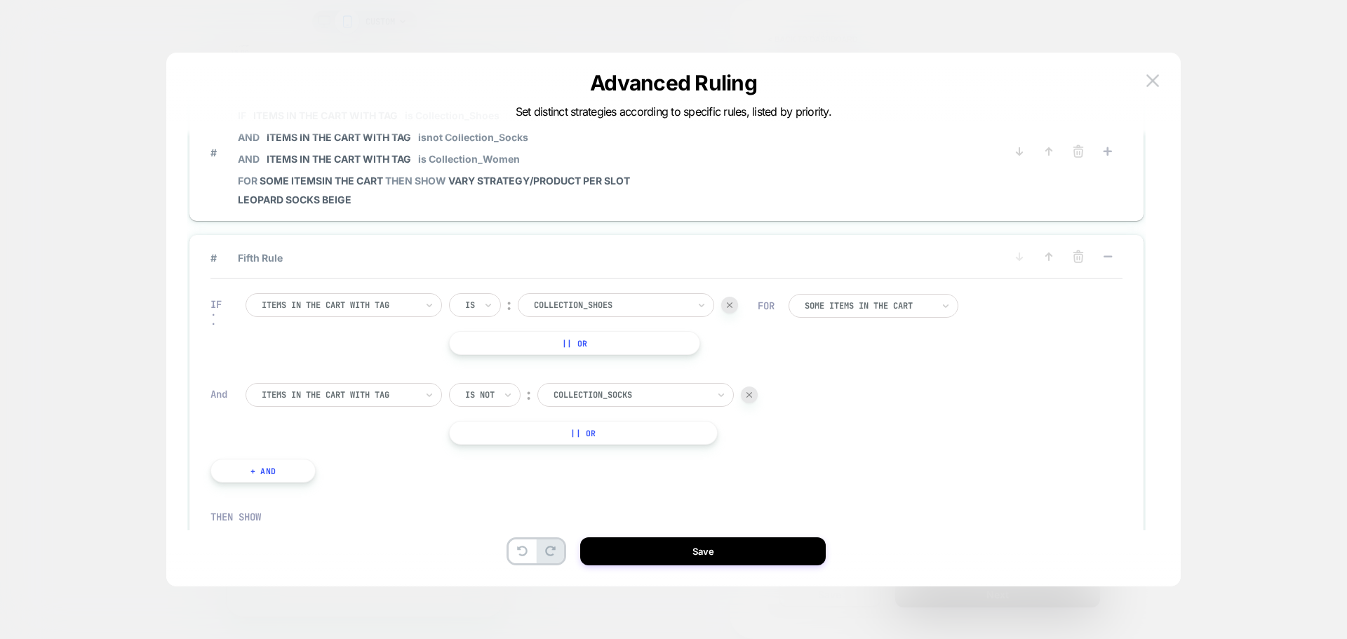
click at [270, 480] on button "+ And" at bounding box center [262, 471] width 105 height 24
click at [597, 490] on div at bounding box center [611, 484] width 154 height 13
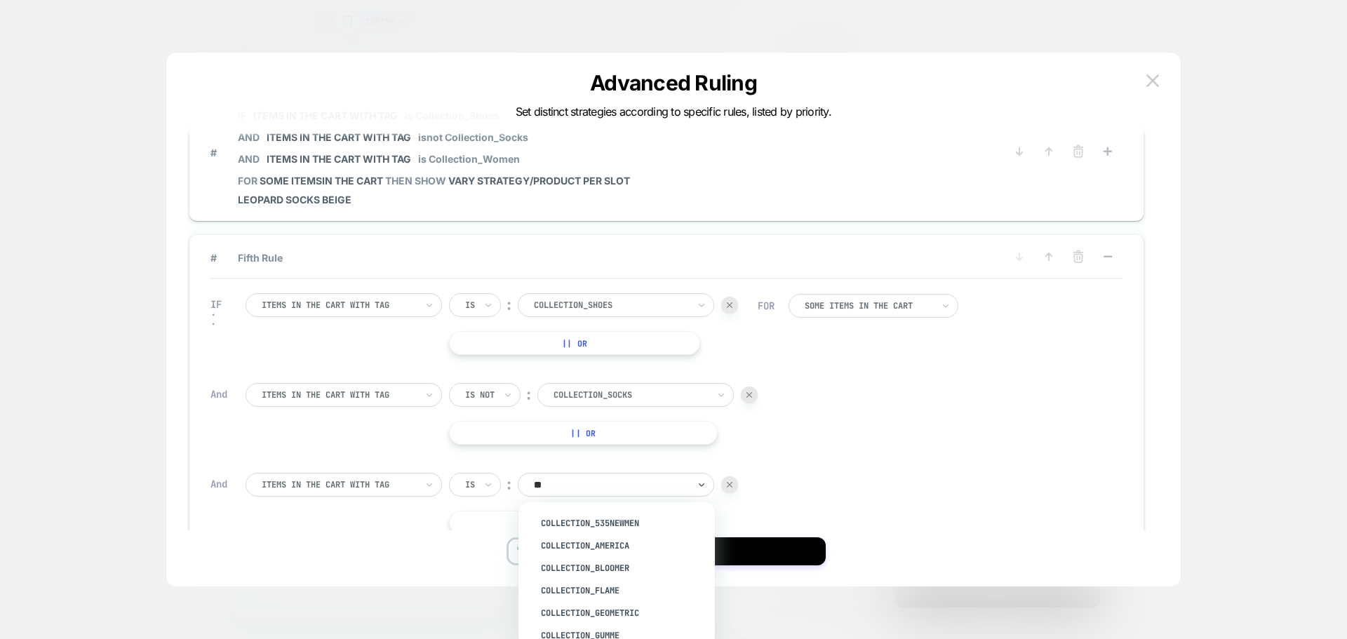
type input "***"
click at [584, 544] on div "Collection_Men" at bounding box center [623, 545] width 182 height 22
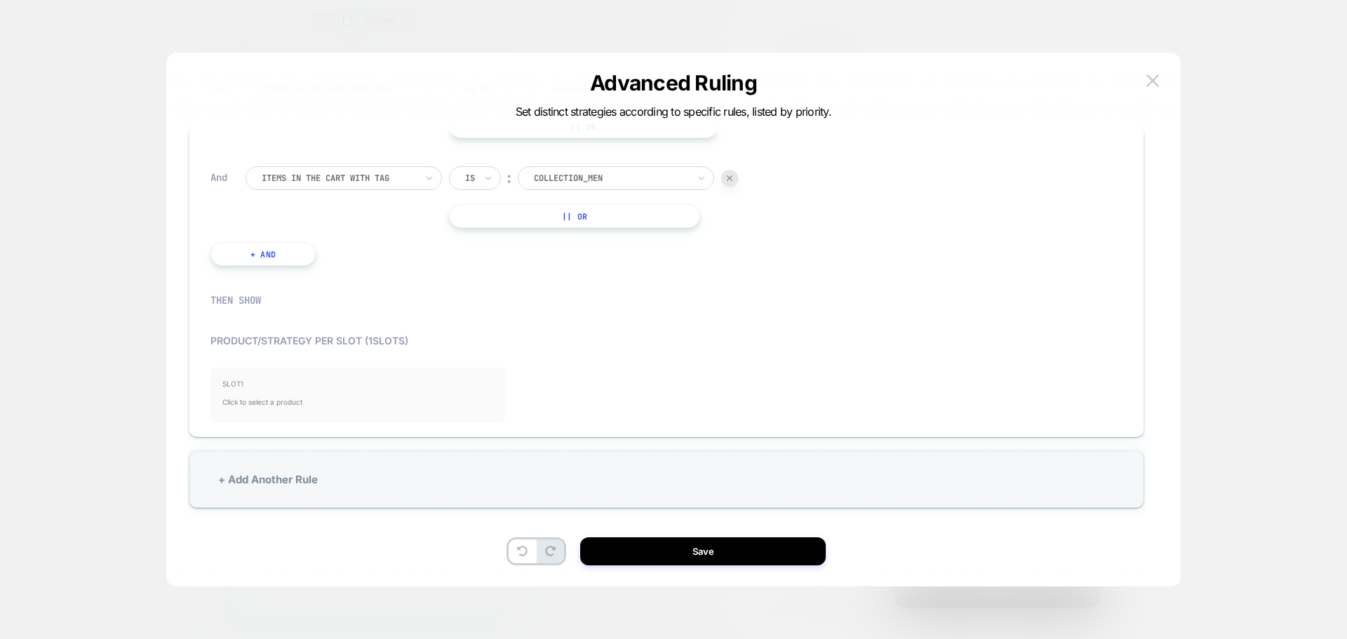
scroll to position [649, 0]
click at [330, 403] on span "Click to select a product" at bounding box center [357, 396] width 271 height 28
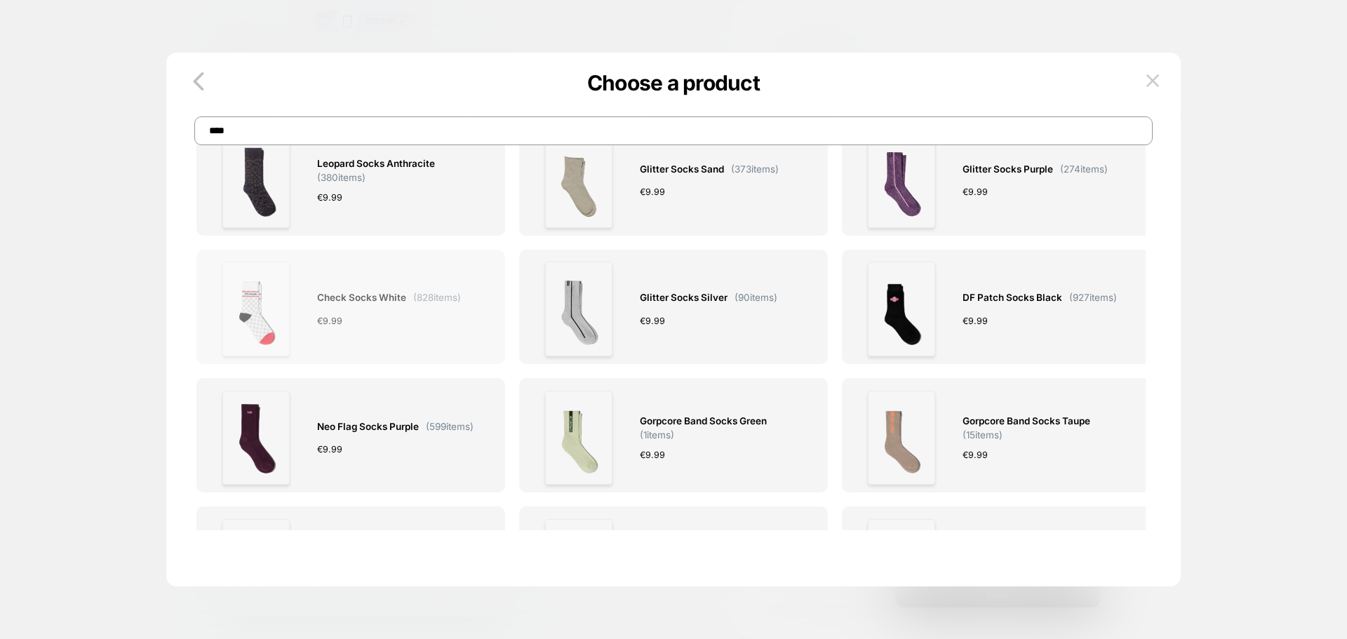
scroll to position [281, 0]
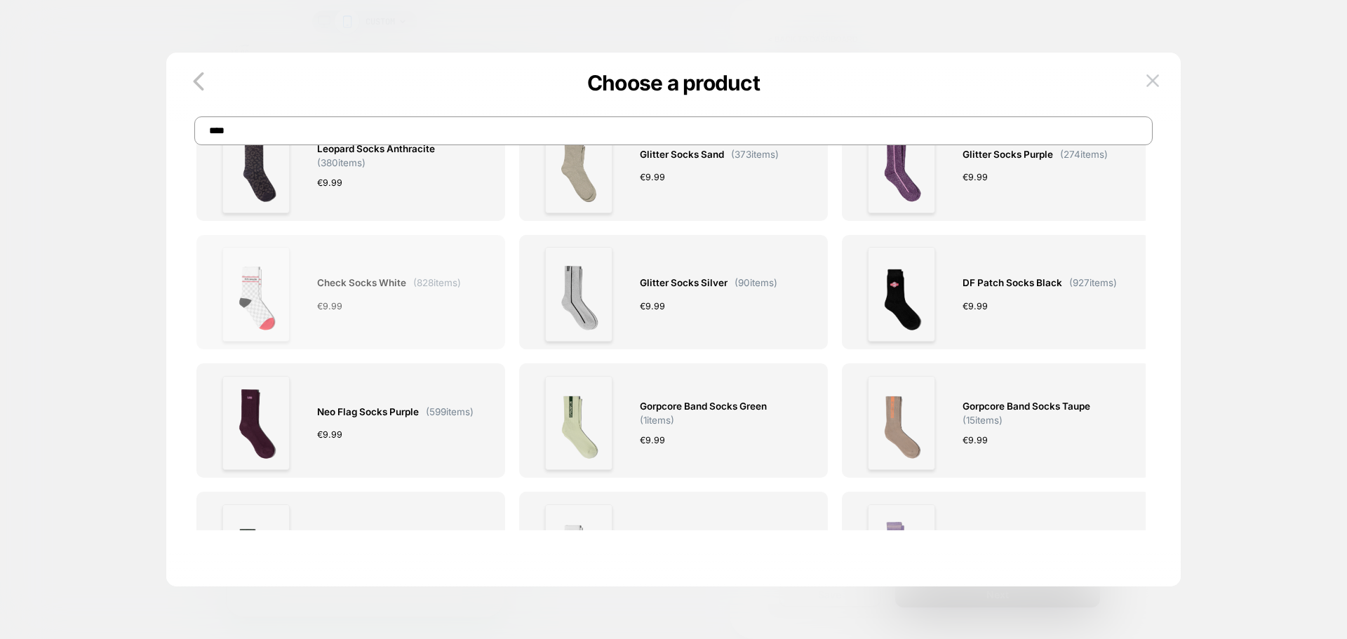
click at [384, 288] on span "Check Socks White" at bounding box center [361, 283] width 89 height 16
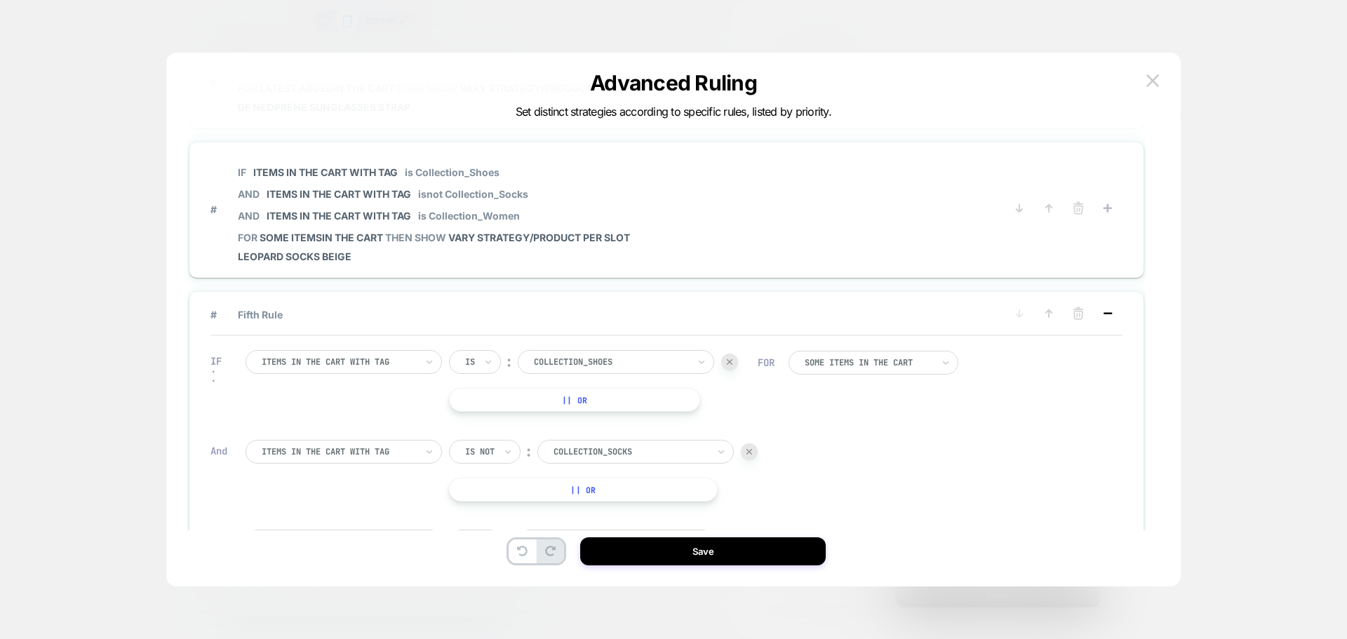
click at [1106, 316] on icon at bounding box center [1107, 313] width 14 height 14
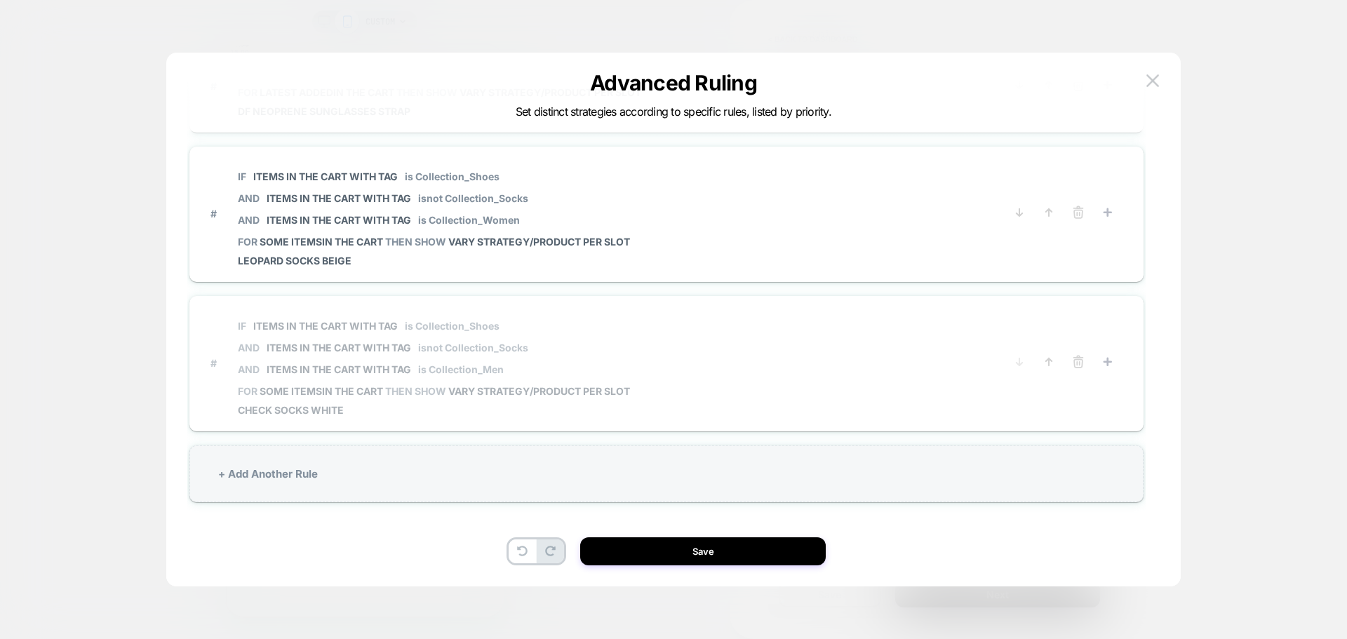
scroll to position [276, 0]
click at [706, 555] on button "Save" at bounding box center [702, 551] width 245 height 28
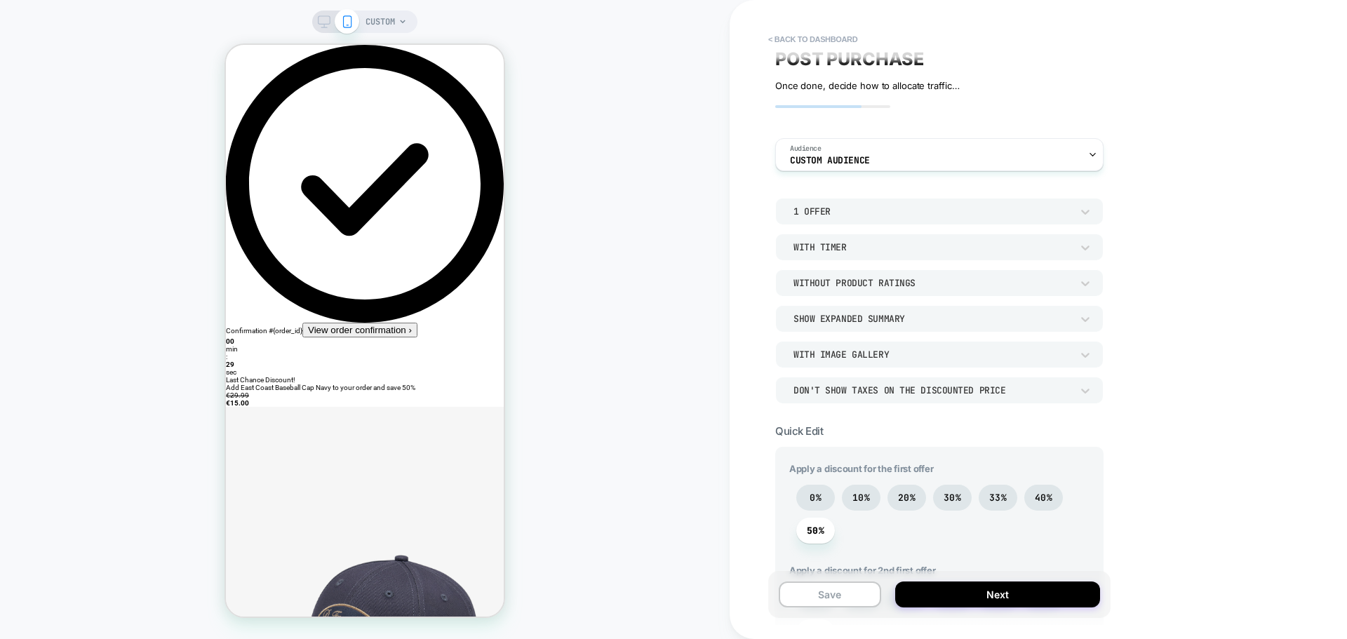
scroll to position [0, 0]
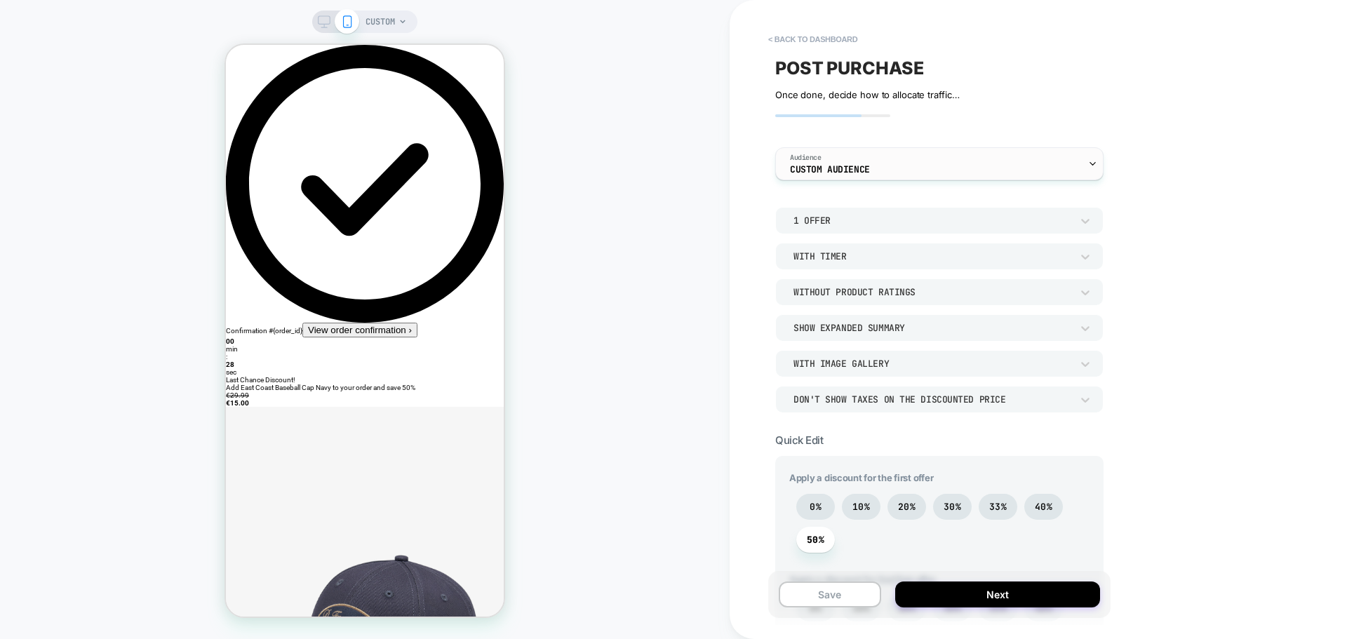
click at [938, 180] on div "Audience Custom Audience" at bounding box center [939, 163] width 328 height 33
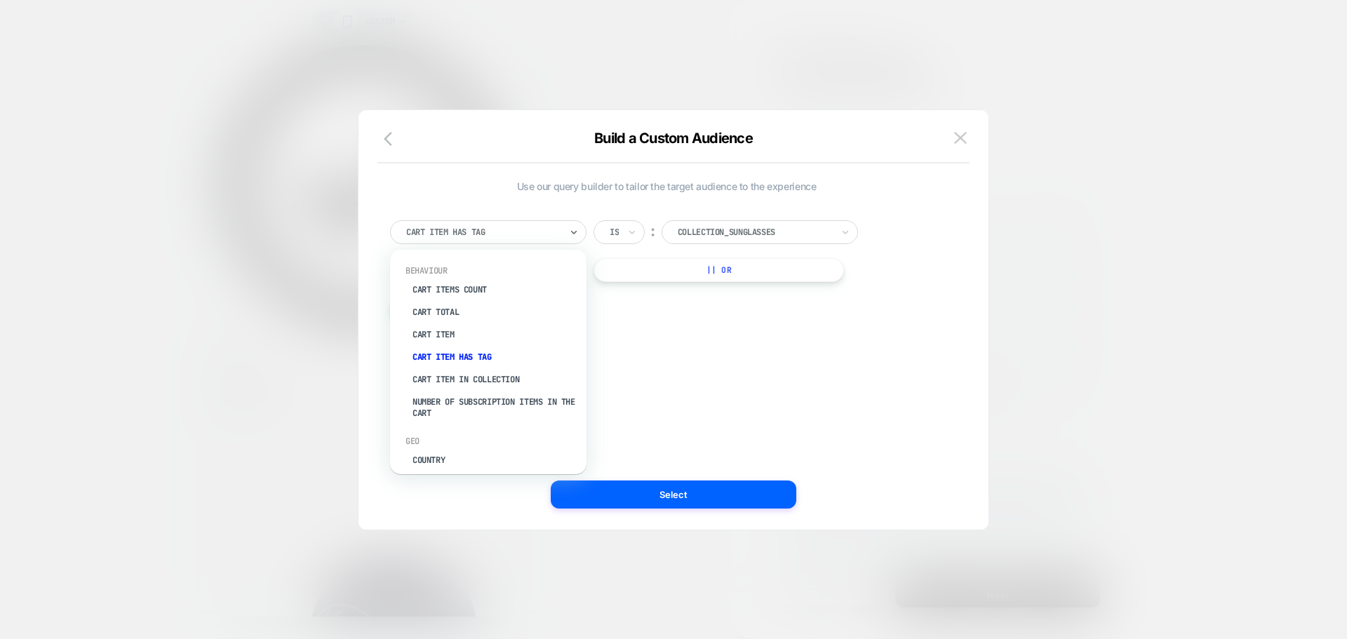
click at [541, 227] on div at bounding box center [483, 232] width 154 height 13
click at [449, 309] on div "Cart Total" at bounding box center [495, 312] width 182 height 22
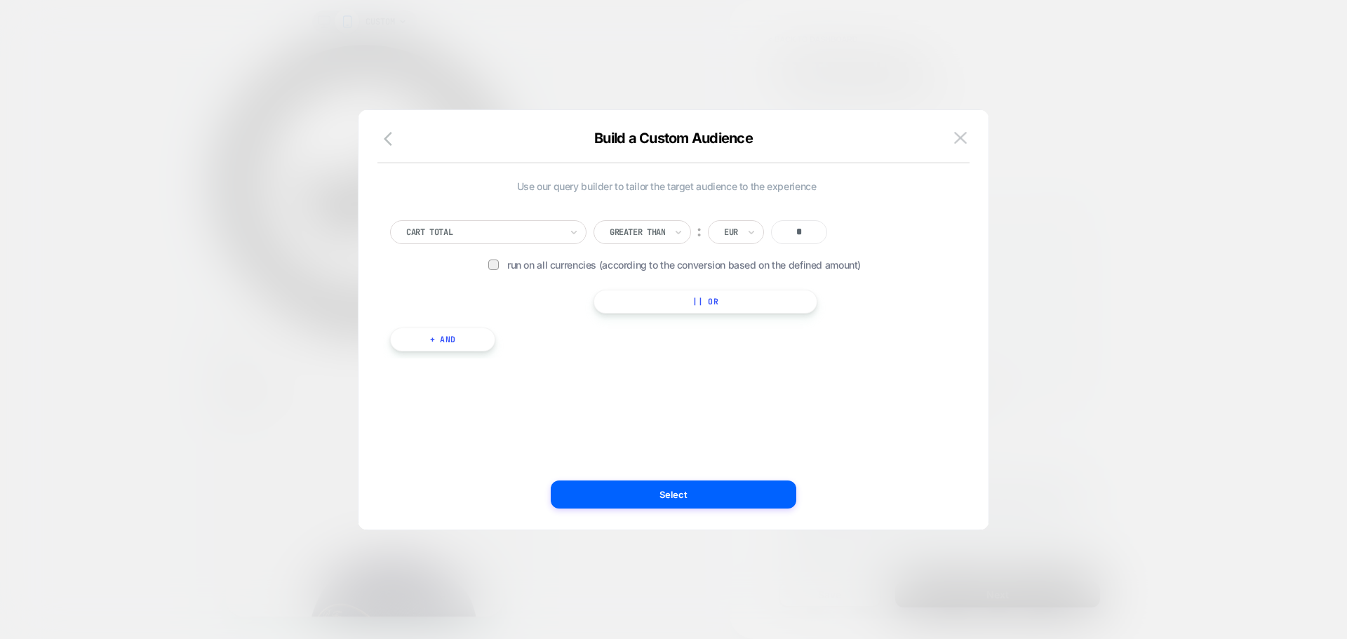
click at [795, 231] on input "*" at bounding box center [799, 232] width 56 height 24
type input "**"
click at [825, 372] on div "Use our query builder to tailor the target audience to the experience Cart Tota…" at bounding box center [666, 319] width 588 height 363
click at [696, 497] on button "Select" at bounding box center [673, 494] width 245 height 28
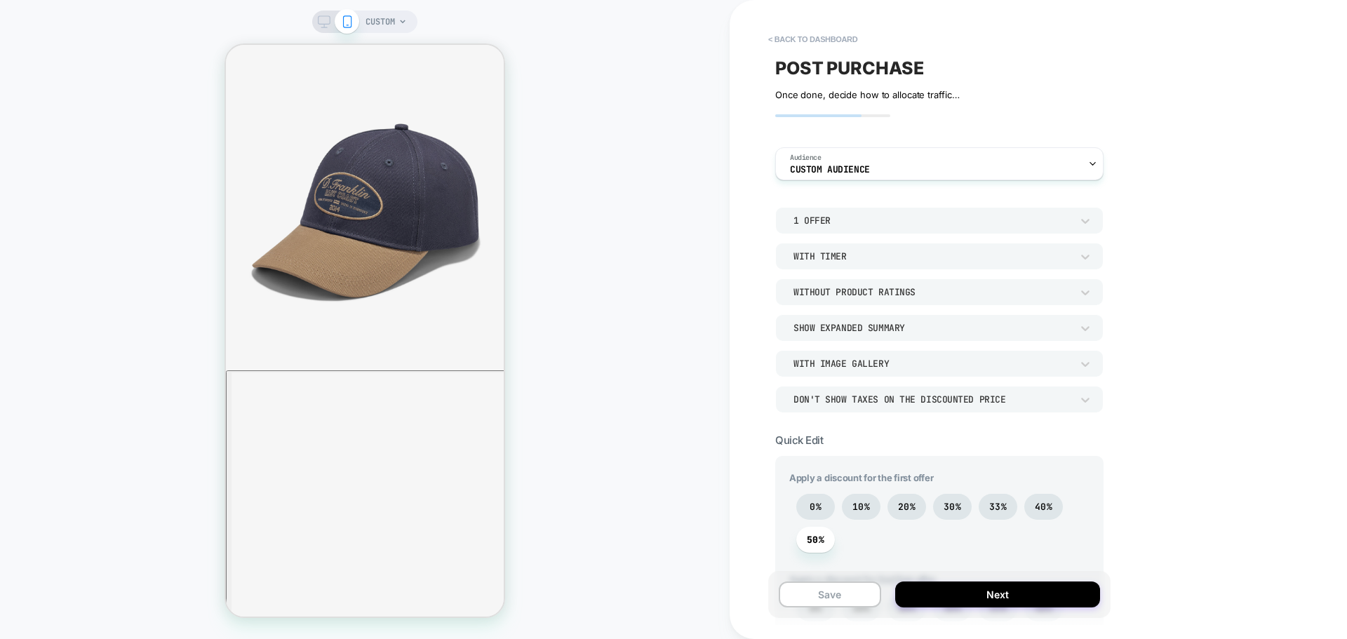
scroll to position [571, 0]
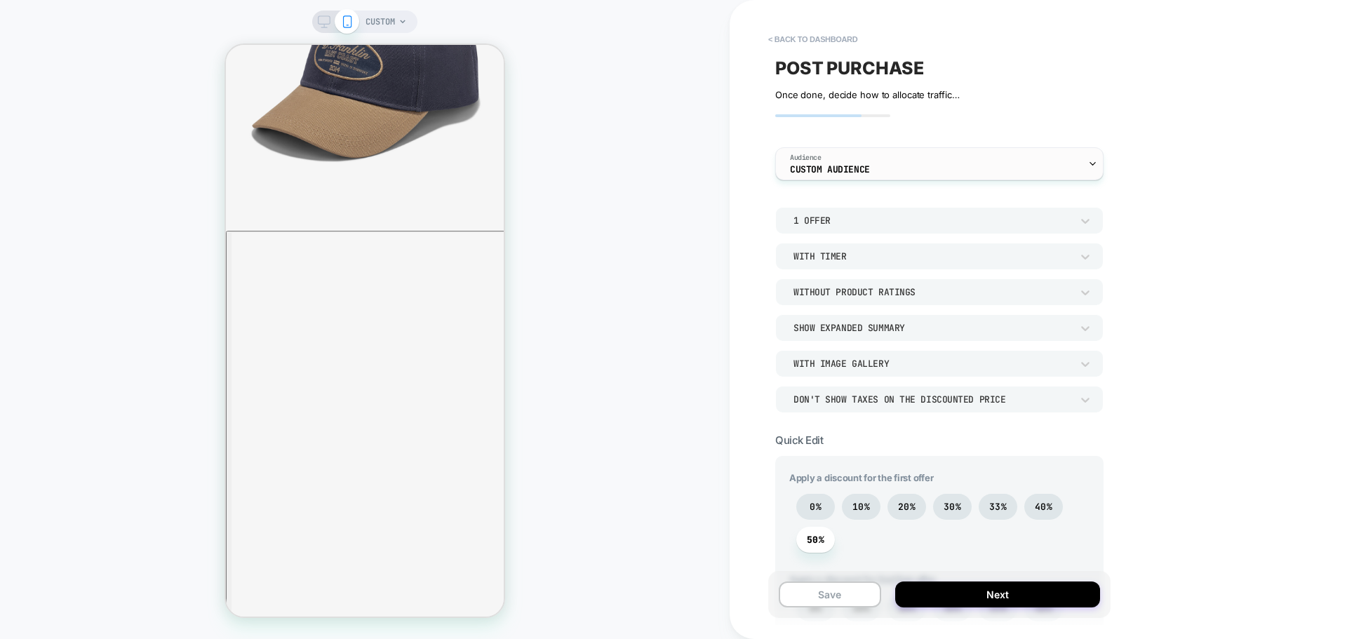
click at [895, 169] on div "Audience Custom Audience" at bounding box center [936, 164] width 320 height 32
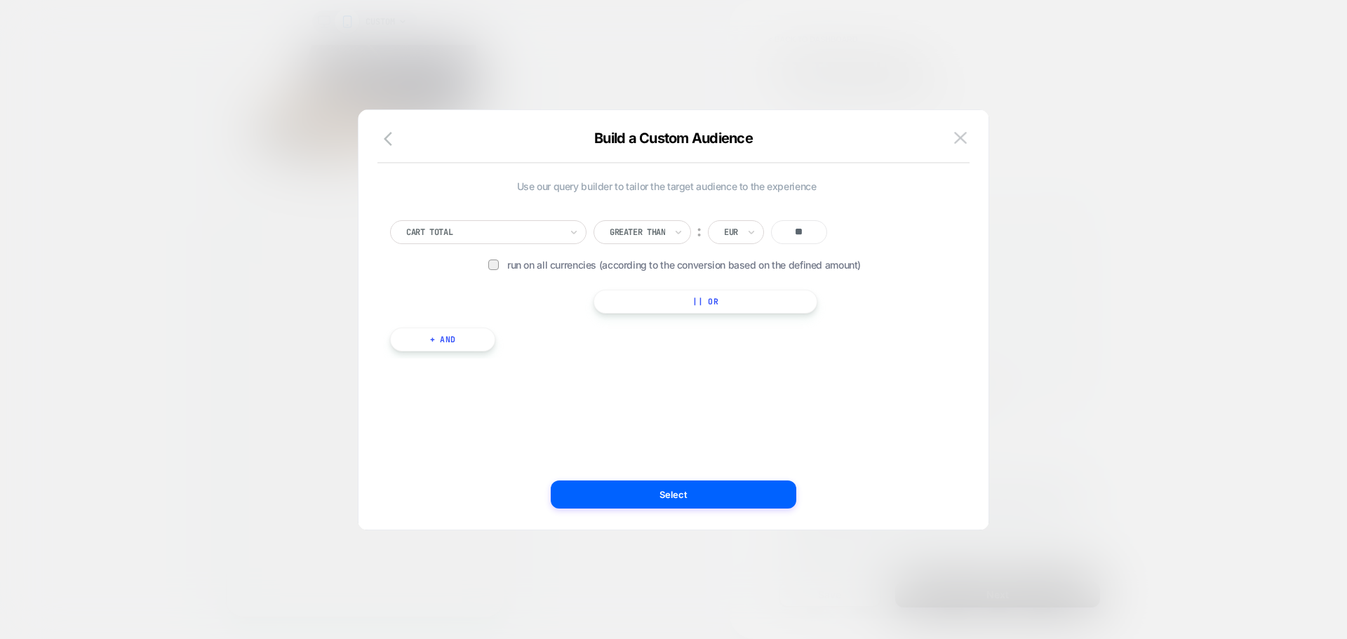
click at [477, 230] on div at bounding box center [483, 232] width 154 height 13
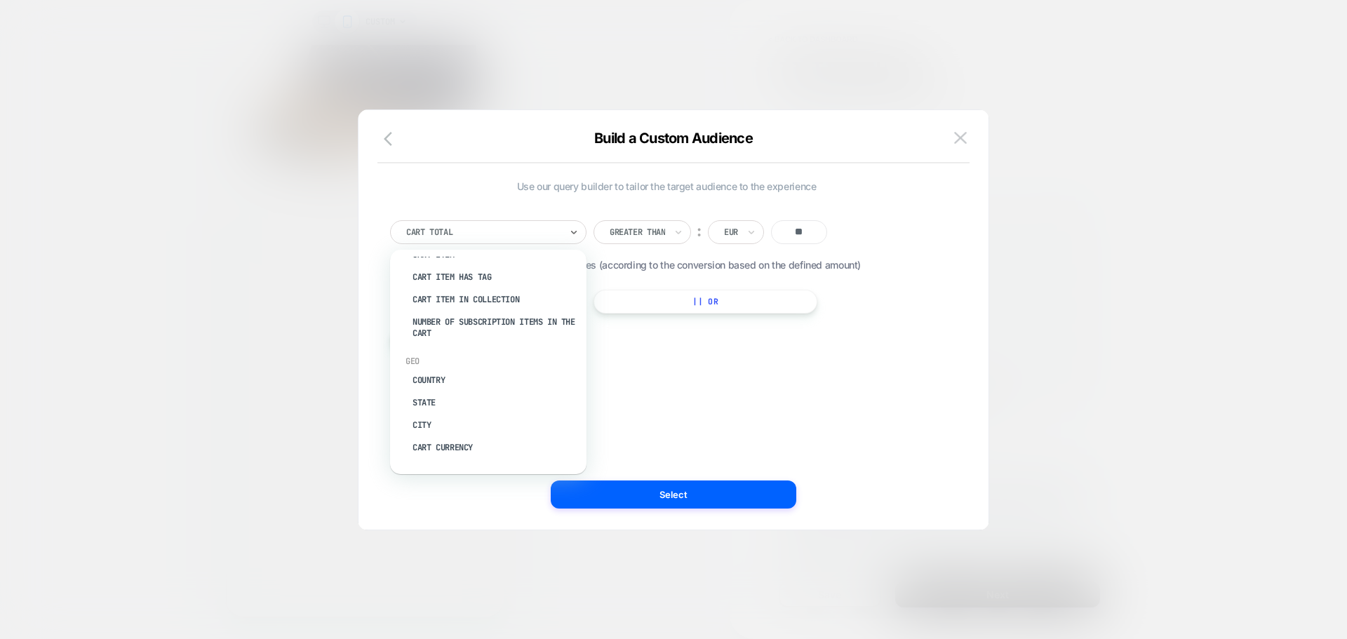
scroll to position [0, 0]
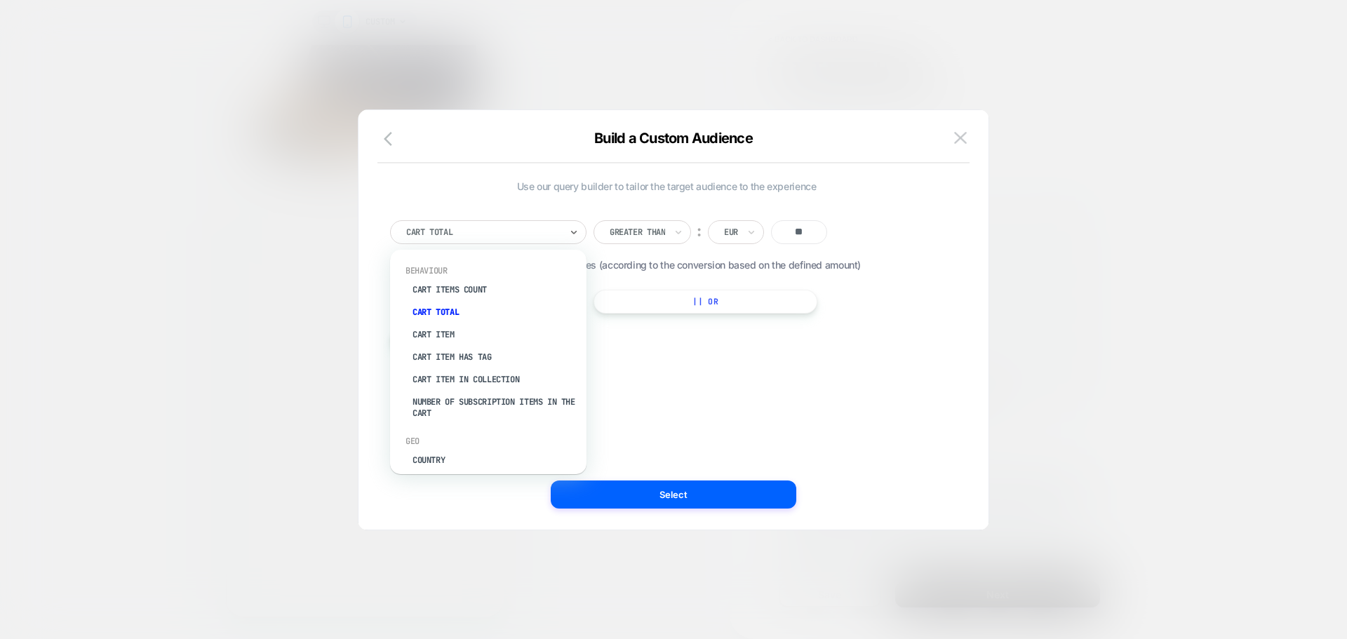
click at [861, 262] on span "Run on all currencies (according to the conversion based on the defined amount)" at bounding box center [708, 265] width 402 height 12
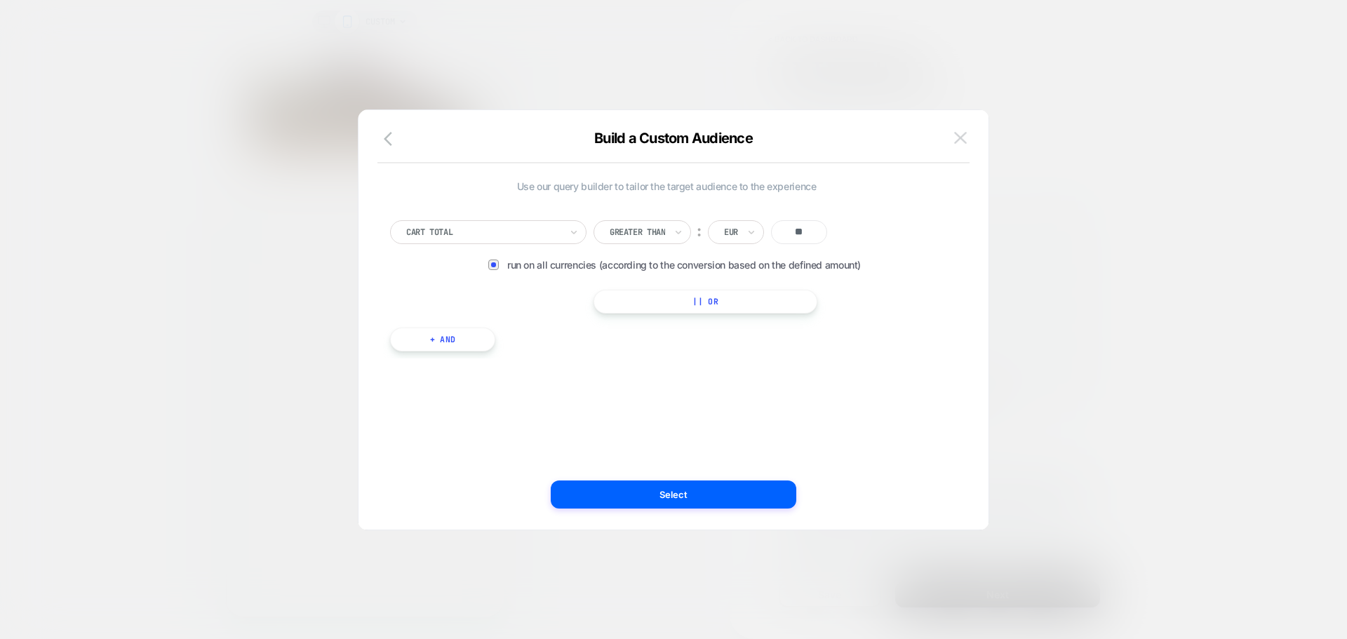
click at [958, 135] on img at bounding box center [960, 138] width 13 height 12
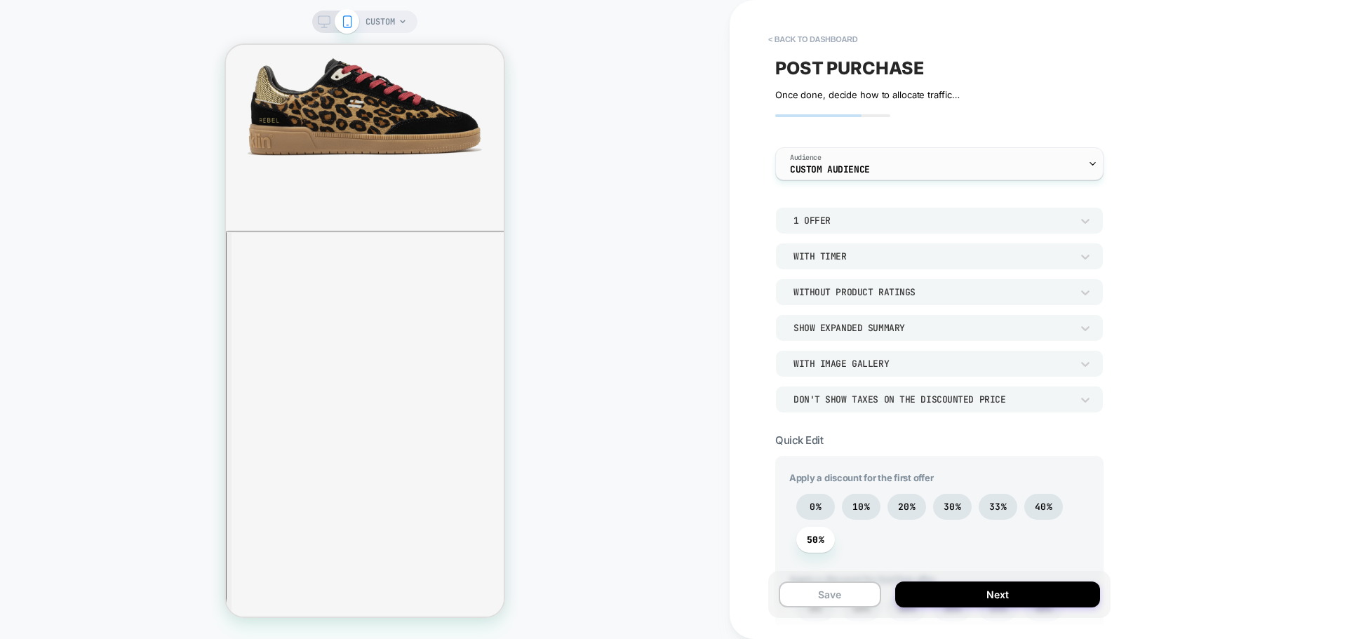
click at [922, 169] on div "Audience Custom Audience" at bounding box center [936, 164] width 320 height 32
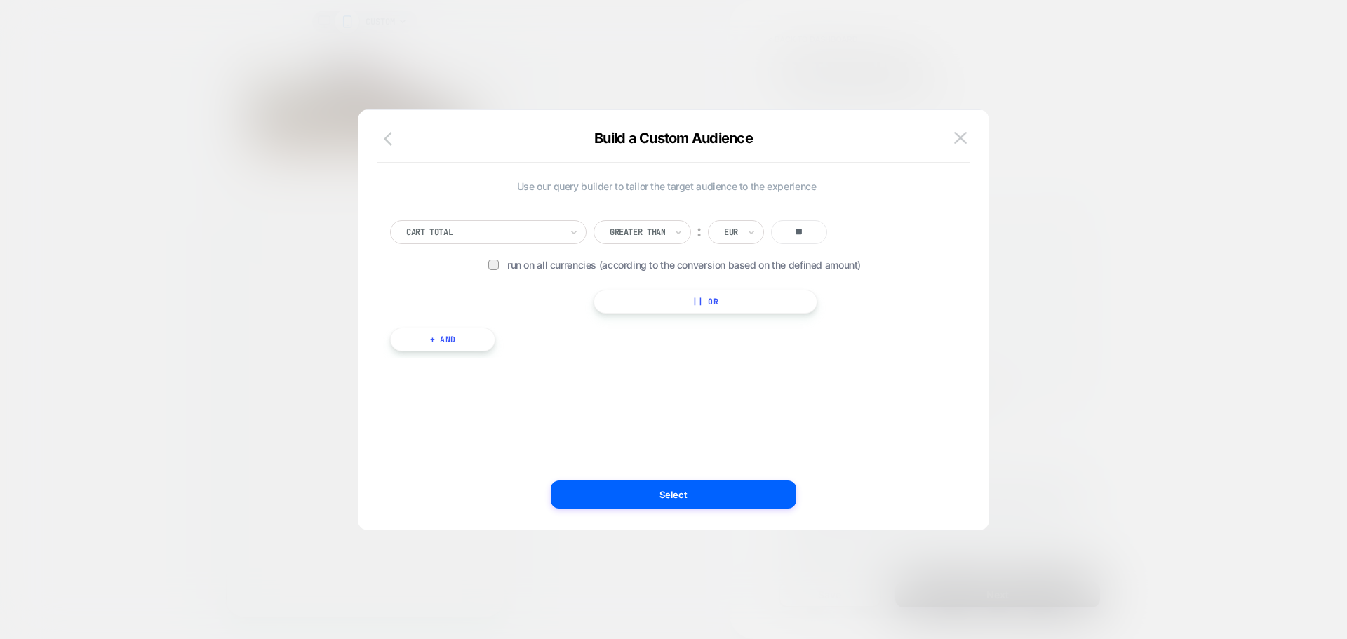
click at [396, 137] on icon "button" at bounding box center [392, 138] width 17 height 17
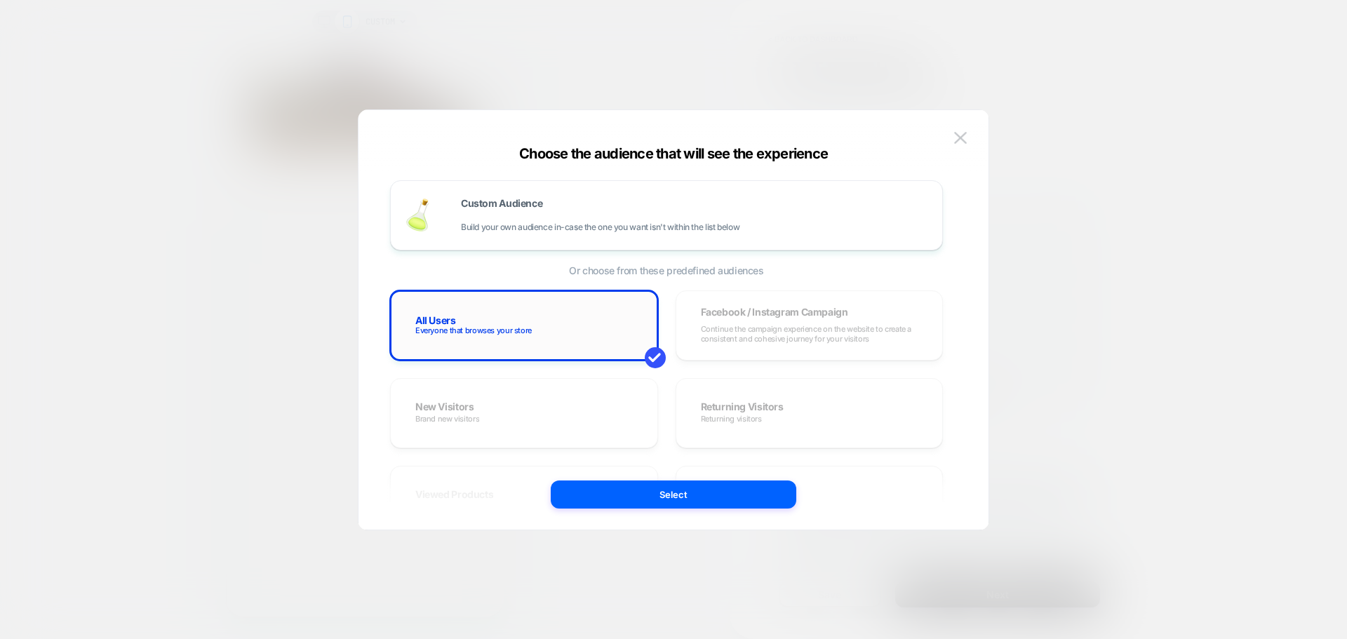
click at [490, 327] on span "Everyone that browses your store" at bounding box center [473, 330] width 116 height 10
click at [733, 499] on button "Select" at bounding box center [673, 494] width 245 height 28
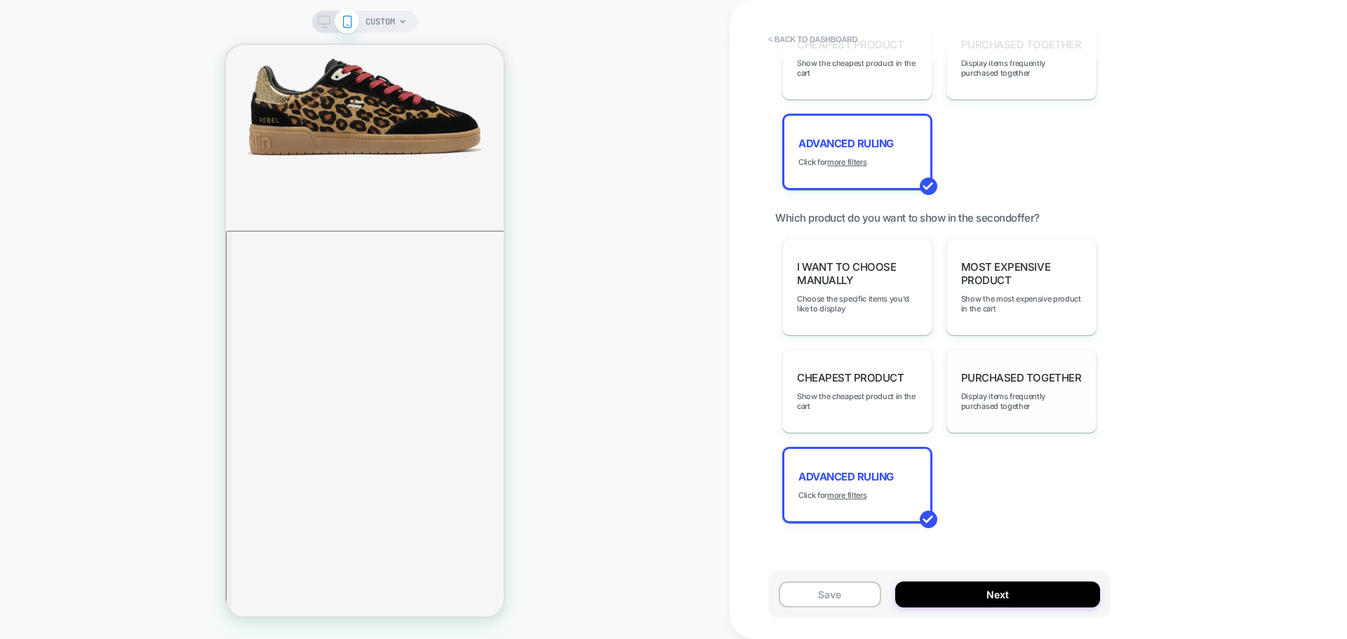
scroll to position [1290, 0]
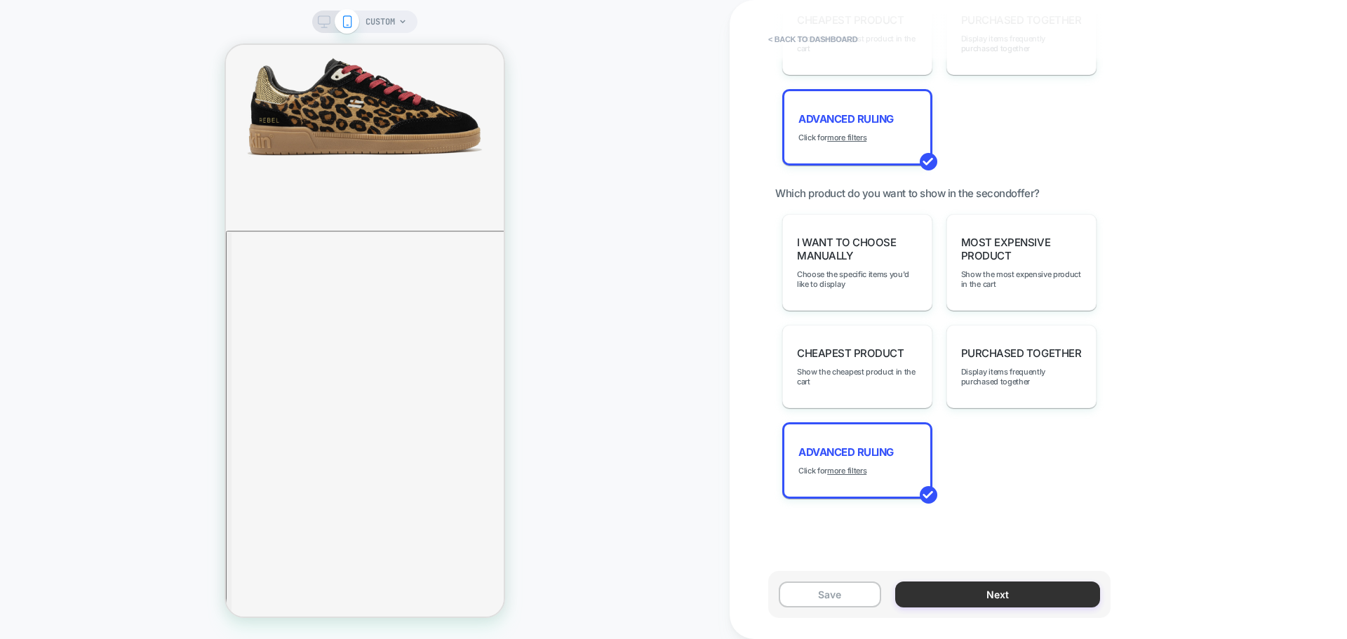
click at [983, 595] on button "Next" at bounding box center [997, 594] width 205 height 26
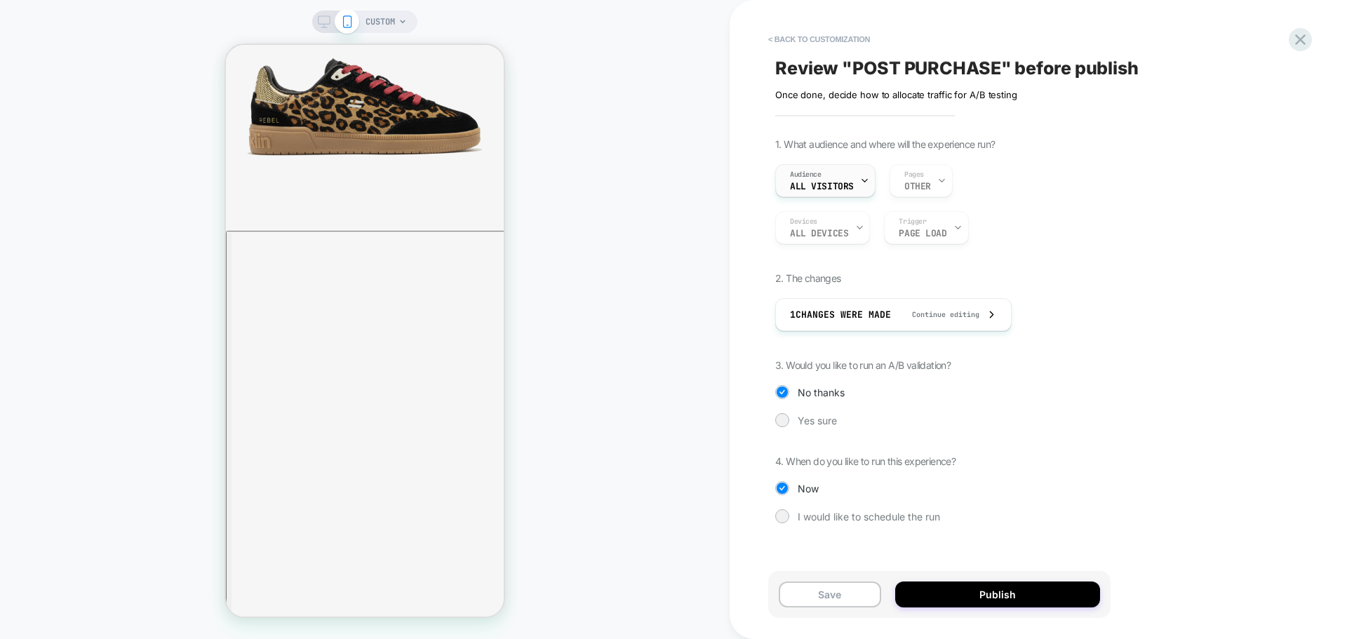
click at [824, 179] on div "Audience All Visitors" at bounding box center [822, 181] width 92 height 32
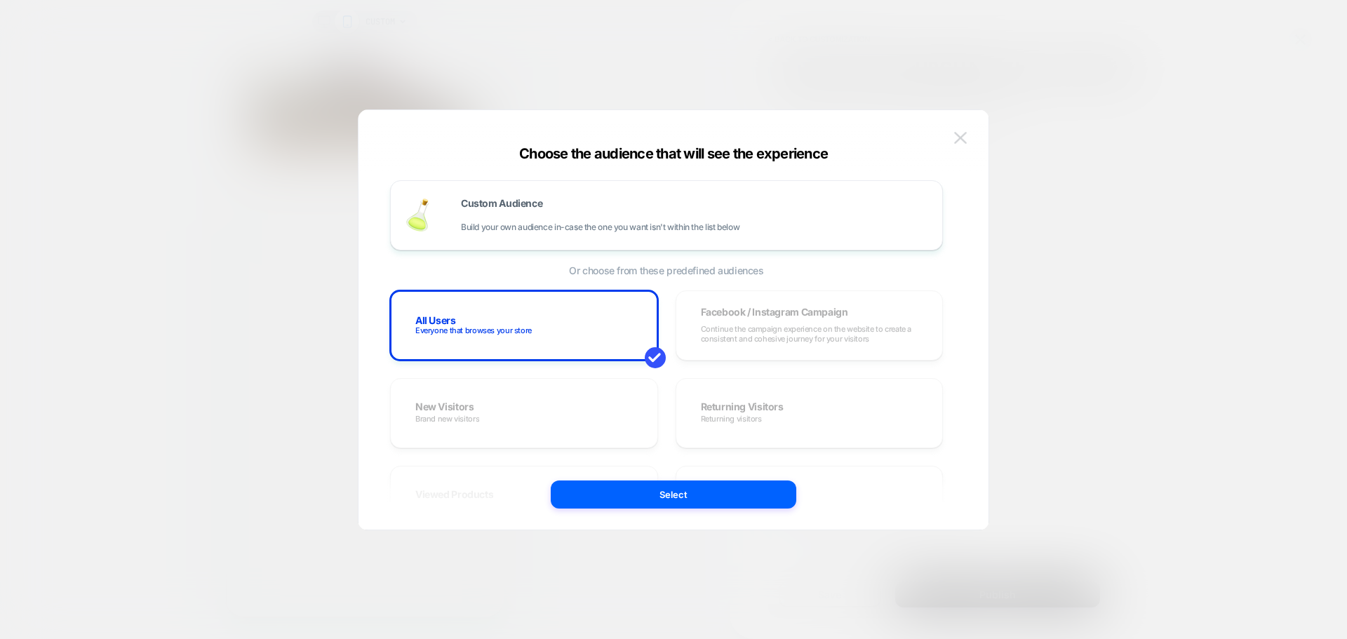
click at [961, 142] on img at bounding box center [960, 138] width 13 height 12
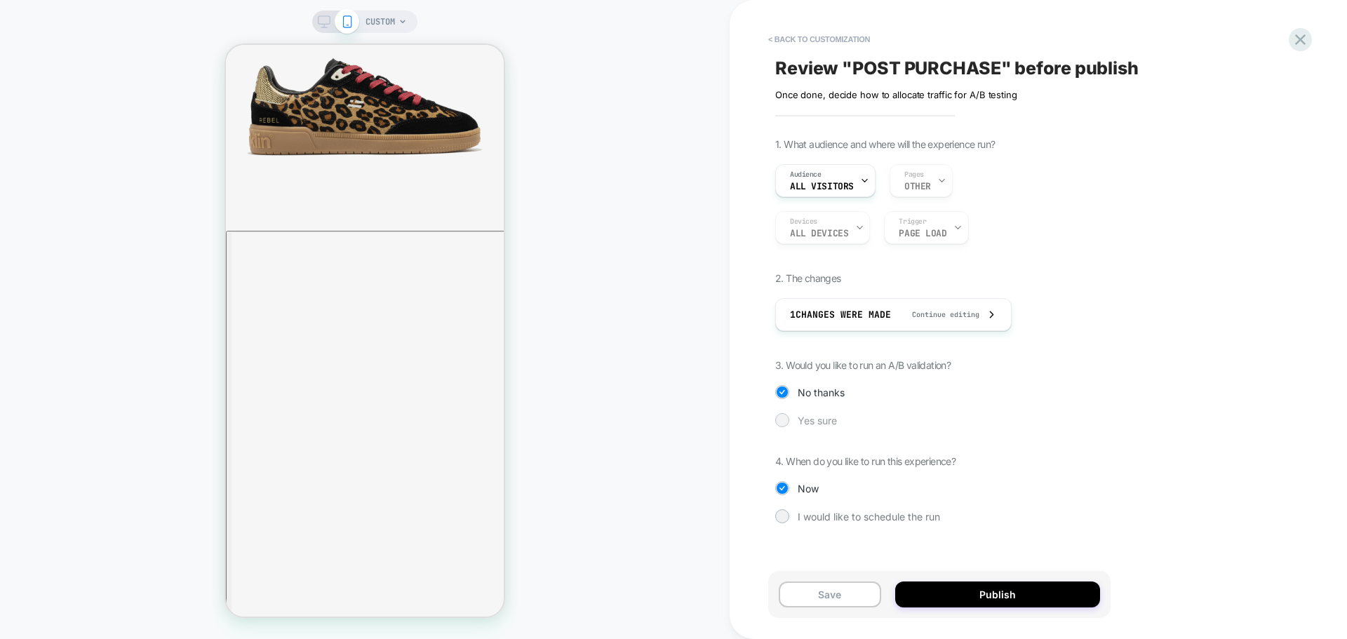
click at [778, 419] on div at bounding box center [781, 419] width 11 height 11
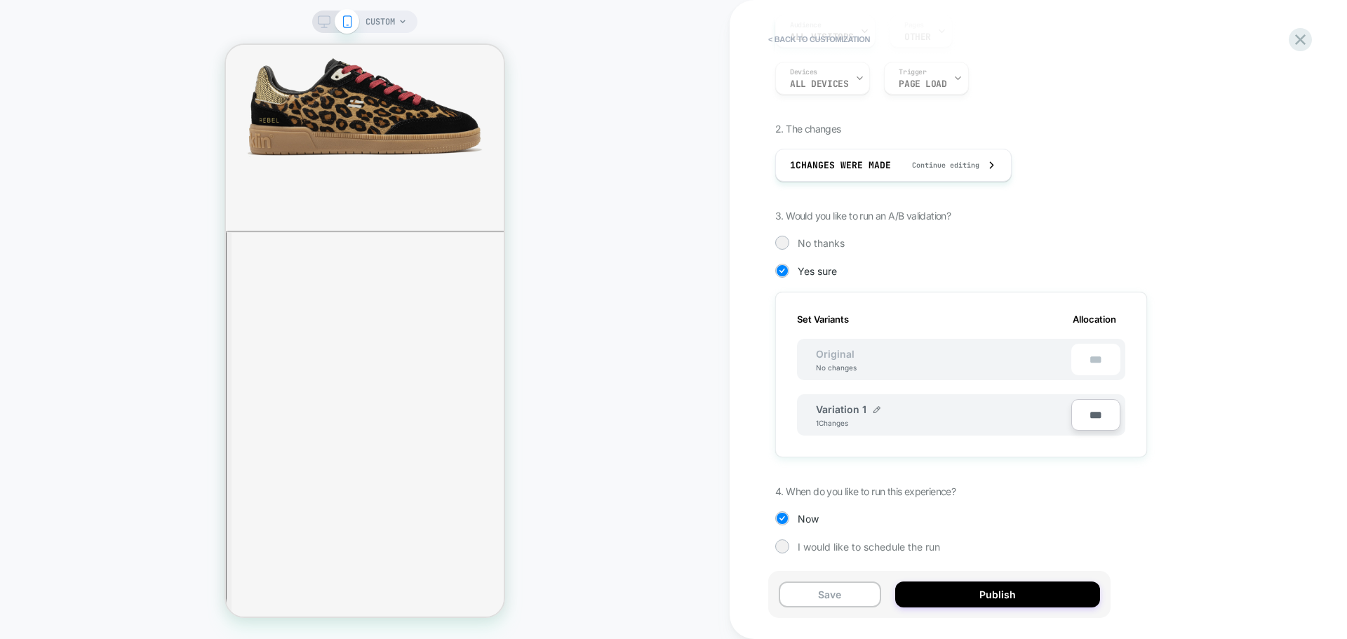
scroll to position [155, 0]
click at [873, 402] on img at bounding box center [876, 403] width 7 height 7
click at [861, 417] on input "**********" at bounding box center [867, 410] width 102 height 27
click at [861, 416] on input "**********" at bounding box center [867, 410] width 102 height 27
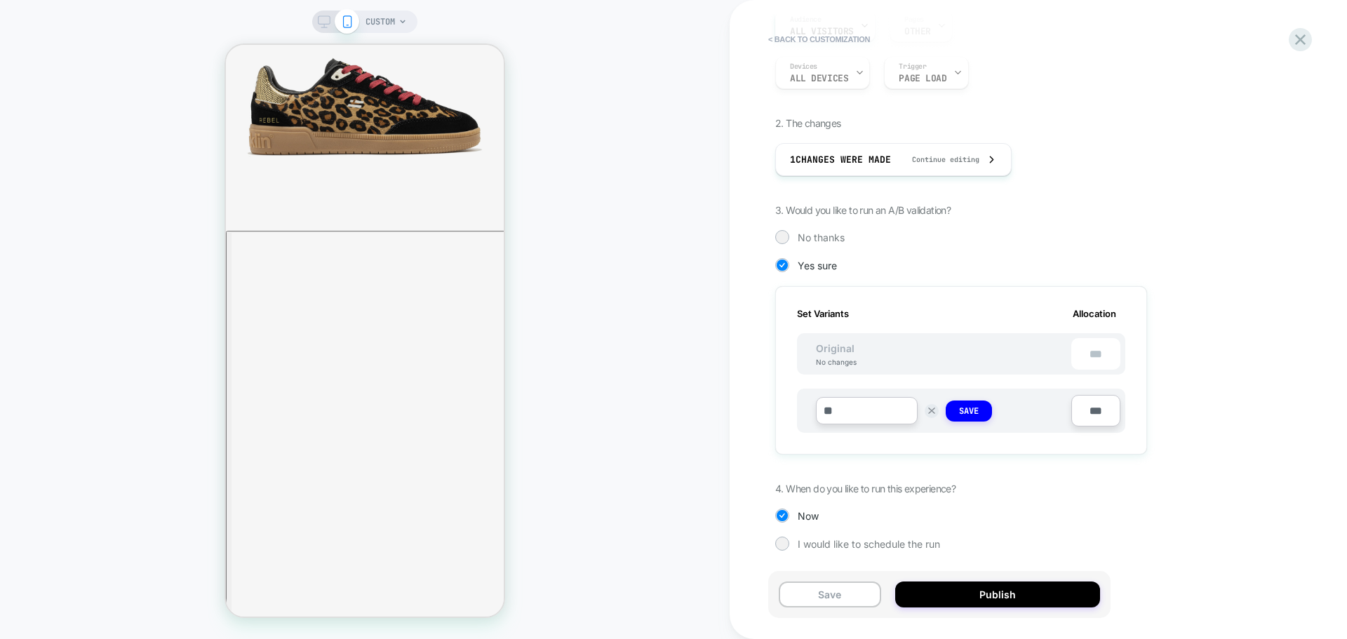
type input "*"
type input "****"
click at [1038, 474] on div "1. What audience and where will the experience run? Audience All Visitors Pages…" at bounding box center [1031, 277] width 512 height 588
click at [815, 588] on button "Save" at bounding box center [829, 594] width 102 height 26
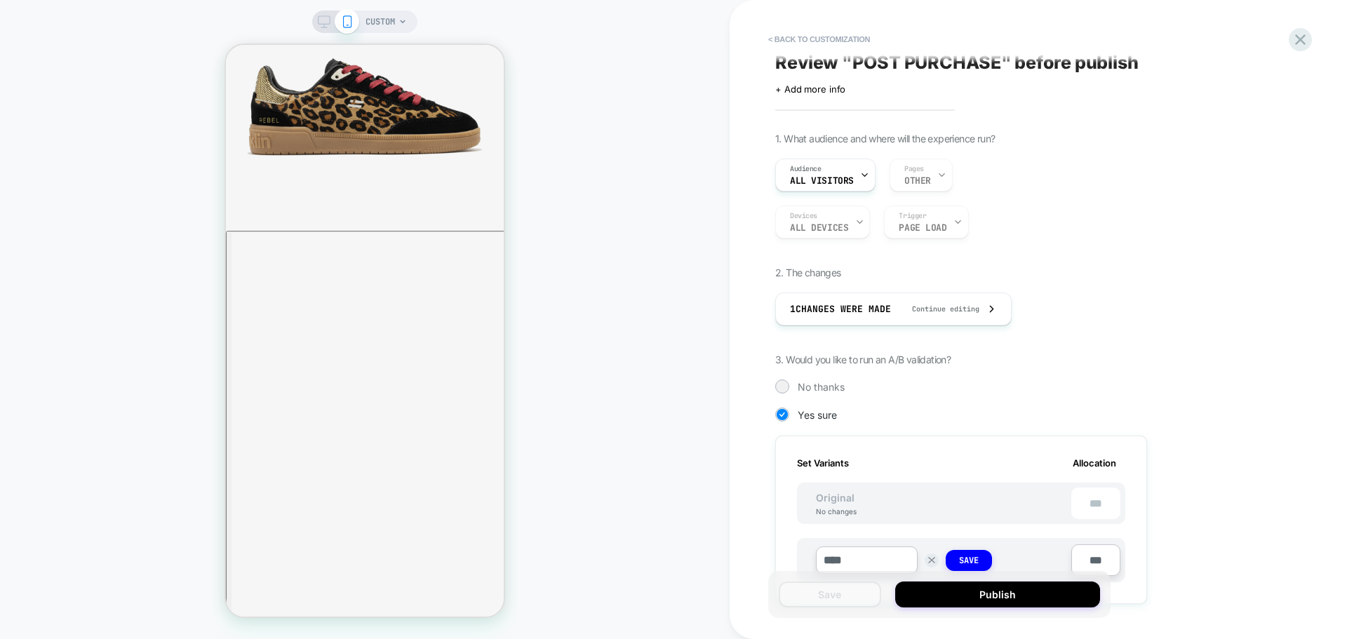
scroll to position [0, 0]
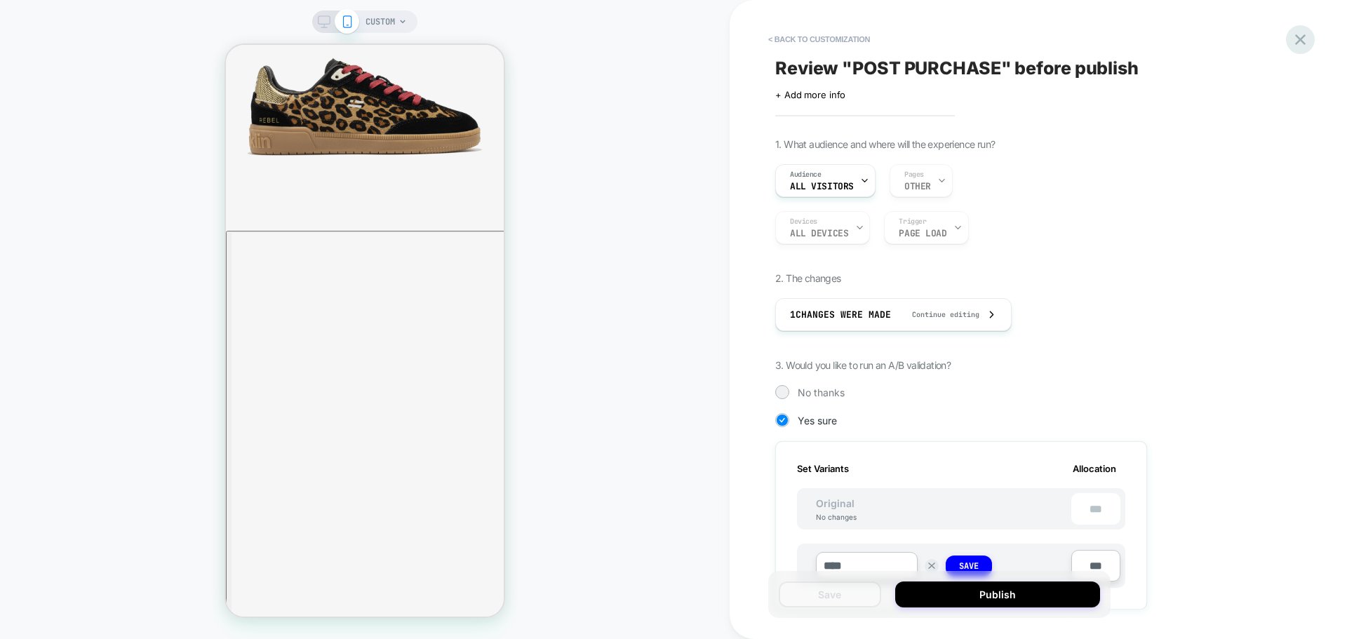
click at [1295, 32] on icon at bounding box center [1299, 39] width 19 height 19
